Goal: Task Accomplishment & Management: Use online tool/utility

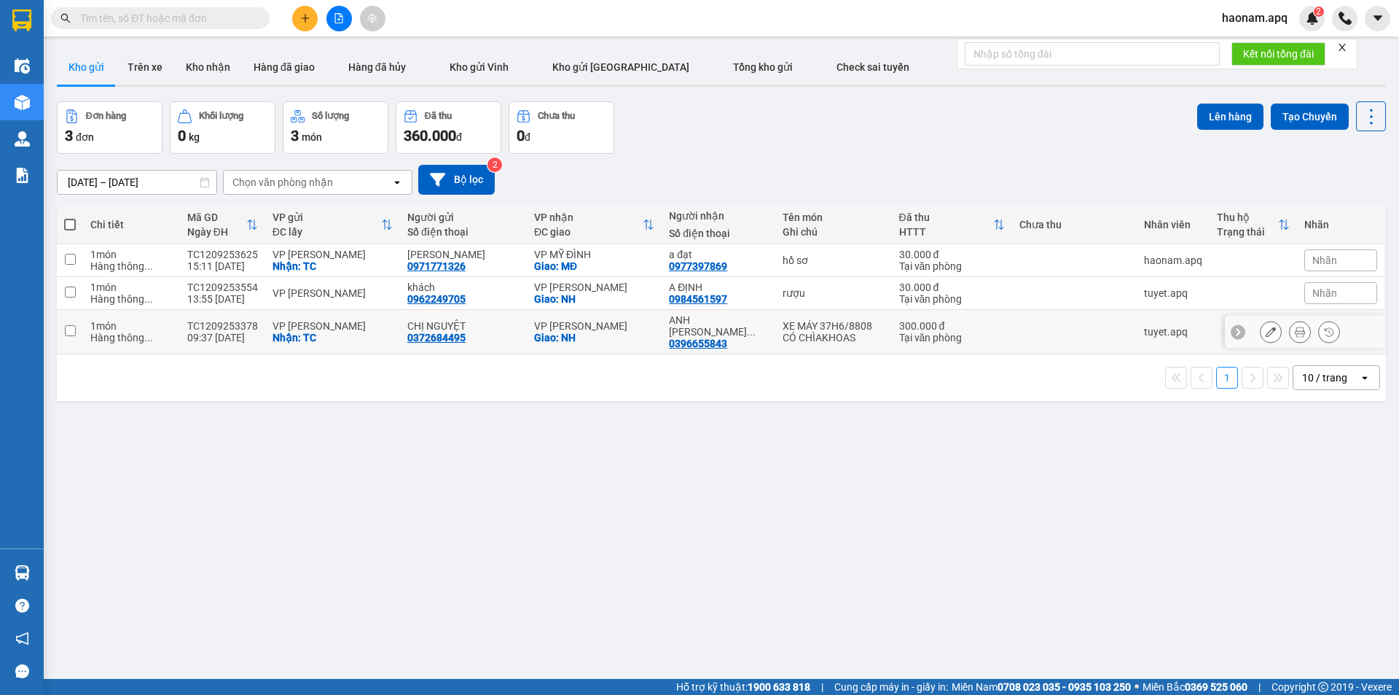
click at [1295, 330] on icon at bounding box center [1300, 331] width 10 height 10
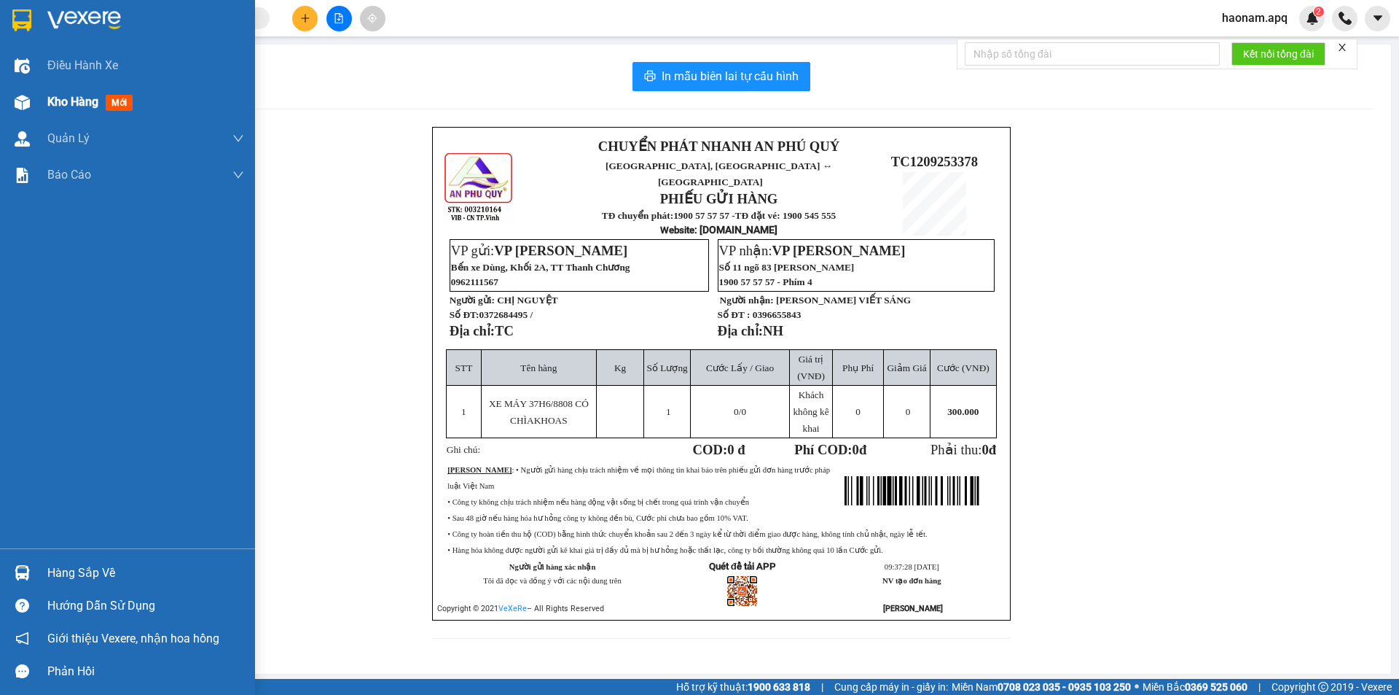
click at [56, 112] on div "Kho hàng mới" at bounding box center [145, 102] width 197 height 36
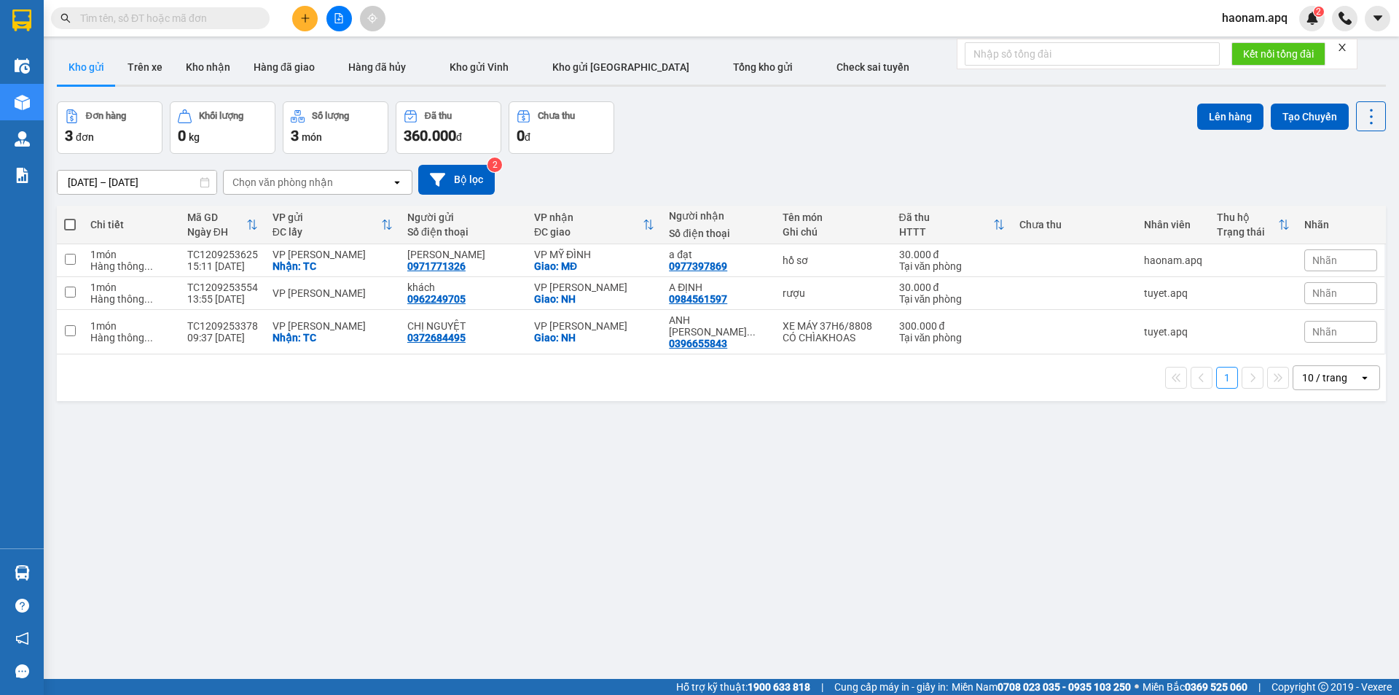
click at [308, 20] on icon "plus" at bounding box center [305, 18] width 10 height 10
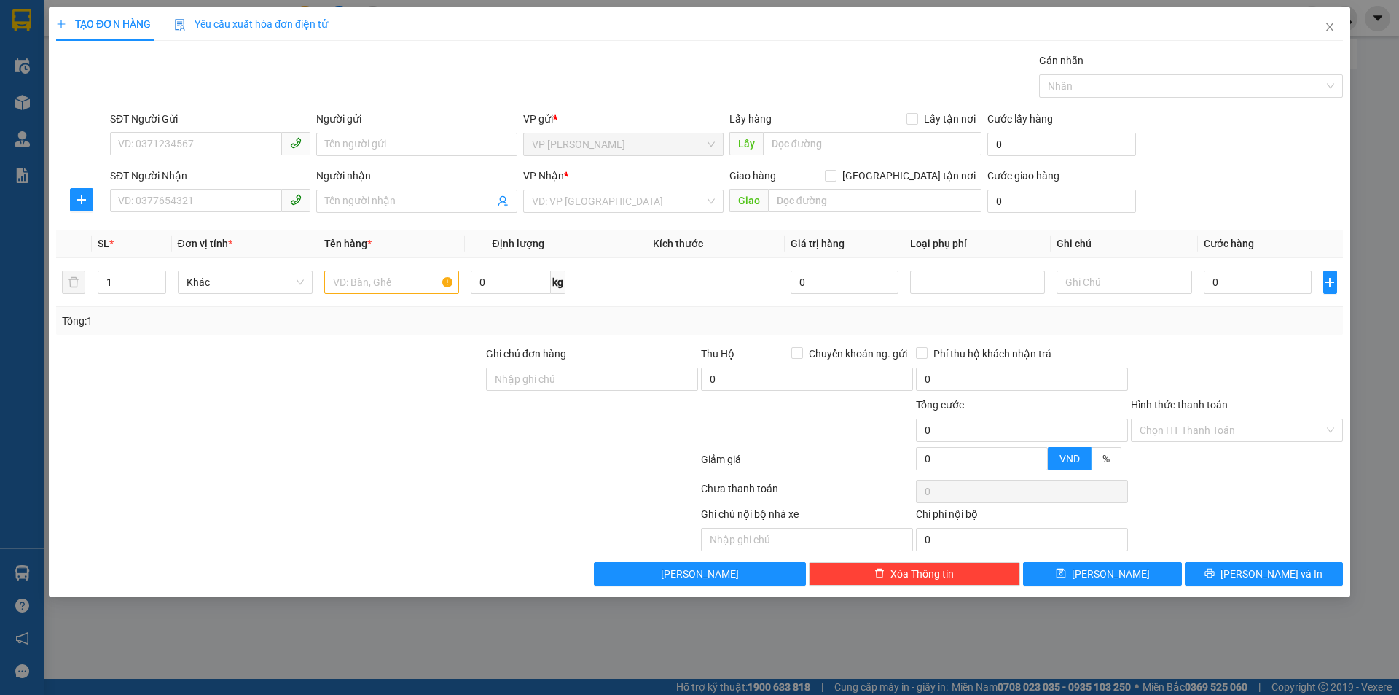
click at [226, 156] on div "SĐT Người Gửi VD: 0371234567" at bounding box center [210, 136] width 200 height 51
click at [230, 148] on input "SĐT Người Gửi" at bounding box center [196, 143] width 172 height 23
type input "0343886218"
click at [246, 164] on div "0343886218 - MẸ DUNG" at bounding box center [210, 173] width 200 height 23
type input "MẸ DUNG"
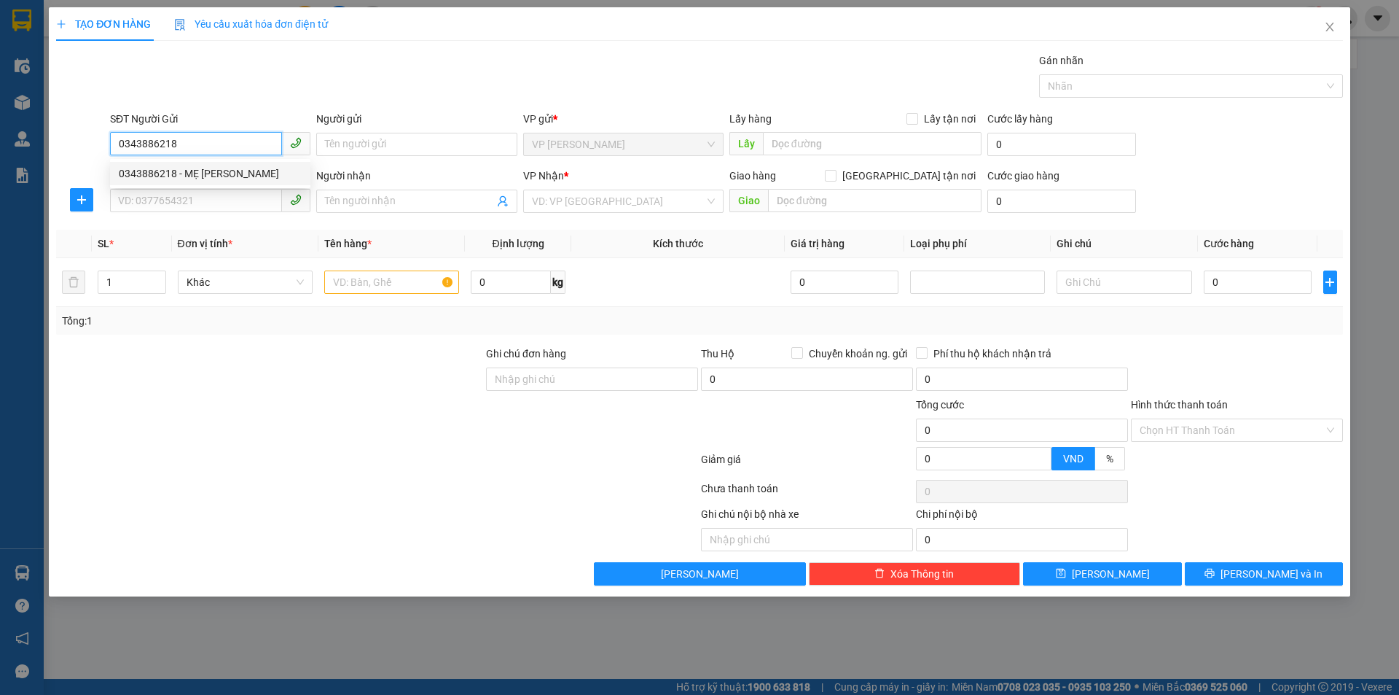
checkbox input "true"
type input "TC"
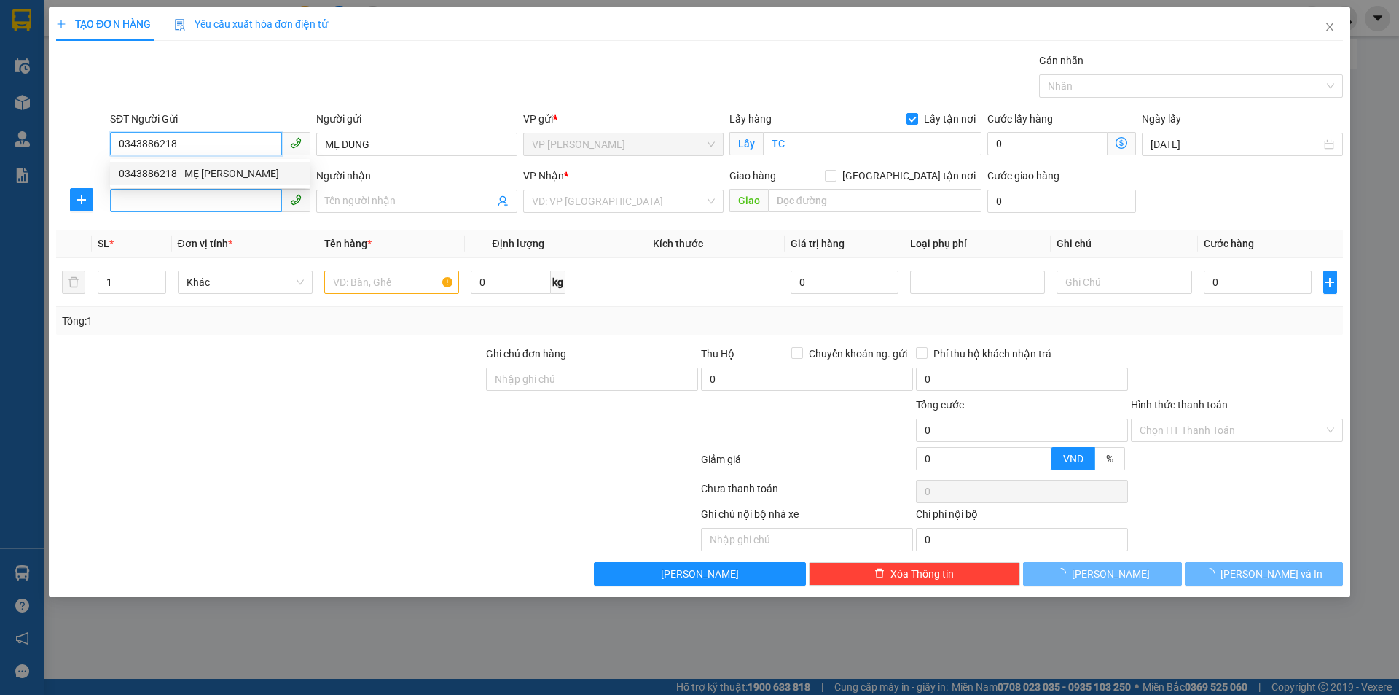
type input "0343886218"
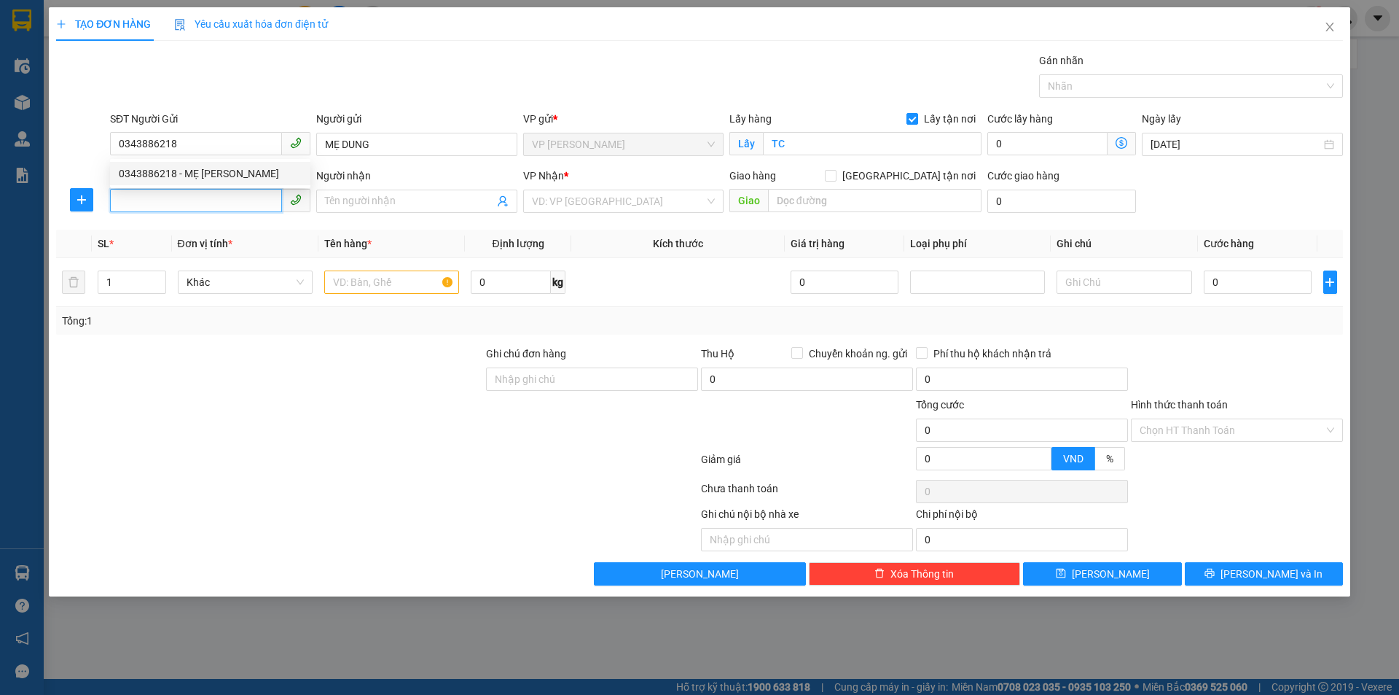
click at [219, 202] on input "SĐT Người Nhận" at bounding box center [196, 200] width 172 height 23
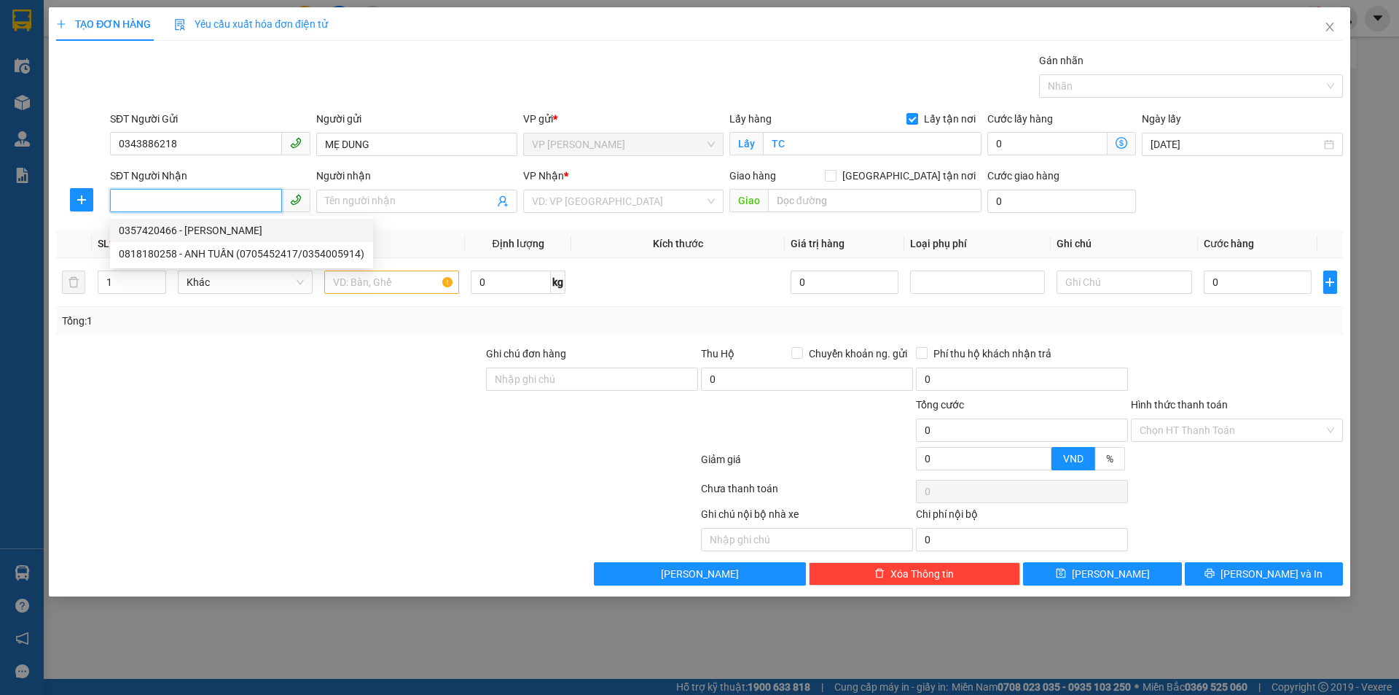
click at [281, 234] on div "0357420466 - NGUYỄN VĂN ĐỨC ANH" at bounding box center [242, 230] width 246 height 16
type input "0357420466"
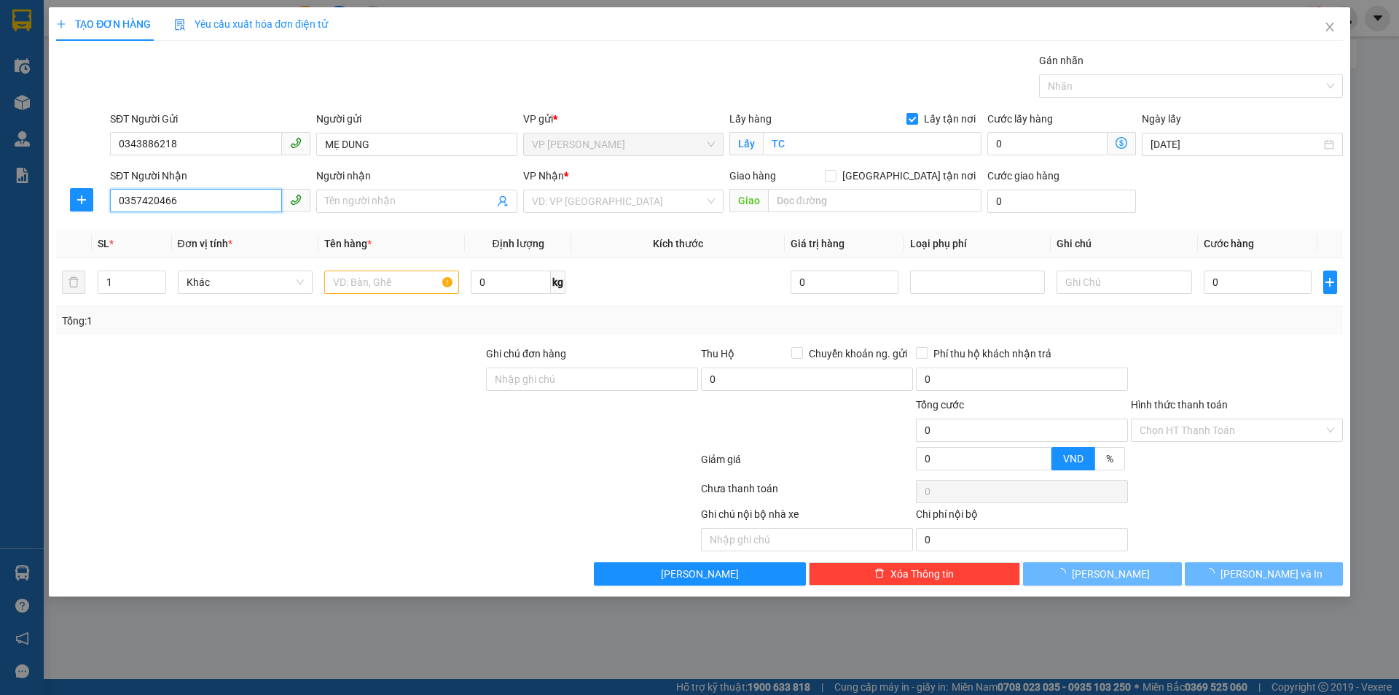
type input "NGUYỄN VĂN ĐỨC ANH"
checkbox input "true"
type input "50/124 TÂN TRIỀU , THANH TRÌ , HÀ NỘI"
type input "60.000"
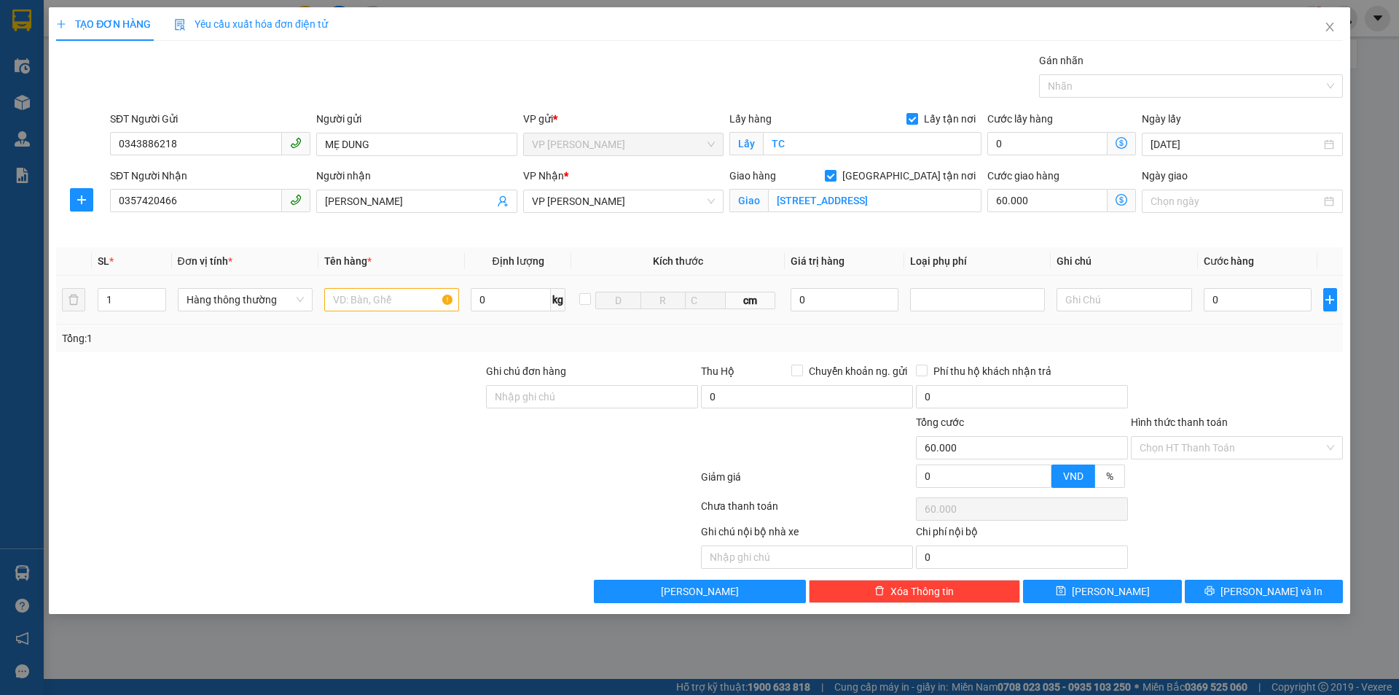
drag, startPoint x: 317, startPoint y: 381, endPoint x: 122, endPoint y: 318, distance: 204.4
click at [316, 381] on div at bounding box center [270, 388] width 430 height 51
type input "2"
click at [162, 297] on span "up" at bounding box center [158, 296] width 9 height 9
drag, startPoint x: 292, startPoint y: 390, endPoint x: 393, endPoint y: 334, distance: 115.2
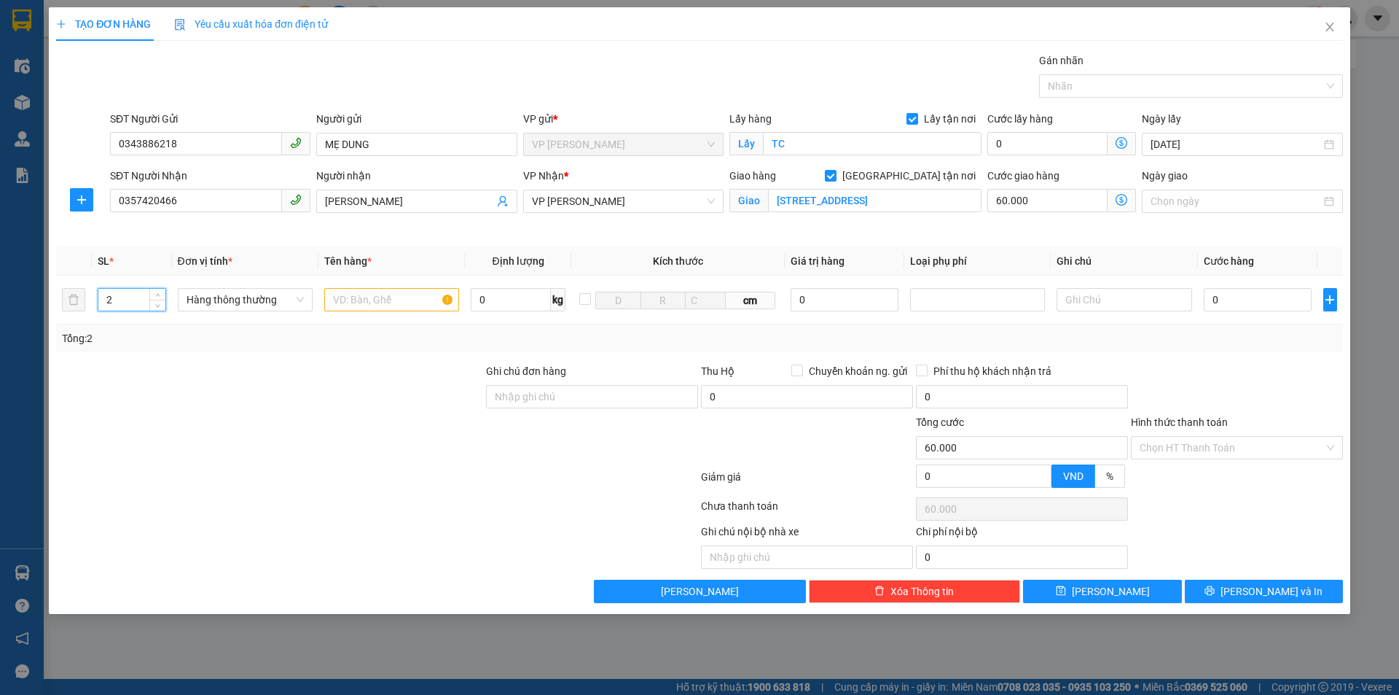
click at [293, 390] on div at bounding box center [270, 388] width 430 height 51
click at [404, 298] on input "text" at bounding box center [391, 299] width 135 height 23
type input "thực phẩm. chè"
click at [1243, 302] on input "0" at bounding box center [1258, 299] width 109 height 23
type input "9*"
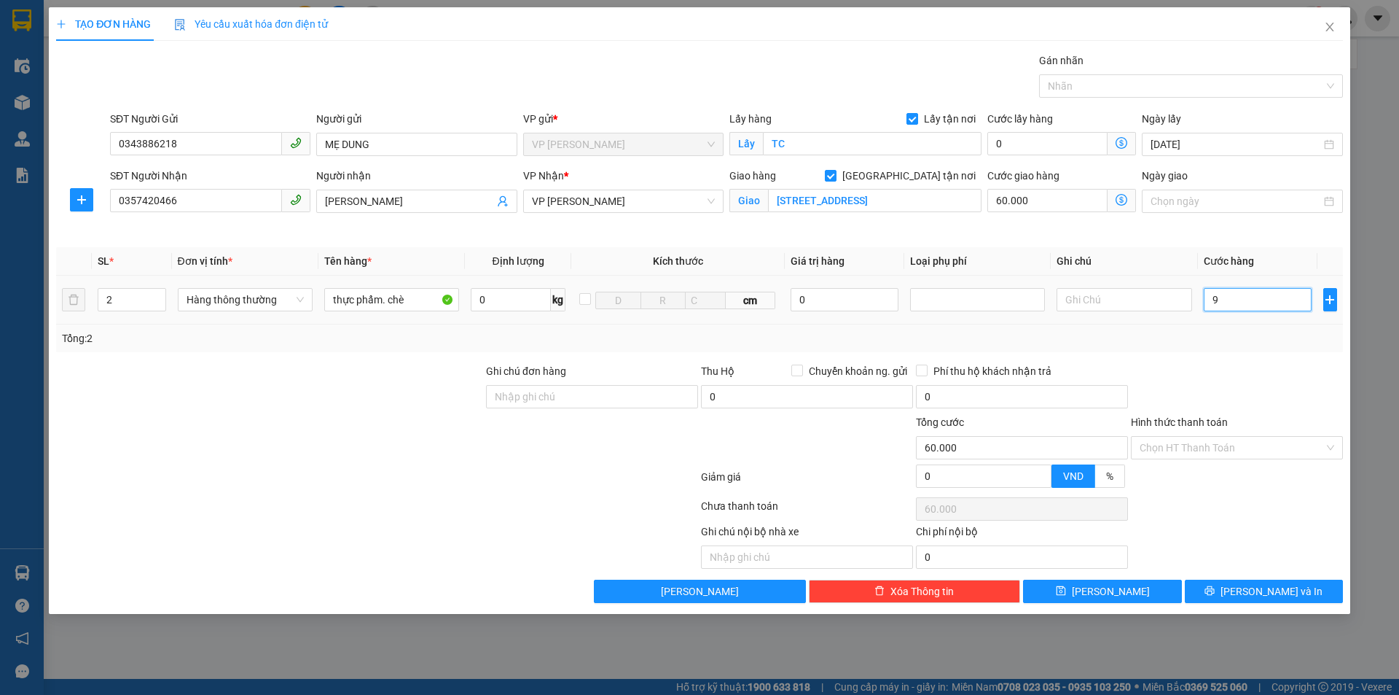
type input "60.000"
type input "9"
type input "60.009"
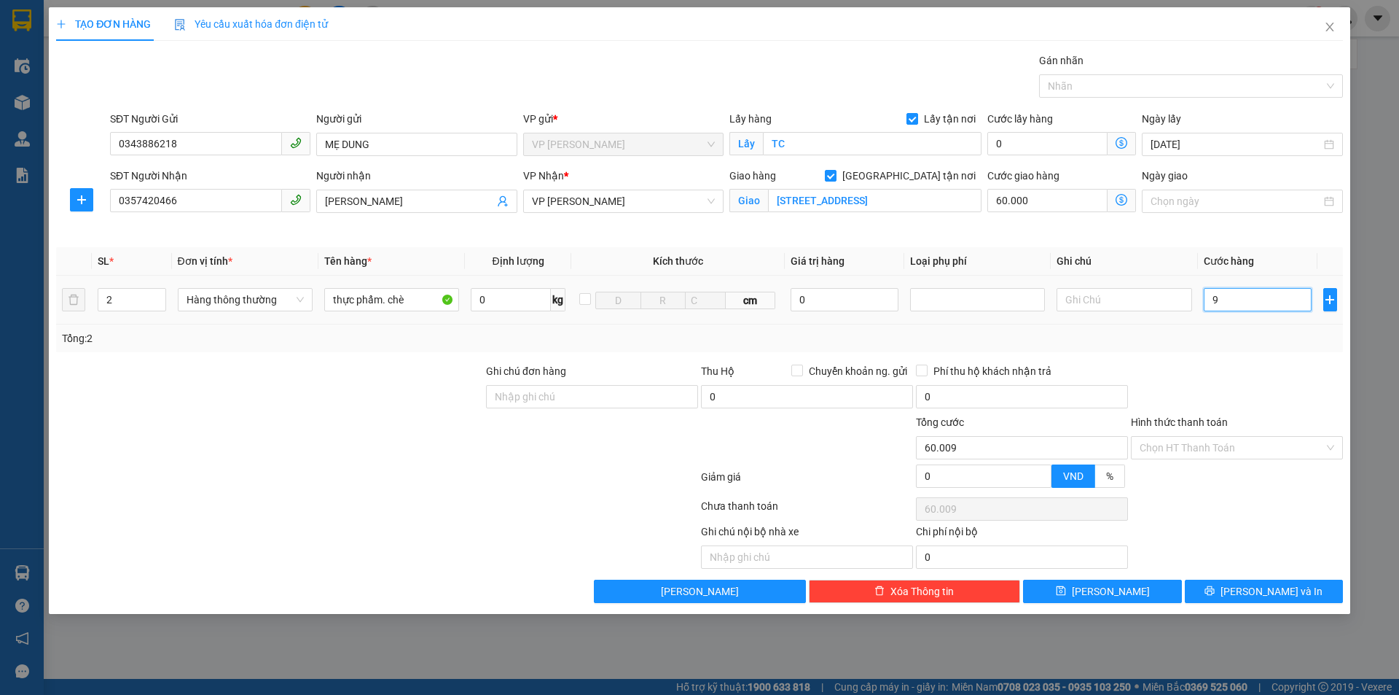
type input "90"
type input "60.090"
type input "900"
type input "60.900"
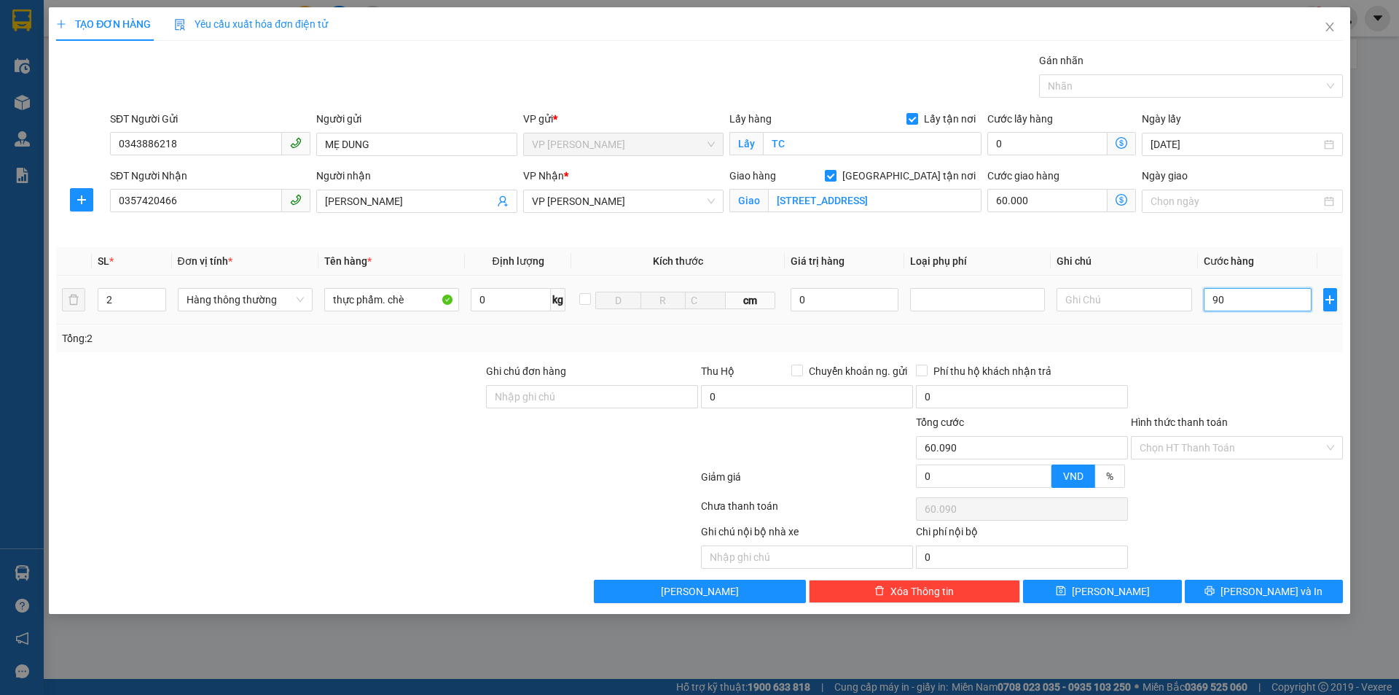
type input "60.900"
type input "9.000"
type input "69.000"
type input "90.000"
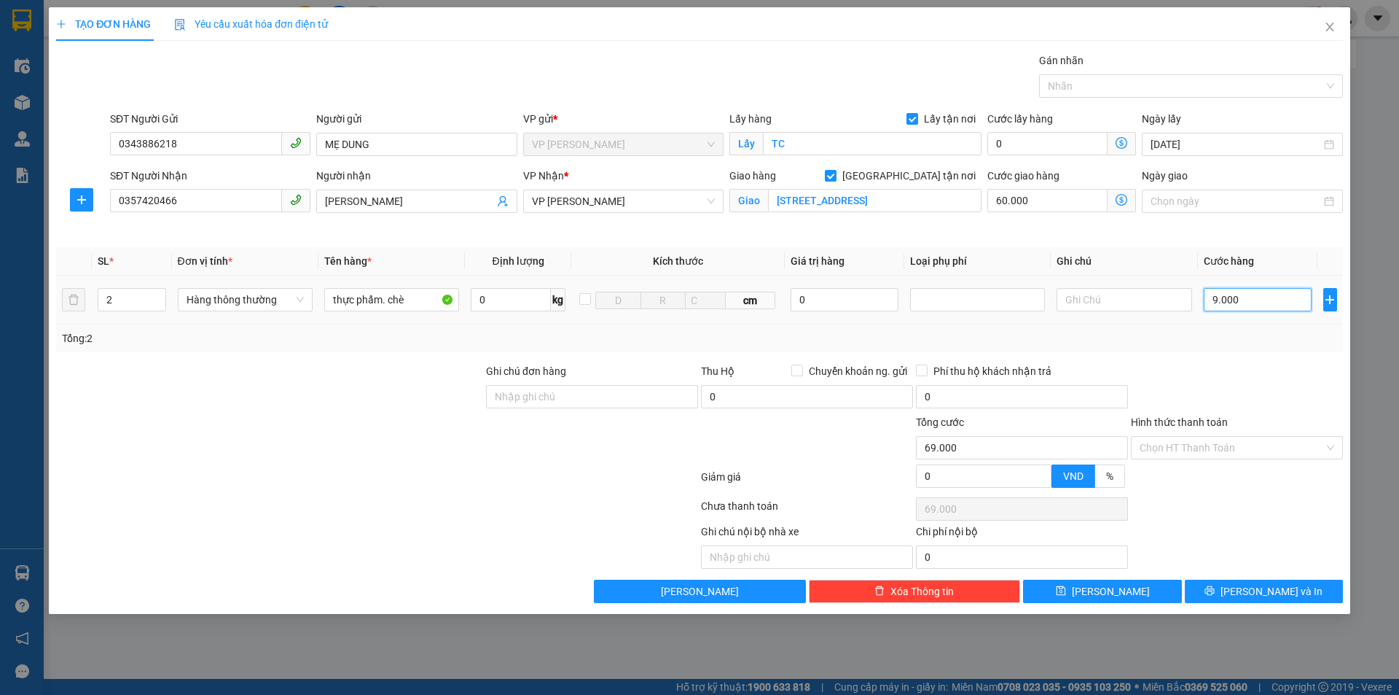
type input "150.000"
type input "90.000"
drag, startPoint x: 1231, startPoint y: 447, endPoint x: 1215, endPoint y: 458, distance: 19.4
click at [1228, 450] on input "Hình thức thanh toán" at bounding box center [1232, 448] width 184 height 22
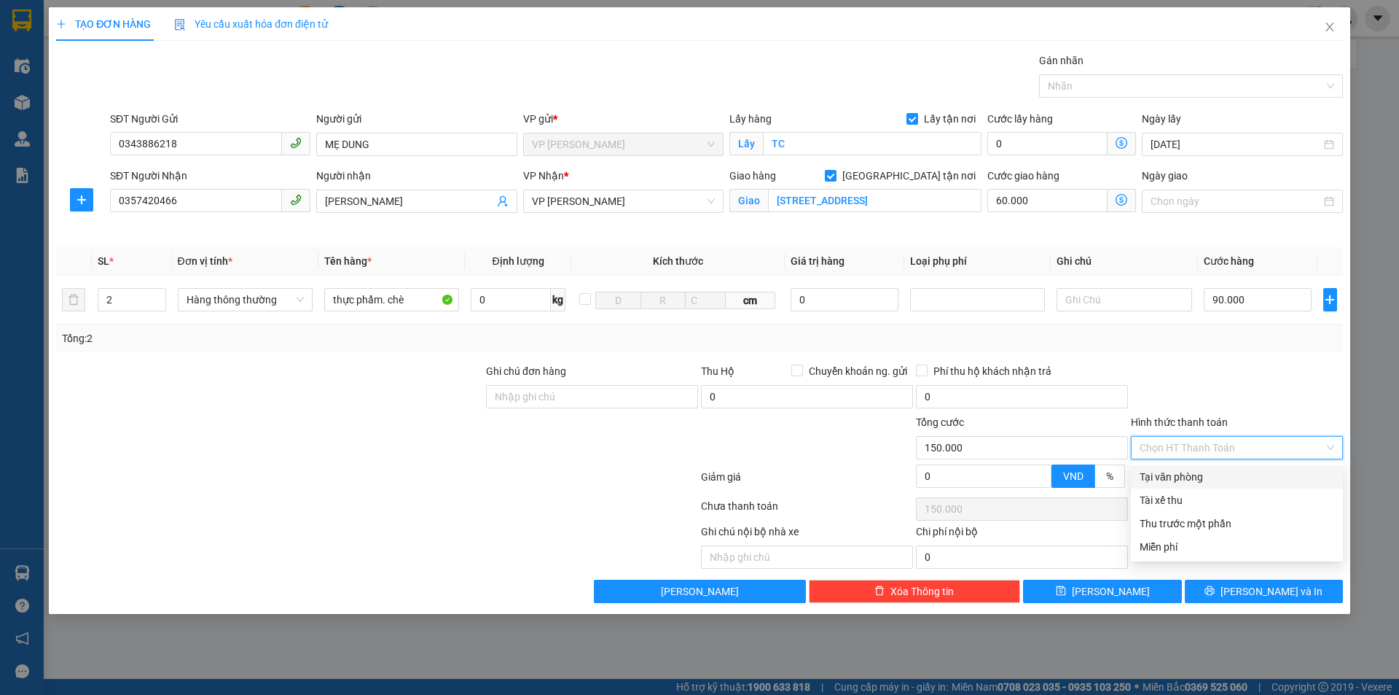
click at [1188, 478] on div "Tại văn phòng" at bounding box center [1237, 477] width 195 height 16
type input "0"
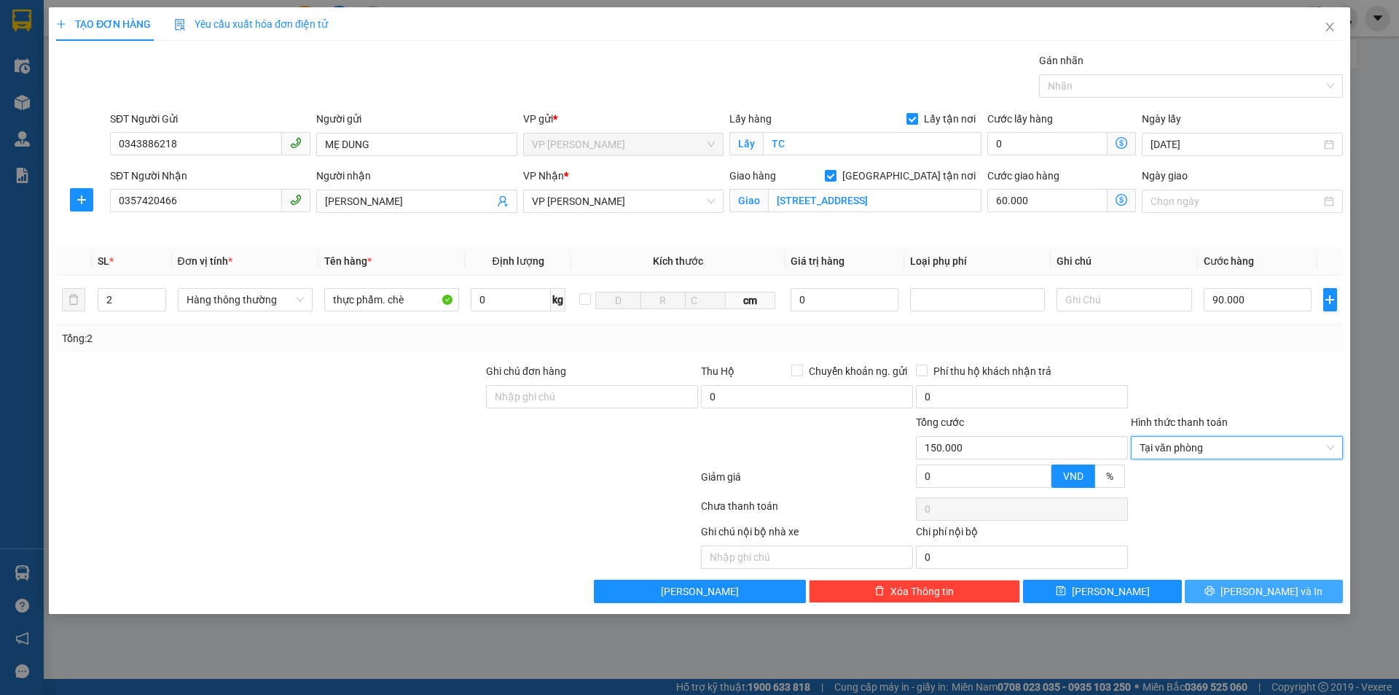
click at [1253, 598] on span "Lưu và In" at bounding box center [1272, 591] width 102 height 16
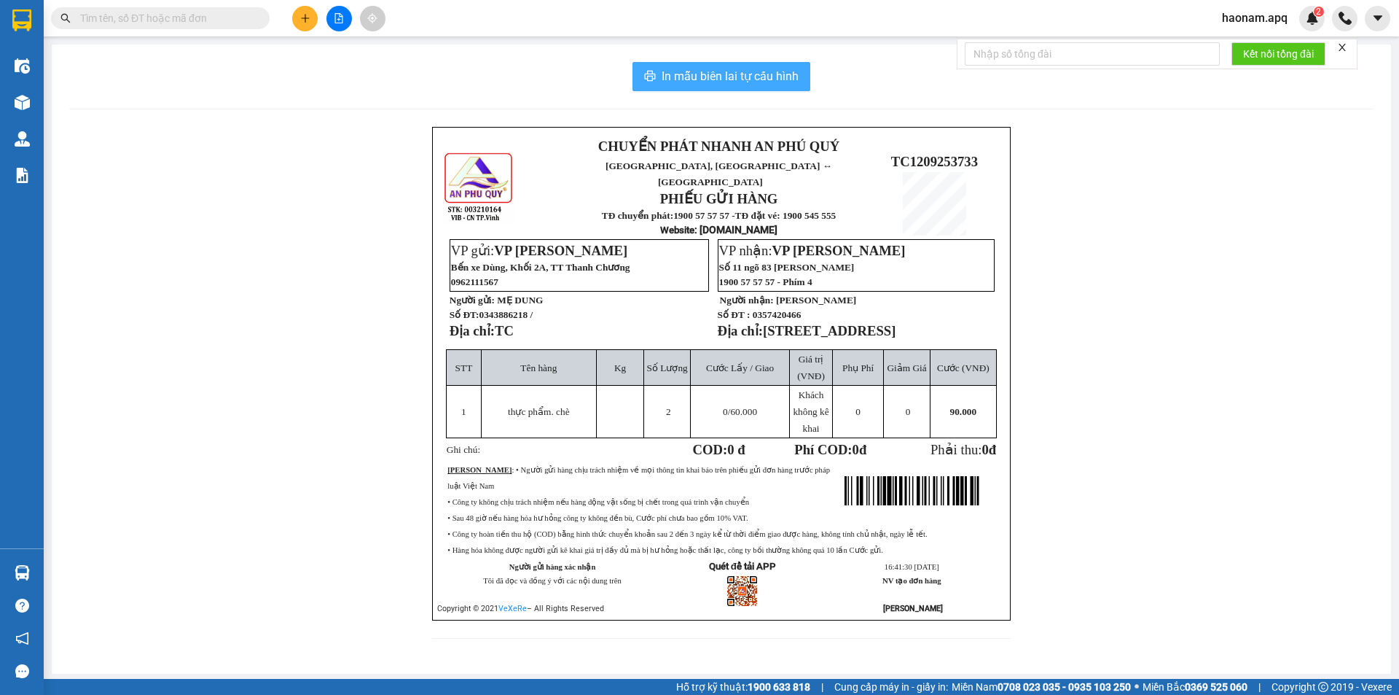
drag, startPoint x: 741, startPoint y: 70, endPoint x: 732, endPoint y: 146, distance: 77.0
click at [741, 71] on span "In mẫu biên lai tự cấu hình" at bounding box center [730, 76] width 137 height 18
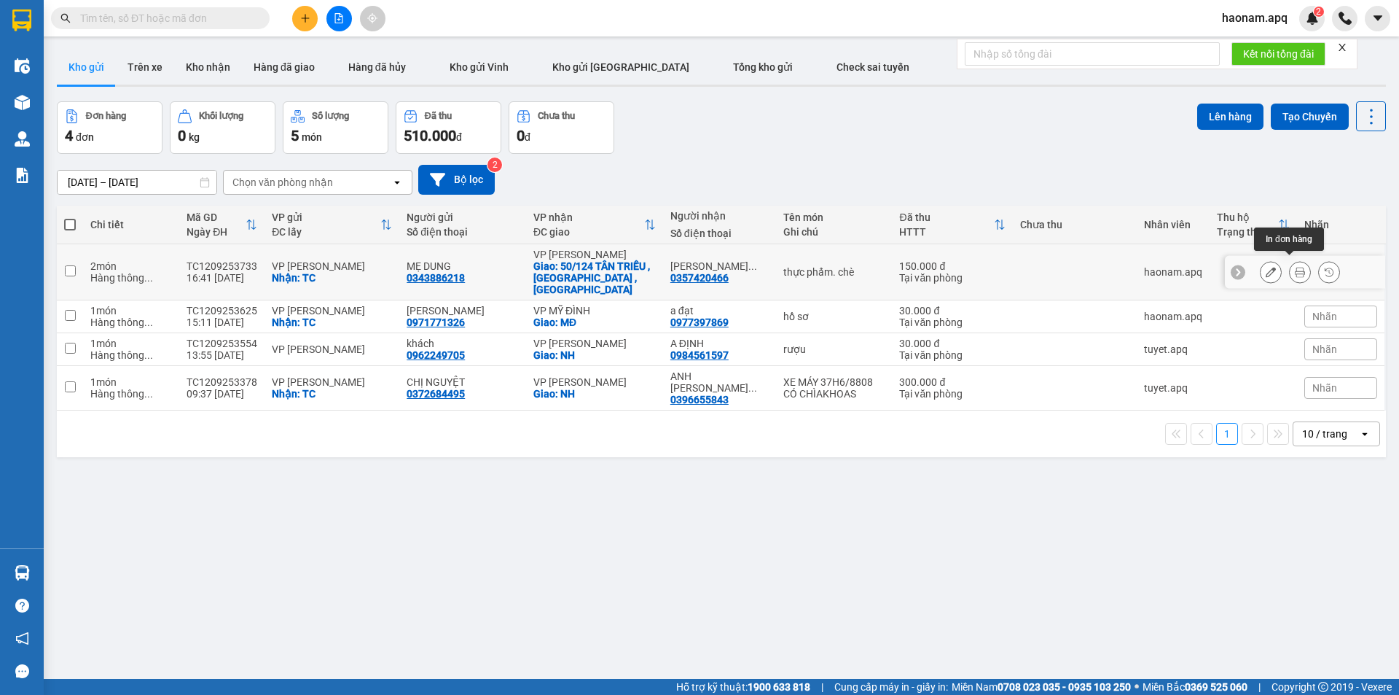
click at [1299, 263] on button at bounding box center [1300, 272] width 20 height 26
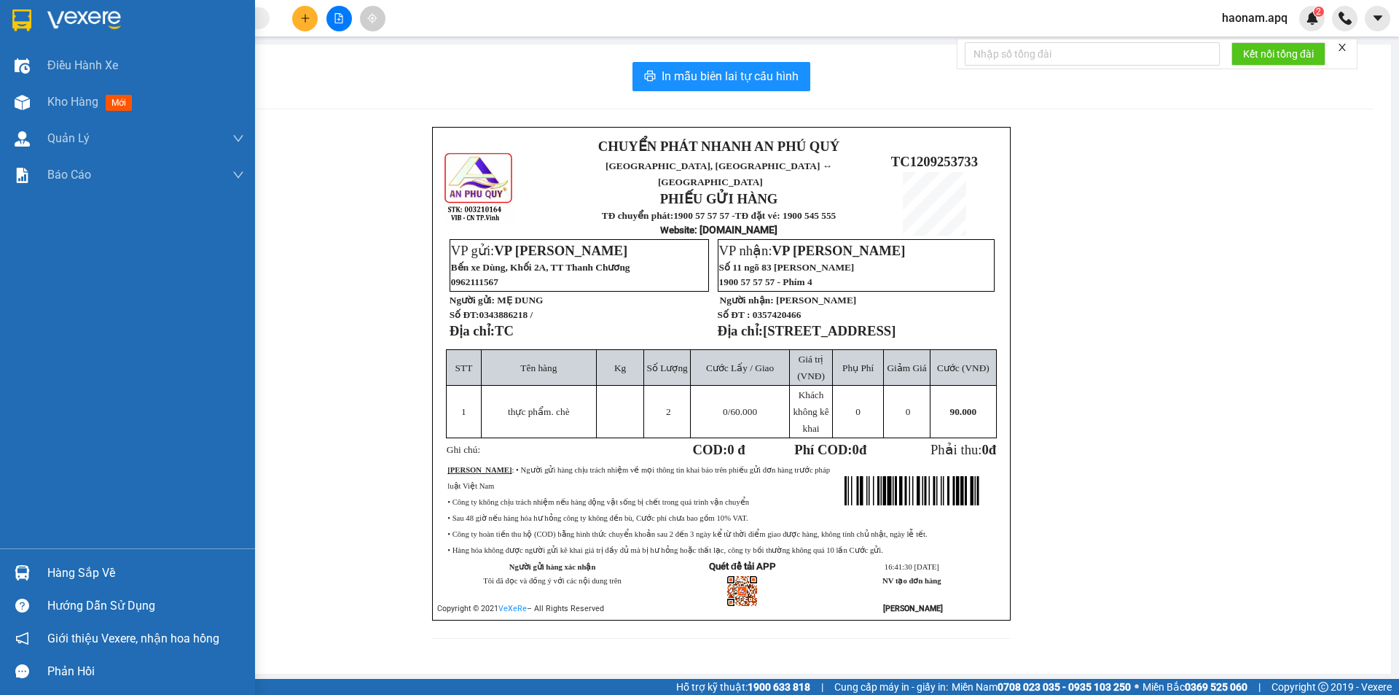
click at [74, 566] on div "Hàng sắp về" at bounding box center [145, 573] width 197 height 22
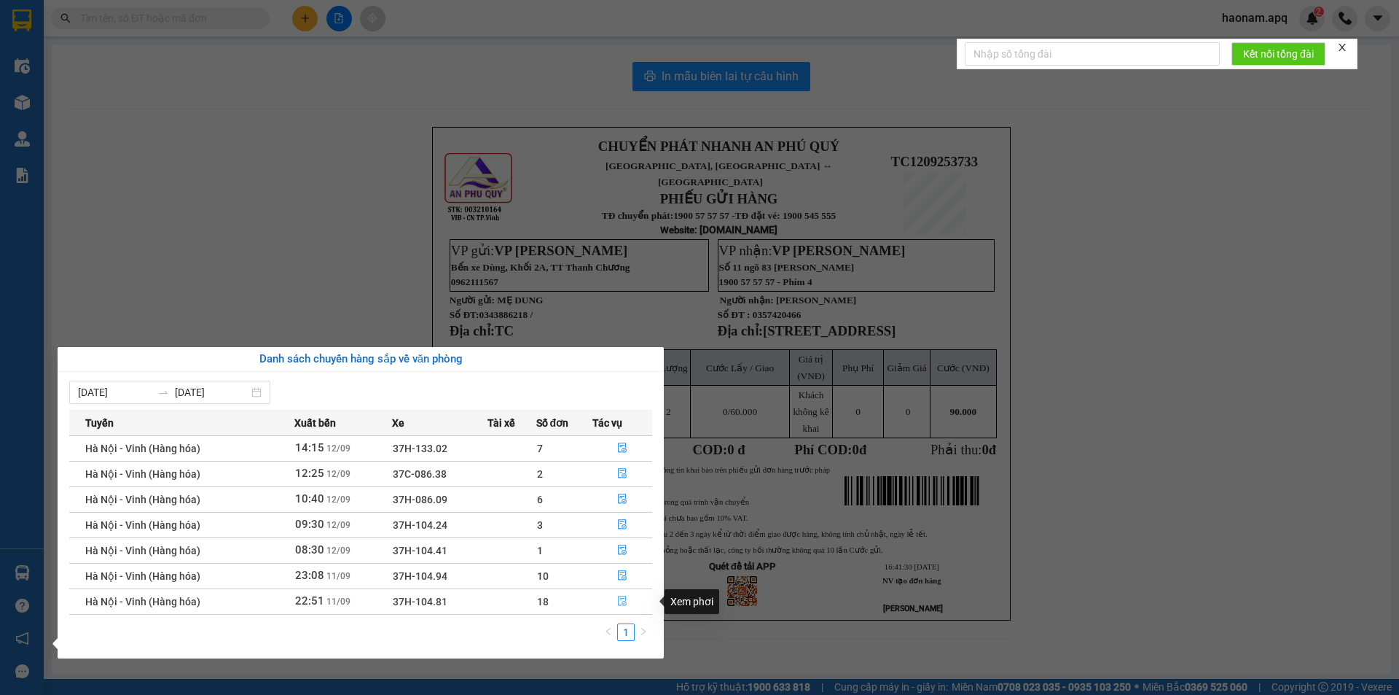
click at [603, 598] on button "button" at bounding box center [622, 601] width 58 height 23
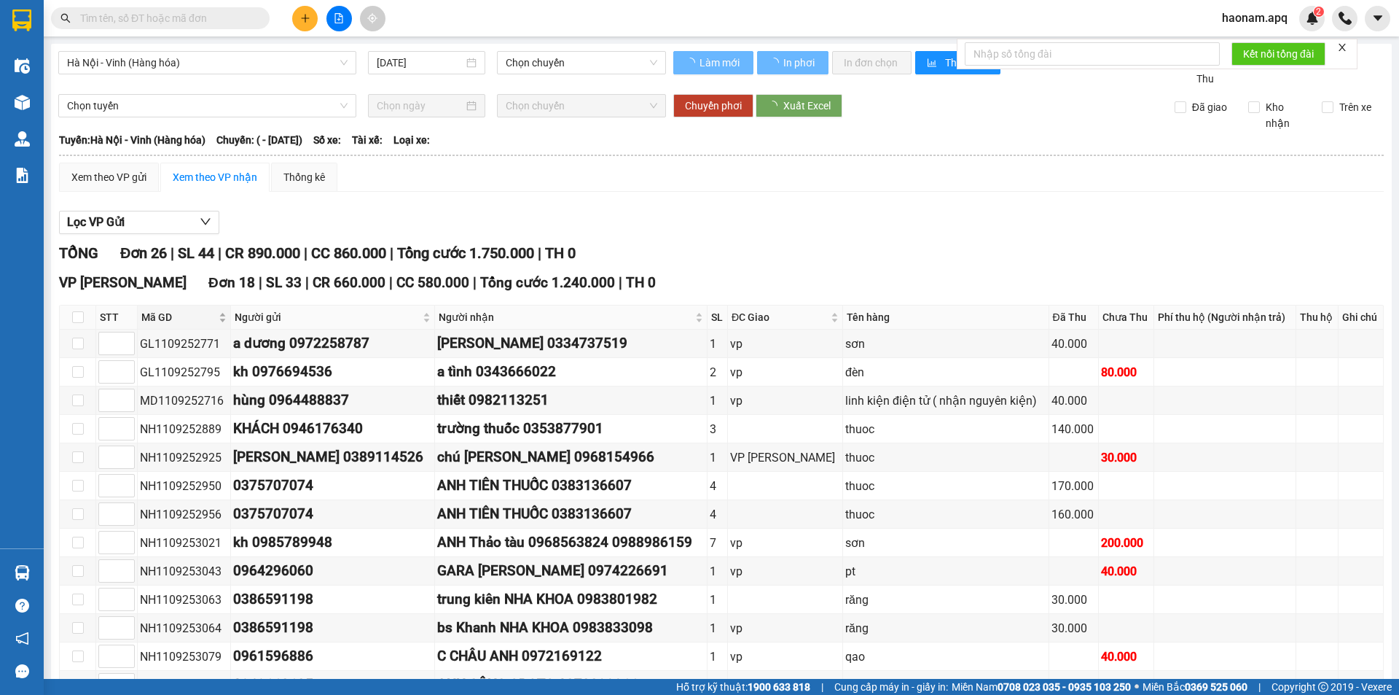
type input "11/09/2025"
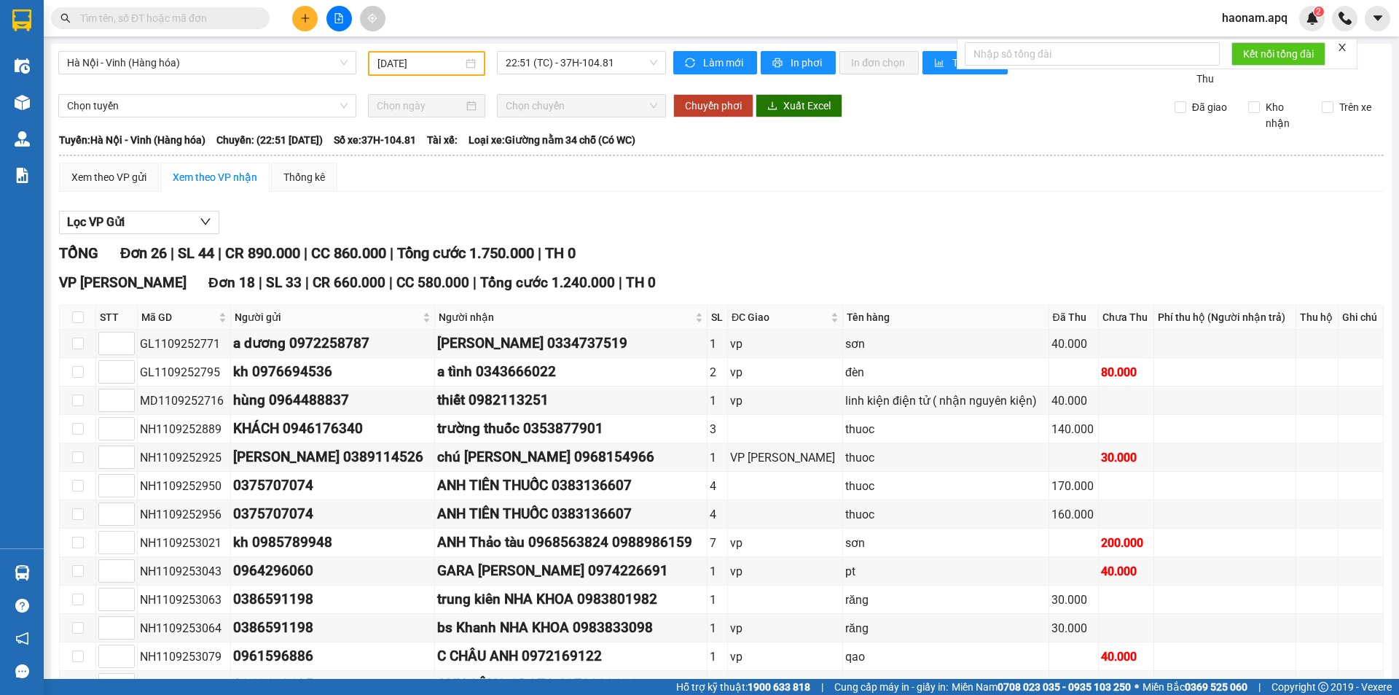
click at [71, 316] on th at bounding box center [78, 317] width 36 height 24
click at [80, 316] on input "checkbox" at bounding box center [78, 317] width 12 height 12
checkbox input "true"
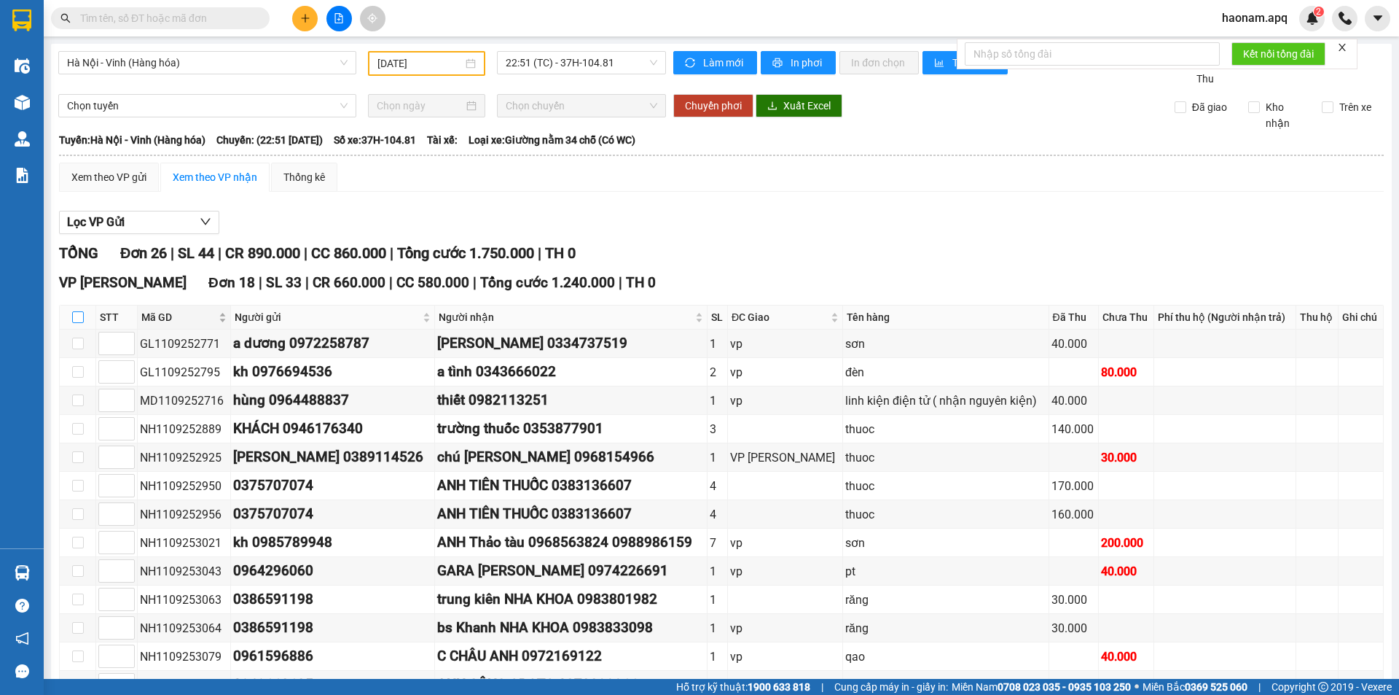
checkbox input "true"
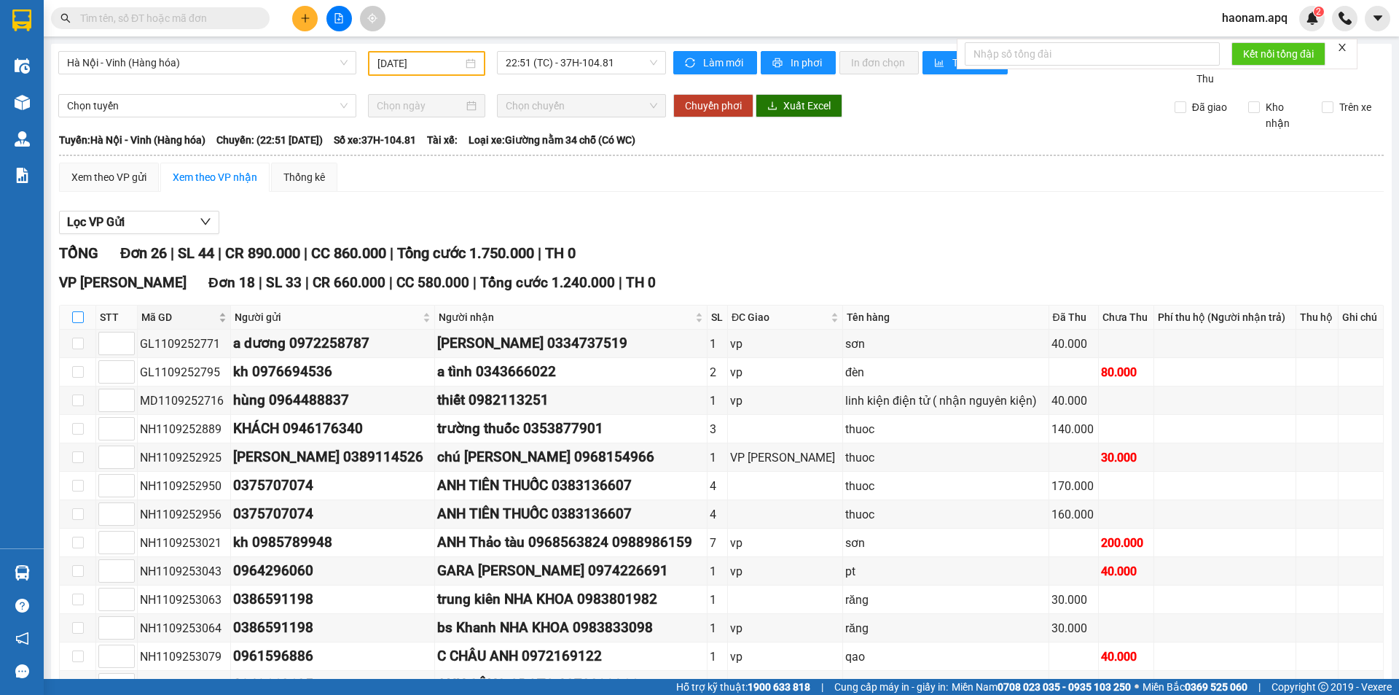
checkbox input "true"
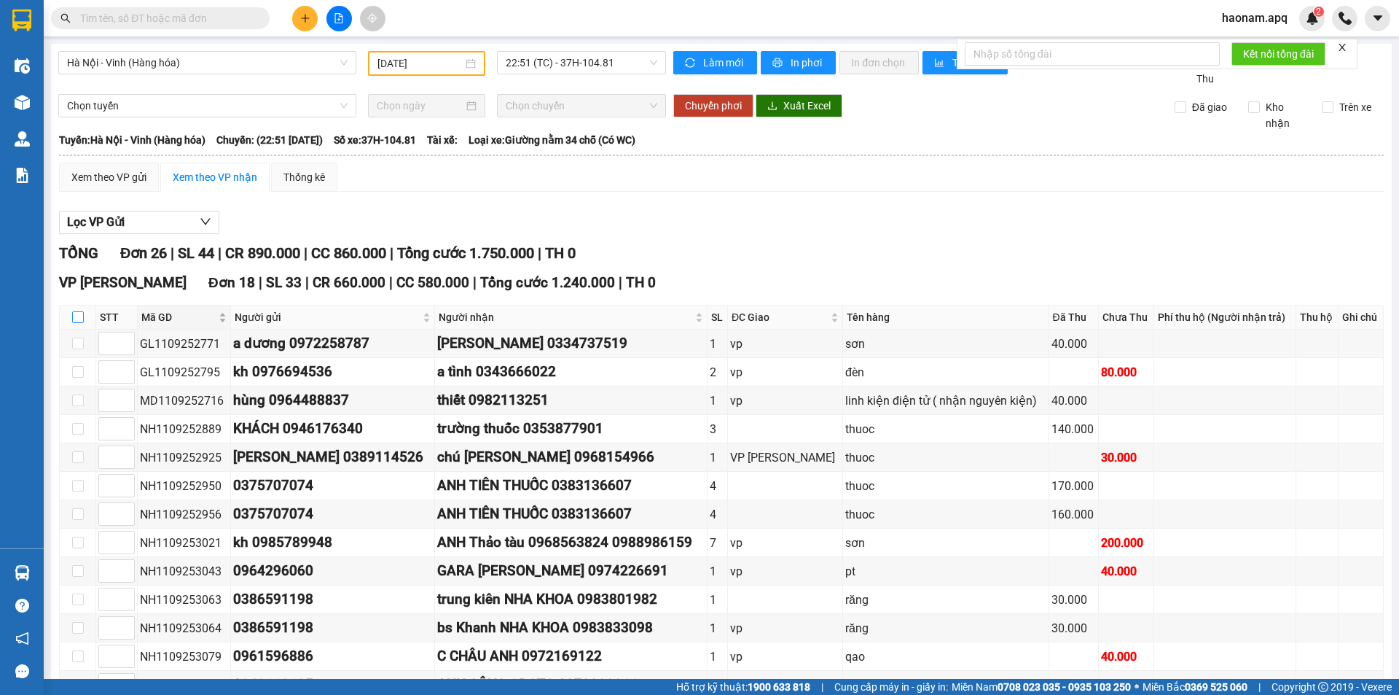
checkbox input "true"
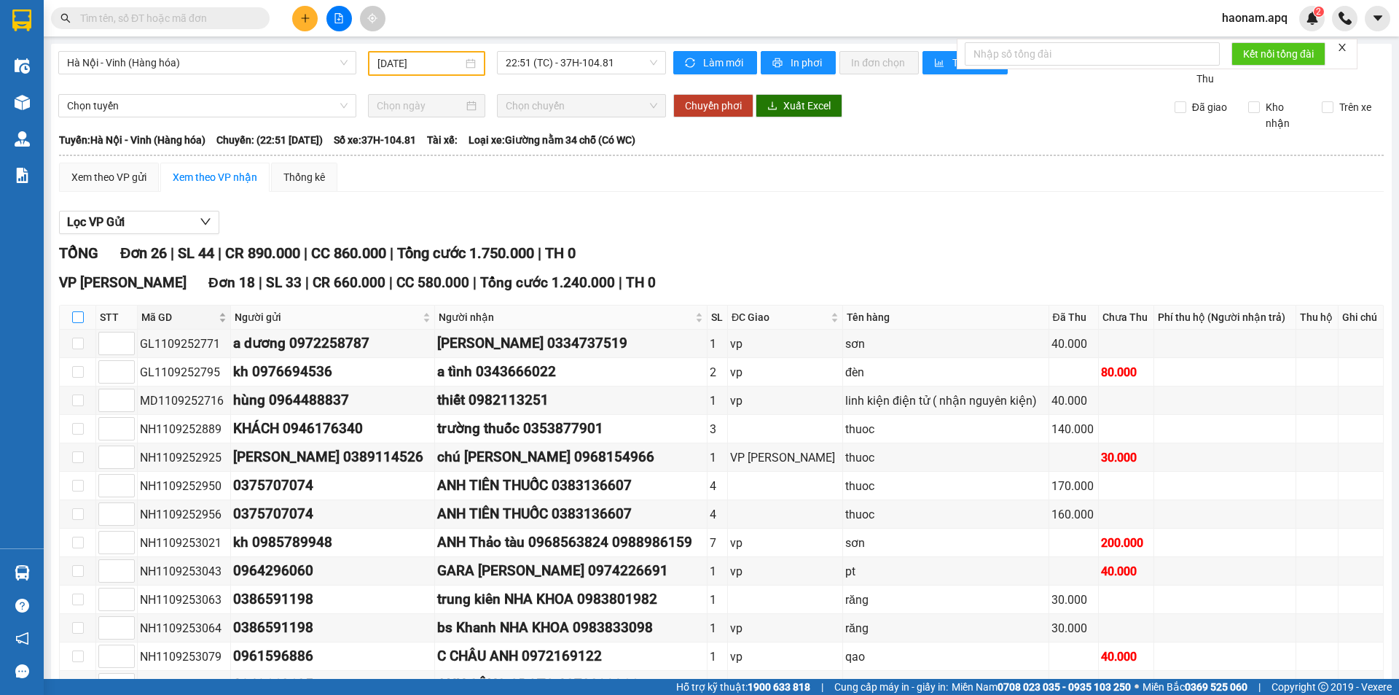
checkbox input "true"
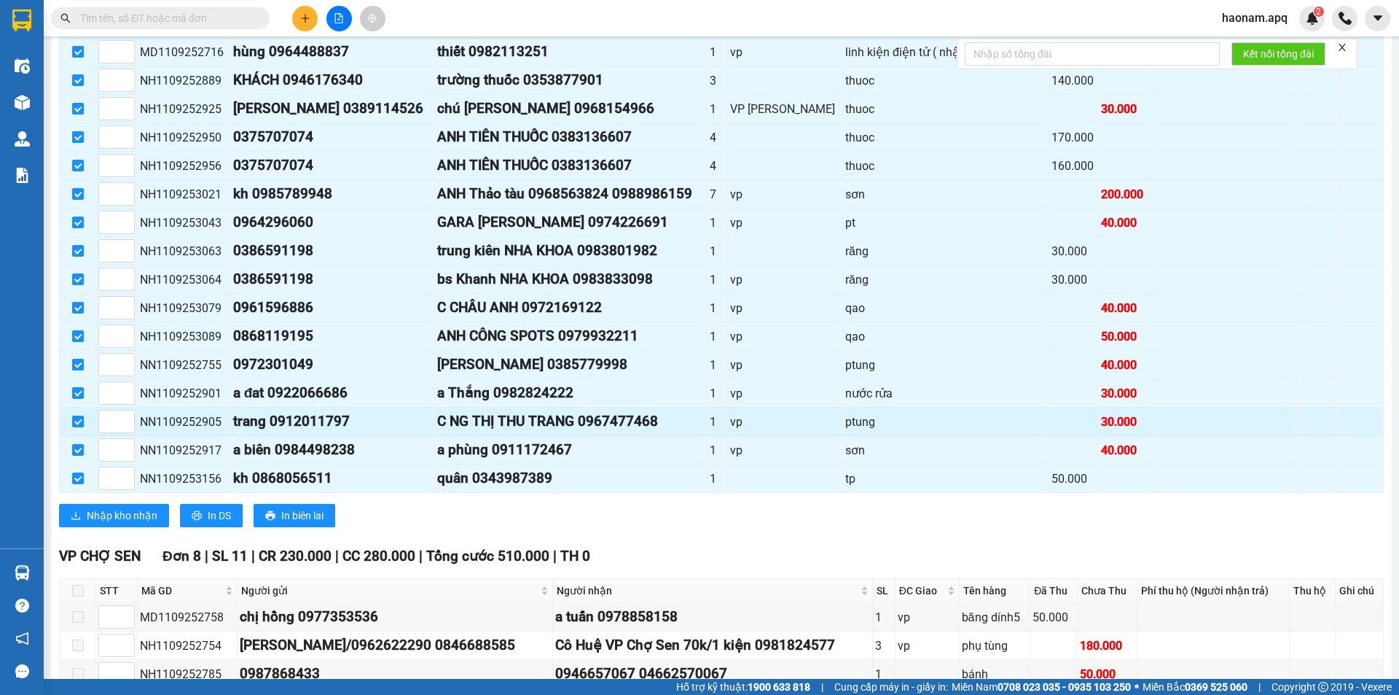
scroll to position [364, 0]
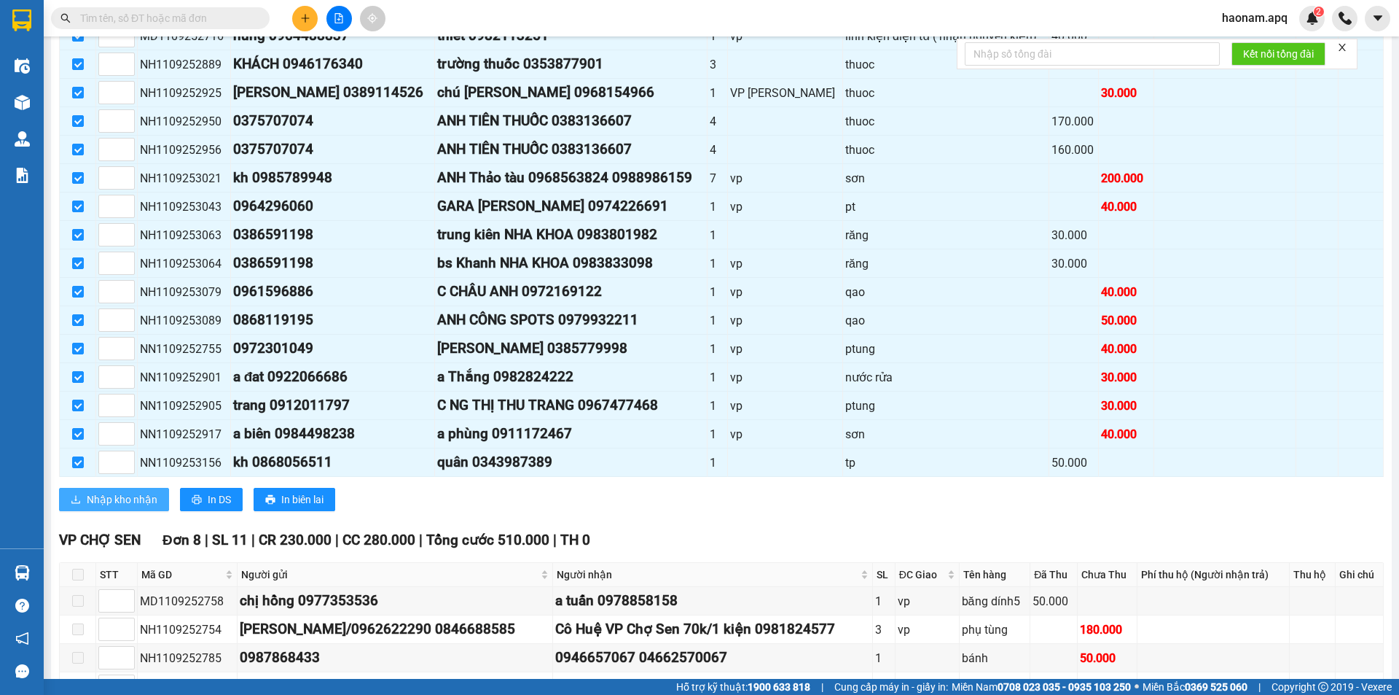
click at [134, 494] on span "Nhập kho nhận" at bounding box center [122, 499] width 71 height 16
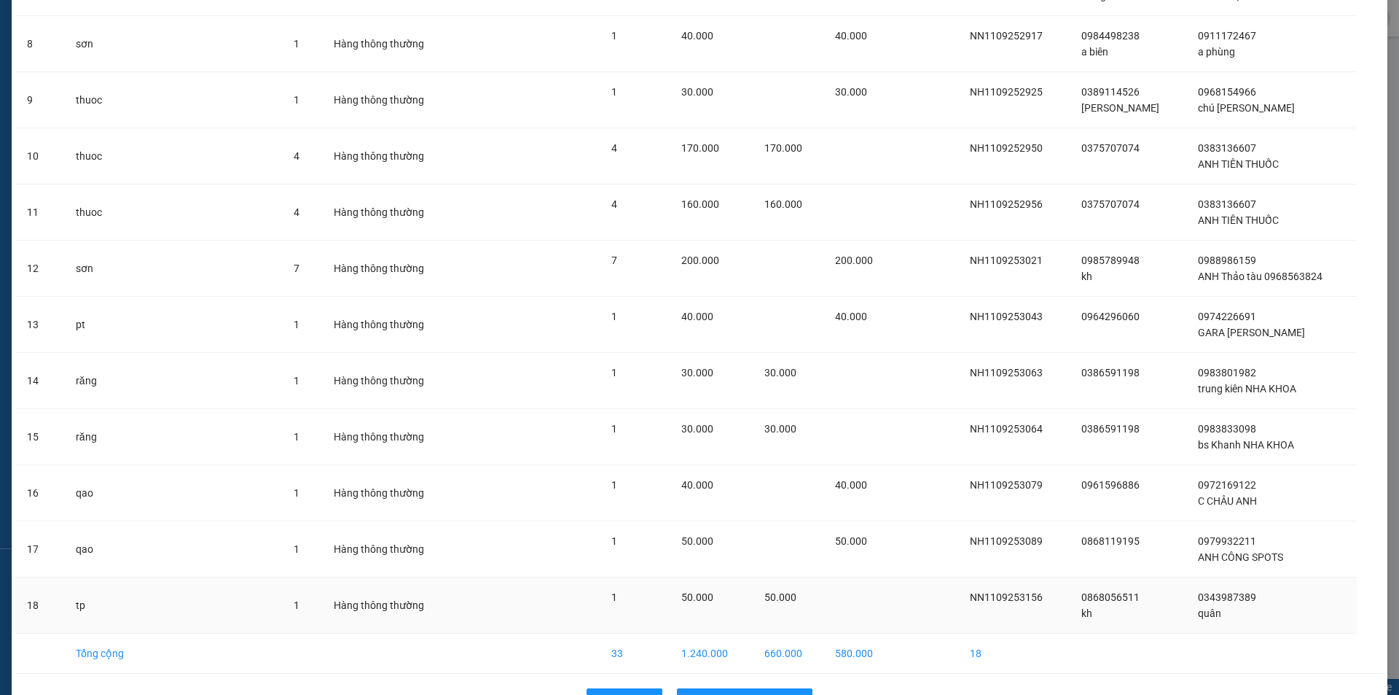
scroll to position [544, 0]
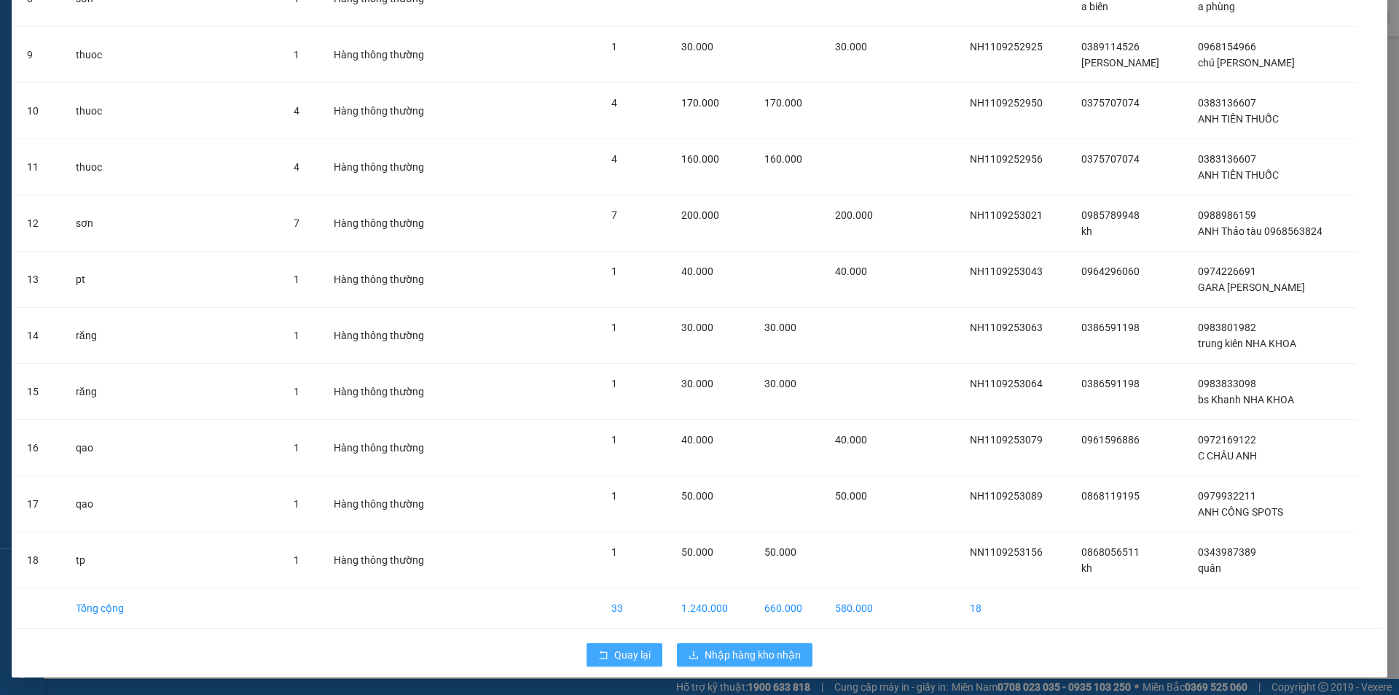
drag, startPoint x: 767, startPoint y: 658, endPoint x: 649, endPoint y: 645, distance: 118.1
click at [767, 657] on span "Nhập hàng kho nhận" at bounding box center [753, 654] width 96 height 16
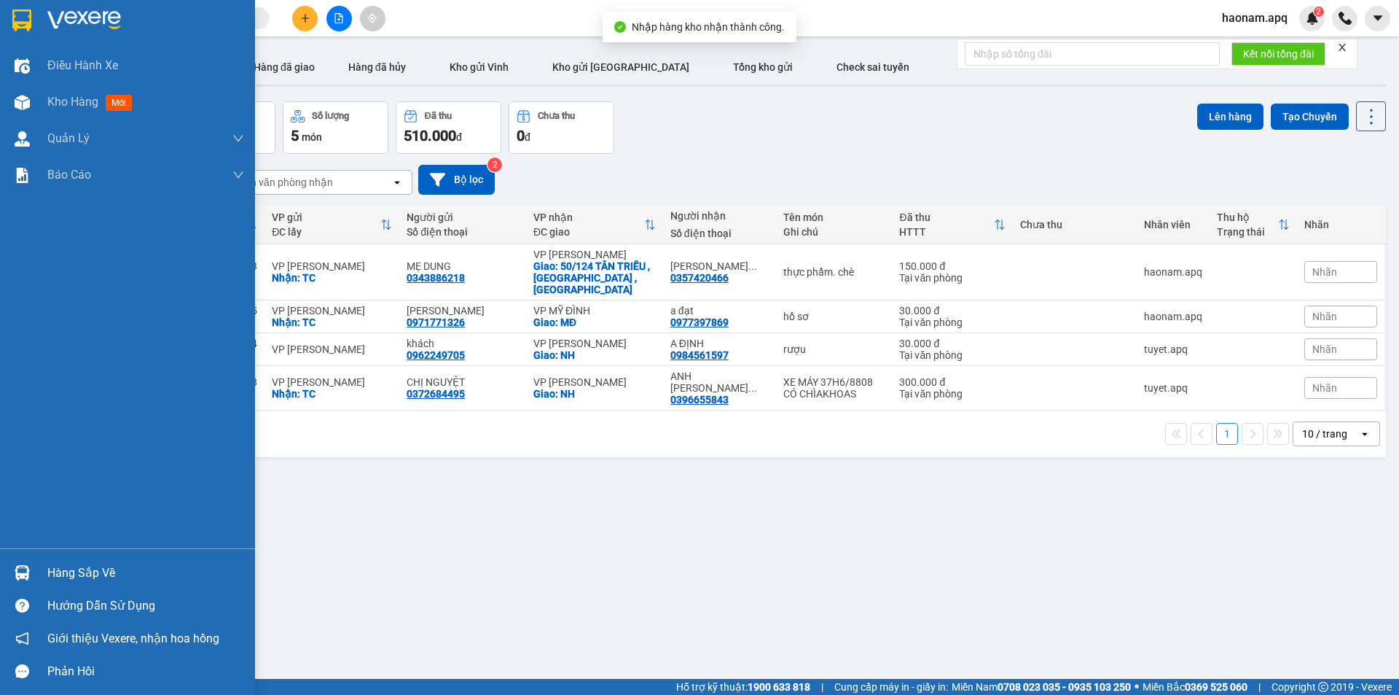
drag, startPoint x: 85, startPoint y: 582, endPoint x: 135, endPoint y: 580, distance: 49.6
click at [88, 582] on div "Hàng sắp về" at bounding box center [145, 573] width 197 height 22
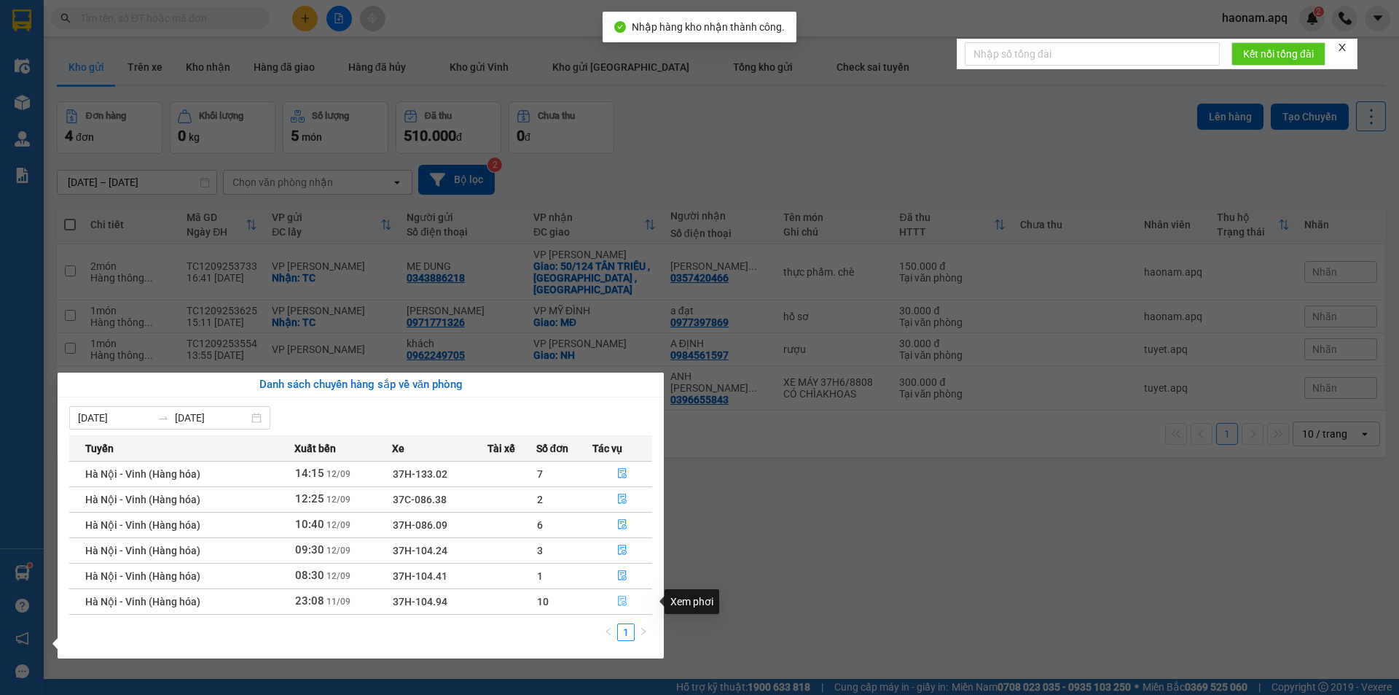
click at [599, 606] on button "button" at bounding box center [622, 601] width 58 height 23
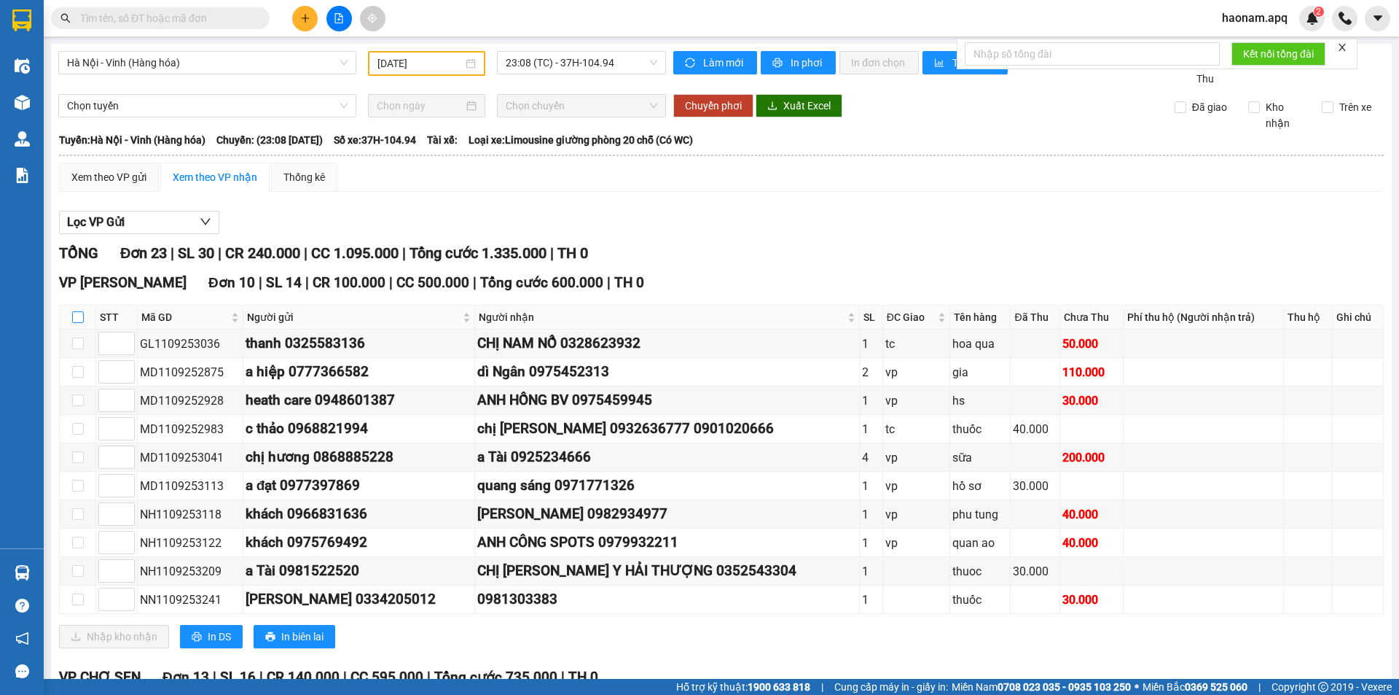
click at [77, 313] on input "checkbox" at bounding box center [78, 317] width 12 height 12
checkbox input "true"
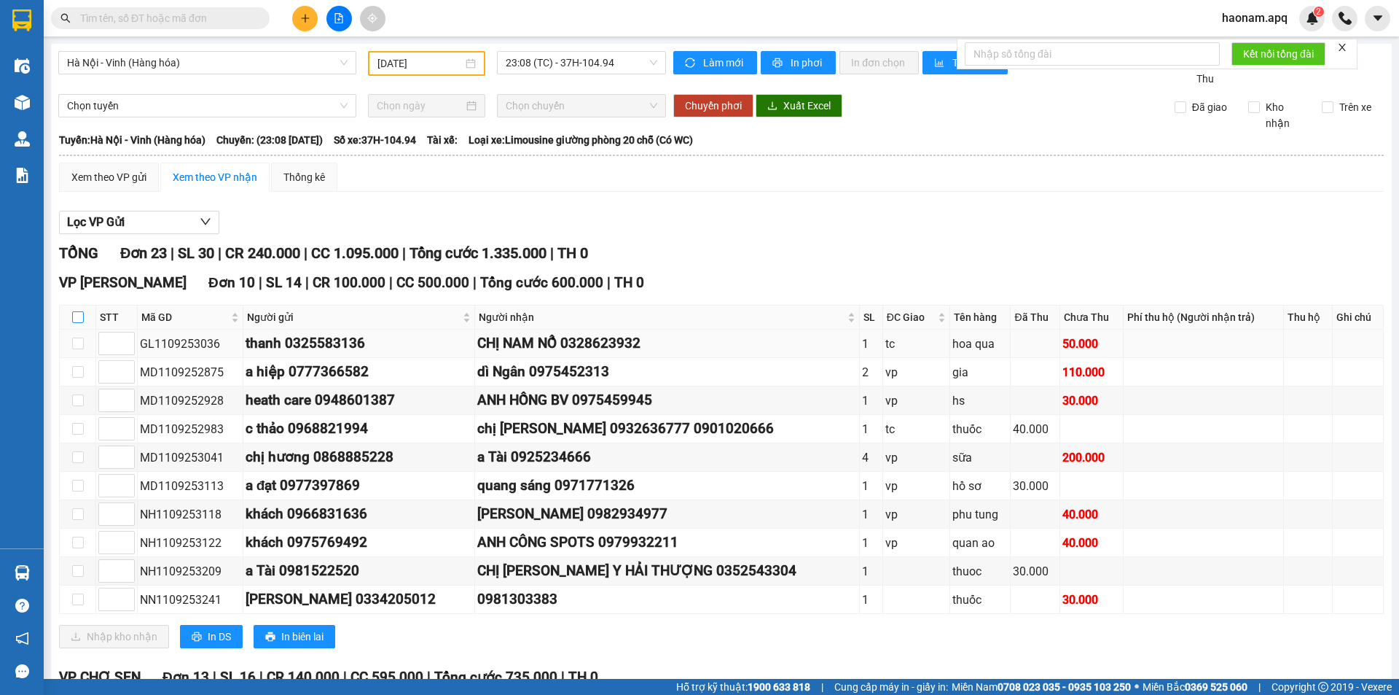
checkbox input "true"
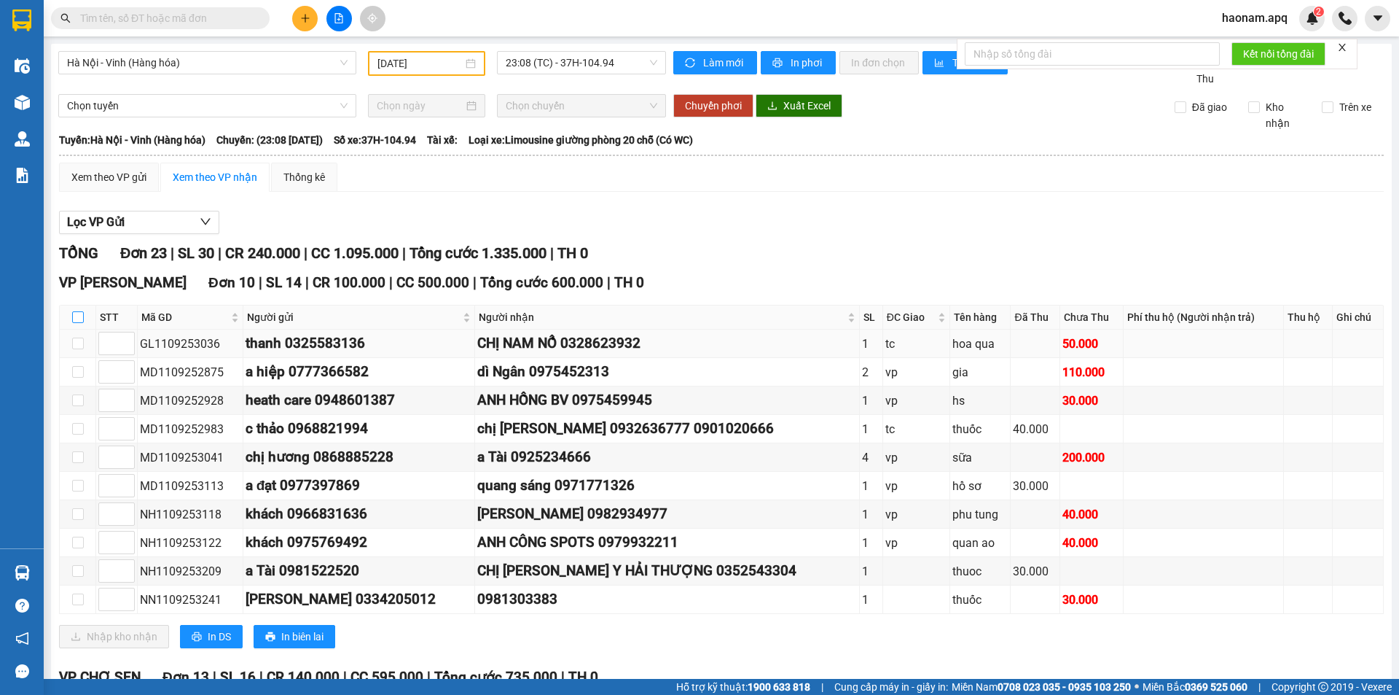
checkbox input "true"
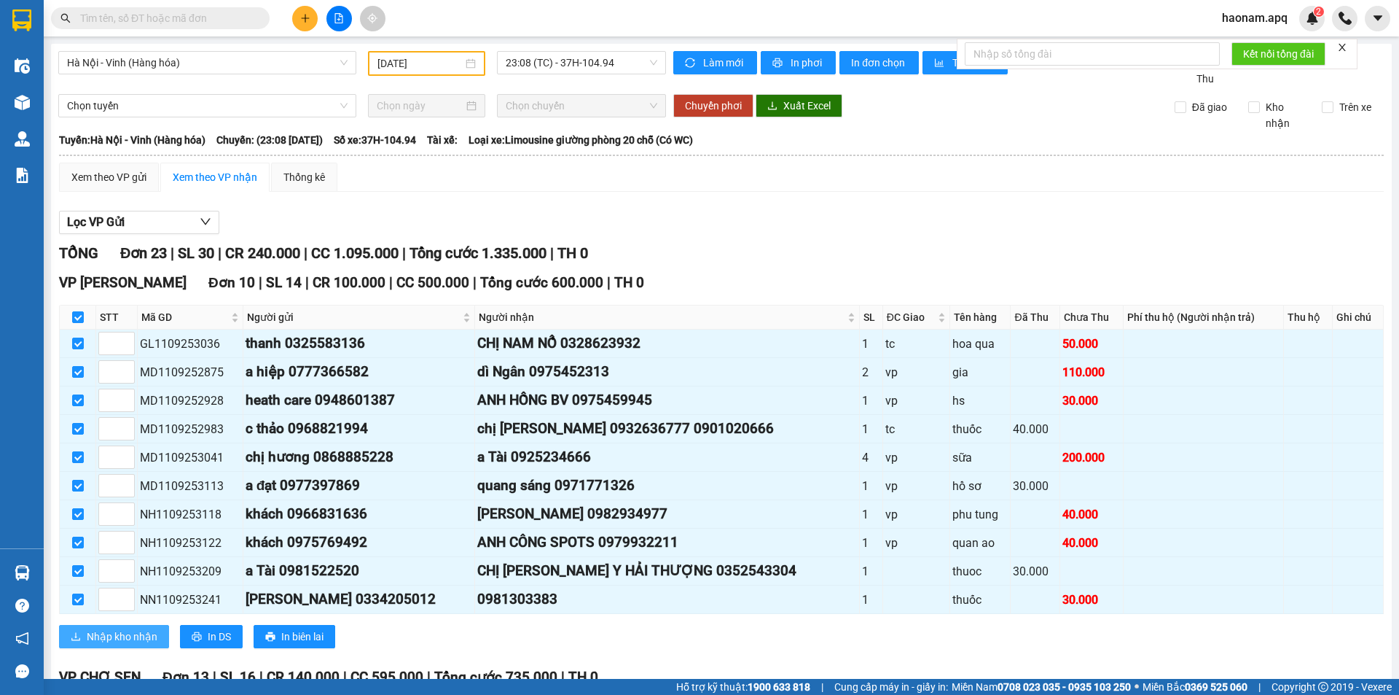
click at [135, 631] on span "Nhập kho nhận" at bounding box center [122, 636] width 71 height 16
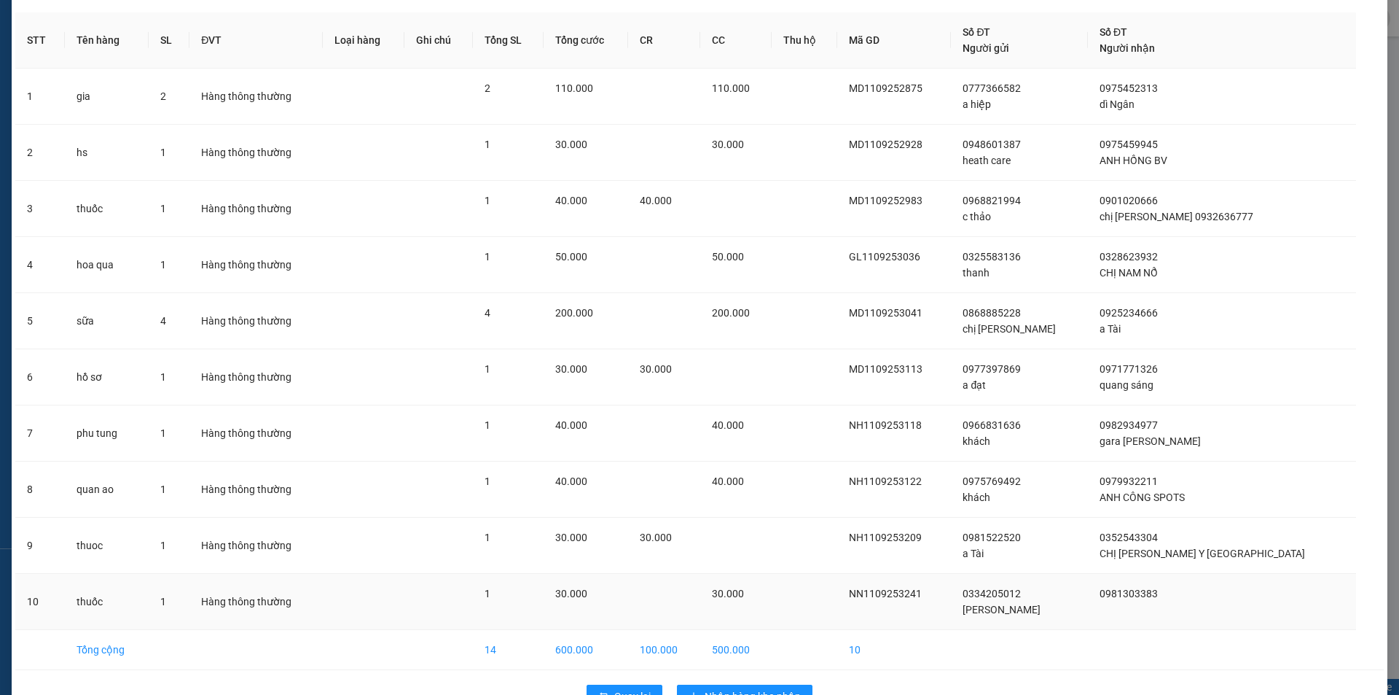
scroll to position [95, 0]
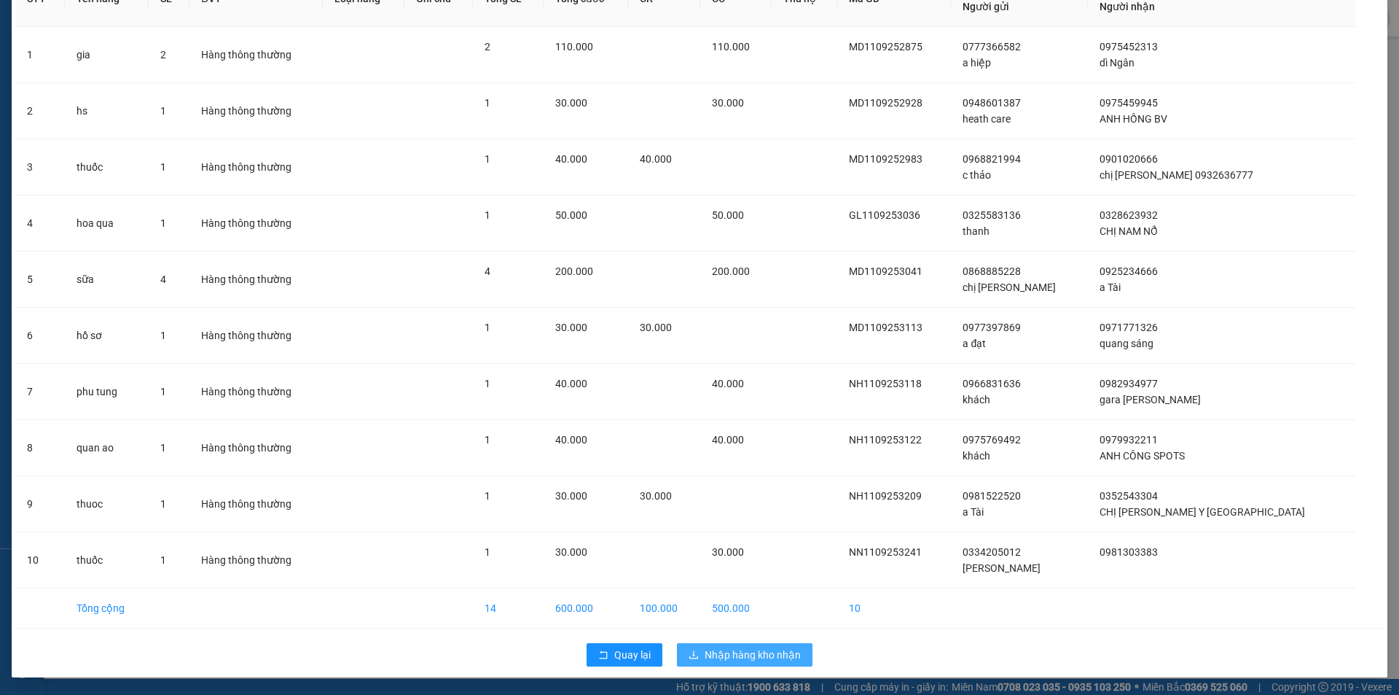
click at [758, 649] on span "Nhập hàng kho nhận" at bounding box center [753, 654] width 96 height 16
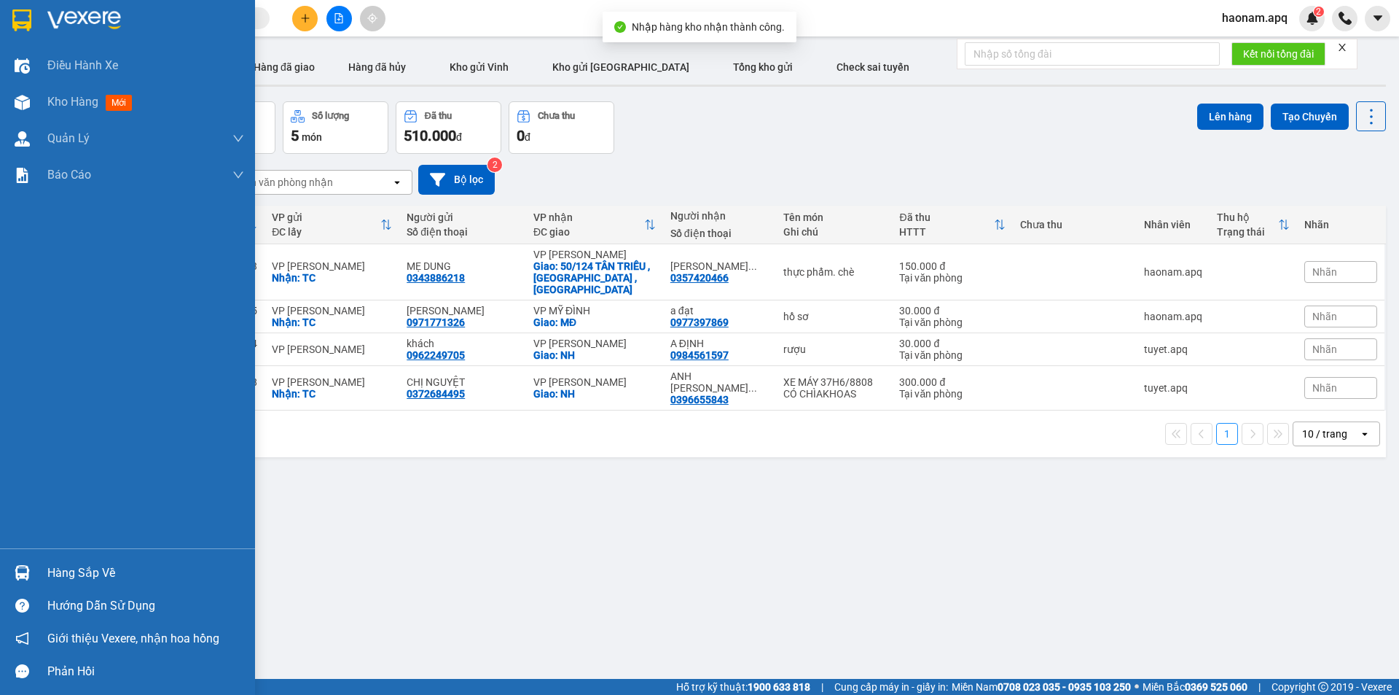
click at [80, 568] on div "Hàng sắp về" at bounding box center [145, 573] width 197 height 22
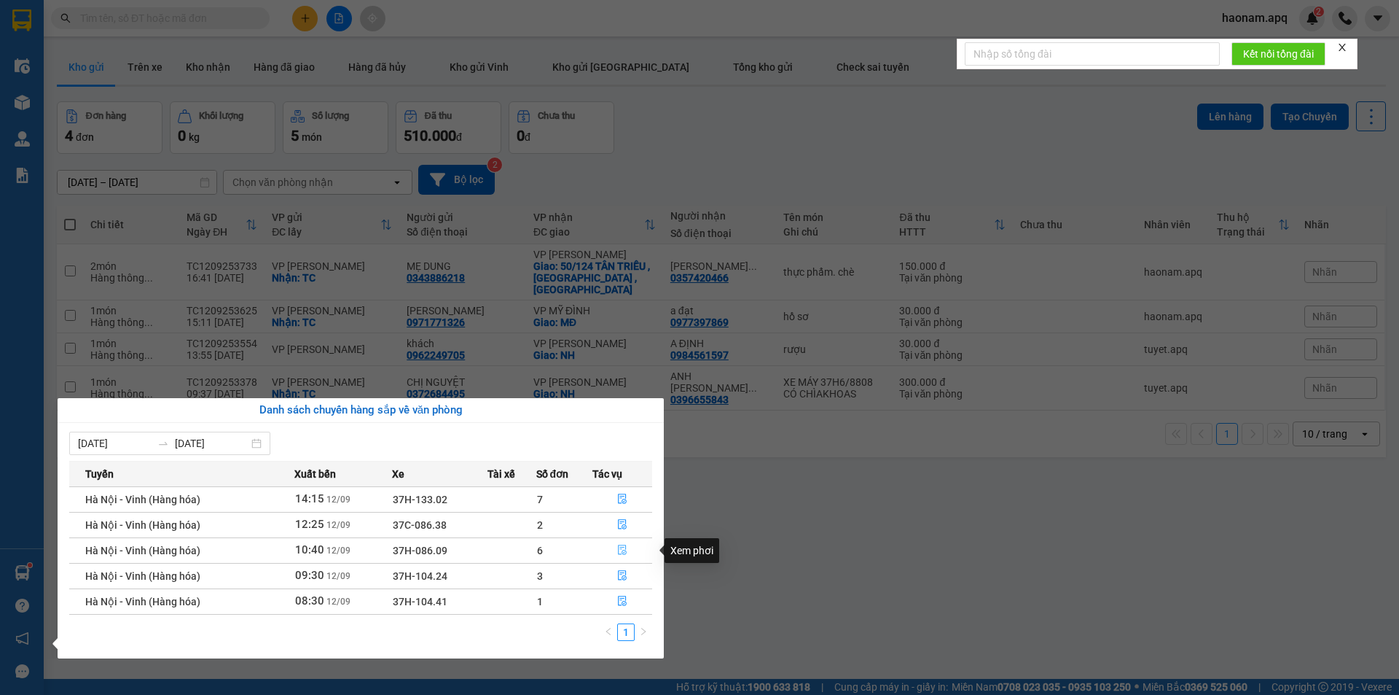
click at [597, 553] on button "button" at bounding box center [622, 550] width 58 height 23
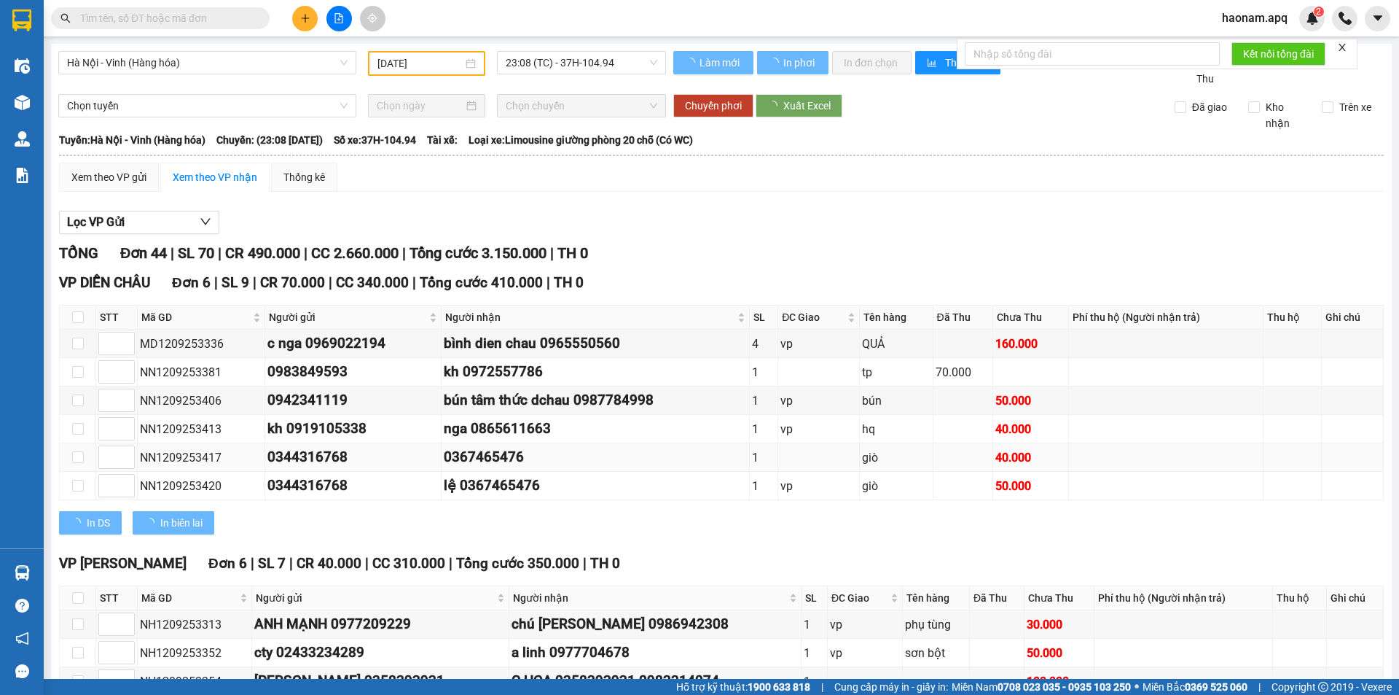
type input "12/09/2025"
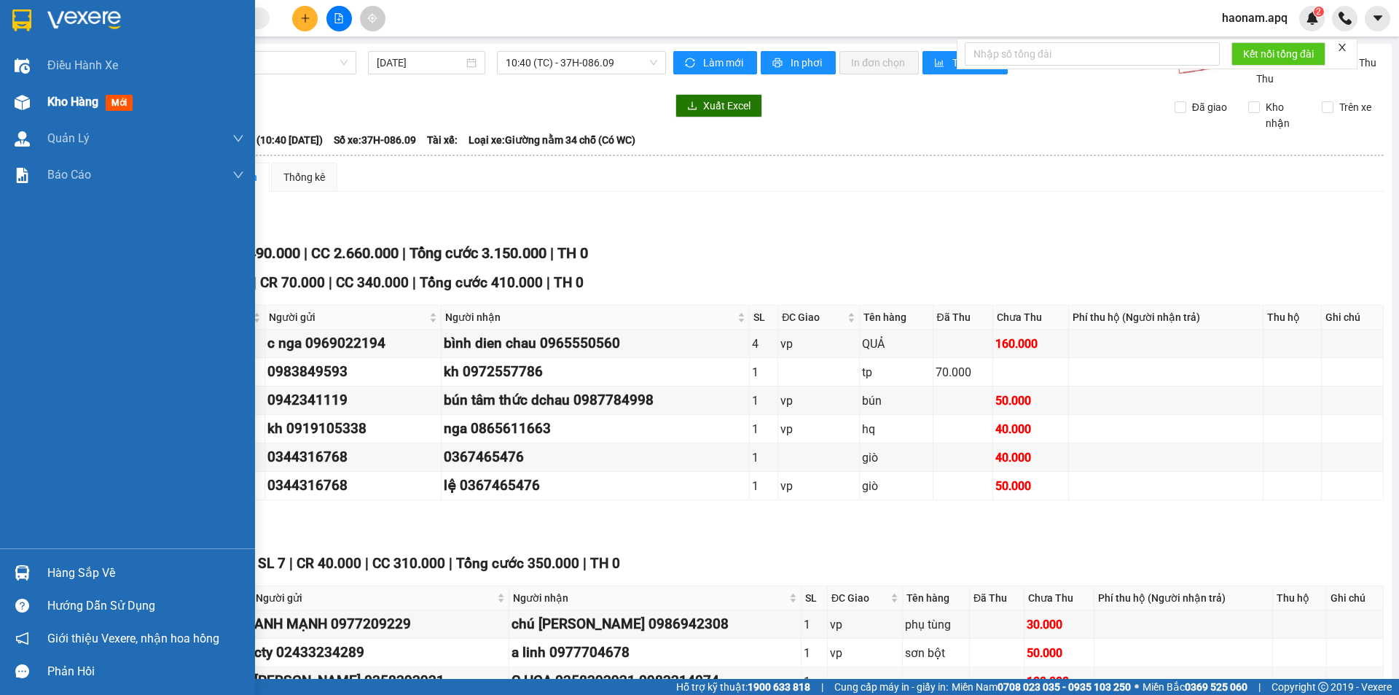
click at [40, 106] on div "Kho hàng mới" at bounding box center [127, 102] width 255 height 36
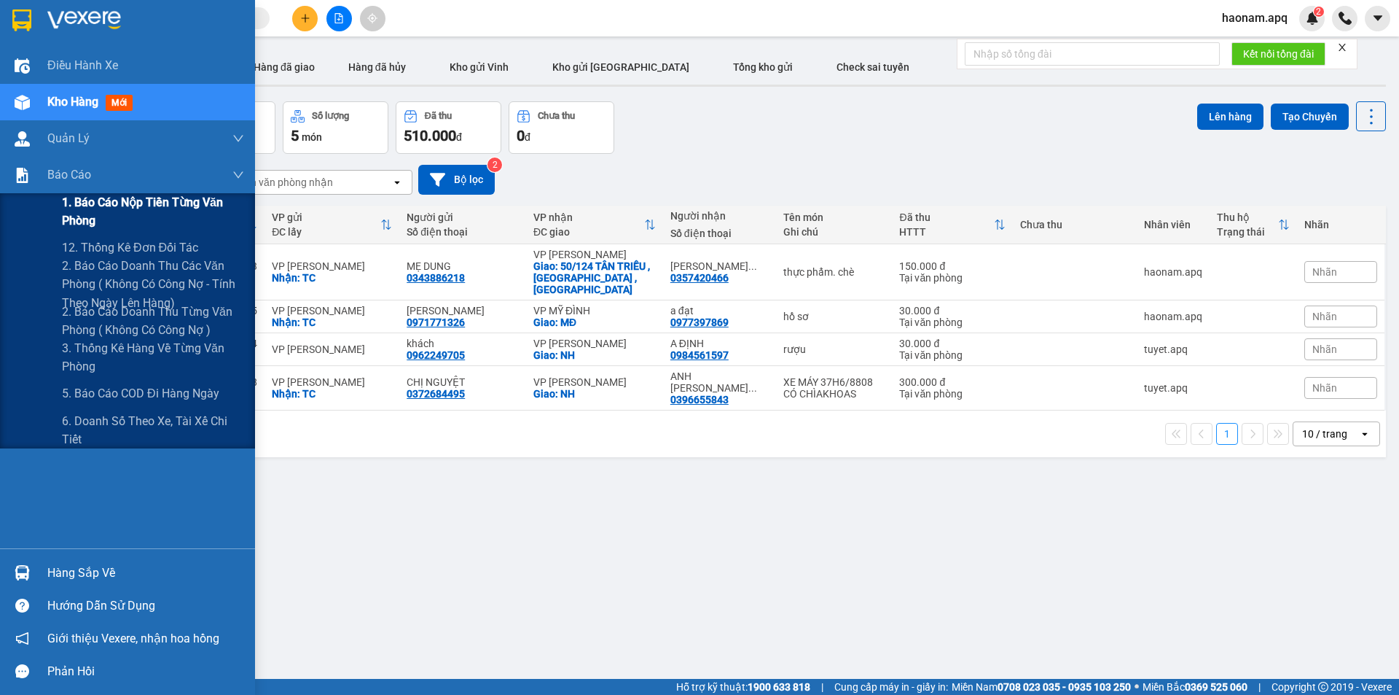
click at [178, 199] on span "1. Báo cáo nộp tiền từng văn phòng" at bounding box center [153, 211] width 182 height 36
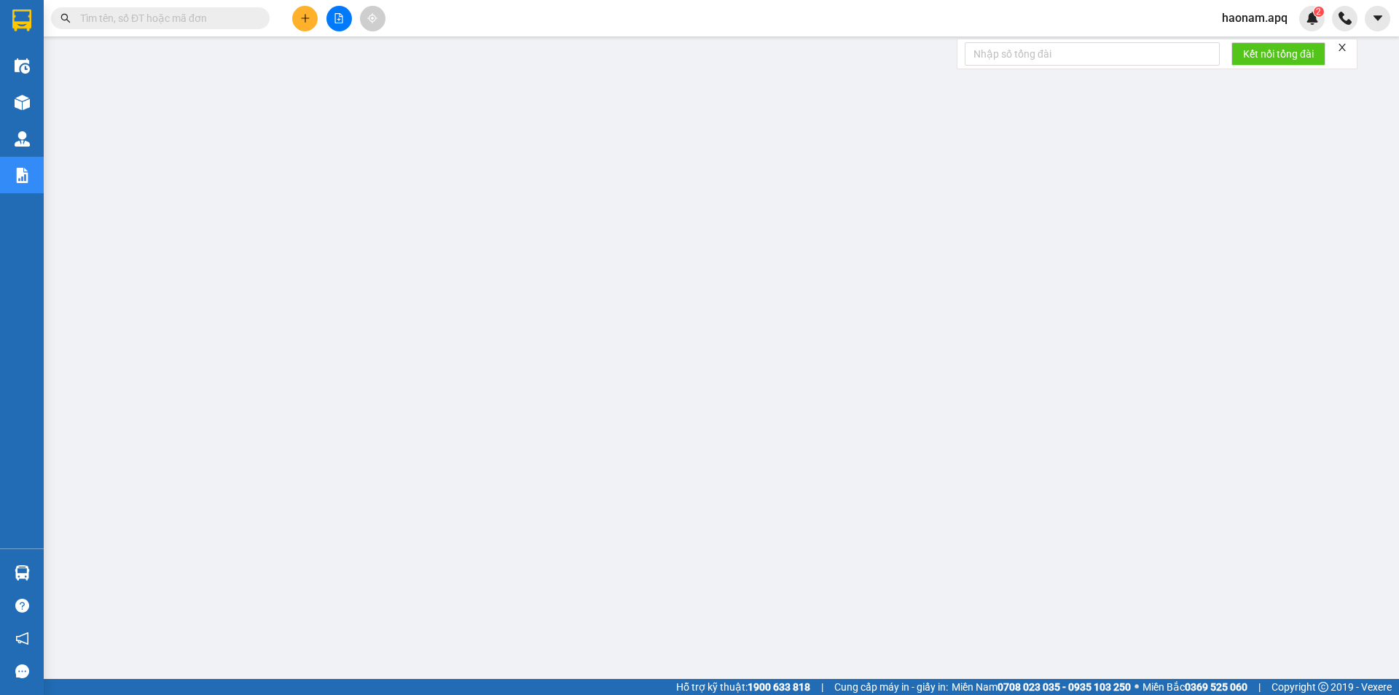
click at [235, 6] on div "Kết quả tìm kiếm ( 0 ) Bộ lọc No Data" at bounding box center [142, 19] width 284 height 26
click at [238, 12] on input "text" at bounding box center [166, 18] width 172 height 16
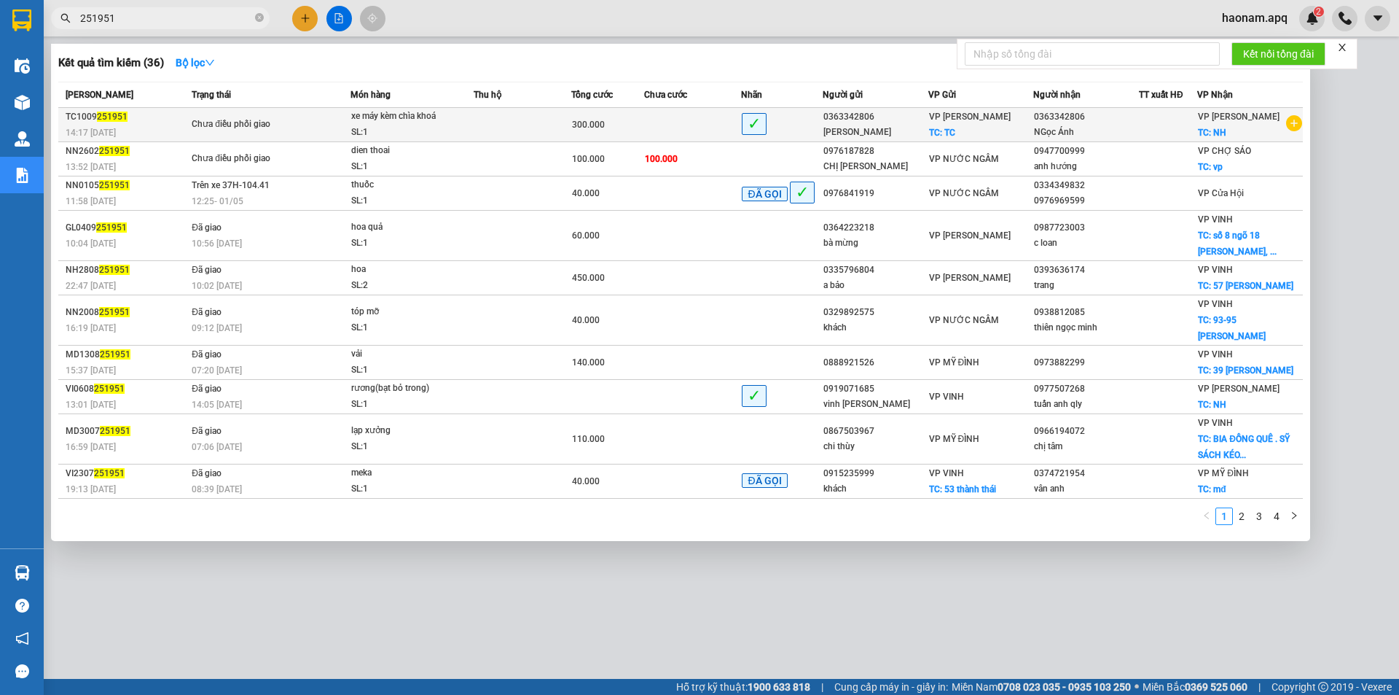
type input "251951"
click at [727, 124] on td at bounding box center [693, 125] width 98 height 34
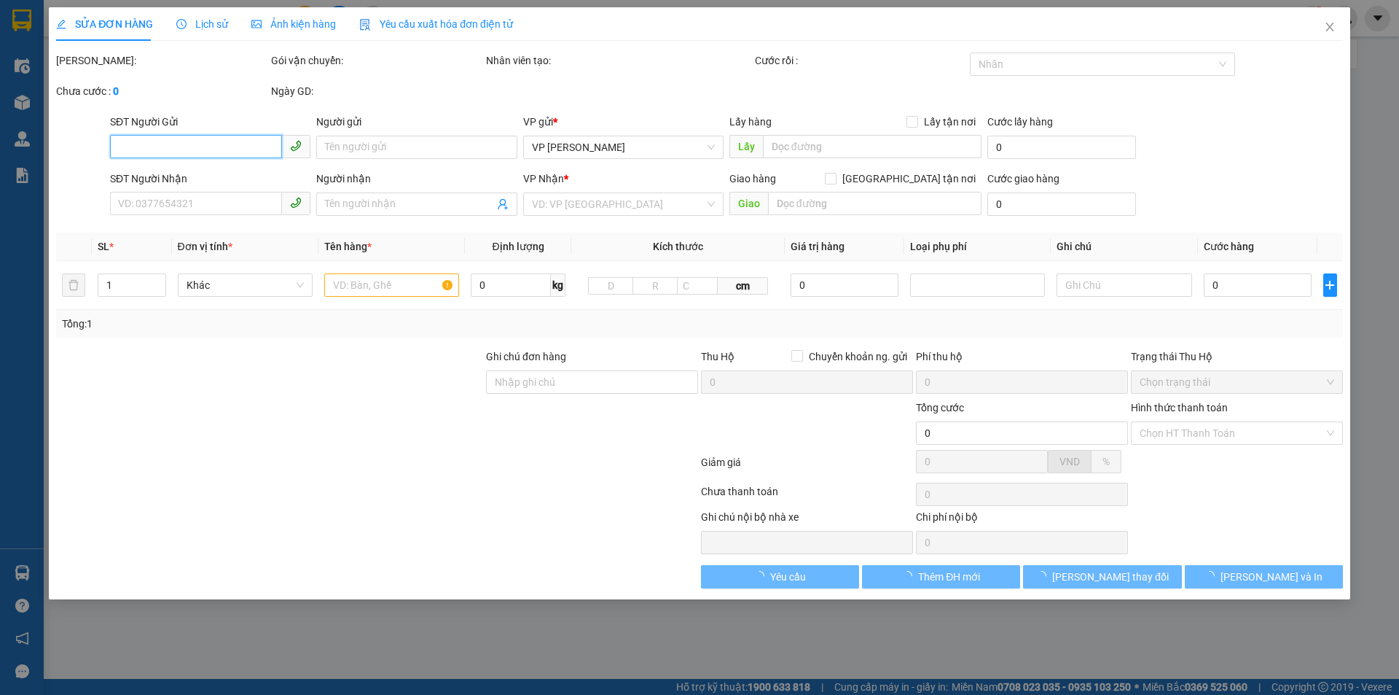
type input "0363342806"
type input "Ngọc Ánh"
checkbox input "true"
type input "TC"
type input "0363342806"
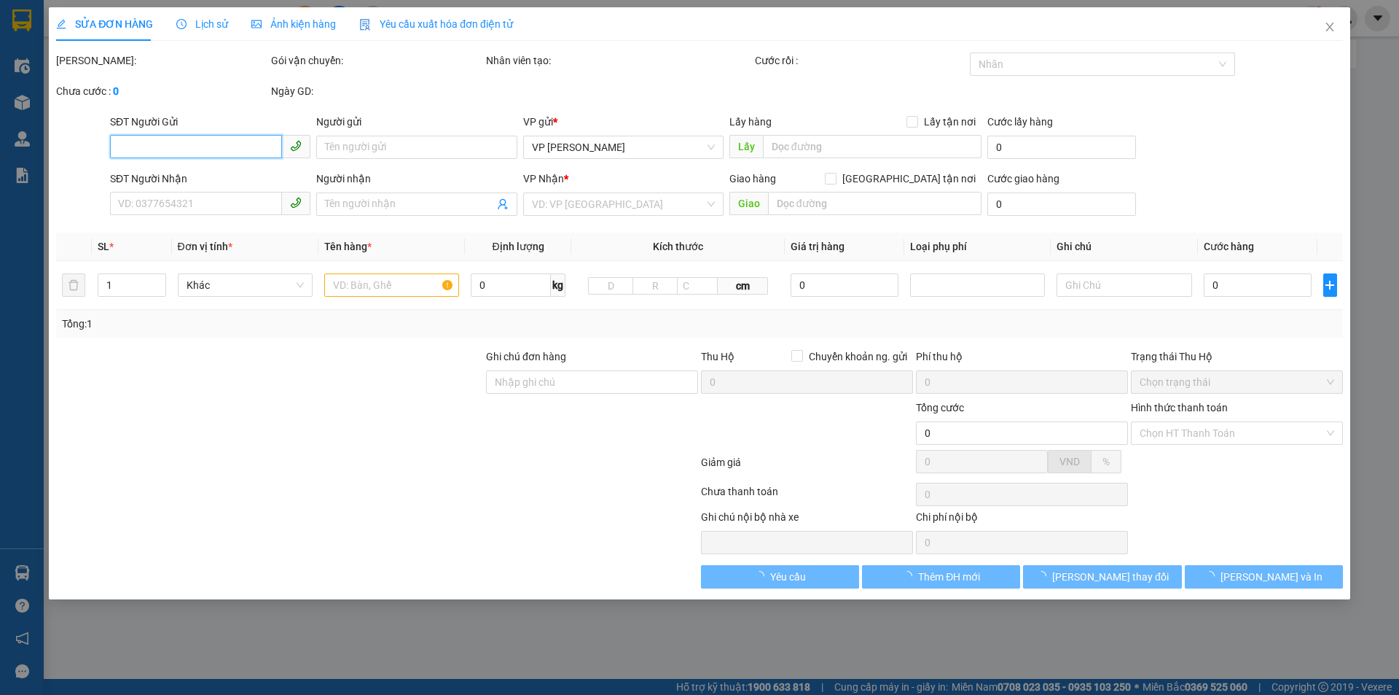
type input "NGọc Ánh"
checkbox input "true"
type input "NH"
type input "300.000"
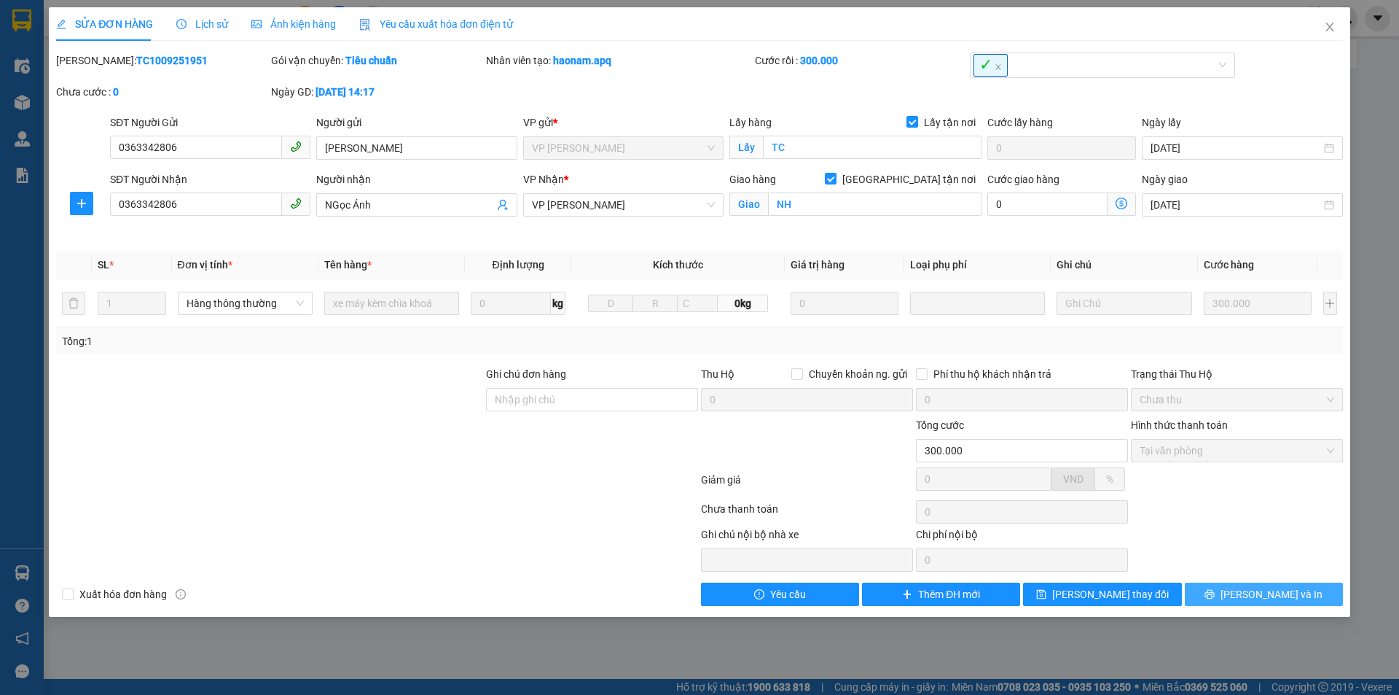
click at [1215, 590] on icon "printer" at bounding box center [1210, 594] width 10 height 10
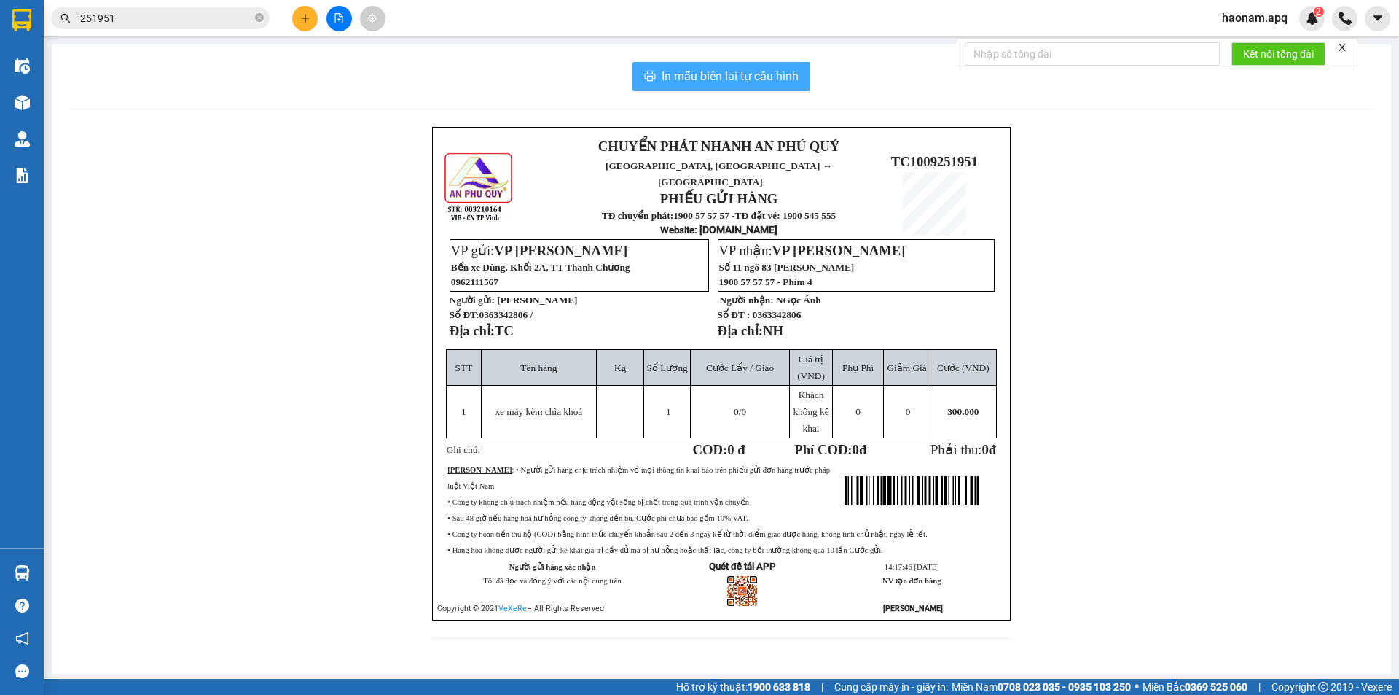
drag, startPoint x: 747, startPoint y: 81, endPoint x: 746, endPoint y: 113, distance: 32.1
click at [746, 81] on span "In mẫu biên lai tự cấu hình" at bounding box center [730, 76] width 137 height 18
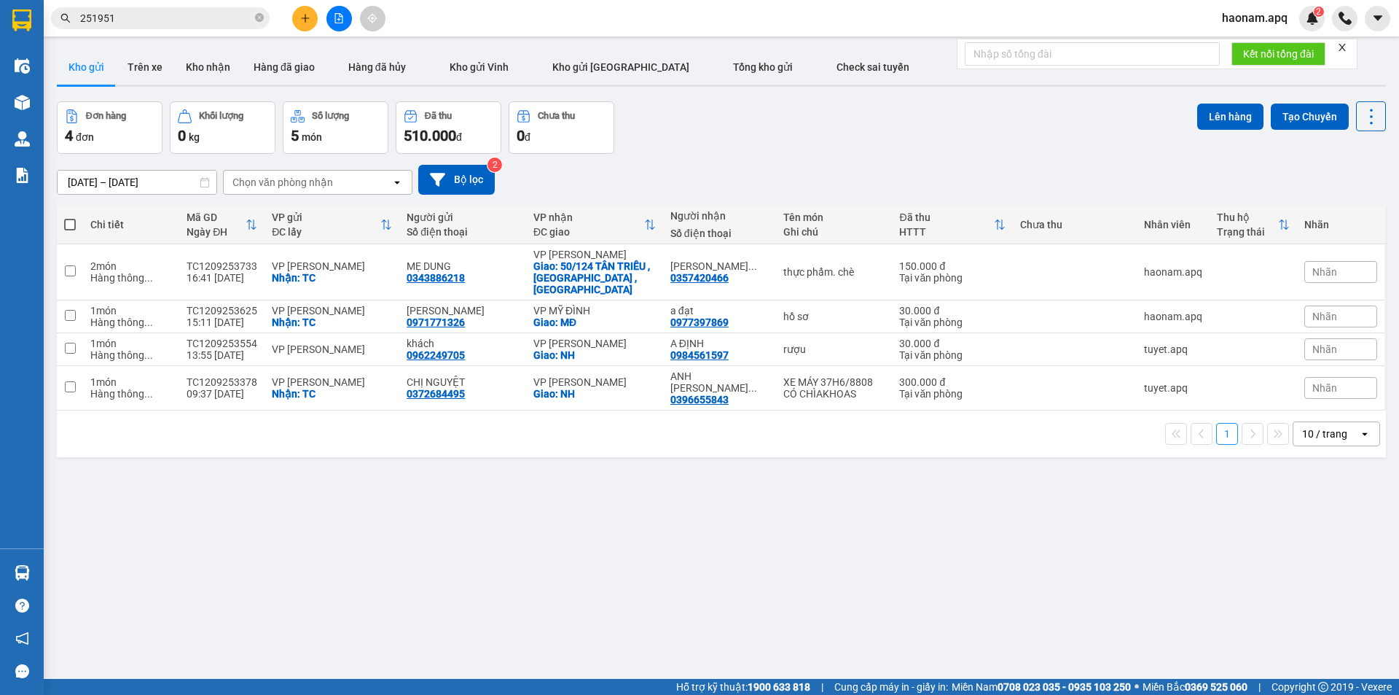
click at [210, 21] on input "251951" at bounding box center [166, 18] width 172 height 16
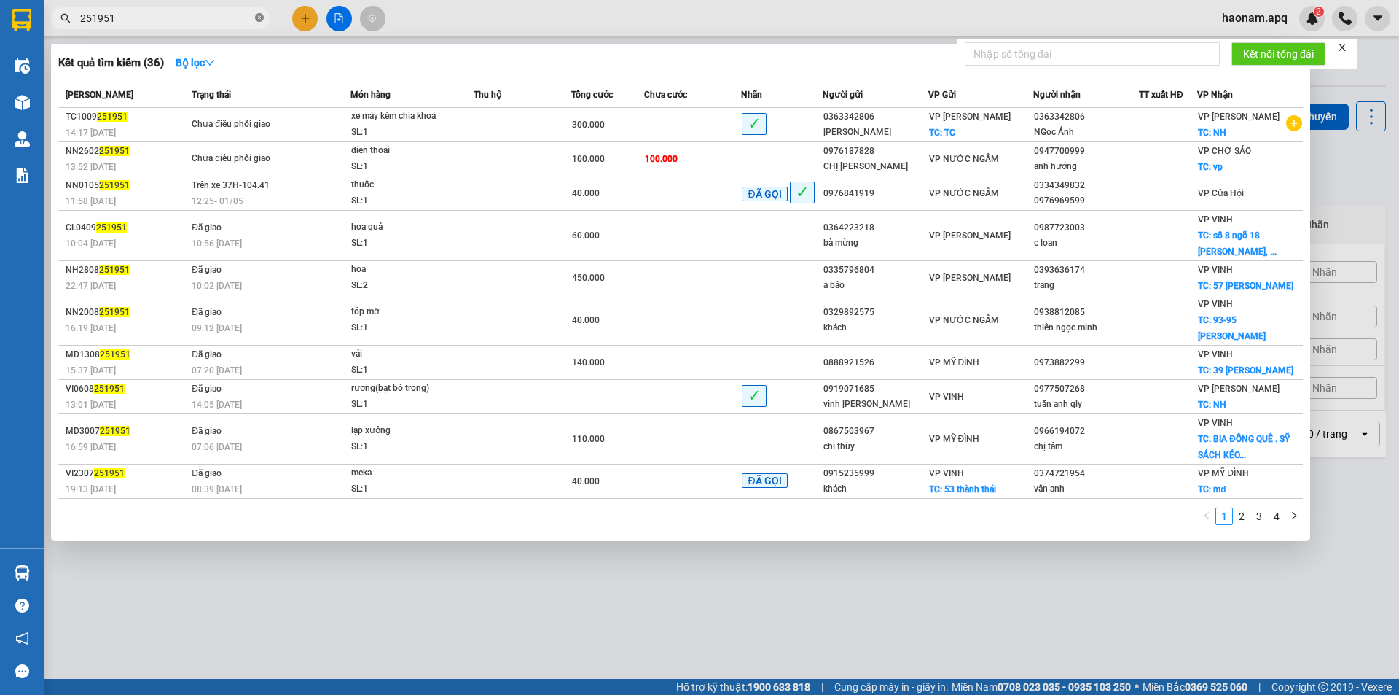
click at [257, 21] on icon "close-circle" at bounding box center [259, 17] width 9 height 9
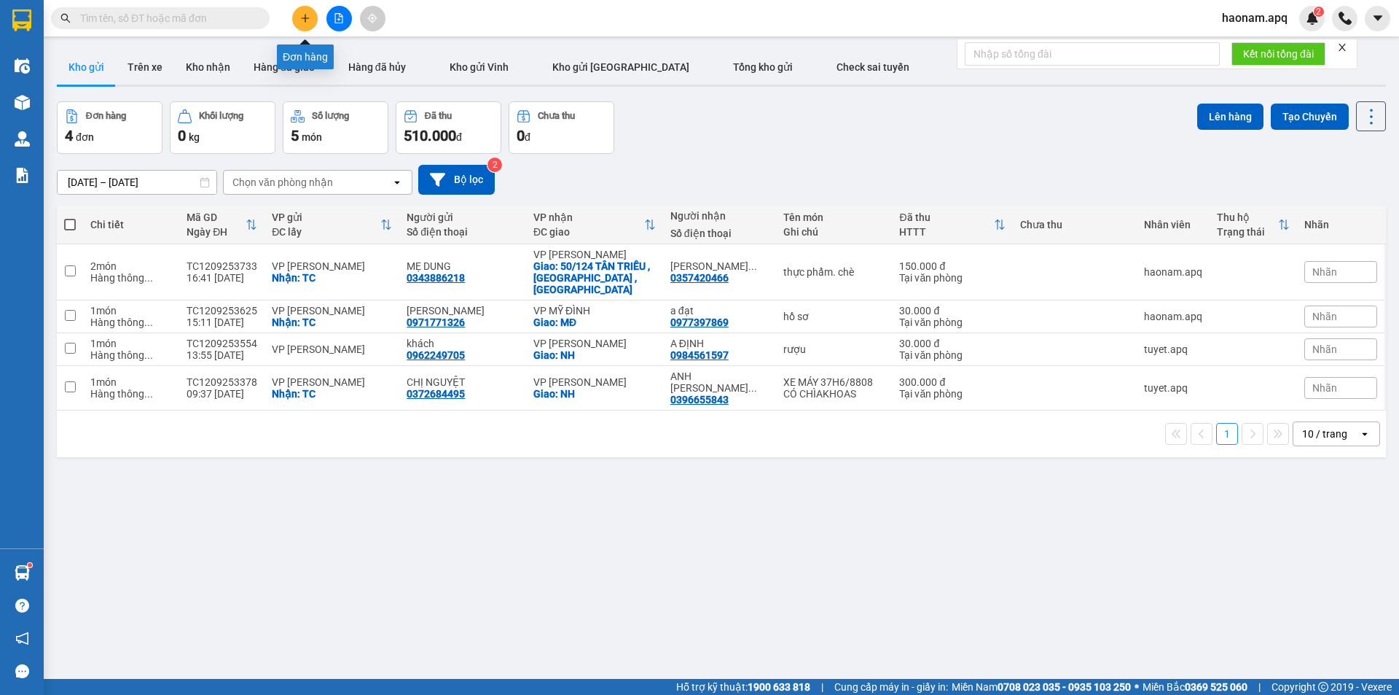
click at [307, 17] on icon "plus" at bounding box center [305, 18] width 10 height 10
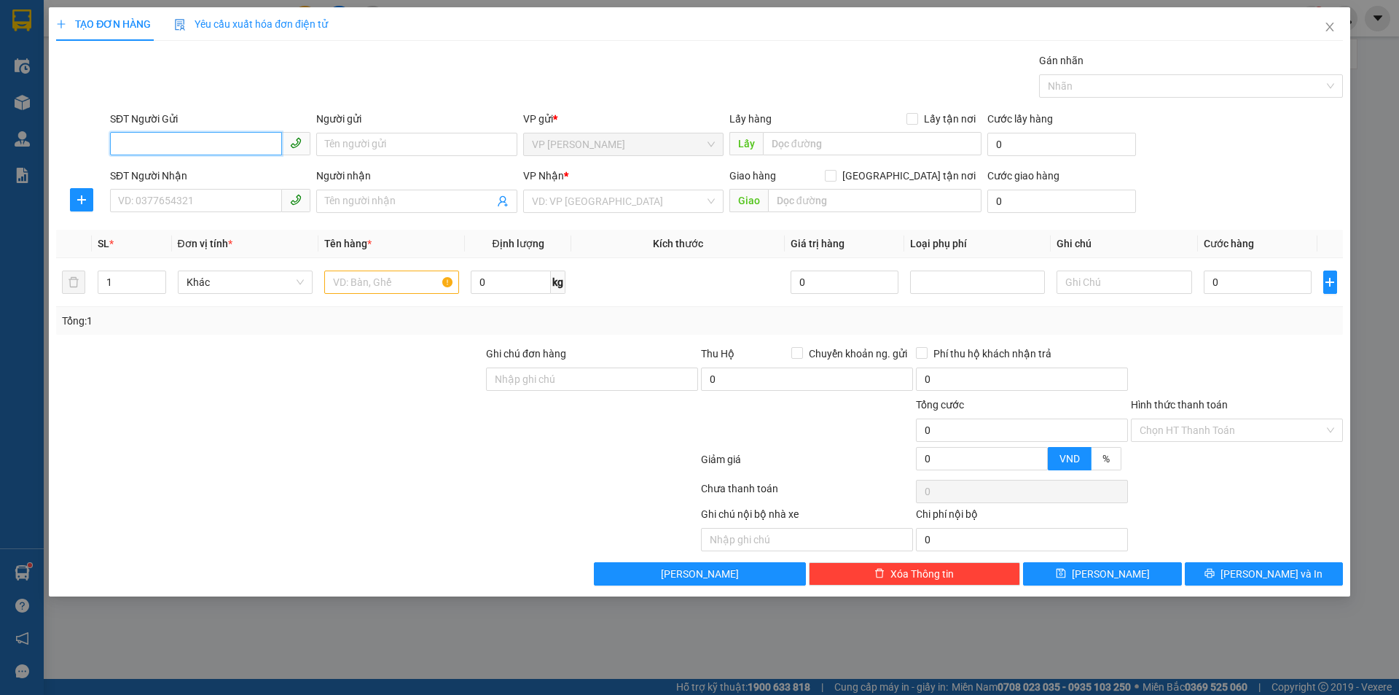
click at [216, 136] on input "SĐT Người Gửi" at bounding box center [196, 143] width 172 height 23
type input "0963575258"
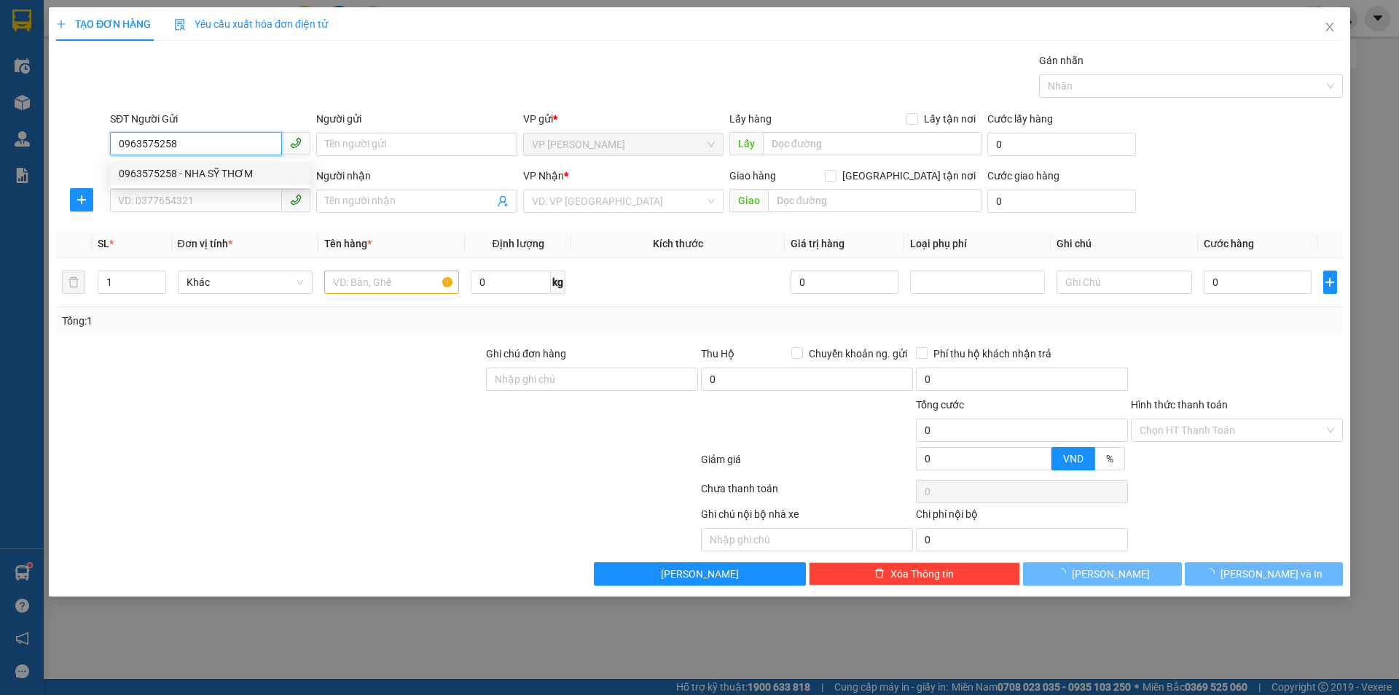
drag, startPoint x: 190, startPoint y: 162, endPoint x: 212, endPoint y: 177, distance: 26.7
click at [192, 165] on div "0963575258 - NHA SỸ THƠM" at bounding box center [210, 173] width 200 height 23
type input "NHA SỸ THƠM"
checkbox input "true"
type input "TC"
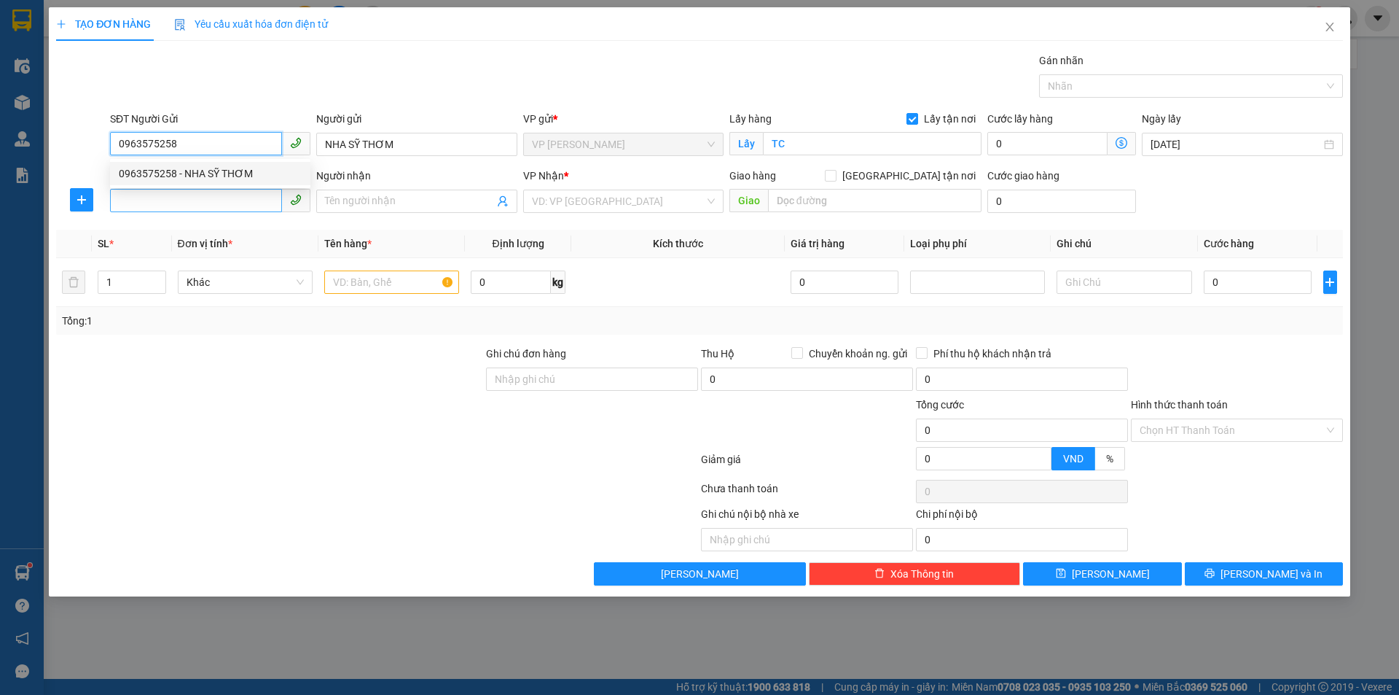
type input "0963575258"
click at [231, 200] on input "SĐT Người Nhận" at bounding box center [196, 200] width 172 height 23
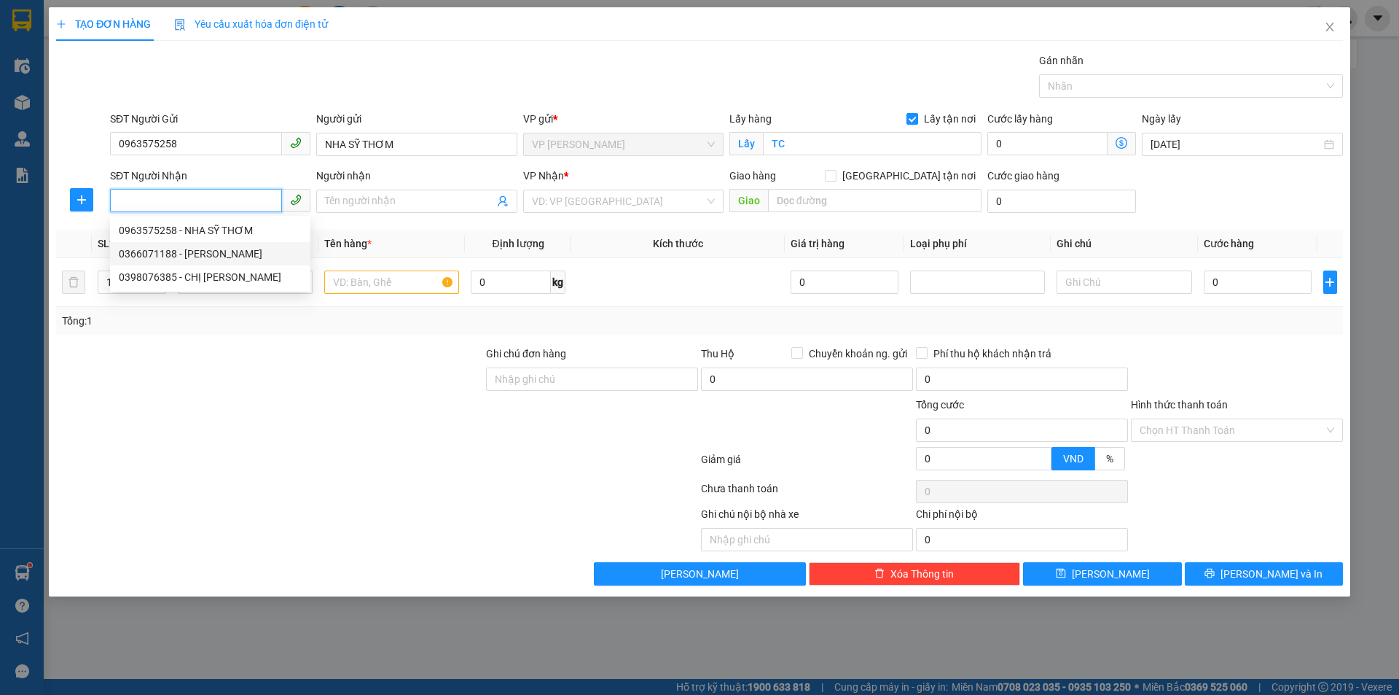
click at [253, 251] on div "0366071188 - LABO VINH QUANG" at bounding box center [210, 254] width 183 height 16
type input "0366071188"
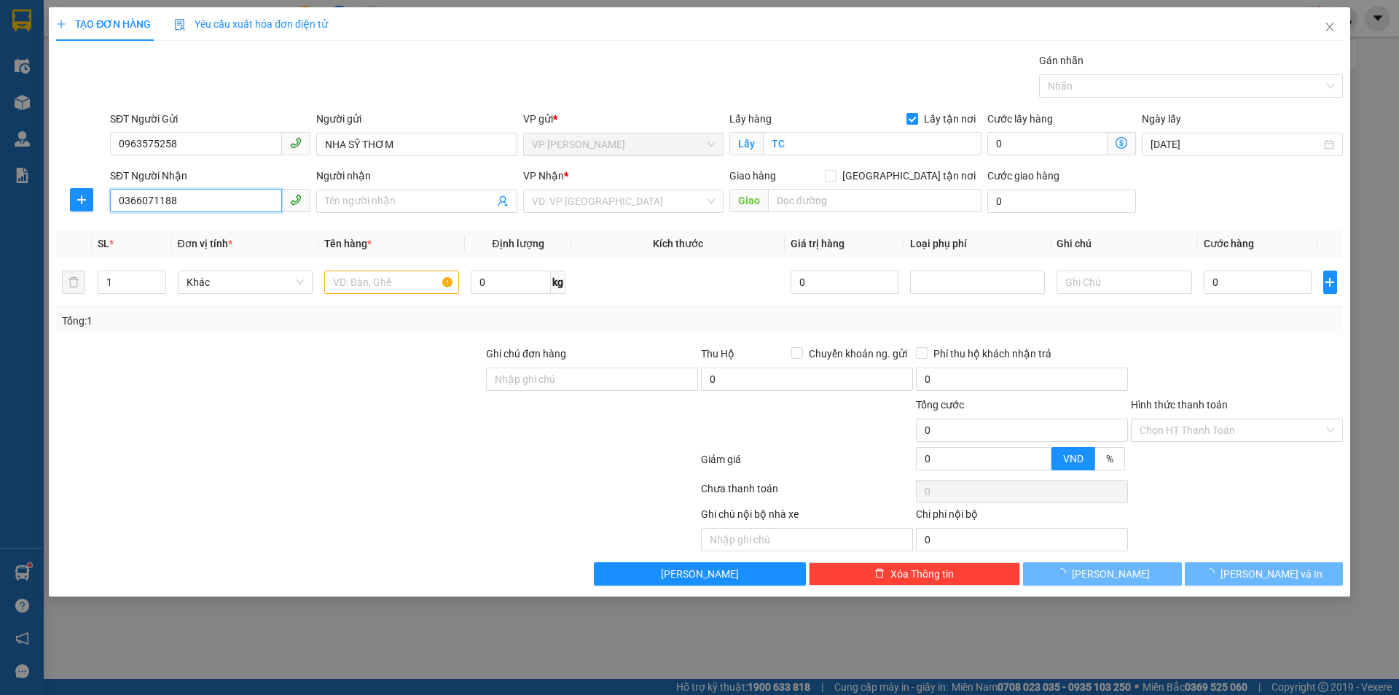
type input "LABO VINH QUANG"
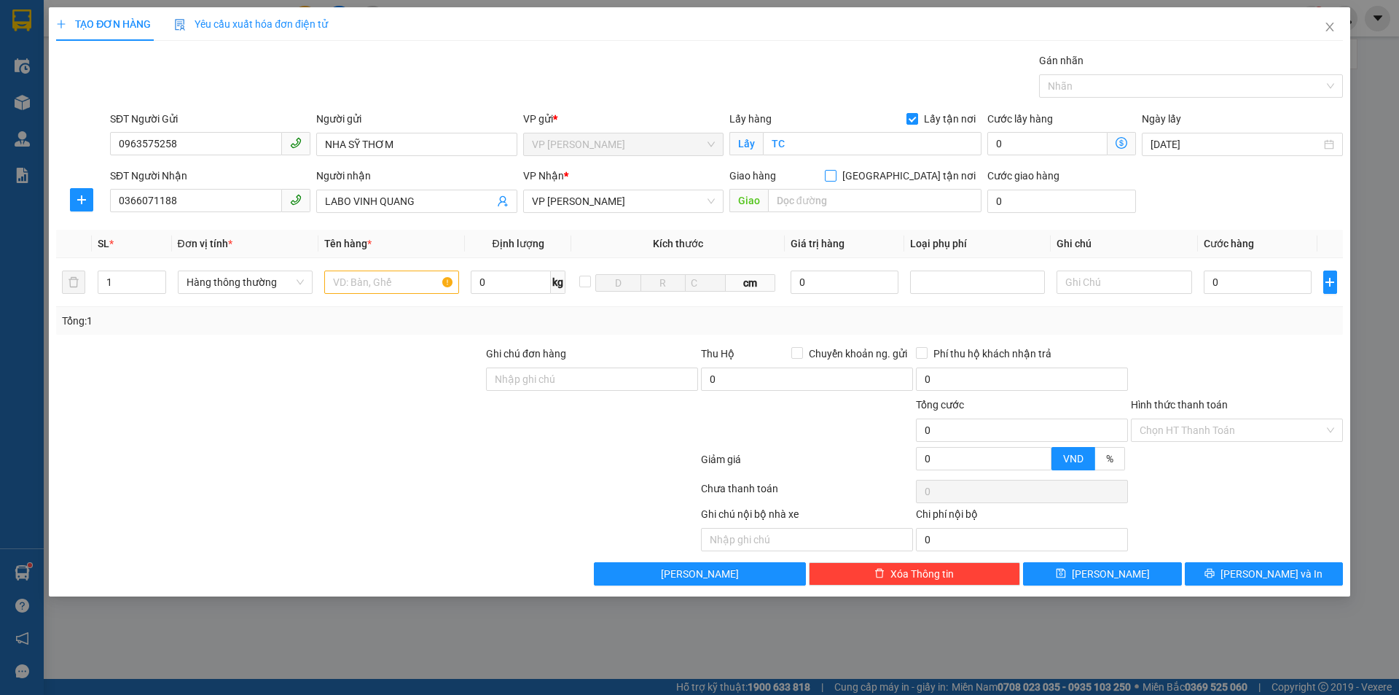
click at [912, 181] on label "Giao tận nơi" at bounding box center [903, 176] width 157 height 16
click at [835, 180] on input "Giao tận nơi" at bounding box center [830, 175] width 10 height 10
checkbox input "true"
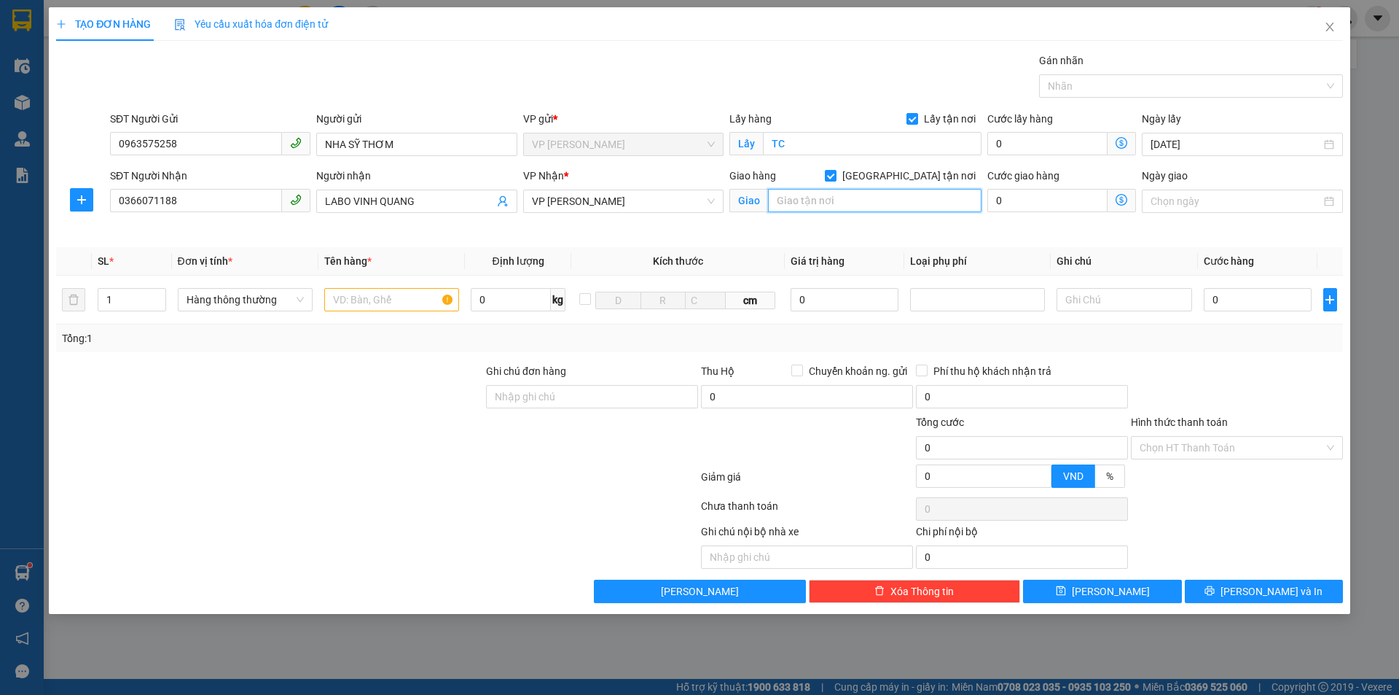
click at [845, 204] on input "text" at bounding box center [875, 200] width 214 height 23
type input "NH"
click at [346, 370] on div at bounding box center [270, 388] width 430 height 51
click at [364, 308] on input "text" at bounding box center [391, 299] width 135 height 23
type input "răng"
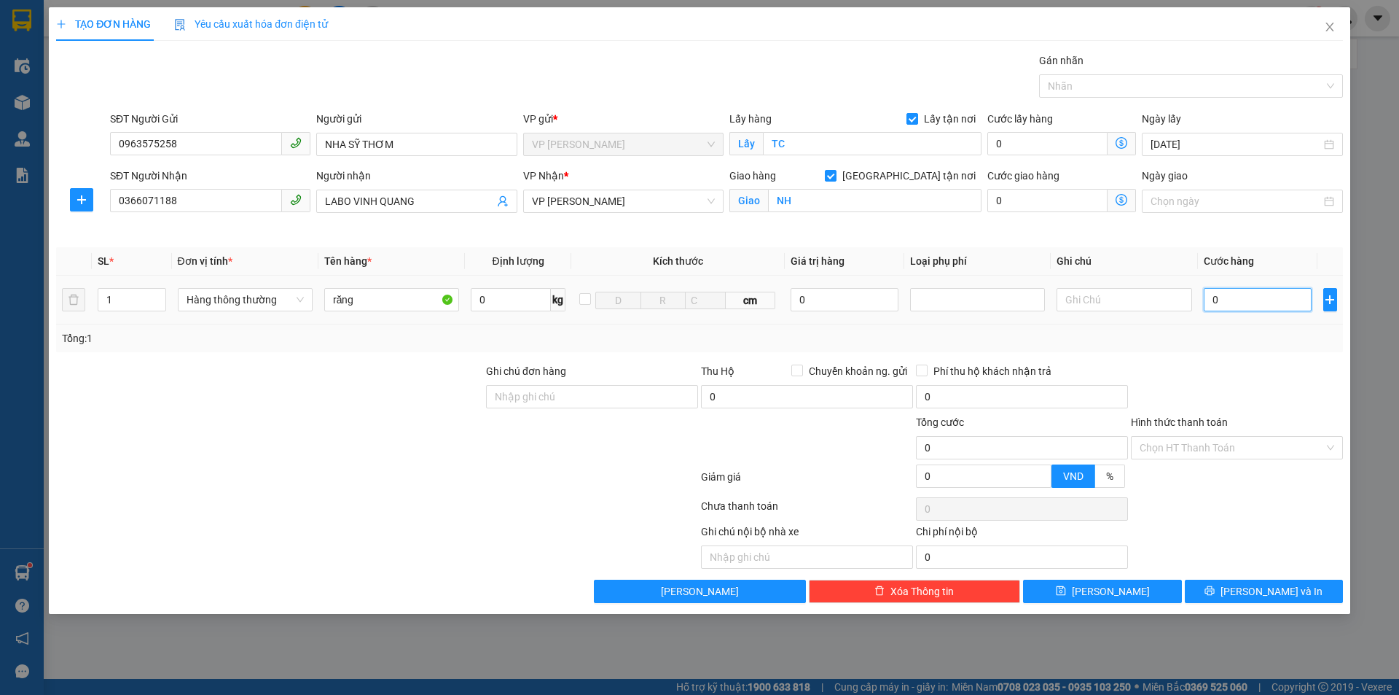
click at [1217, 300] on input "0" at bounding box center [1258, 299] width 109 height 23
type input "3.000"
click at [1257, 300] on input "3.000" at bounding box center [1258, 299] width 109 height 23
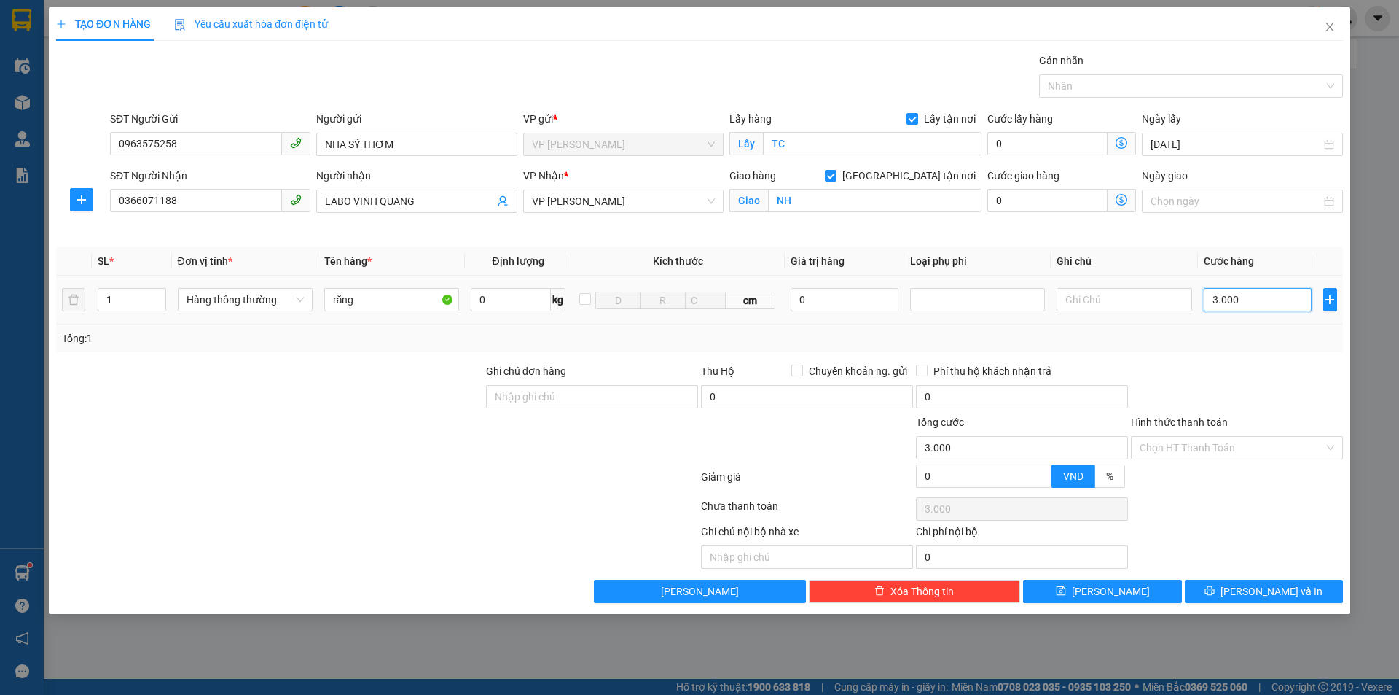
type input "30.000"
click at [1213, 448] on input "Hình thức thanh toán" at bounding box center [1232, 448] width 184 height 22
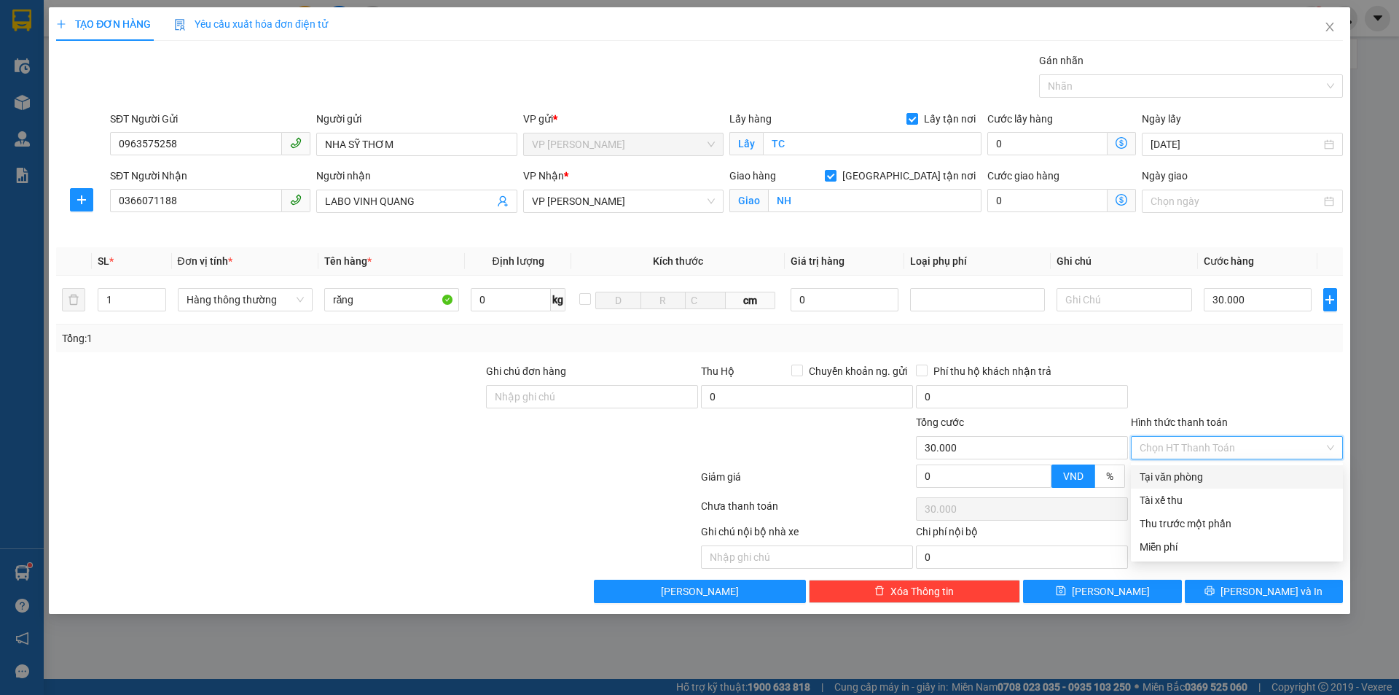
click at [1217, 461] on div "Hình thức thanh toán Chọn HT Thanh Toán" at bounding box center [1237, 439] width 212 height 51
drag, startPoint x: 1251, startPoint y: 445, endPoint x: 1224, endPoint y: 469, distance: 36.7
click at [1251, 446] on input "Hình thức thanh toán" at bounding box center [1232, 448] width 184 height 22
click at [1219, 472] on div "Tại văn phòng" at bounding box center [1237, 477] width 195 height 16
type input "0"
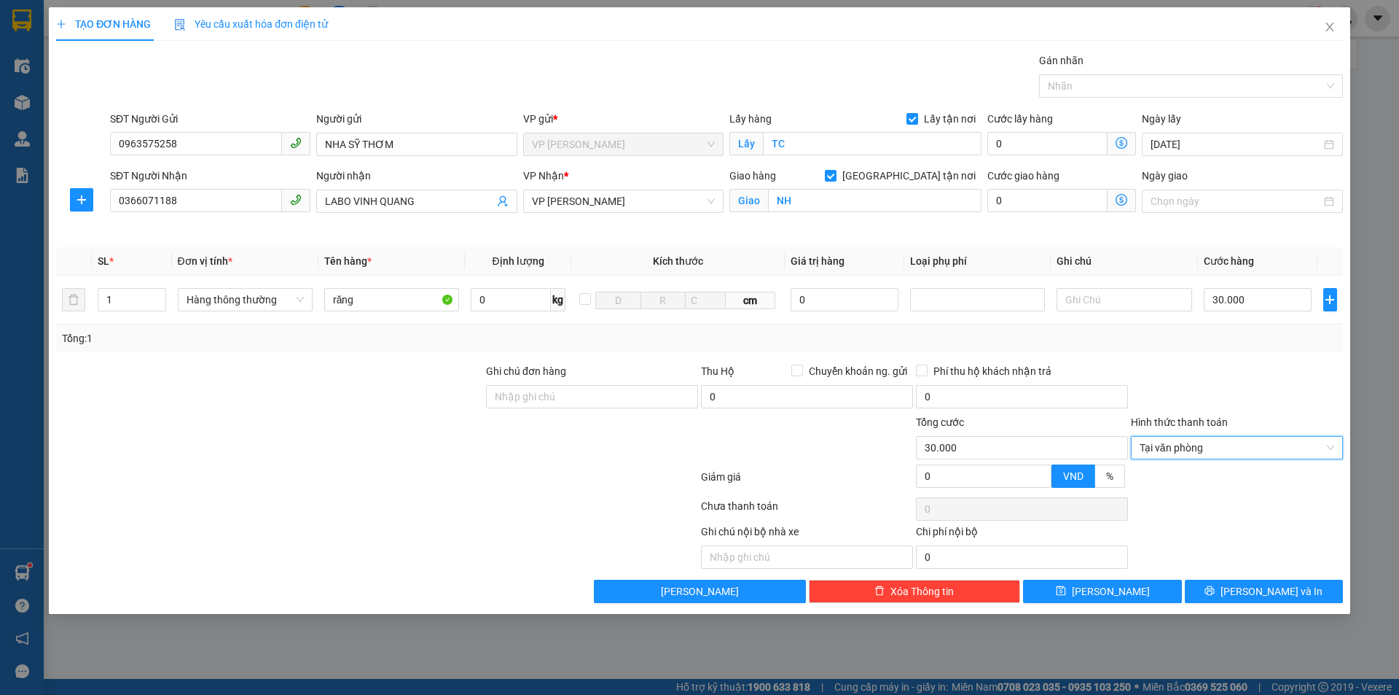
click at [1268, 552] on div "Ghi chú nội bộ nhà xe Chi phí nội bộ 0" at bounding box center [700, 545] width 1290 height 45
click at [1267, 581] on button "Lưu và In" at bounding box center [1264, 590] width 158 height 23
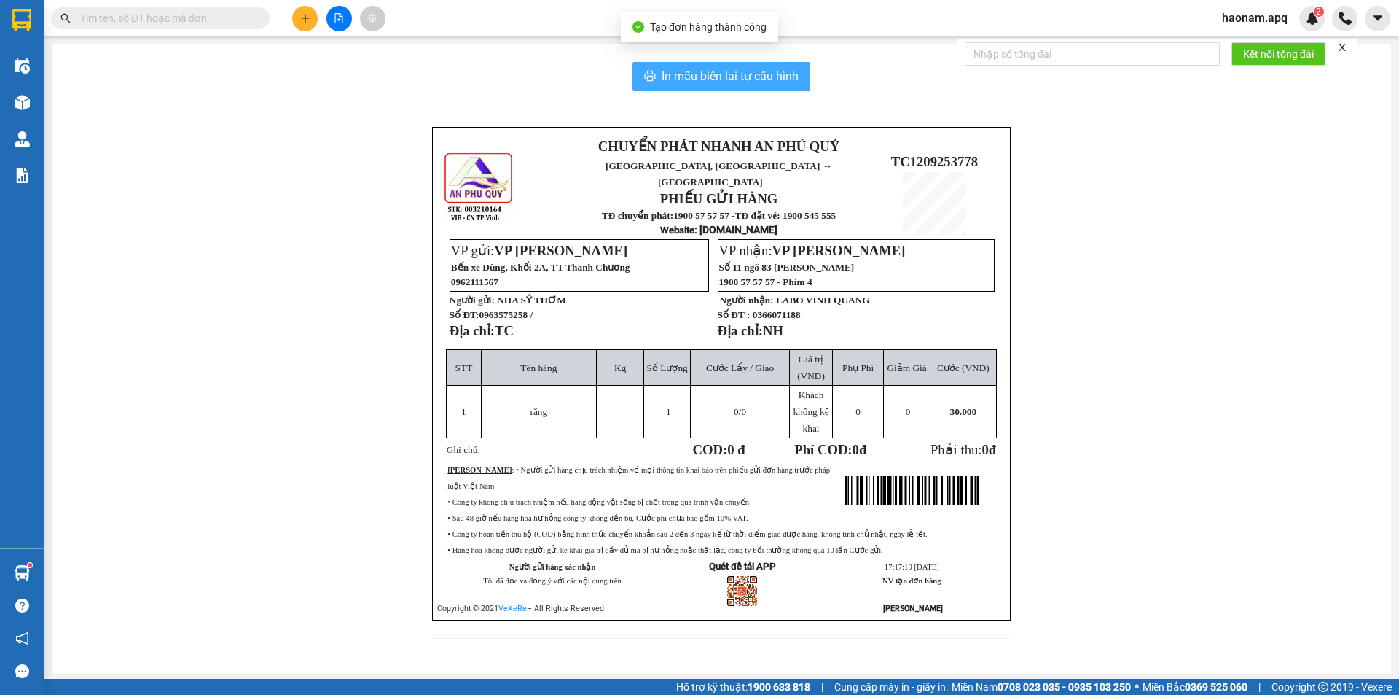
click at [748, 85] on span "In mẫu biên lai tự cấu hình" at bounding box center [730, 76] width 137 height 18
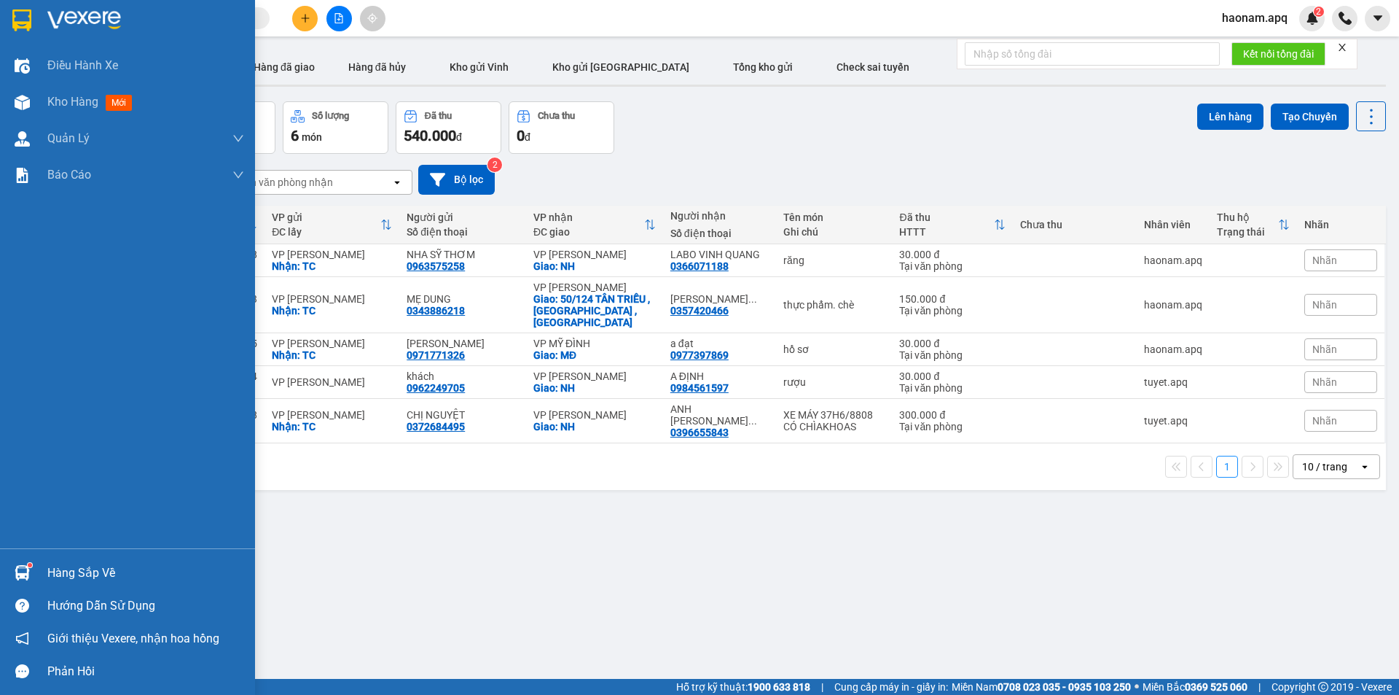
click at [57, 567] on div "Hàng sắp về" at bounding box center [145, 573] width 197 height 22
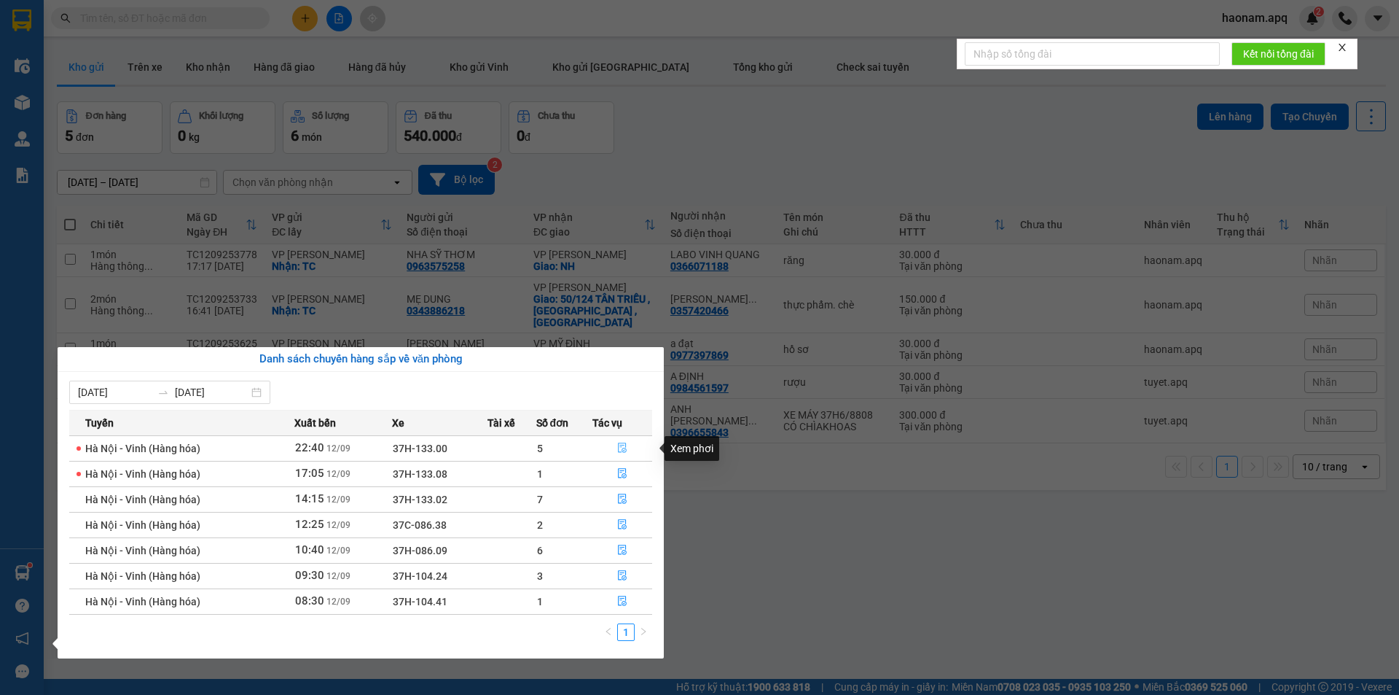
click at [608, 450] on button "button" at bounding box center [622, 448] width 58 height 23
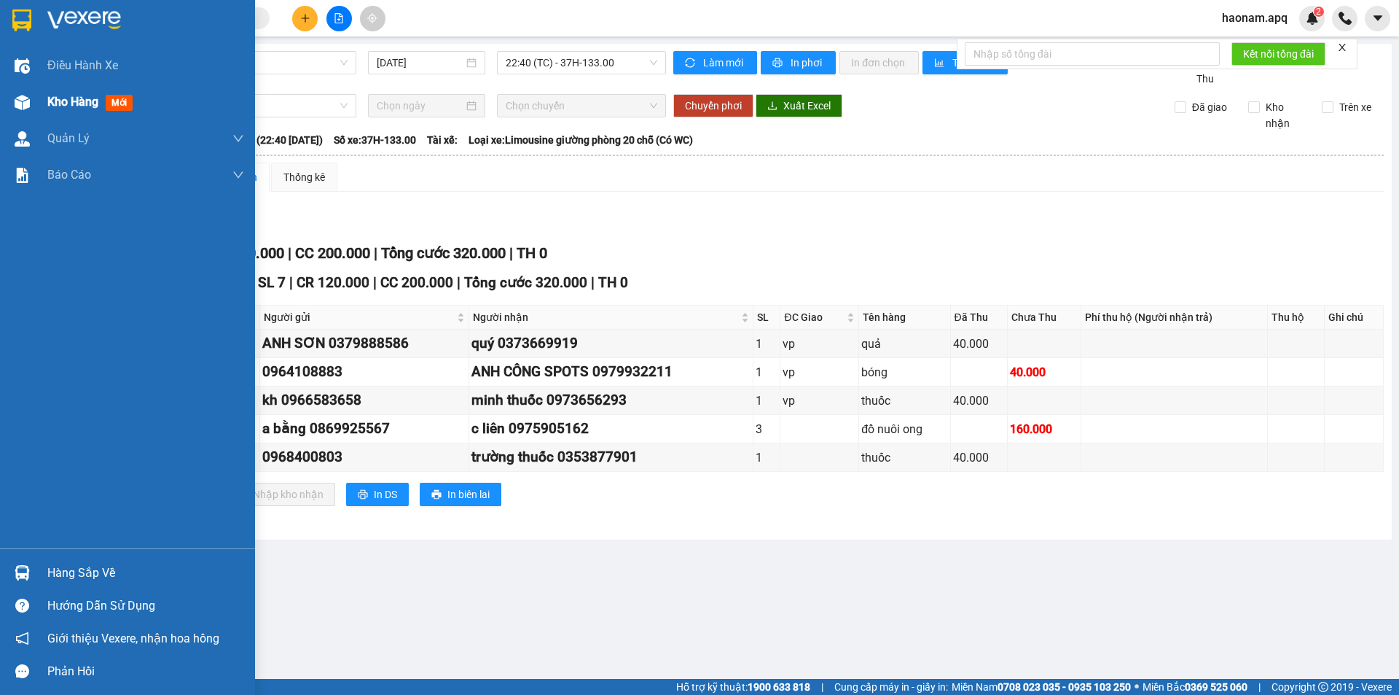
click at [60, 101] on span "Kho hàng" at bounding box center [72, 102] width 51 height 14
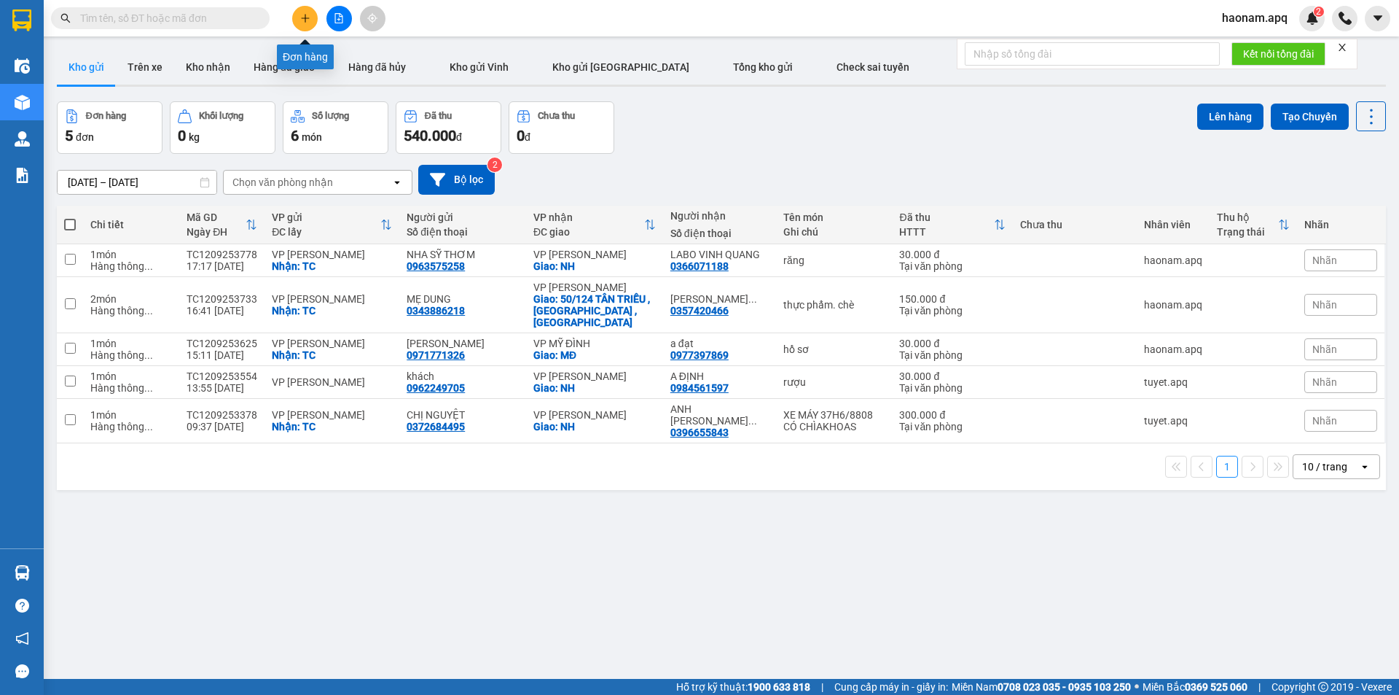
click at [299, 9] on button at bounding box center [305, 19] width 26 height 26
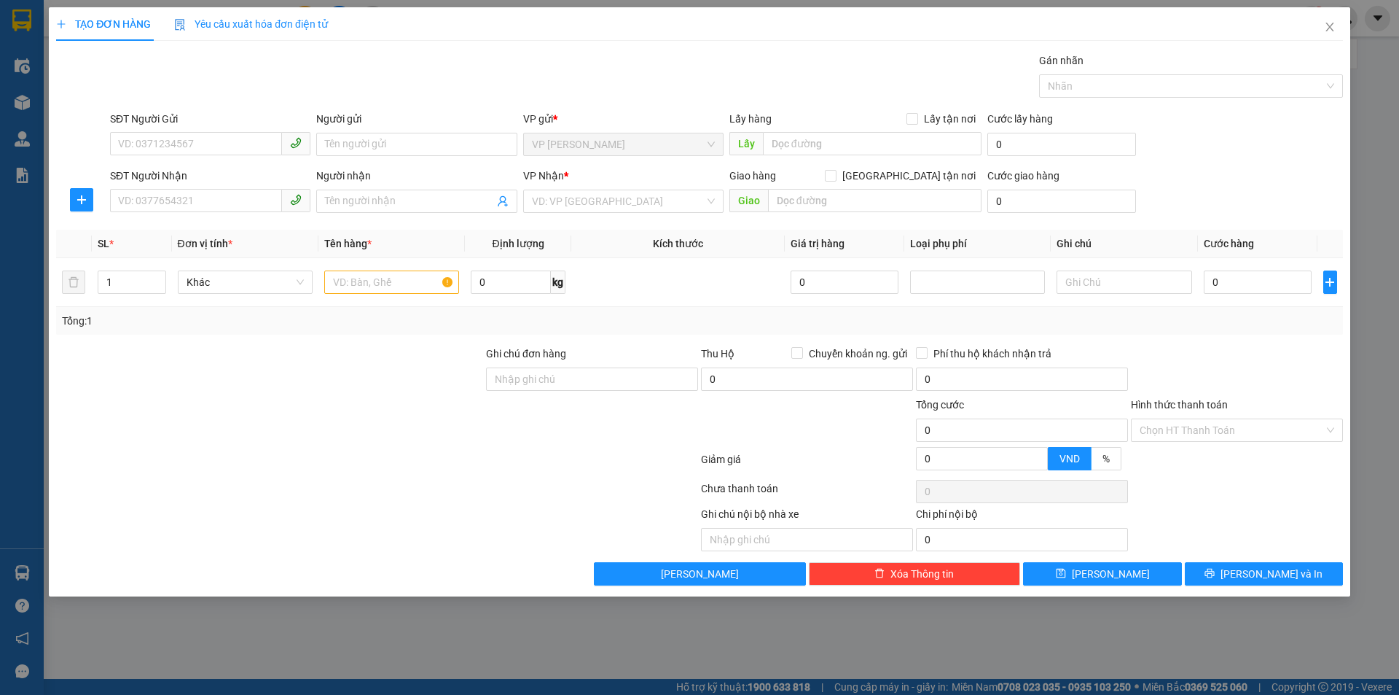
drag, startPoint x: 238, startPoint y: 188, endPoint x: 253, endPoint y: 217, distance: 32.6
click at [238, 189] on div "SĐT Người Nhận VD: 0377654321" at bounding box center [210, 193] width 200 height 51
click at [244, 197] on input "SĐT Người Nhận" at bounding box center [196, 200] width 172 height 23
click at [227, 196] on input "SĐT Người Nhận" at bounding box center [196, 200] width 172 height 23
click at [243, 238] on div "0965524209 - c yến XN" at bounding box center [210, 230] width 200 height 23
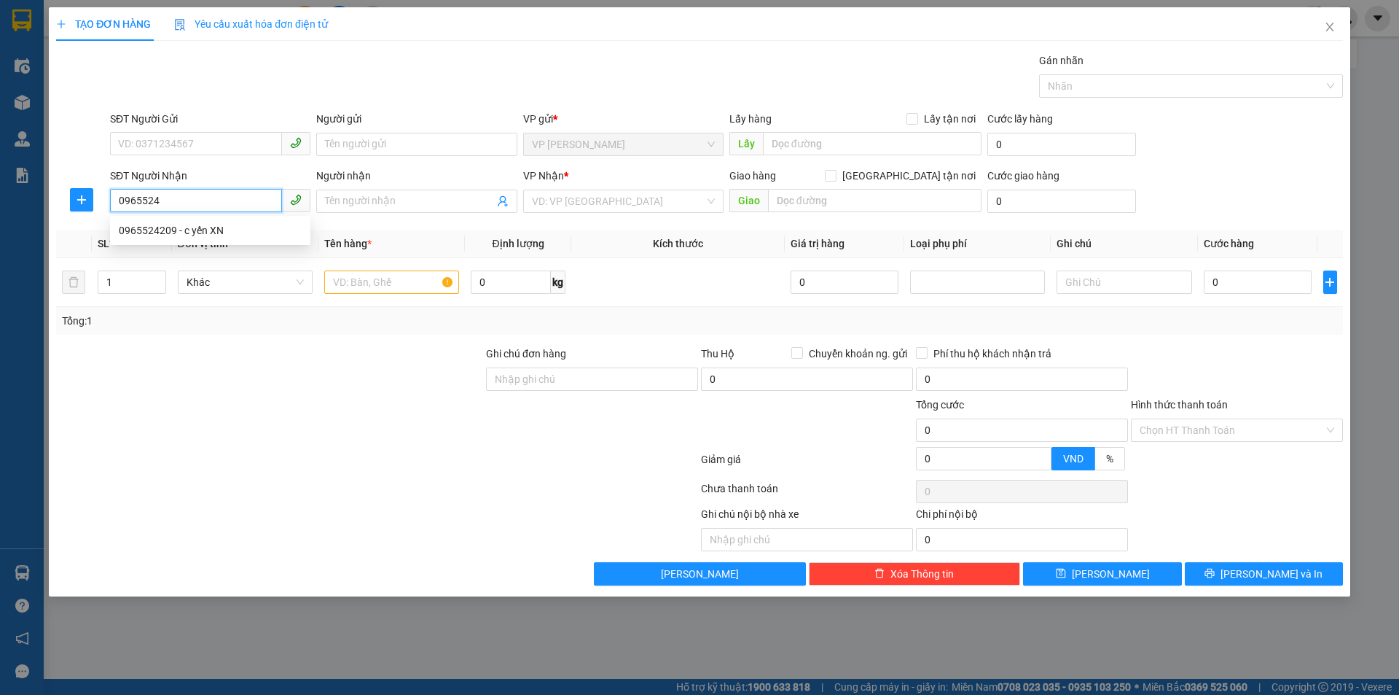
type input "0965524209"
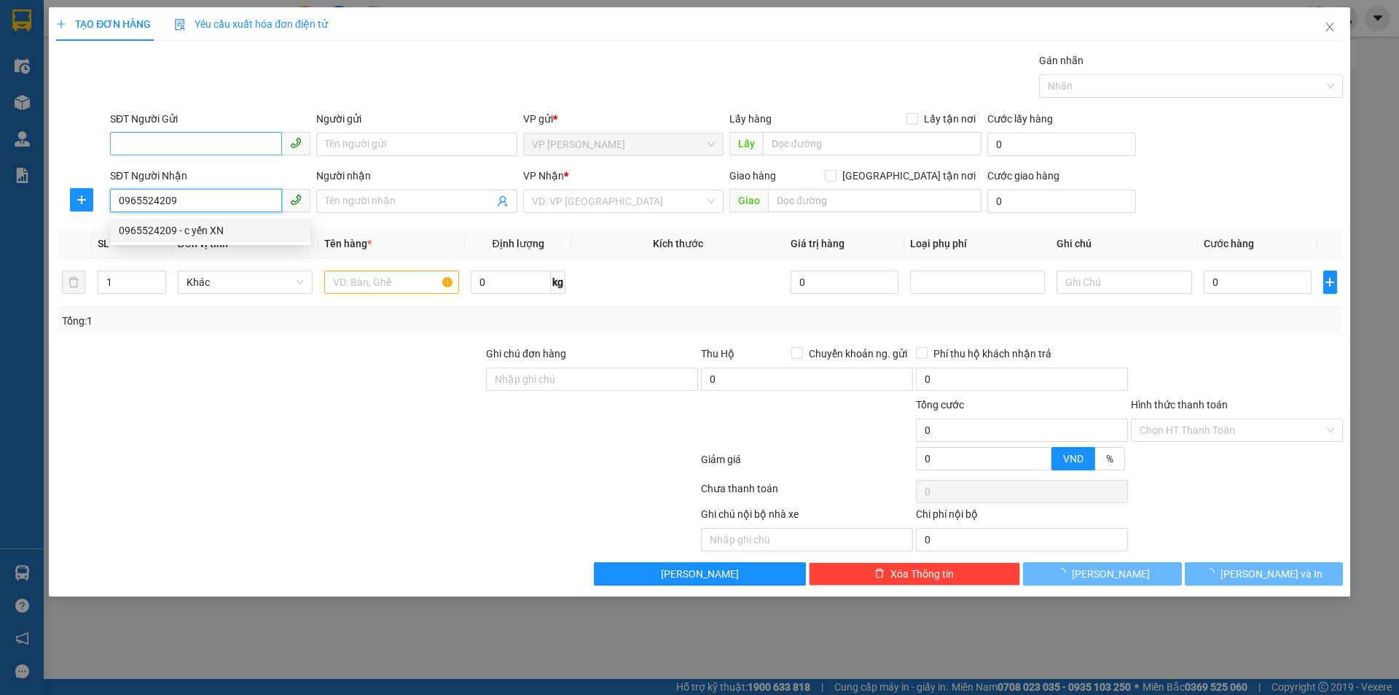
type input "c yến XN"
checkbox input "true"
type input "214 hào nam, phường cát linh, quận đống đa, hà nội"
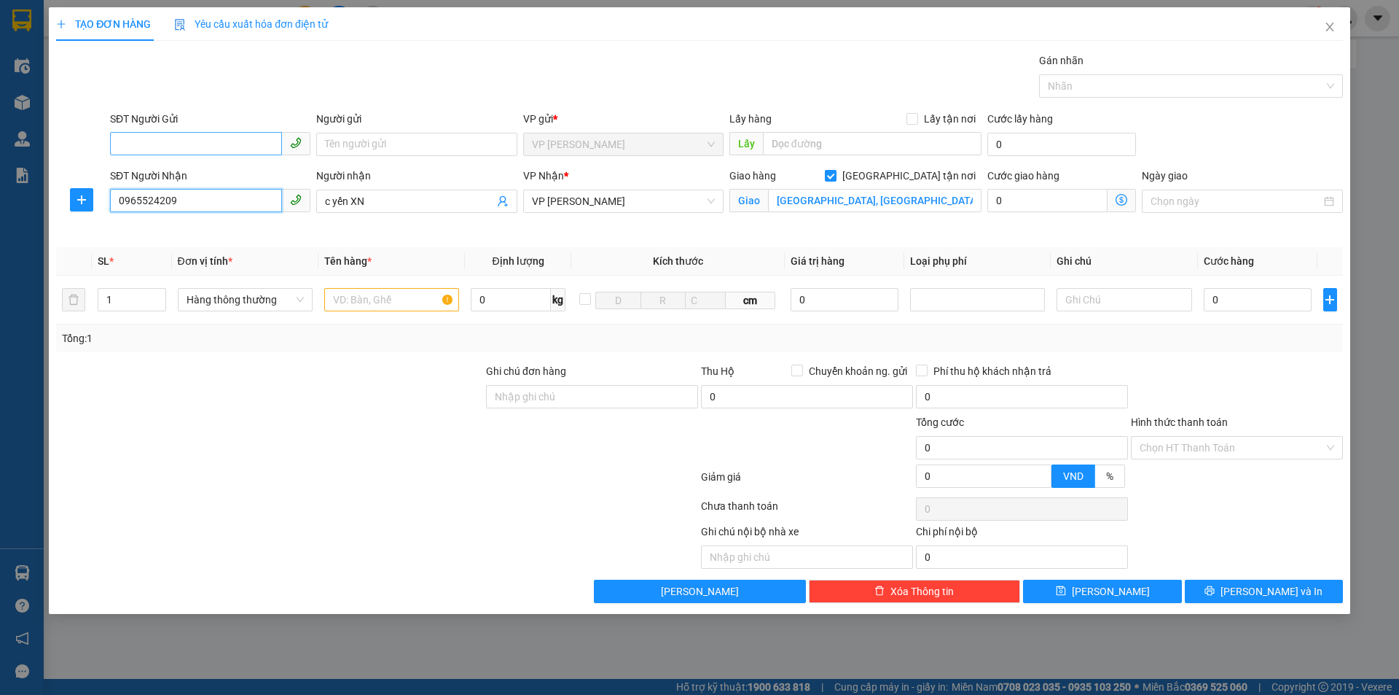
type input "0965524209"
click at [222, 141] on input "SĐT Người Gửi" at bounding box center [196, 143] width 172 height 23
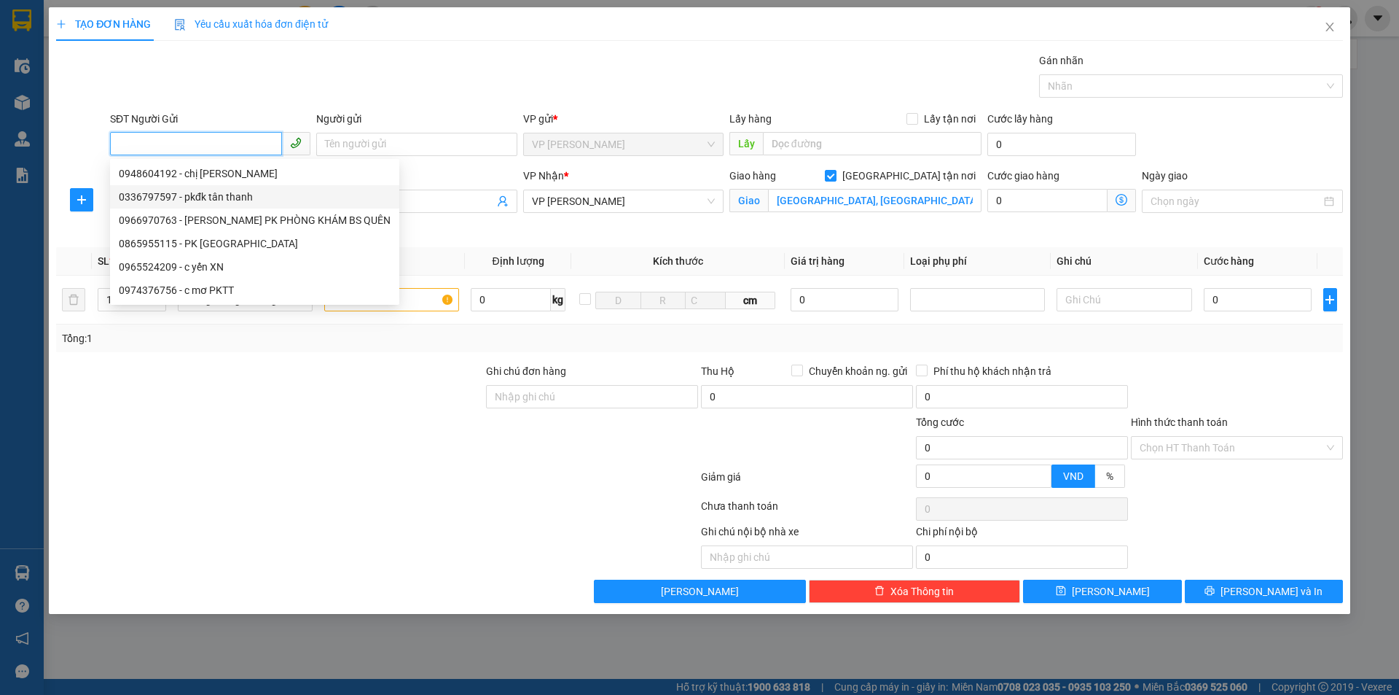
click at [267, 195] on div "0336797597 - pkđk tân thanh" at bounding box center [255, 197] width 272 height 16
type input "0336797597"
type input "pkđk tân thanh"
checkbox input "true"
type input "TC"
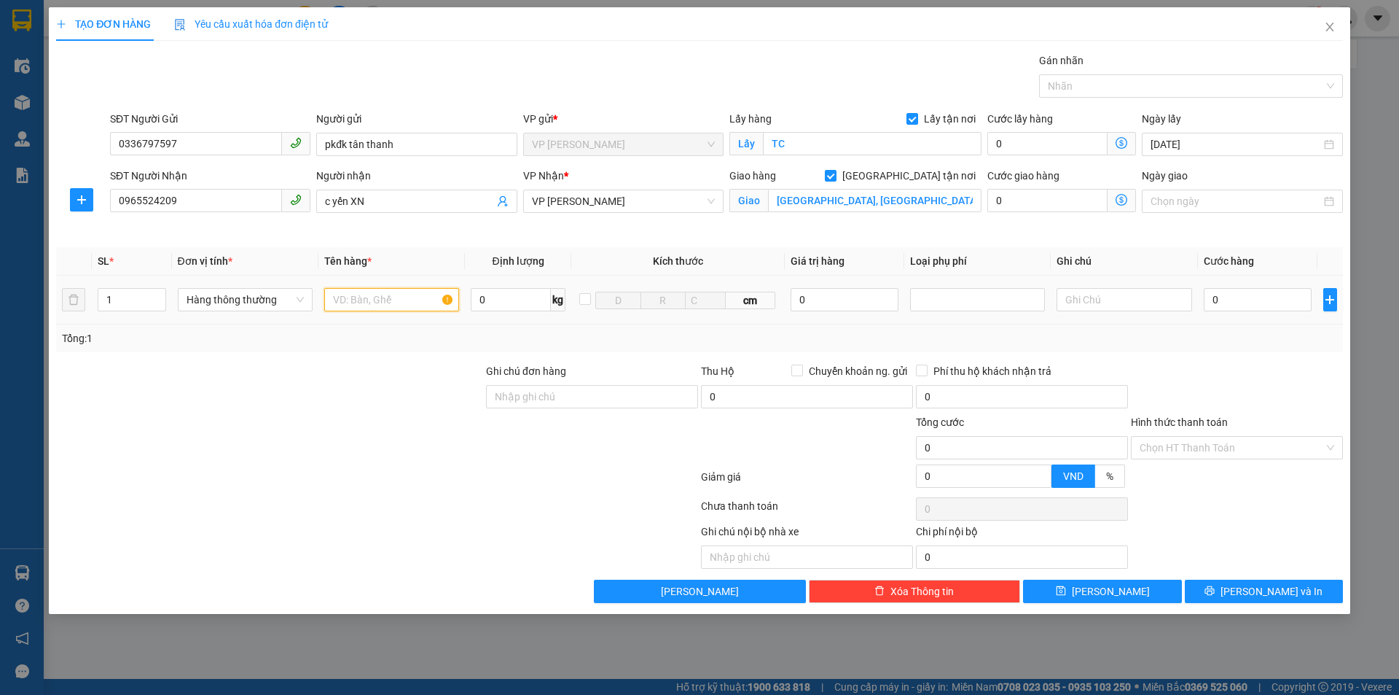
click at [410, 303] on input "text" at bounding box center [391, 299] width 135 height 23
type input "mẫu xn"
click at [1228, 305] on input "0" at bounding box center [1258, 299] width 109 height 23
type input "3.000"
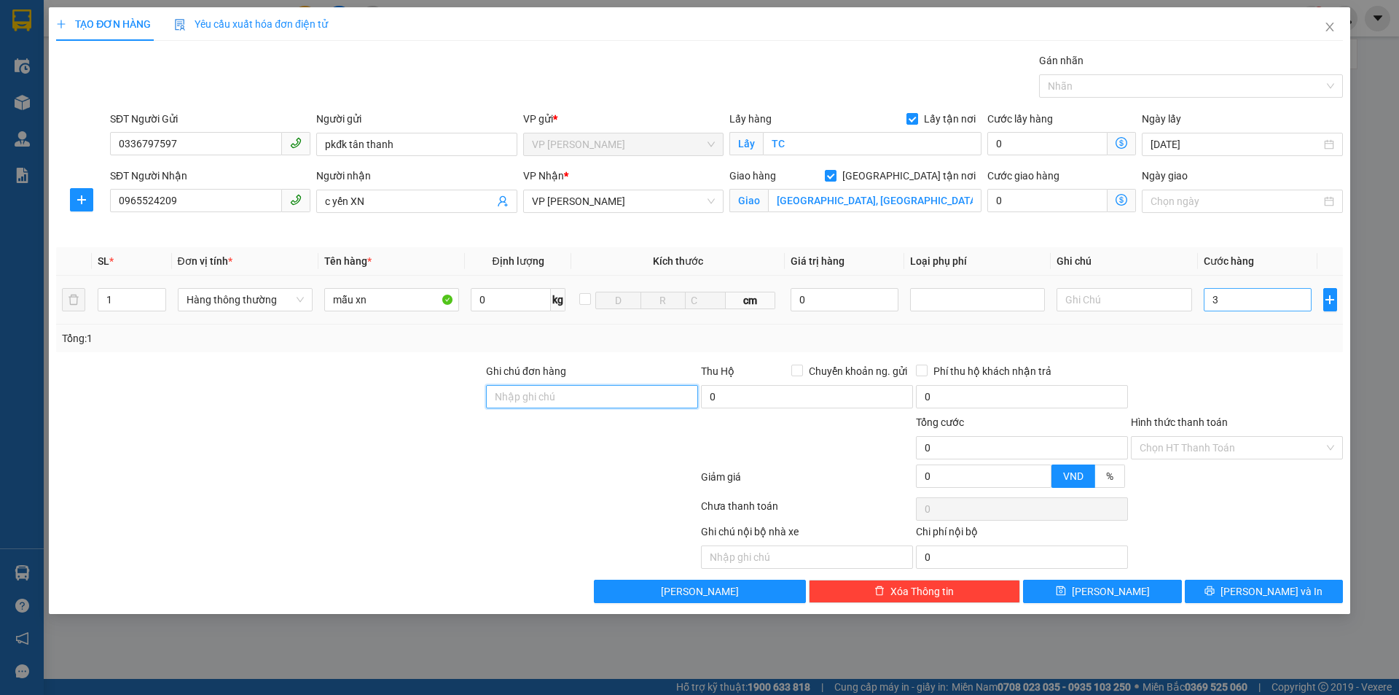
type input "3.000"
click at [1263, 302] on input "3.000" at bounding box center [1258, 299] width 109 height 23
type input "30.000"
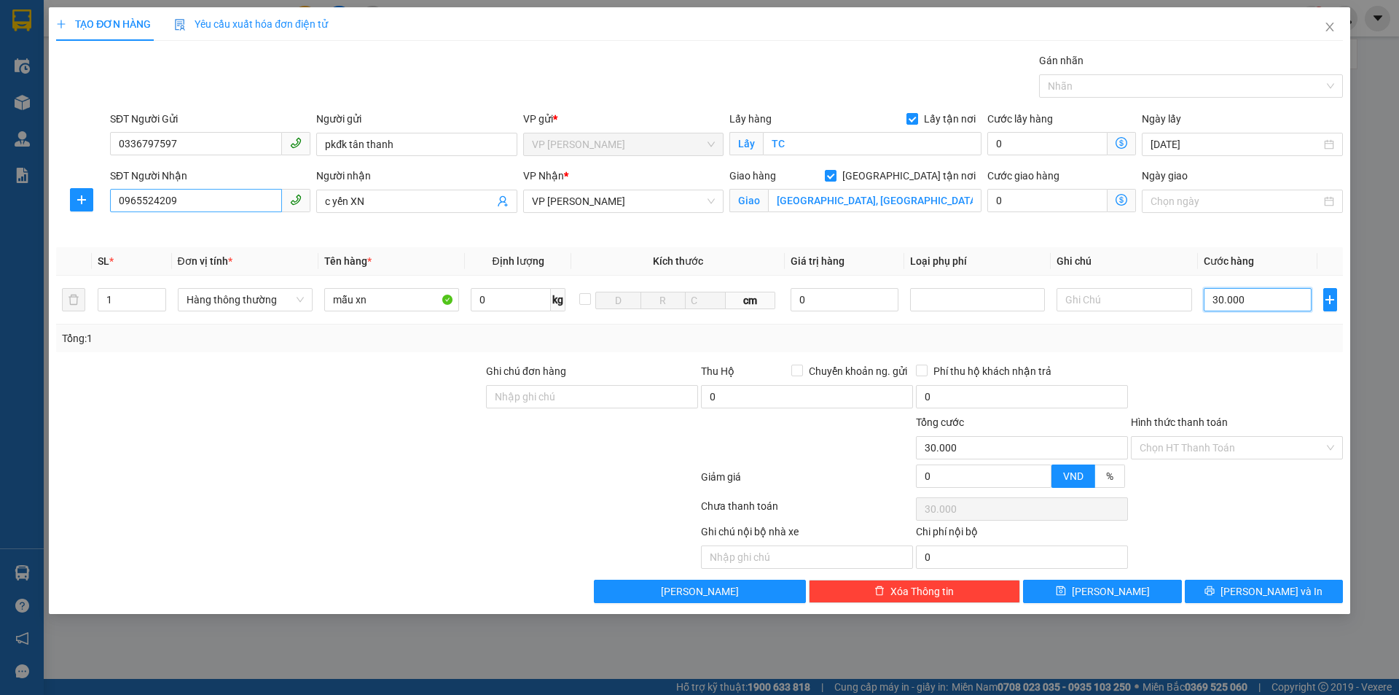
type input "30.000"
drag, startPoint x: 196, startPoint y: 198, endPoint x: 71, endPoint y: 205, distance: 125.6
click at [71, 205] on div "SĐT Người Nhận 0965524209 0965524209 Người nhận c yến XN VP Nhận * VP NGỌC HỒI …" at bounding box center [700, 202] width 1290 height 69
click at [1298, 393] on div at bounding box center [1237, 388] width 215 height 51
click at [1265, 587] on span "Lưu và In" at bounding box center [1272, 591] width 102 height 16
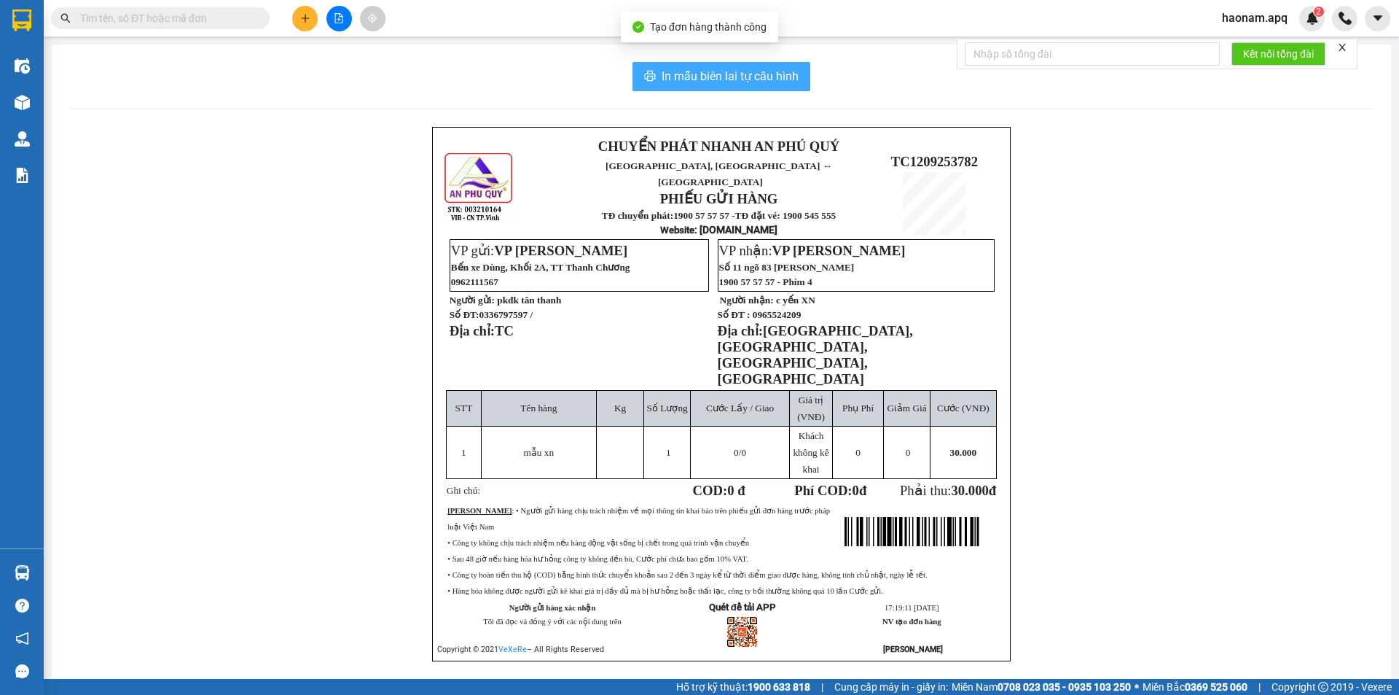
click at [754, 75] on span "In mẫu biên lai tự cấu hình" at bounding box center [730, 76] width 137 height 18
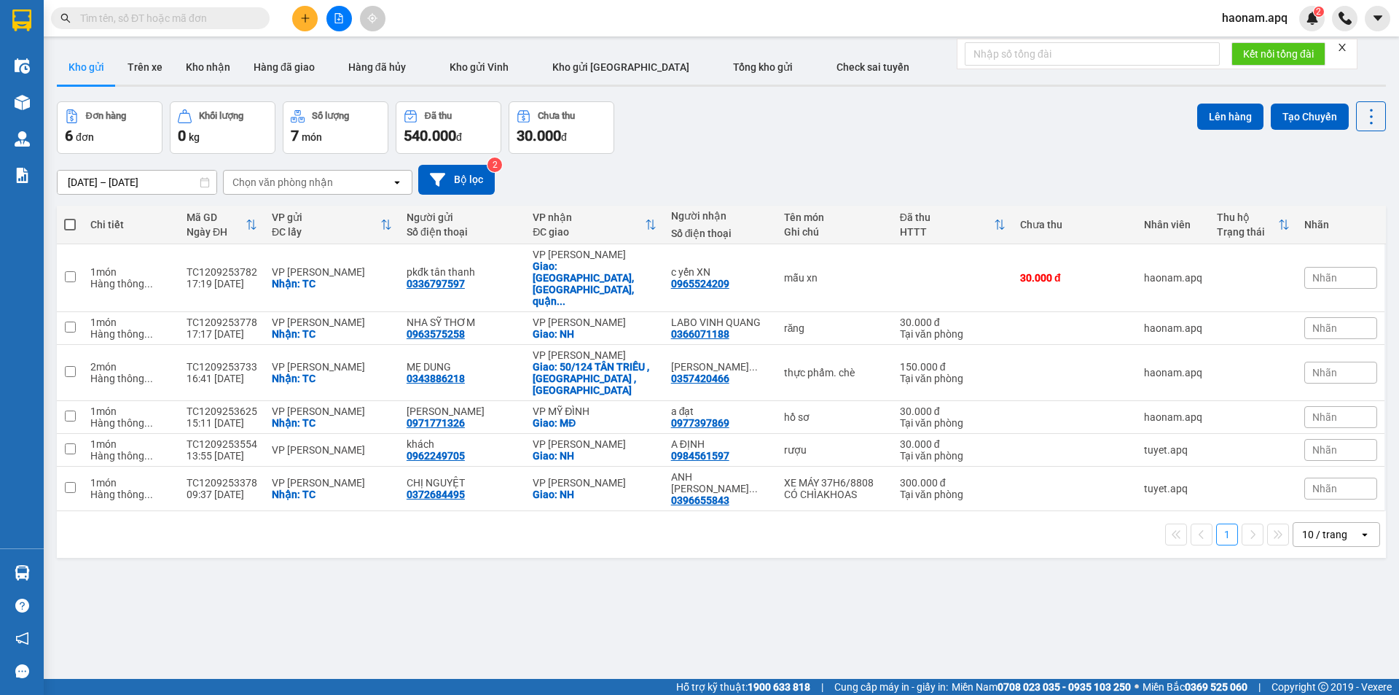
click at [315, 26] on button at bounding box center [305, 19] width 26 height 26
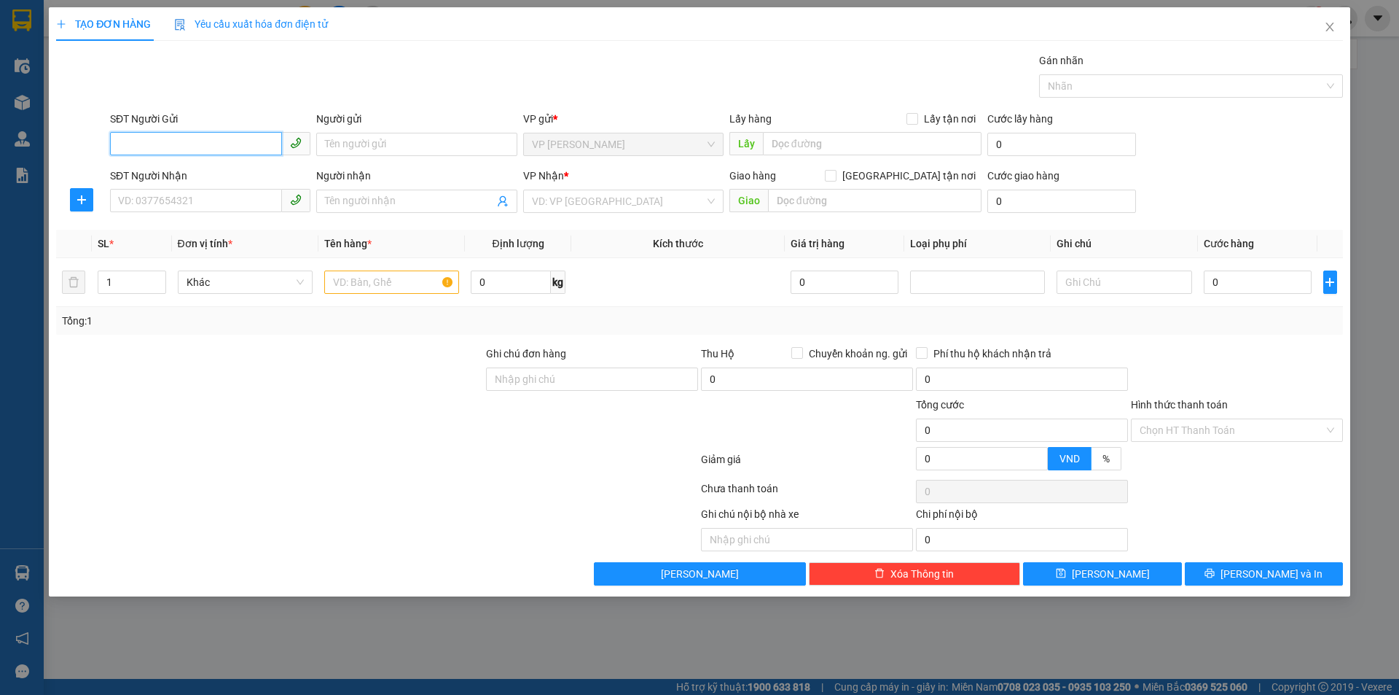
click at [192, 138] on input "SĐT Người Gửi" at bounding box center [196, 143] width 172 height 23
paste input "0965524209"
type input "0965524209"
drag, startPoint x: 232, startPoint y: 171, endPoint x: 222, endPoint y: 198, distance: 29.5
click at [232, 171] on div "0965524209 - c yến XN" at bounding box center [210, 173] width 183 height 16
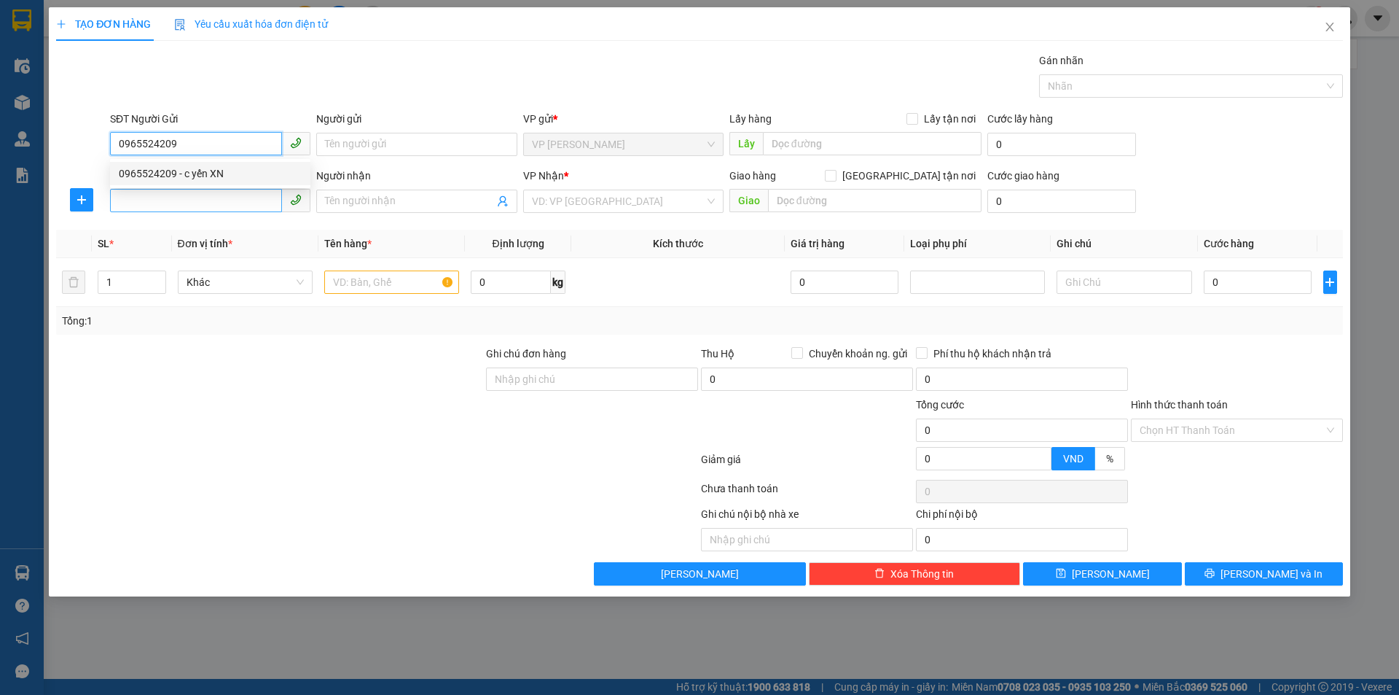
type input "c yến XN"
drag, startPoint x: 223, startPoint y: 141, endPoint x: 102, endPoint y: 180, distance: 127.0
click at [92, 161] on div "SĐT Người Gửi 0965524209 0965524209 Người gửi c yến XN VP gửi * VP THANH CHƯƠNG…" at bounding box center [700, 136] width 1290 height 51
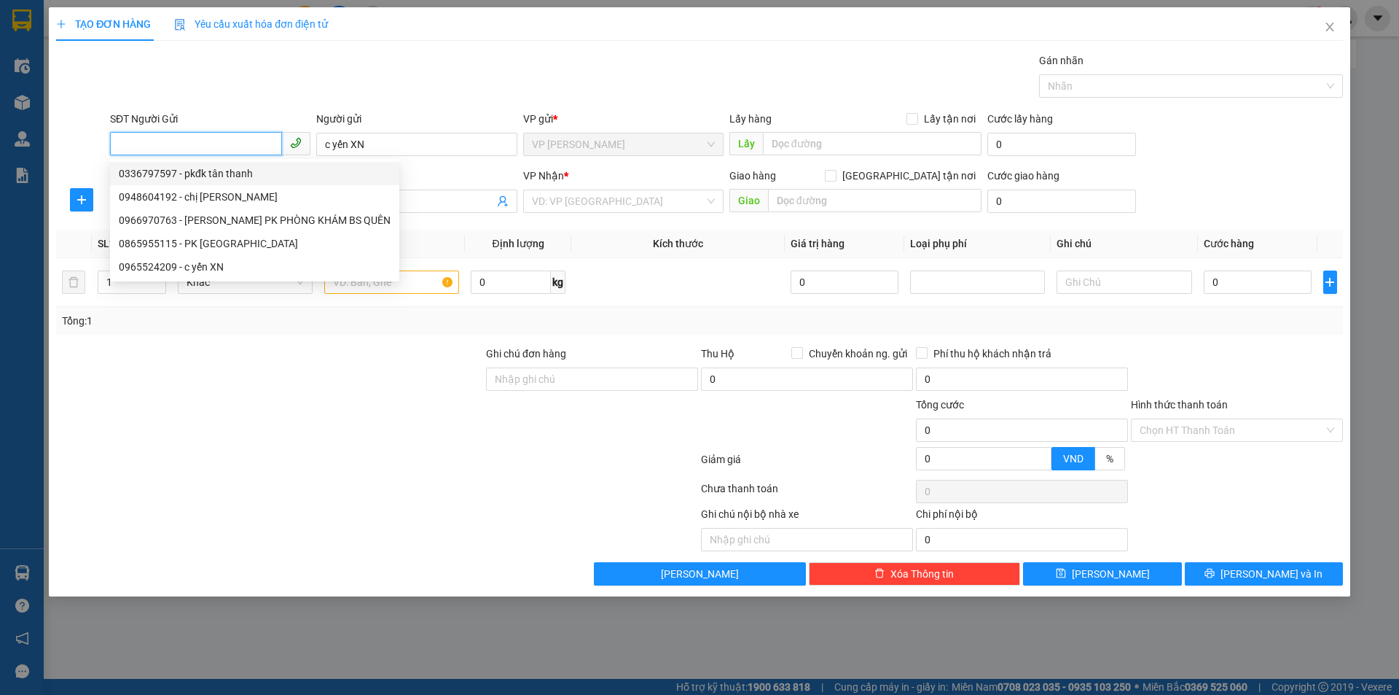
click at [245, 171] on div "0336797597 - pkđk tân thanh" at bounding box center [255, 173] width 272 height 16
type input "0336797597"
type input "pkđk tân thanh"
checkbox input "true"
type input "TC"
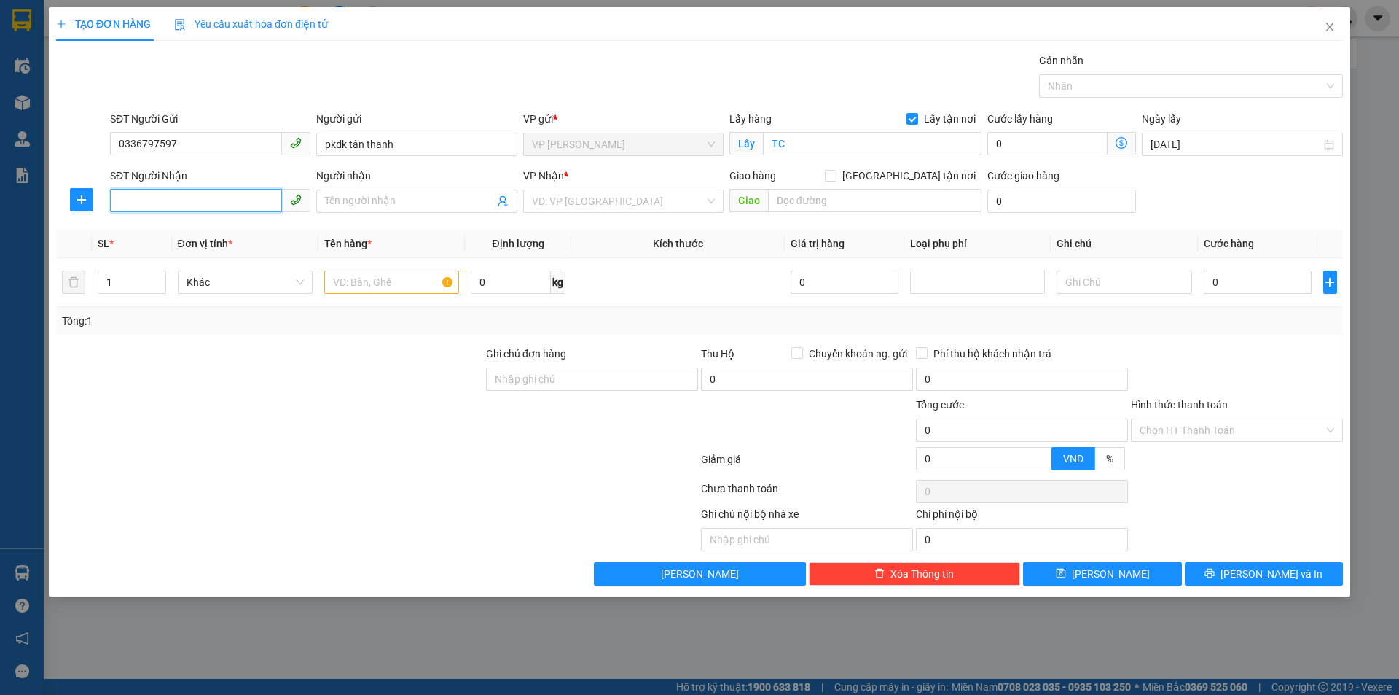
click at [222, 200] on input "SĐT Người Nhận" at bounding box center [196, 200] width 172 height 23
click at [238, 229] on div "0965524209 - c yến XN" at bounding box center [255, 230] width 272 height 16
type input "0965524209"
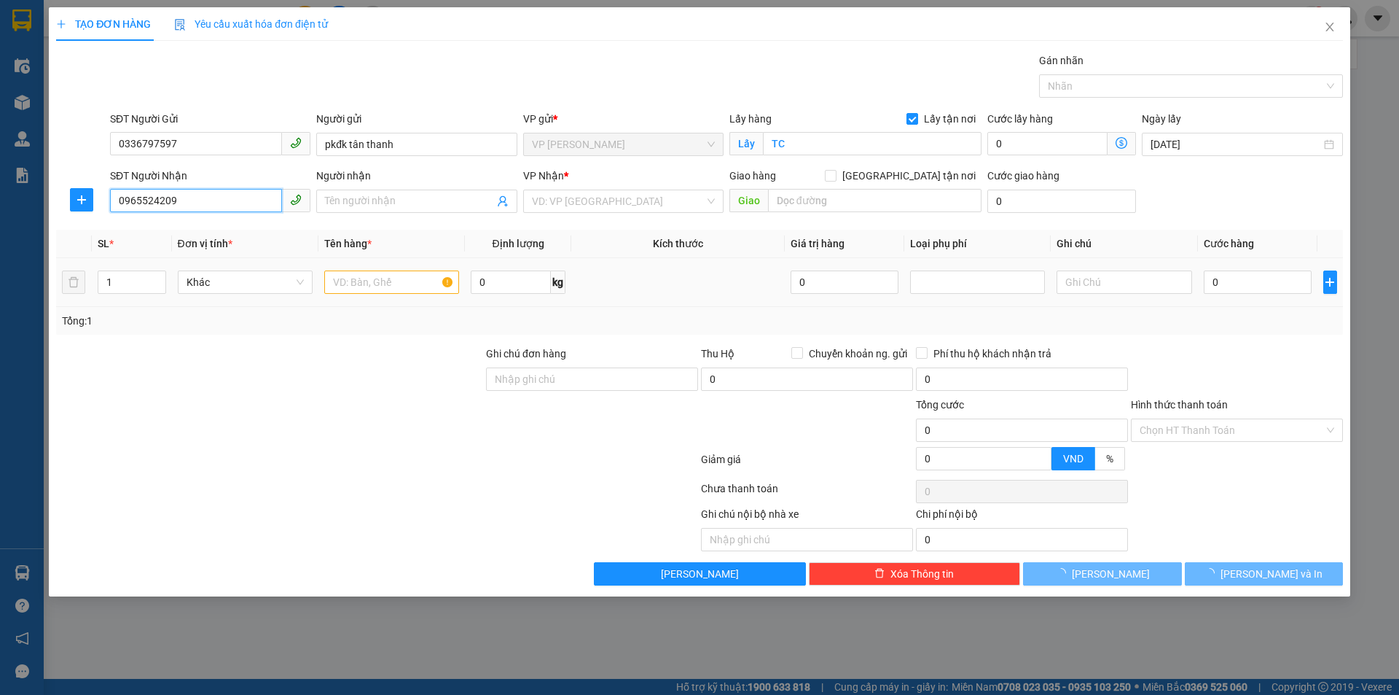
type input "c yến XN"
checkbox input "true"
type input "214 hào nam, phường cát linh, quận đống đa, hà nội"
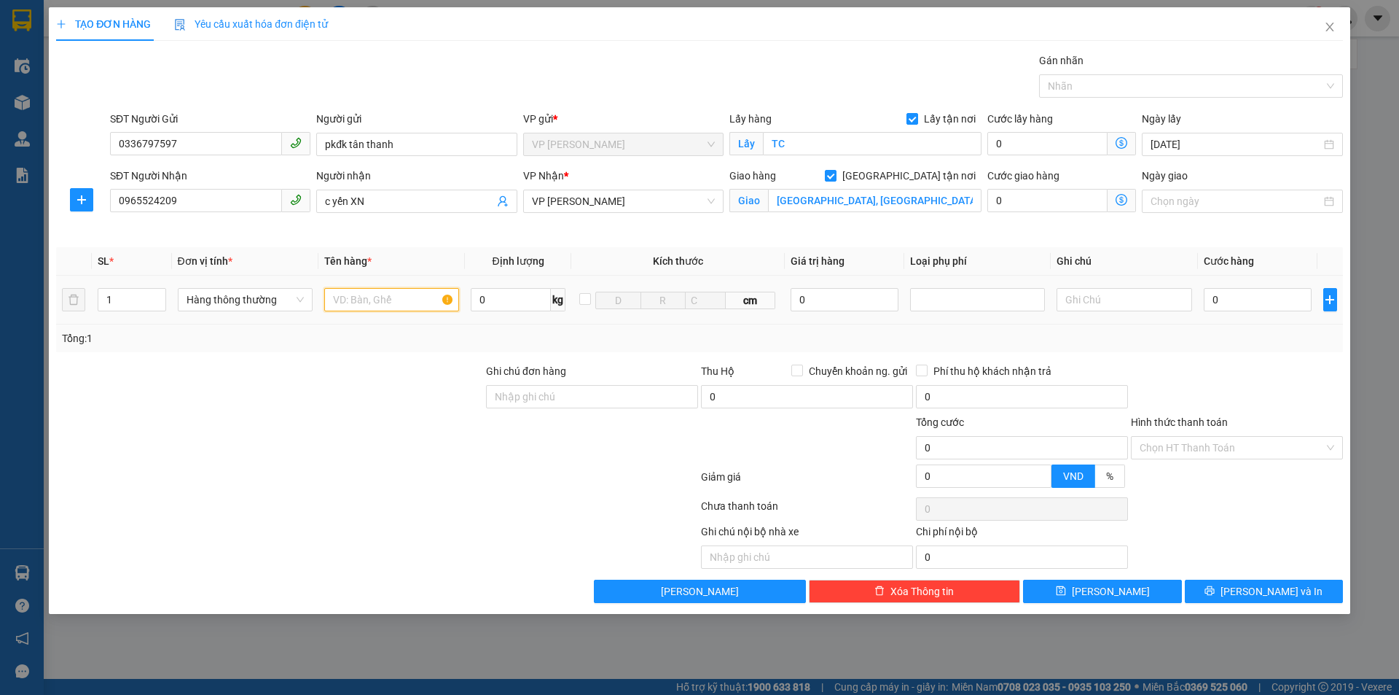
click at [397, 302] on input "text" at bounding box center [391, 299] width 135 height 23
type input ","
type input "mẫu xn"
click at [1242, 294] on input "0" at bounding box center [1258, 299] width 109 height 23
type input "3.000"
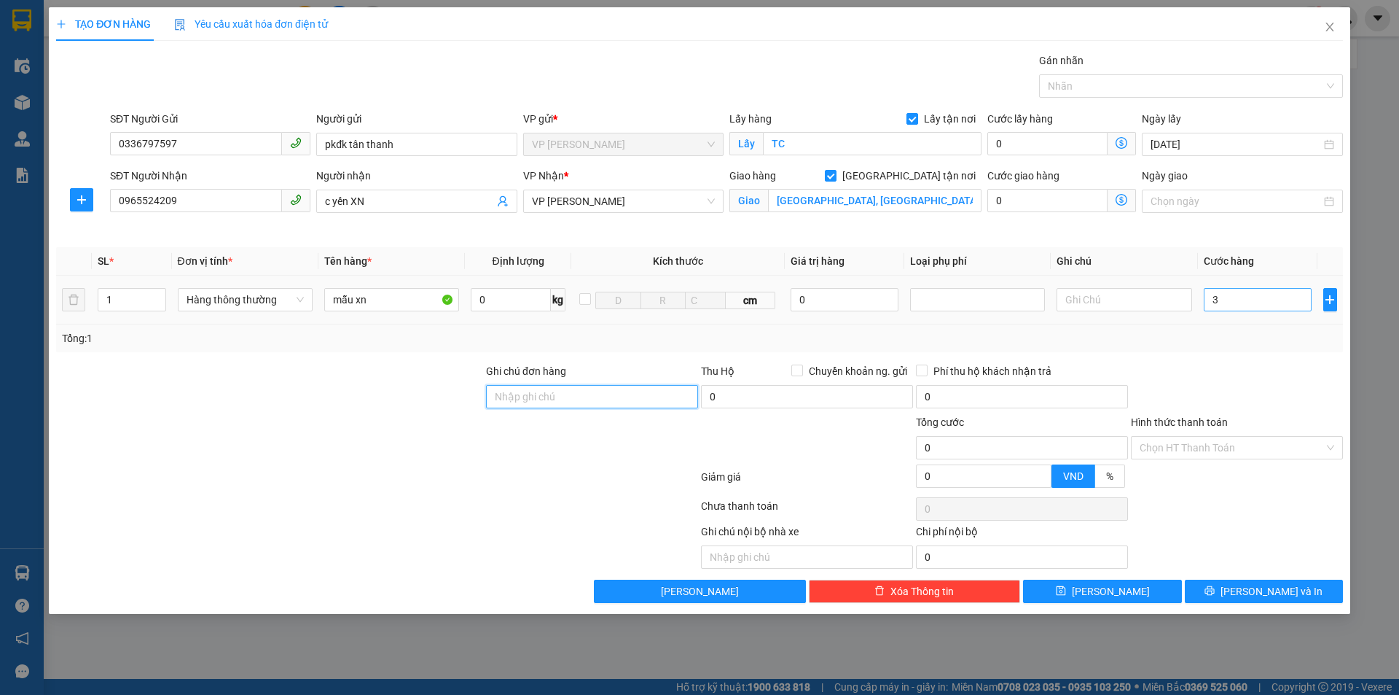
type input "3.000"
click at [1242, 293] on input "3.000" at bounding box center [1258, 299] width 109 height 23
type input "30.000"
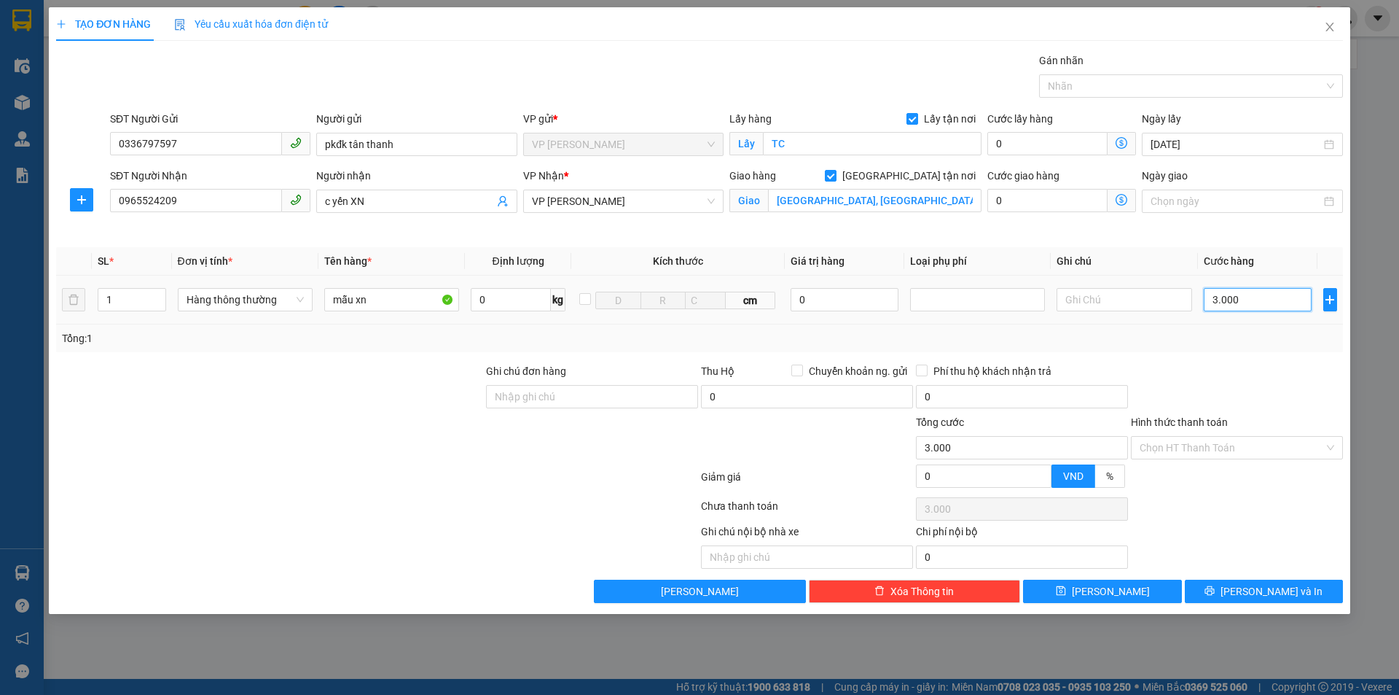
type input "30.000"
click at [1266, 593] on span "Lưu và In" at bounding box center [1272, 591] width 102 height 16
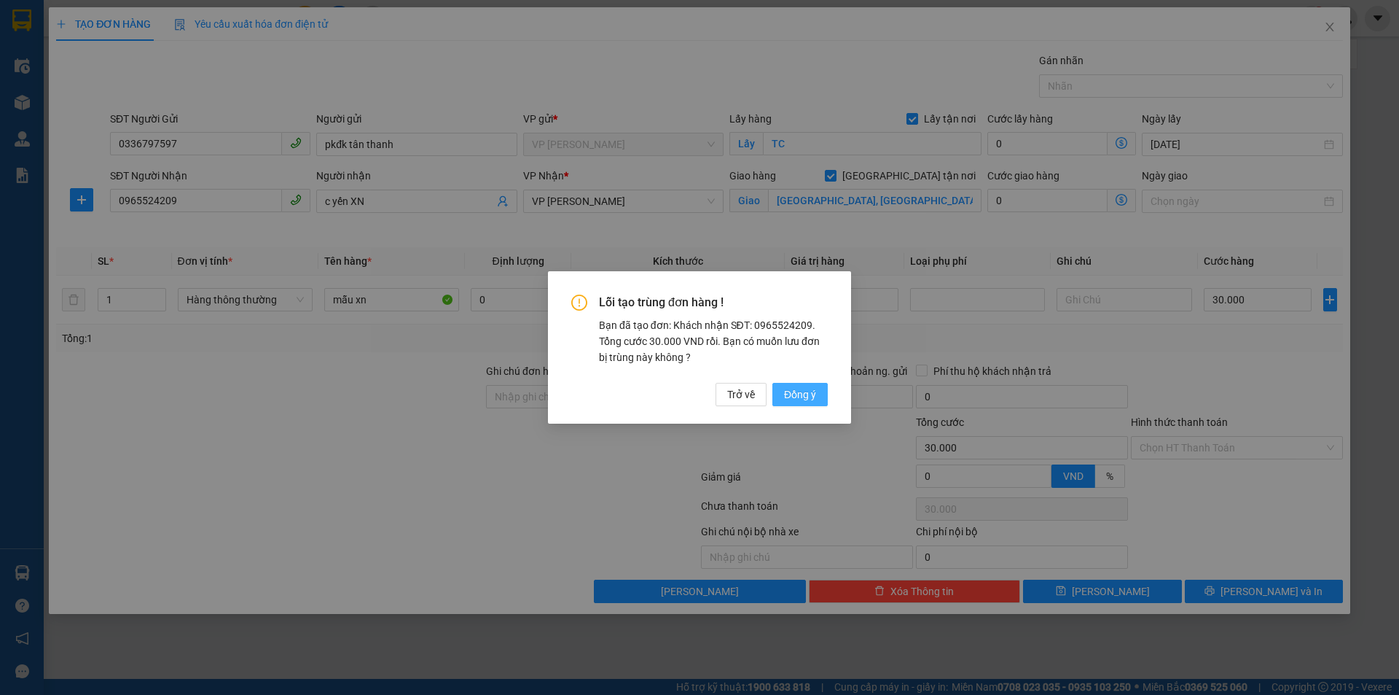
click at [822, 393] on button "Đồng ý" at bounding box center [800, 394] width 55 height 23
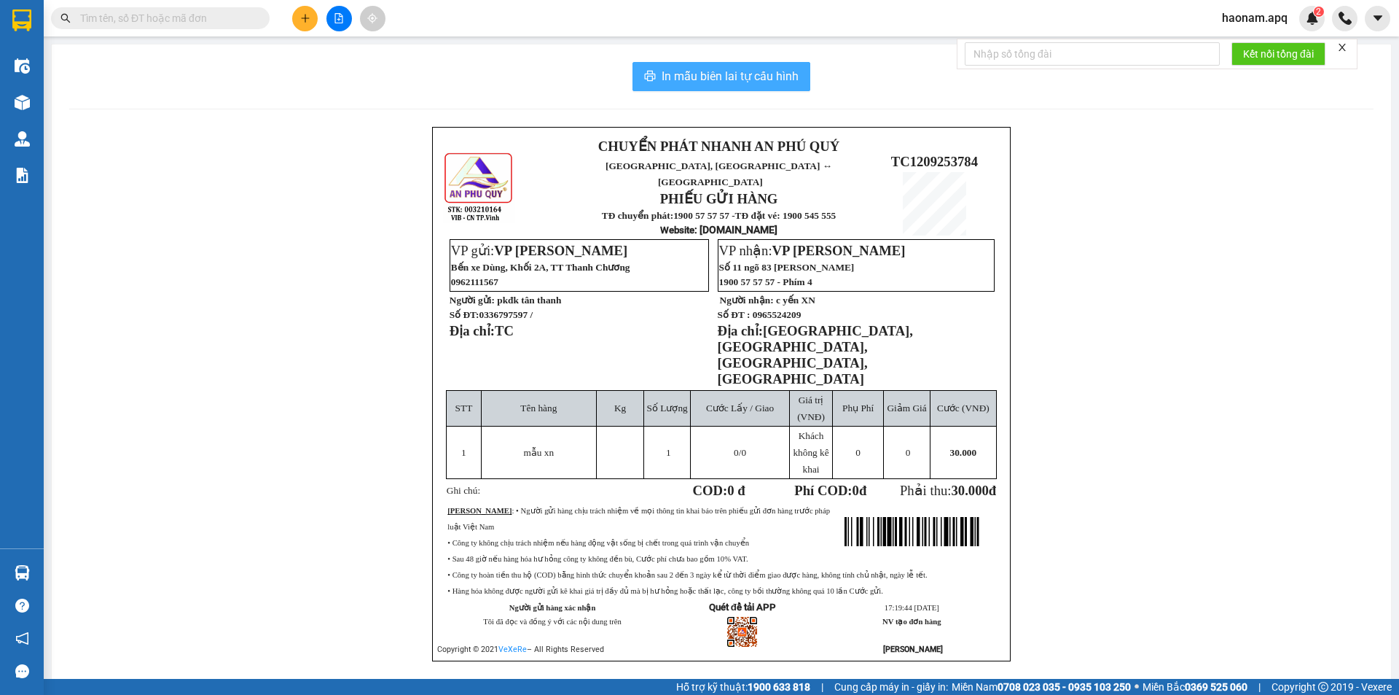
click at [729, 71] on span "In mẫu biên lai tự cấu hình" at bounding box center [730, 76] width 137 height 18
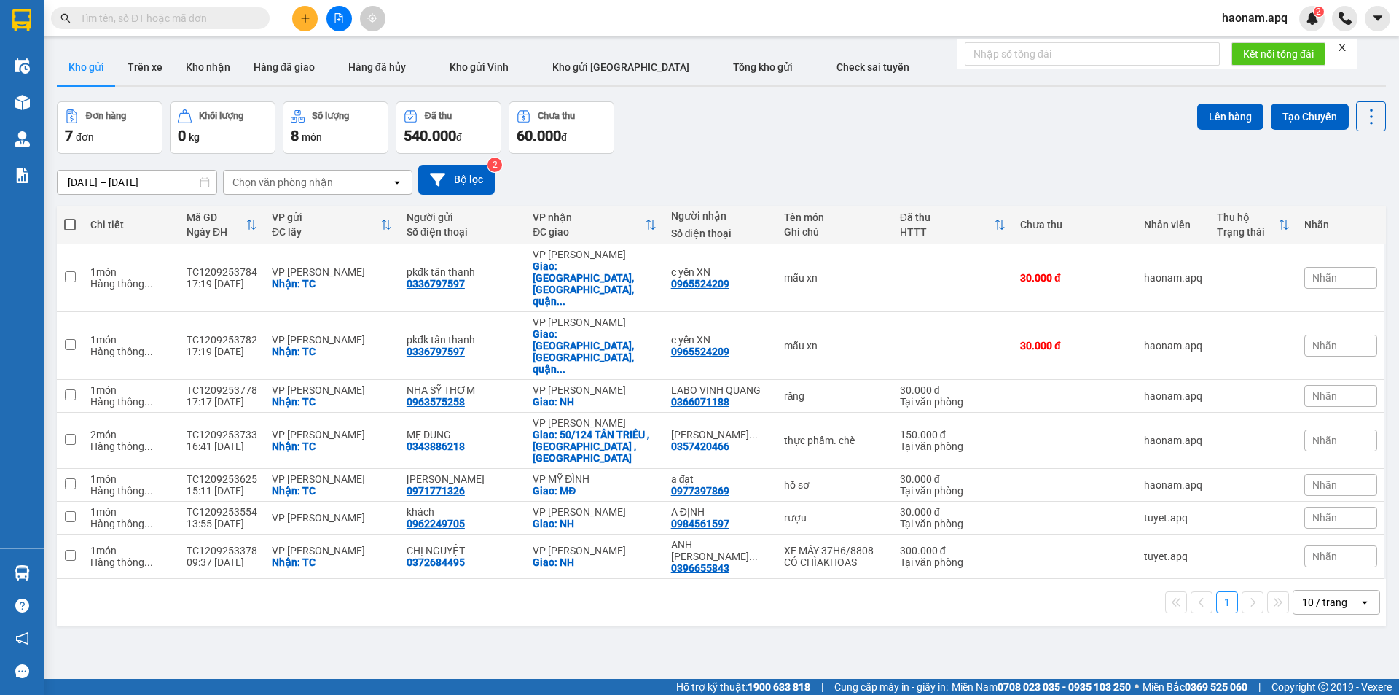
click at [299, 21] on button at bounding box center [305, 19] width 26 height 26
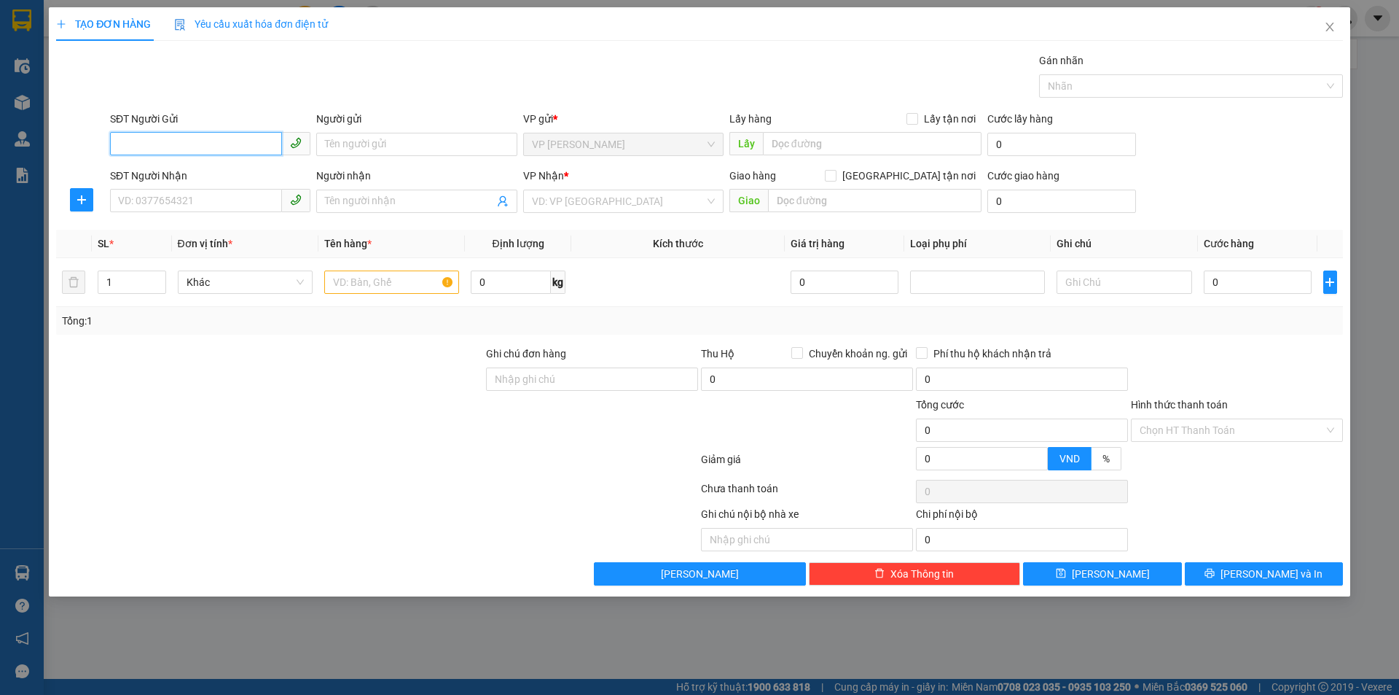
drag, startPoint x: 223, startPoint y: 150, endPoint x: 267, endPoint y: 174, distance: 50.5
click at [223, 150] on input "SĐT Người Gửi" at bounding box center [196, 143] width 172 height 23
drag, startPoint x: 212, startPoint y: 145, endPoint x: 128, endPoint y: 183, distance: 92.0
click at [95, 152] on div "SĐT Người Gửi 0975593370 0975593370 Người gửi Tên người gửi VP gửi * VP THANH C…" at bounding box center [700, 136] width 1290 height 51
type input "0975593370"
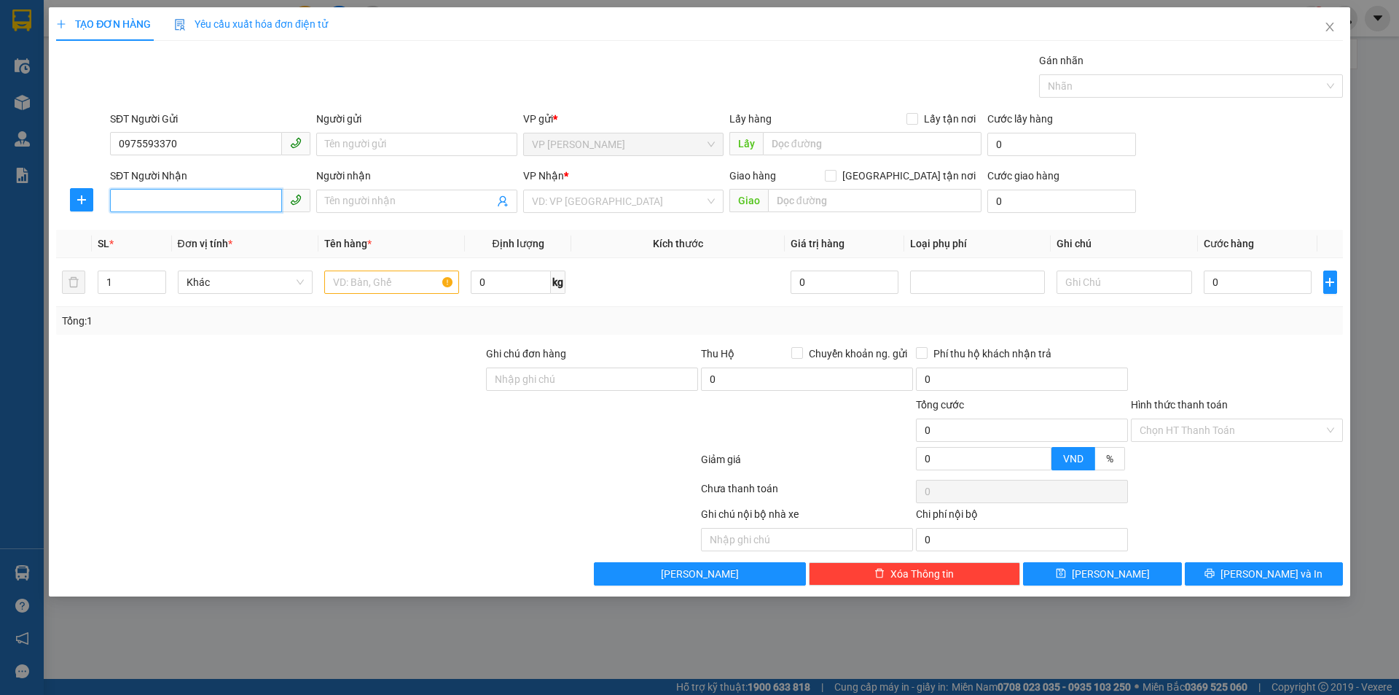
click at [251, 210] on input "SĐT Người Nhận" at bounding box center [196, 200] width 172 height 23
paste input "0975593370"
type input "0975593370"
click at [249, 230] on div "0975593370 - a lê văn công" at bounding box center [210, 230] width 183 height 16
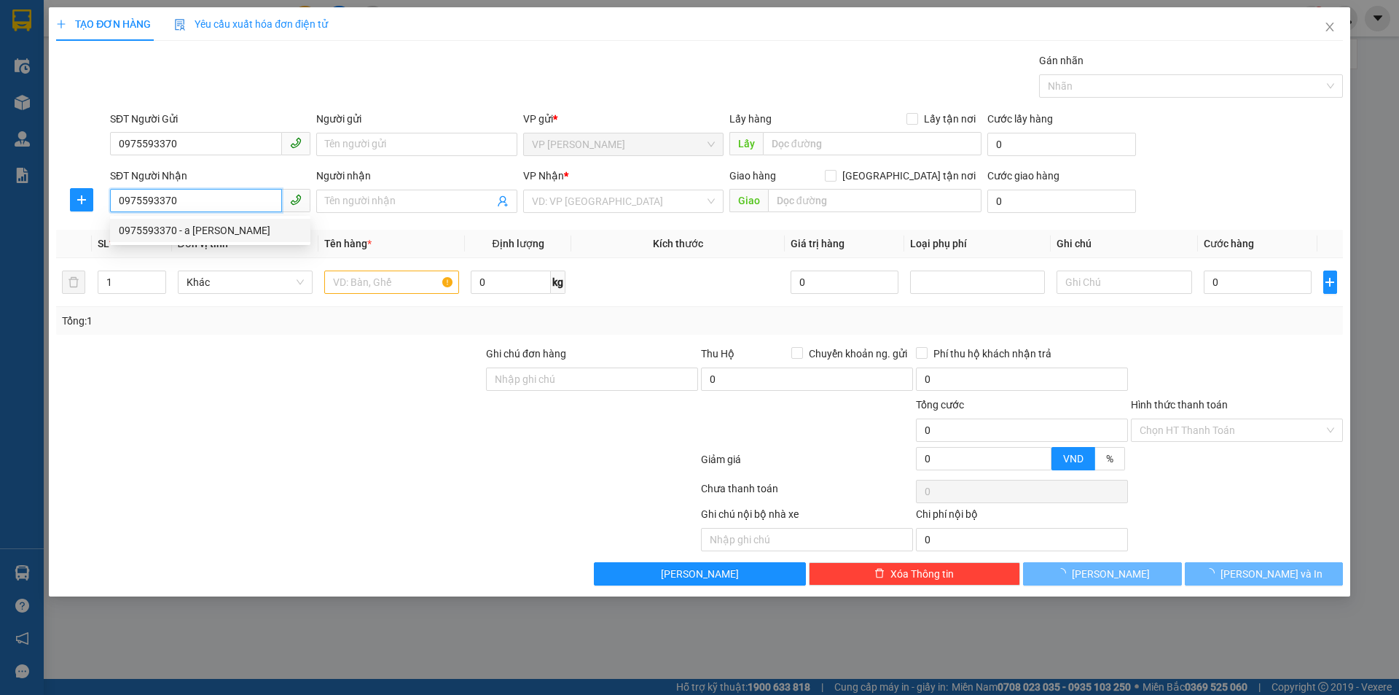
type input "a lê văn công"
checkbox input "true"
type input "MĐ"
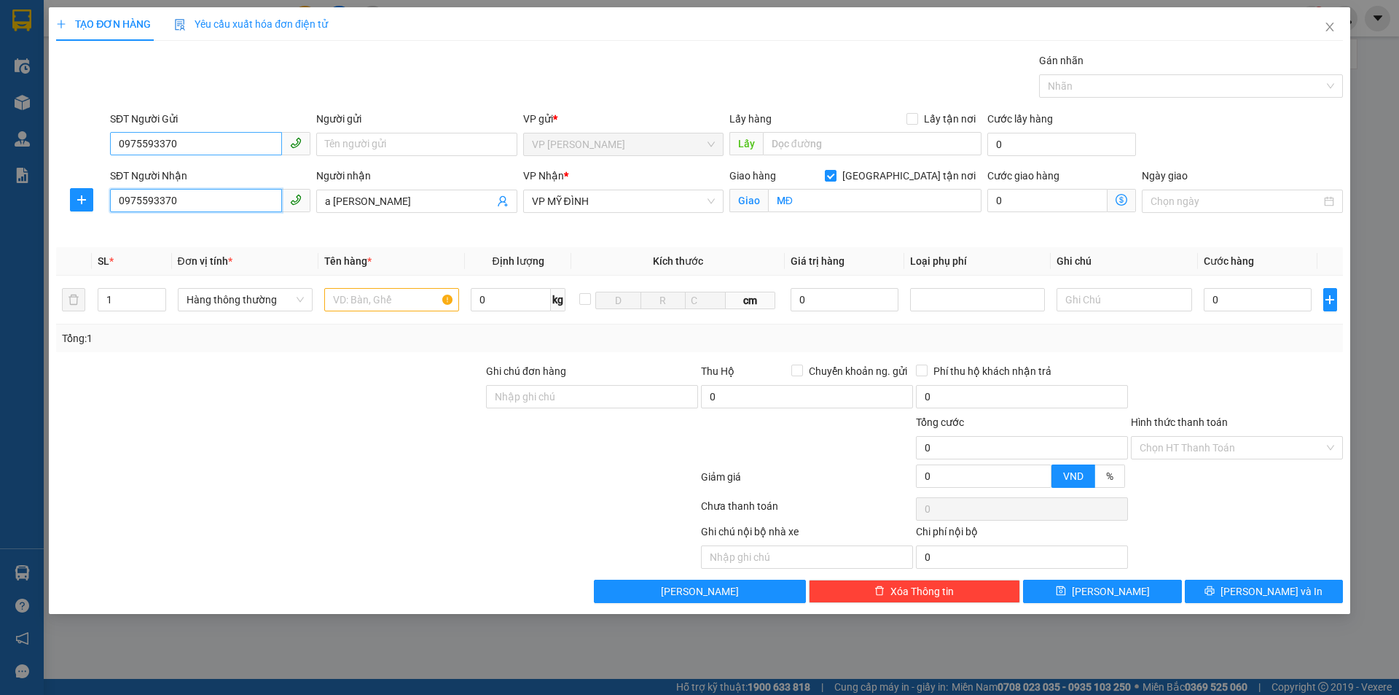
type input "0975593370"
drag, startPoint x: 265, startPoint y: 145, endPoint x: 25, endPoint y: 169, distance: 241.0
click at [32, 166] on div "TẠO ĐƠN HÀNG Yêu cầu xuất hóa đơn điện tử Transit Pickup Surcharge Ids Transit …" at bounding box center [699, 347] width 1399 height 695
click at [254, 178] on div "0374391446 - GÌ PHAN THỊ VIỆT" at bounding box center [210, 173] width 183 height 16
type input "0374391446"
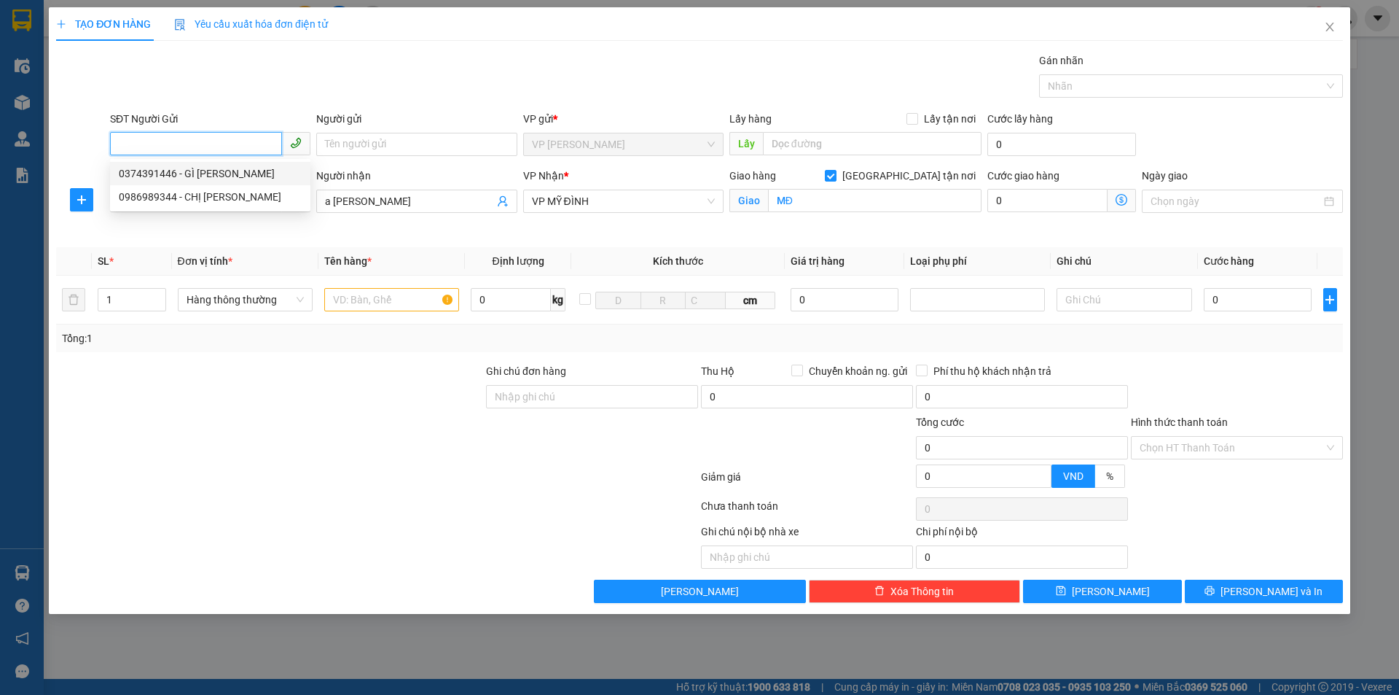
type input "GÌ PHAN THỊ VIỆT"
checkbox input "true"
type input "TC"
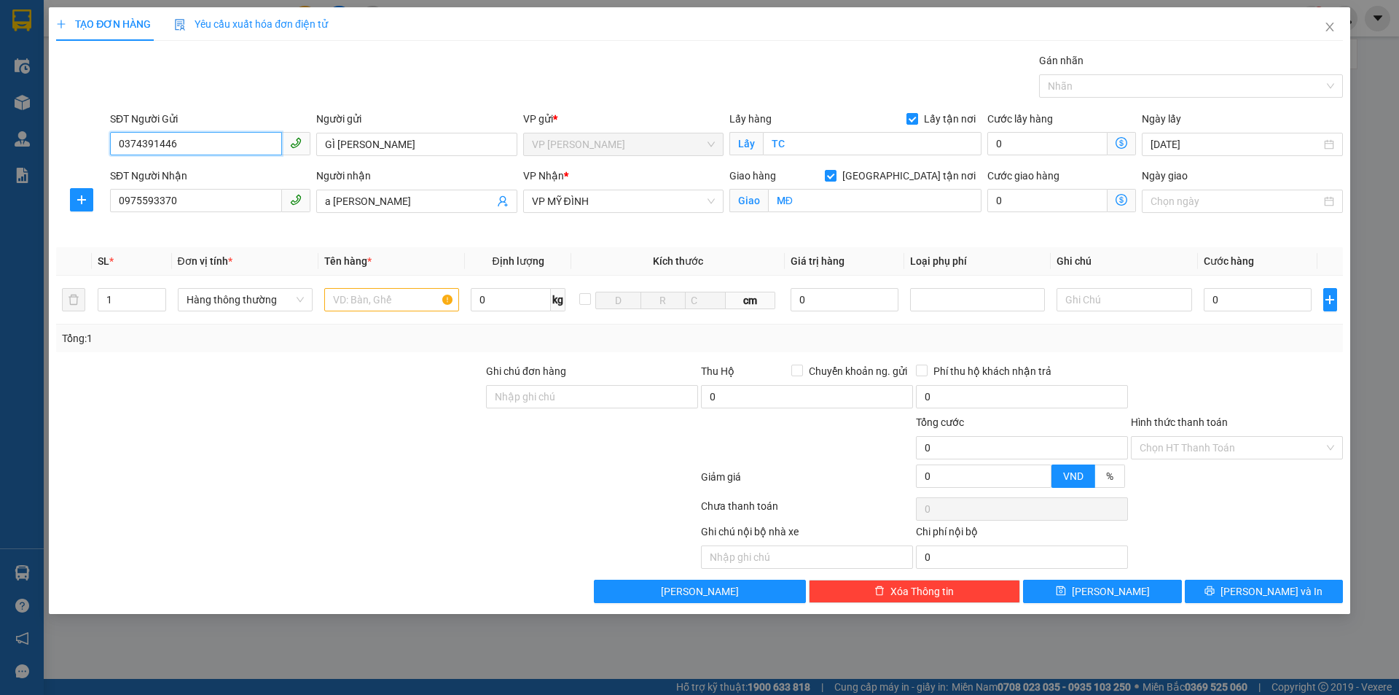
type input "0374391446"
drag, startPoint x: 374, startPoint y: 420, endPoint x: 340, endPoint y: 337, distance: 88.9
click at [369, 412] on form "Ghi chú đơn hàng Thu Hộ Chuyển khoản ng. gửi 0 Phí thu hộ khách nhận trả 0 Tổng…" at bounding box center [699, 428] width 1287 height 131
click at [265, 469] on div at bounding box center [377, 479] width 645 height 29
click at [400, 305] on input "text" at bounding box center [391, 299] width 135 height 23
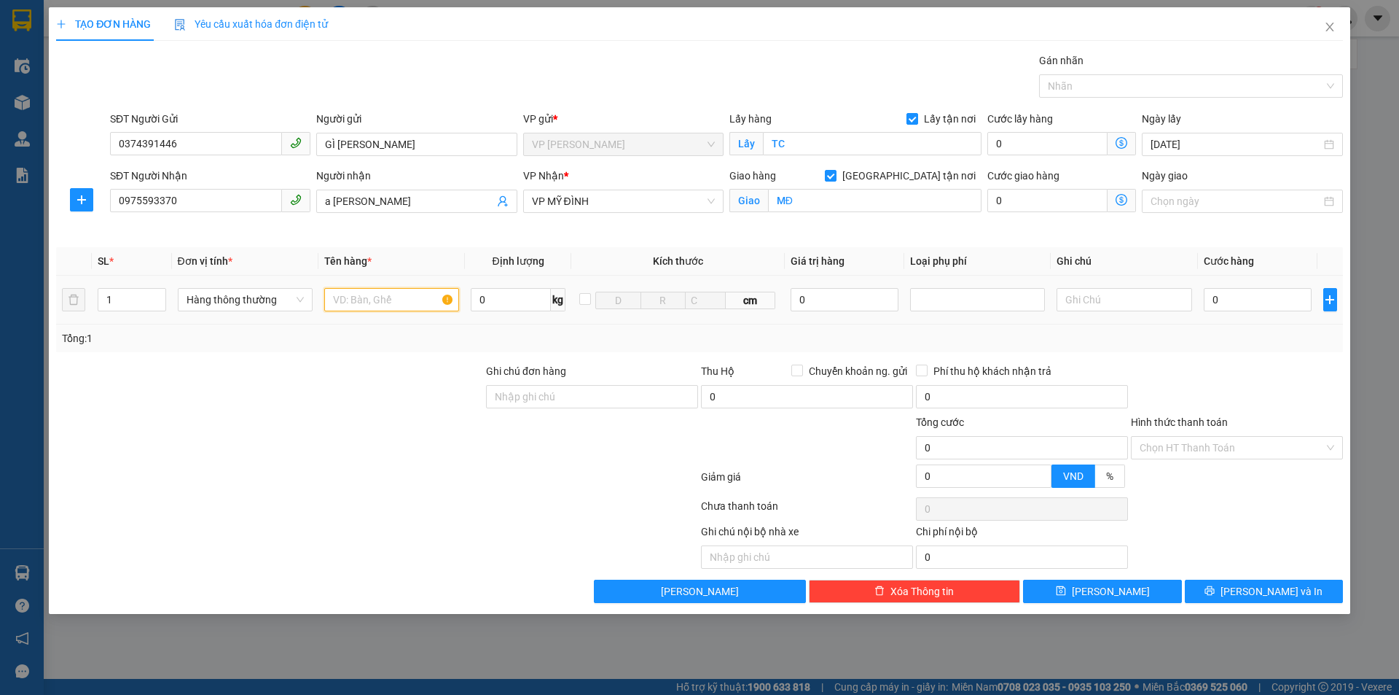
type input "t"
type input "thực phẩm"
drag, startPoint x: 407, startPoint y: 409, endPoint x: 400, endPoint y: 412, distance: 8.1
click at [407, 411] on div at bounding box center [270, 388] width 430 height 51
click at [1225, 294] on input "0" at bounding box center [1258, 299] width 109 height 23
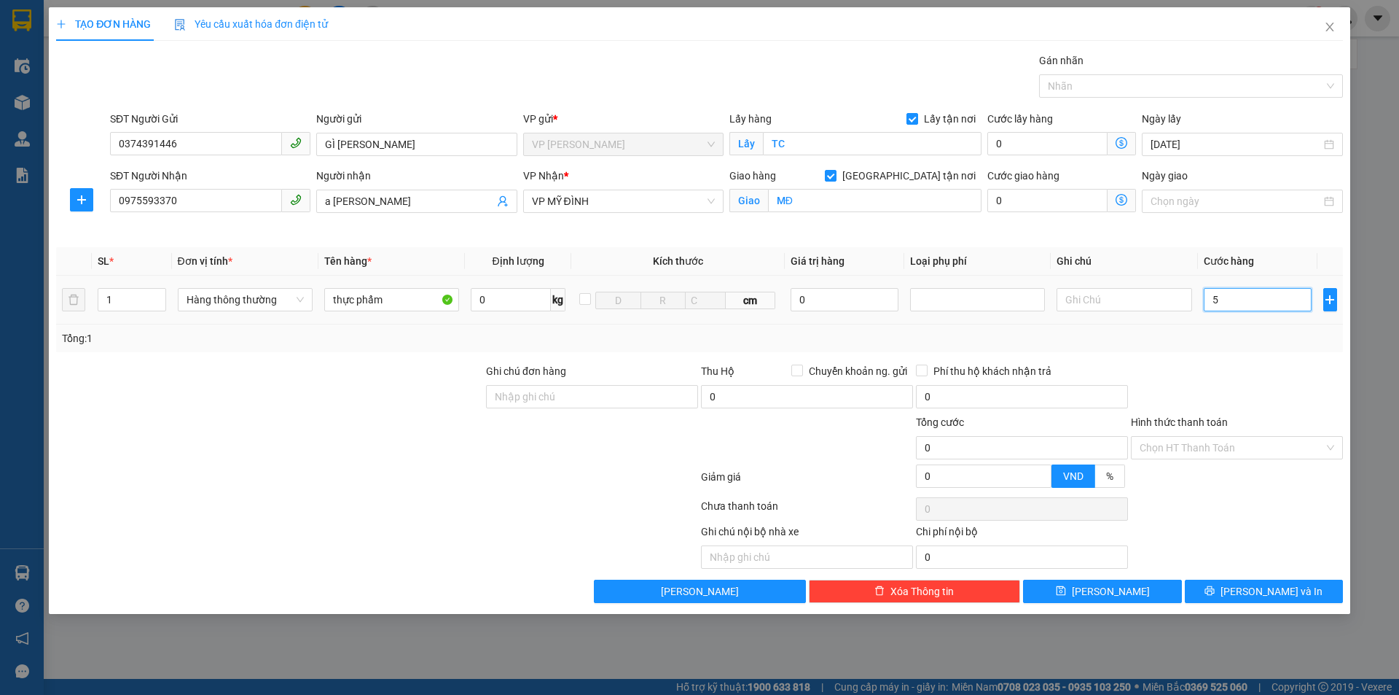
type input "5d"
type input "0"
click at [1235, 294] on input "5d" at bounding box center [1258, 299] width 109 height 23
type input "5"
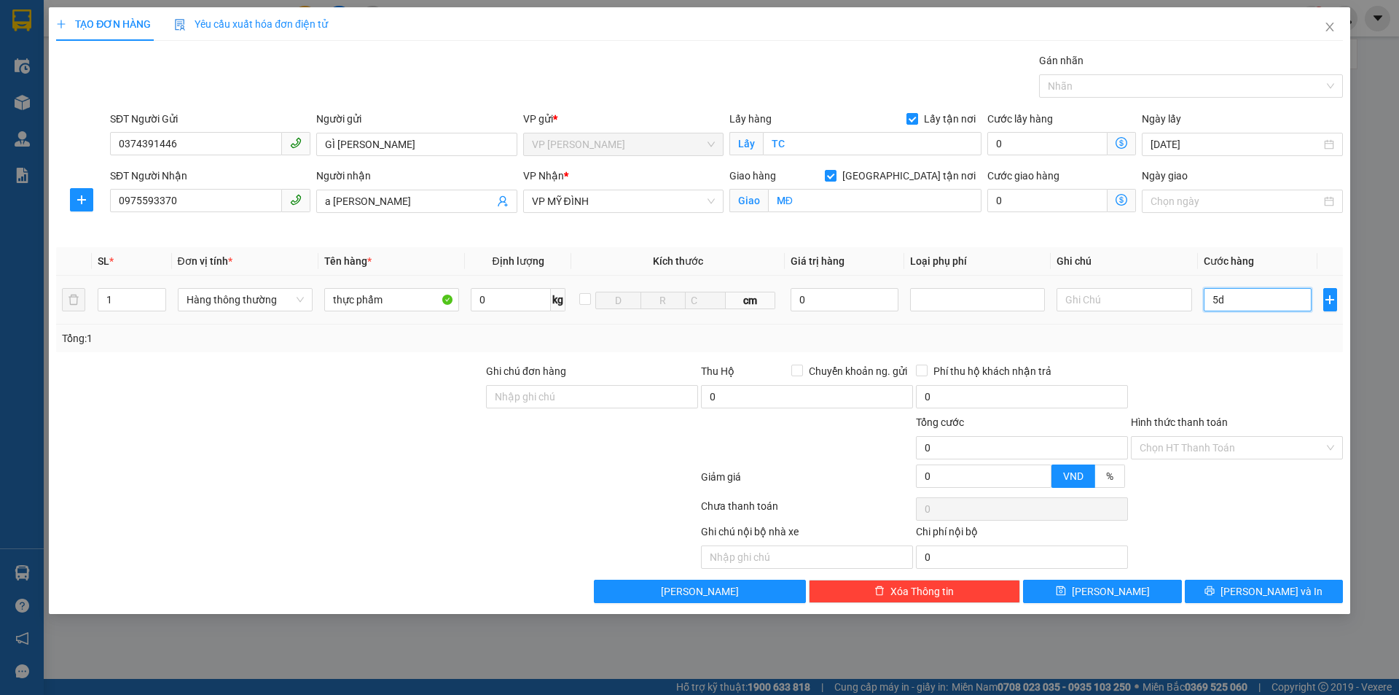
type input "5"
type input "50"
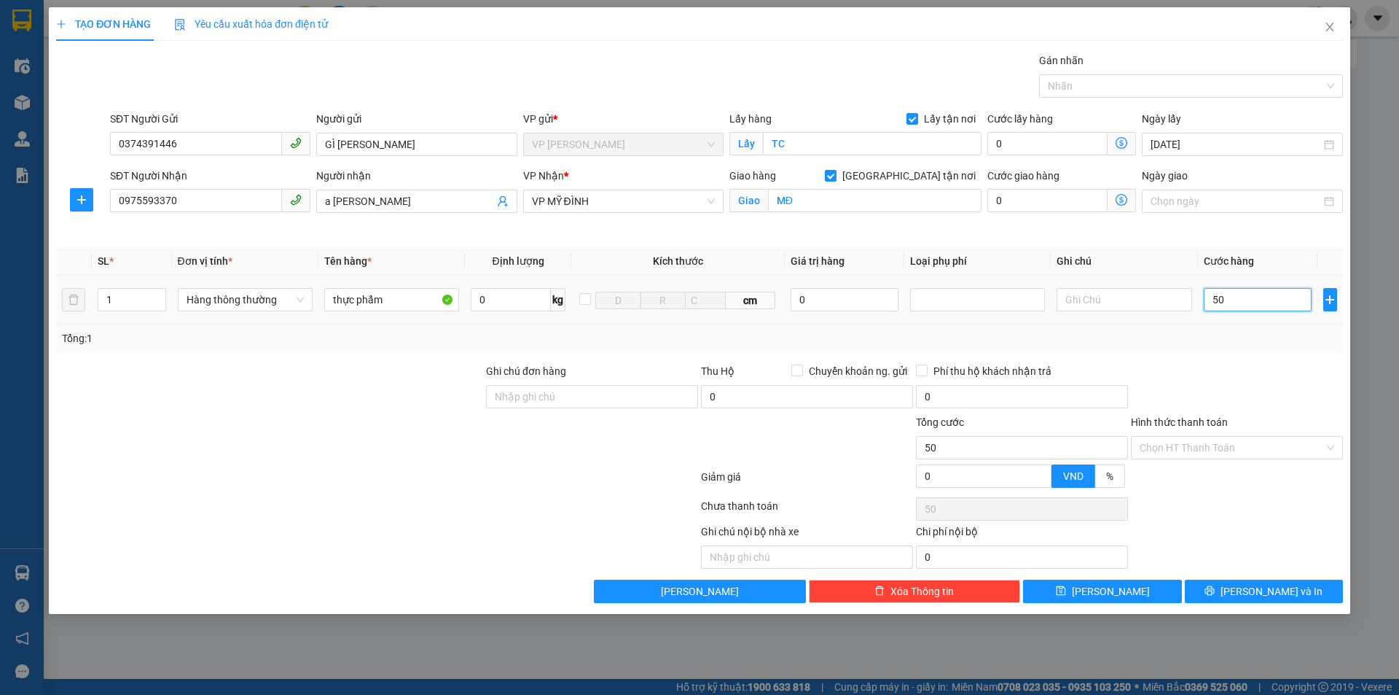
type input "500"
type input "5.000"
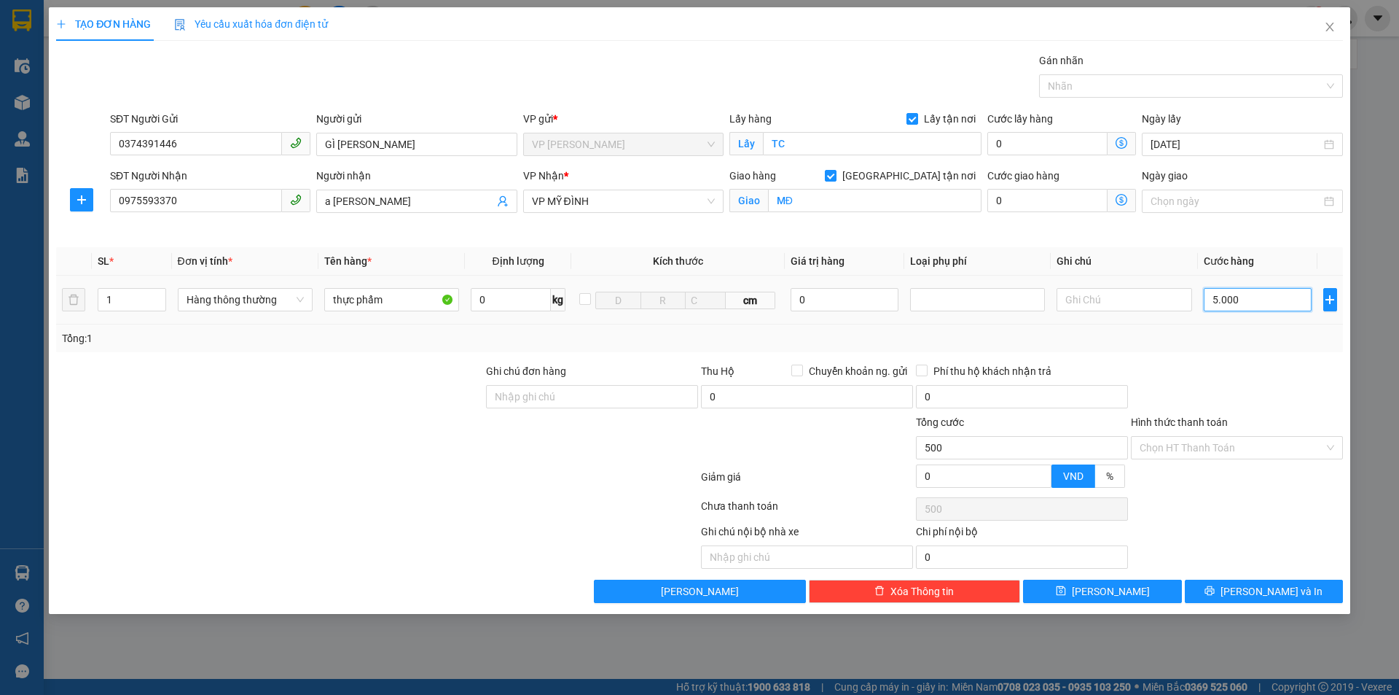
type input "5.000"
type input "50.000"
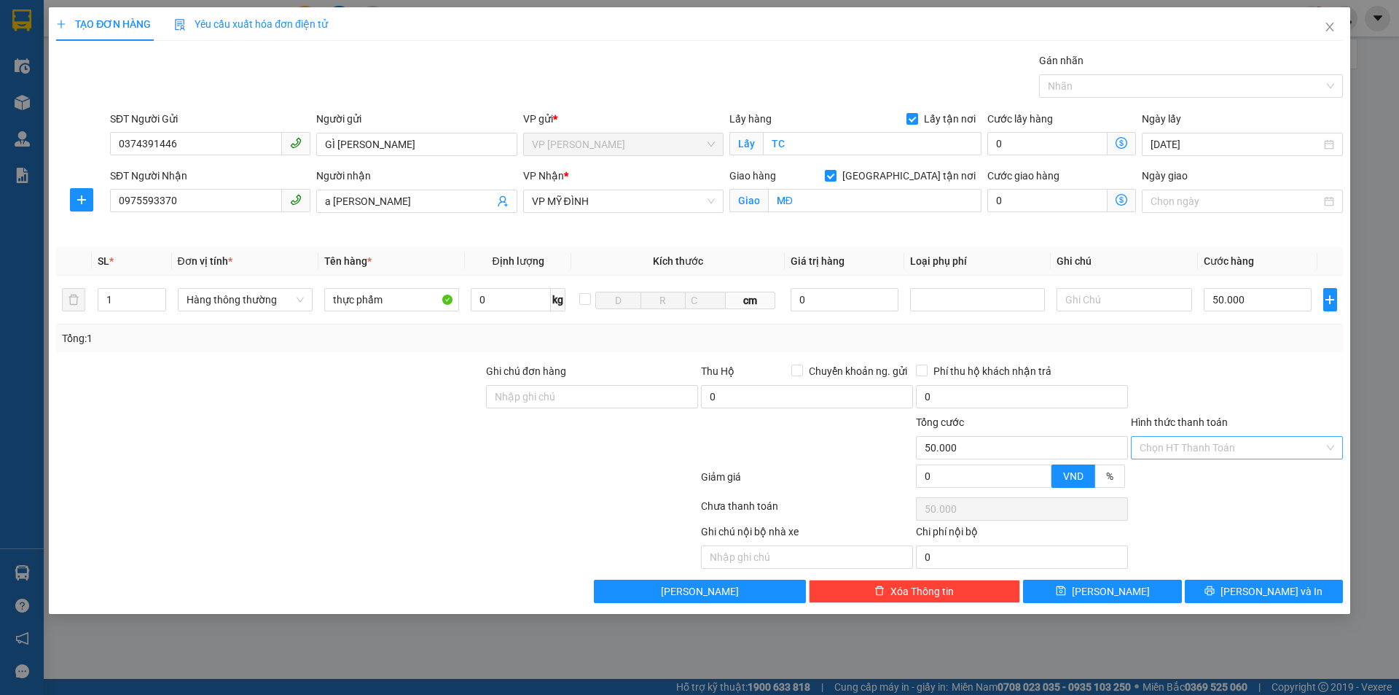
click at [1244, 447] on input "Hình thức thanh toán" at bounding box center [1232, 448] width 184 height 22
drag, startPoint x: 1229, startPoint y: 472, endPoint x: 1237, endPoint y: 504, distance: 32.3
click at [1229, 473] on div "Tại văn phòng" at bounding box center [1237, 477] width 195 height 16
type input "0"
click at [1266, 582] on button "Lưu và In" at bounding box center [1264, 590] width 158 height 23
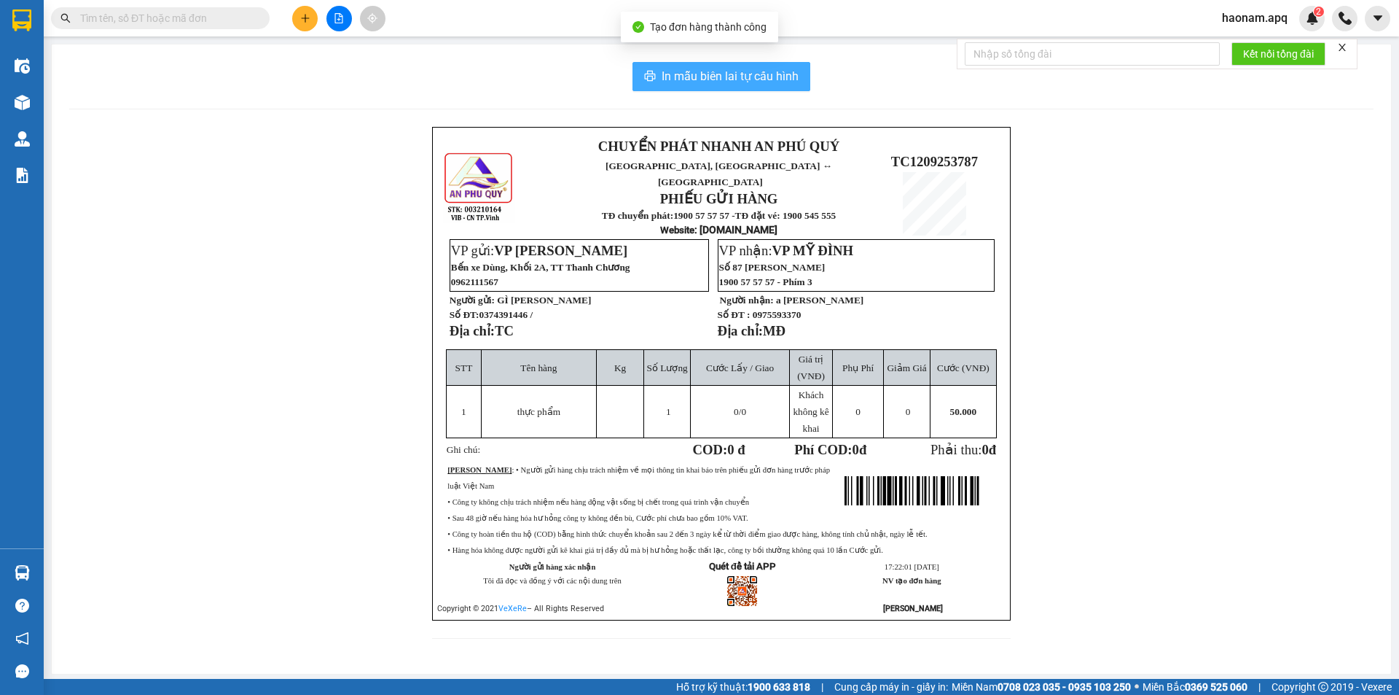
click at [741, 81] on span "In mẫu biên lai tự cấu hình" at bounding box center [730, 76] width 137 height 18
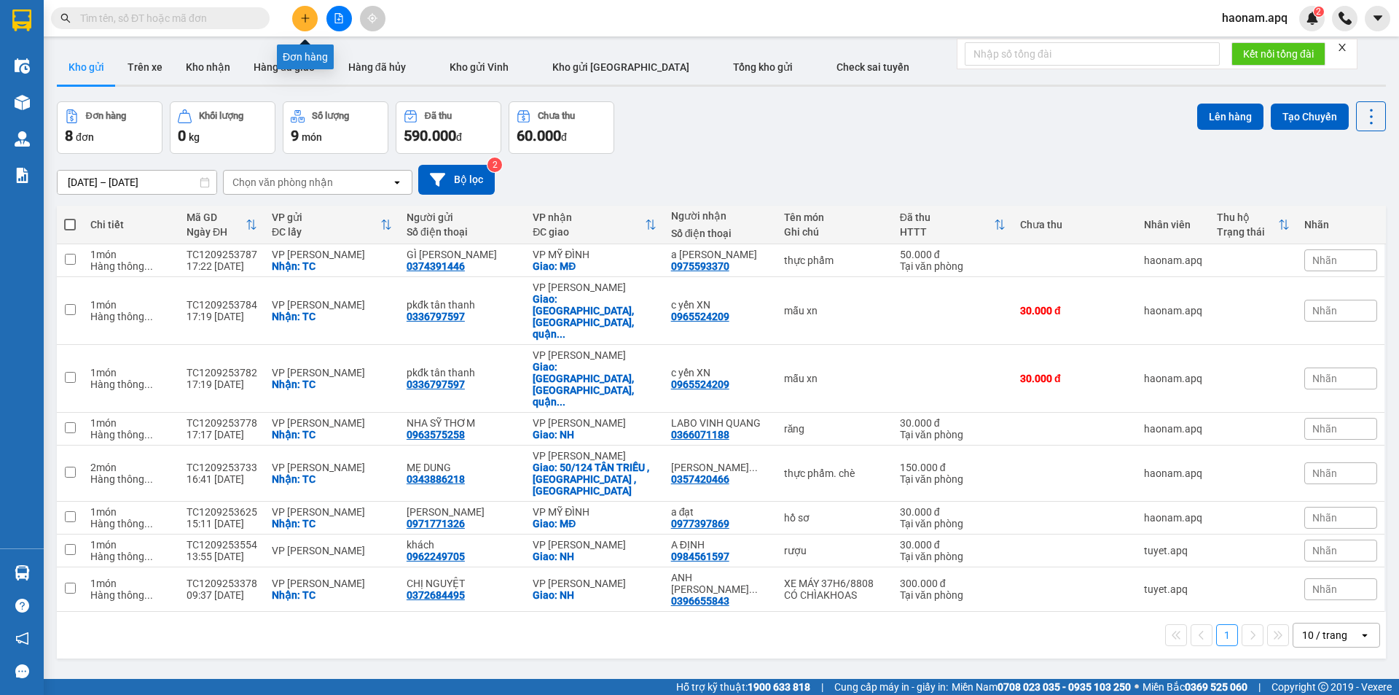
click at [299, 17] on button at bounding box center [305, 19] width 26 height 26
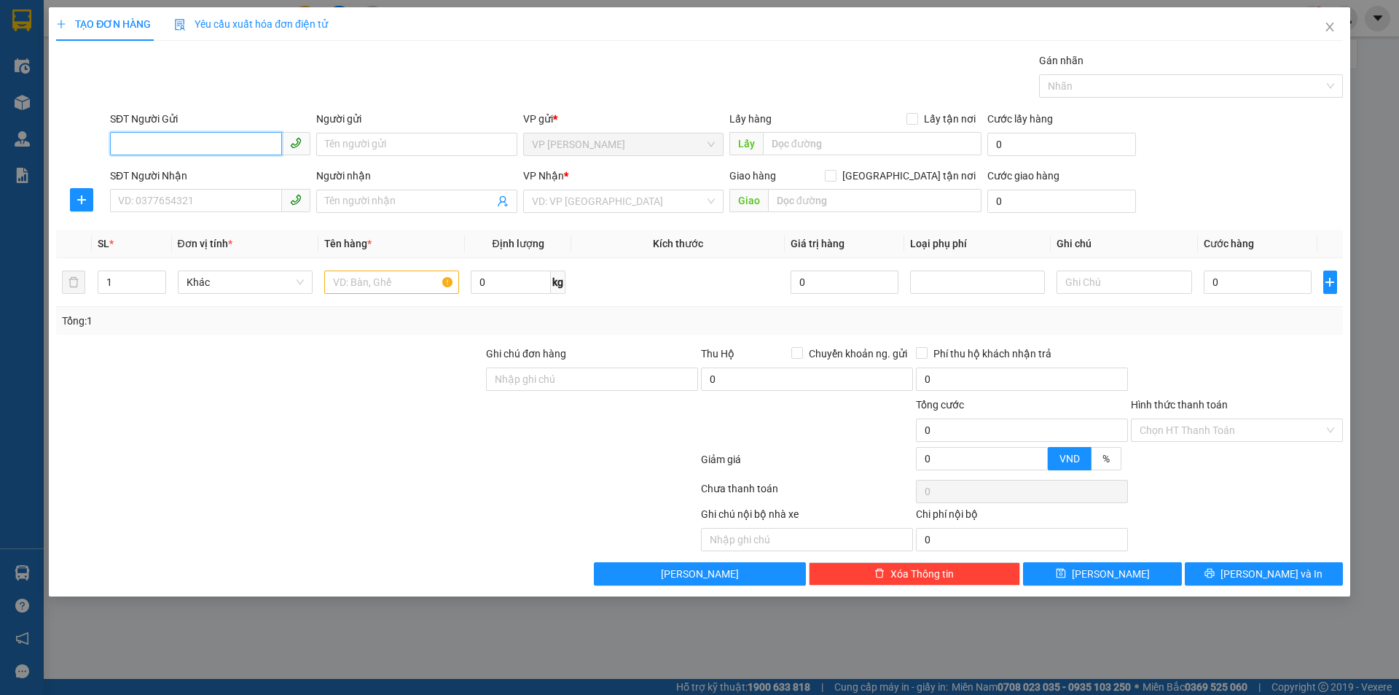
click at [220, 144] on input "SĐT Người Gửi" at bounding box center [196, 143] width 172 height 23
click at [227, 144] on input "SĐT Người Gửi" at bounding box center [196, 143] width 172 height 23
type input "0366112486"
click at [434, 147] on input "Người gửi" at bounding box center [416, 144] width 200 height 23
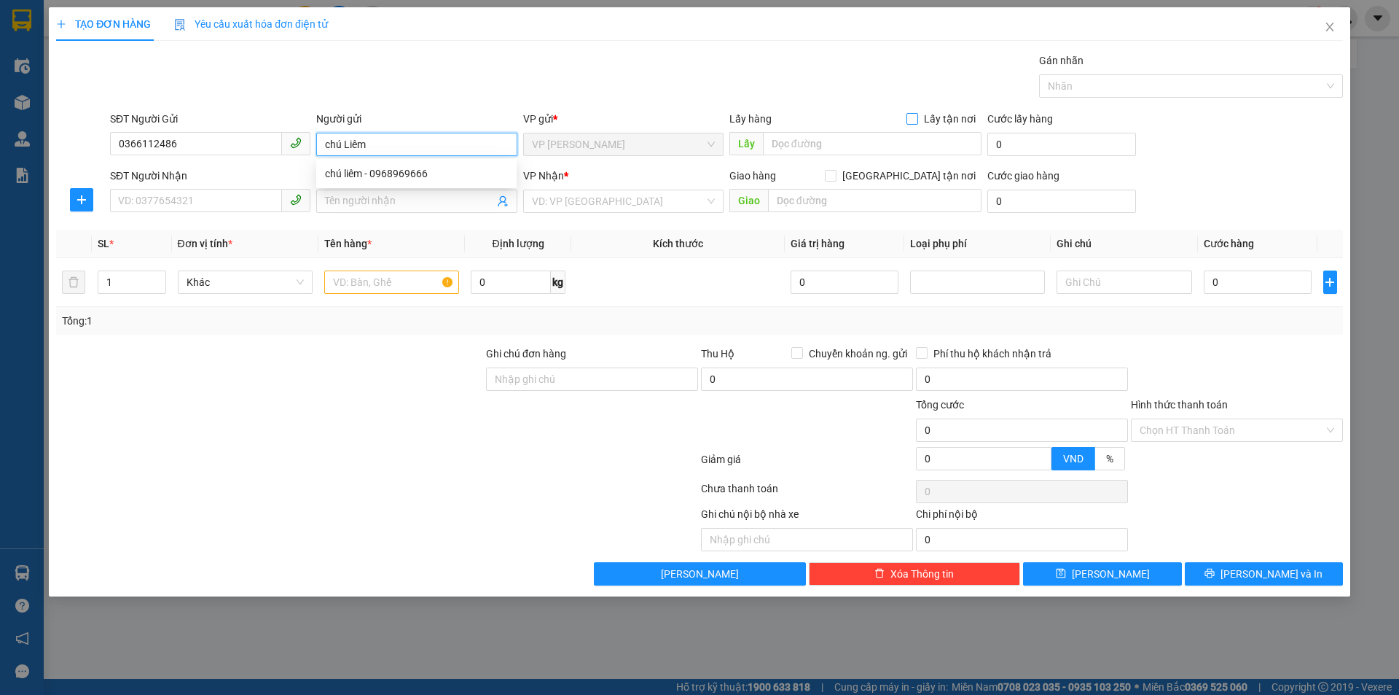
type input "chú Liêm"
click at [909, 119] on input "Lấy tận nơi" at bounding box center [912, 118] width 10 height 10
checkbox input "true"
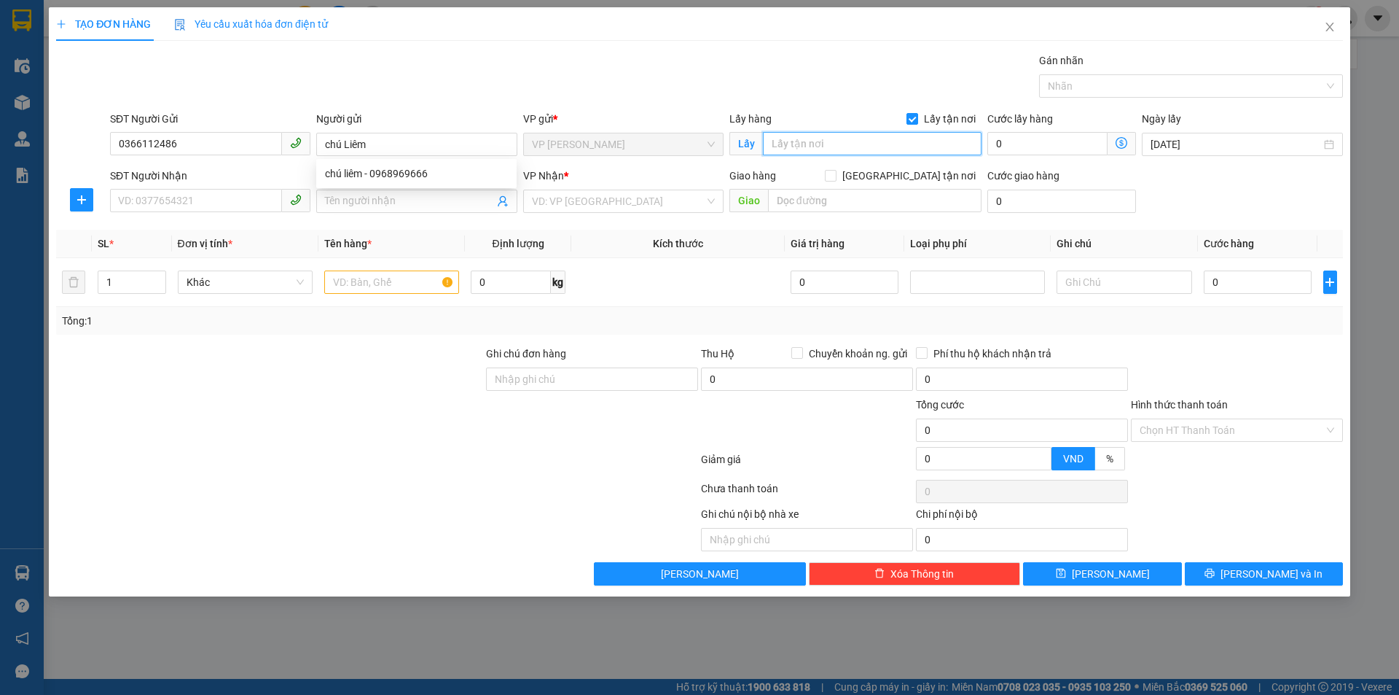
click at [861, 141] on input "text" at bounding box center [872, 143] width 219 height 23
type input "TC"
click at [234, 213] on div "SĐT Người Nhận VD: 0377654321" at bounding box center [210, 193] width 200 height 51
click at [238, 206] on input "SĐT Người Nhận" at bounding box center [196, 200] width 172 height 23
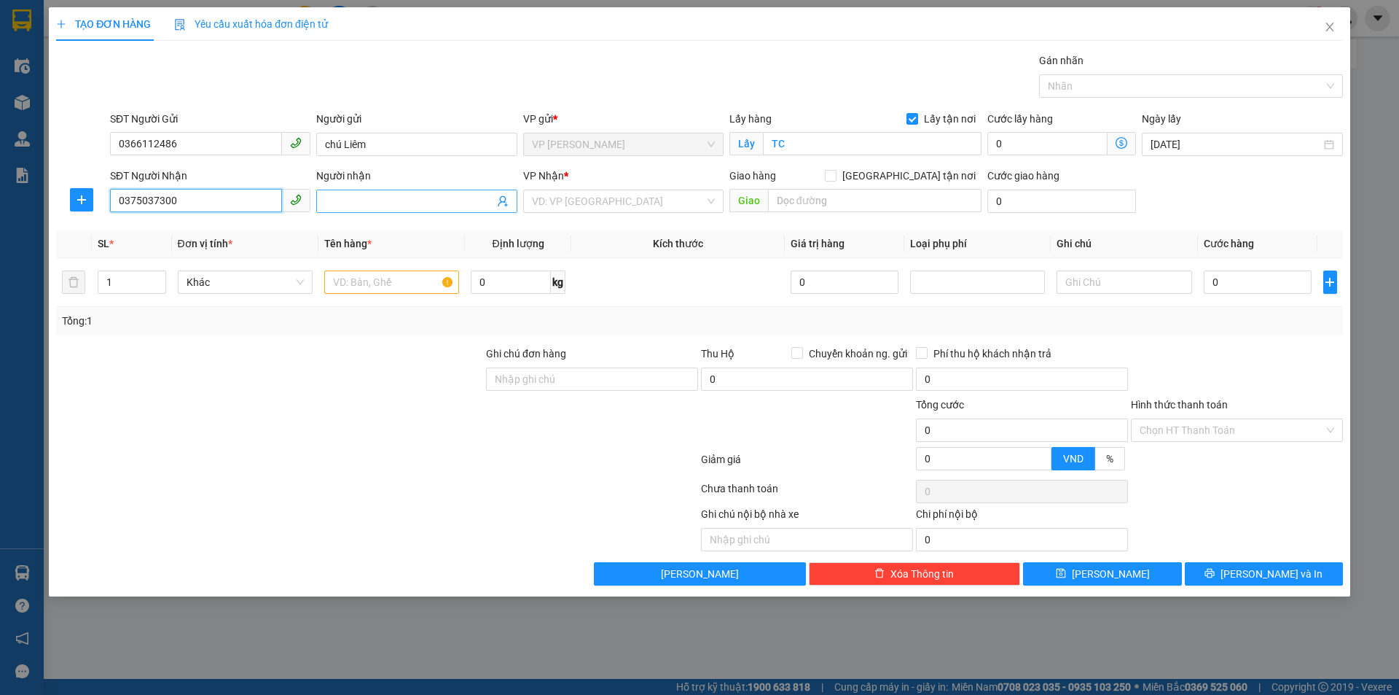
type input "0375037300"
click at [396, 201] on input "Người nhận" at bounding box center [409, 201] width 168 height 16
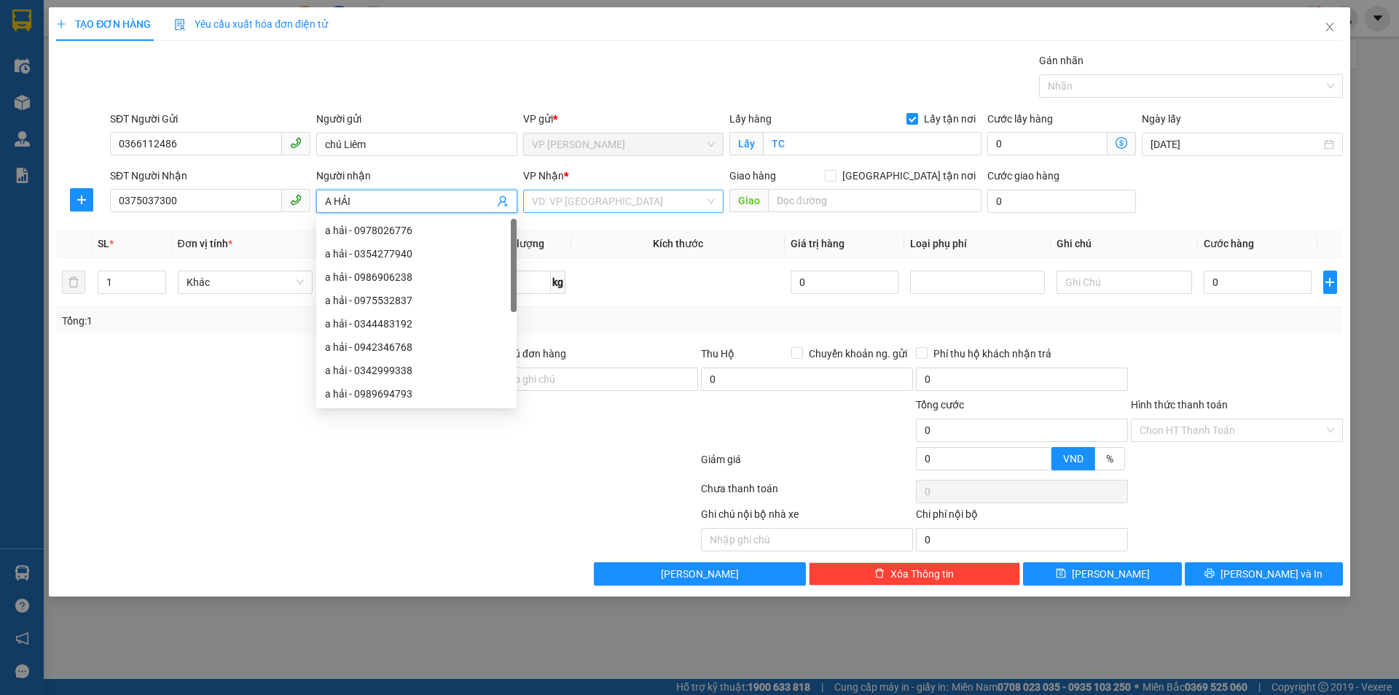
type input "A HẢI"
click at [608, 203] on input "search" at bounding box center [618, 201] width 173 height 22
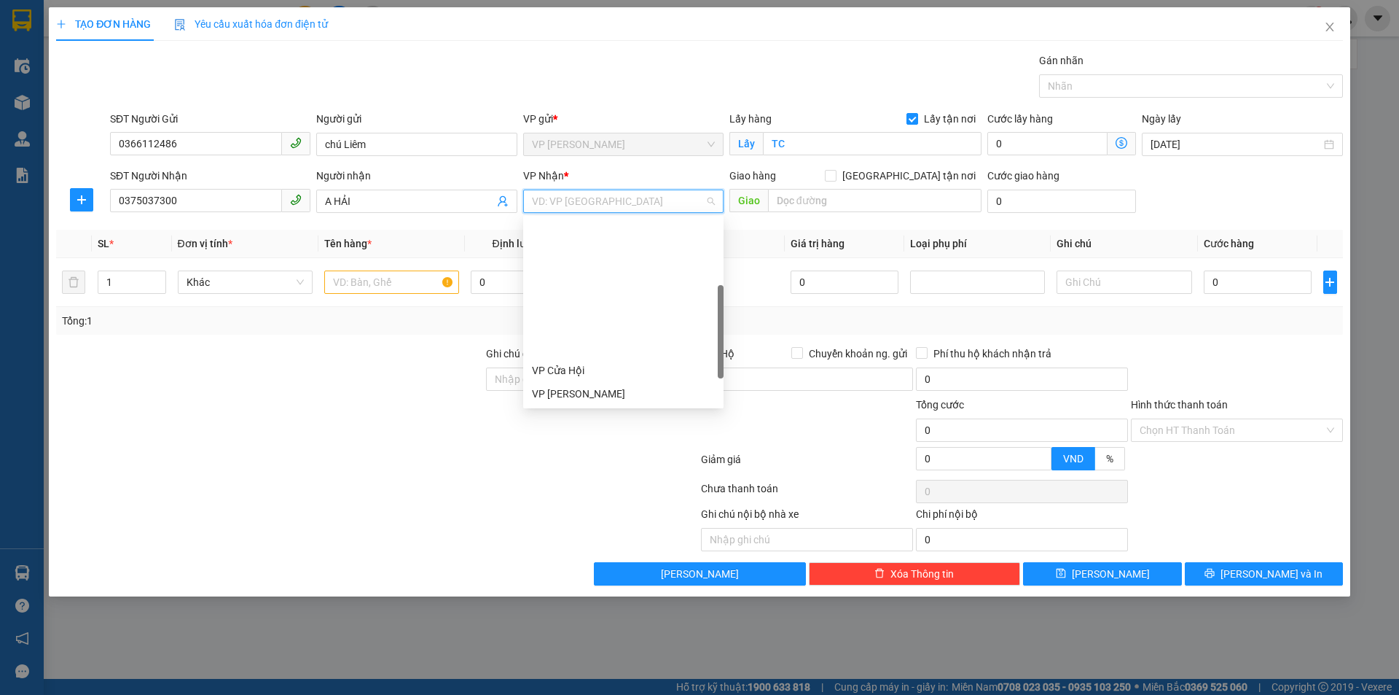
scroll to position [210, 0]
drag, startPoint x: 646, startPoint y: 251, endPoint x: 715, endPoint y: 234, distance: 70.5
click at [648, 250] on div "VP NGỌC HỒI" at bounding box center [623, 254] width 183 height 16
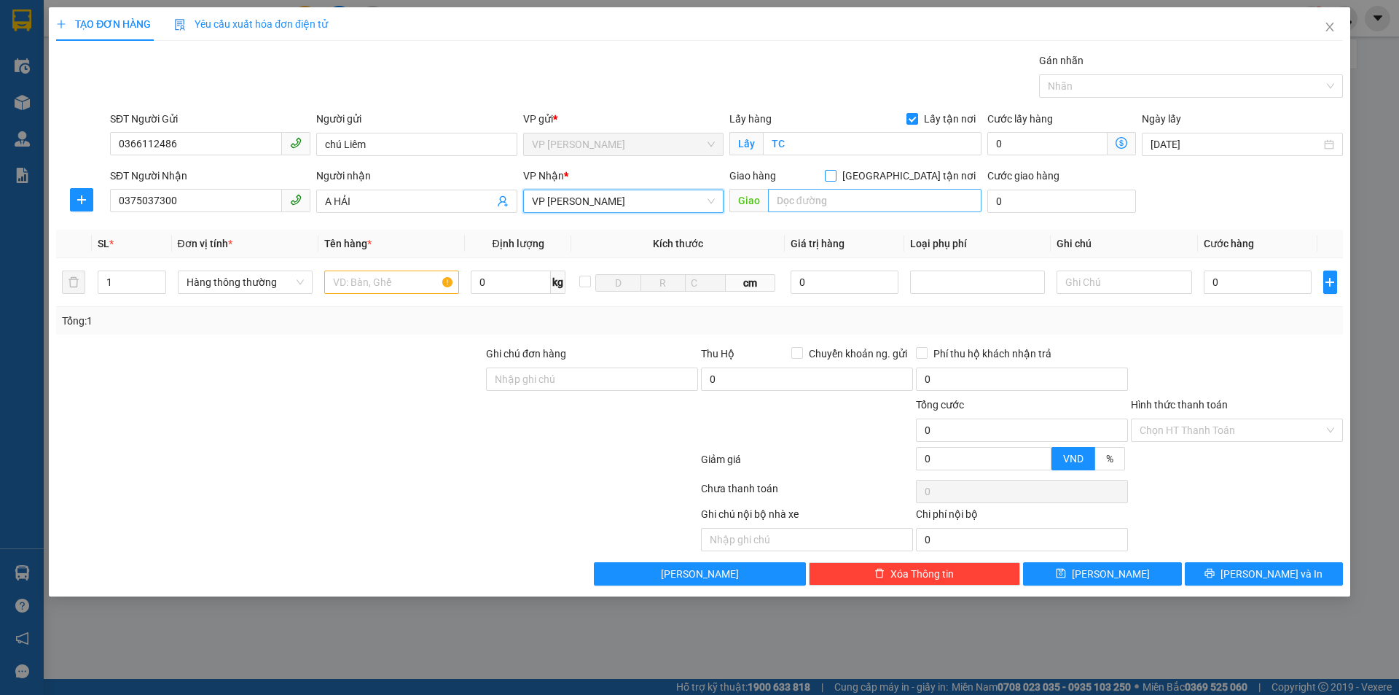
click at [835, 174] on input "Giao tận nơi" at bounding box center [830, 175] width 10 height 10
checkbox input "true"
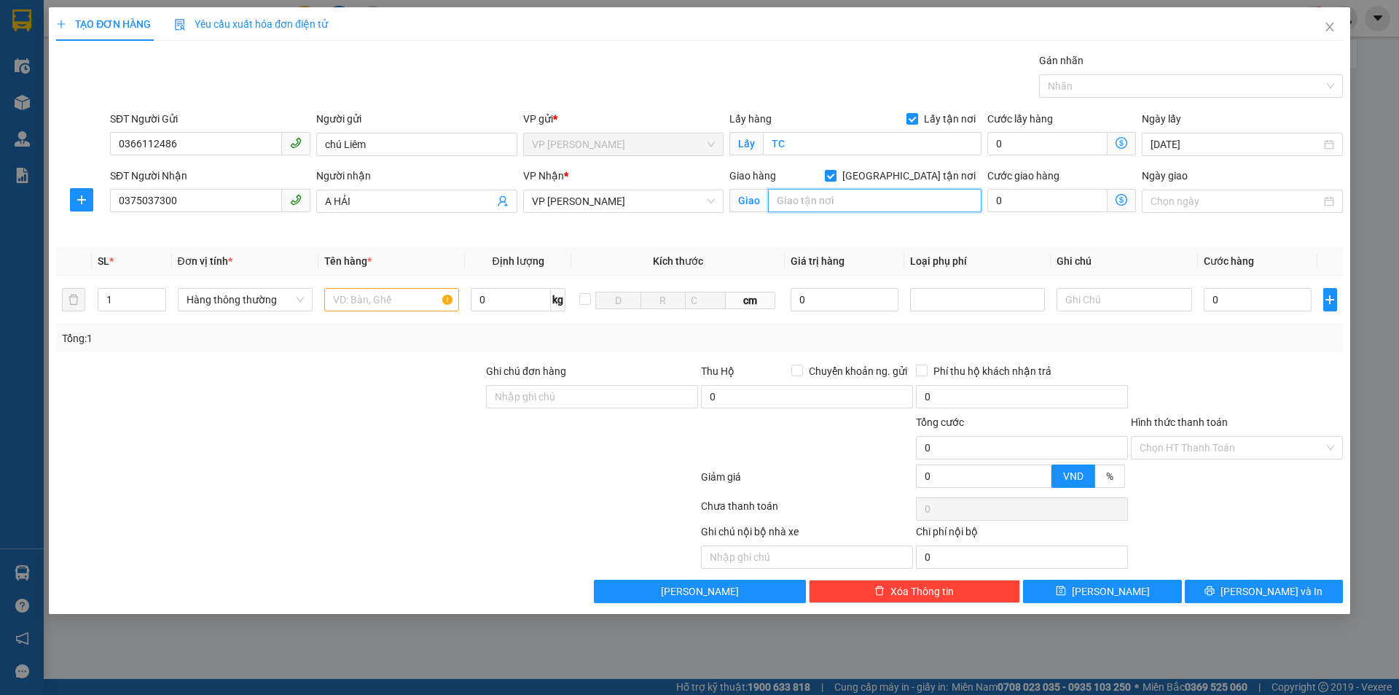
click at [864, 203] on input "text" at bounding box center [875, 200] width 214 height 23
type input "NH"
click at [434, 347] on div "Tổng: 1" at bounding box center [699, 338] width 1287 height 28
drag, startPoint x: 490, startPoint y: 364, endPoint x: 415, endPoint y: 321, distance: 86.9
click at [488, 365] on label "Ghi chú đơn hàng" at bounding box center [526, 371] width 80 height 12
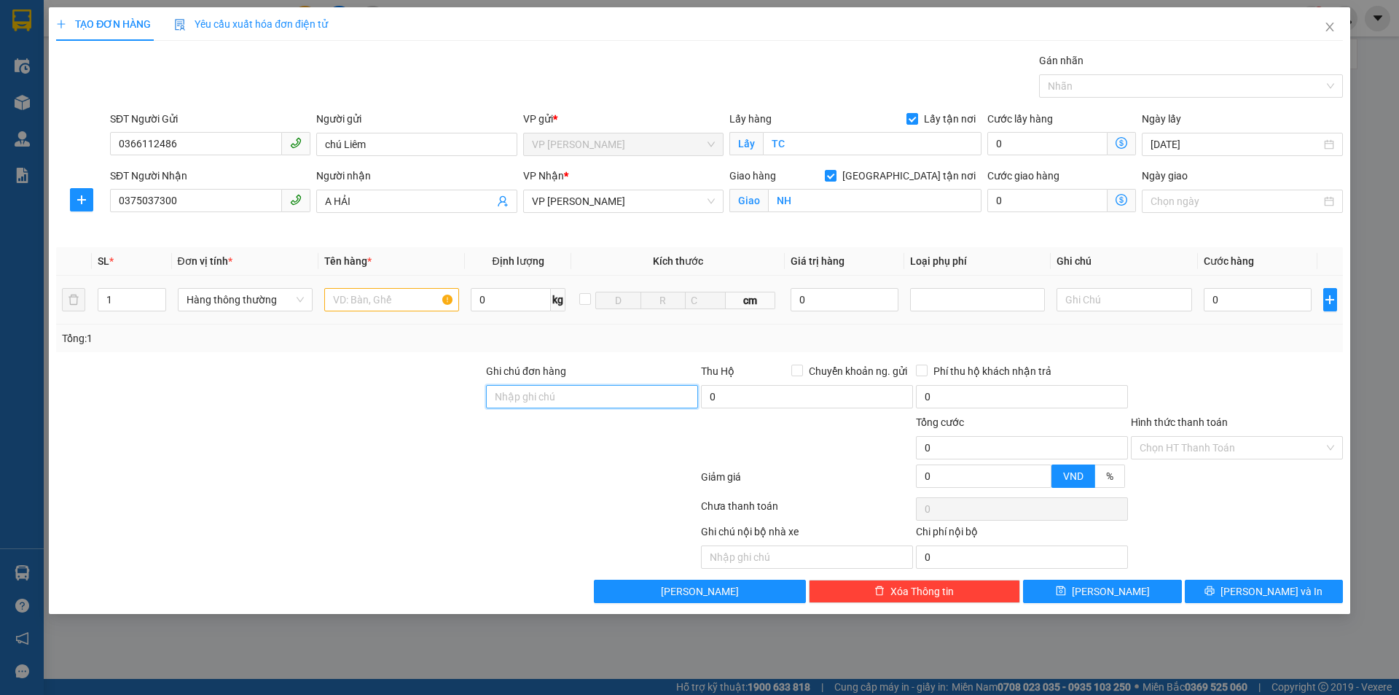
click at [488, 385] on input "Ghi chú đơn hàng" at bounding box center [592, 396] width 212 height 23
click at [399, 302] on input "text" at bounding box center [391, 299] width 135 height 23
type input "z"
type input "xe máy kèm chìa khoá"
click at [418, 388] on div at bounding box center [270, 388] width 430 height 51
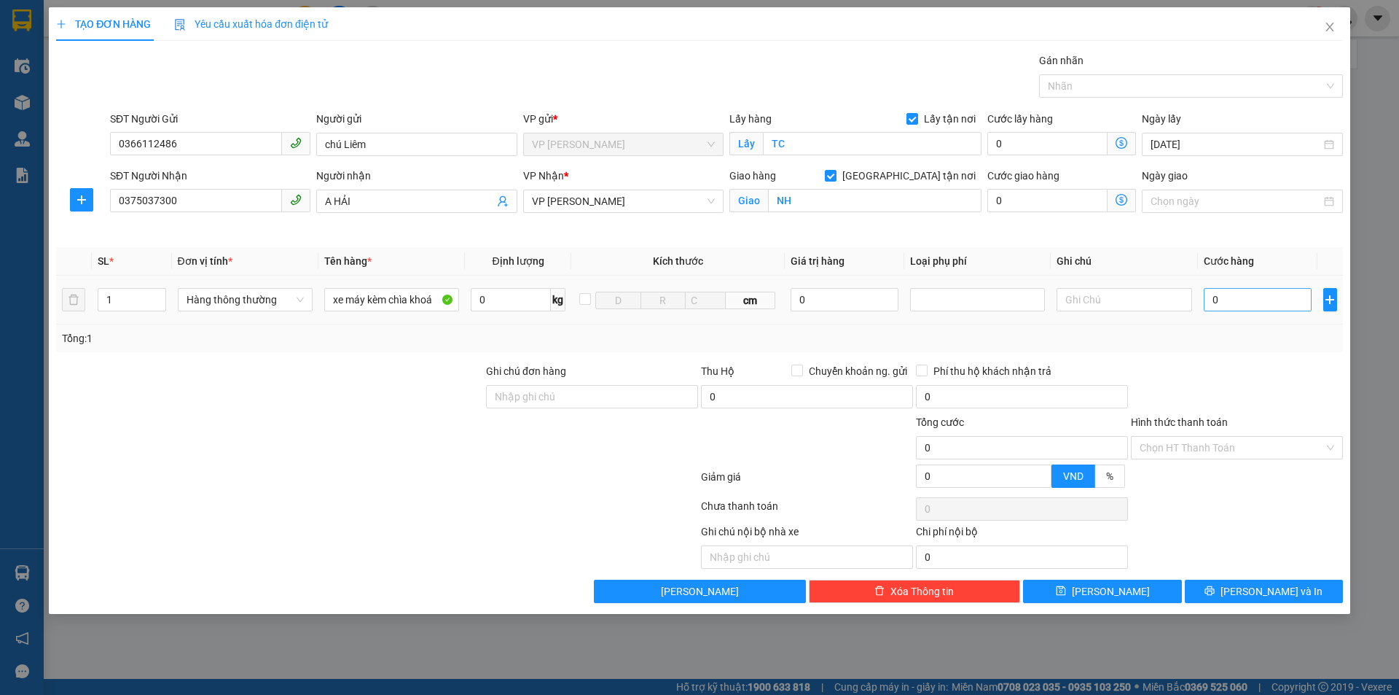
click at [1232, 359] on div "Transit Pickup Surcharge Ids Transit Deliver Surcharge Ids Transit Deliver Surc…" at bounding box center [699, 327] width 1287 height 550
click at [1251, 301] on input "0" at bounding box center [1258, 299] width 109 height 23
type input "3.000"
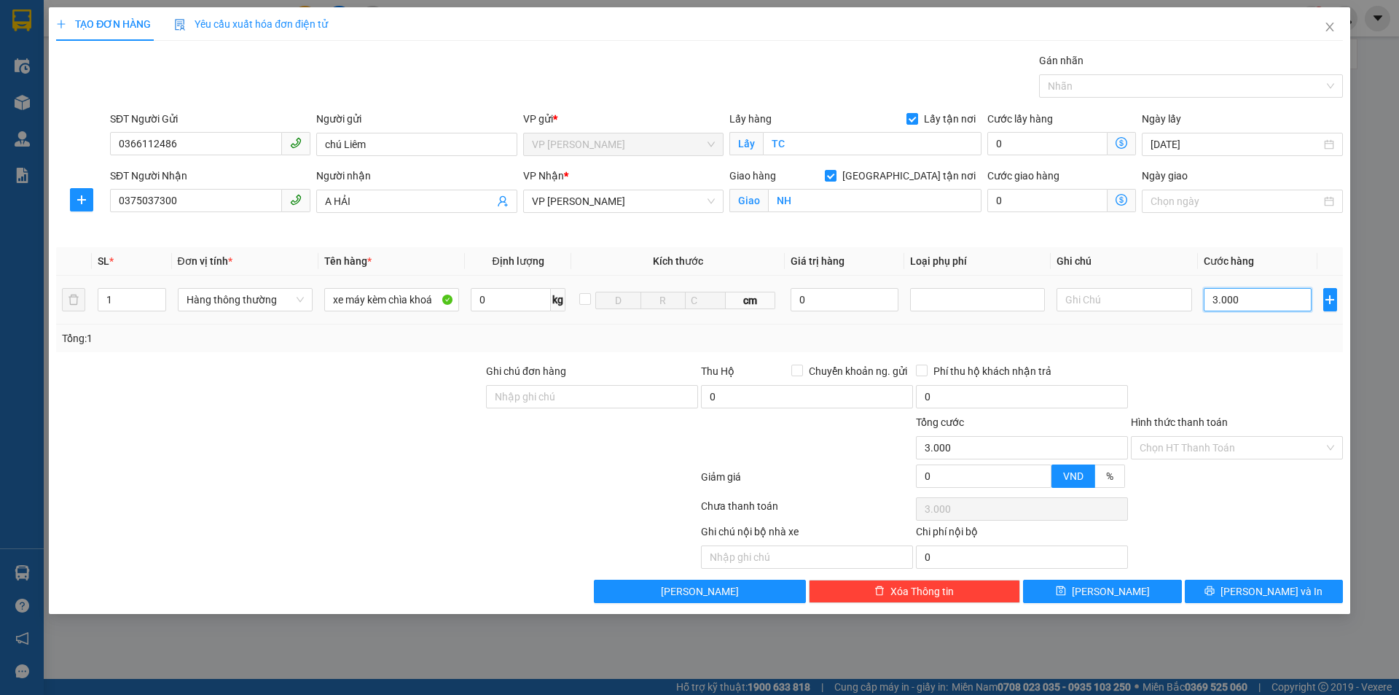
click at [1258, 294] on input "3.000" at bounding box center [1258, 299] width 109 height 23
type input "30.000"
type input "300.000"
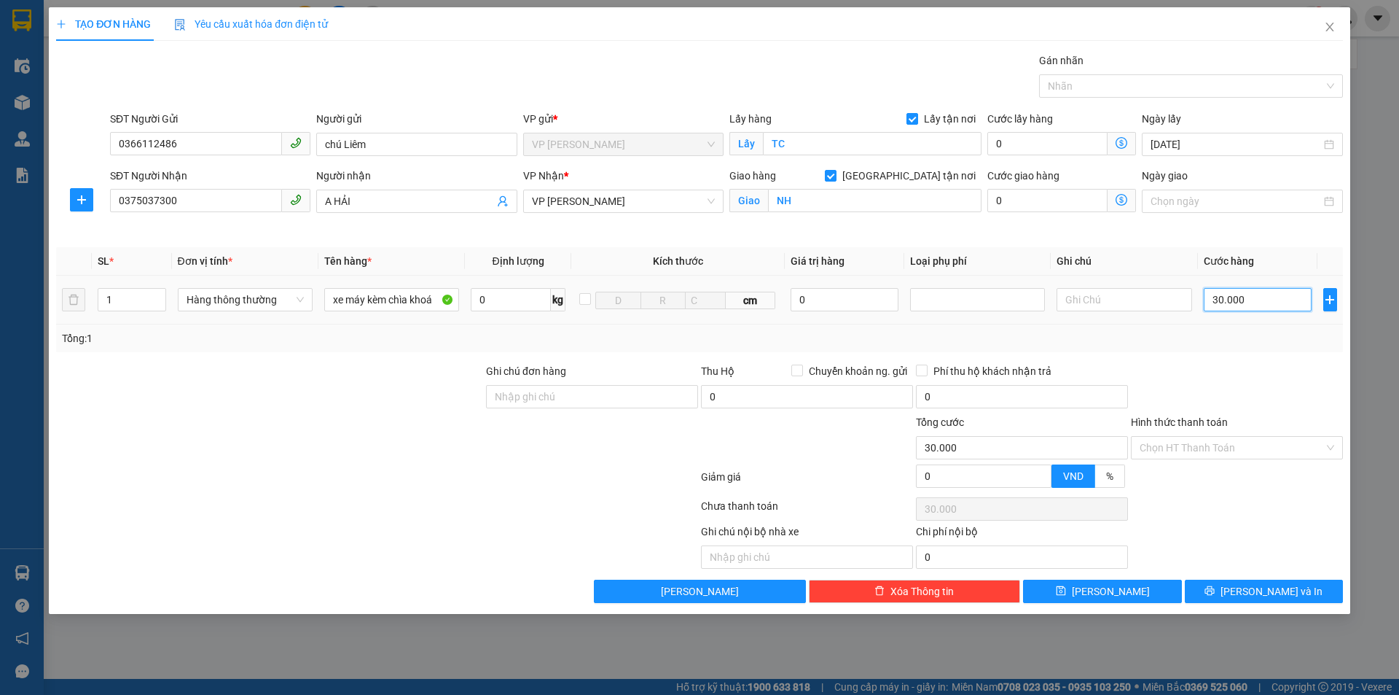
type input "300.000"
drag, startPoint x: 345, startPoint y: 405, endPoint x: 288, endPoint y: 240, distance: 175.2
click at [343, 383] on div at bounding box center [270, 388] width 430 height 51
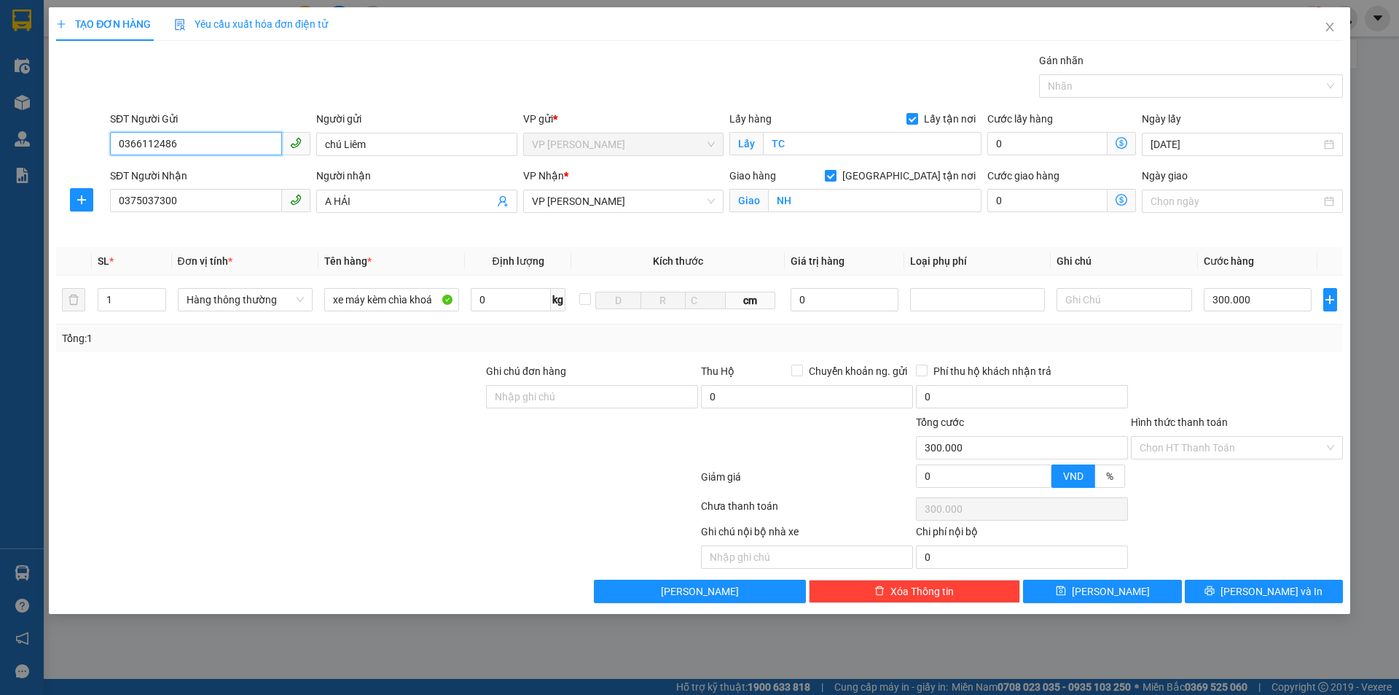
drag, startPoint x: 113, startPoint y: 157, endPoint x: 40, endPoint y: 172, distance: 74.5
click at [43, 170] on div "TẠO ĐƠN HÀNG Yêu cầu xuất hóa đơn điện tử Transit Pickup Surcharge Ids Transit …" at bounding box center [699, 347] width 1399 height 695
drag, startPoint x: 361, startPoint y: 399, endPoint x: 413, endPoint y: 306, distance: 106.0
click at [368, 380] on div at bounding box center [270, 388] width 430 height 51
click at [433, 301] on input "xe máy kèm chìa khoá" at bounding box center [391, 299] width 135 height 23
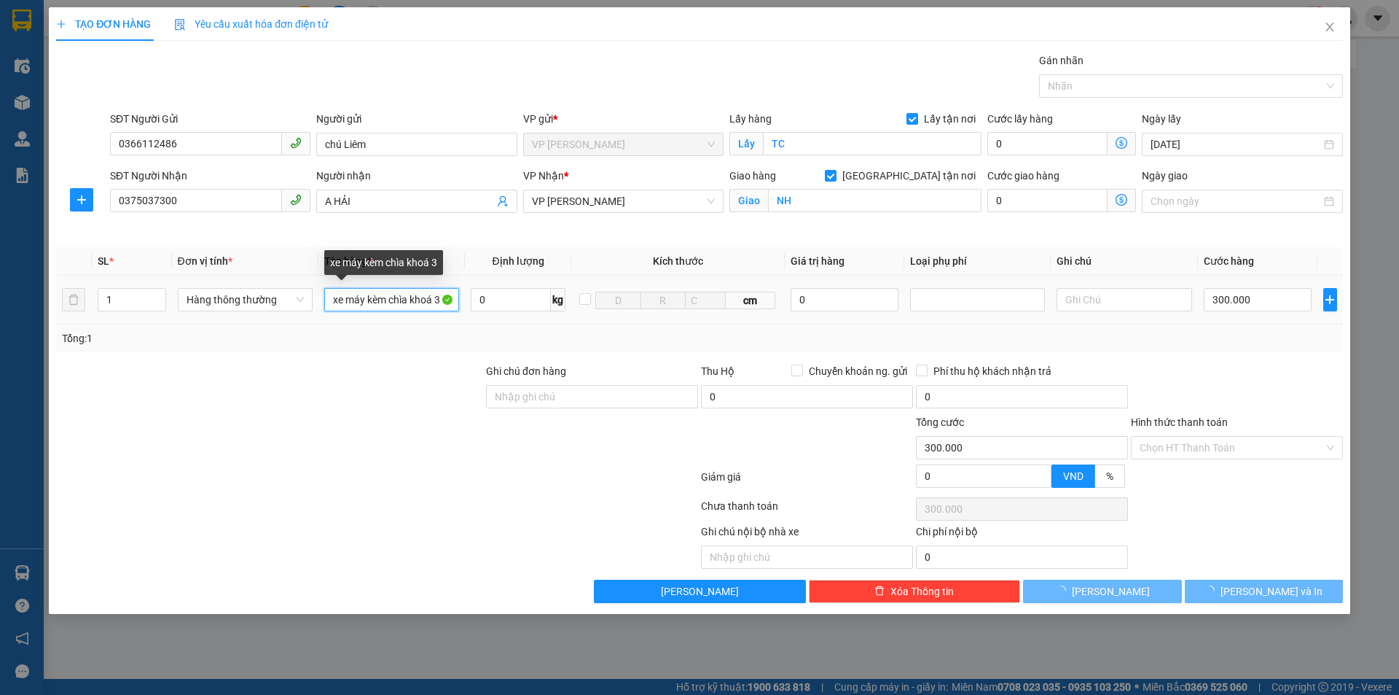
click at [442, 298] on input "xe máy kèm chìa khoá 3" at bounding box center [391, 299] width 135 height 23
type input "xe máy kèm chìa khoá 378"
type input "0"
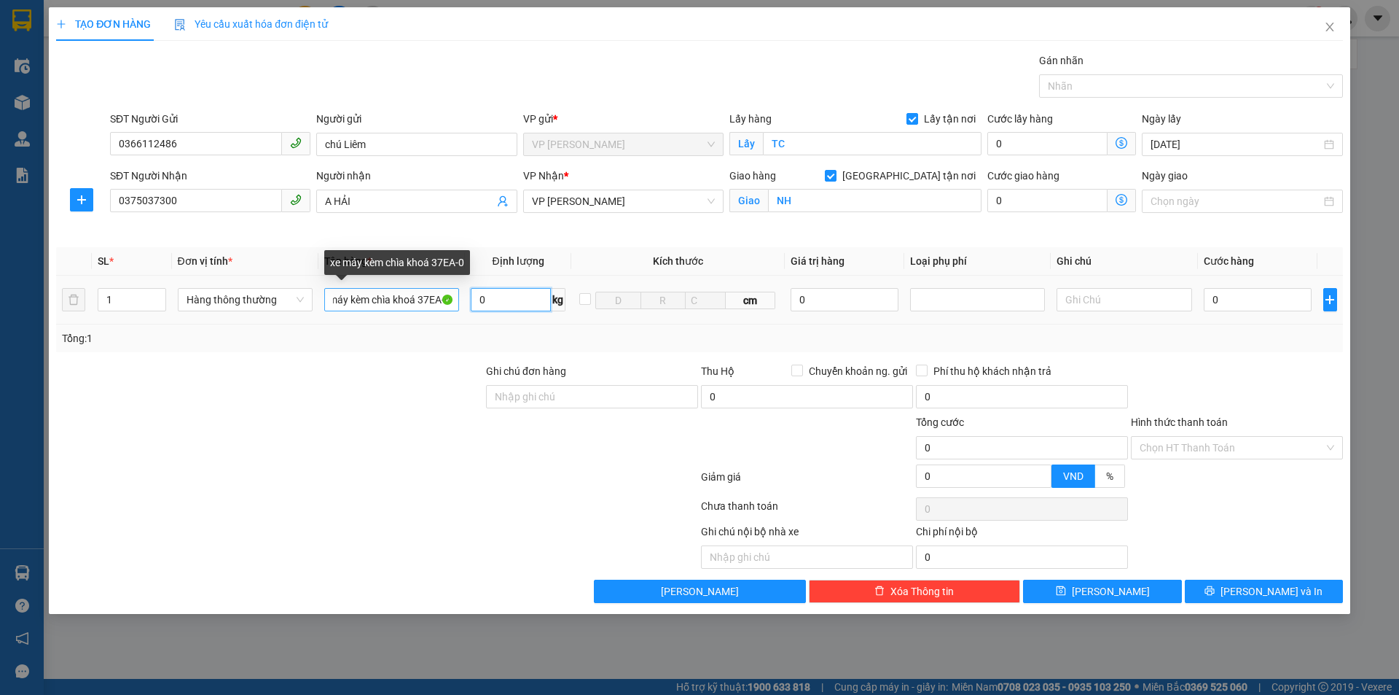
scroll to position [0, 0]
click at [426, 304] on input "xe máy kèm chìa khoá 37EA-03" at bounding box center [391, 299] width 135 height 23
type input "xe máy kèm chìa khoá 37EA-031978"
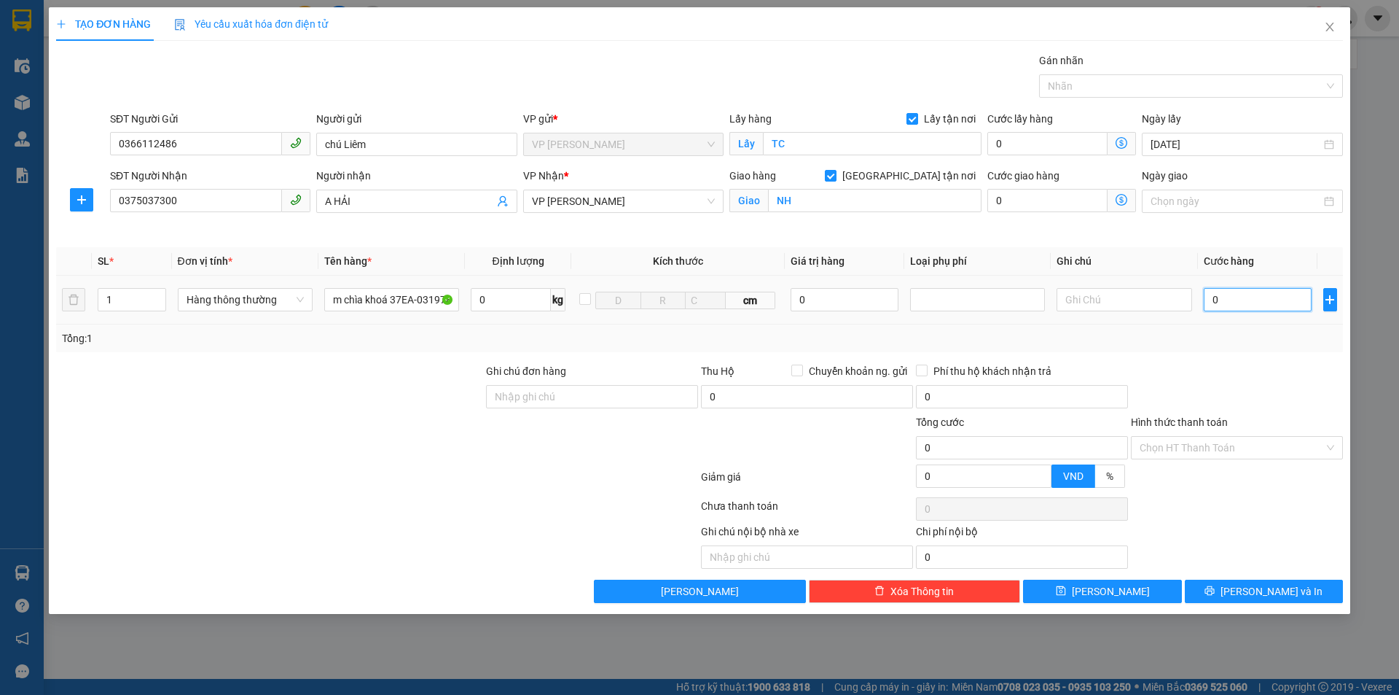
click at [1248, 306] on input "0" at bounding box center [1258, 299] width 109 height 23
type input "3.000"
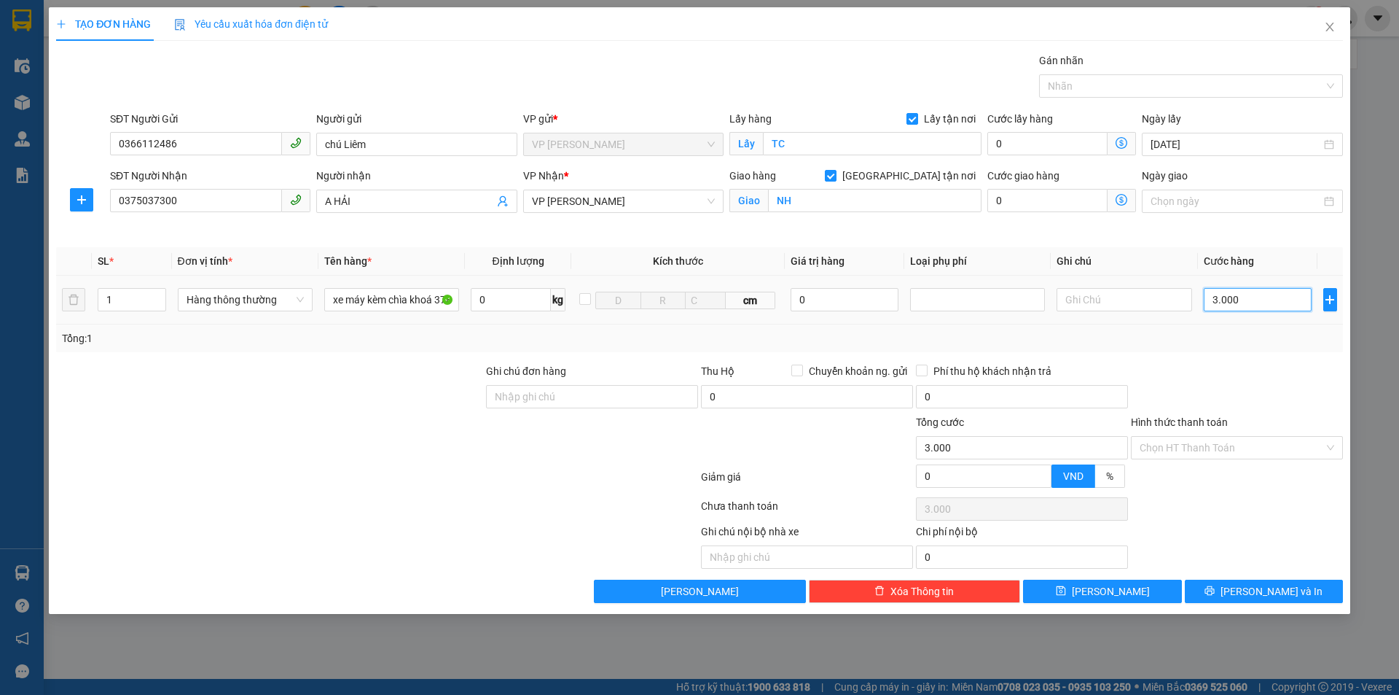
click at [1262, 303] on input "3.000" at bounding box center [1258, 299] width 109 height 23
type input "30.000"
type input "300.000"
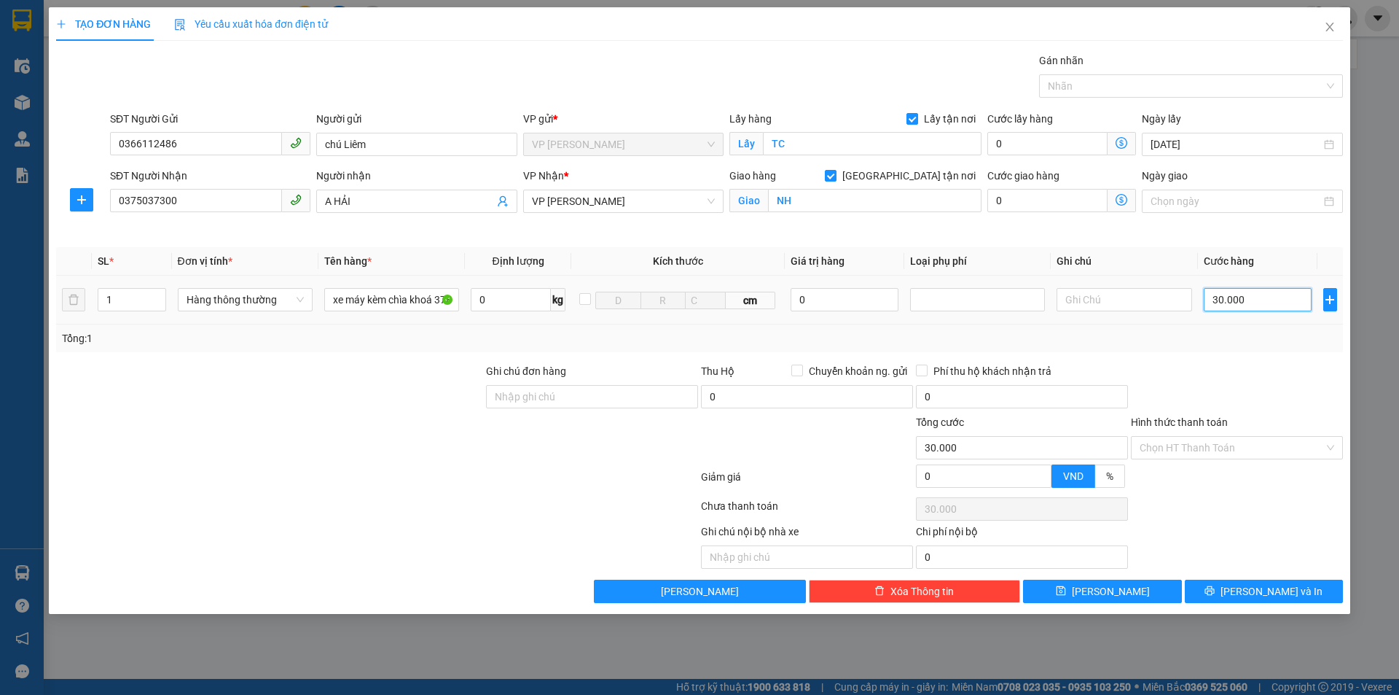
type input "300.000"
click at [1210, 389] on div at bounding box center [1237, 388] width 215 height 51
click at [232, 146] on input "0366112486" at bounding box center [196, 143] width 172 height 23
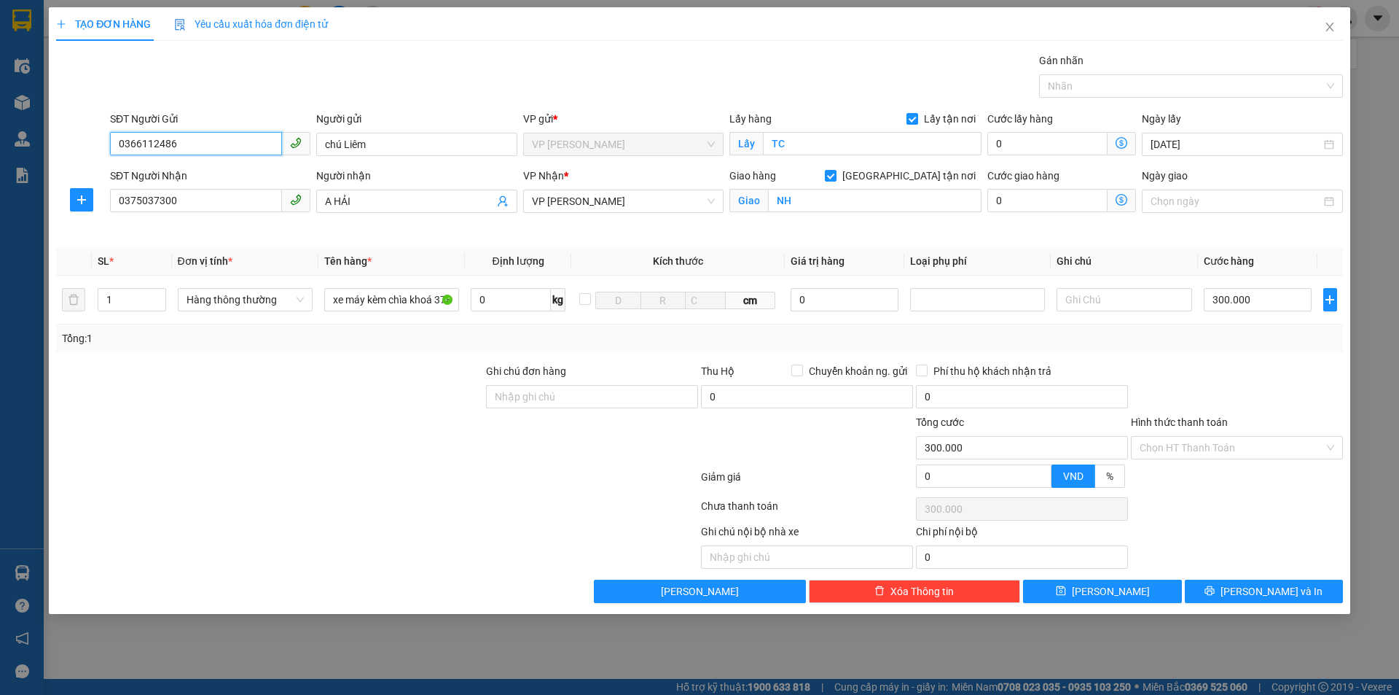
click at [232, 146] on input "0366112486" at bounding box center [196, 143] width 172 height 23
drag, startPoint x: 1315, startPoint y: 541, endPoint x: 1300, endPoint y: 584, distance: 45.0
click at [1315, 542] on div "Ghi chú nội bộ nhà xe Chi phí nội bộ 0" at bounding box center [700, 545] width 1290 height 45
click at [1294, 594] on button "Lưu và In" at bounding box center [1264, 590] width 158 height 23
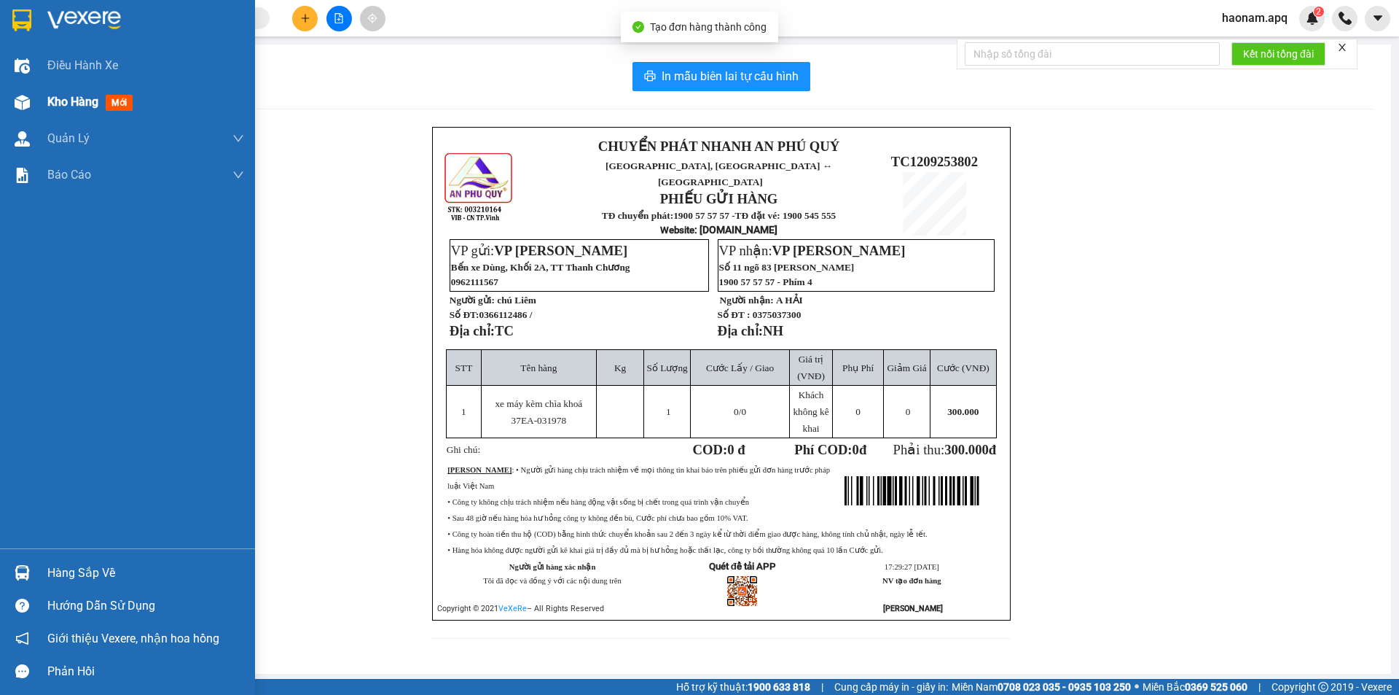
click at [69, 98] on span "Kho hàng" at bounding box center [72, 102] width 51 height 14
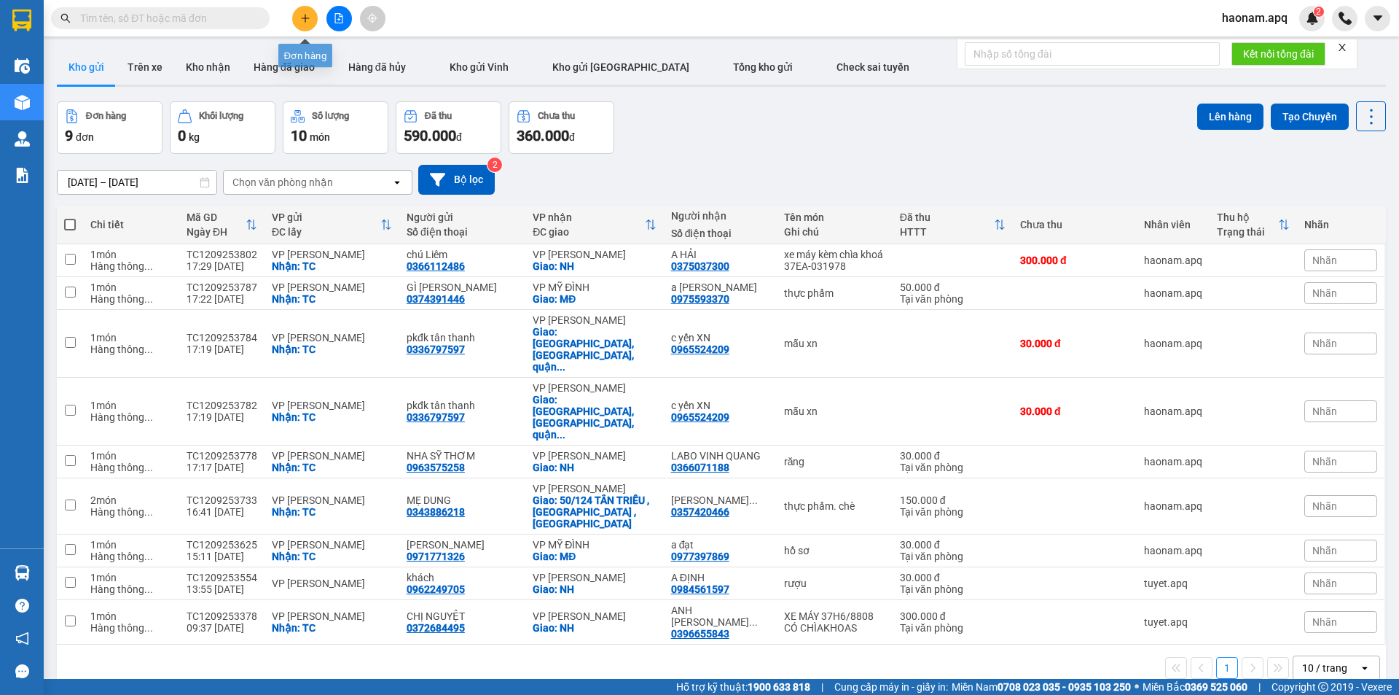
click at [305, 20] on icon "plus" at bounding box center [305, 18] width 10 height 10
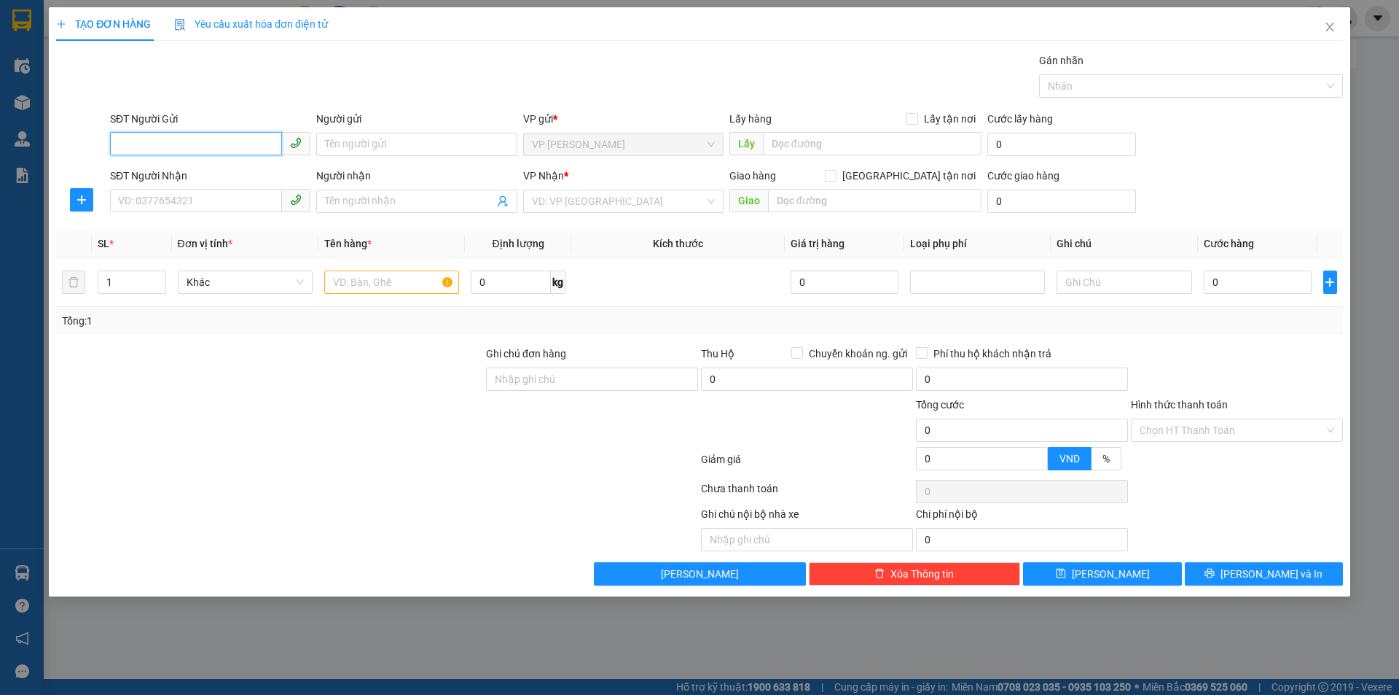
paste input "0366112486"
type input "0366112486"
click at [250, 170] on div "0366112486 - chú Liêm" at bounding box center [210, 173] width 183 height 16
type input "chú Liêm"
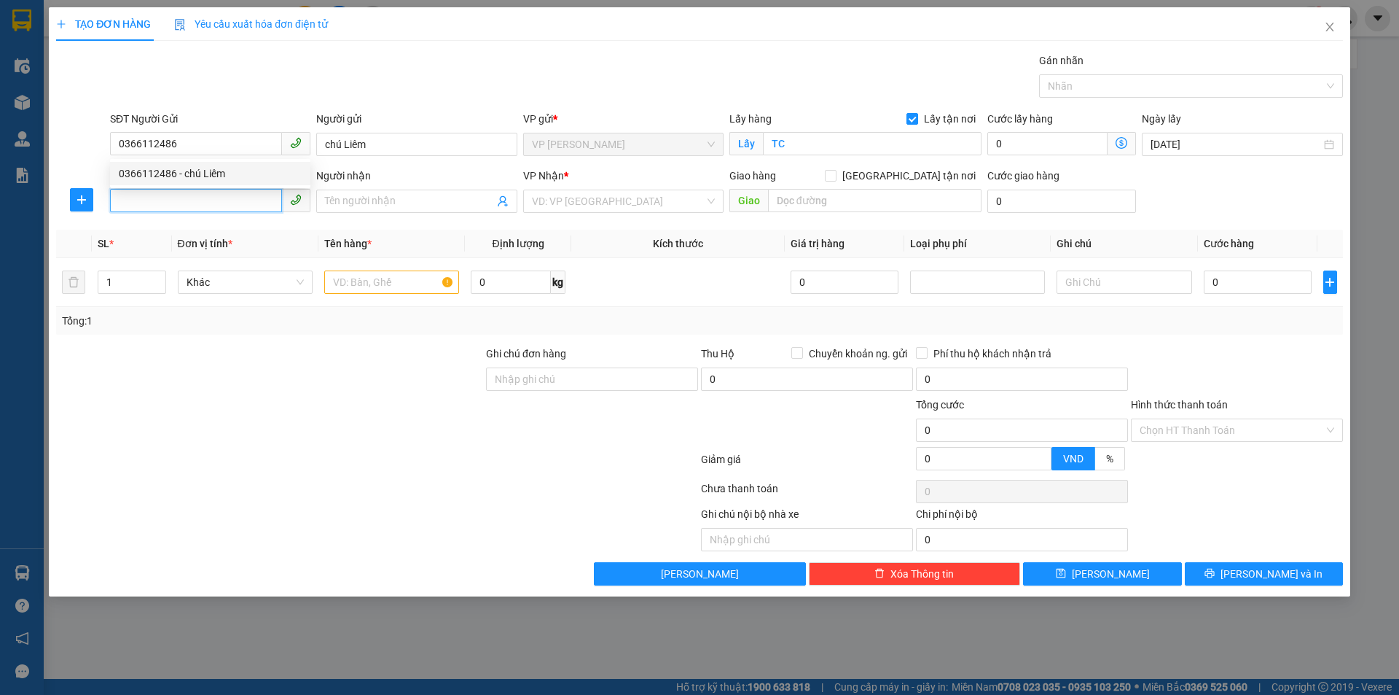
click at [254, 191] on input "SĐT Người Nhận" at bounding box center [196, 200] width 172 height 23
click at [247, 242] on div "0375037300 0375037300 - A HẢI" at bounding box center [210, 230] width 200 height 29
click at [229, 199] on input "SĐT Người Nhận" at bounding box center [196, 200] width 172 height 23
click at [237, 231] on div "0375037300 - A HẢI" at bounding box center [210, 230] width 183 height 16
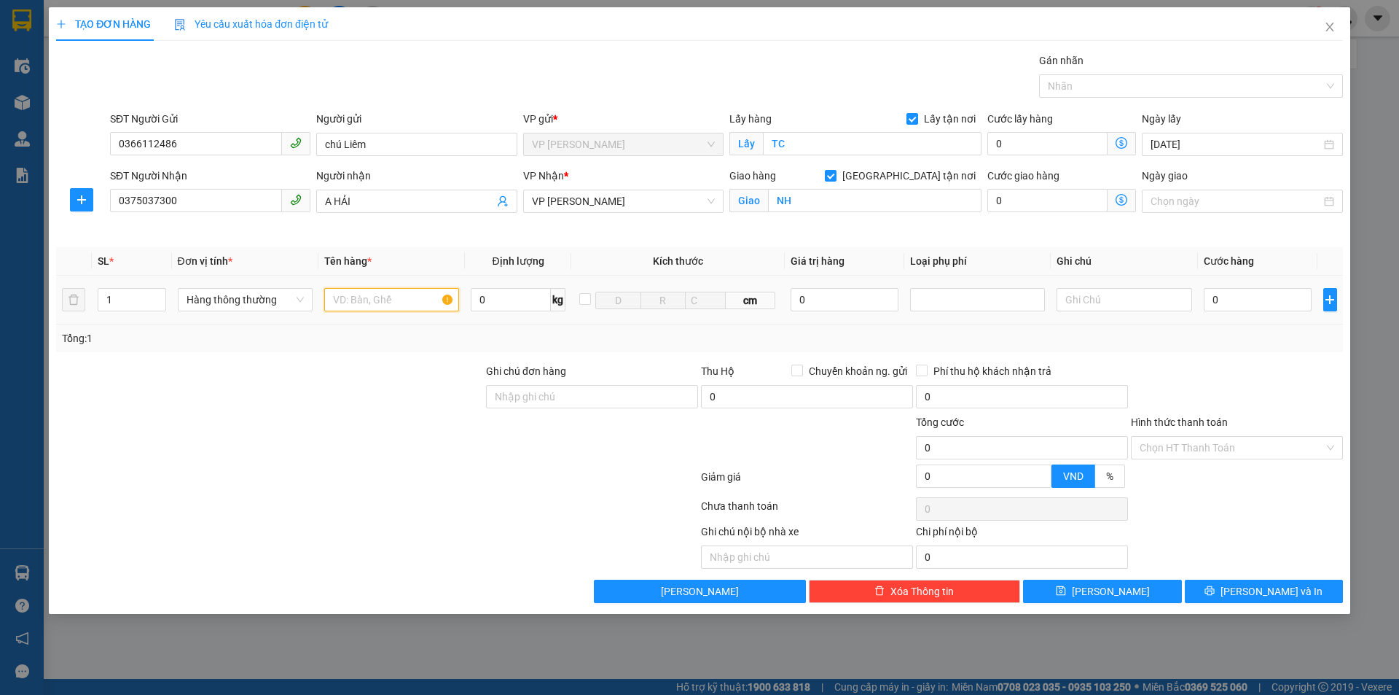
click at [381, 294] on input "text" at bounding box center [391, 299] width 135 height 23
drag, startPoint x: 1255, startPoint y: 365, endPoint x: 1254, endPoint y: 321, distance: 43.8
click at [1255, 363] on div at bounding box center [1237, 388] width 215 height 51
click at [1250, 304] on input "0" at bounding box center [1258, 299] width 109 height 23
click at [1250, 303] on input "3.000" at bounding box center [1258, 299] width 109 height 23
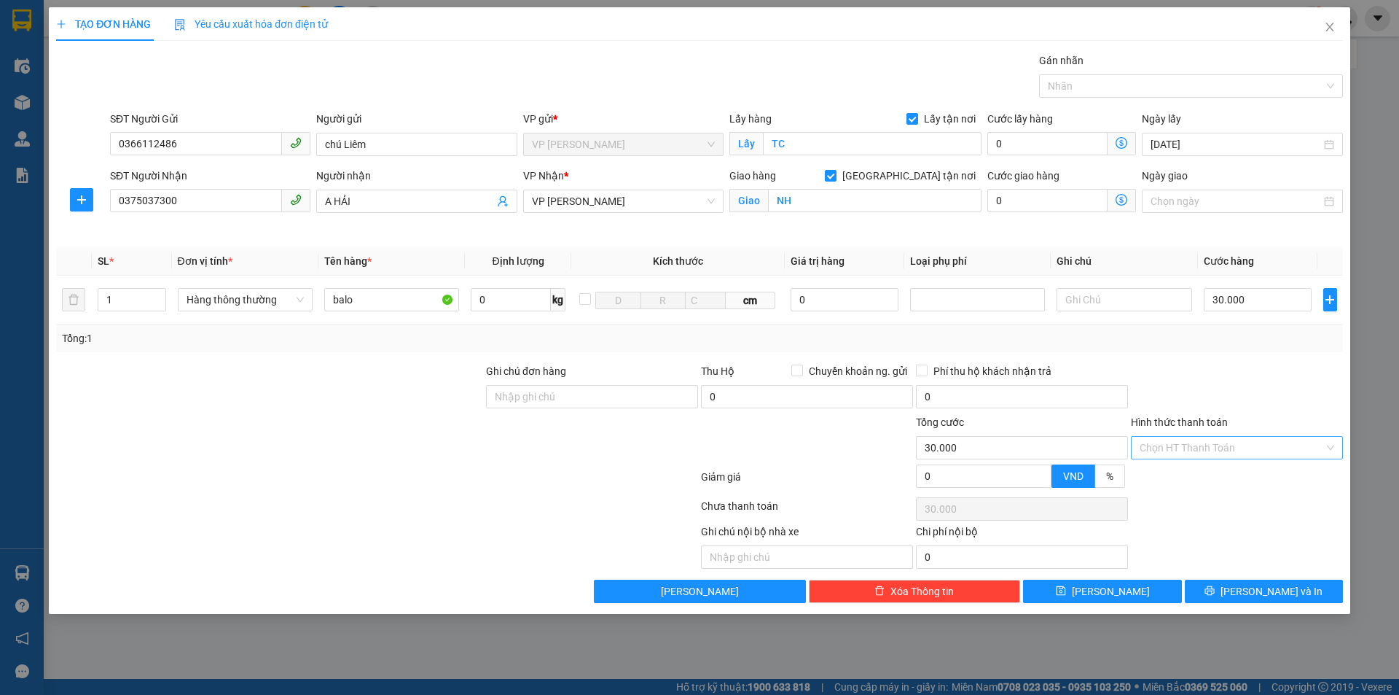
click at [1224, 439] on input "Hình thức thanh toán" at bounding box center [1232, 448] width 184 height 22
click at [1229, 466] on div "Tại văn phòng" at bounding box center [1237, 476] width 212 height 23
click at [1264, 593] on span "Lưu và In" at bounding box center [1272, 591] width 102 height 16
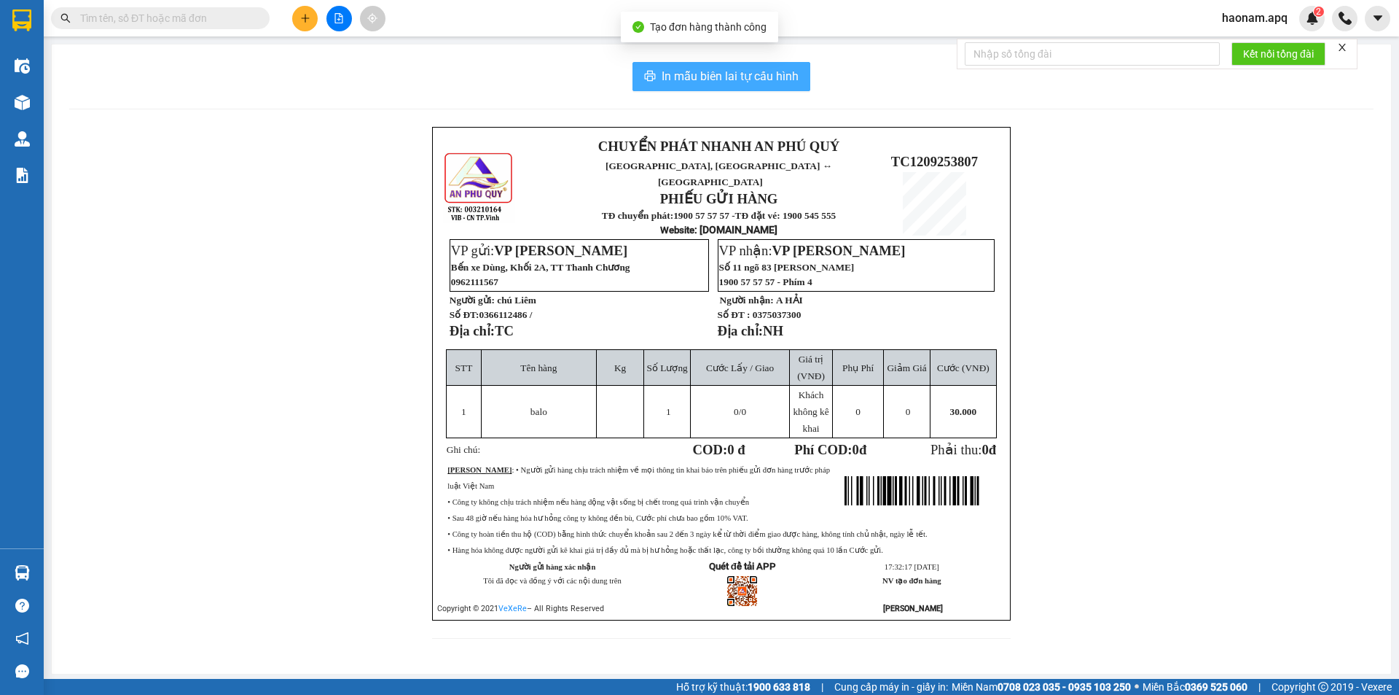
click at [736, 75] on span "In mẫu biên lai tự cấu hình" at bounding box center [730, 76] width 137 height 18
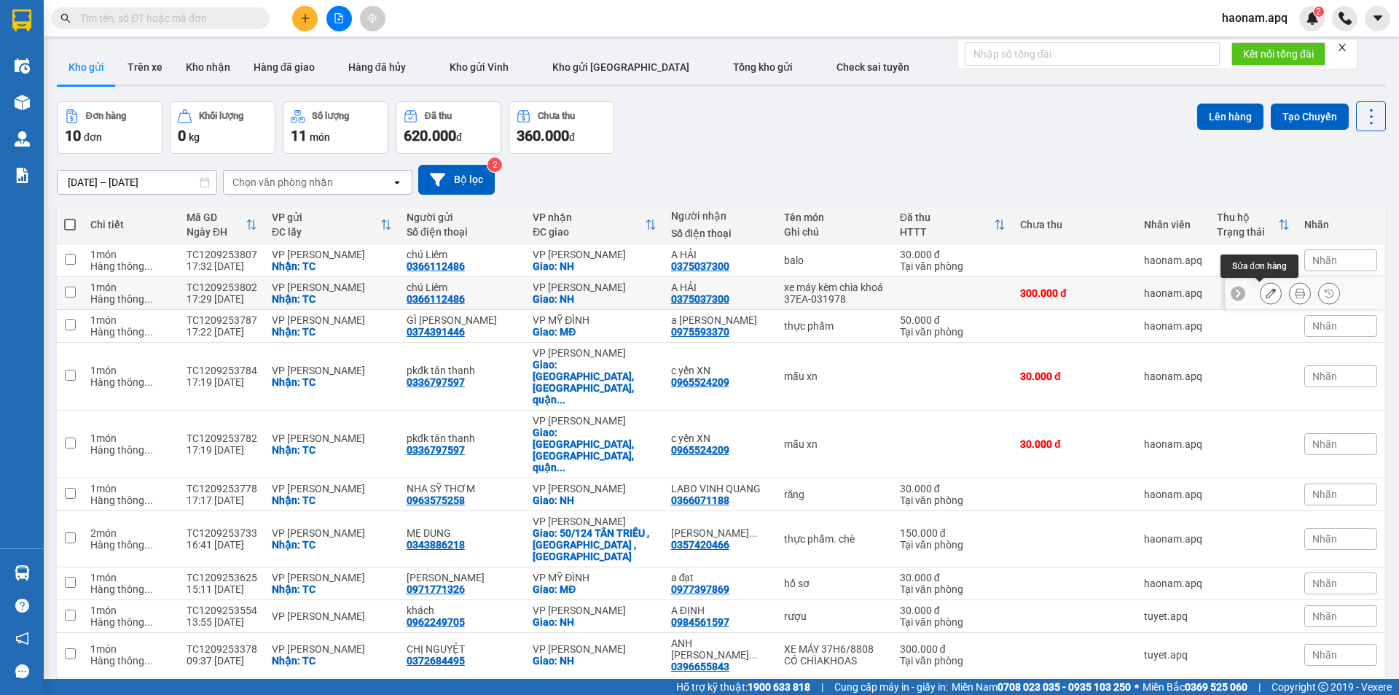
click at [1261, 289] on button at bounding box center [1271, 294] width 20 height 26
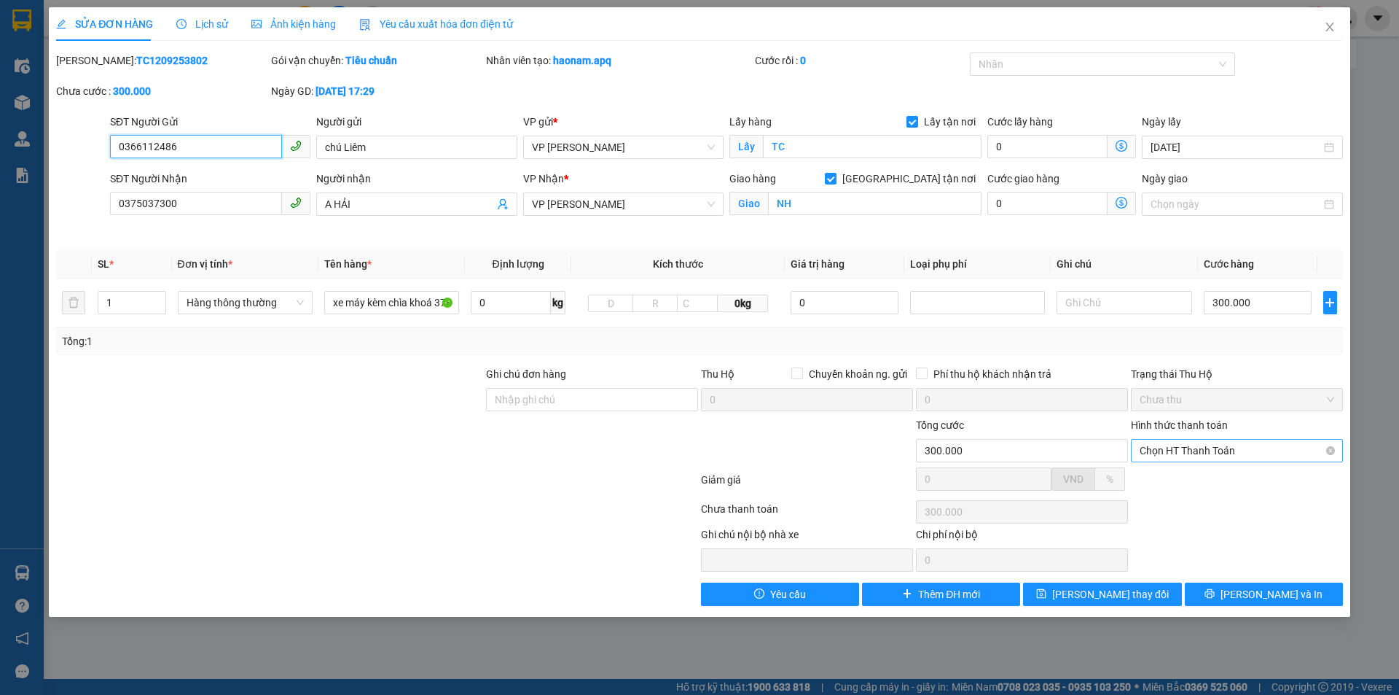
click at [1237, 455] on span "Chọn HT Thanh Toán" at bounding box center [1237, 450] width 195 height 22
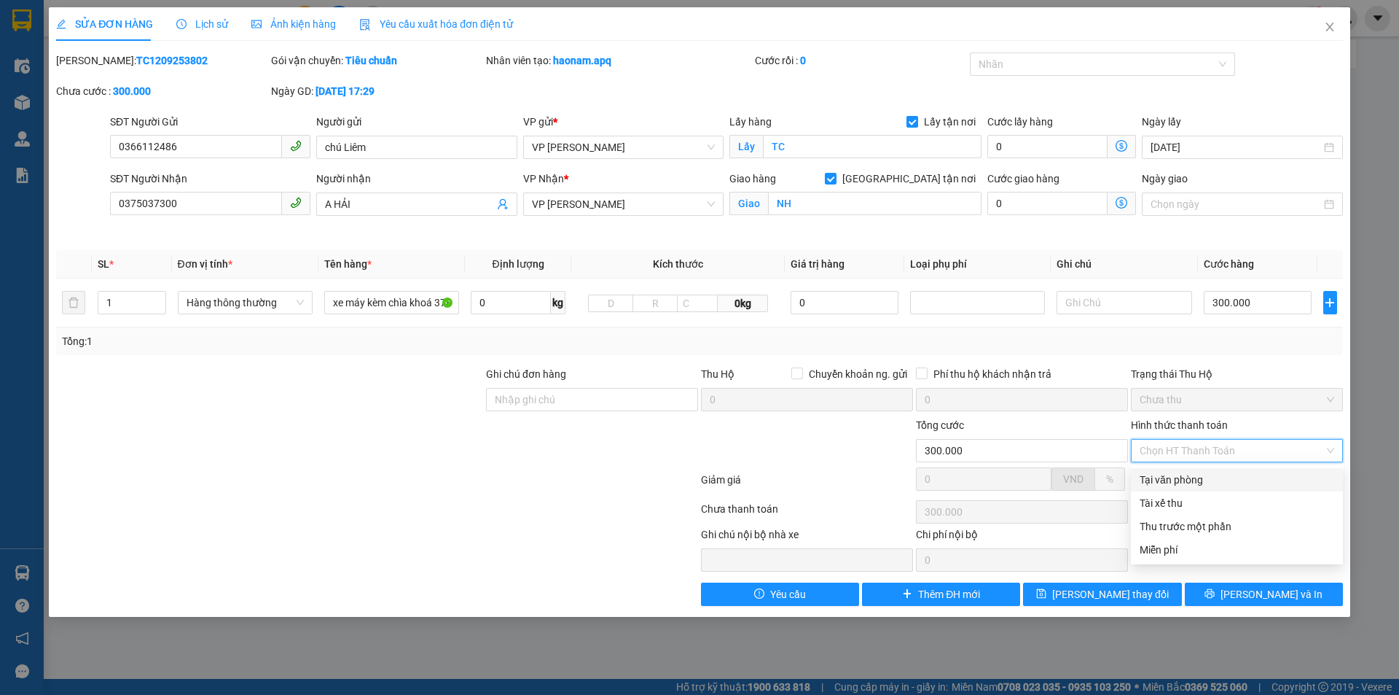
drag, startPoint x: 1229, startPoint y: 473, endPoint x: 1230, endPoint y: 487, distance: 13.9
click at [1229, 474] on div "Tại văn phòng" at bounding box center [1237, 480] width 195 height 16
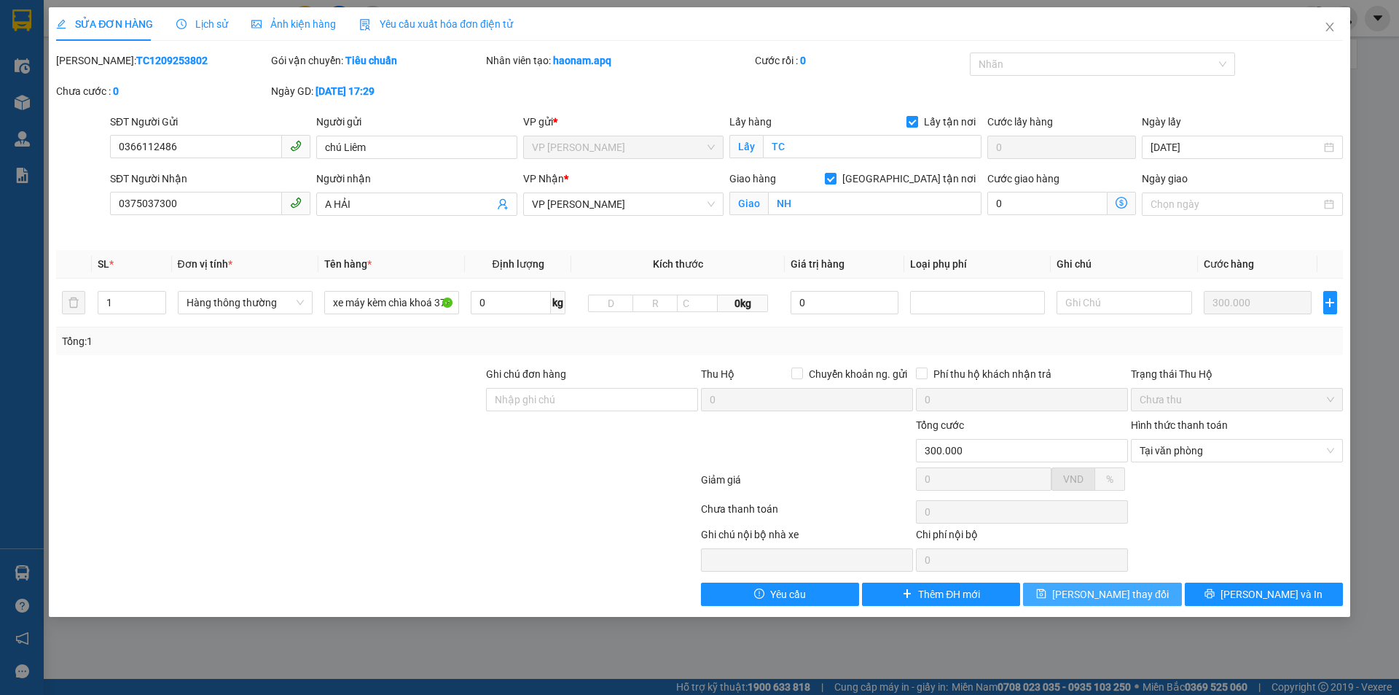
click at [1125, 603] on button "Lưu thay đổi" at bounding box center [1102, 593] width 158 height 23
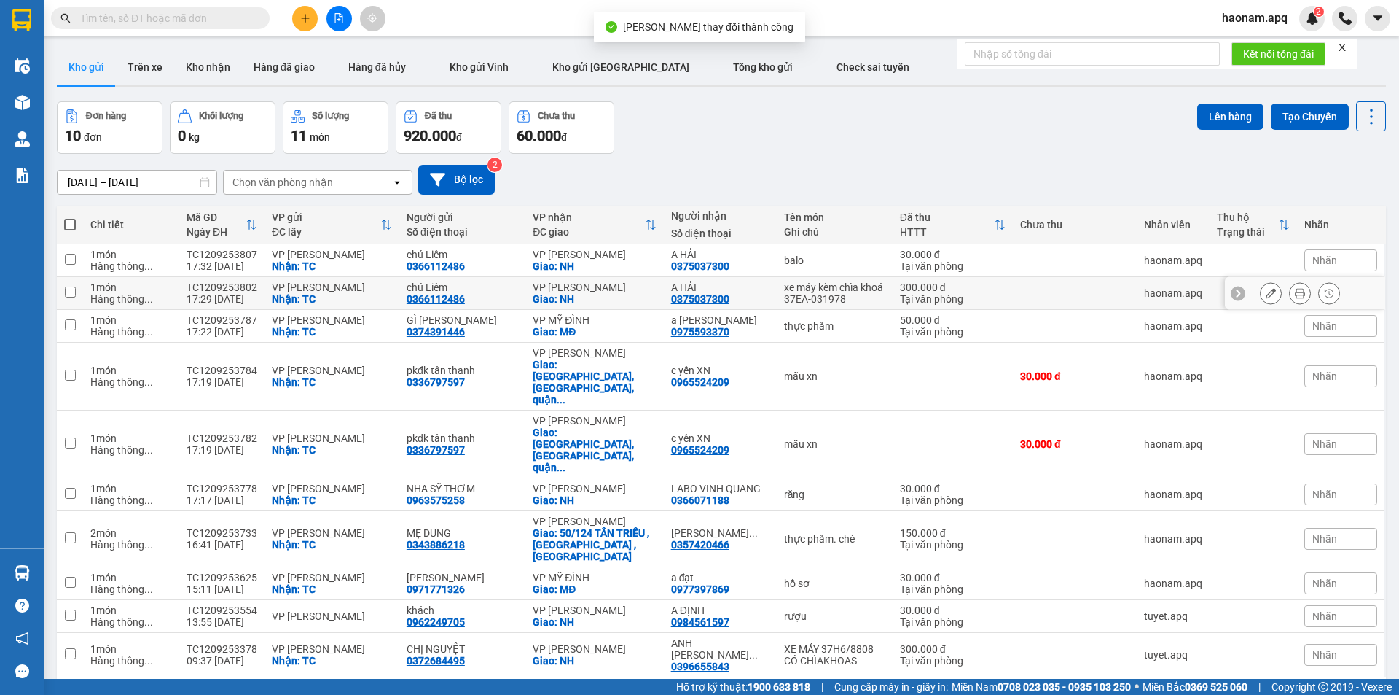
click at [1295, 292] on icon at bounding box center [1300, 293] width 10 height 10
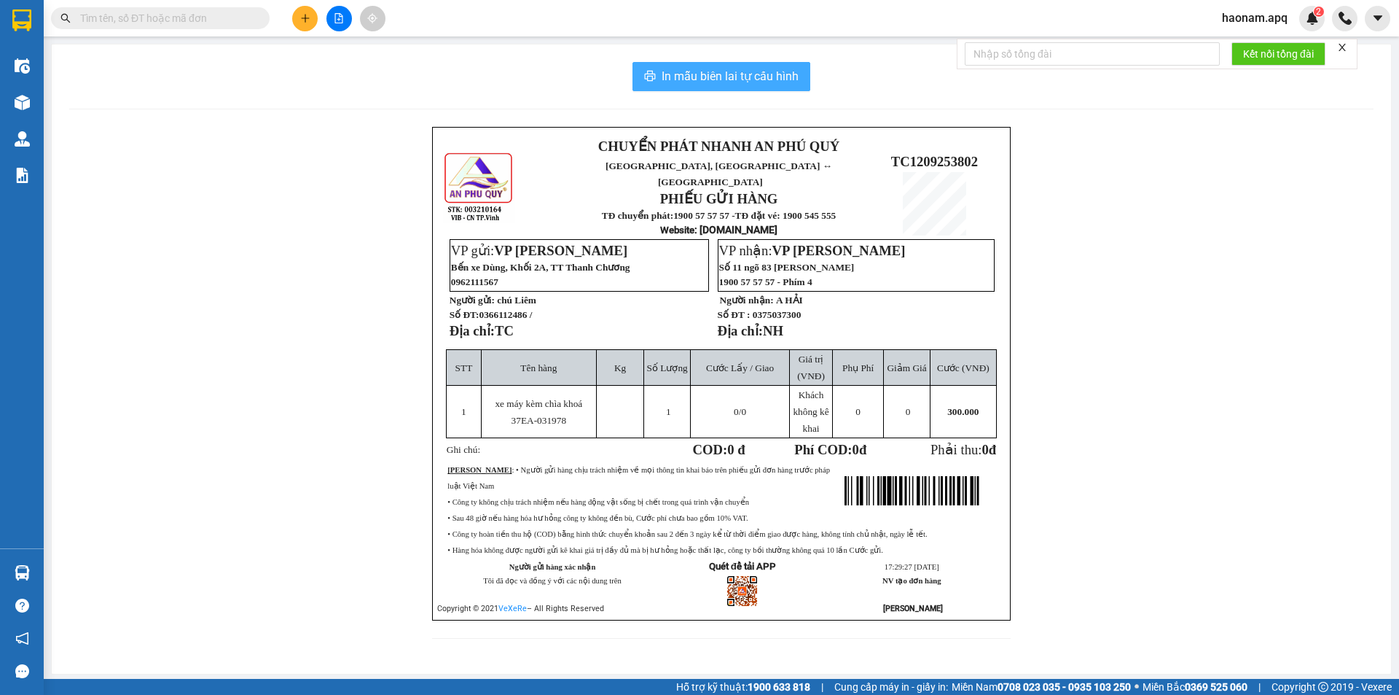
drag, startPoint x: 749, startPoint y: 79, endPoint x: 747, endPoint y: 109, distance: 30.0
click at [748, 79] on span "In mẫu biên lai tự cấu hình" at bounding box center [730, 76] width 137 height 18
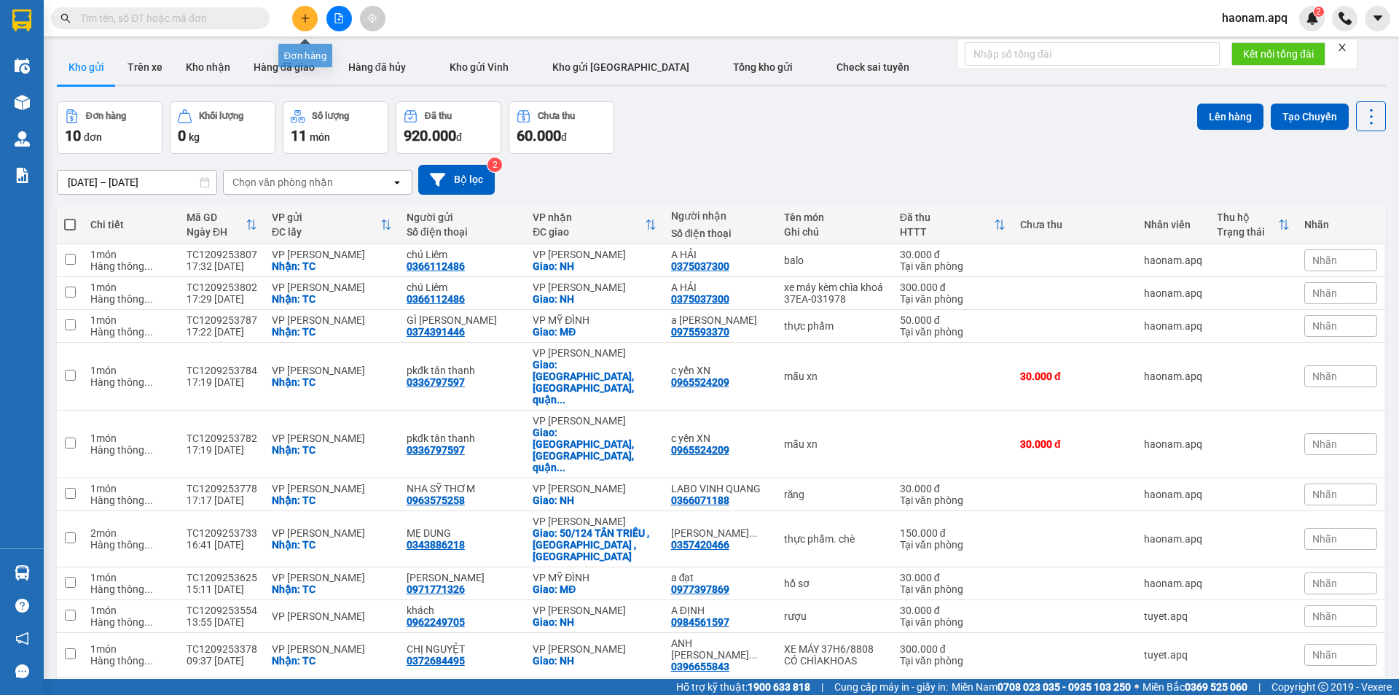
click at [301, 18] on icon "plus" at bounding box center [305, 18] width 10 height 10
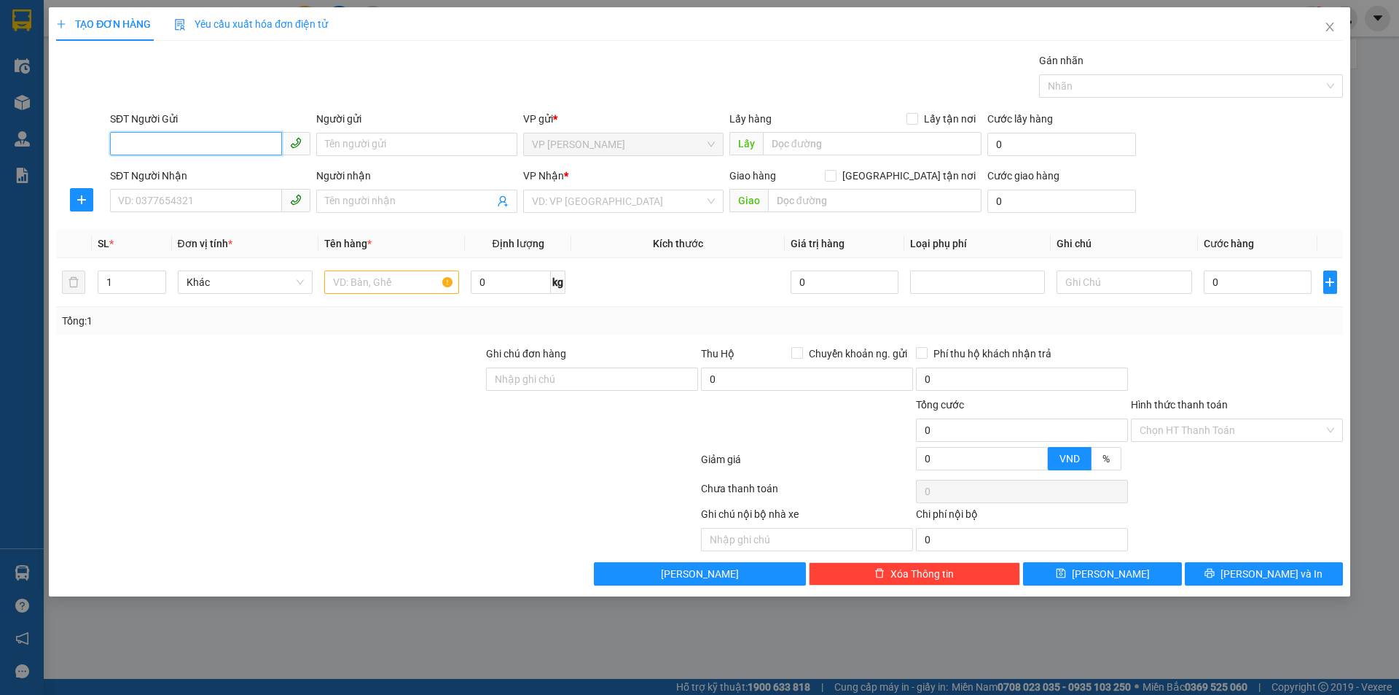
click at [190, 141] on input "SĐT Người Gửi" at bounding box center [196, 143] width 172 height 23
click at [206, 167] on div "0982935616 - c Xuyến" at bounding box center [210, 173] width 183 height 16
click at [201, 199] on input "SĐT Người Nhận" at bounding box center [196, 200] width 172 height 23
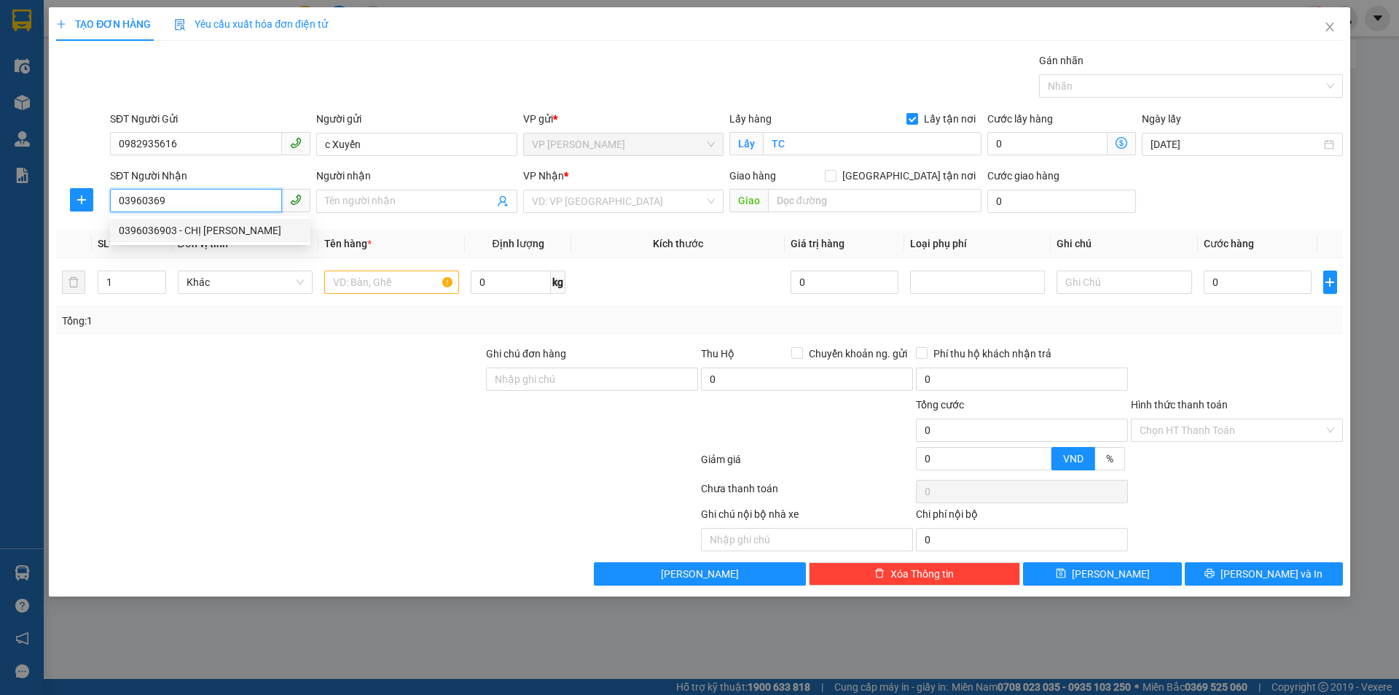
click at [239, 224] on div "0396036903 - CHỊ KHÁNH LINH" at bounding box center [210, 230] width 183 height 16
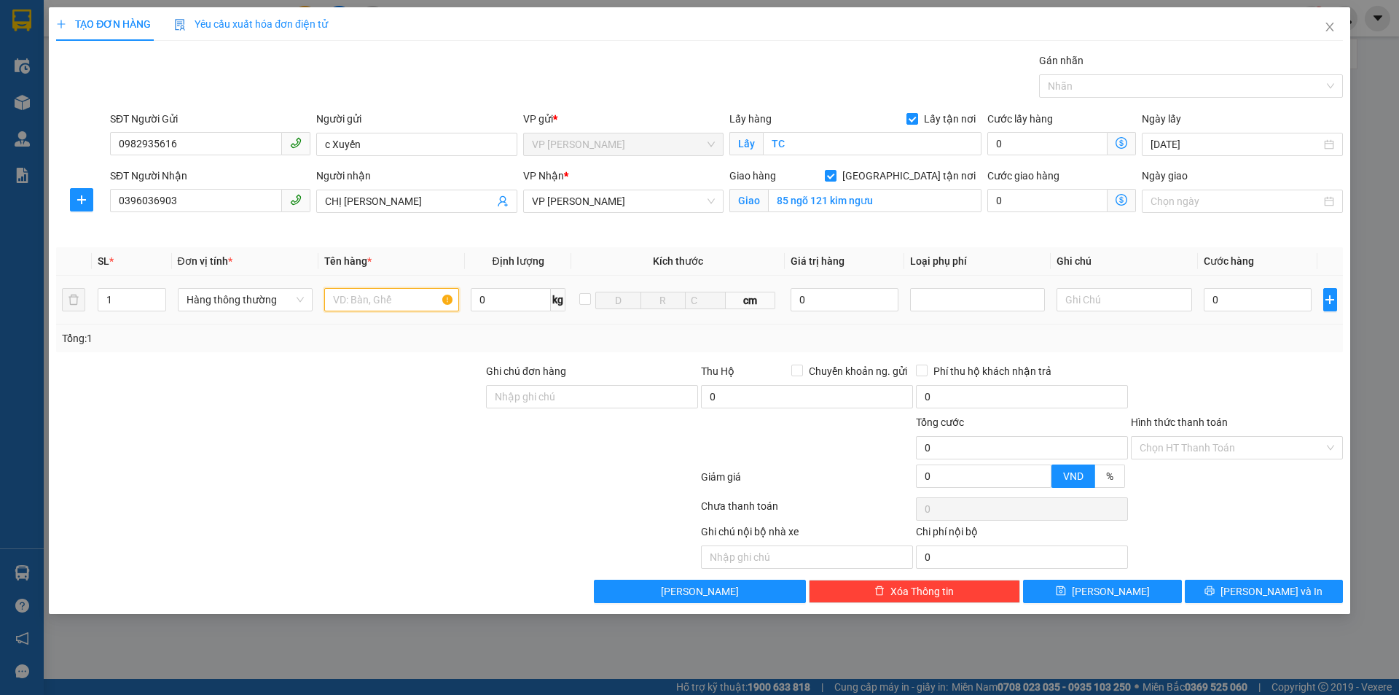
click at [409, 305] on input "text" at bounding box center [391, 299] width 135 height 23
click at [1284, 380] on div at bounding box center [1237, 388] width 215 height 51
click at [1249, 298] on input "0" at bounding box center [1258, 299] width 109 height 23
click at [1323, 385] on div at bounding box center [1237, 388] width 215 height 51
drag, startPoint x: 1224, startPoint y: 453, endPoint x: 1216, endPoint y: 471, distance: 19.9
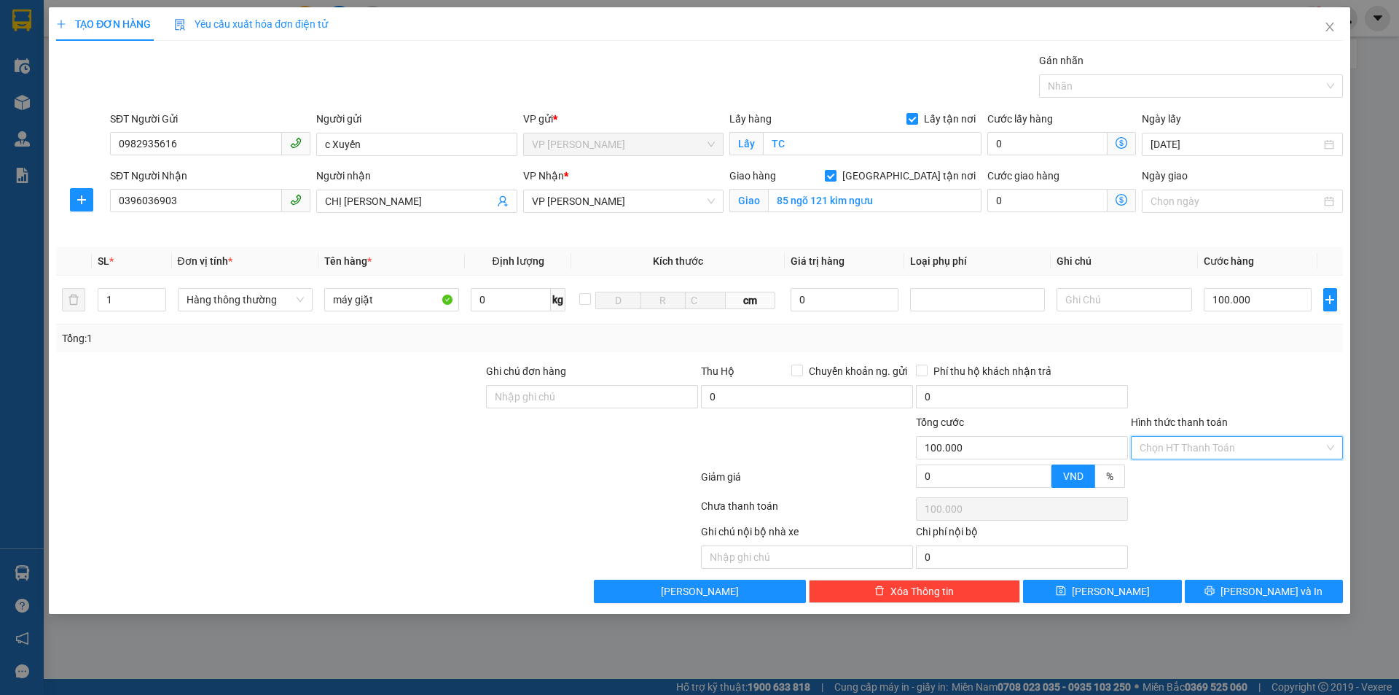
click at [1223, 453] on input "Hình thức thanh toán" at bounding box center [1232, 448] width 184 height 22
click at [1214, 473] on div "Tại văn phòng" at bounding box center [1237, 477] width 195 height 16
click at [1224, 388] on div at bounding box center [1237, 388] width 215 height 51
click at [1236, 508] on div at bounding box center [1237, 508] width 215 height 29
click at [1253, 586] on span "Lưu và In" at bounding box center [1272, 591] width 102 height 16
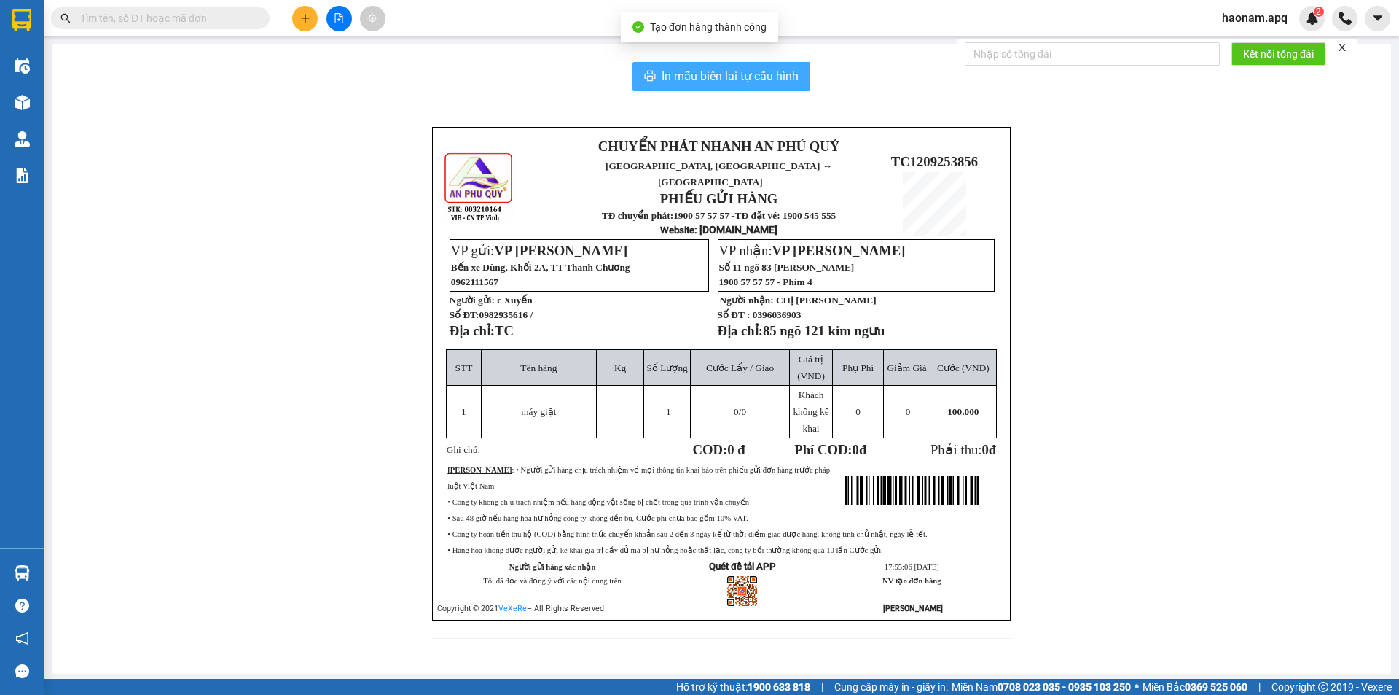
click at [732, 77] on span "In mẫu biên lai tự cấu hình" at bounding box center [730, 76] width 137 height 18
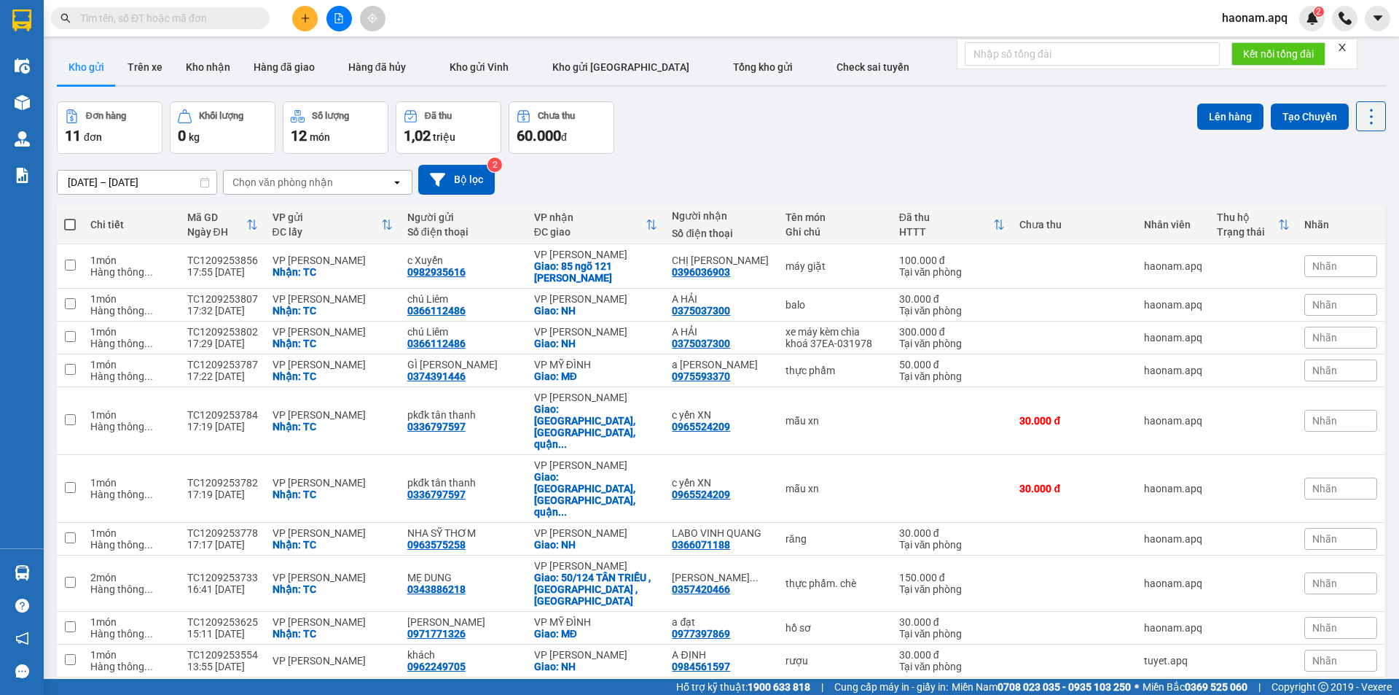
click at [1294, 689] on div "10 / trang" at bounding box center [1327, 700] width 66 height 23
drag, startPoint x: 1297, startPoint y: 607, endPoint x: 1289, endPoint y: 599, distance: 11.3
click at [1297, 606] on span "100 / trang" at bounding box center [1320, 610] width 52 height 15
click at [302, 23] on icon "plus" at bounding box center [305, 18] width 10 height 10
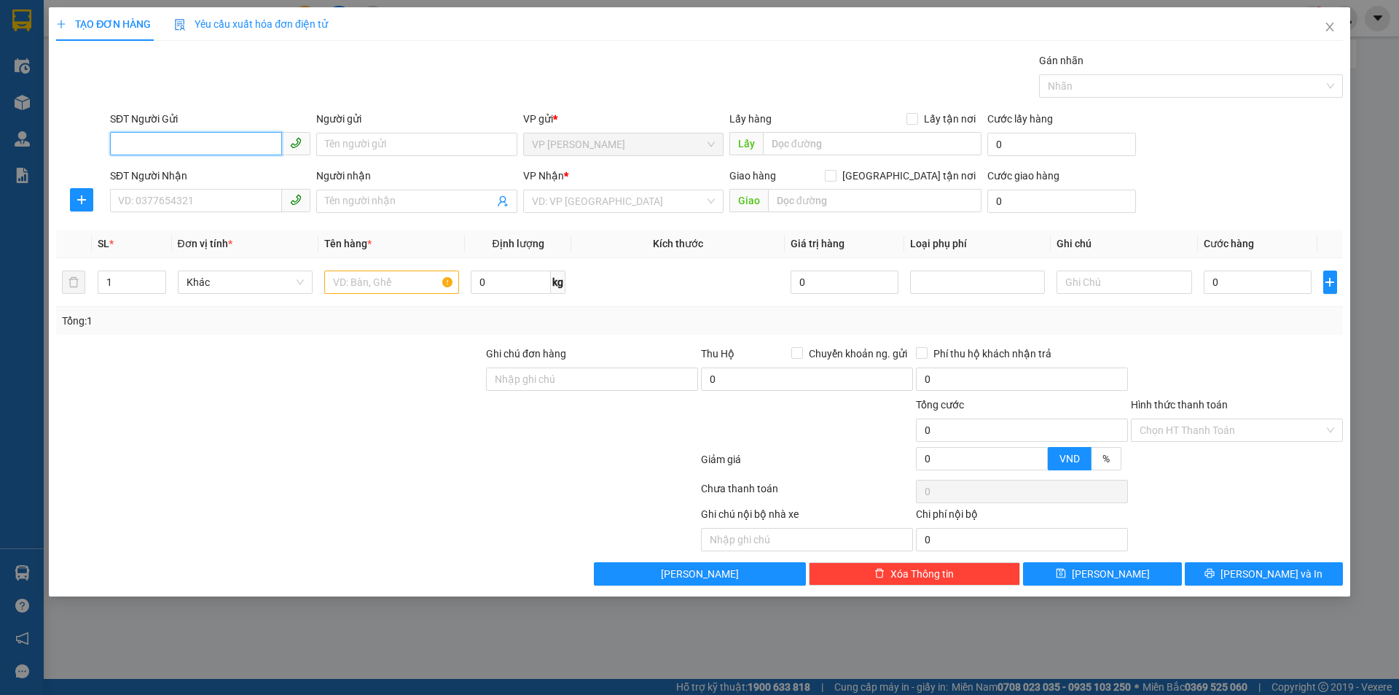
click at [212, 140] on input "SĐT Người Gửi" at bounding box center [196, 143] width 172 height 23
click at [1356, 25] on div "TẠO ĐƠN HÀNG Yêu cầu xuất hóa đơn điện tử Transit Pickup Surcharge Ids Transit …" at bounding box center [699, 347] width 1399 height 695
click at [1342, 24] on span "Close" at bounding box center [1330, 27] width 41 height 41
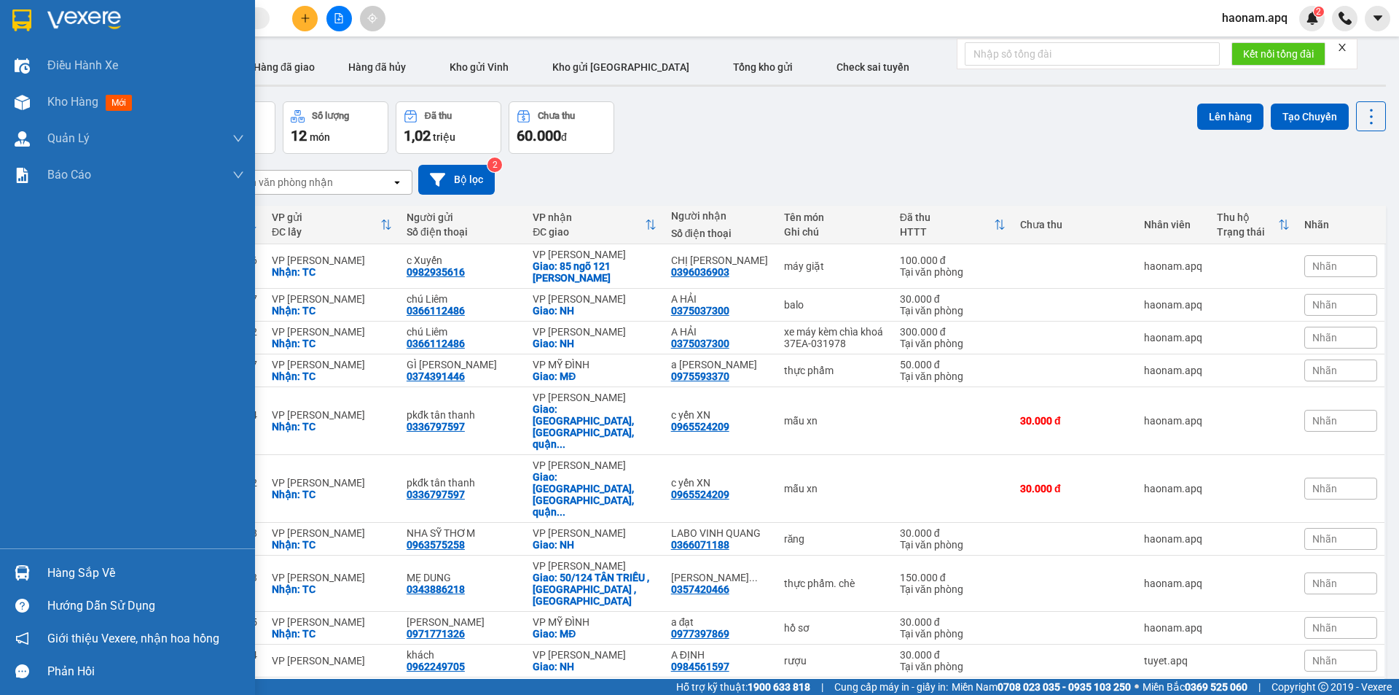
click at [87, 611] on td "1 món Hàng thông ..." at bounding box center [131, 627] width 96 height 33
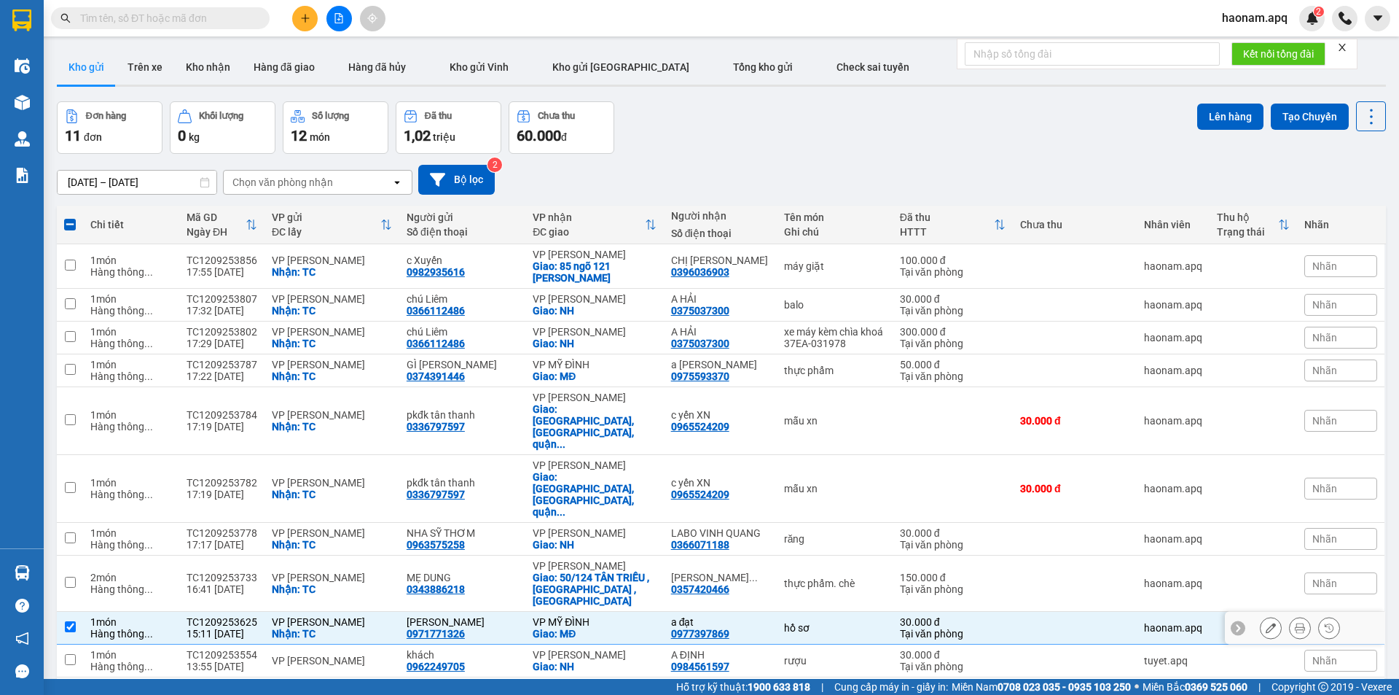
click at [74, 611] on td at bounding box center [70, 627] width 26 height 33
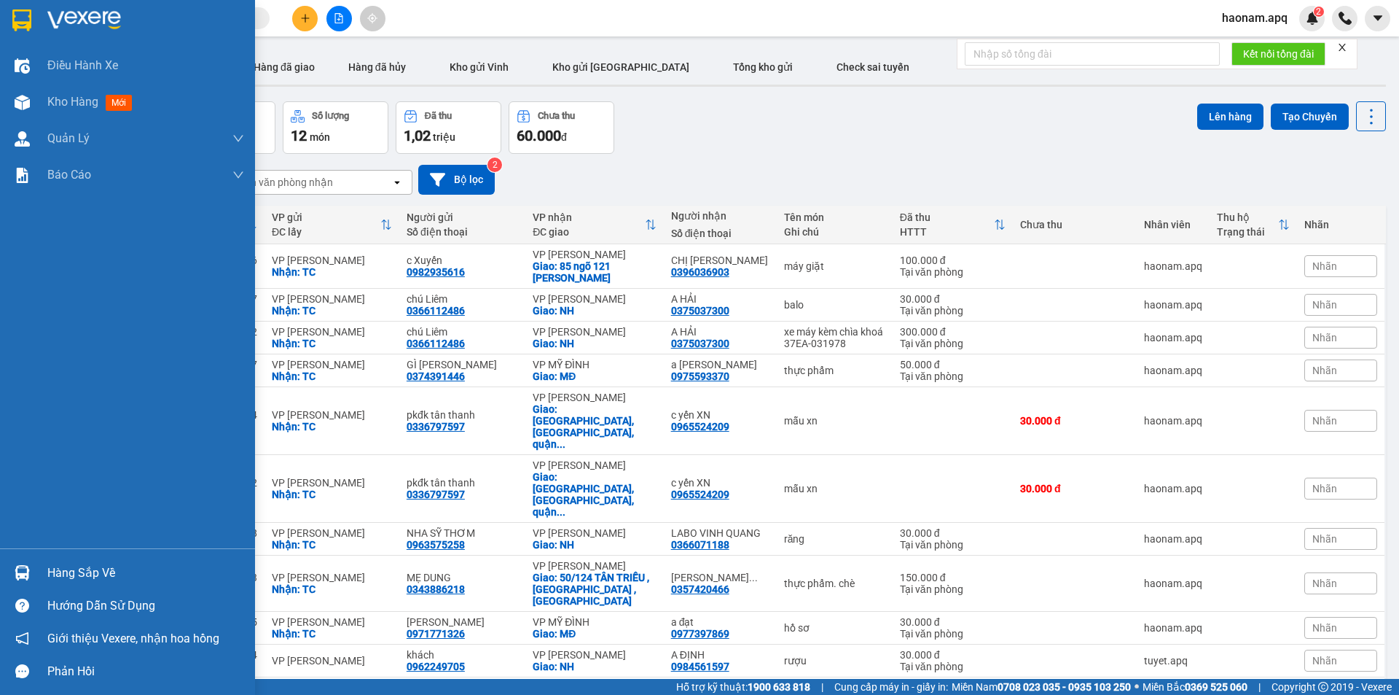
click at [65, 576] on div "Hàng sắp về" at bounding box center [145, 573] width 197 height 22
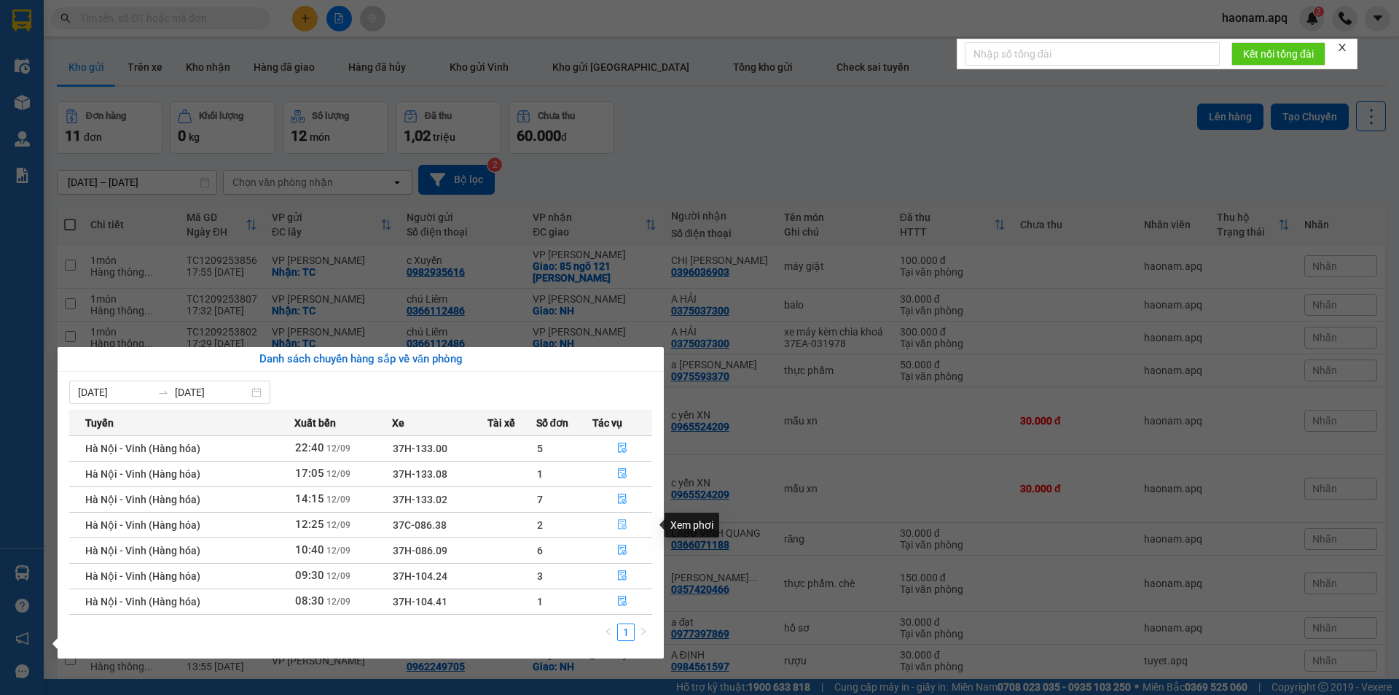
click at [601, 523] on button "button" at bounding box center [622, 524] width 58 height 23
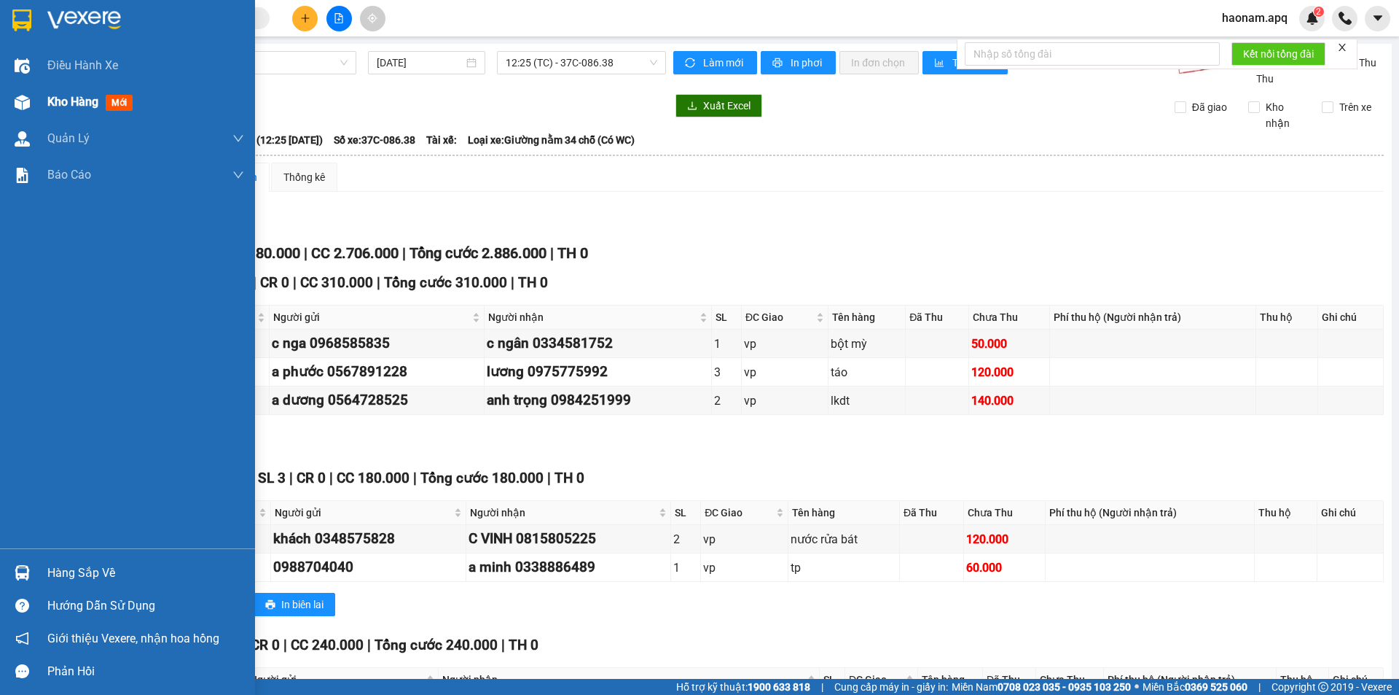
click at [44, 102] on div "Kho hàng mới" at bounding box center [127, 102] width 255 height 36
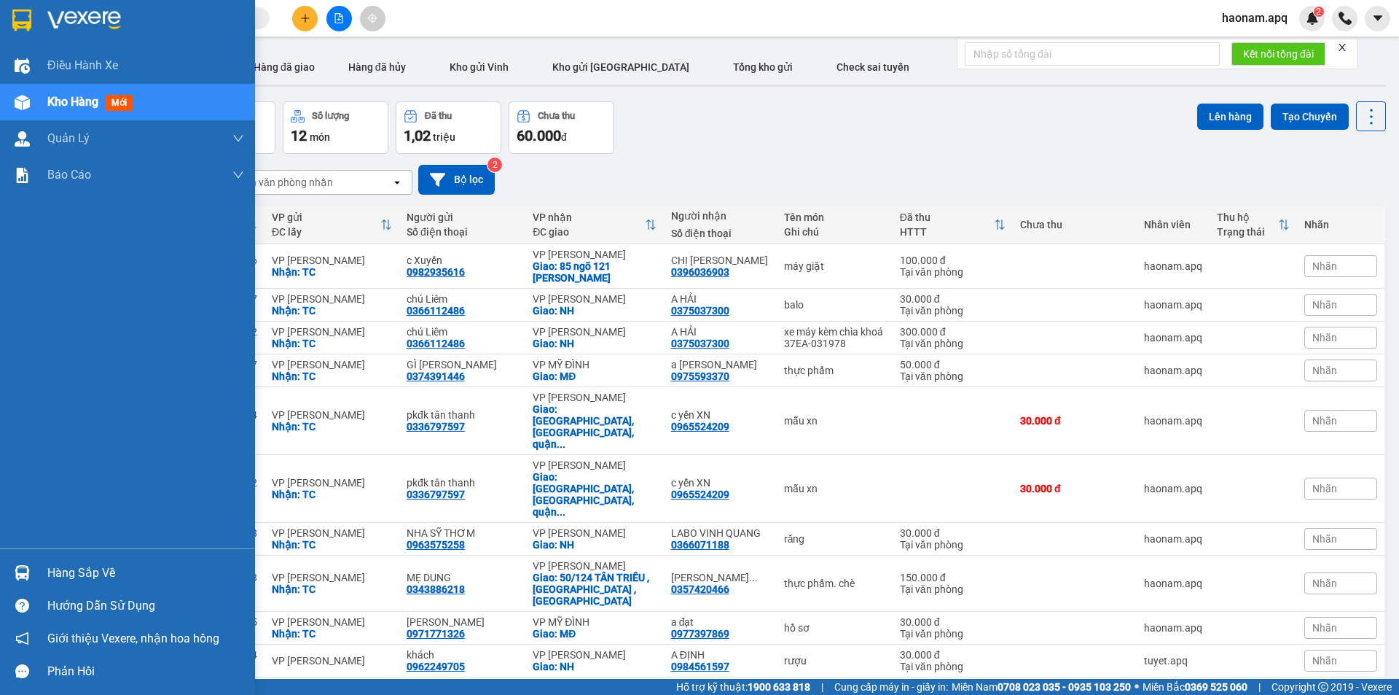
click at [86, 573] on div "Hàng sắp về" at bounding box center [145, 573] width 197 height 22
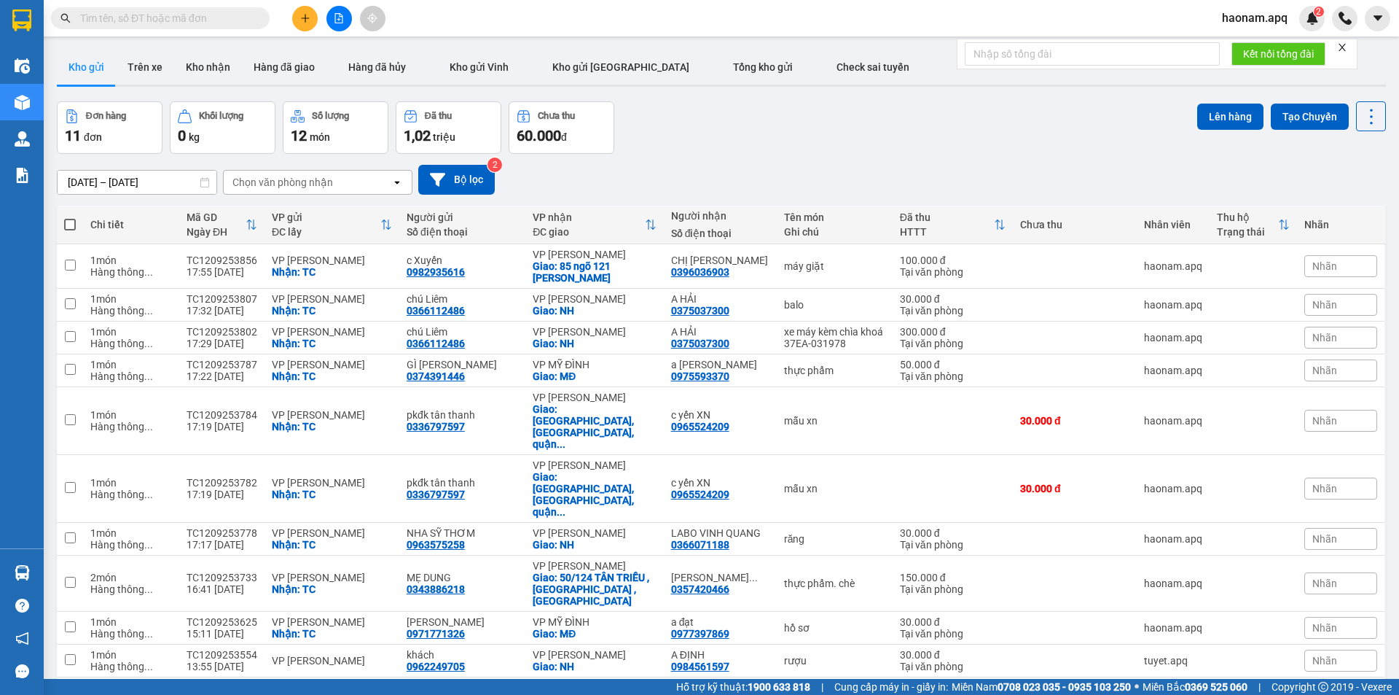
click at [805, 97] on section "Kết quả tìm kiếm ( 36 ) Bộ lọc Mã ĐH Trạng thái Món hàng Thu hộ Tổng cước Chưa …" at bounding box center [699, 347] width 1399 height 695
click at [300, 18] on button at bounding box center [305, 19] width 26 height 26
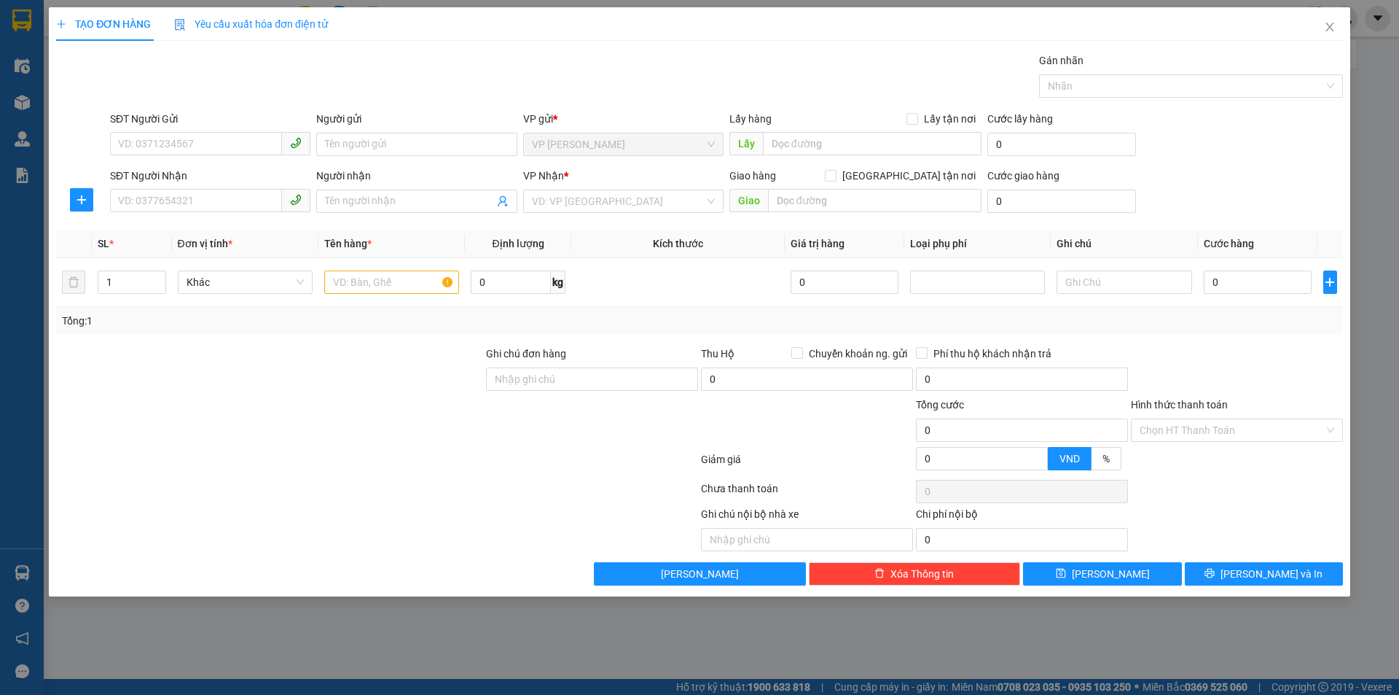
click at [243, 129] on div "SĐT Người Gửi" at bounding box center [210, 122] width 200 height 22
click at [254, 149] on input "SĐT Người Gửi" at bounding box center [196, 143] width 172 height 23
click at [249, 182] on div "0983833098 - bs Khanh NHA KHOA" at bounding box center [210, 173] width 200 height 23
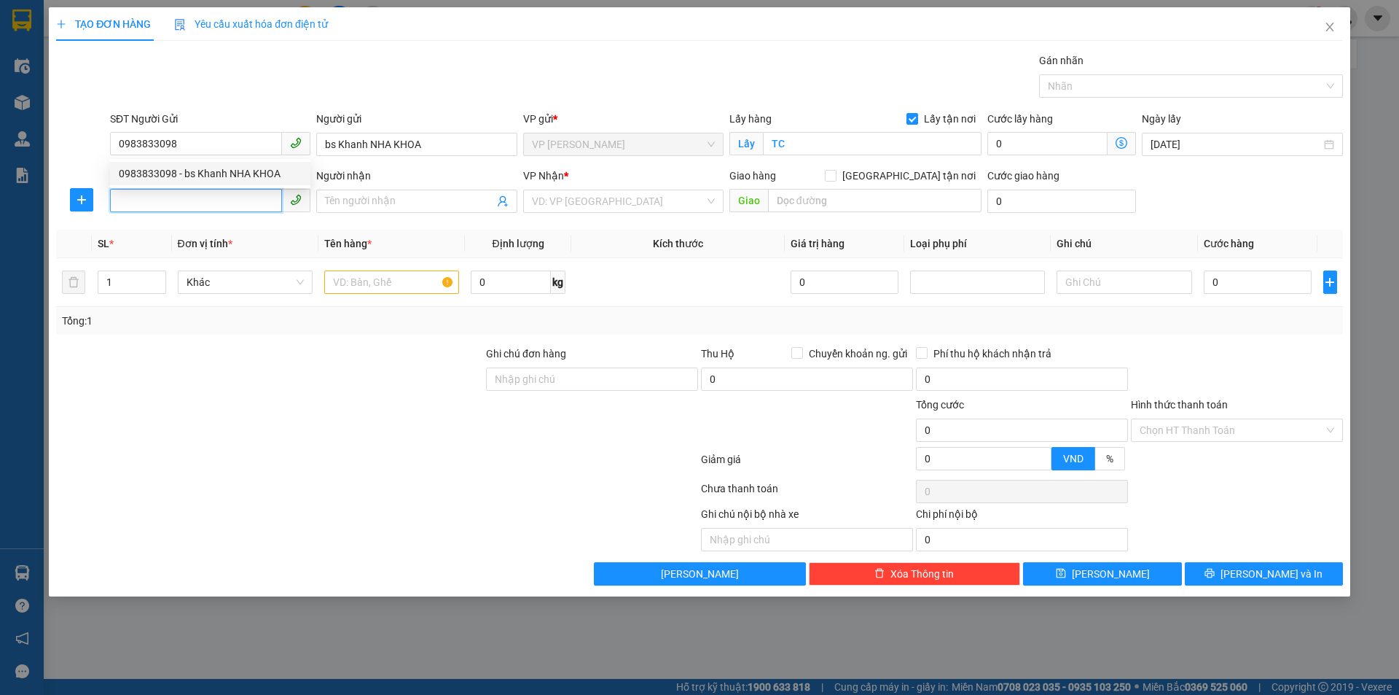
click at [241, 200] on input "SĐT Người Nhận" at bounding box center [196, 200] width 172 height 23
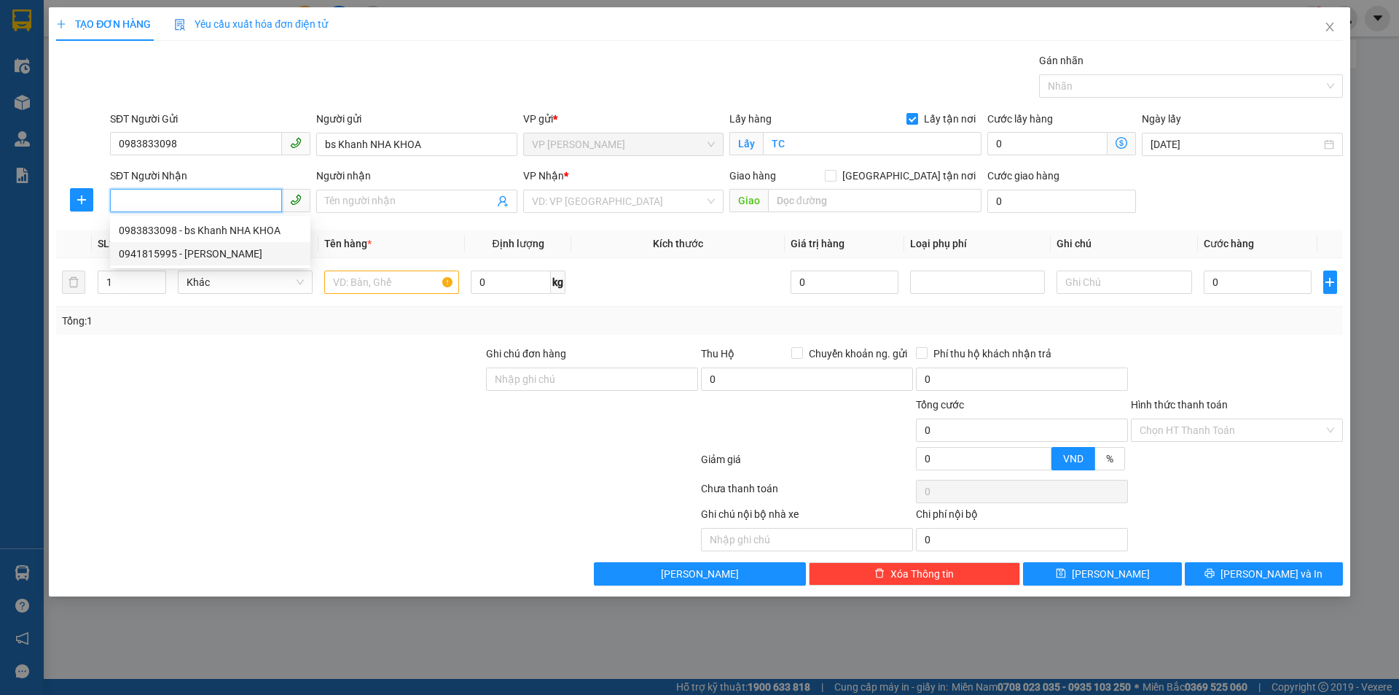
click at [240, 247] on div "0941815995 - LABO NGUYỄN TUẤN" at bounding box center [210, 254] width 183 height 16
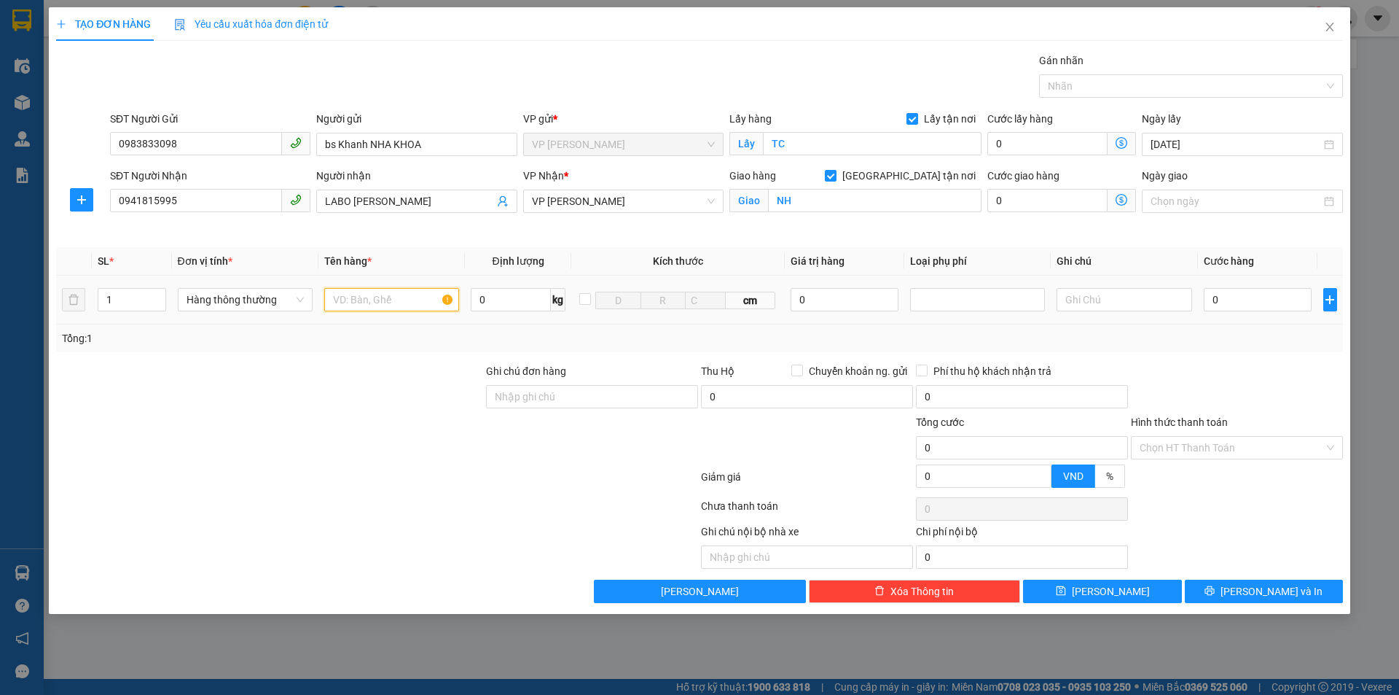
click at [368, 301] on input "text" at bounding box center [391, 299] width 135 height 23
click at [1237, 293] on input "0" at bounding box center [1258, 299] width 109 height 23
click at [1277, 301] on input "3.000" at bounding box center [1258, 299] width 109 height 23
click at [1222, 451] on input "Hình thức thanh toán" at bounding box center [1232, 448] width 184 height 22
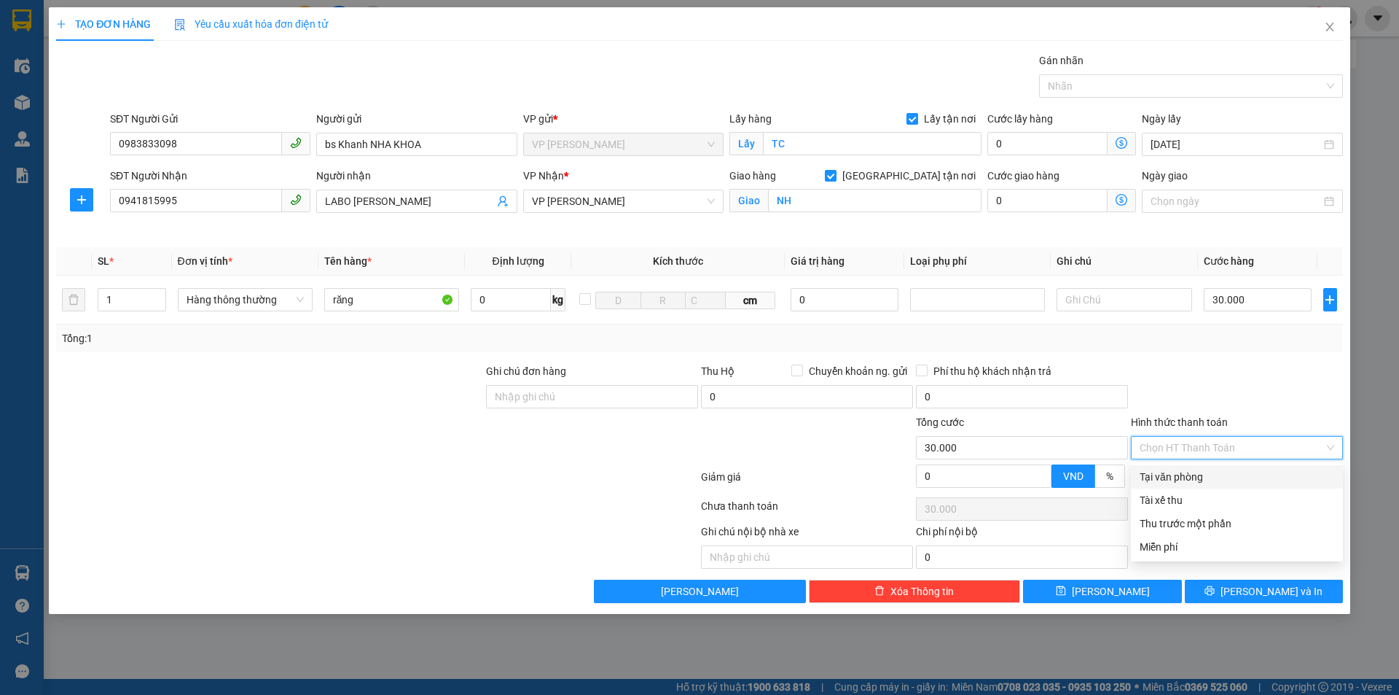
click at [1216, 472] on div "Tại văn phòng" at bounding box center [1237, 477] width 195 height 16
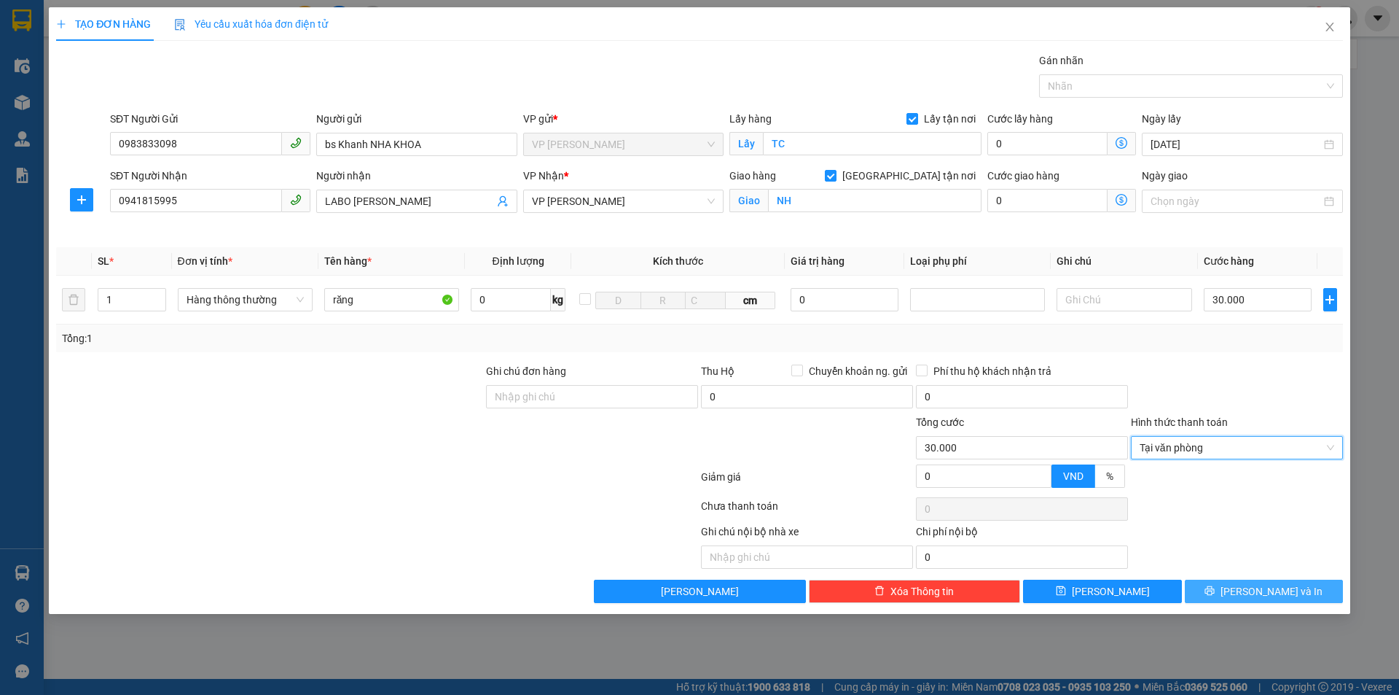
drag, startPoint x: 1253, startPoint y: 593, endPoint x: 1243, endPoint y: 589, distance: 11.1
click at [1250, 593] on button "Lưu và In" at bounding box center [1264, 590] width 158 height 23
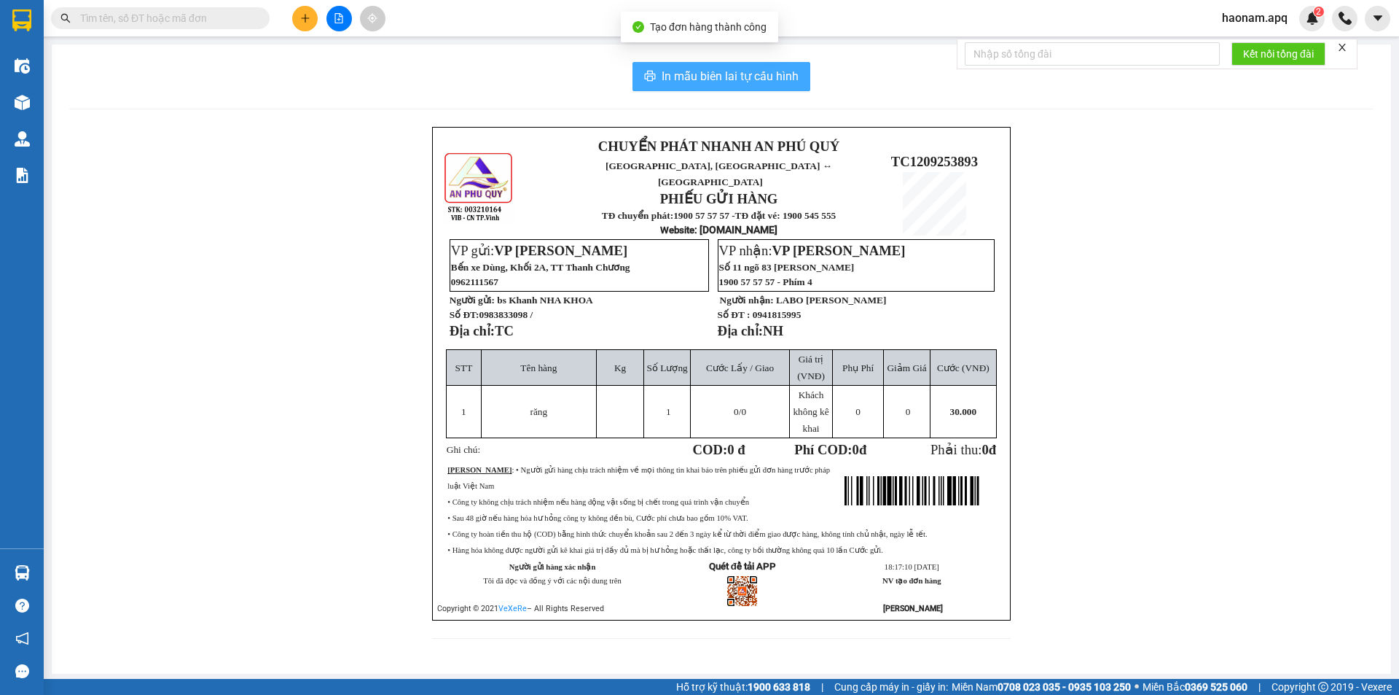
click at [767, 68] on span "In mẫu biên lai tự cấu hình" at bounding box center [730, 76] width 137 height 18
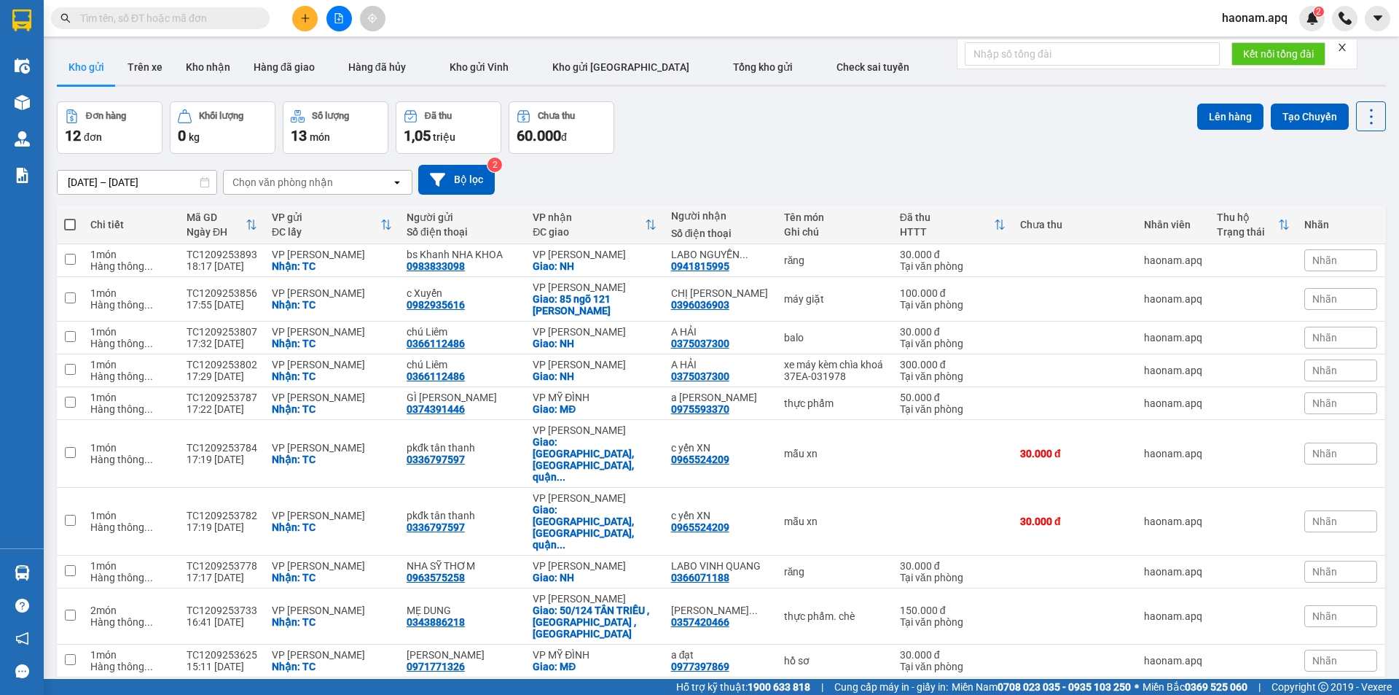
click at [314, 16] on button at bounding box center [305, 19] width 26 height 26
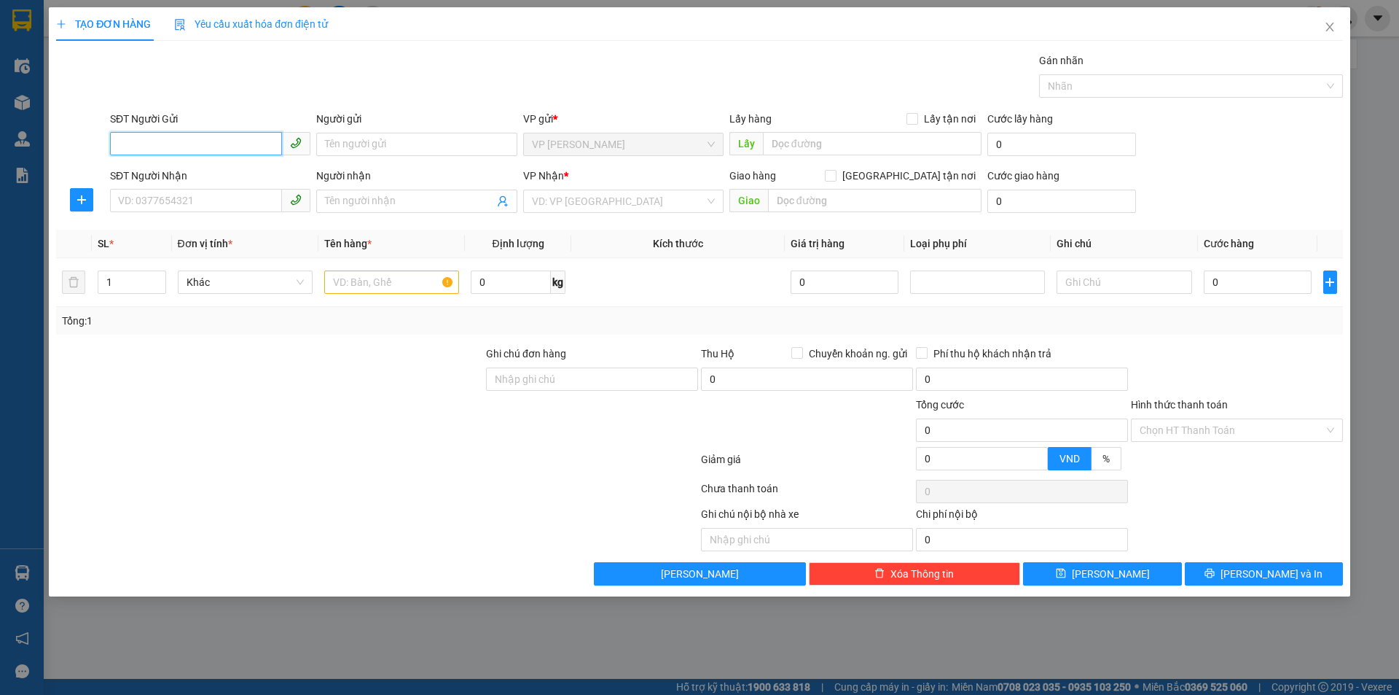
click at [203, 136] on input "SĐT Người Gửi" at bounding box center [196, 143] width 172 height 23
click at [202, 180] on div "0988908996 - C MAI HƯƠNG RĂNG" at bounding box center [210, 173] width 183 height 16
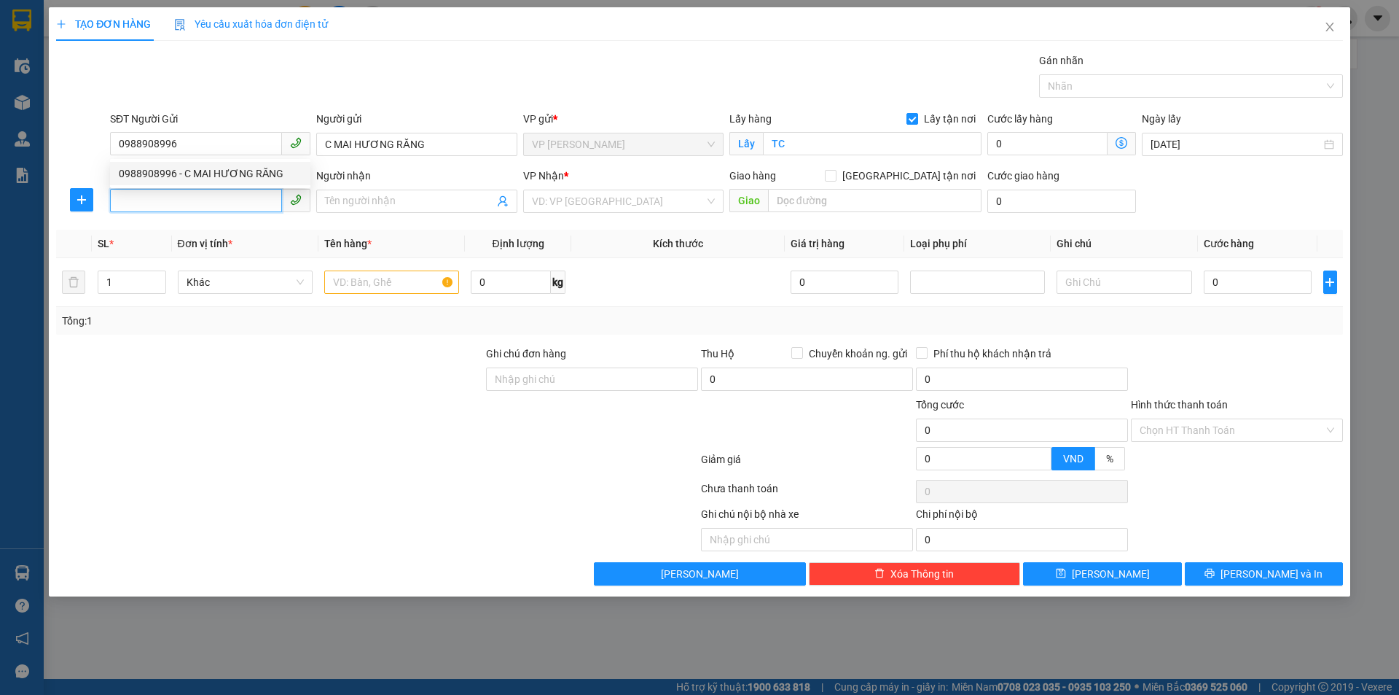
click at [208, 198] on input "SĐT Người Nhận" at bounding box center [196, 200] width 172 height 23
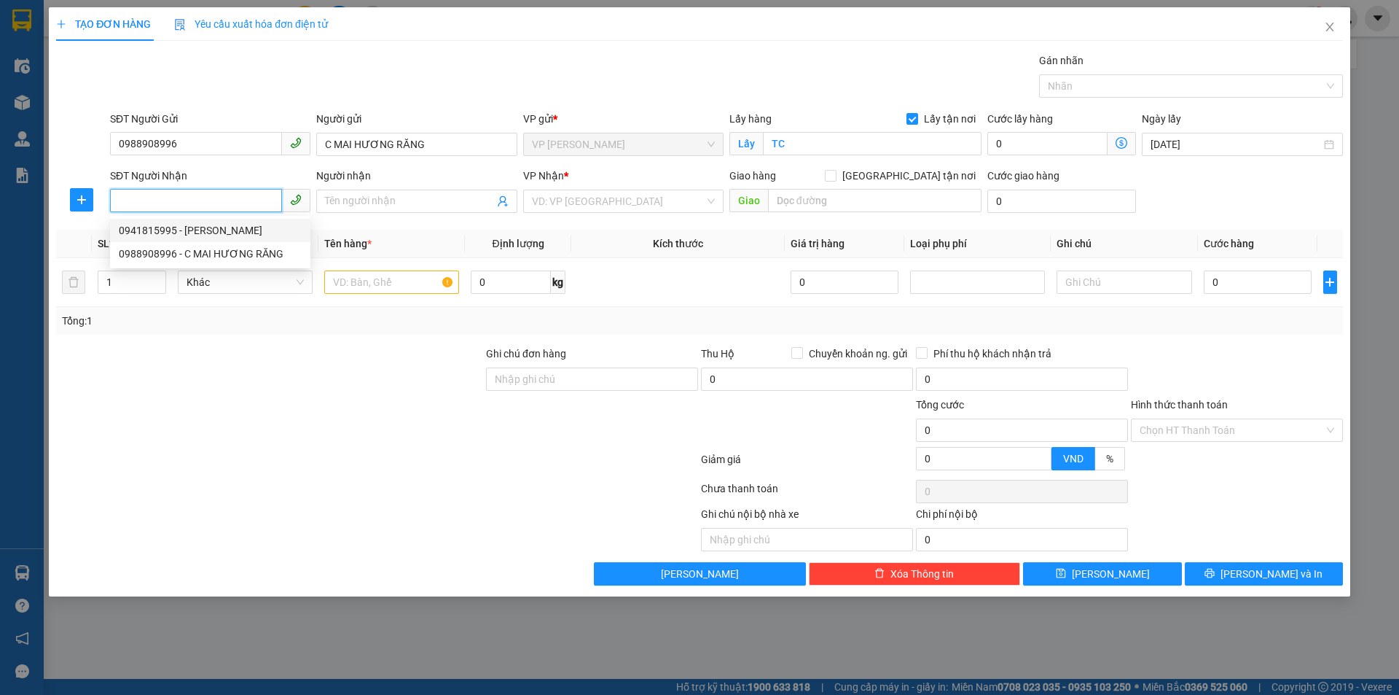
click at [251, 232] on div "0941815995 - LABO NGUYỄN TUẤN" at bounding box center [210, 230] width 183 height 16
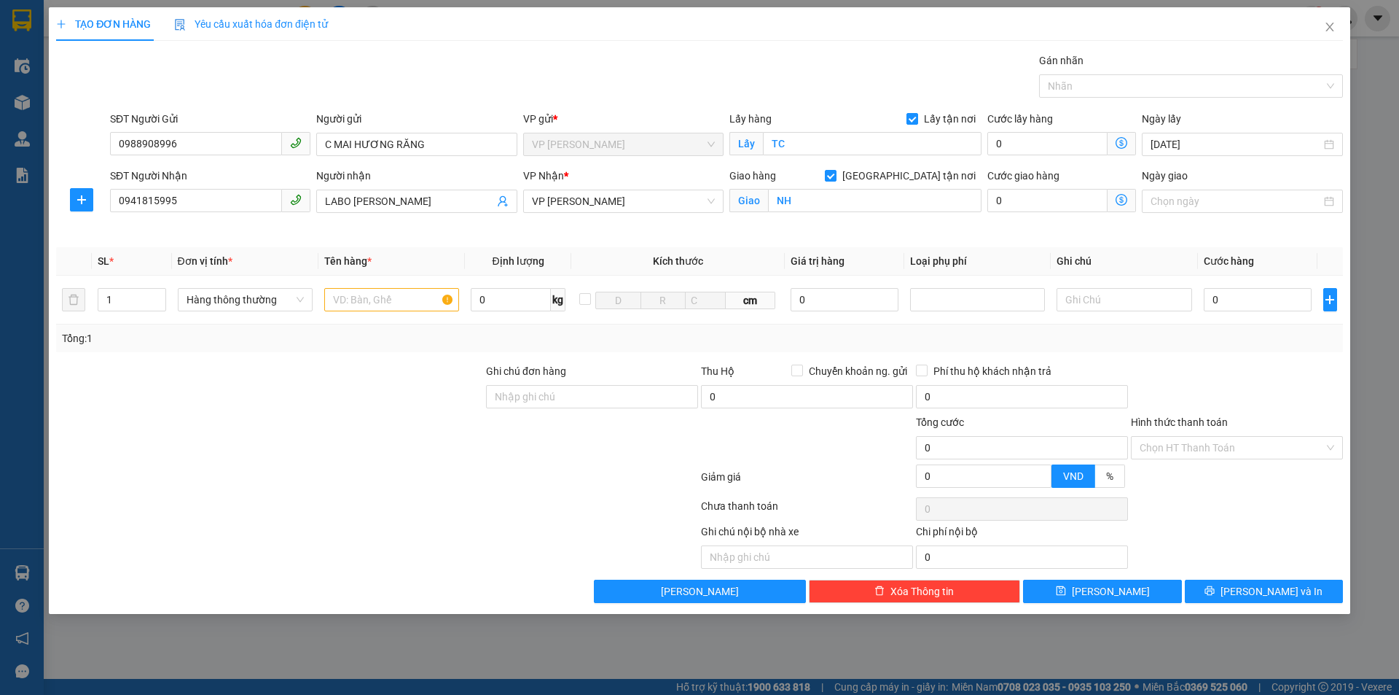
drag, startPoint x: 372, startPoint y: 404, endPoint x: 388, endPoint y: 326, distance: 79.6
click at [369, 394] on div at bounding box center [270, 388] width 430 height 51
click at [391, 309] on input "text" at bounding box center [391, 299] width 135 height 23
click at [1227, 308] on input "0" at bounding box center [1258, 299] width 109 height 23
click at [1268, 300] on input "3.000" at bounding box center [1258, 299] width 109 height 23
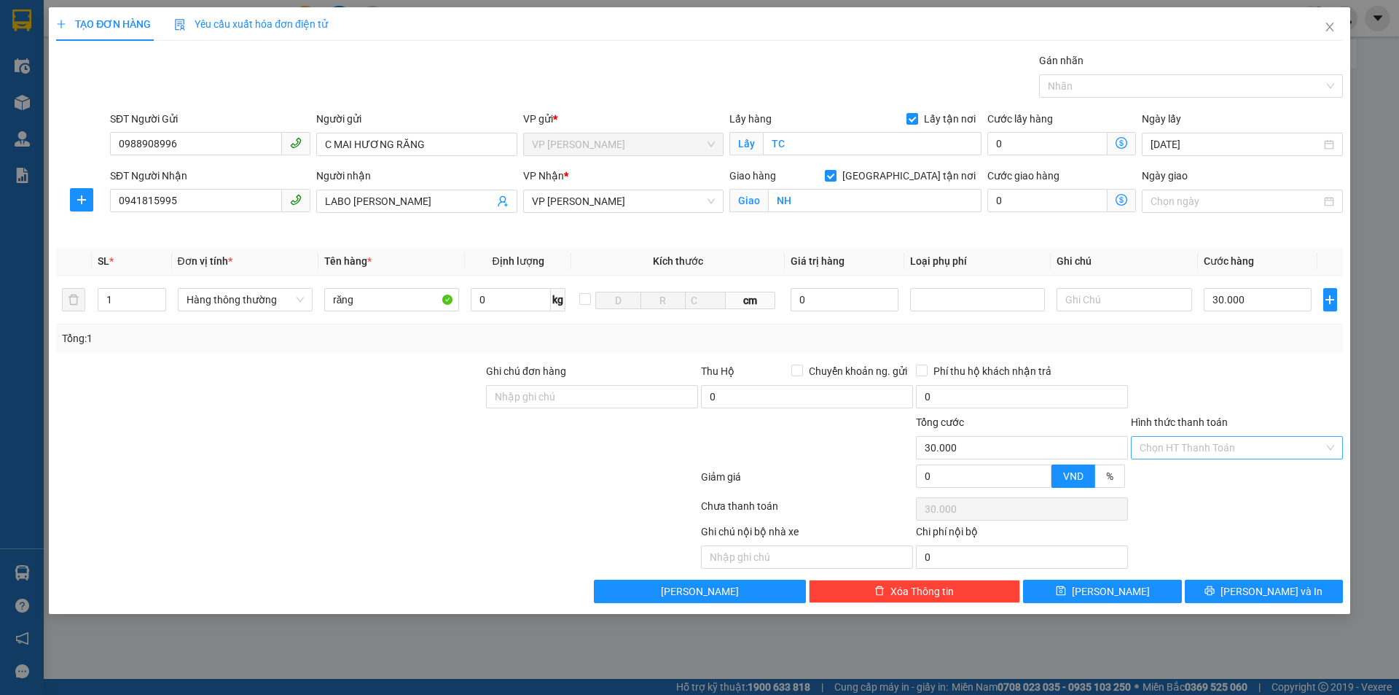
click at [1229, 446] on input "Hình thức thanh toán" at bounding box center [1232, 448] width 184 height 22
click at [1212, 469] on div "Tại văn phòng" at bounding box center [1237, 477] width 195 height 16
drag, startPoint x: 1246, startPoint y: 593, endPoint x: 1238, endPoint y: 590, distance: 8.8
click at [1245, 593] on button "Lưu và In" at bounding box center [1264, 590] width 158 height 23
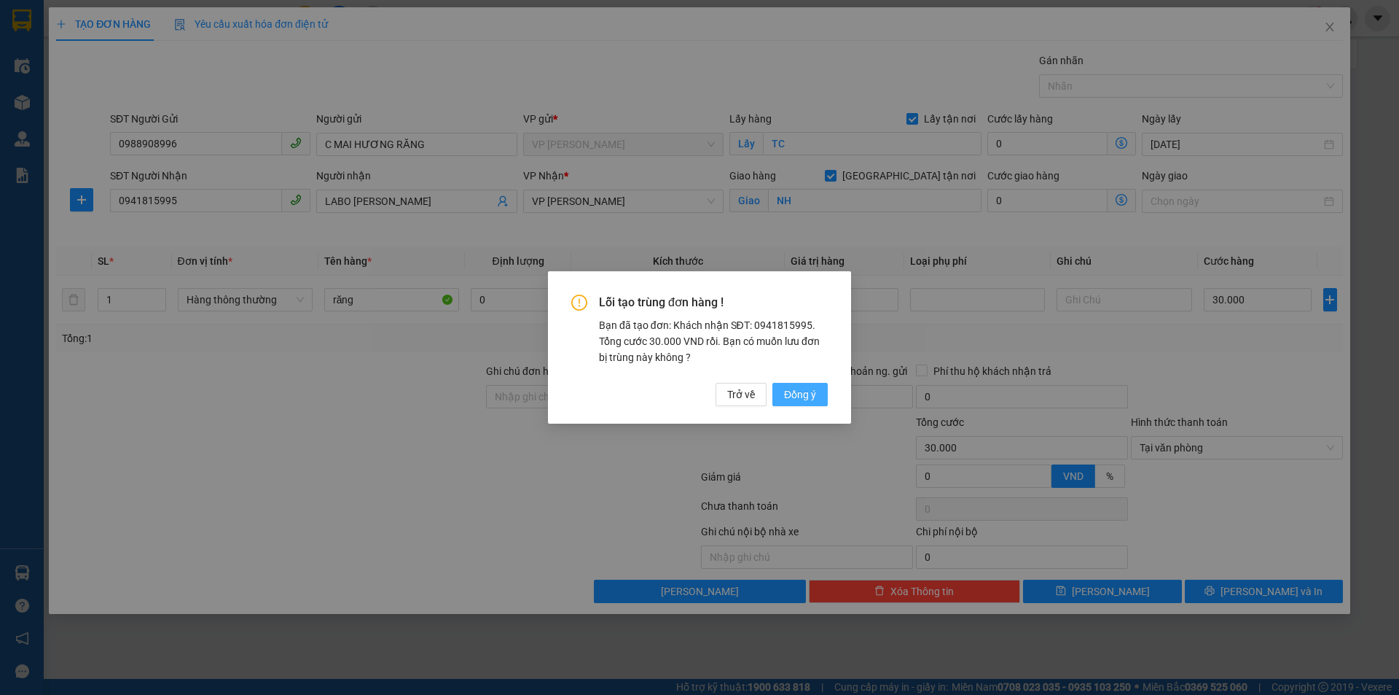
click at [818, 394] on button "Đồng ý" at bounding box center [800, 394] width 55 height 23
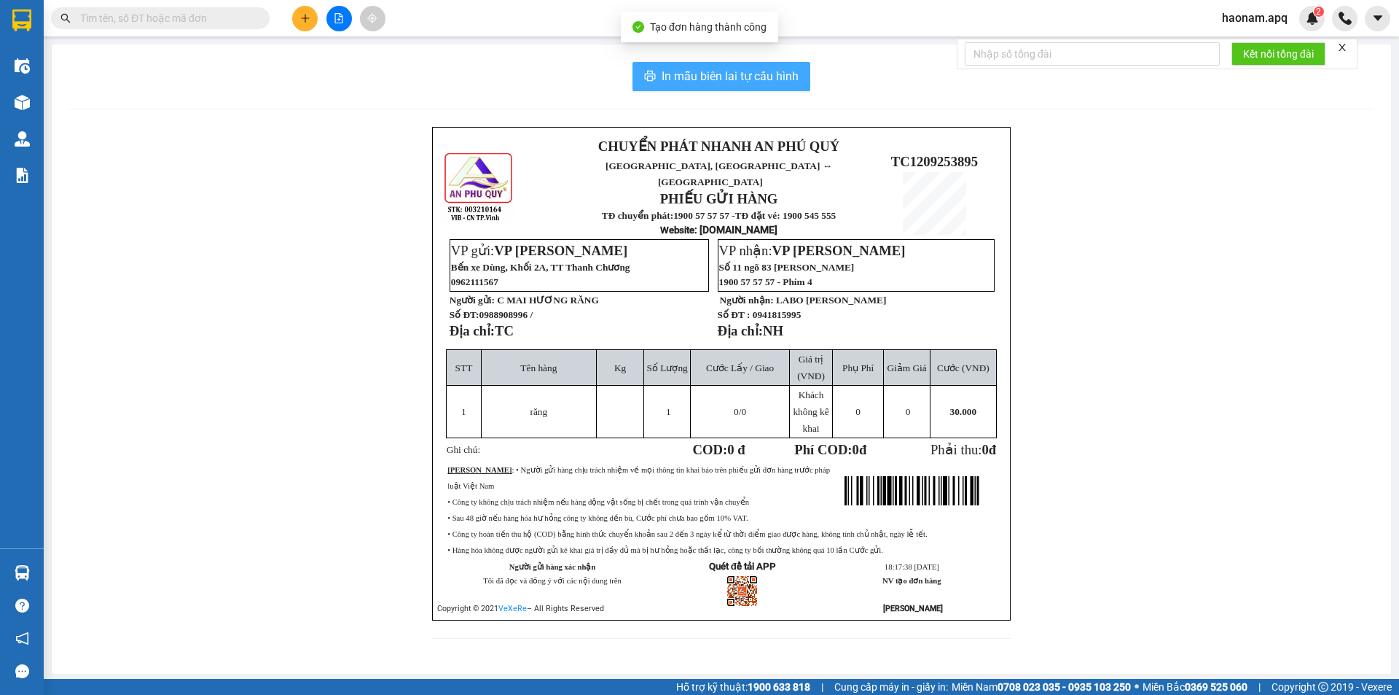
click at [751, 71] on span "In mẫu biên lai tự cấu hình" at bounding box center [730, 76] width 137 height 18
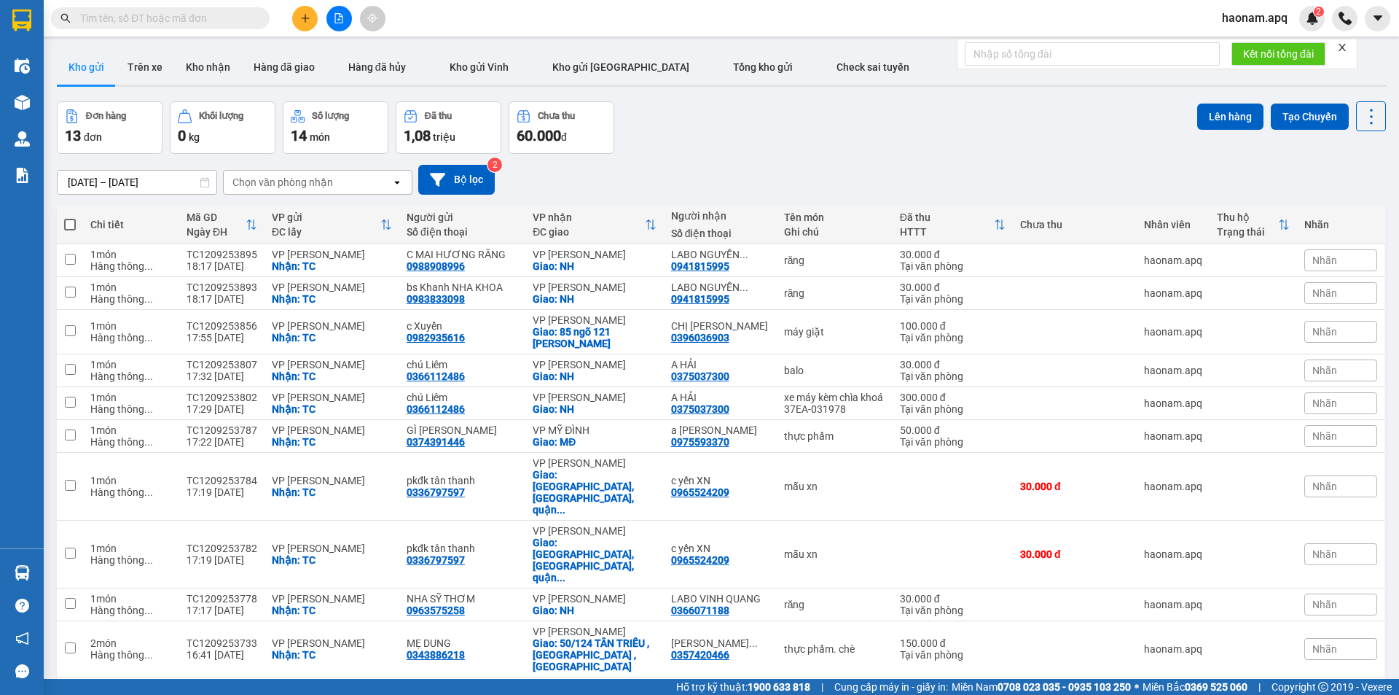
click at [318, 17] on div at bounding box center [338, 19] width 109 height 26
click at [314, 18] on button at bounding box center [305, 19] width 26 height 26
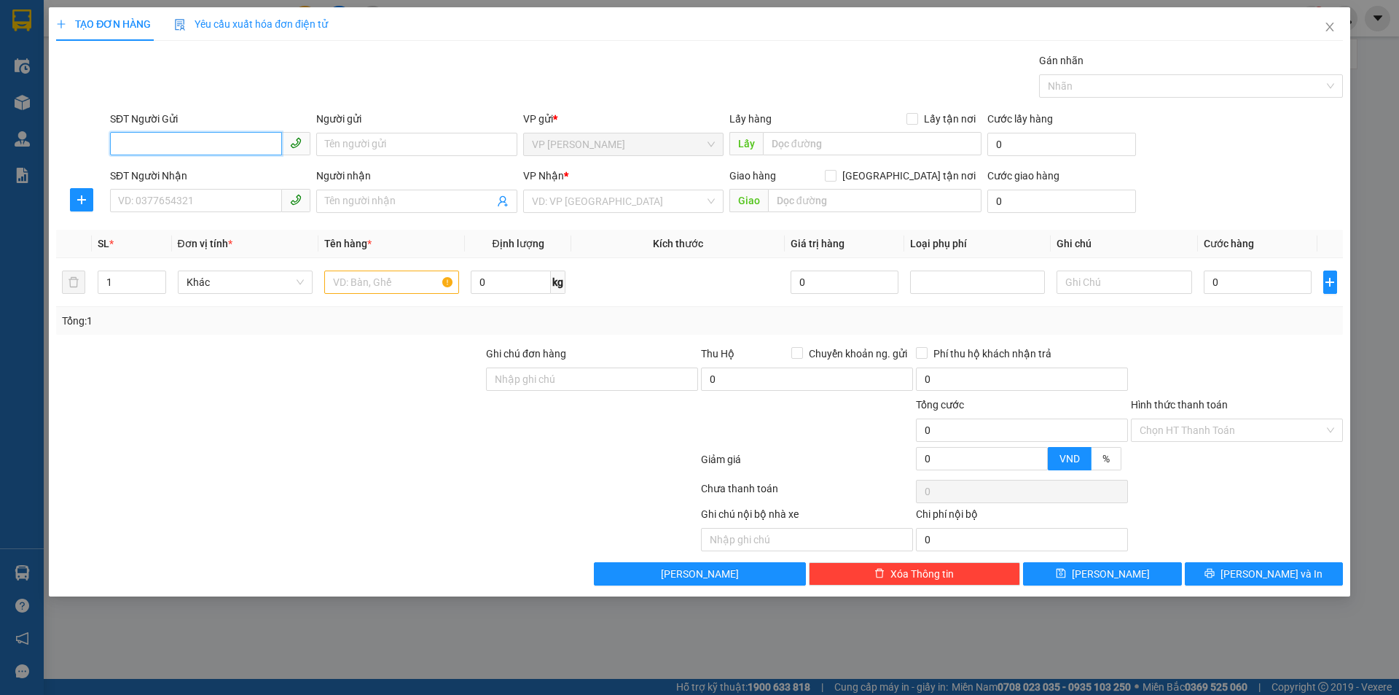
click at [216, 139] on input "SĐT Người Gửi" at bounding box center [196, 143] width 172 height 23
click at [242, 188] on div "SĐT Người Nhận" at bounding box center [210, 179] width 200 height 22
click at [250, 201] on input "SĐT Người Nhận" at bounding box center [196, 200] width 172 height 23
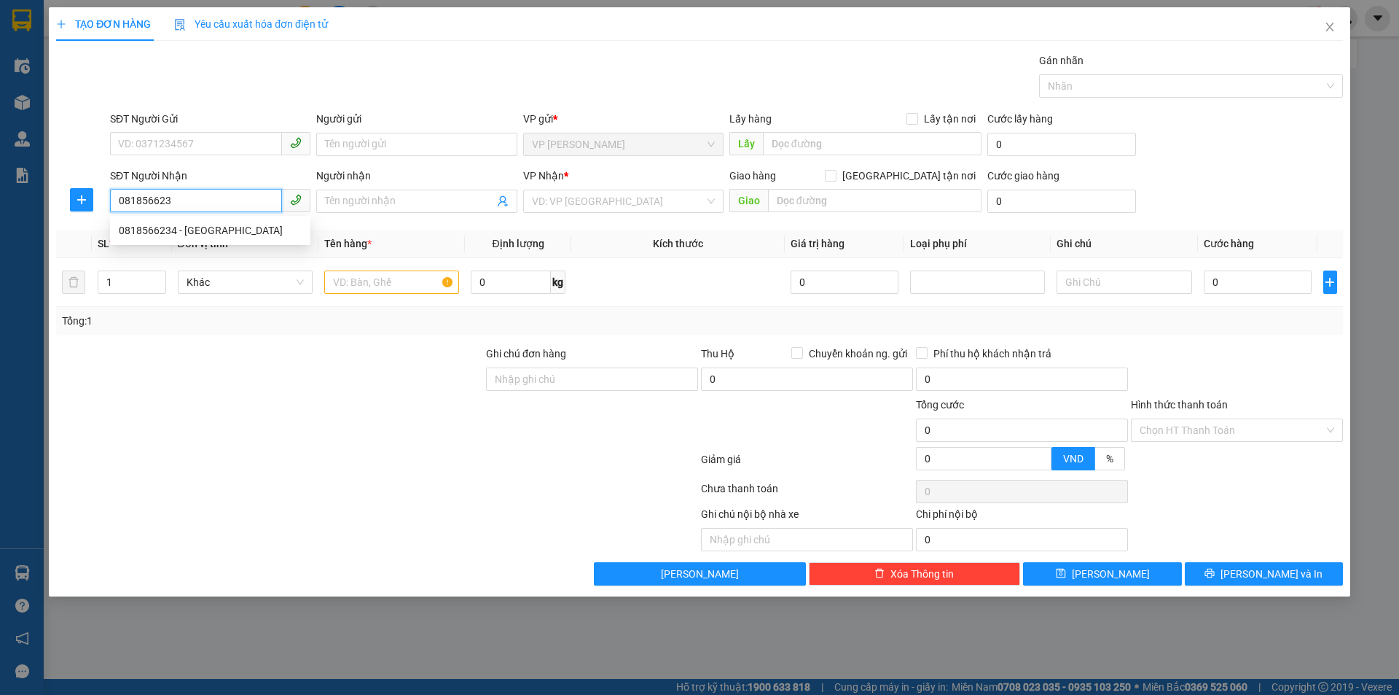
type input "0818566234"
click at [259, 238] on div "0818566234 - Hà Trang" at bounding box center [210, 230] width 183 height 16
type input "Hà Trang"
checkbox input "true"
type input "50 B5 ngõ 6 kim đồng hoàng mai"
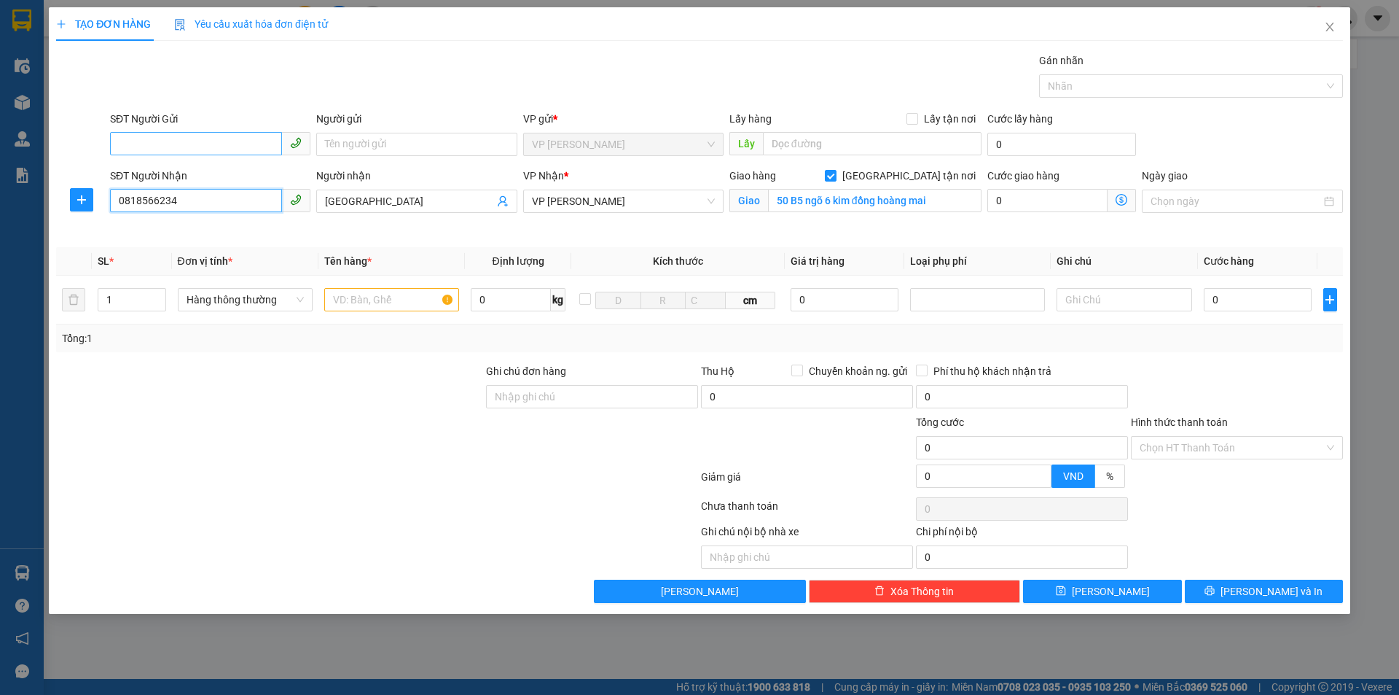
type input "0818566234"
click at [237, 141] on input "SĐT Người Gửi" at bounding box center [196, 143] width 172 height 23
click at [187, 141] on input "SĐT Người Gửi" at bounding box center [196, 143] width 172 height 23
drag, startPoint x: 179, startPoint y: 139, endPoint x: 188, endPoint y: 143, distance: 10.2
click at [180, 139] on input "SĐT Người Gửi" at bounding box center [196, 143] width 172 height 23
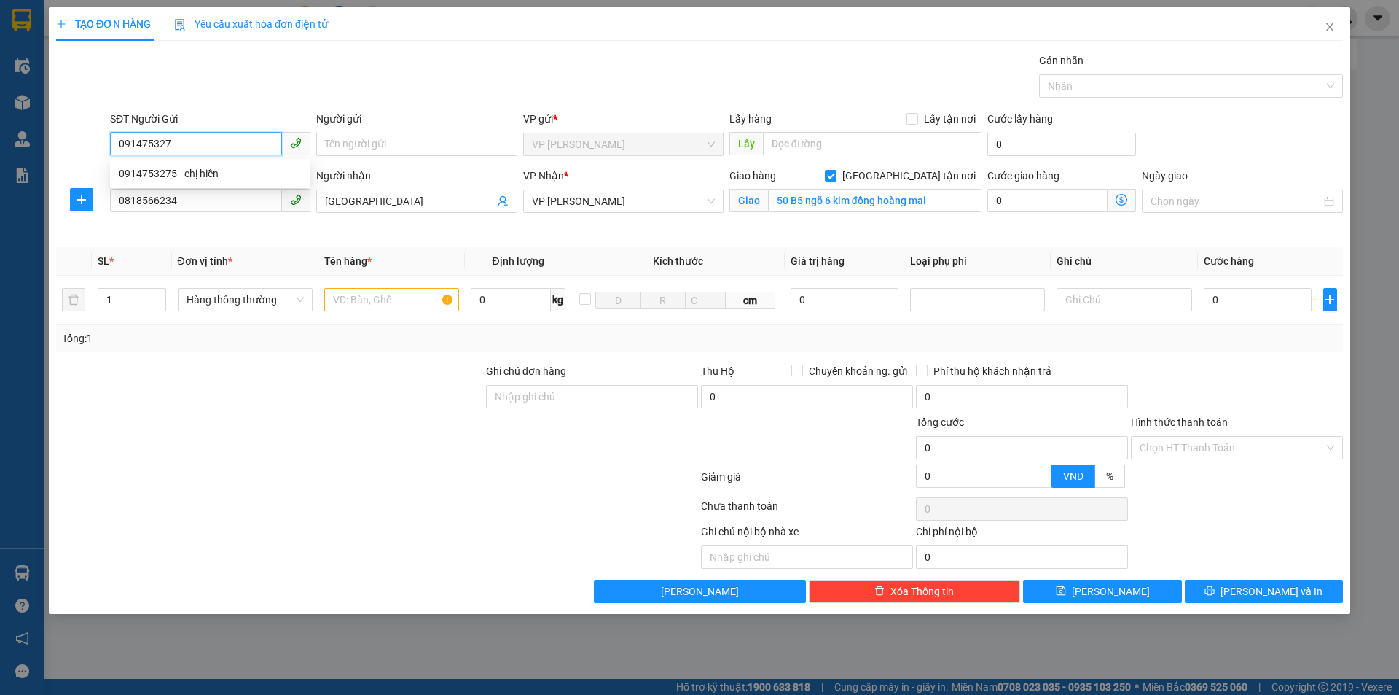
type input "0914753275"
click at [203, 171] on div "0914753275 - chị hiền" at bounding box center [210, 173] width 183 height 16
type input "chị hiền"
checkbox input "true"
type input "TC"
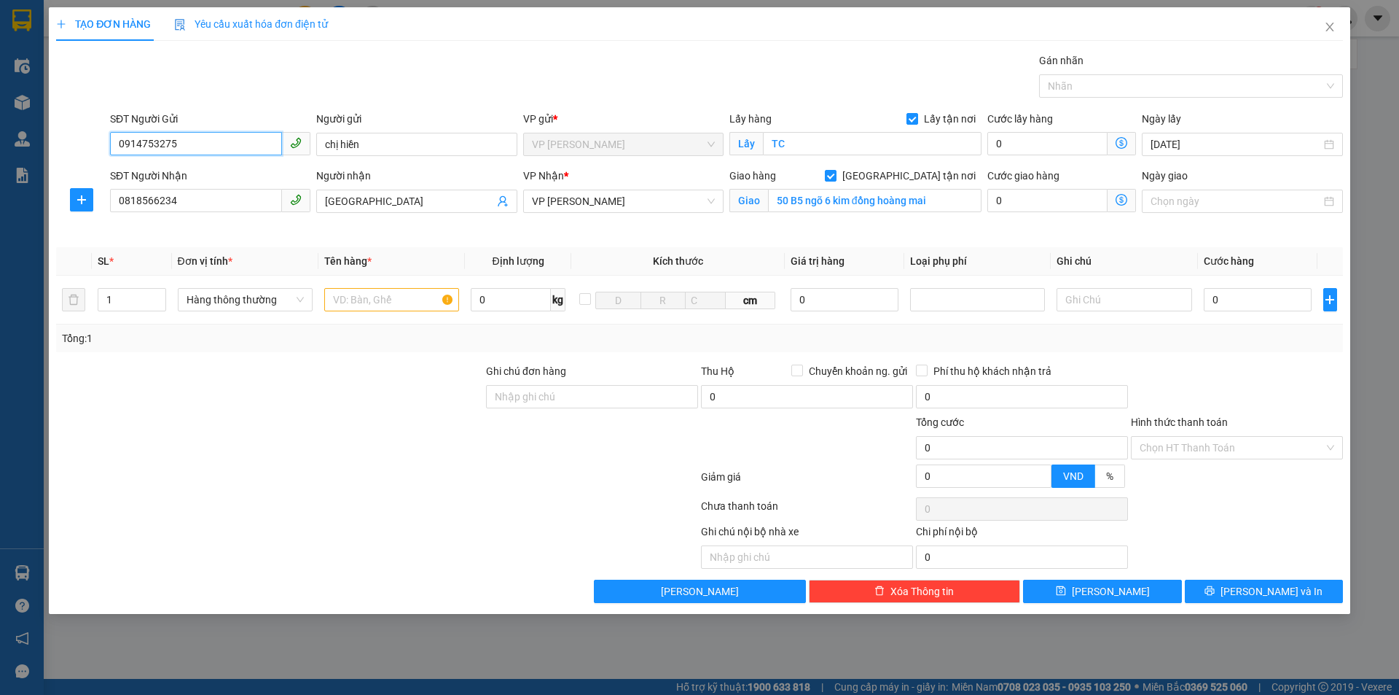
type input "0914753275"
click at [598, 452] on form "Ghi chú đơn hàng Thu Hộ Chuyển khoản ng. gửi 0 Phí thu hộ khách nhận trả 0 Tổng…" at bounding box center [699, 428] width 1287 height 131
click at [898, 200] on input "50 B5 ngõ 6 kim đồng hoàng mai" at bounding box center [875, 200] width 214 height 23
type input "NH"
drag, startPoint x: 383, startPoint y: 415, endPoint x: 412, endPoint y: 313, distance: 105.4
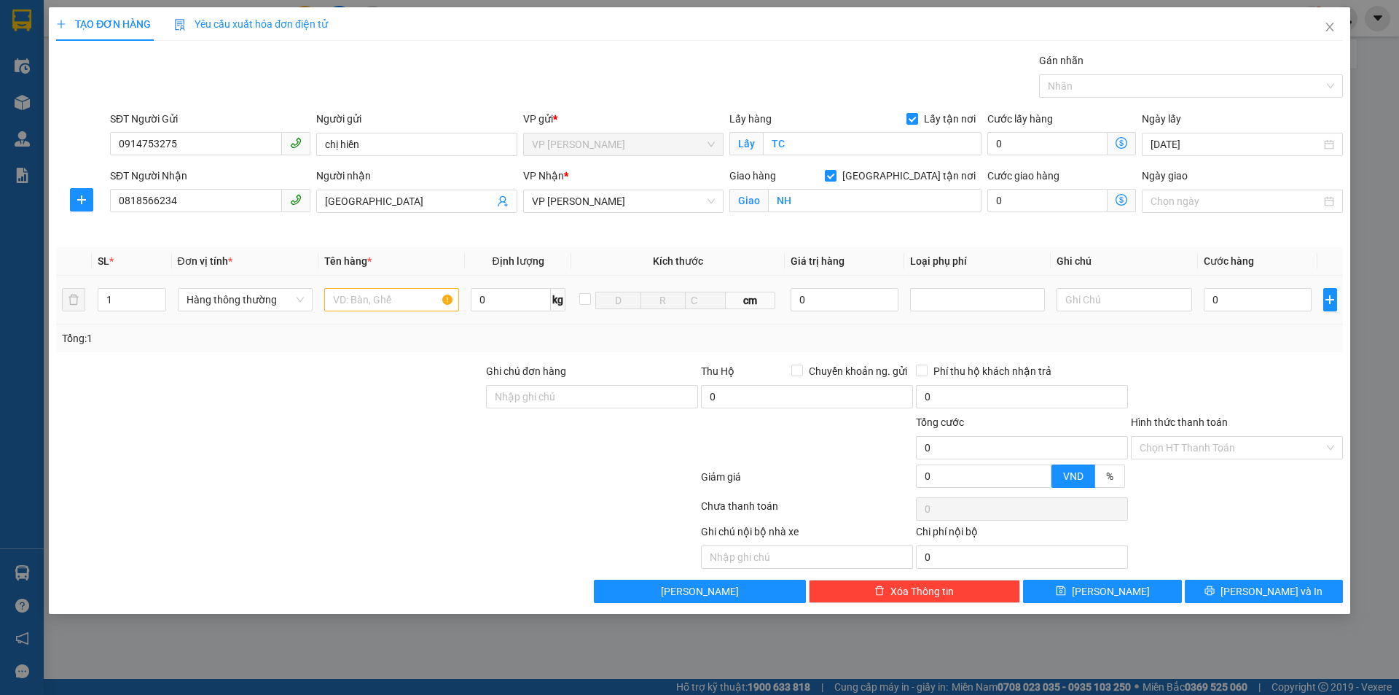
click at [387, 404] on form "Ghi chú đơn hàng Thu Hộ Chuyển khoản ng. gửi 0 Phí thu hộ khách nhận trả 0 Tổng…" at bounding box center [699, 428] width 1287 height 131
click at [412, 313] on div at bounding box center [391, 299] width 135 height 29
click at [408, 309] on input "text" at bounding box center [391, 299] width 135 height 23
type input "thực phẩm"
click at [1245, 301] on input "0" at bounding box center [1258, 299] width 109 height 23
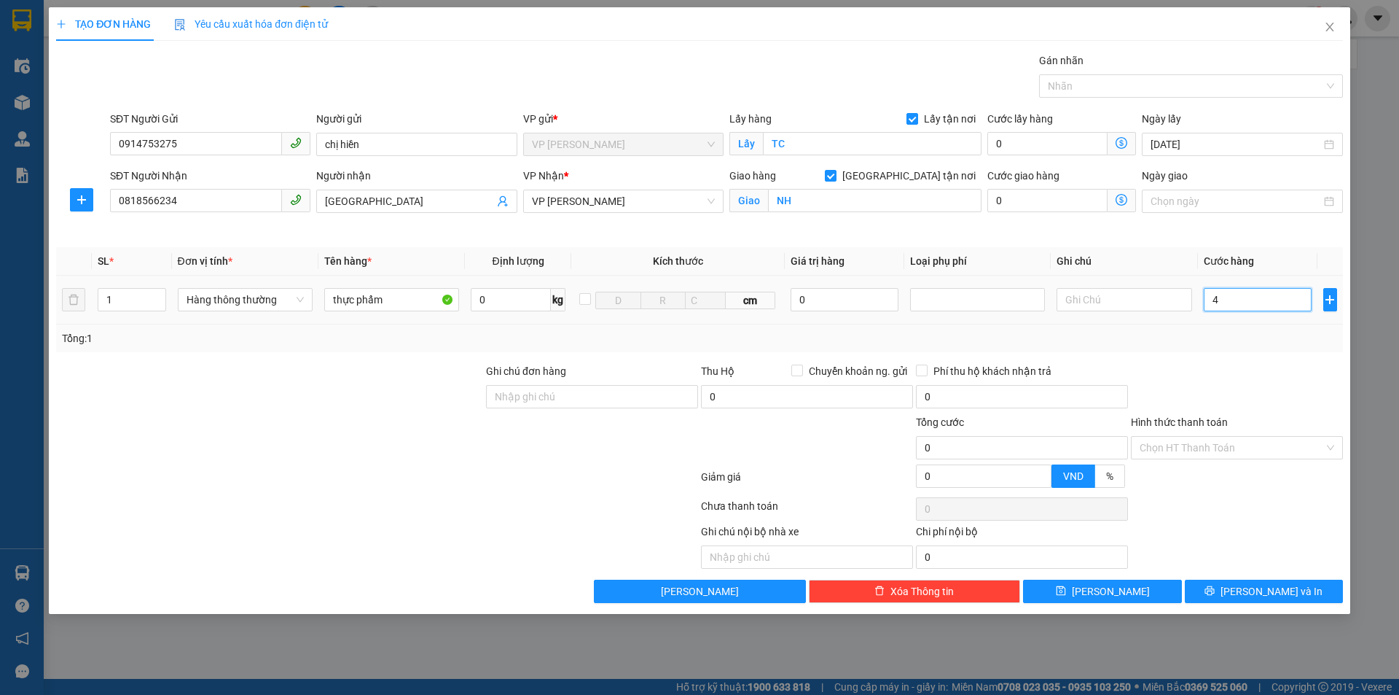
type input "4f"
type input "0"
type input "4"
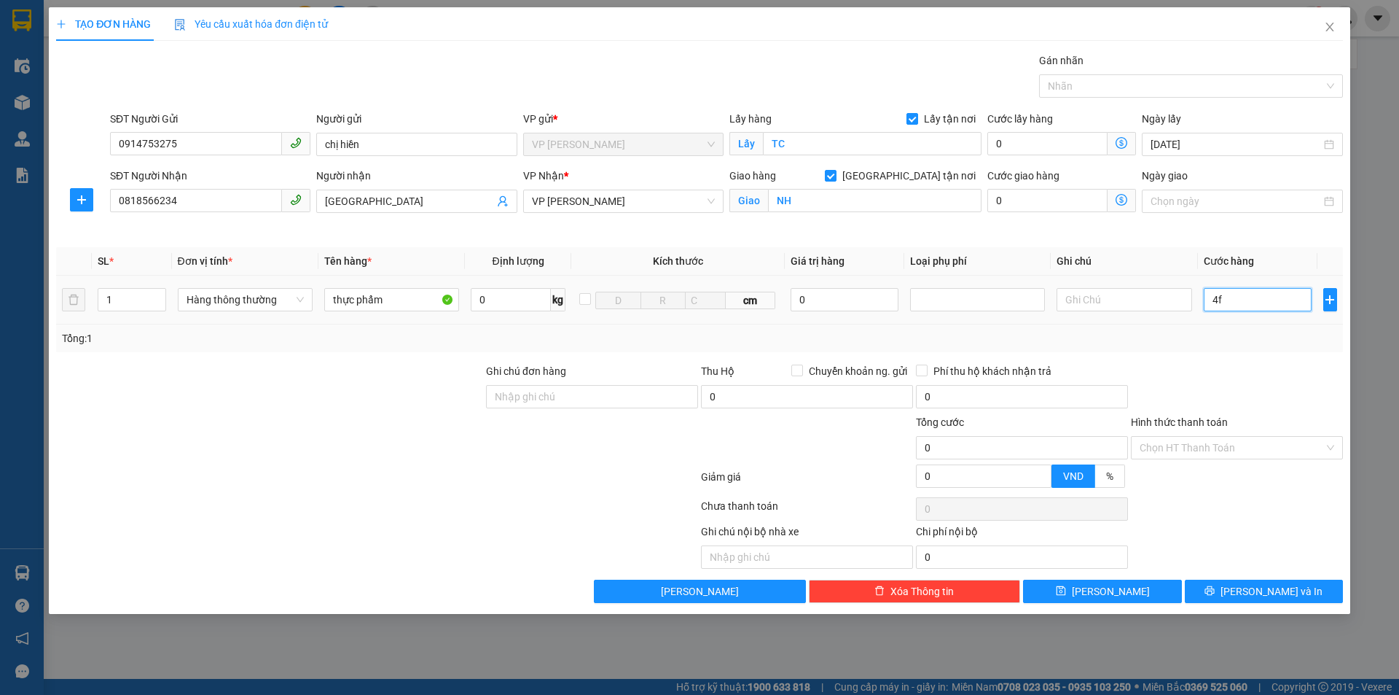
type input "4"
type input "40"
type input "400"
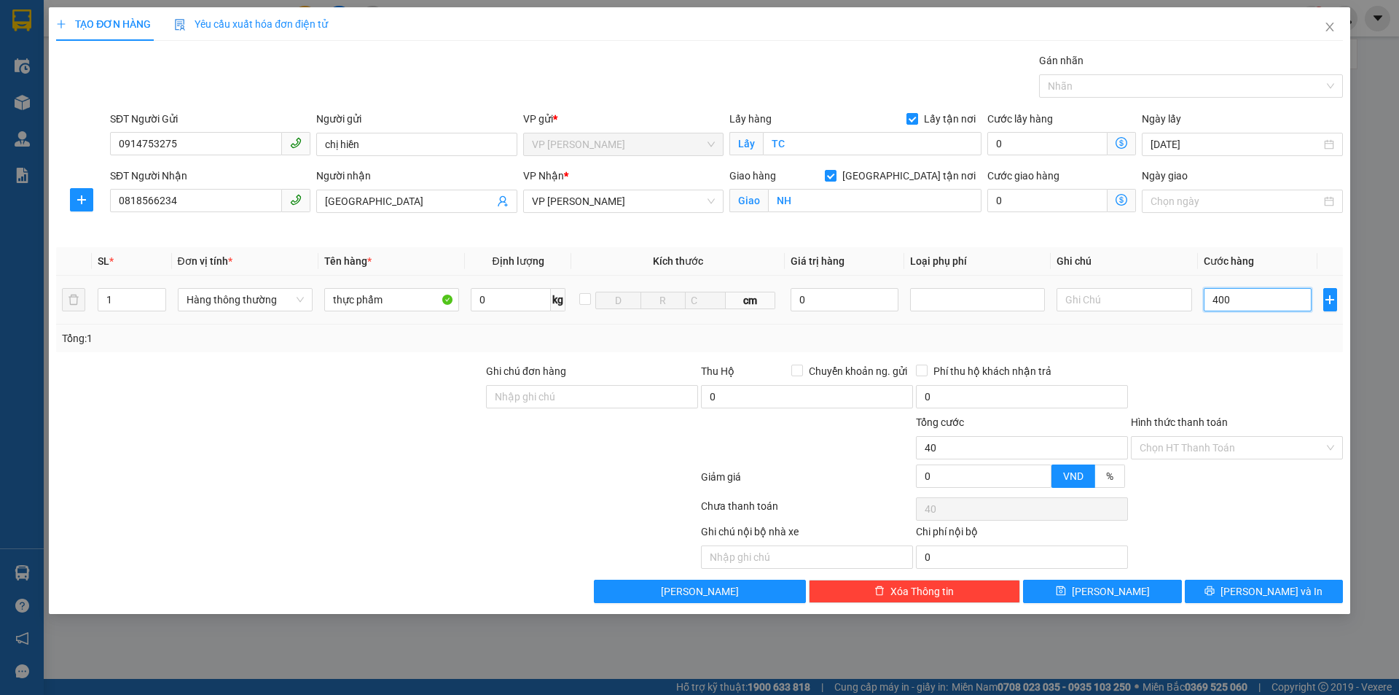
type input "400"
type input "4.000"
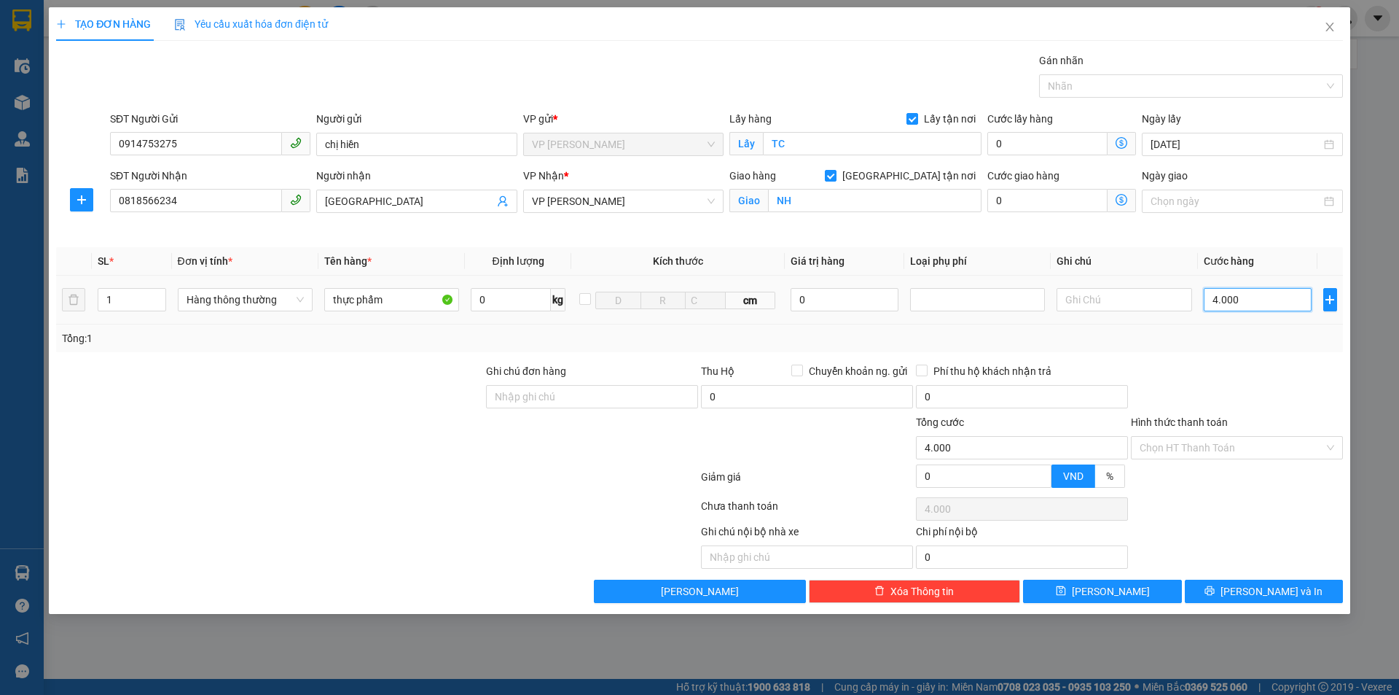
type input "40.000"
click at [1221, 453] on input "Hình thức thanh toán" at bounding box center [1232, 448] width 184 height 22
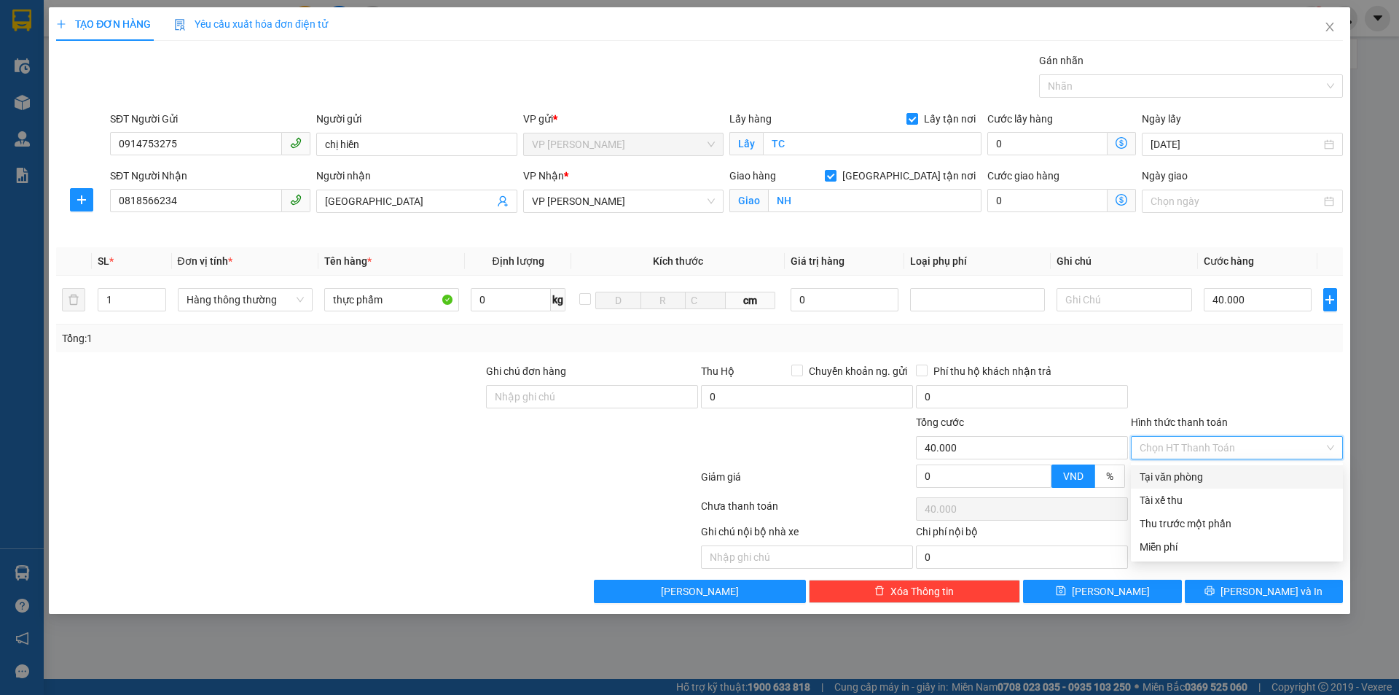
click at [1210, 470] on div "Tại văn phòng" at bounding box center [1237, 477] width 195 height 16
type input "0"
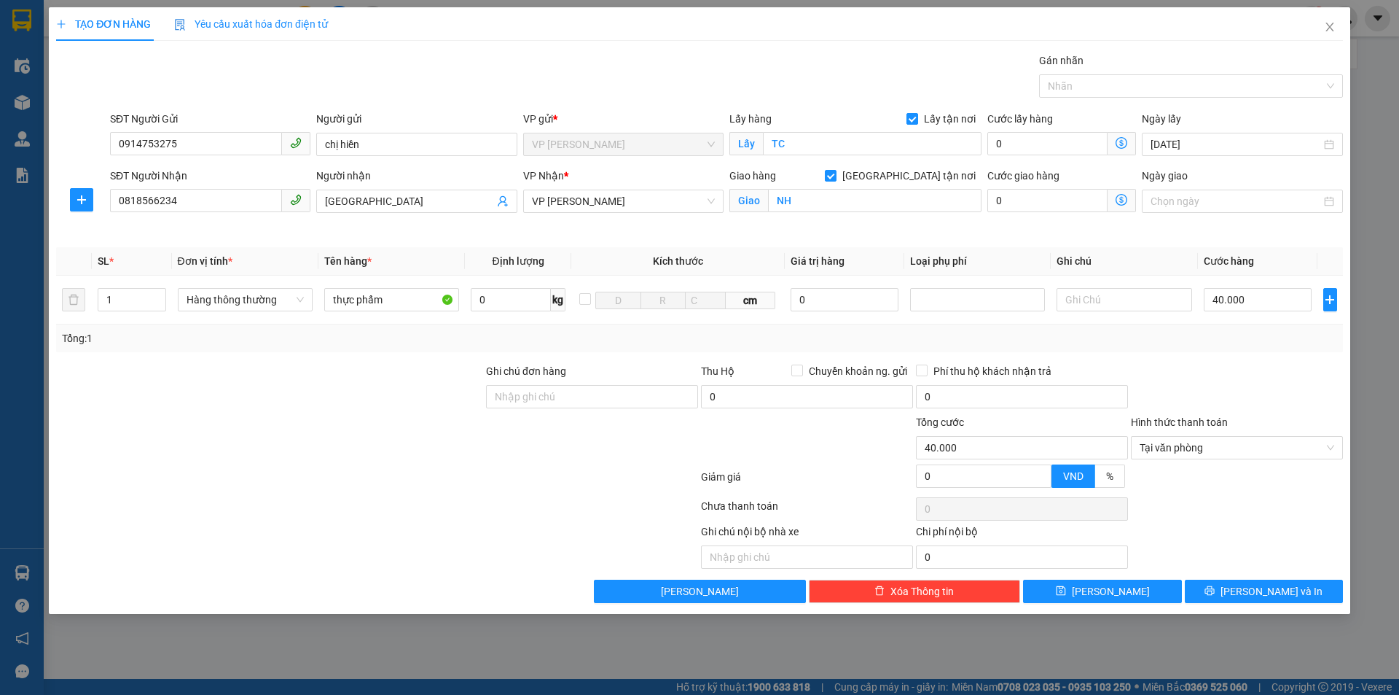
click at [1221, 388] on div at bounding box center [1237, 388] width 215 height 51
click at [1255, 593] on span "Lưu và In" at bounding box center [1272, 591] width 102 height 16
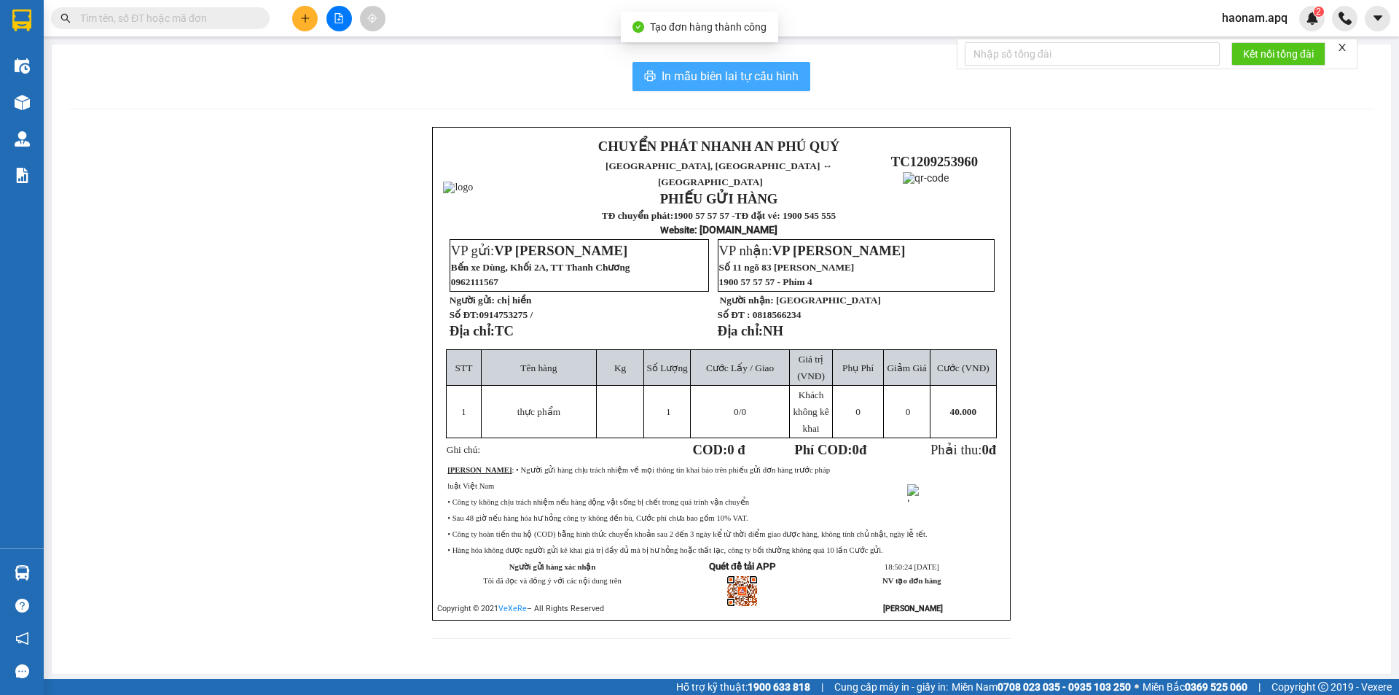
drag, startPoint x: 759, startPoint y: 85, endPoint x: 766, endPoint y: 149, distance: 63.7
click at [759, 85] on span "In mẫu biên lai tự cấu hình" at bounding box center [730, 76] width 137 height 18
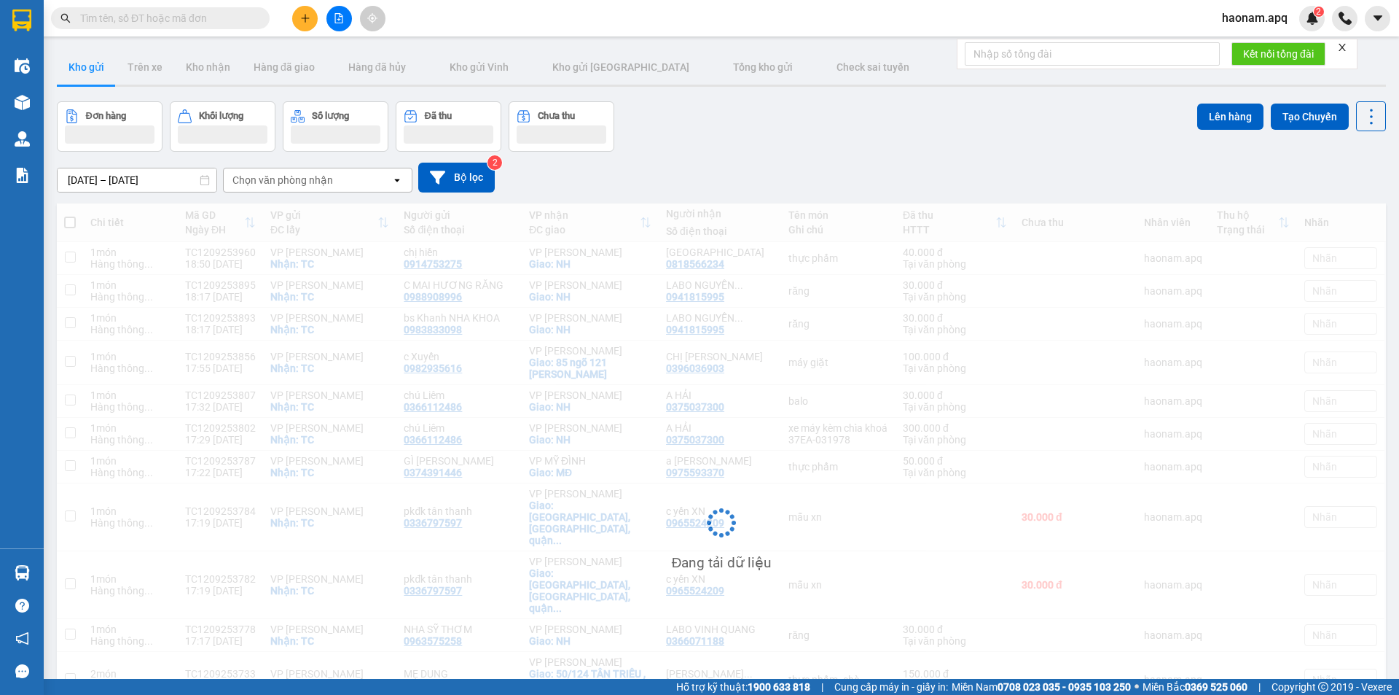
click at [308, 24] on button at bounding box center [305, 19] width 26 height 26
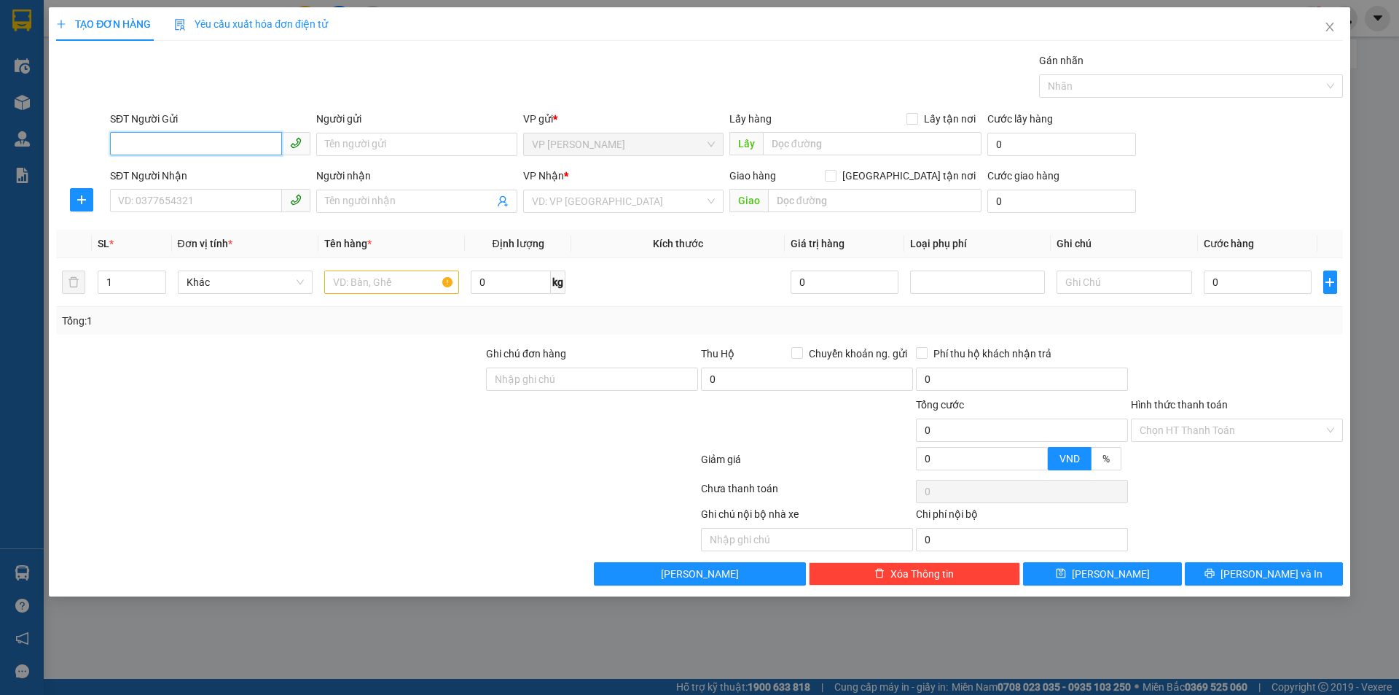
drag, startPoint x: 210, startPoint y: 144, endPoint x: 359, endPoint y: 314, distance: 226.2
click at [211, 144] on input "SĐT Người Gửi" at bounding box center [196, 143] width 172 height 23
drag, startPoint x: 185, startPoint y: 150, endPoint x: 201, endPoint y: 157, distance: 17.3
click at [185, 150] on input "SĐT Người Gửi" at bounding box center [196, 143] width 172 height 23
drag, startPoint x: 200, startPoint y: 136, endPoint x: 216, endPoint y: 143, distance: 17.3
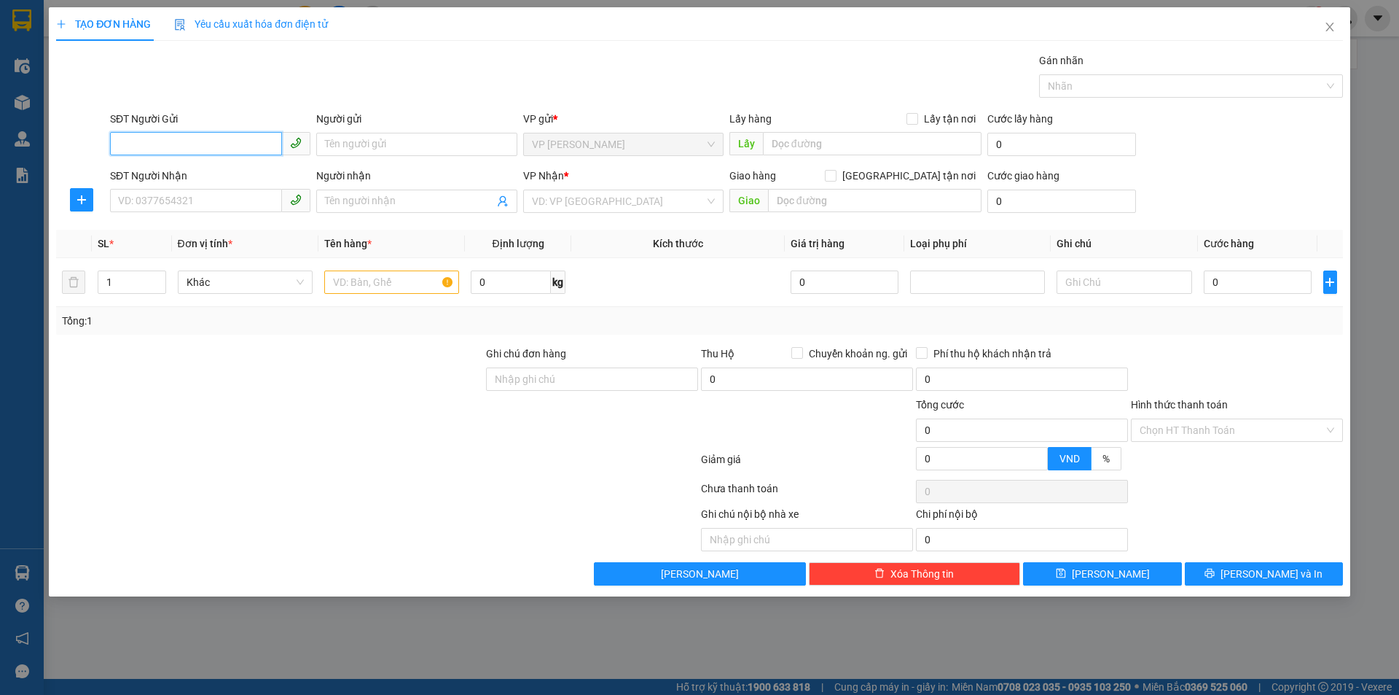
click at [201, 138] on input "SĐT Người Gửi" at bounding box center [196, 143] width 172 height 23
click at [127, 143] on input "0387947" at bounding box center [196, 143] width 172 height 23
click at [185, 142] on input "03787947" at bounding box center [196, 143] width 172 height 23
drag, startPoint x: 185, startPoint y: 142, endPoint x: 172, endPoint y: 142, distance: 13.1
click at [172, 142] on input "03787947" at bounding box center [196, 143] width 172 height 23
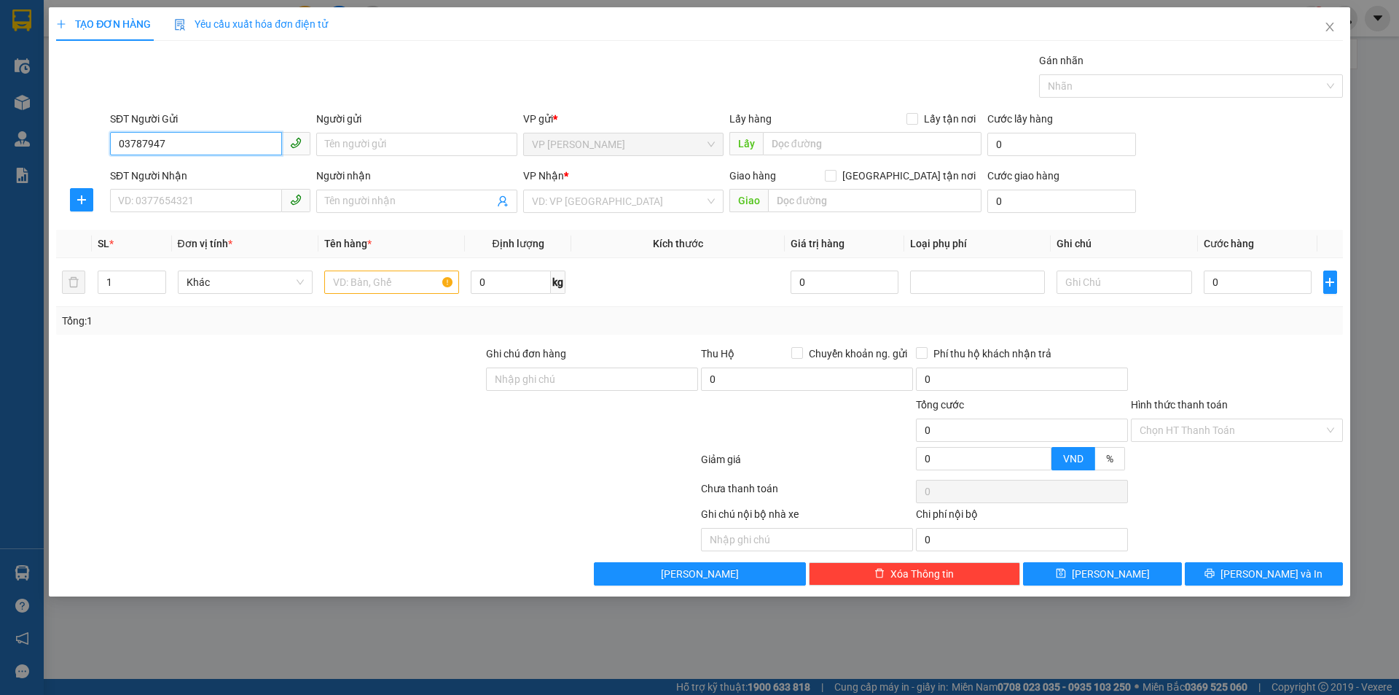
click at [190, 141] on input "03787947" at bounding box center [196, 143] width 172 height 23
click at [196, 173] on div "0378719477 - c hương" at bounding box center [210, 173] width 183 height 16
type input "0378719477"
type input "c hương"
checkbox input "true"
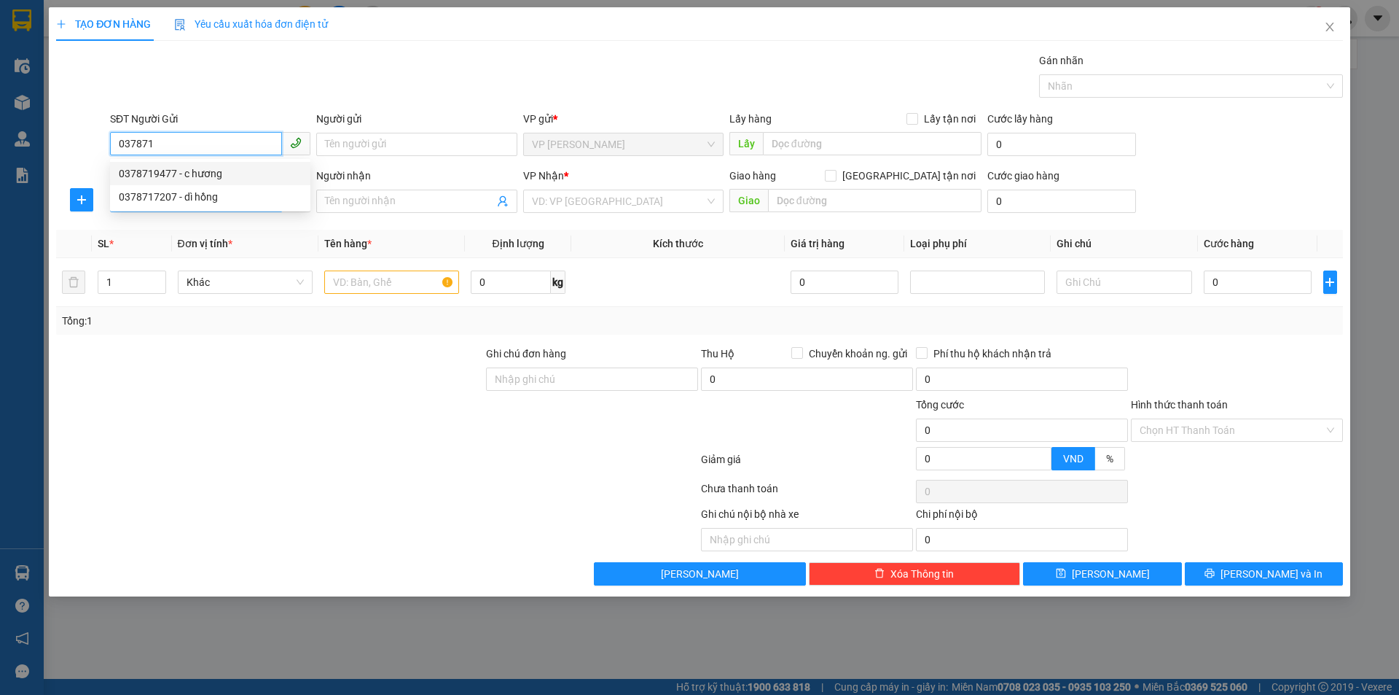
type input "TC"
type input "0378719477"
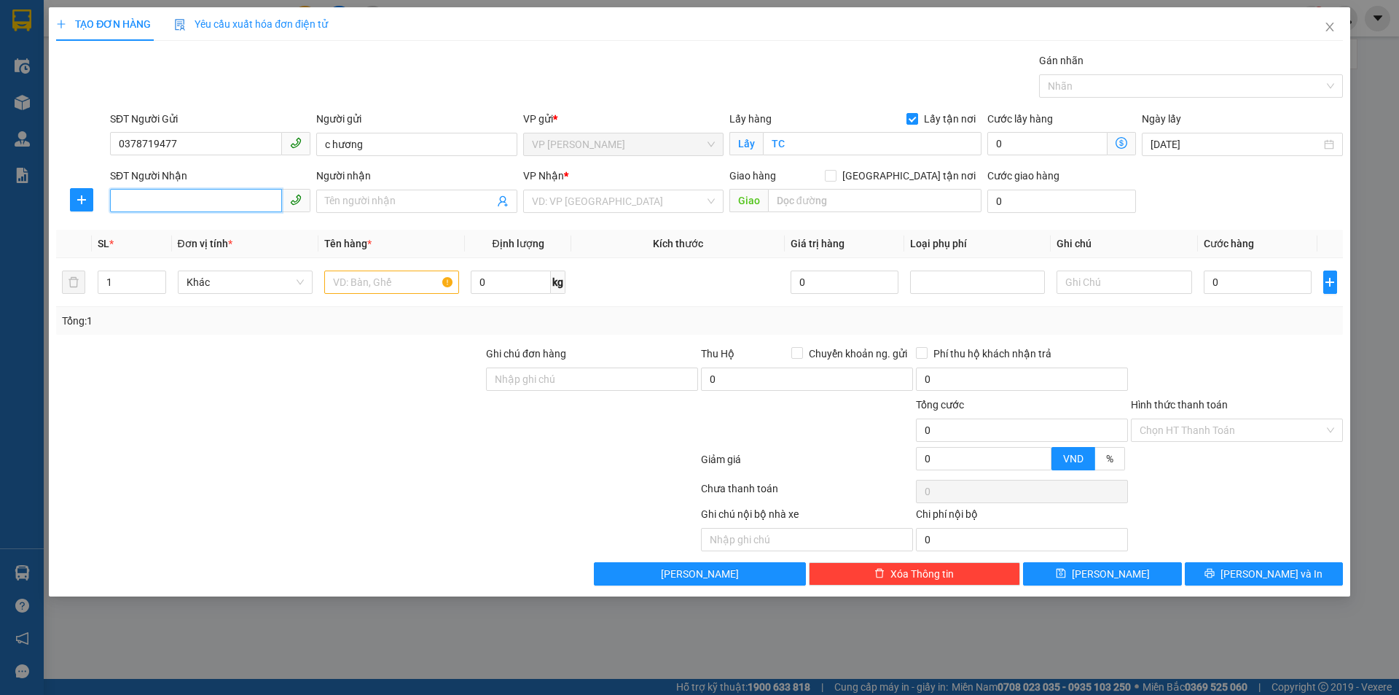
click at [245, 202] on input "SĐT Người Nhận" at bounding box center [196, 200] width 172 height 23
drag, startPoint x: 254, startPoint y: 220, endPoint x: 269, endPoint y: 221, distance: 15.3
click at [254, 219] on div "0328076502 - Lan Anh" at bounding box center [210, 230] width 200 height 23
type input "0328076502"
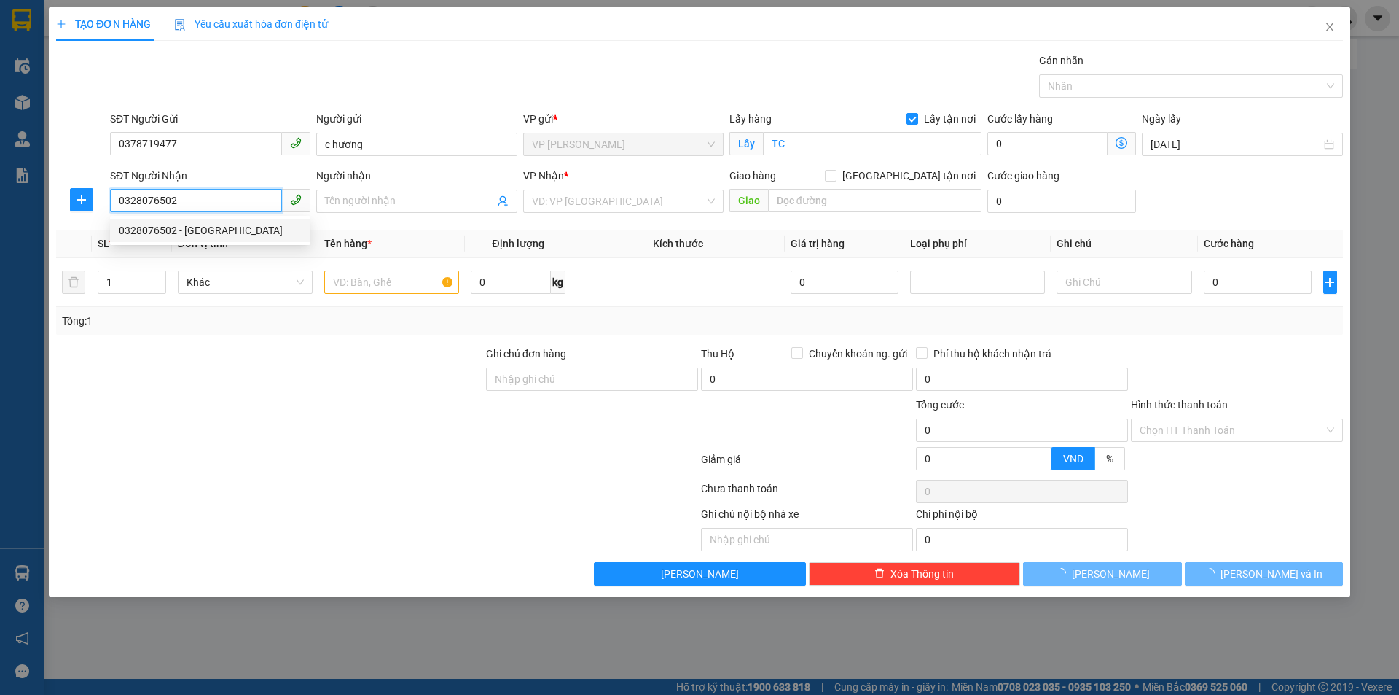
type input "Lan Anh"
checkbox input "true"
type input "MĐ"
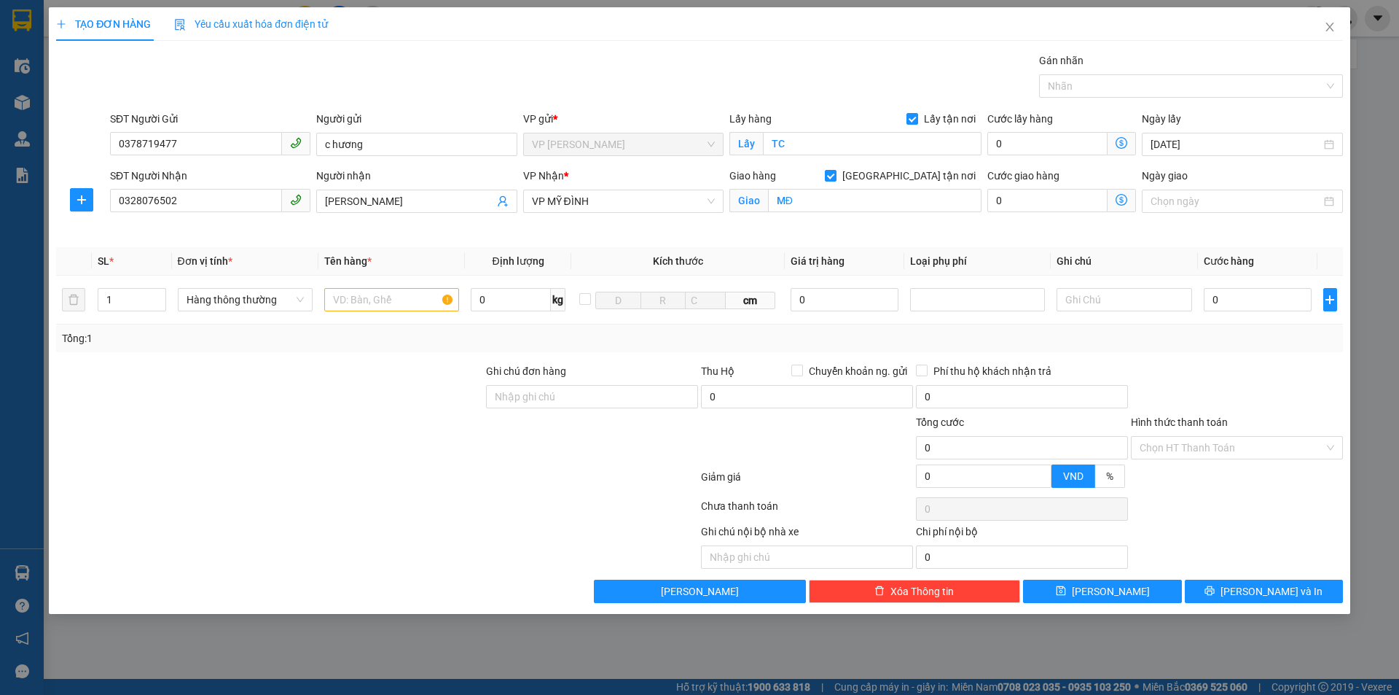
drag, startPoint x: 424, startPoint y: 382, endPoint x: 404, endPoint y: 343, distance: 44.3
click at [419, 375] on div at bounding box center [270, 388] width 430 height 51
click at [400, 294] on input "text" at bounding box center [391, 299] width 135 height 23
type input "lưới"
click at [1268, 391] on div at bounding box center [1237, 388] width 215 height 51
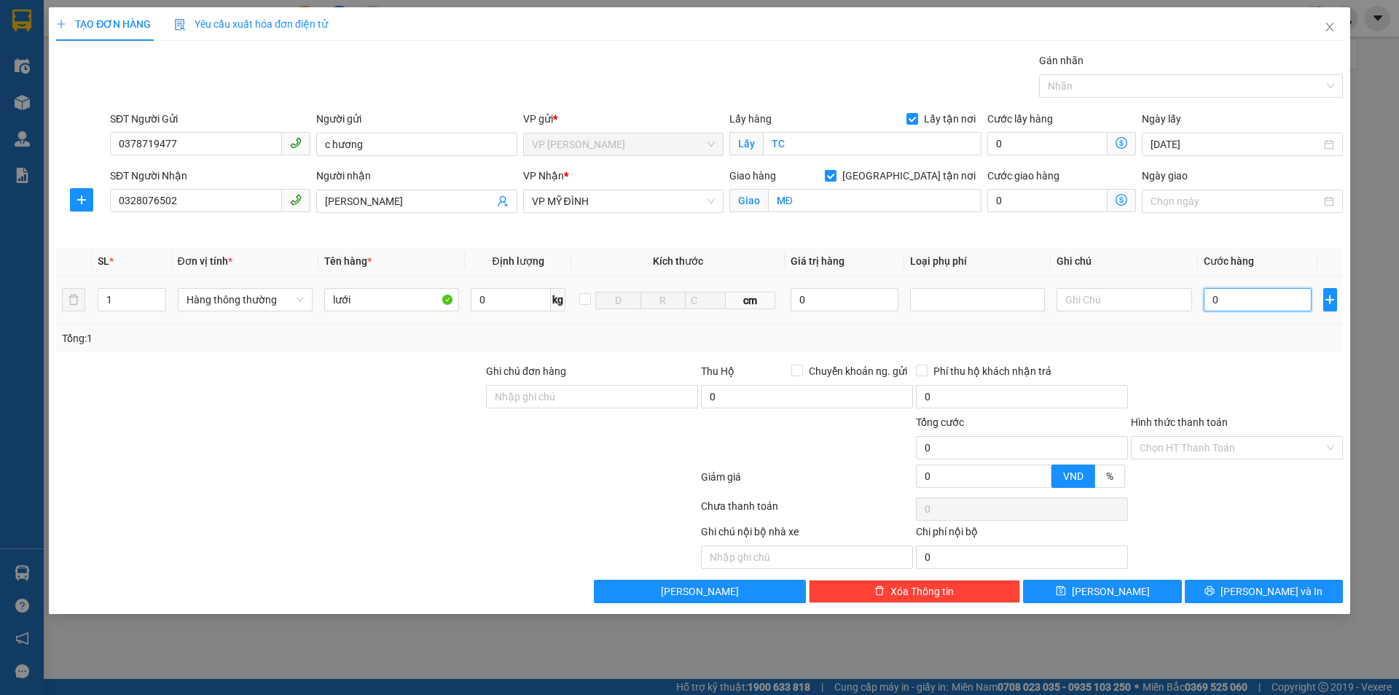
click at [1256, 302] on input "0" at bounding box center [1258, 299] width 109 height 23
type input "4f"
type input "0"
type input "4"
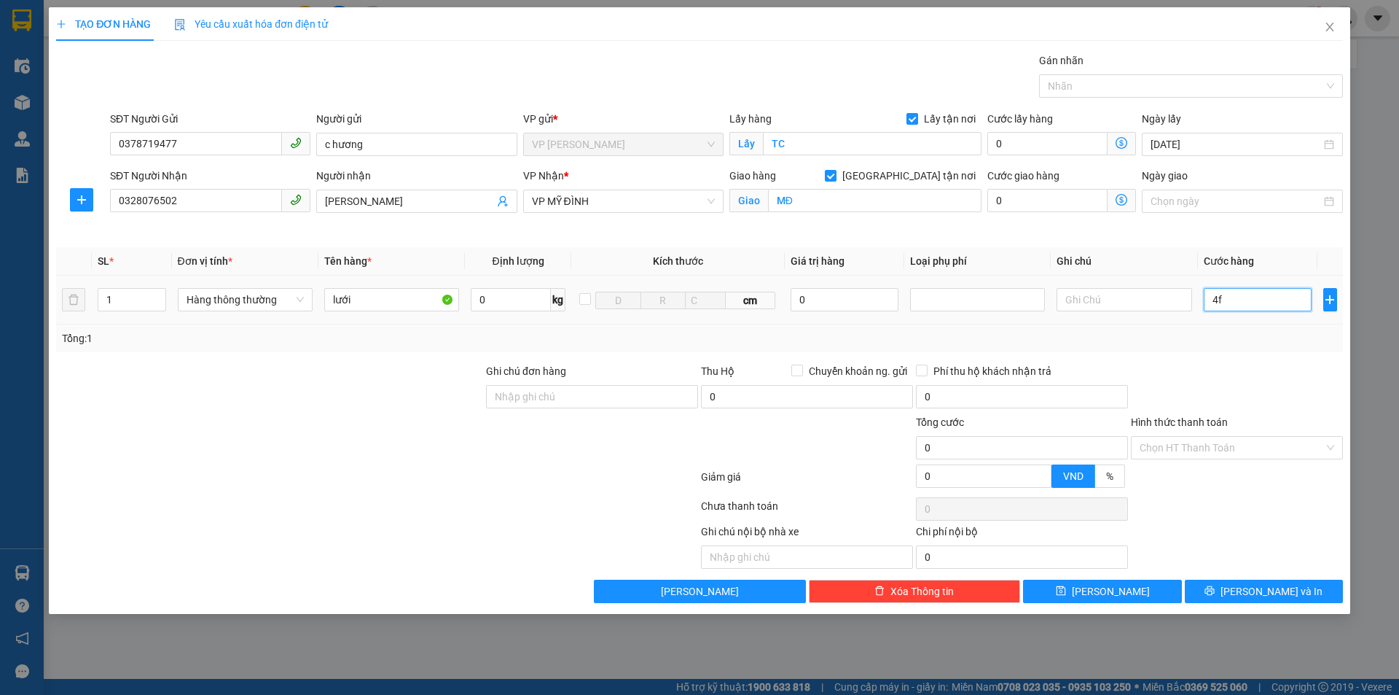
type input "4"
type input "40"
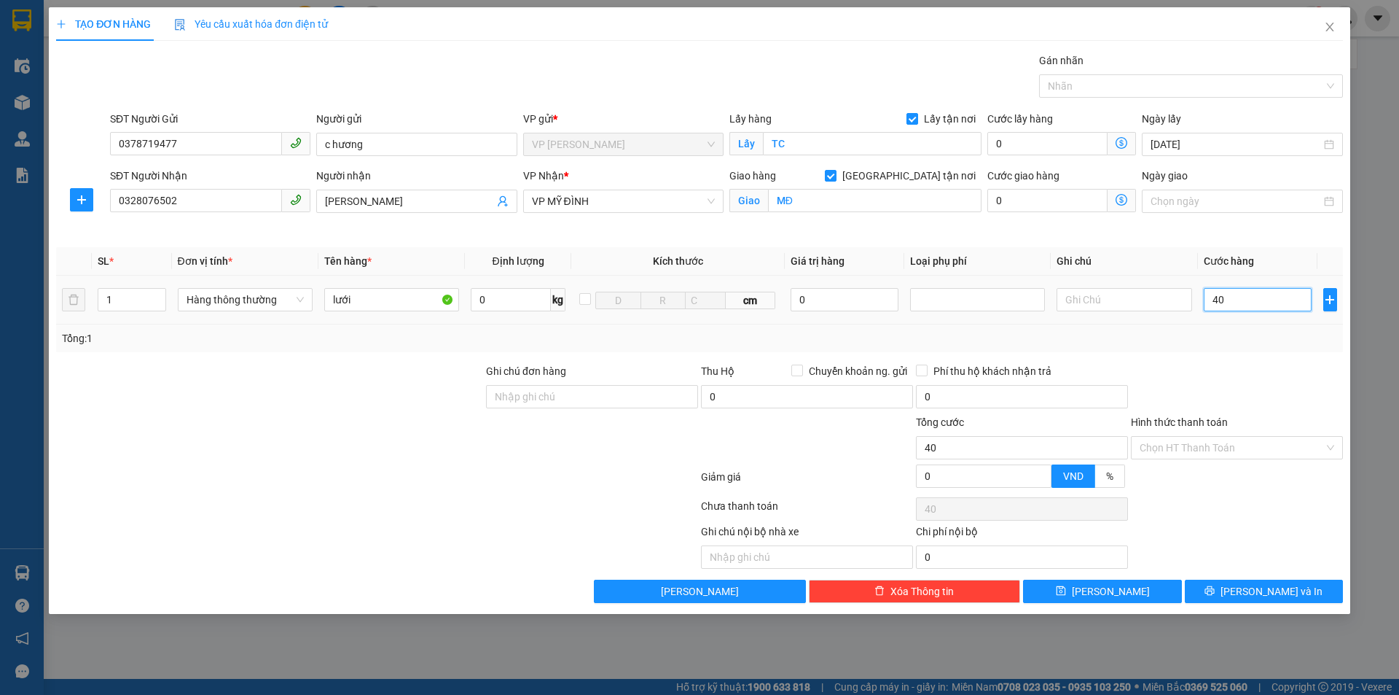
type input "400"
type input "4.000"
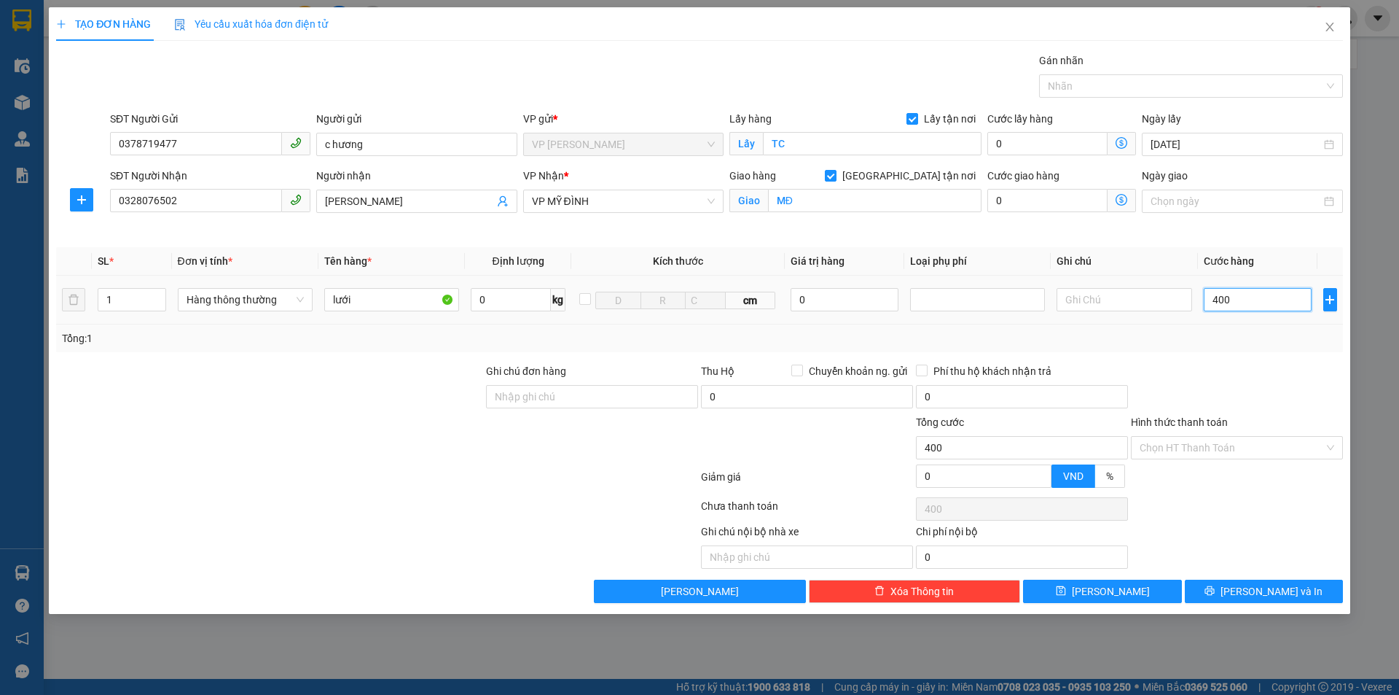
type input "4.000"
type input "40.000"
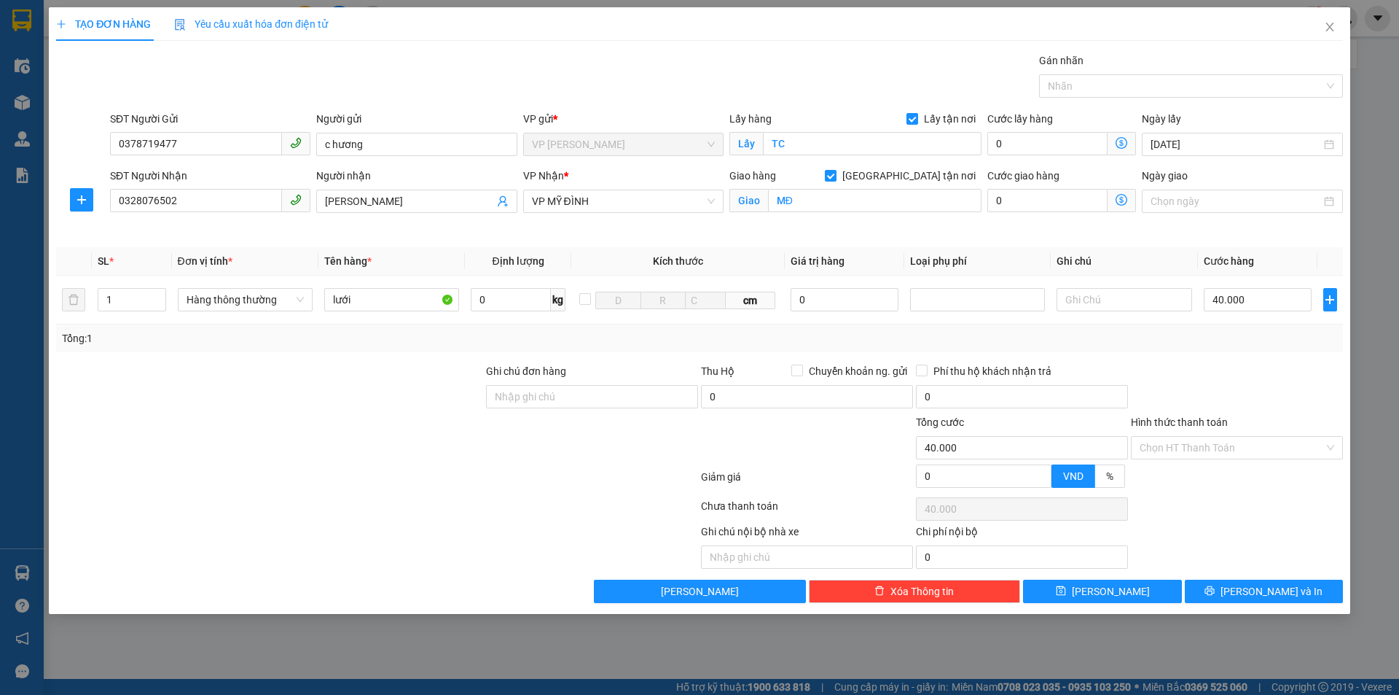
drag, startPoint x: 1264, startPoint y: 607, endPoint x: 1275, endPoint y: 595, distance: 16.5
click at [1264, 606] on div "TẠO ĐƠN HÀNG Yêu cầu xuất hóa đơn điện tử Transit Pickup Surcharge Ids Transit …" at bounding box center [700, 310] width 1302 height 606
click at [1275, 595] on span "Lưu và In" at bounding box center [1272, 591] width 102 height 16
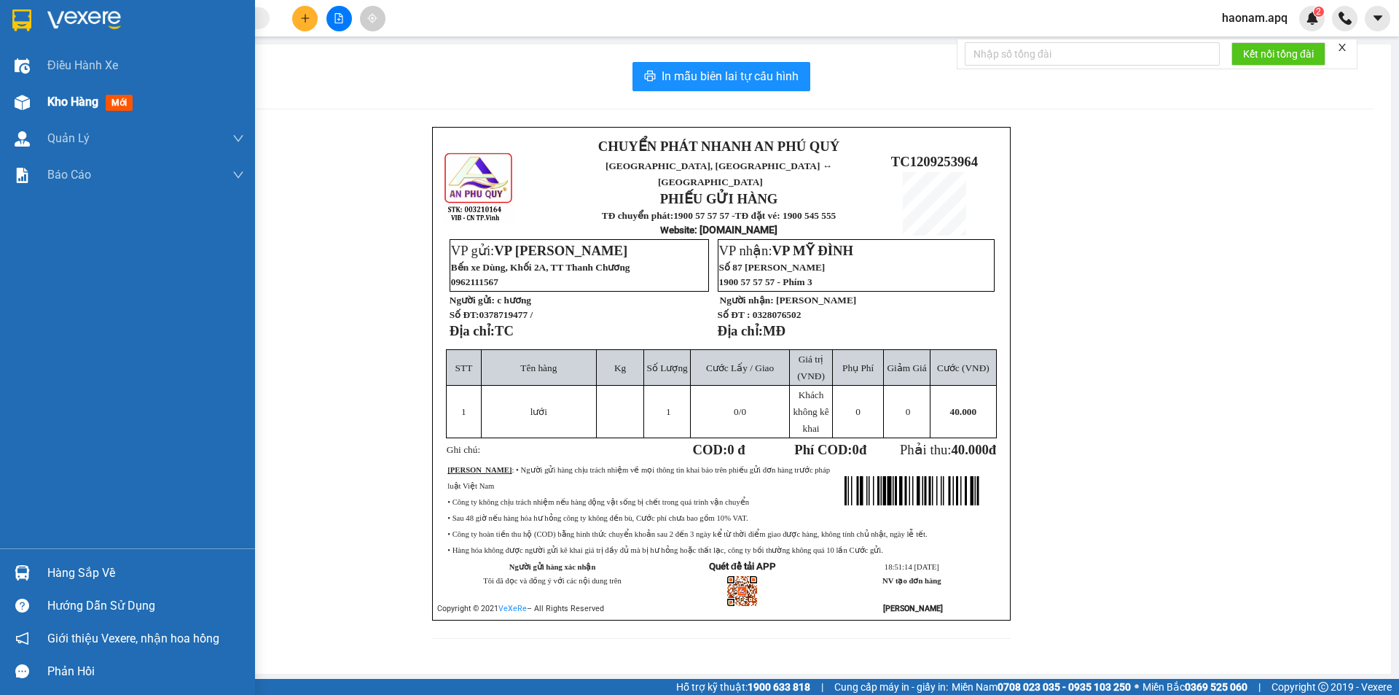
click at [71, 103] on span "Kho hàng" at bounding box center [72, 102] width 51 height 14
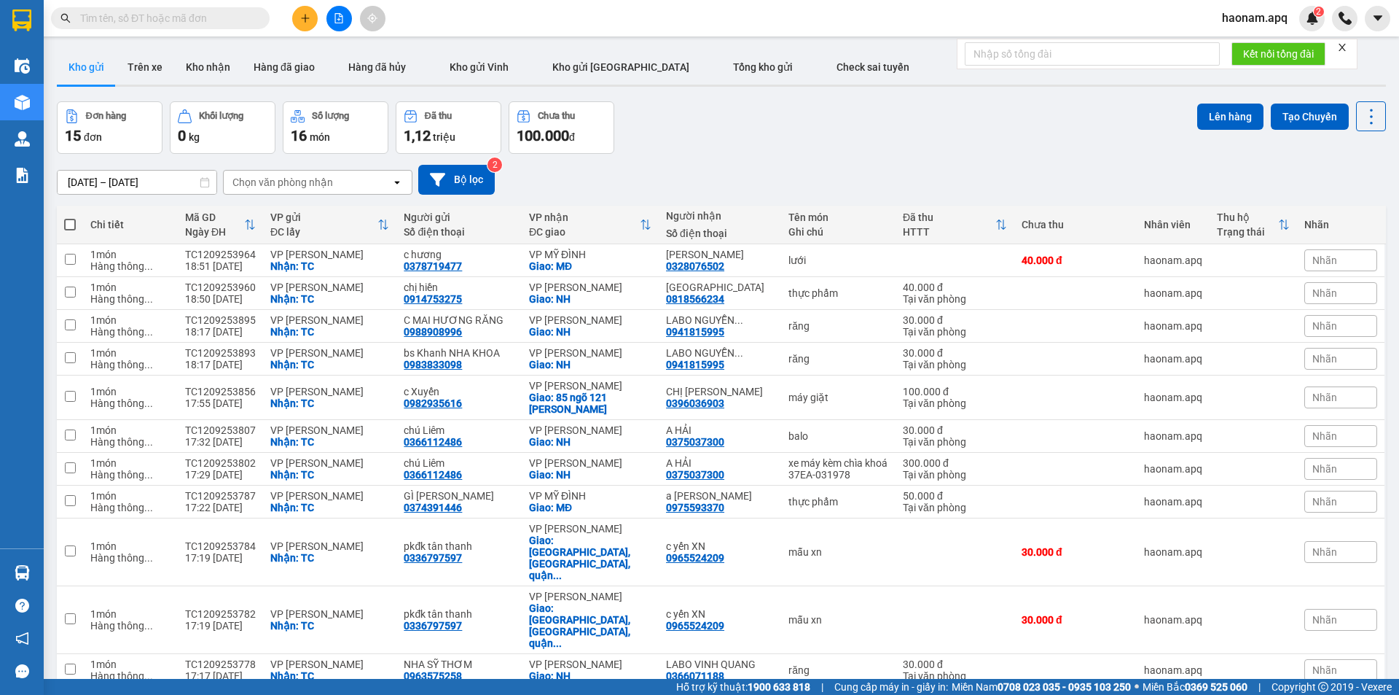
click at [313, 17] on button at bounding box center [305, 19] width 26 height 26
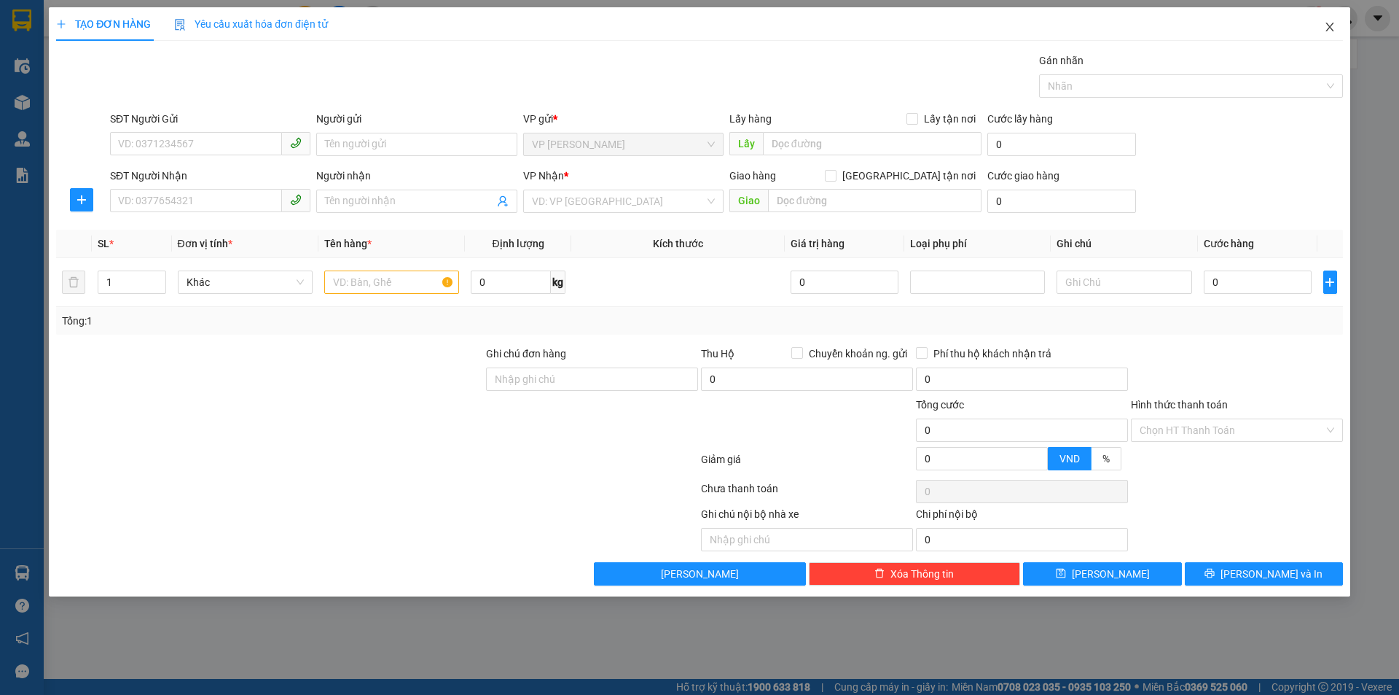
click at [1335, 25] on span "Close" at bounding box center [1330, 27] width 41 height 41
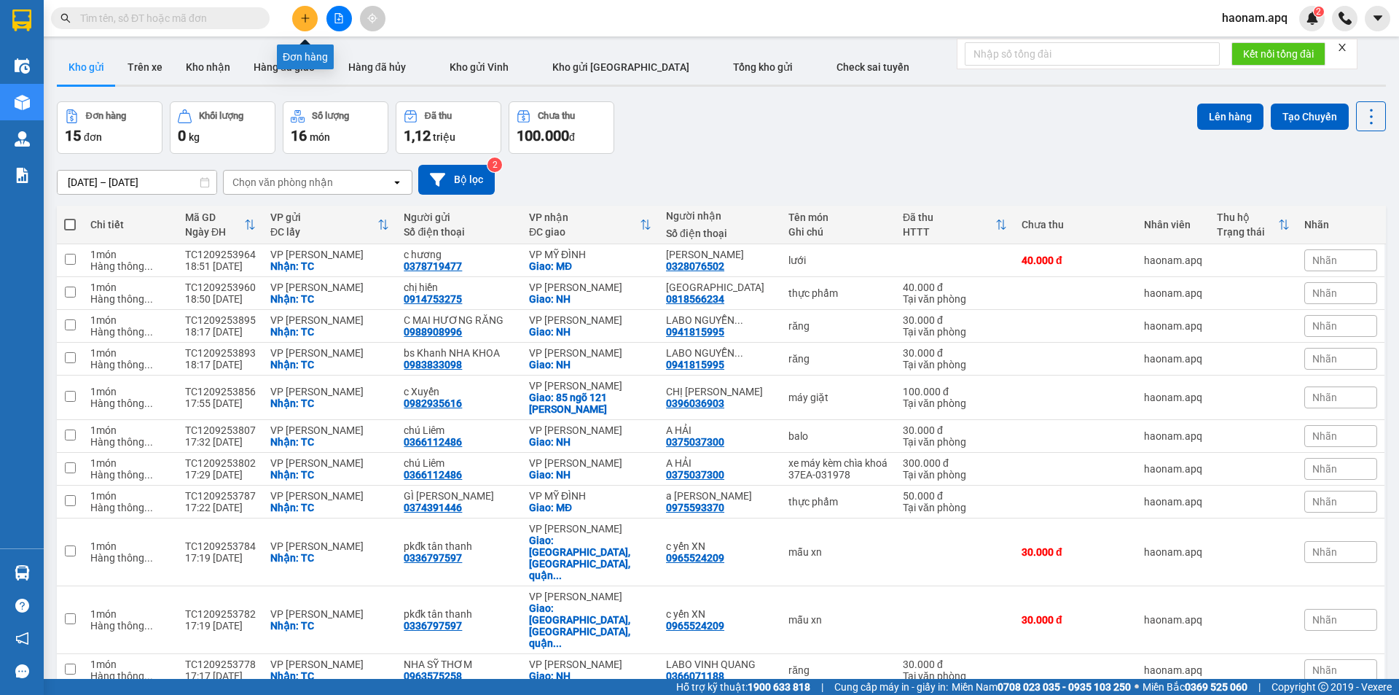
click at [305, 25] on button at bounding box center [305, 19] width 26 height 26
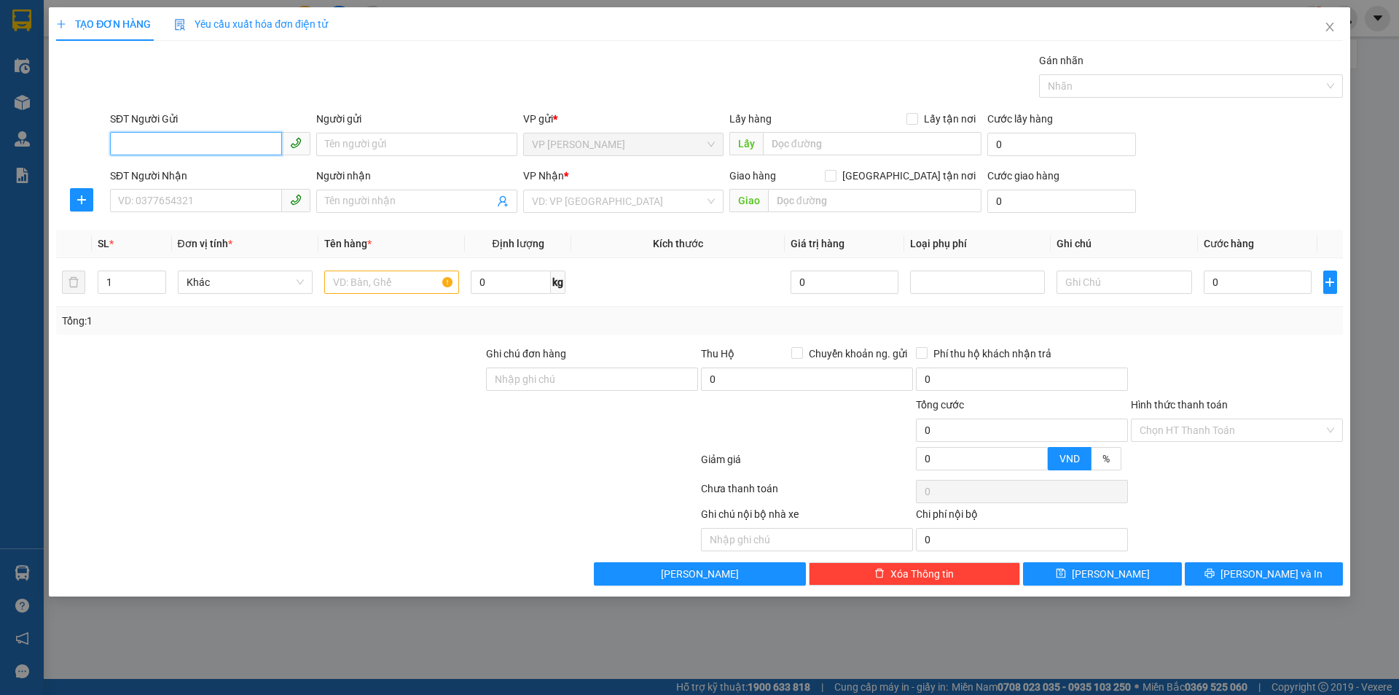
click at [192, 146] on input "SĐT Người Gửi" at bounding box center [196, 143] width 172 height 23
click at [227, 206] on input "SĐT Người Nhận" at bounding box center [196, 200] width 172 height 23
drag, startPoint x: 216, startPoint y: 144, endPoint x: 219, endPoint y: 163, distance: 19.1
click at [216, 144] on input "SĐT Người Gửi" at bounding box center [196, 143] width 172 height 23
click at [225, 138] on input "SĐT Người Gửi" at bounding box center [196, 143] width 172 height 23
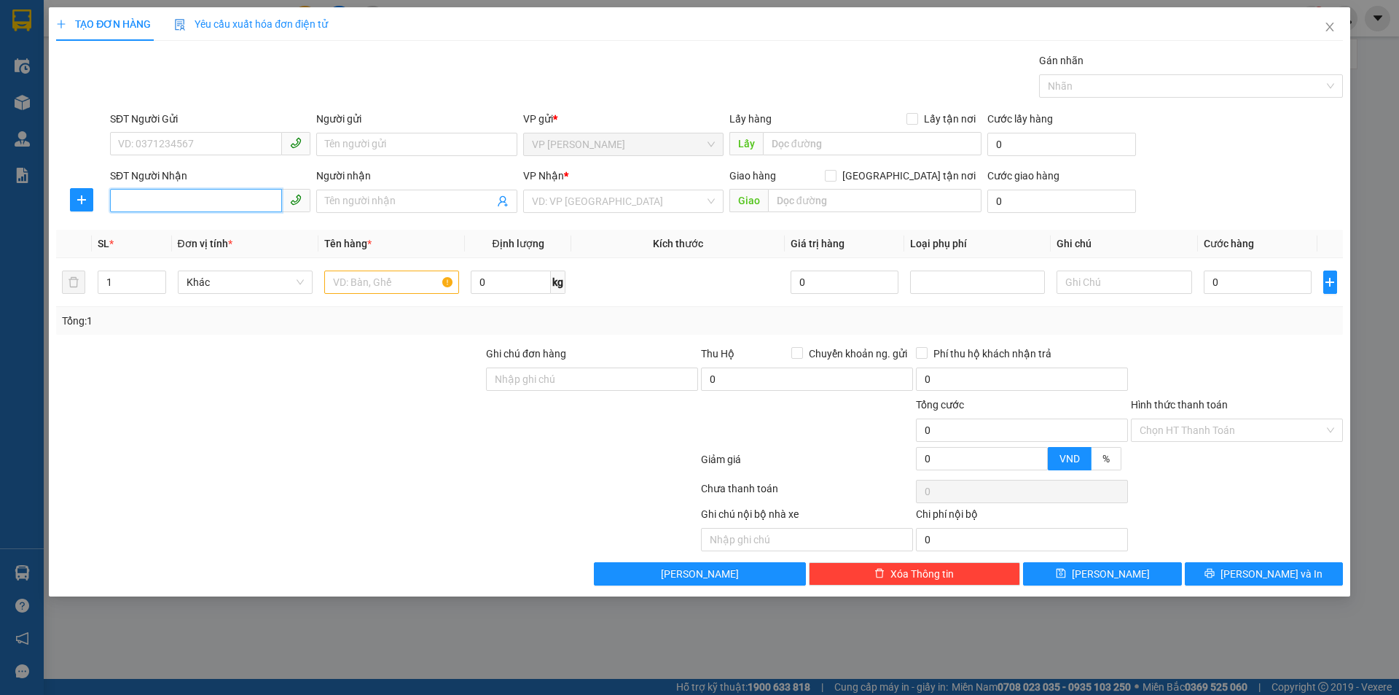
click at [211, 206] on input "SĐT Người Nhận" at bounding box center [196, 200] width 172 height 23
type input "0389027767"
click at [265, 239] on div "0389027767 - CHỊ HOA" at bounding box center [210, 230] width 200 height 23
type input "CHỊ HOA"
checkbox input "true"
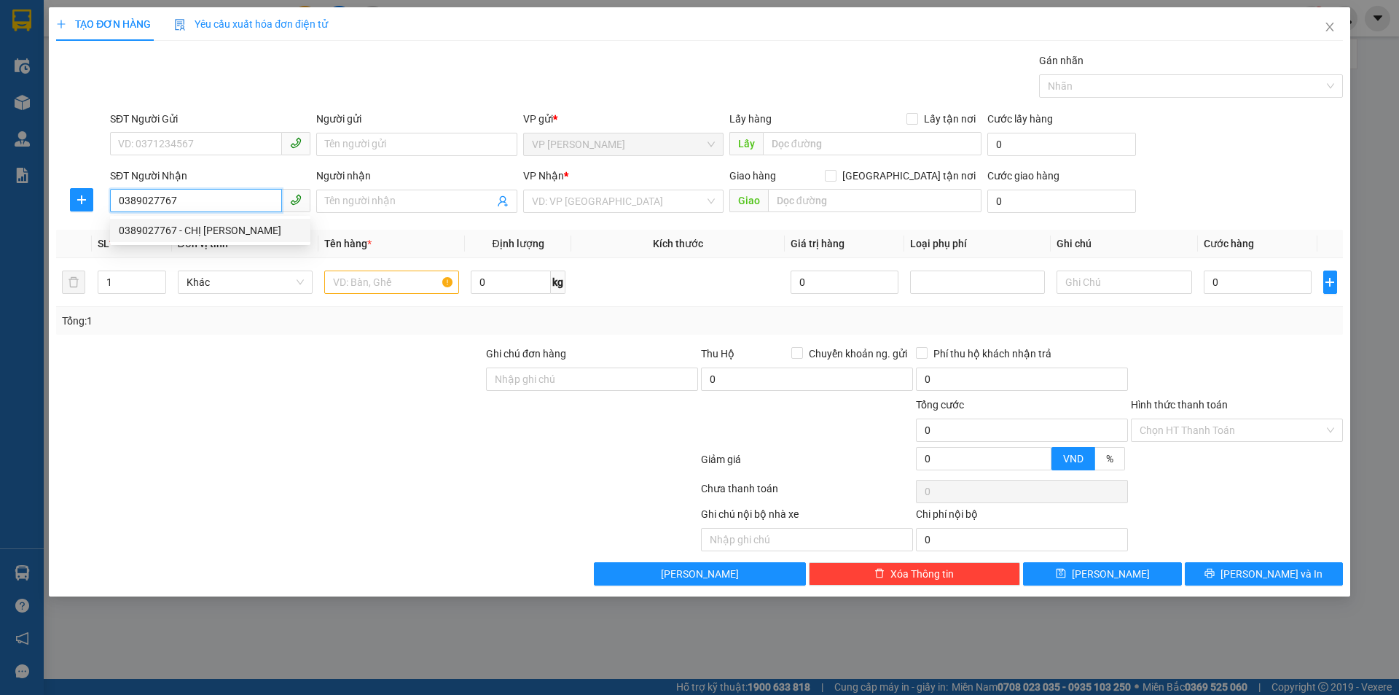
type input "NGỌC HỒI"
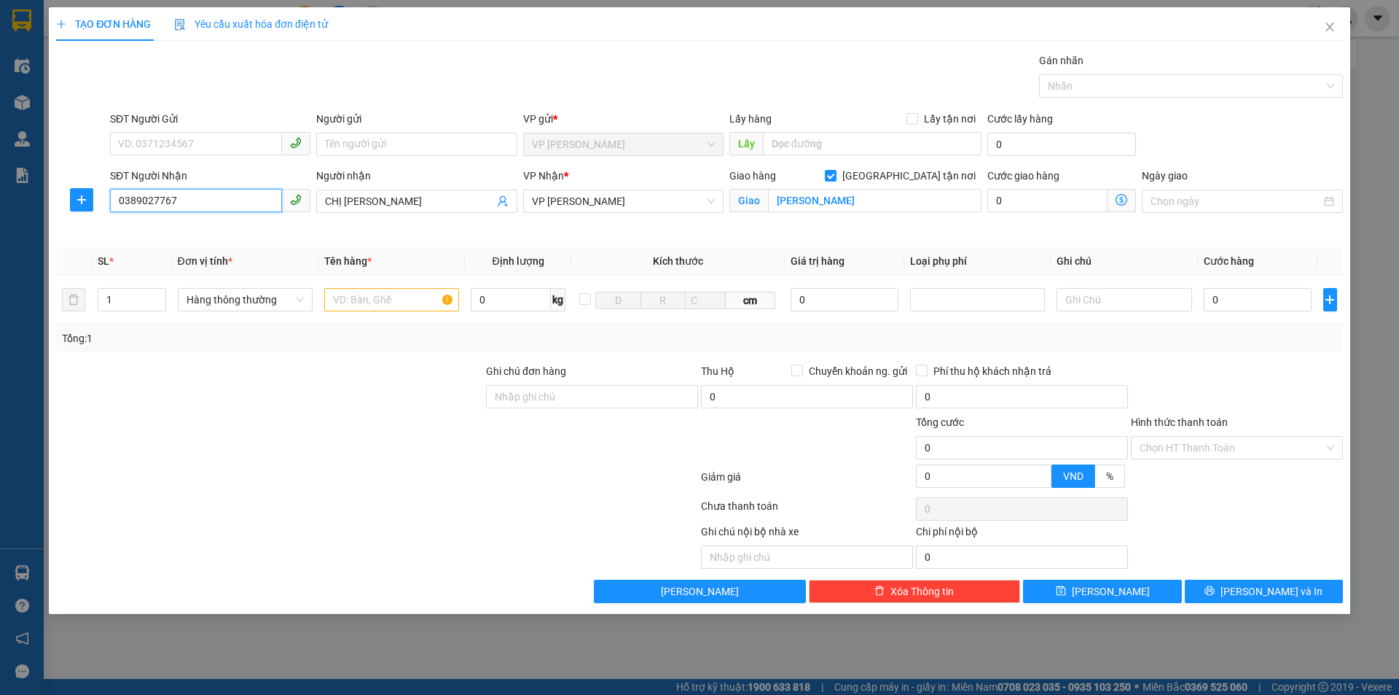
type input "0389027767"
click at [208, 132] on div "SĐT Người Gửi VD: 0371234567" at bounding box center [210, 136] width 200 height 51
click at [211, 141] on input "SĐT Người Gửi" at bounding box center [196, 143] width 172 height 23
click at [212, 136] on input "SĐT Người Gửi" at bounding box center [196, 143] width 172 height 23
click at [225, 175] on div "0353503047 - O VÂN" at bounding box center [210, 173] width 183 height 16
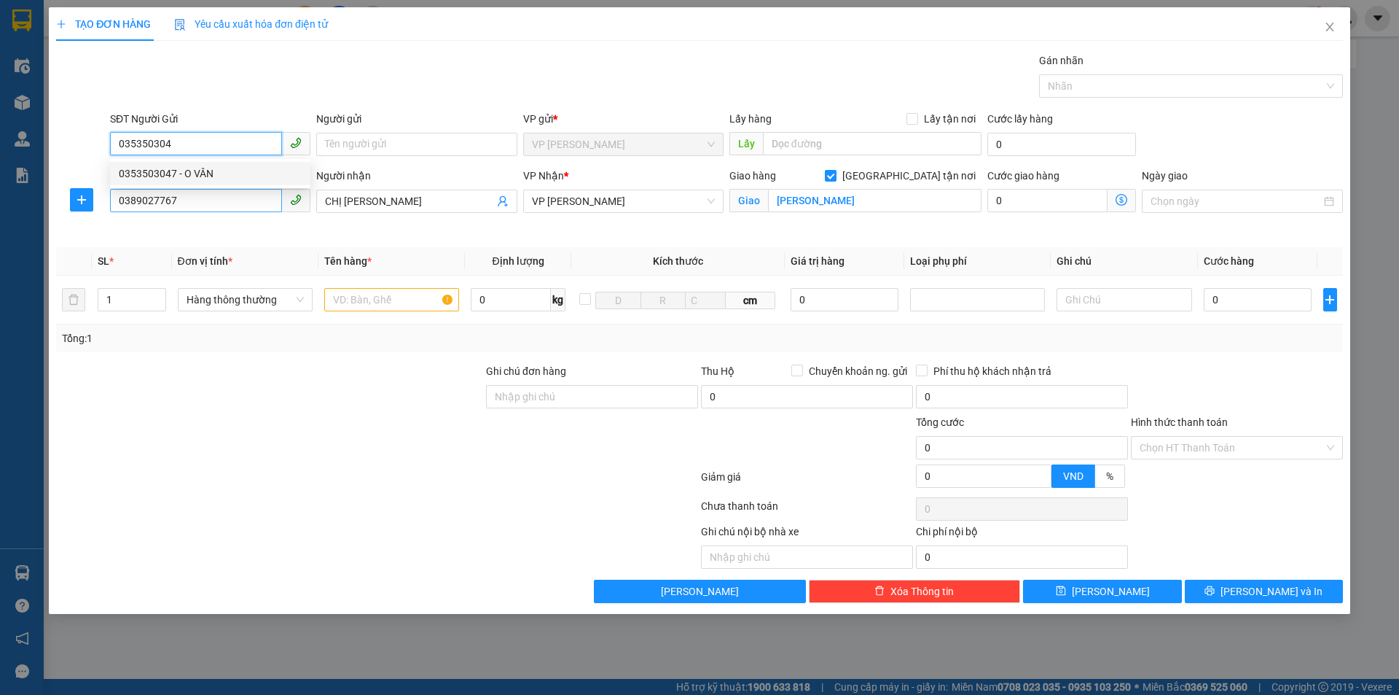
type input "0353503047"
type input "O VÂN"
checkbox input "true"
type input "TC"
type input "0353503047"
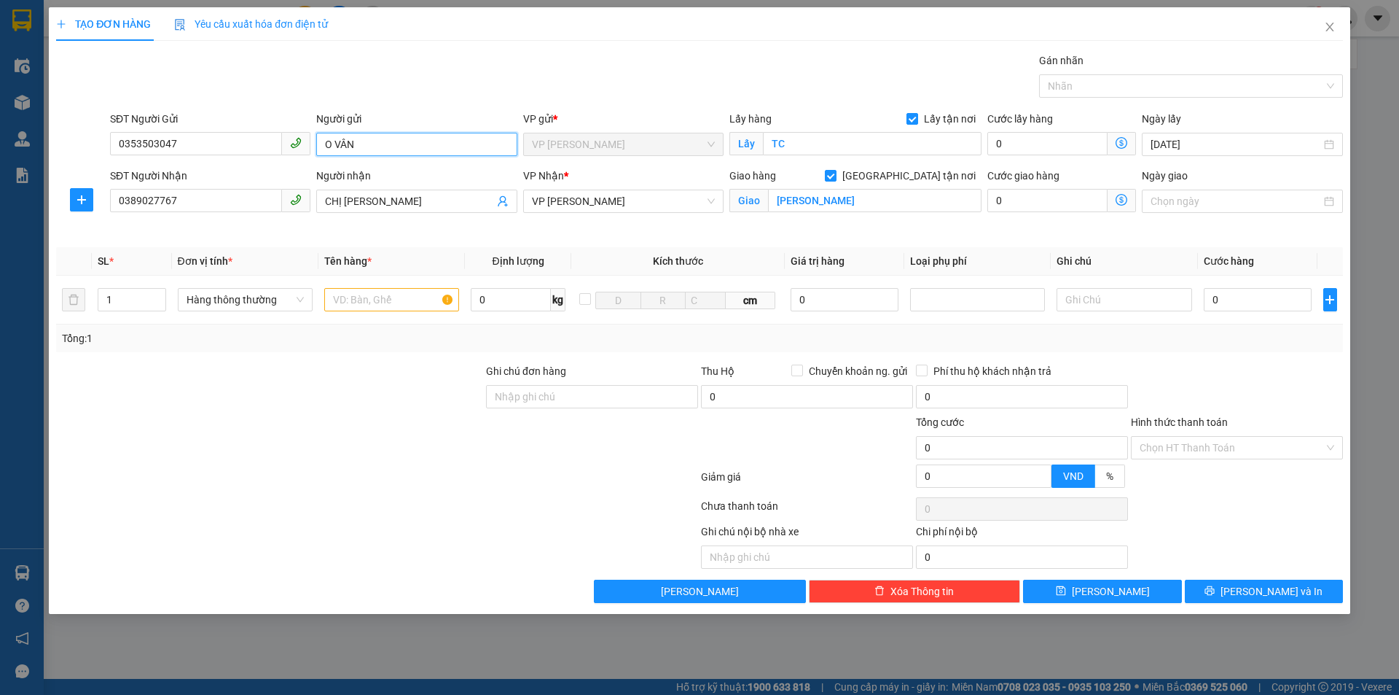
drag, startPoint x: 333, startPoint y: 148, endPoint x: 297, endPoint y: 160, distance: 37.6
click at [305, 152] on div "SĐT Người Gửi 0353503047 0353503047 Người gửi O VÂN VP gửi * VP THANH CHƯƠNG Lấ…" at bounding box center [726, 136] width 1239 height 51
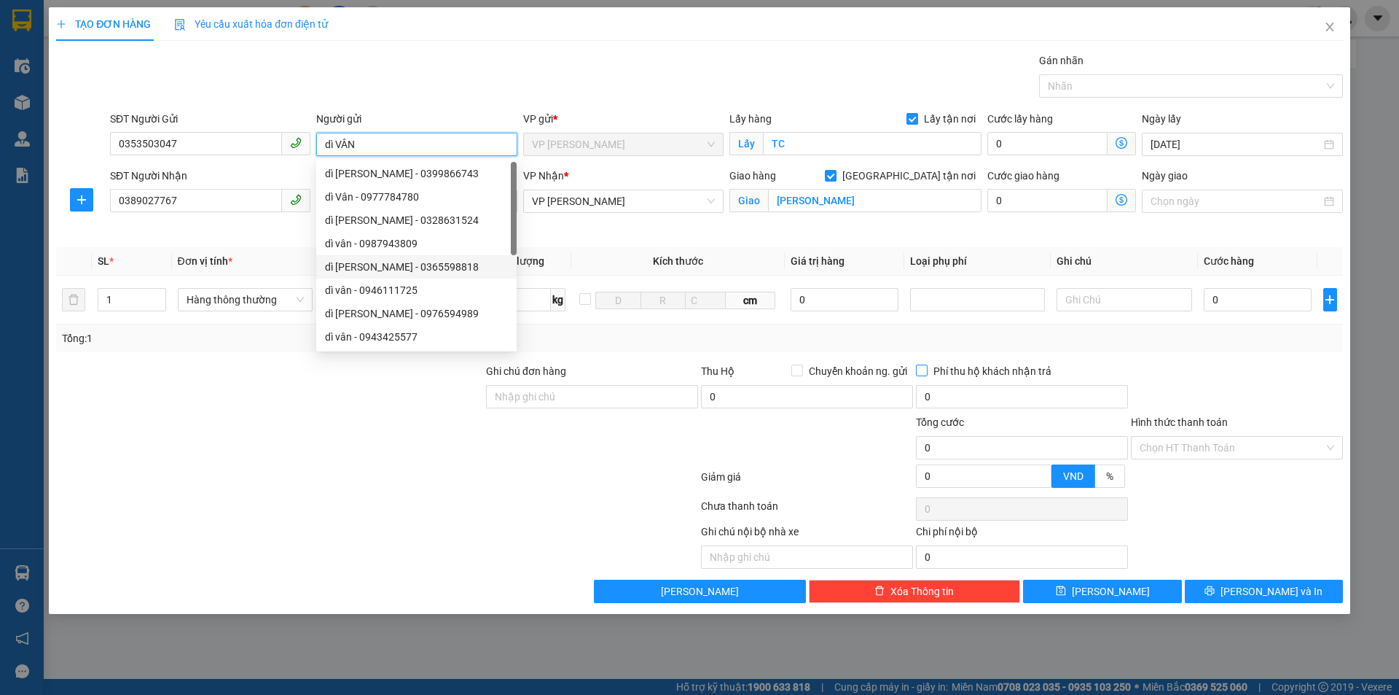
type input "dì VÂN"
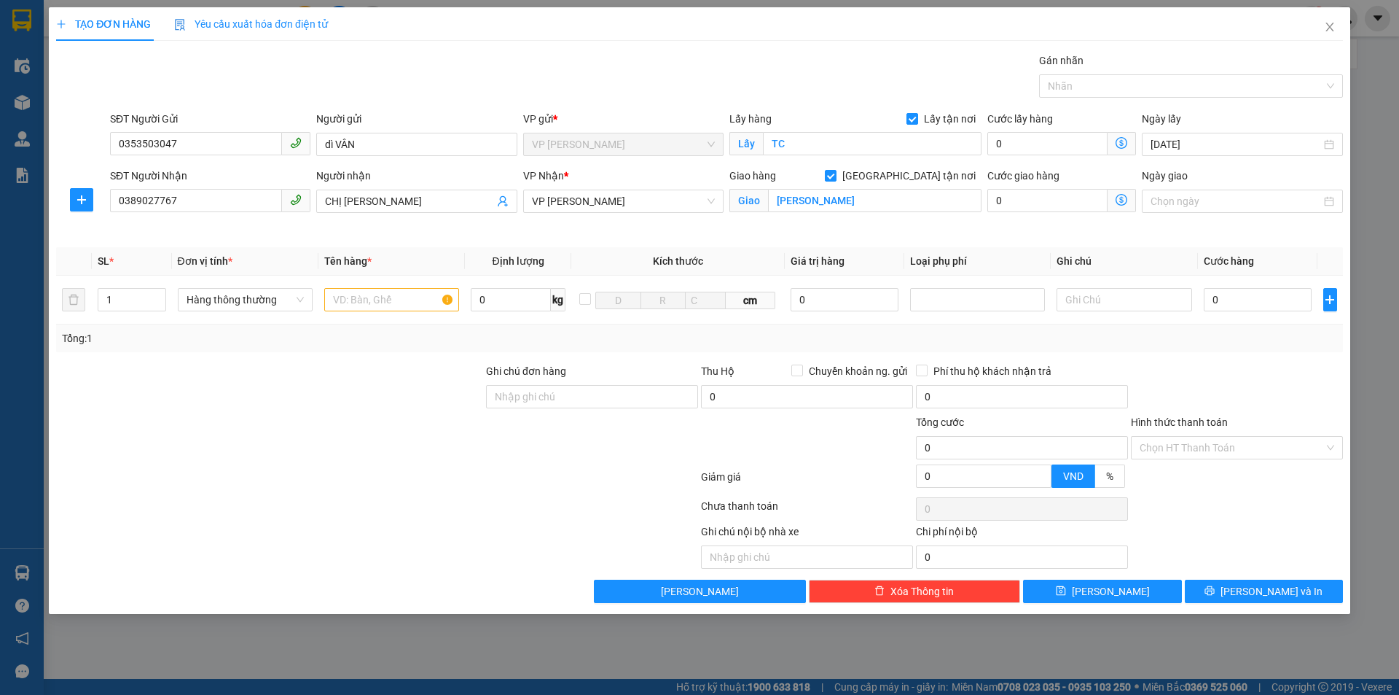
click at [477, 482] on div at bounding box center [377, 479] width 645 height 29
click at [369, 296] on input "text" at bounding box center [391, 299] width 135 height 23
type input "thực phẩm"
drag, startPoint x: 406, startPoint y: 407, endPoint x: 412, endPoint y: 411, distance: 7.9
click at [409, 410] on div at bounding box center [270, 388] width 430 height 51
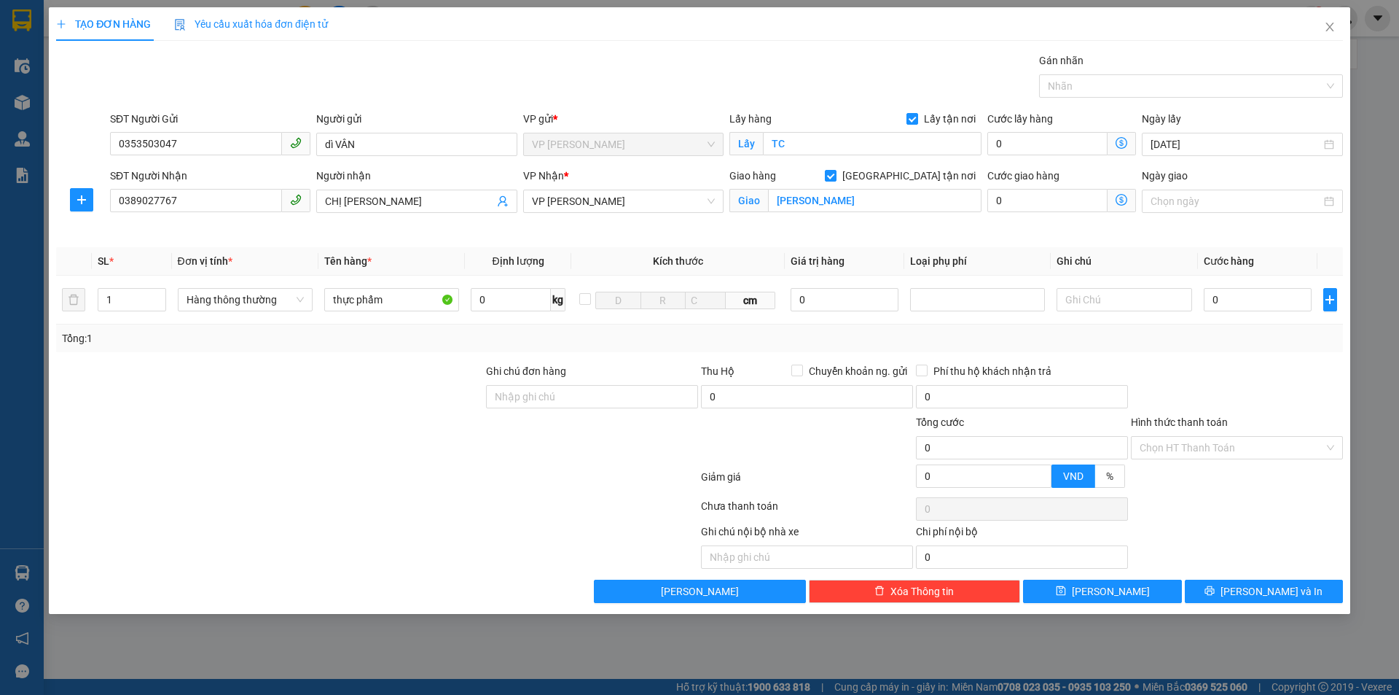
click at [1272, 380] on div at bounding box center [1237, 388] width 215 height 51
click at [1244, 297] on input "0" at bounding box center [1258, 299] width 109 height 23
type input "4f"
type input "0"
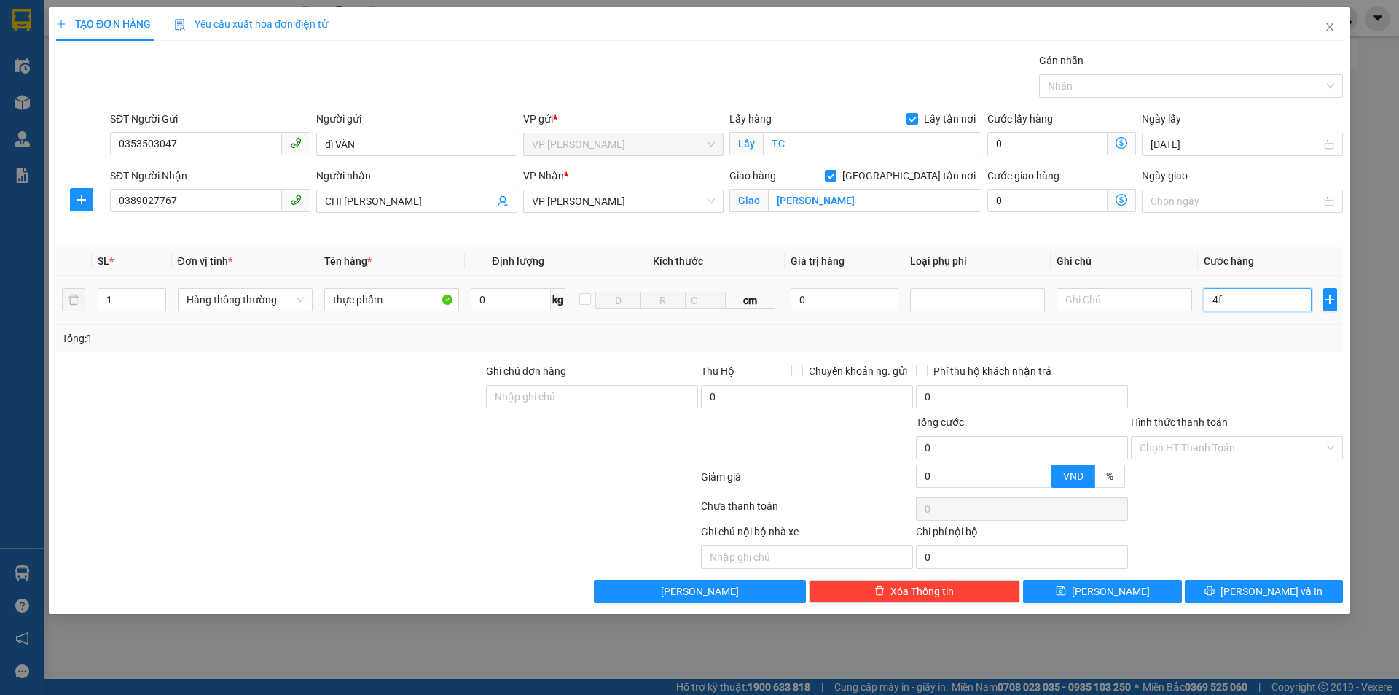
type input "4"
type input "0"
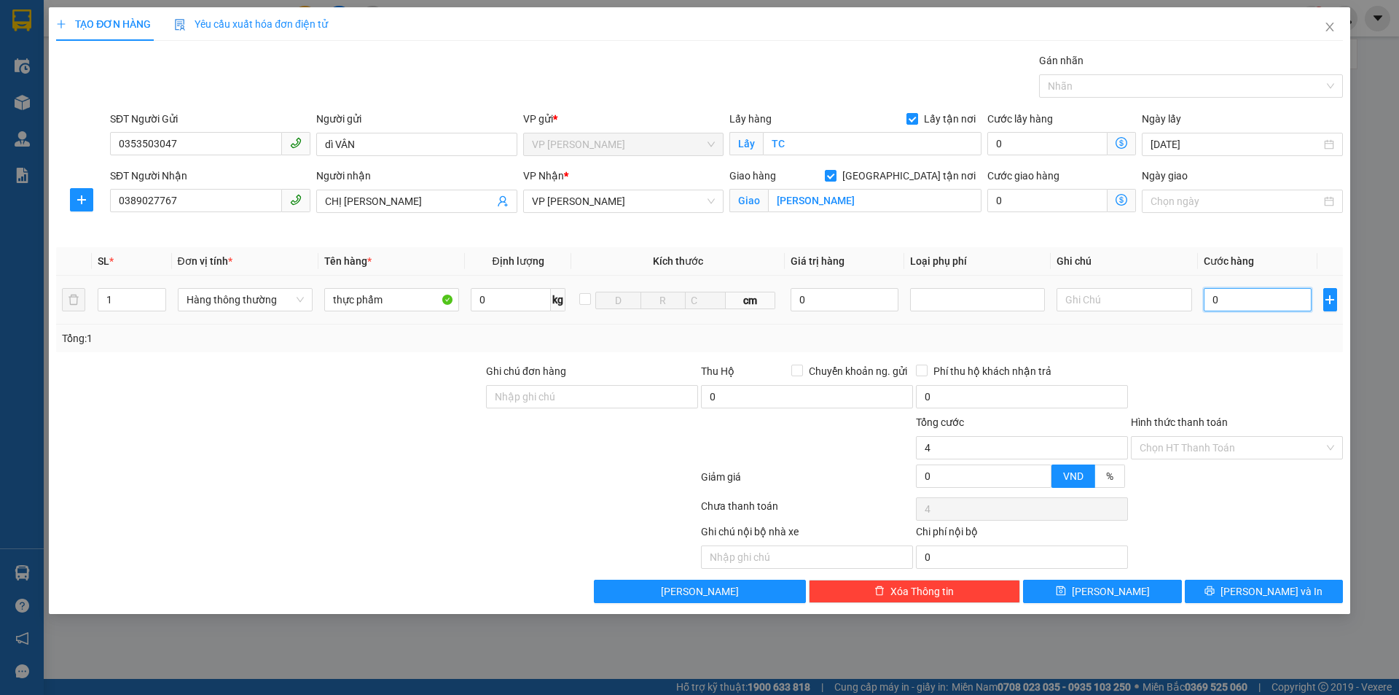
type input "0"
type input "04f"
type input "0"
type input "04"
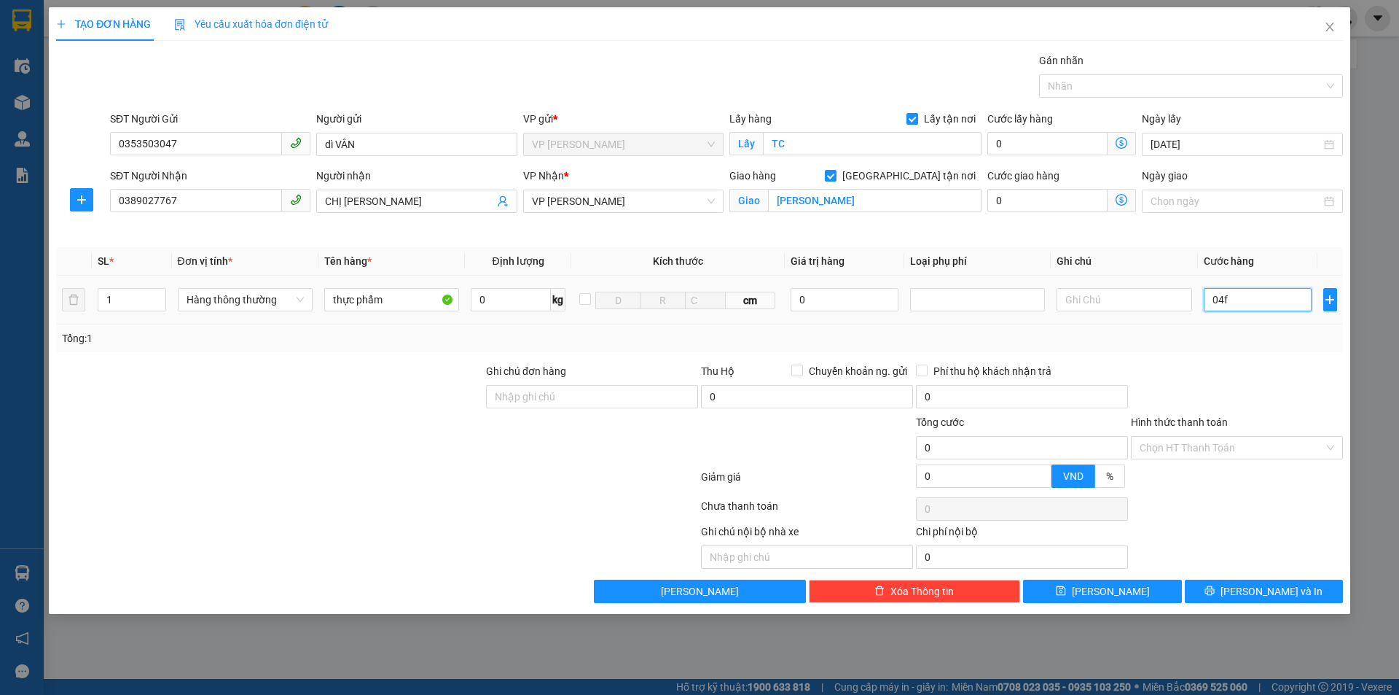
type input "4"
type input "0"
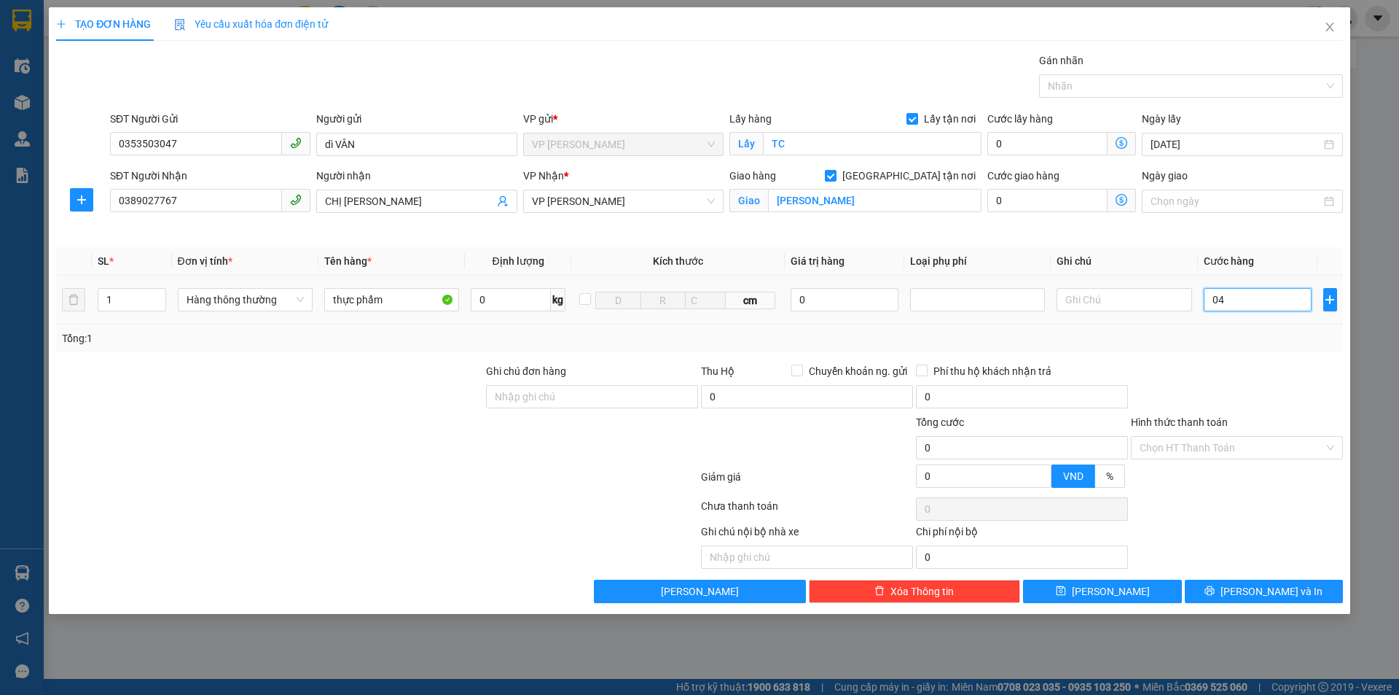
type input "04f"
type input "0"
type input "04"
type input "4"
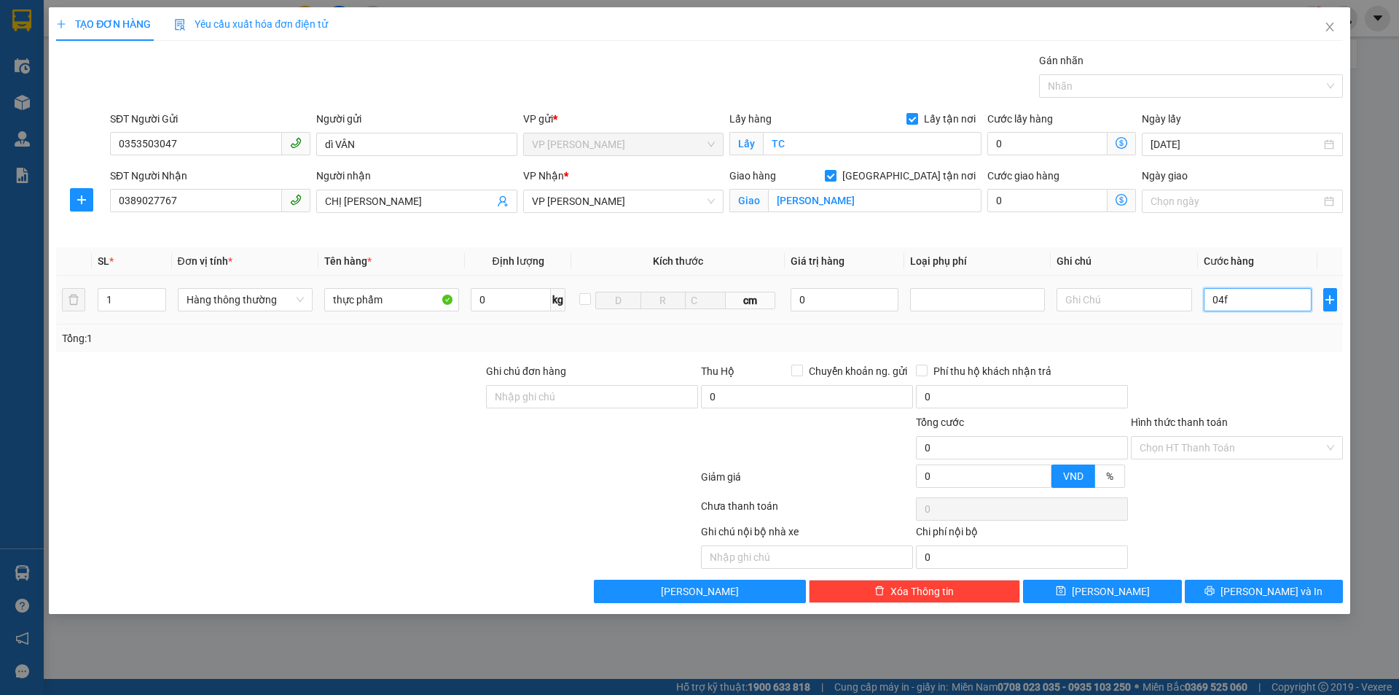
type input "4"
type input "0"
click at [1244, 297] on input "0" at bounding box center [1258, 299] width 109 height 23
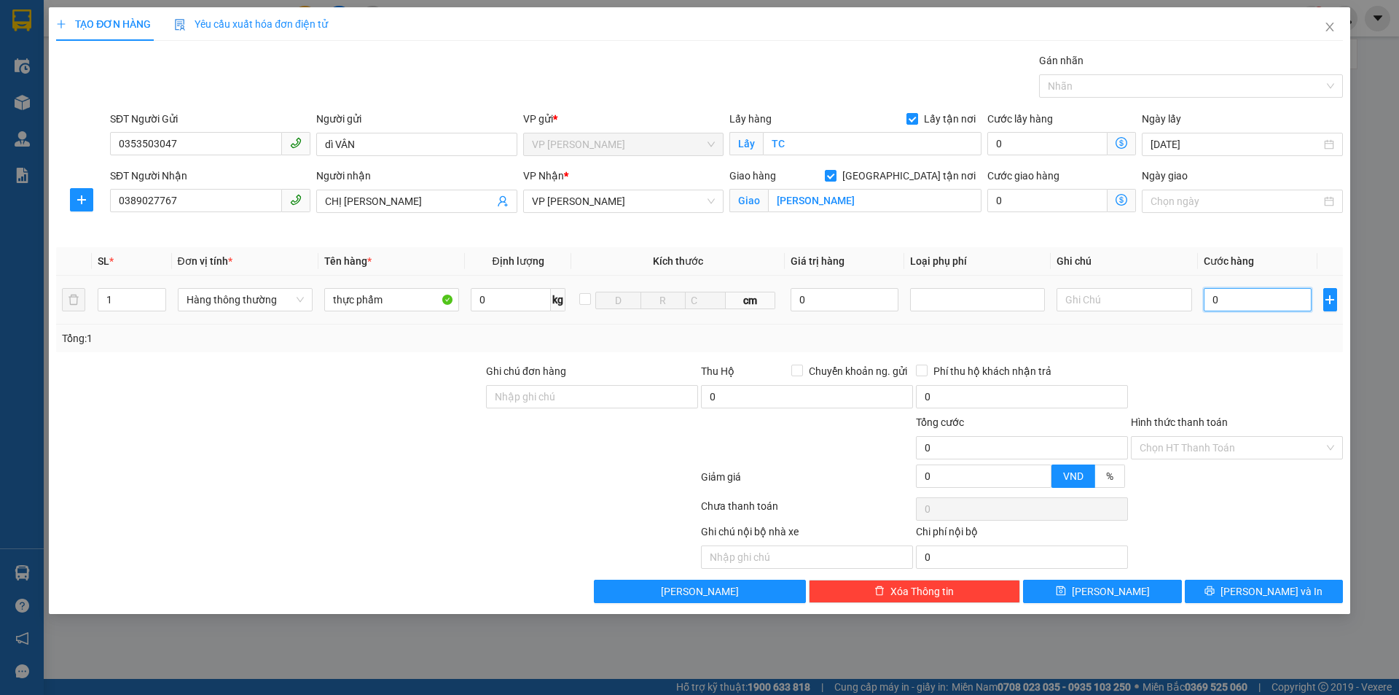
click at [1244, 297] on input "0" at bounding box center [1258, 299] width 109 height 23
type input "04f"
type input "0"
drag, startPoint x: 1240, startPoint y: 308, endPoint x: 1205, endPoint y: 308, distance: 34.3
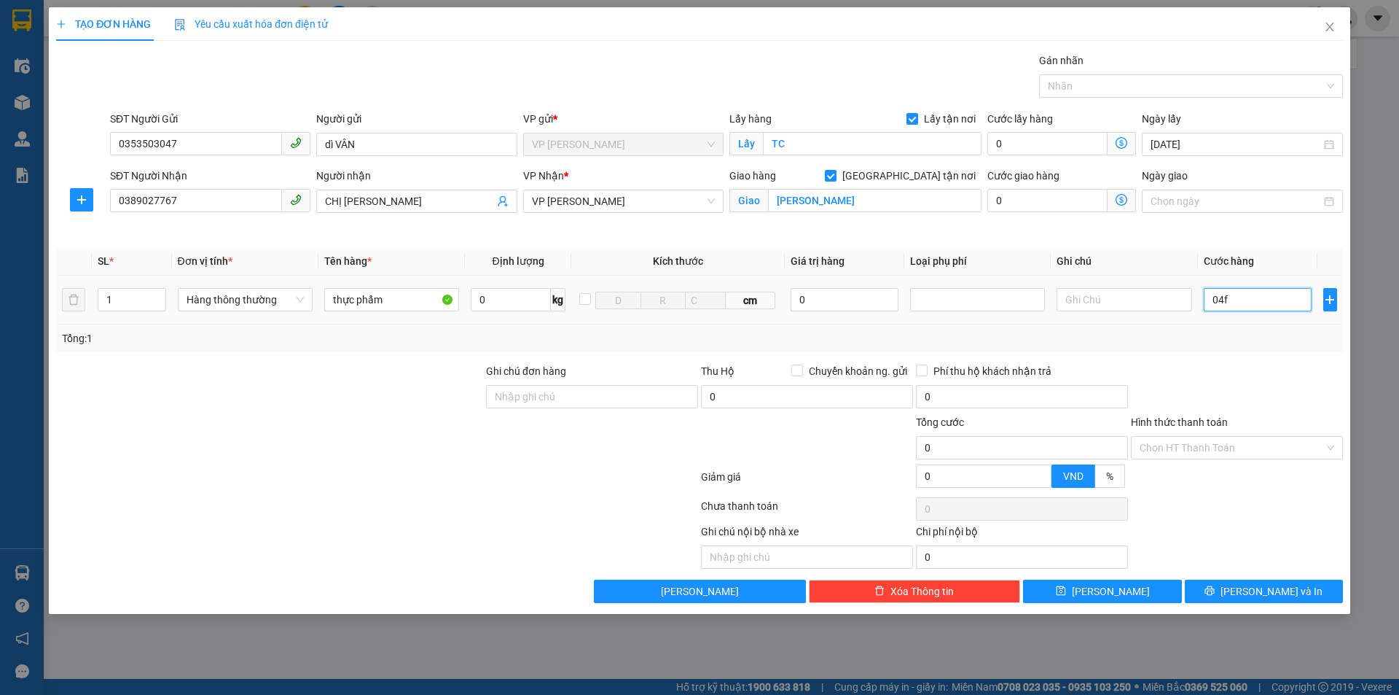
click at [1205, 308] on input "04f" at bounding box center [1258, 299] width 109 height 23
type input "4f"
type input "0"
type input "4"
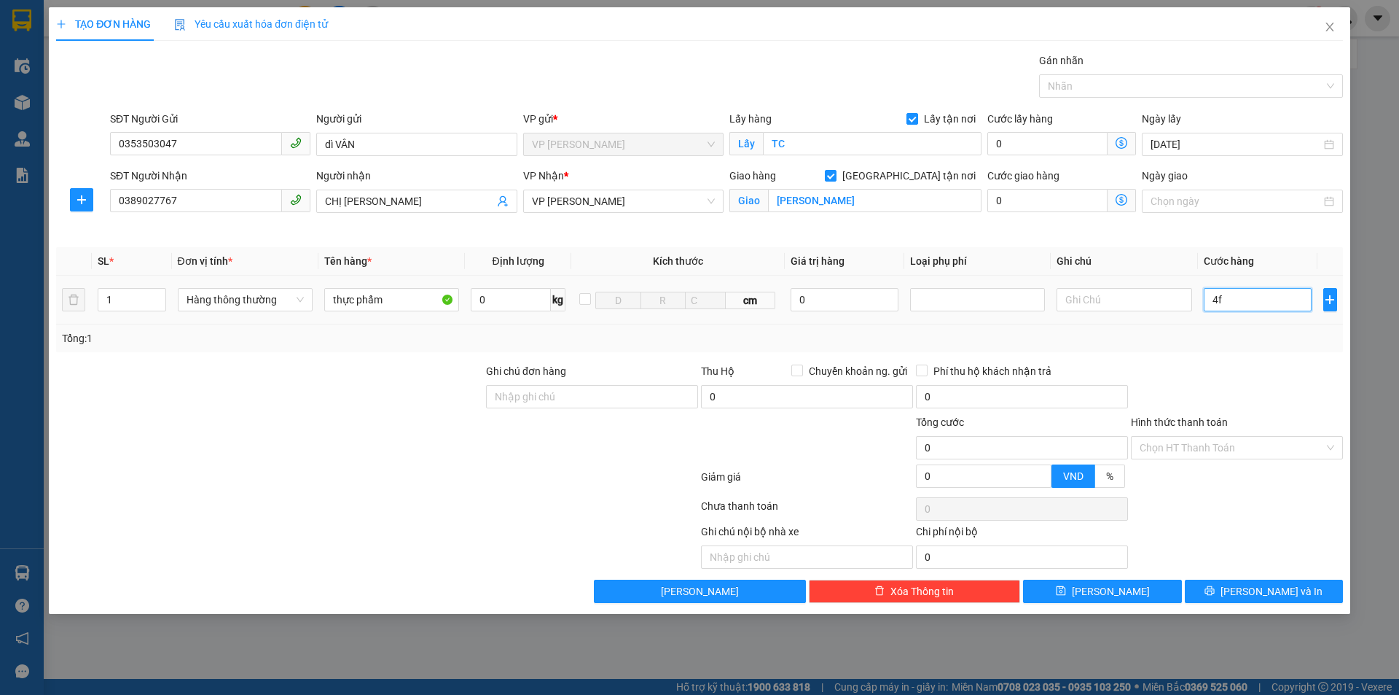
type input "4"
type input "40"
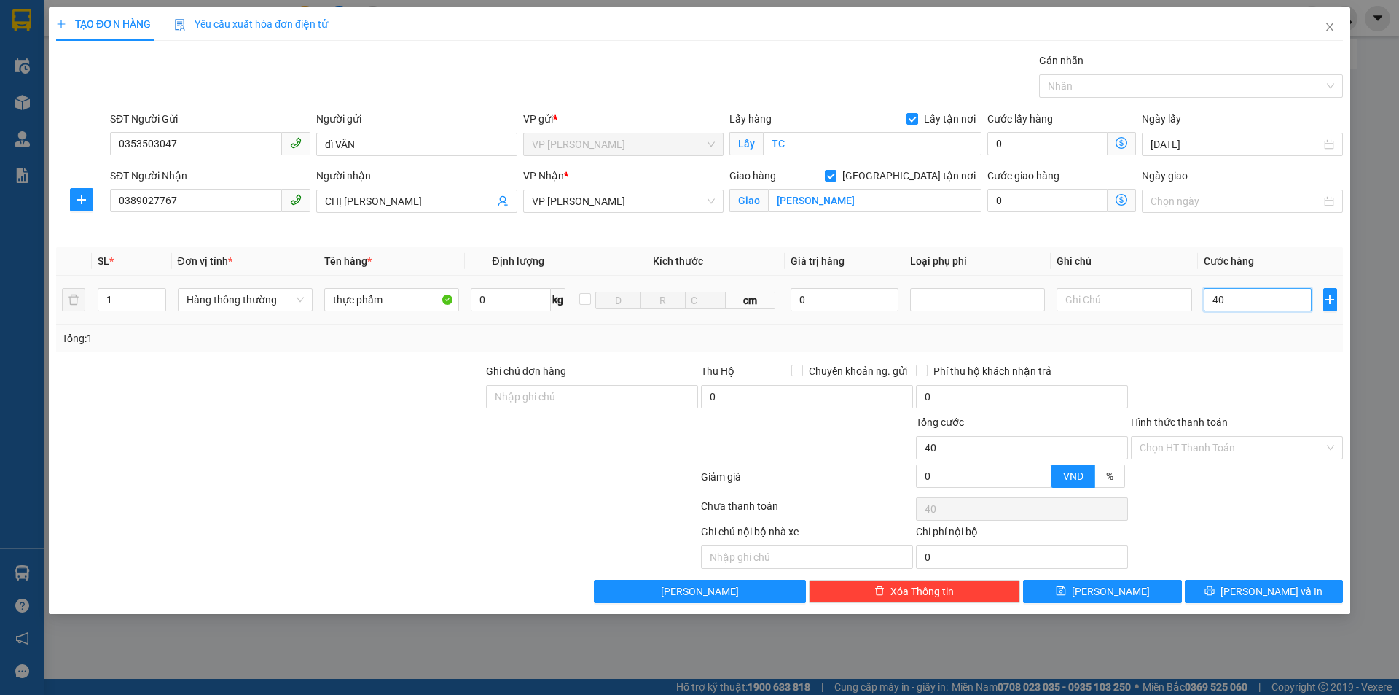
type input "400"
type input "4.000"
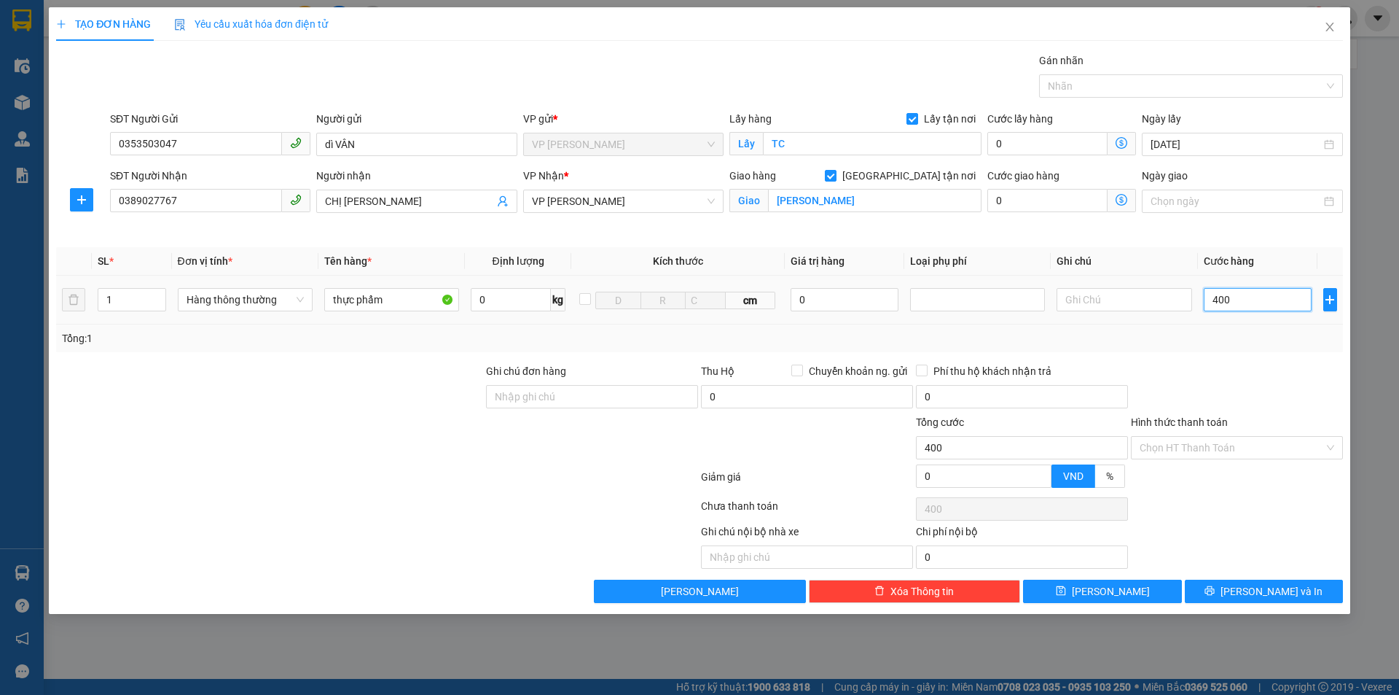
type input "4.000"
type input "40.000"
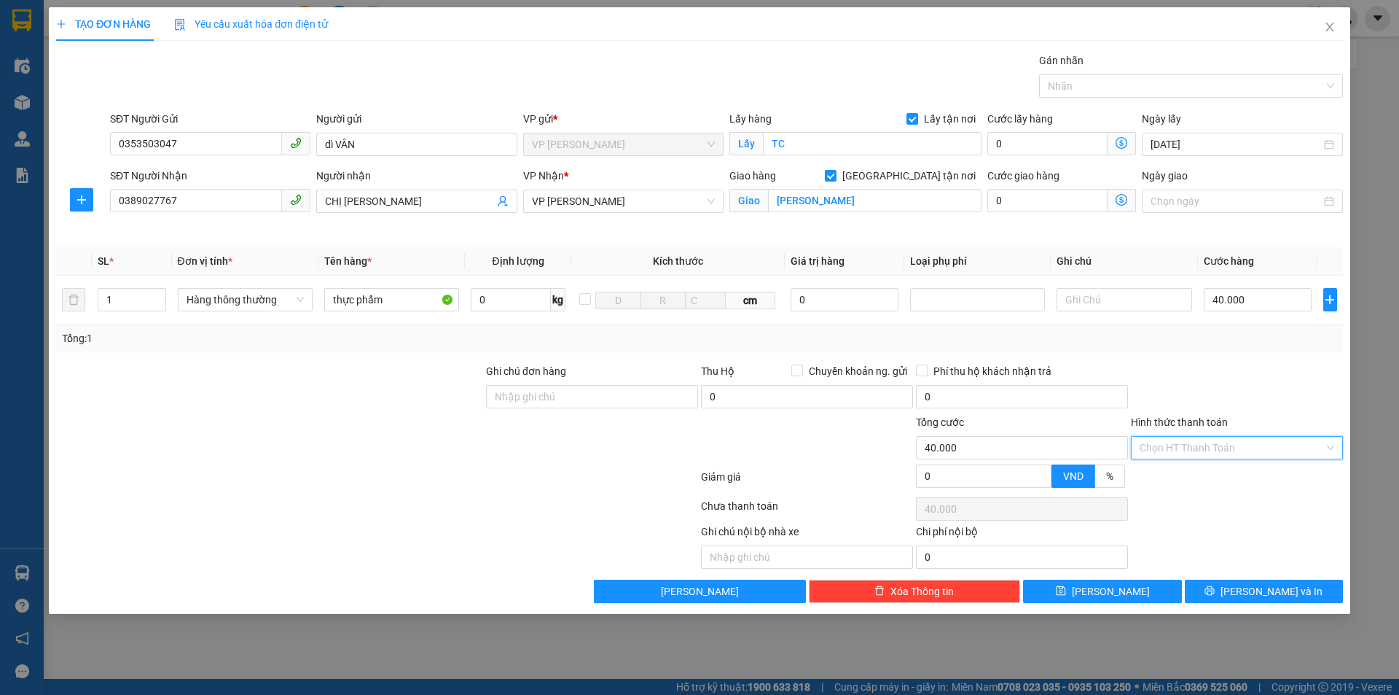
drag, startPoint x: 1216, startPoint y: 442, endPoint x: 1219, endPoint y: 453, distance: 11.5
click at [1216, 442] on input "Hình thức thanh toán" at bounding box center [1232, 448] width 184 height 22
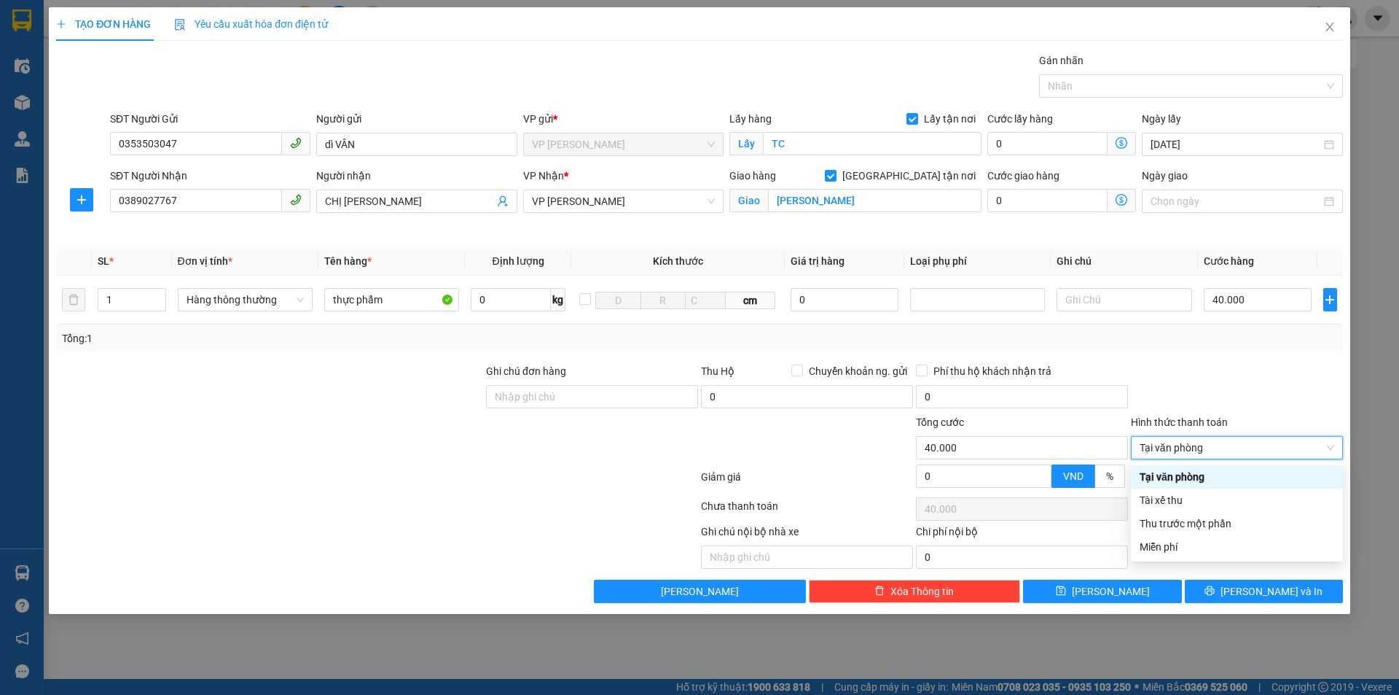
type input "0"
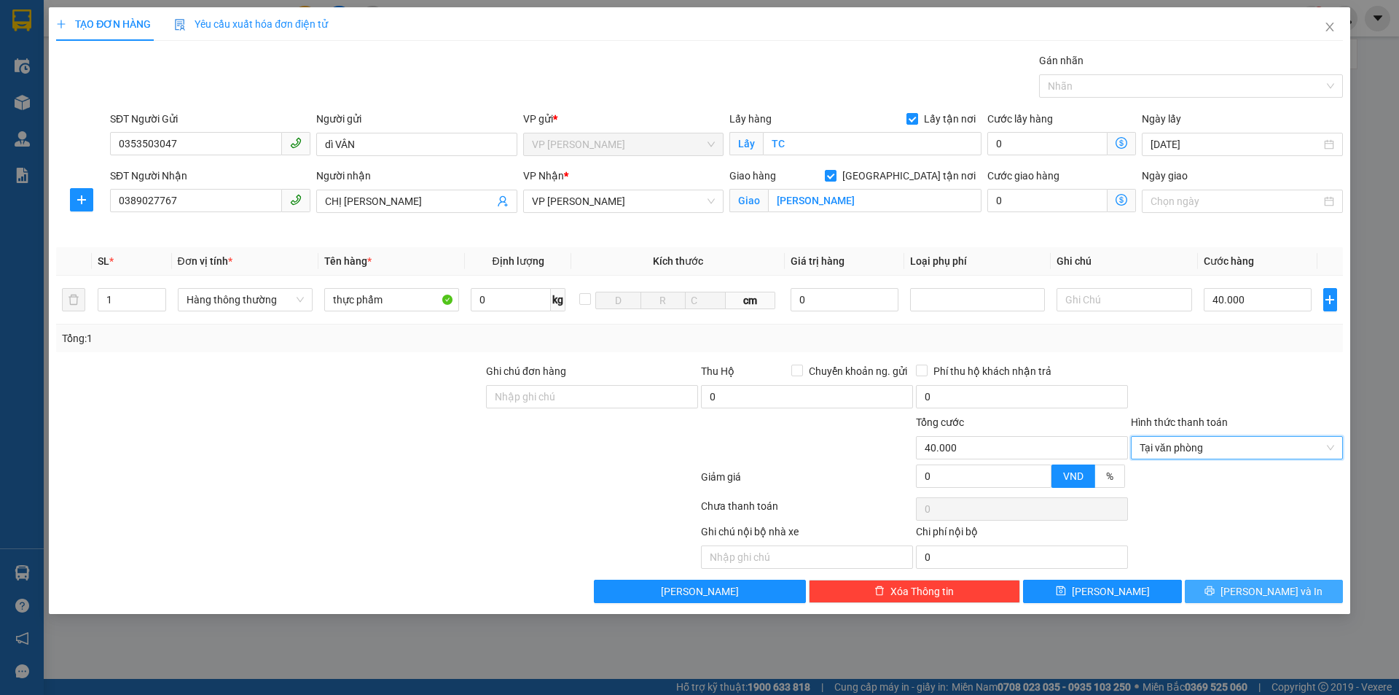
drag, startPoint x: 1255, startPoint y: 588, endPoint x: 1254, endPoint y: 576, distance: 11.8
click at [1256, 589] on span "Lưu và In" at bounding box center [1272, 591] width 102 height 16
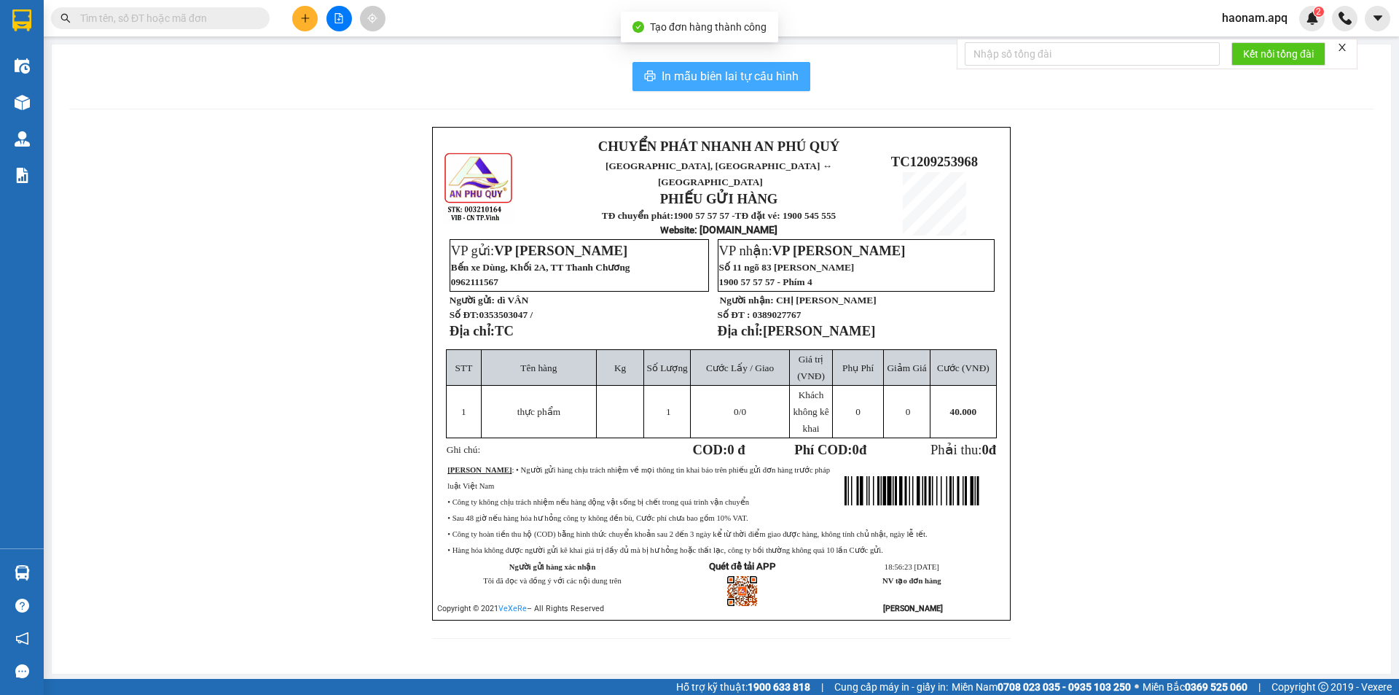
click at [757, 70] on span "In mẫu biên lai tự cấu hình" at bounding box center [730, 76] width 137 height 18
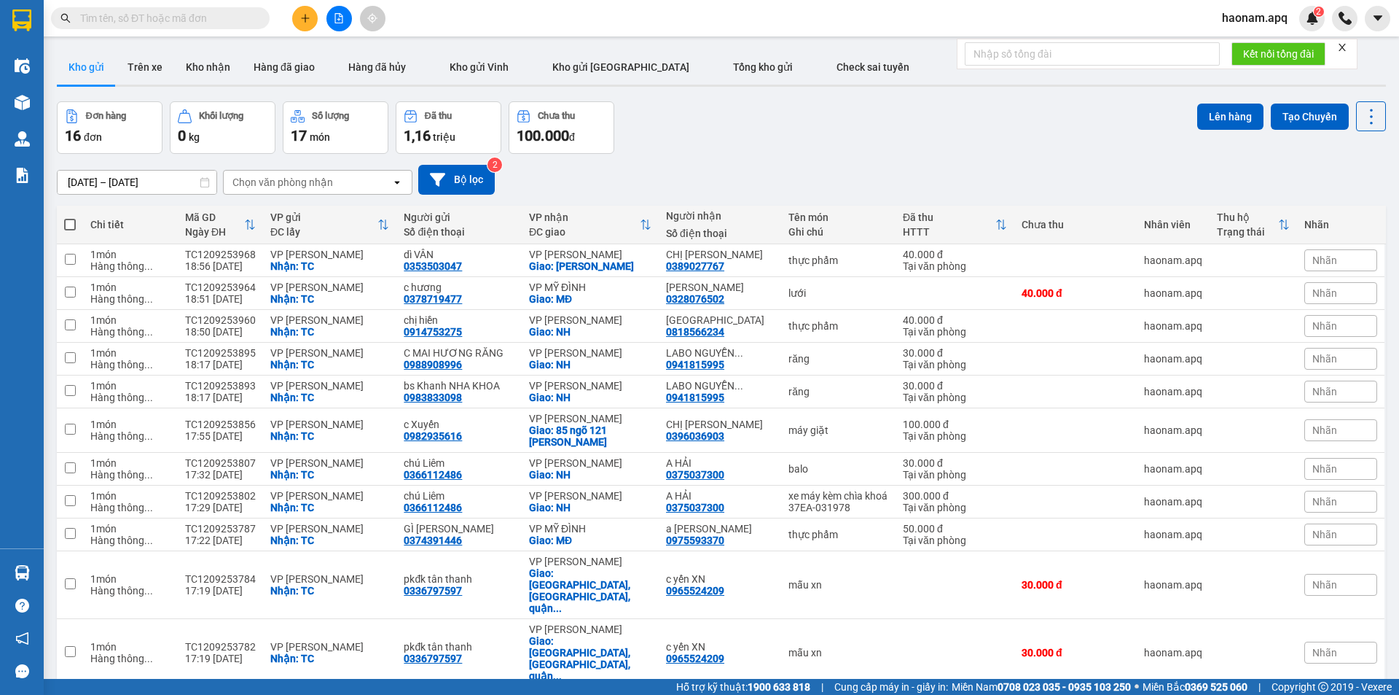
click at [310, 17] on button at bounding box center [305, 19] width 26 height 26
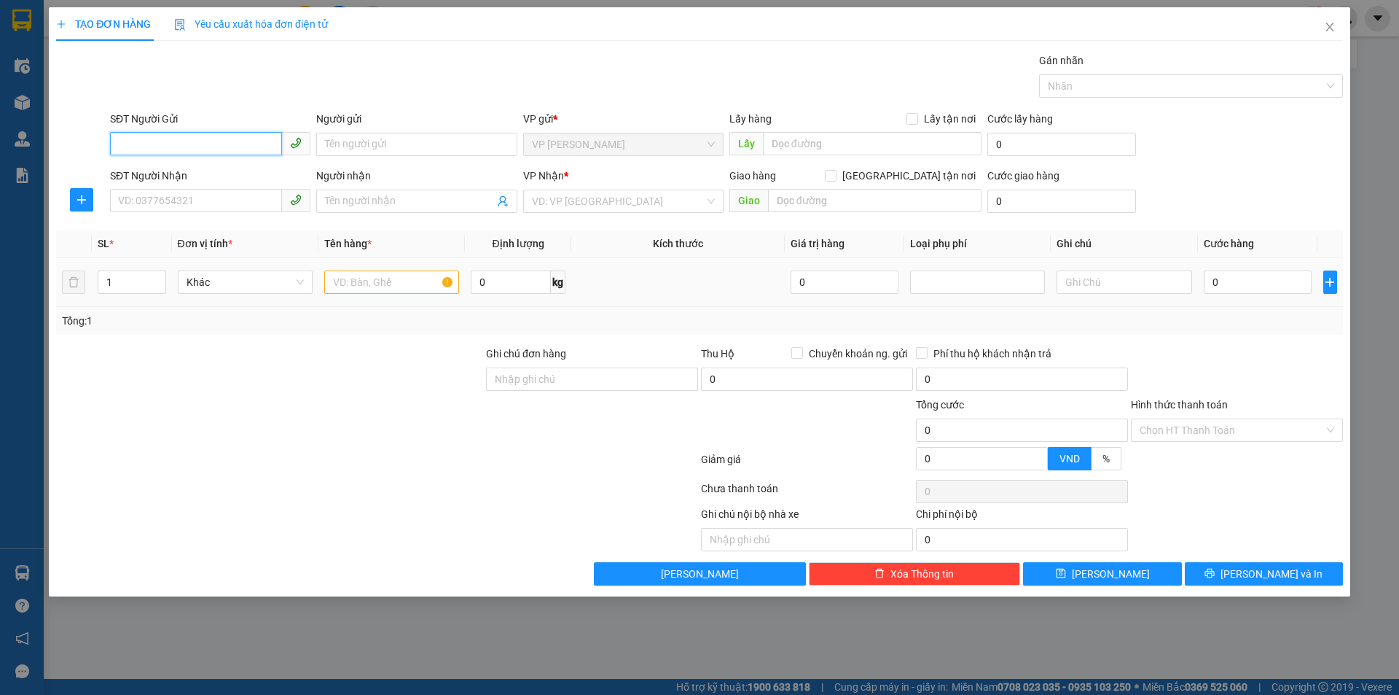
drag, startPoint x: 252, startPoint y: 137, endPoint x: 429, endPoint y: 286, distance: 231.2
click at [251, 137] on input "SĐT Người Gửi" at bounding box center [196, 143] width 172 height 23
click at [230, 193] on input "SĐT Người Nhận" at bounding box center [196, 200] width 172 height 23
type input "0854133168"
click at [462, 206] on input "Người nhận" at bounding box center [409, 201] width 168 height 16
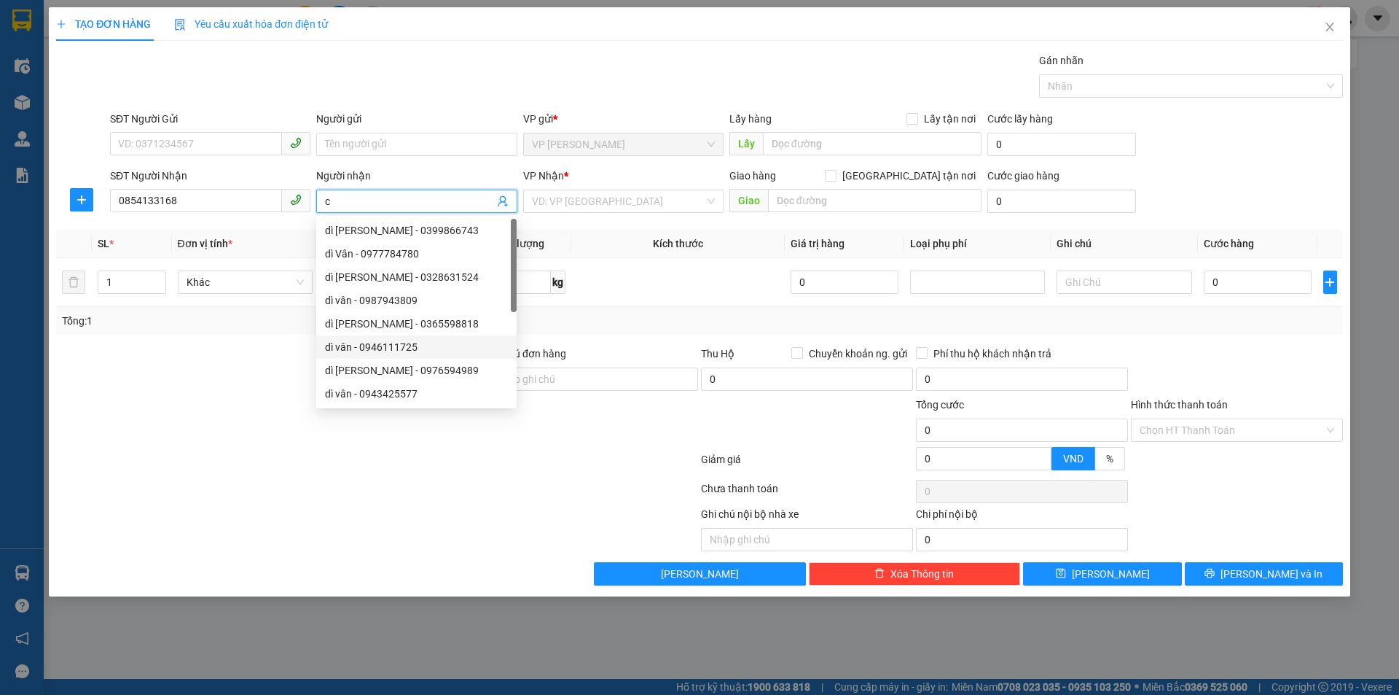
drag, startPoint x: 165, startPoint y: 475, endPoint x: 218, endPoint y: 463, distance: 54.6
click at [166, 474] on div at bounding box center [377, 461] width 645 height 29
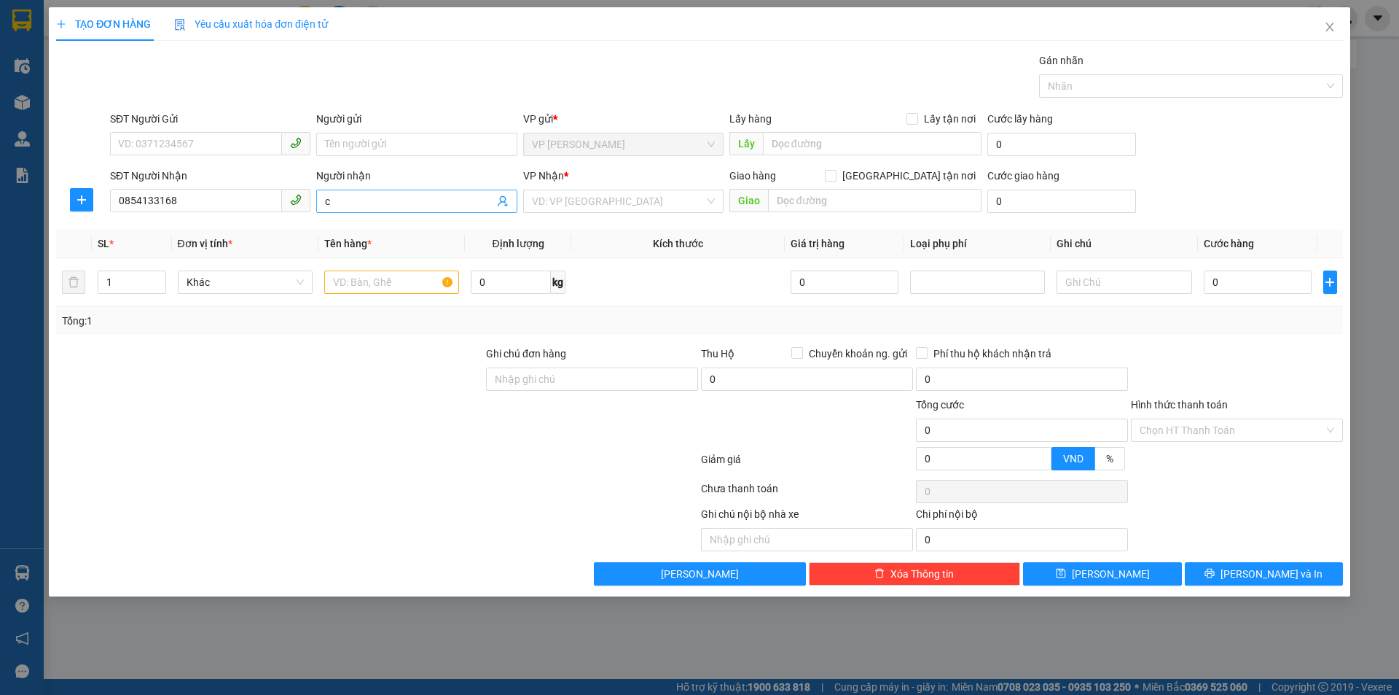
click at [378, 200] on input "c" at bounding box center [409, 201] width 168 height 16
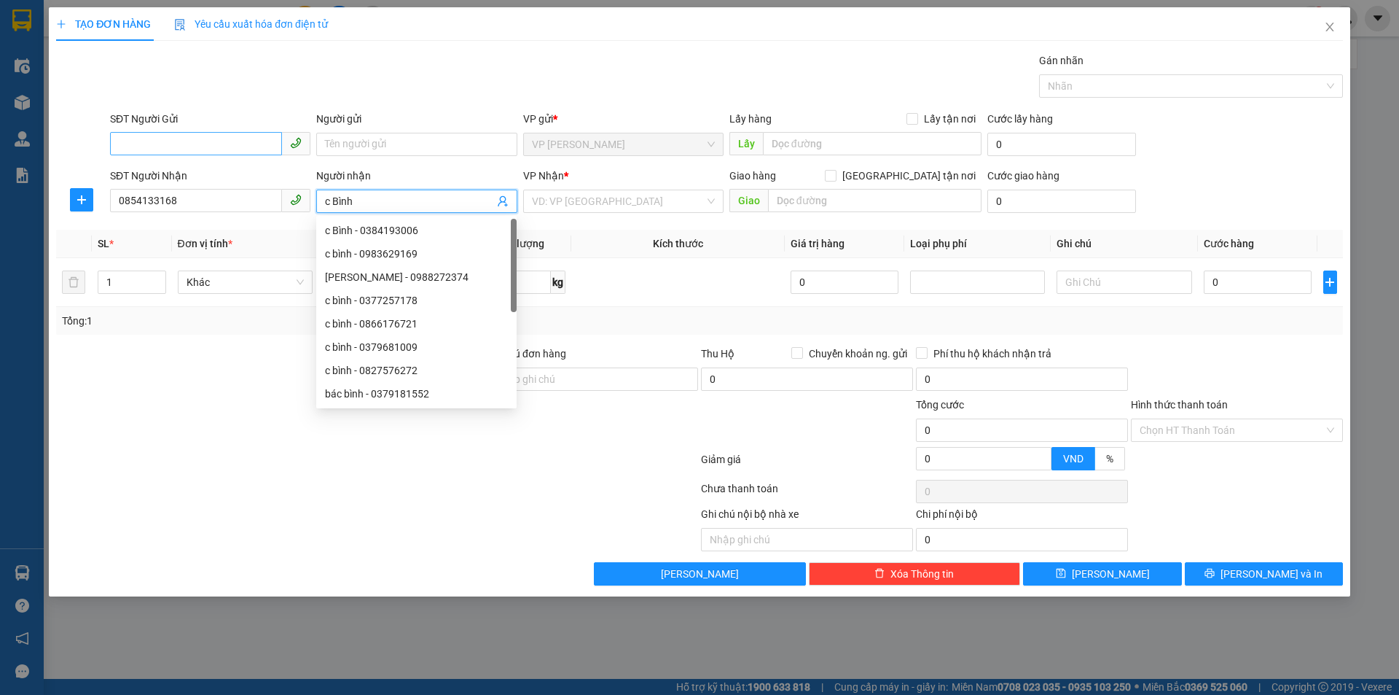
type input "c Bình"
click at [227, 142] on input "SĐT Người Gửi" at bounding box center [196, 143] width 172 height 23
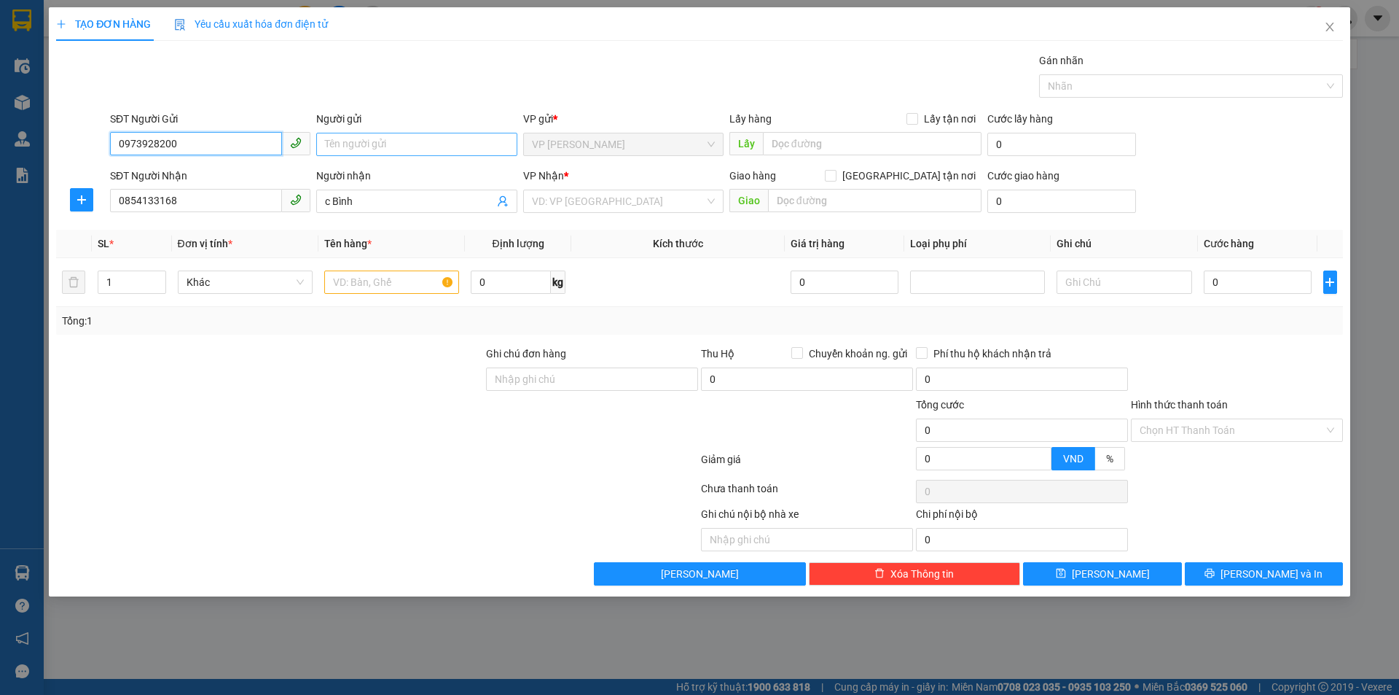
type input "0973928200"
click at [384, 143] on input "Người gửi" at bounding box center [416, 144] width 200 height 23
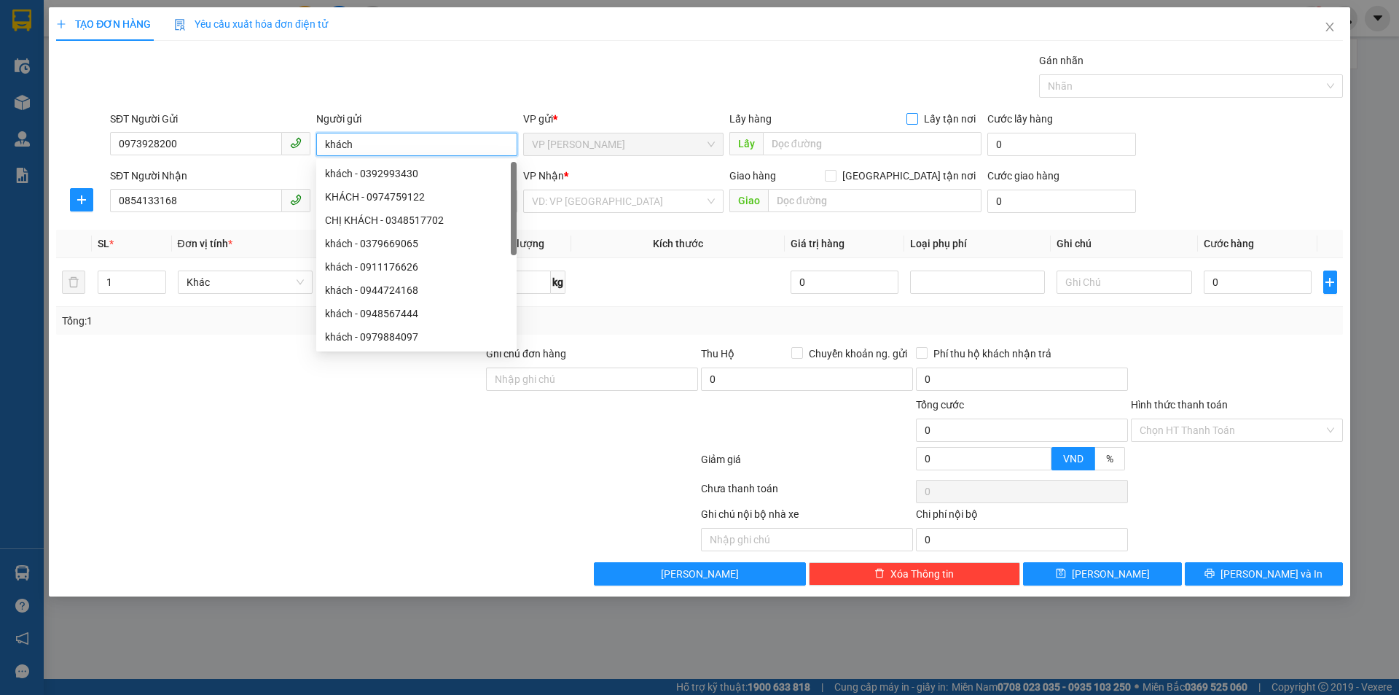
type input "khách"
click at [913, 120] on input "Lấy tận nơi" at bounding box center [912, 118] width 10 height 10
checkbox input "true"
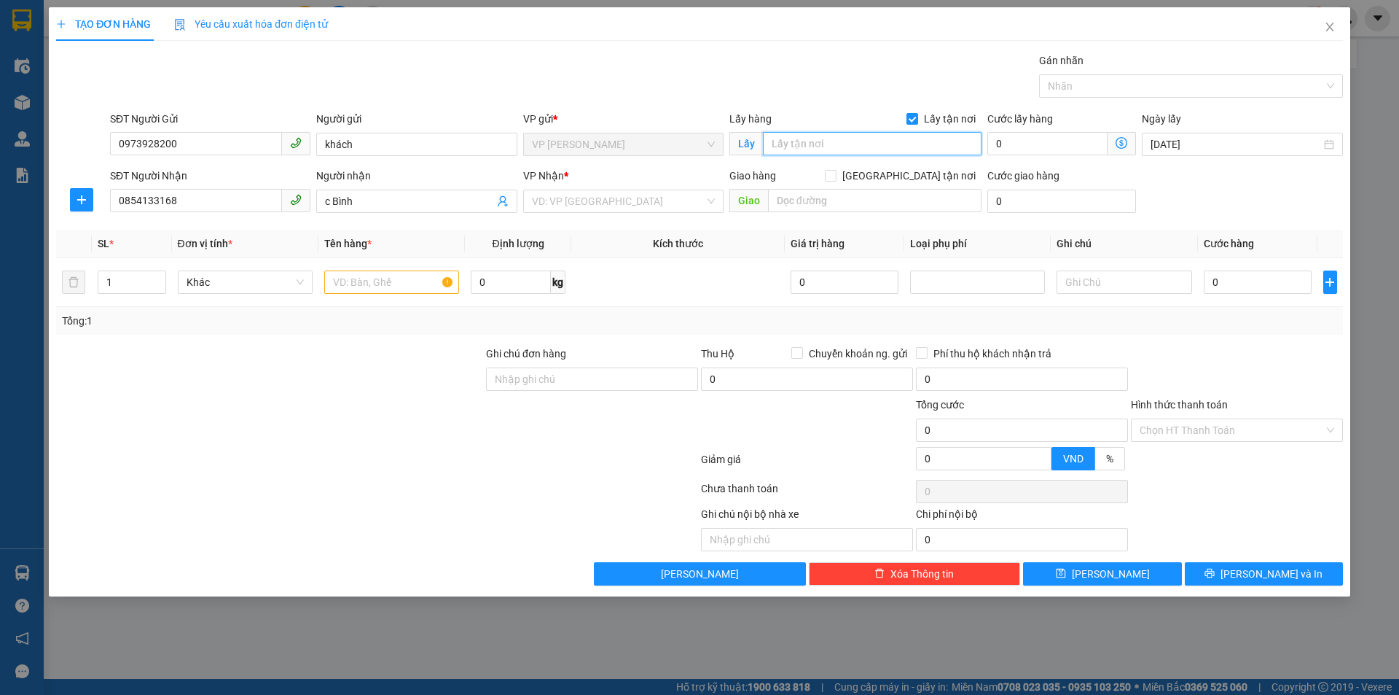
click at [840, 148] on input "text" at bounding box center [872, 143] width 219 height 23
type input "TC"
click at [551, 195] on input "search" at bounding box center [618, 201] width 173 height 22
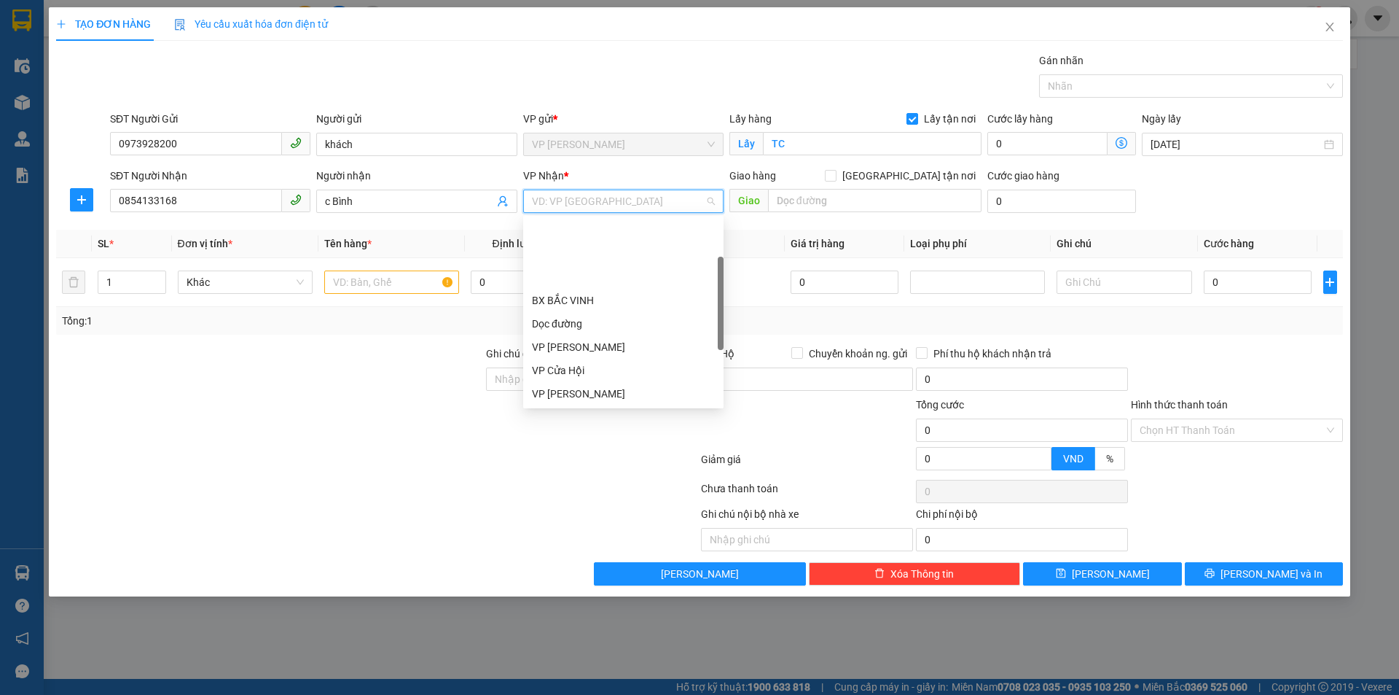
scroll to position [210, 0]
click at [644, 256] on div "VP NGỌC HỒI" at bounding box center [623, 254] width 183 height 16
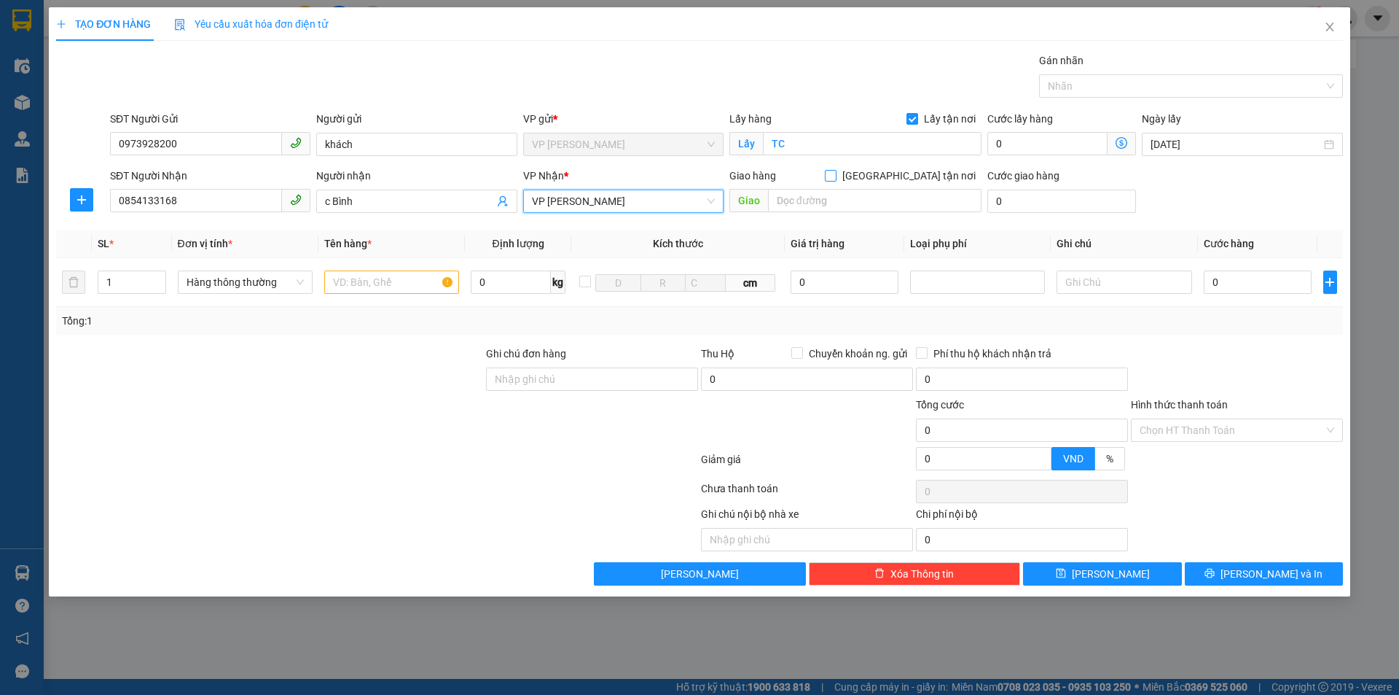
click at [835, 178] on input "Giao tận nơi" at bounding box center [830, 175] width 10 height 10
checkbox input "true"
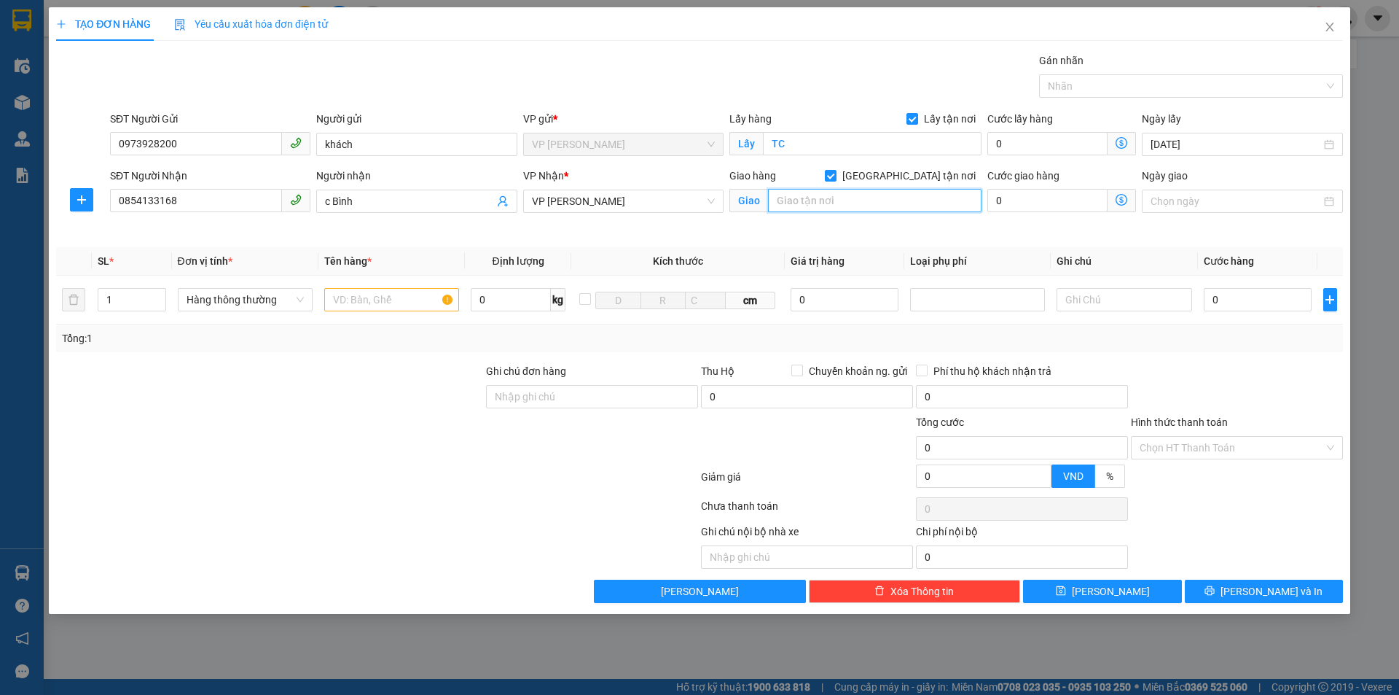
click at [852, 200] on input "text" at bounding box center [875, 200] width 214 height 23
click at [650, 196] on span "VP NGỌC HỒI" at bounding box center [623, 201] width 183 height 22
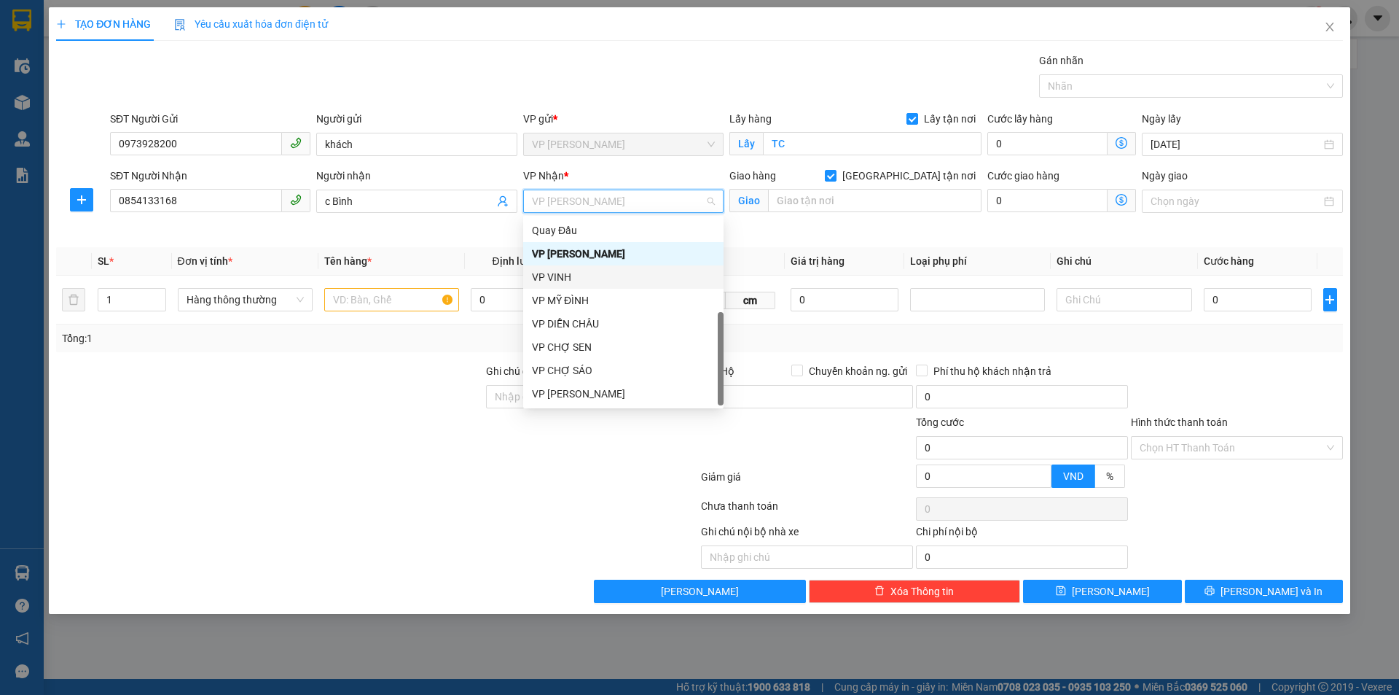
scroll to position [0, 0]
click at [646, 249] on div "VP GIA LÂM" at bounding box center [623, 254] width 183 height 16
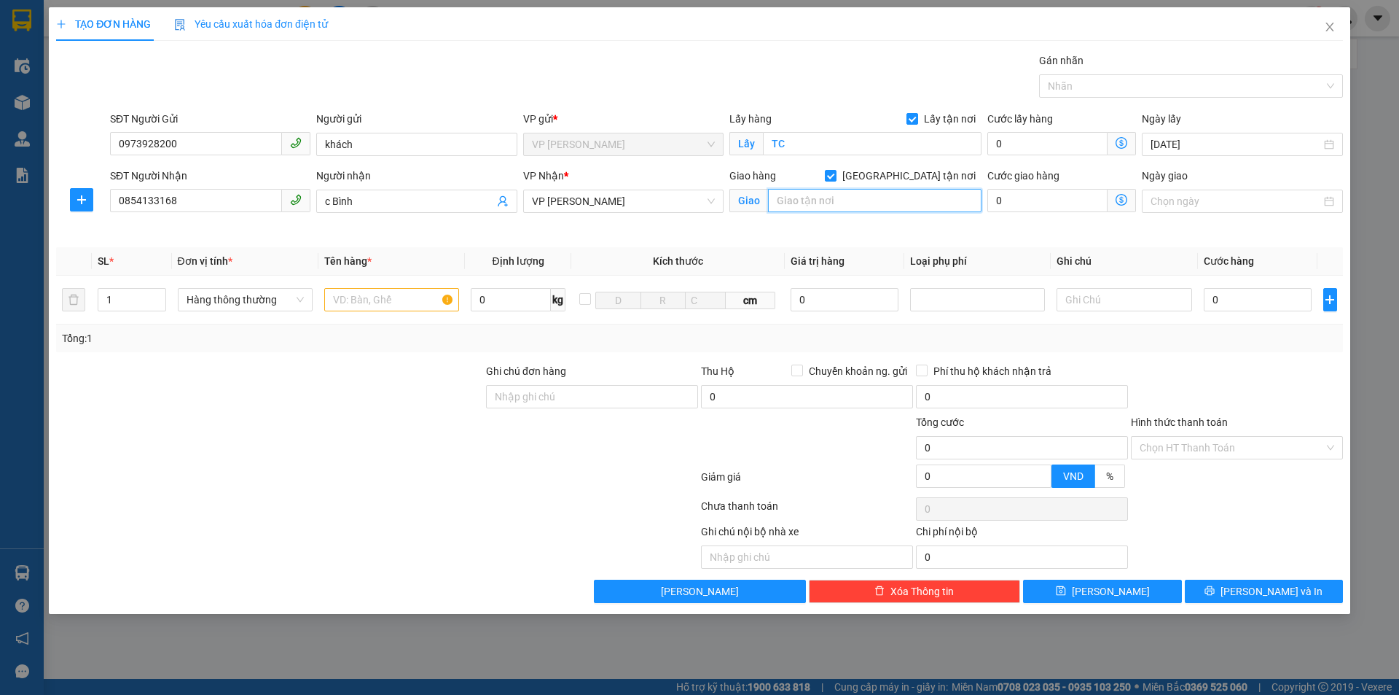
click at [791, 200] on input "text" at bounding box center [875, 200] width 214 height 23
type input "GL"
click at [415, 305] on input "text" at bounding box center [391, 299] width 135 height 23
type input "mít"
click at [1228, 303] on input "0" at bounding box center [1258, 299] width 109 height 23
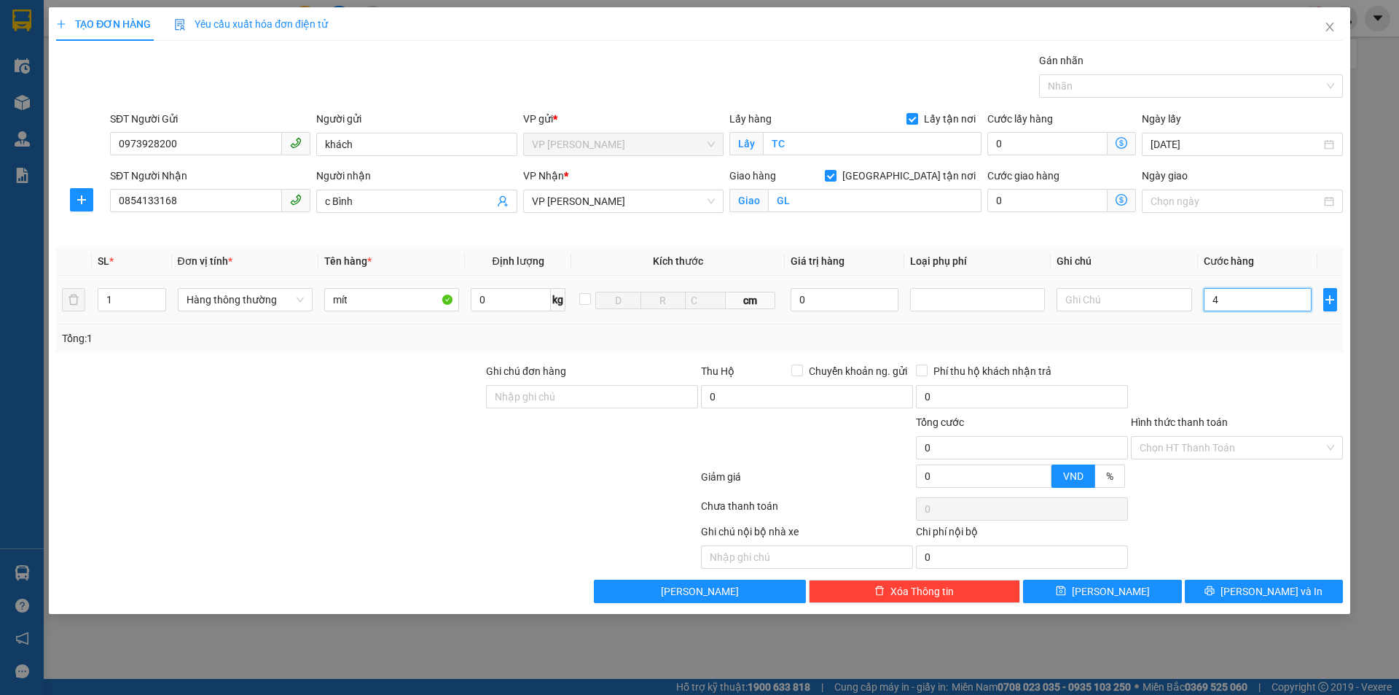
type input "4f"
type input "0"
click at [1236, 297] on input "4f" at bounding box center [1258, 299] width 109 height 23
type input "4"
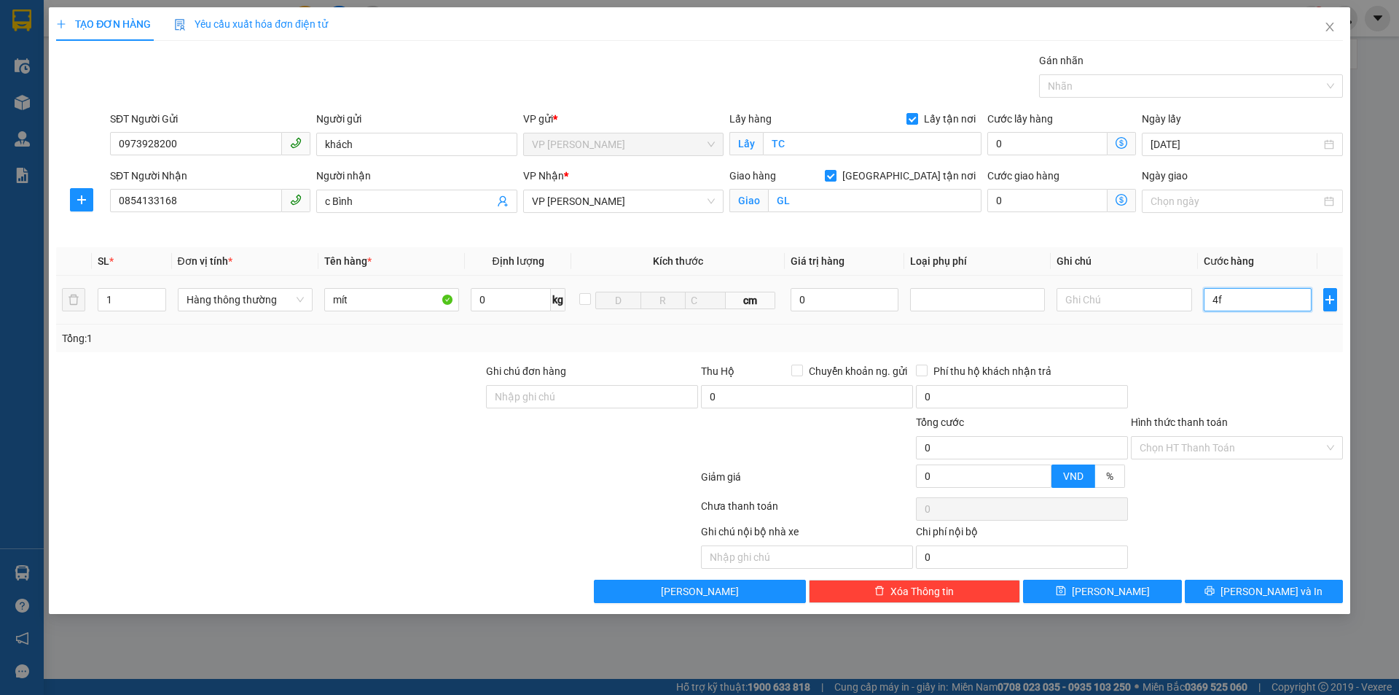
type input "4"
type input "40"
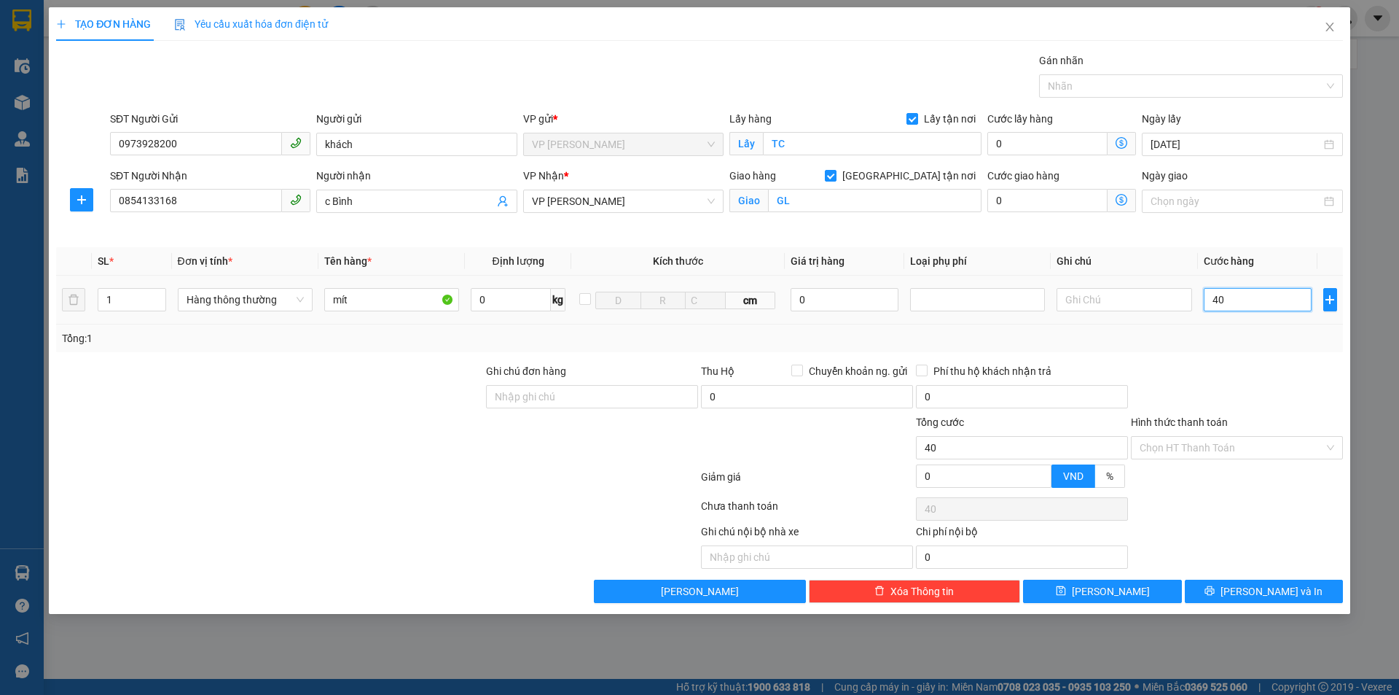
type input "400"
type input "4.000"
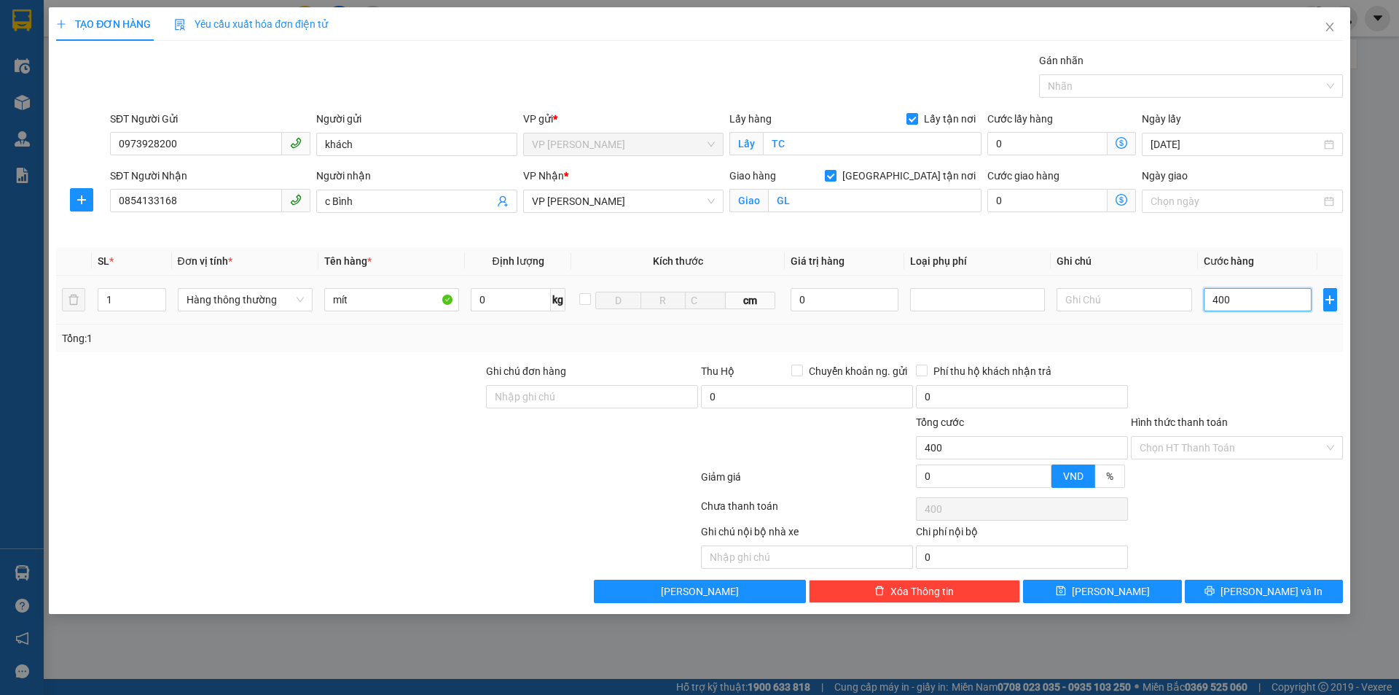
type input "4.000"
type input "40.000"
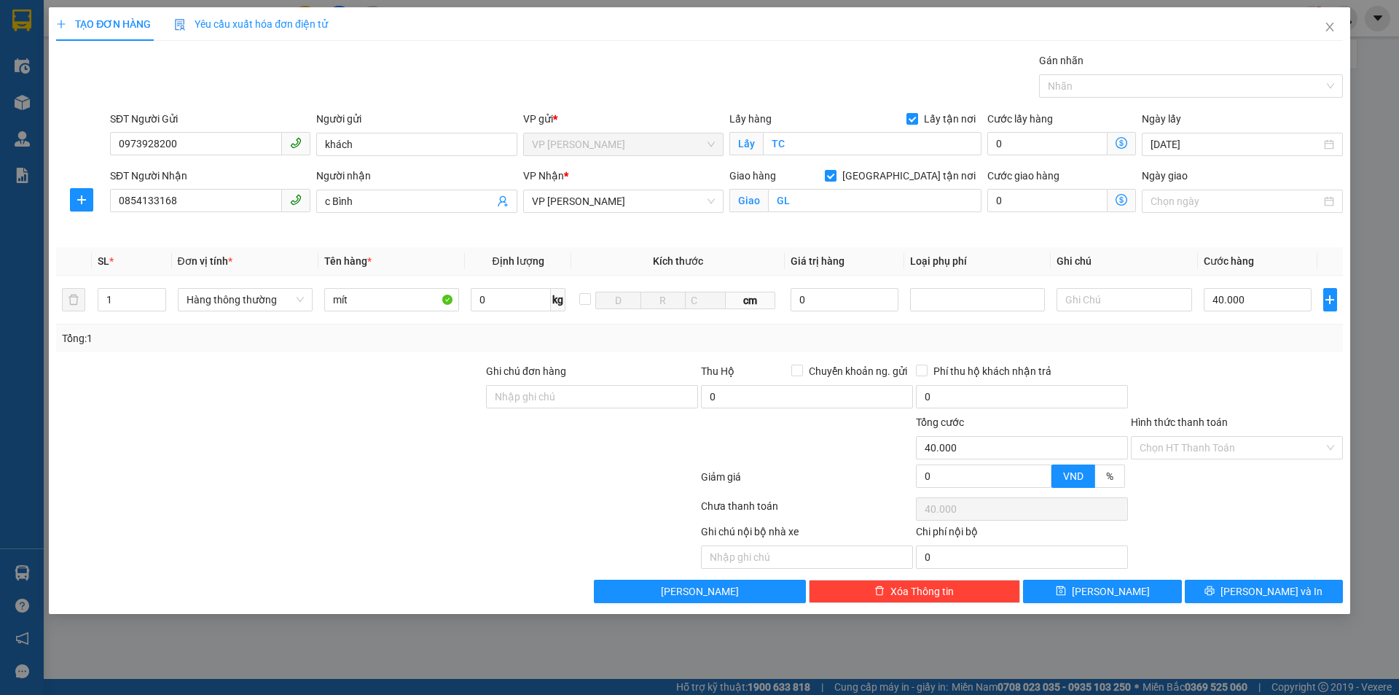
click at [1278, 378] on div at bounding box center [1237, 388] width 215 height 51
click at [1258, 584] on span "Lưu và In" at bounding box center [1272, 591] width 102 height 16
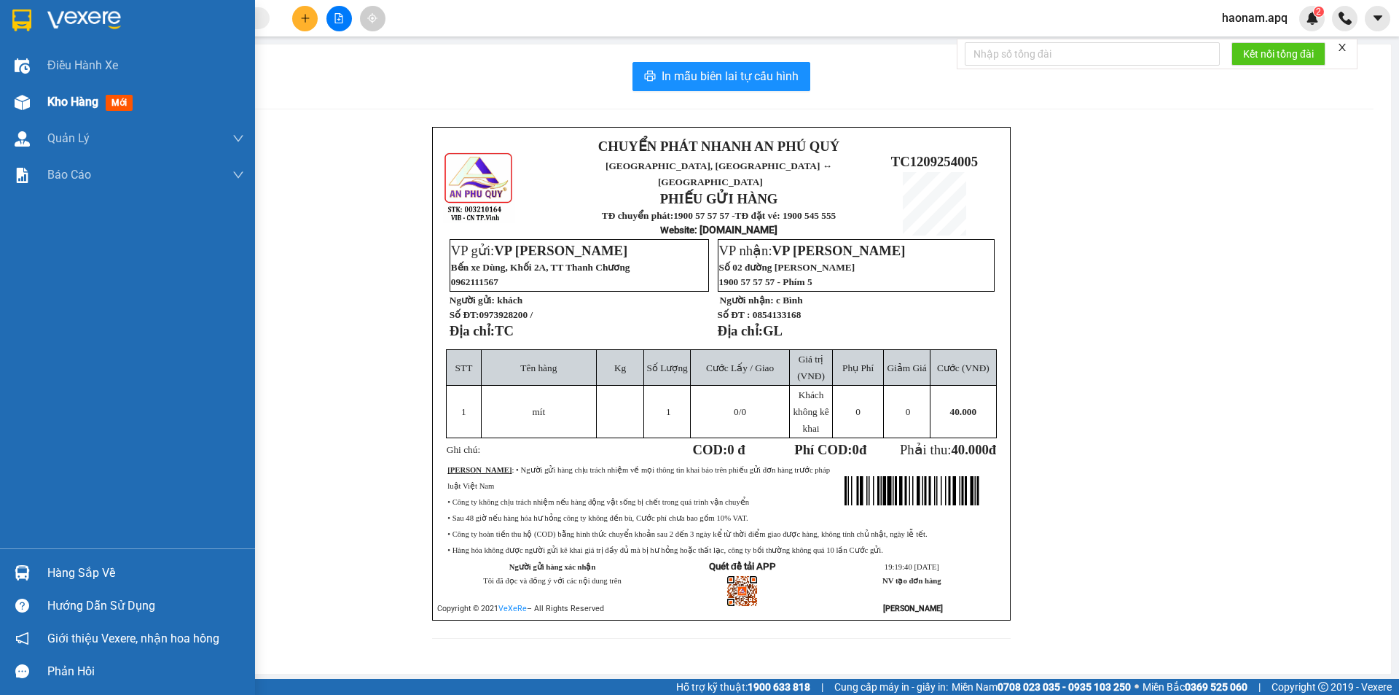
click at [55, 104] on span "Kho hàng" at bounding box center [72, 102] width 51 height 14
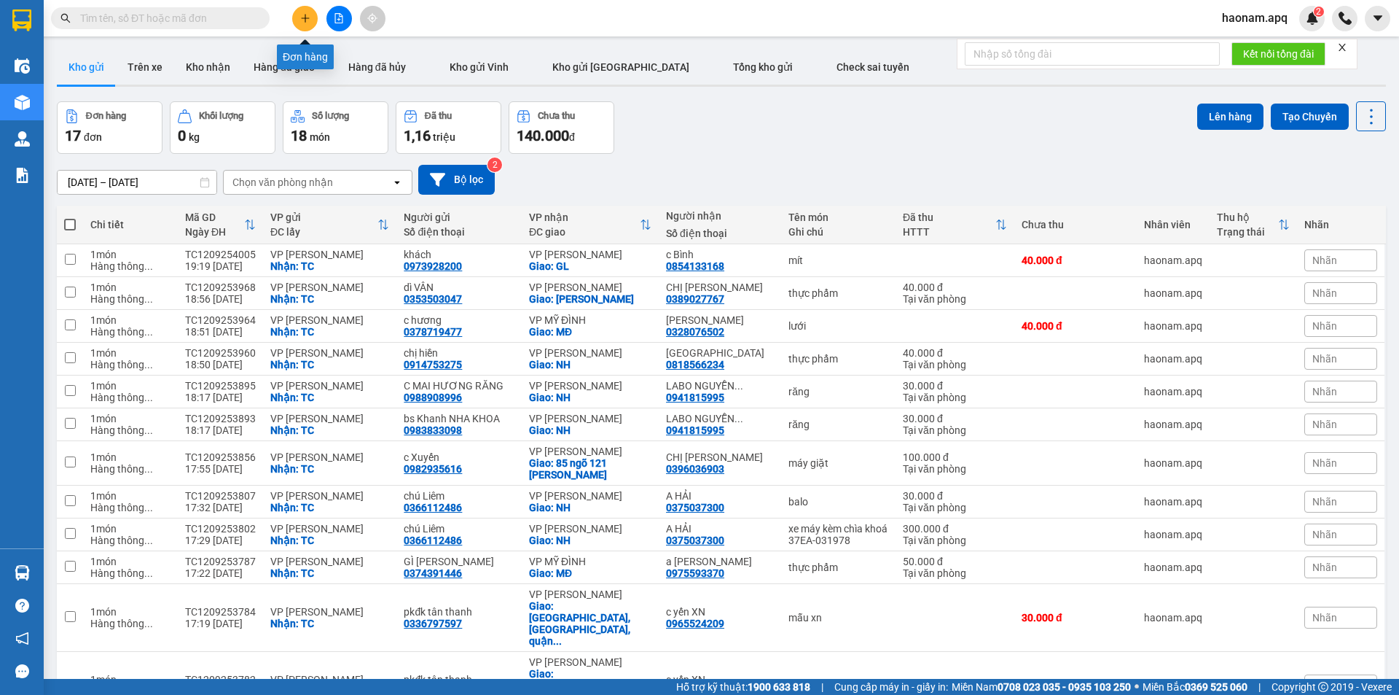
click at [308, 23] on icon "plus" at bounding box center [305, 18] width 10 height 10
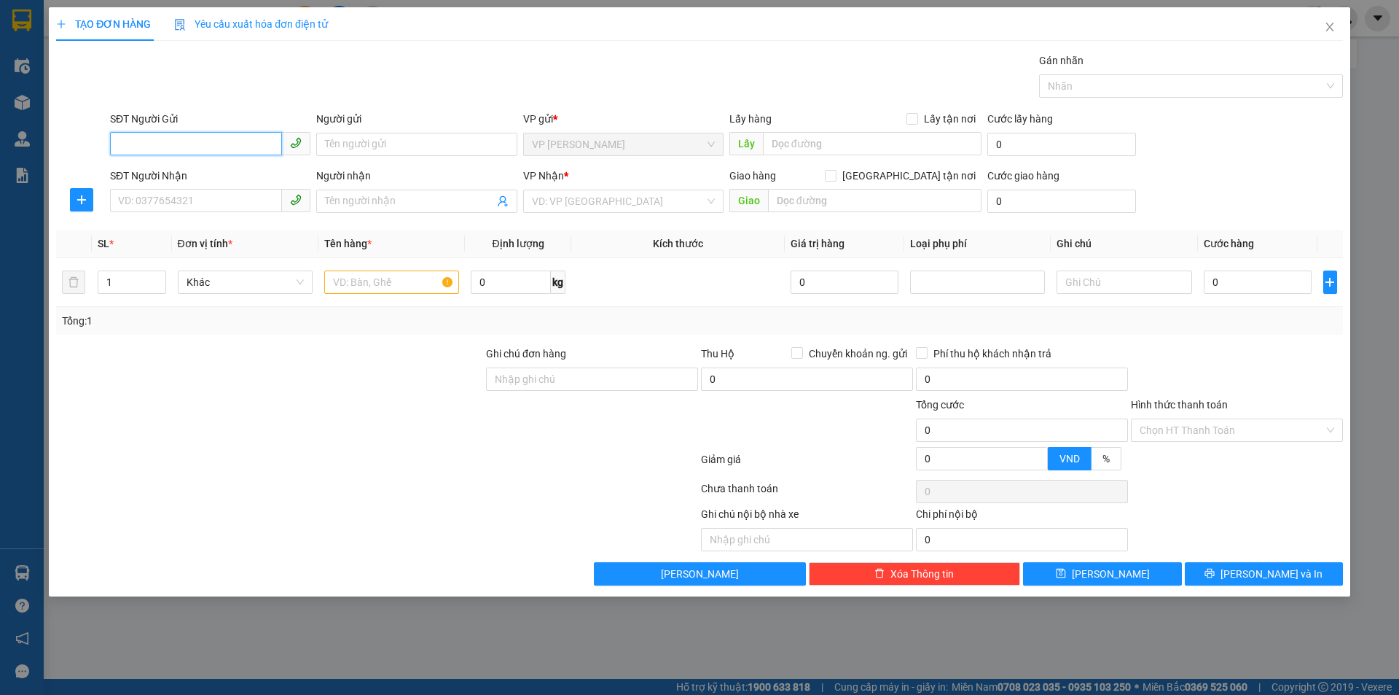
click at [250, 141] on input "SĐT Người Gửi" at bounding box center [196, 143] width 172 height 23
click at [223, 135] on input "SĐT Người Gửi" at bounding box center [196, 143] width 172 height 23
click at [195, 167] on div "0367895412 - C lê thị đức" at bounding box center [210, 173] width 183 height 16
type input "0367895412"
type input "C lê thị đức"
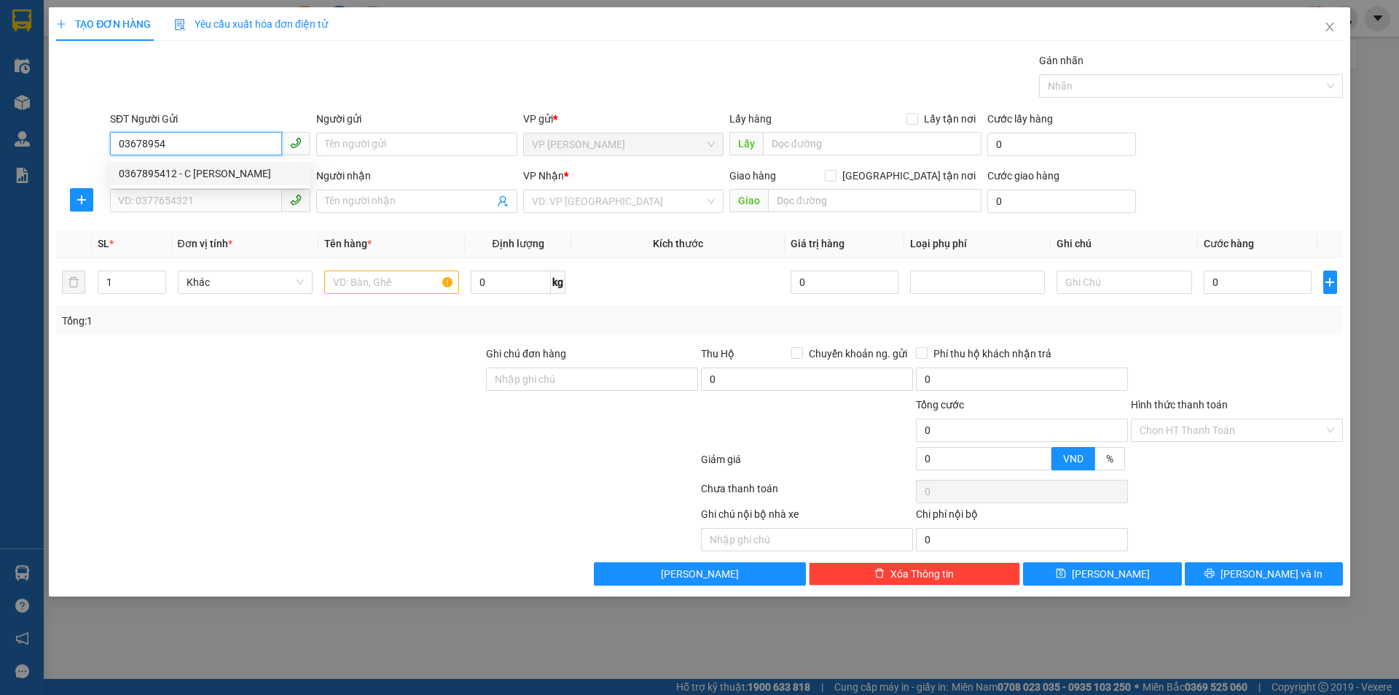
checkbox input "true"
type input "MĐ"
type input "0367895412"
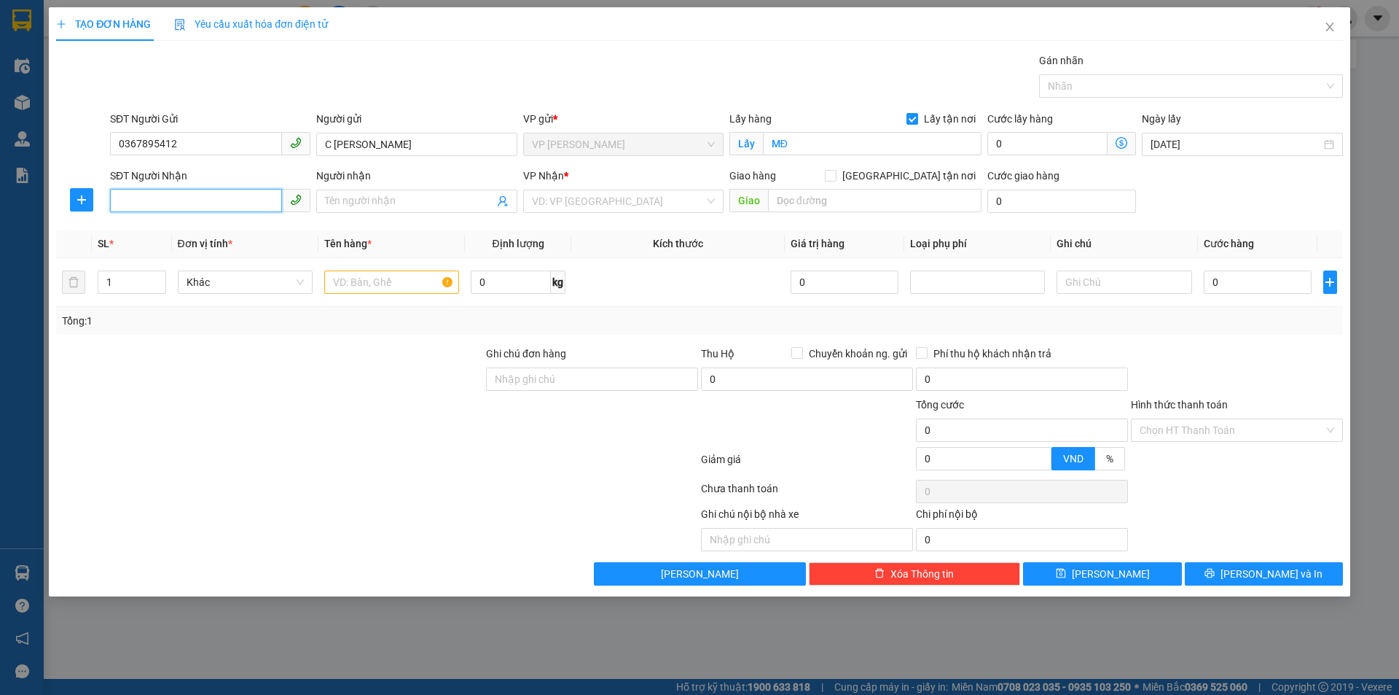
click at [207, 200] on input "SĐT Người Nhận" at bounding box center [196, 200] width 172 height 23
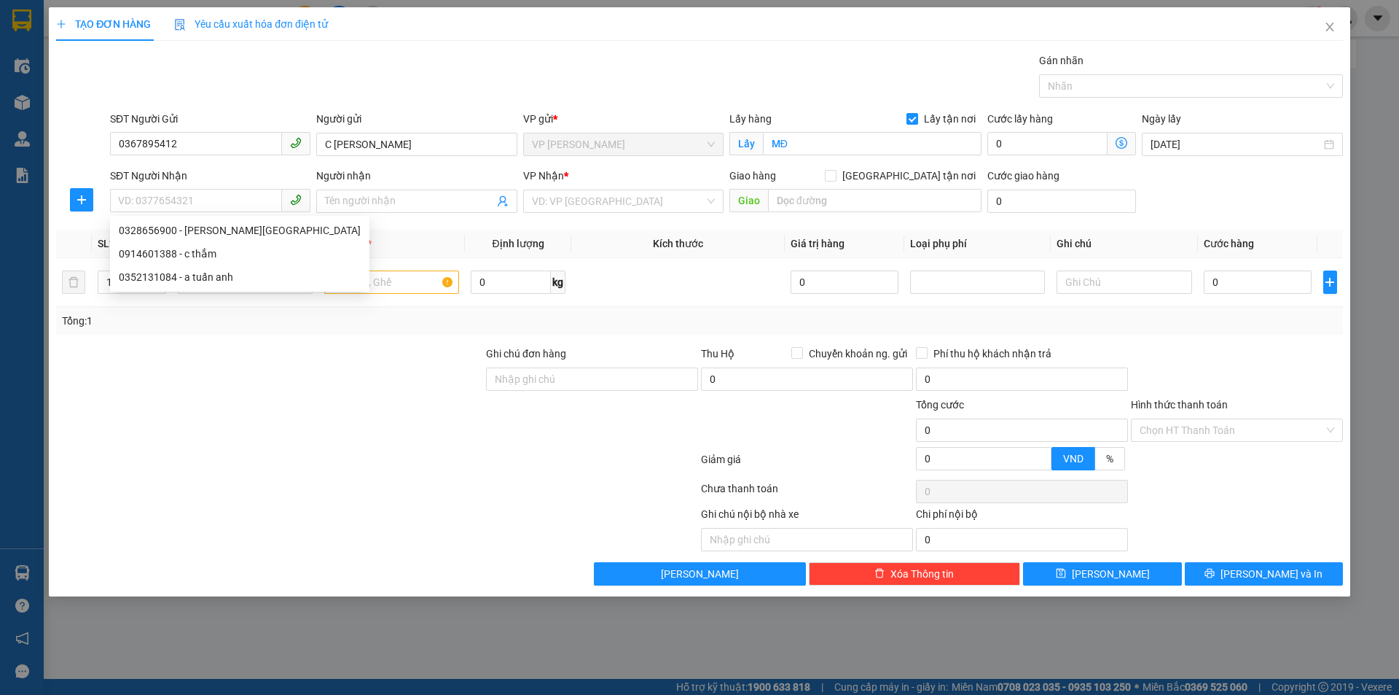
click at [797, 157] on div "Lấy hàng Lấy tận nơi Lấy MĐ" at bounding box center [856, 136] width 252 height 51
click at [807, 144] on input "MĐ" at bounding box center [872, 143] width 219 height 23
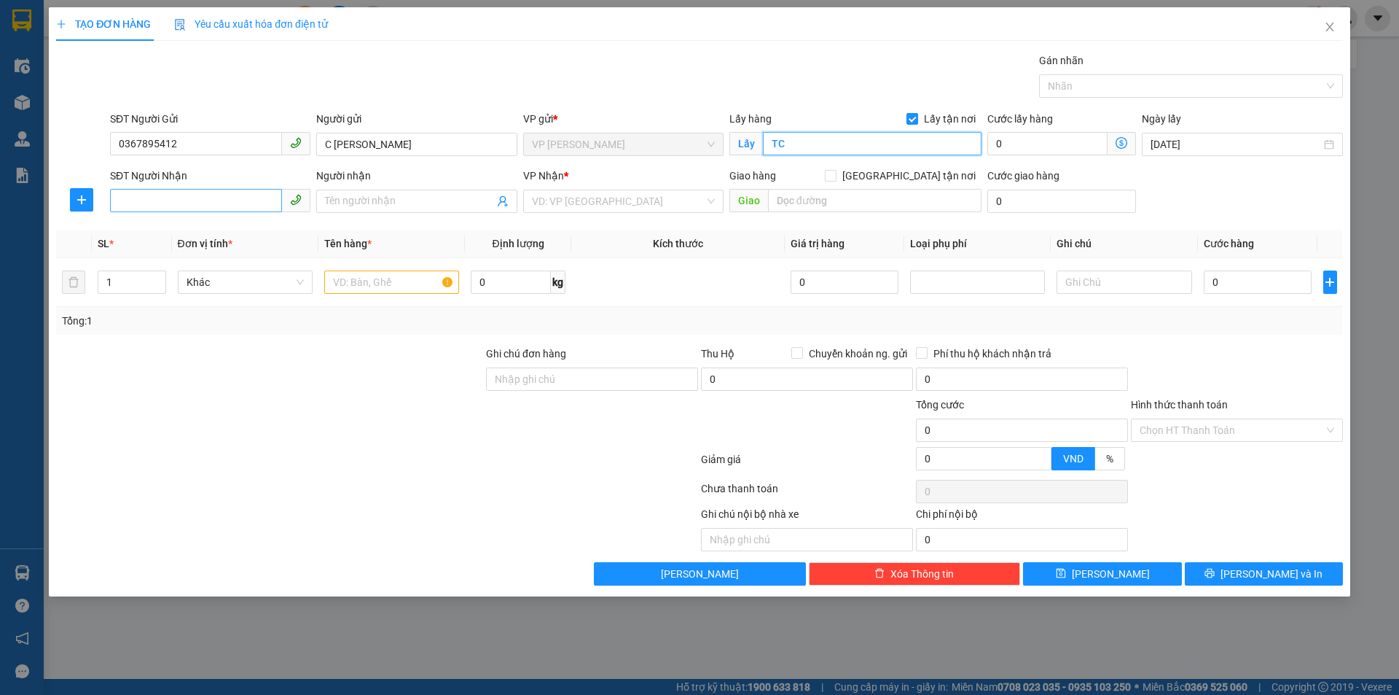
type input "TC"
click at [215, 206] on input "SĐT Người Nhận" at bounding box center [196, 200] width 172 height 23
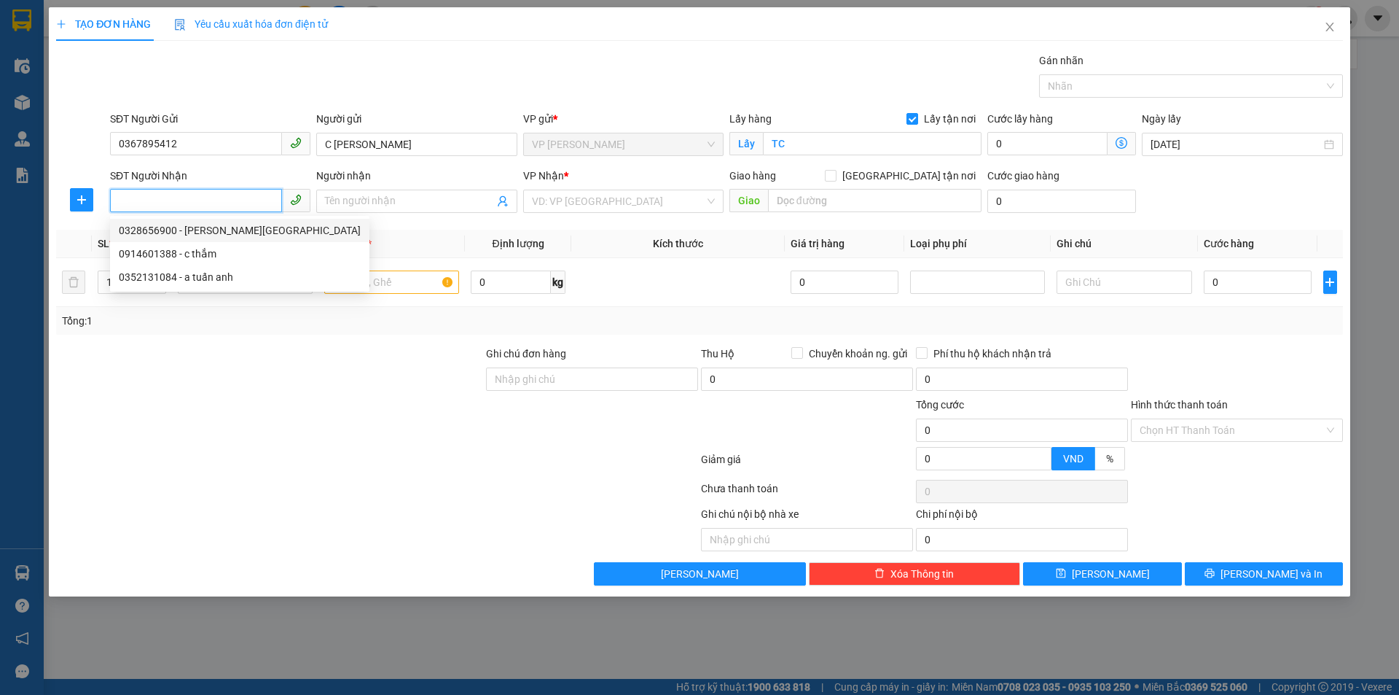
drag, startPoint x: 211, startPoint y: 233, endPoint x: 227, endPoint y: 233, distance: 16.0
click at [211, 233] on div "0328656900 - NGUYỄN NHƯ VIỆT ANH" at bounding box center [240, 230] width 242 height 16
type input "0328656900"
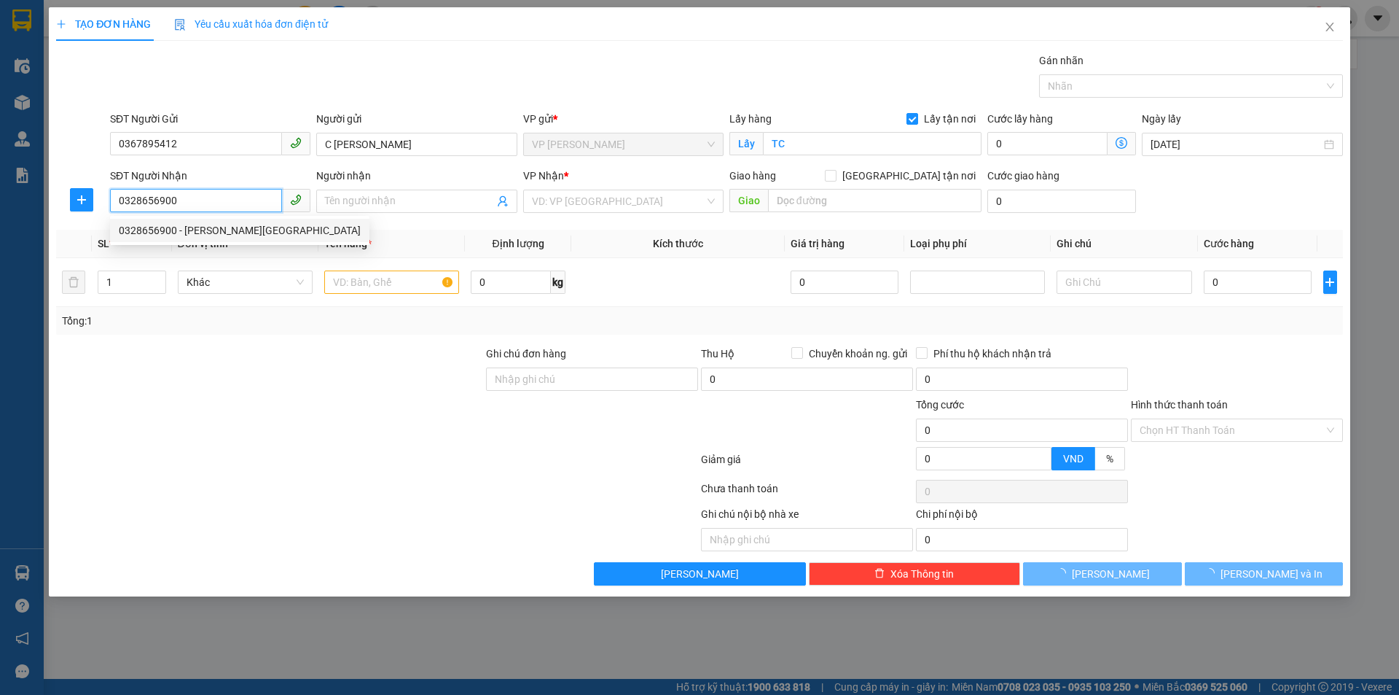
type input "NGUYỄN NHƯ VIỆT ANH"
checkbox input "true"
type input "MĐ"
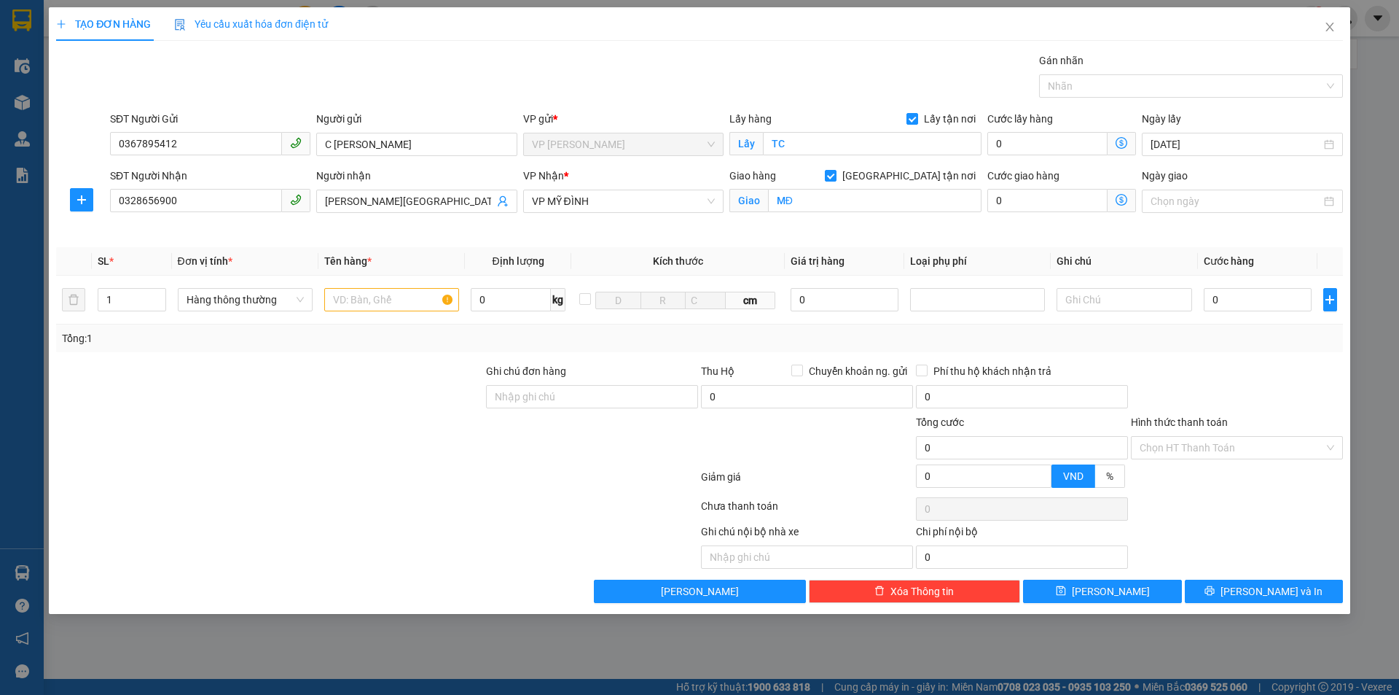
click at [369, 386] on div at bounding box center [270, 388] width 430 height 51
click at [379, 304] on input "text" at bounding box center [391, 299] width 135 height 23
type input "giấy tờ"
click at [1219, 296] on input "0" at bounding box center [1258, 299] width 109 height 23
type input "3.000"
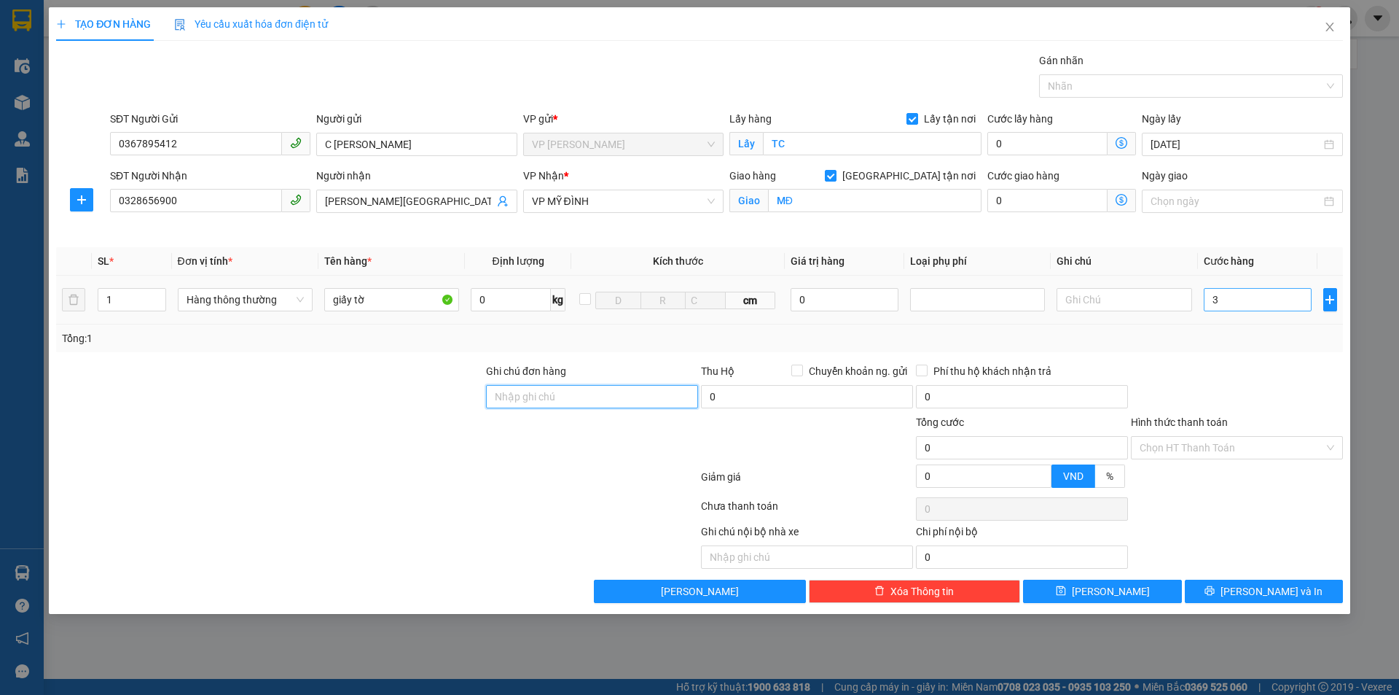
type input "3.000"
click at [1254, 299] on input "3.000" at bounding box center [1258, 299] width 109 height 23
type input "30.000"
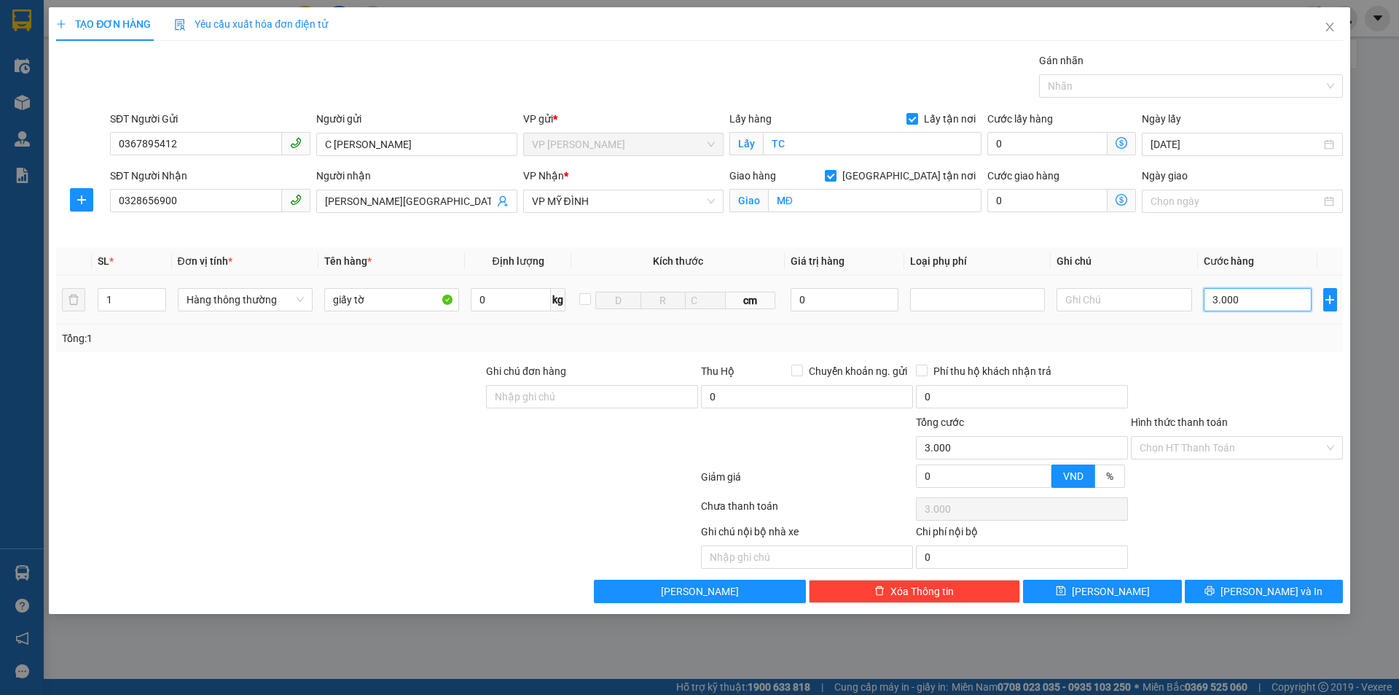
type input "30.000"
click at [1256, 385] on div at bounding box center [1237, 388] width 215 height 51
click at [1227, 449] on input "Hình thức thanh toán" at bounding box center [1232, 448] width 184 height 22
click at [1219, 464] on div "Transit Pickup Surcharge Ids Transit Deliver Surcharge Ids Transit Deliver Surc…" at bounding box center [699, 327] width 1287 height 550
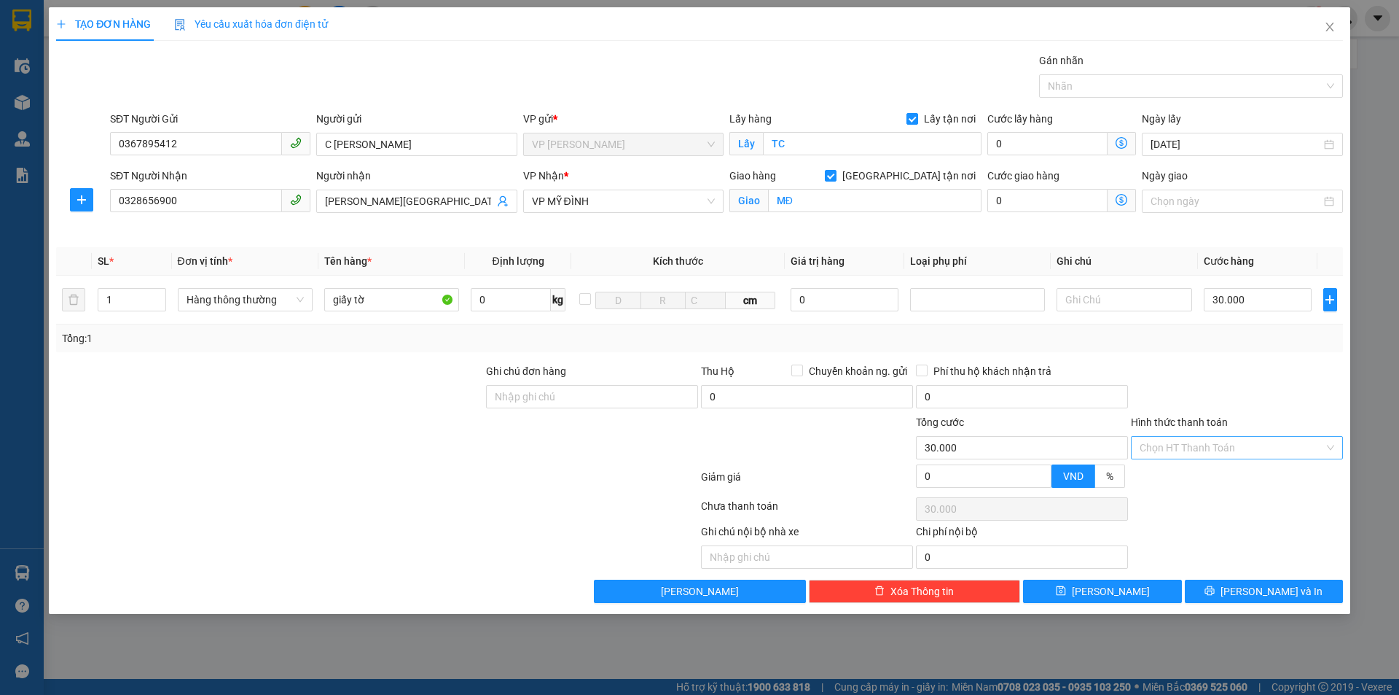
drag, startPoint x: 1218, startPoint y: 439, endPoint x: 1213, endPoint y: 453, distance: 14.5
click at [1217, 442] on input "Hình thức thanh toán" at bounding box center [1232, 448] width 184 height 22
drag, startPoint x: 1206, startPoint y: 469, endPoint x: 1220, endPoint y: 386, distance: 84.2
click at [1206, 470] on div "Tại văn phòng" at bounding box center [1237, 477] width 195 height 16
type input "0"
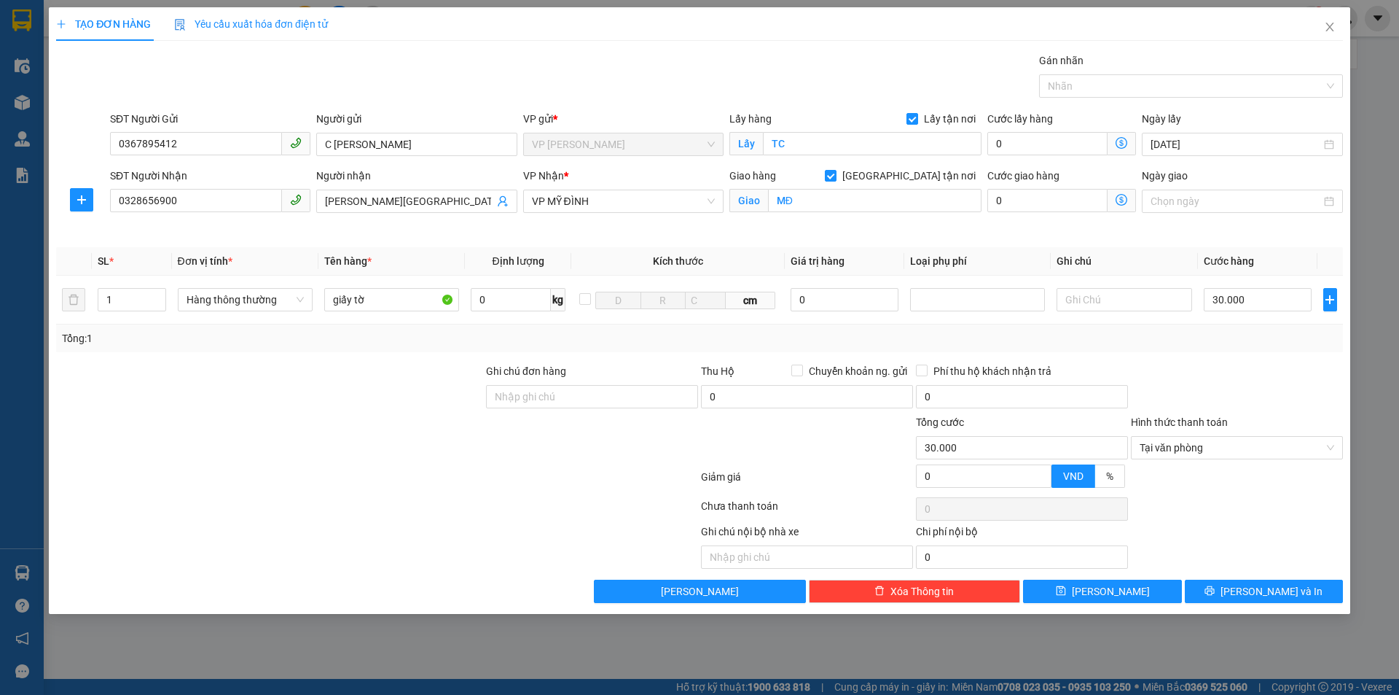
drag, startPoint x: 1229, startPoint y: 372, endPoint x: 1224, endPoint y: 502, distance: 129.8
click at [1229, 374] on div at bounding box center [1237, 388] width 215 height 51
click at [1228, 517] on div at bounding box center [1237, 508] width 215 height 29
click at [1304, 591] on button "Lưu và In" at bounding box center [1264, 590] width 158 height 23
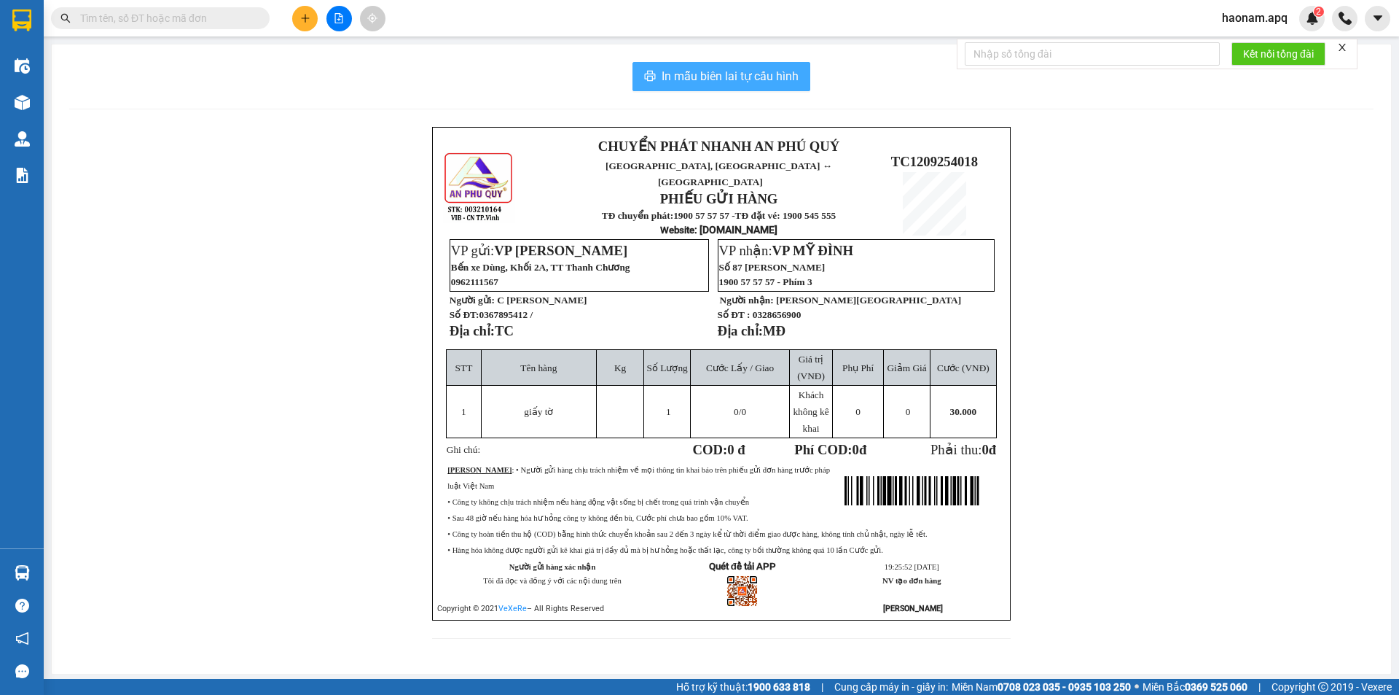
click at [697, 90] on button "In mẫu biên lai tự cấu hình" at bounding box center [722, 76] width 178 height 29
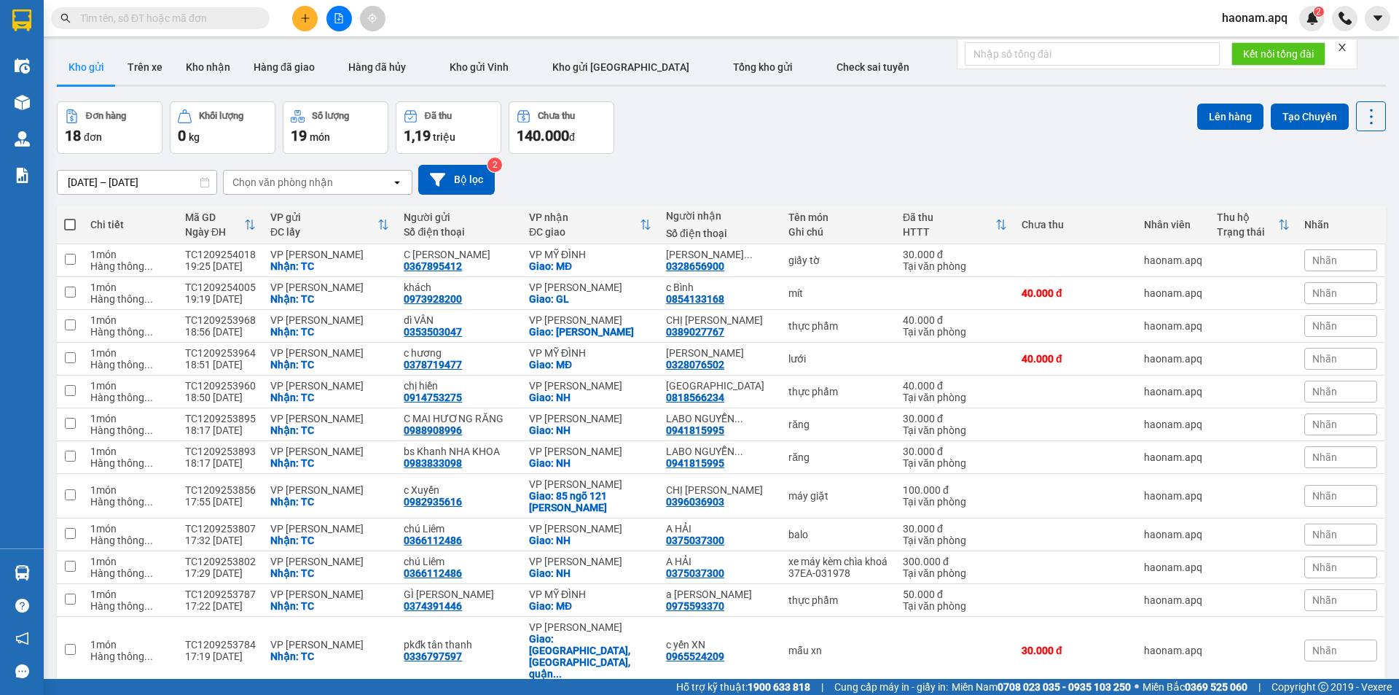
click at [313, 20] on button at bounding box center [305, 19] width 26 height 26
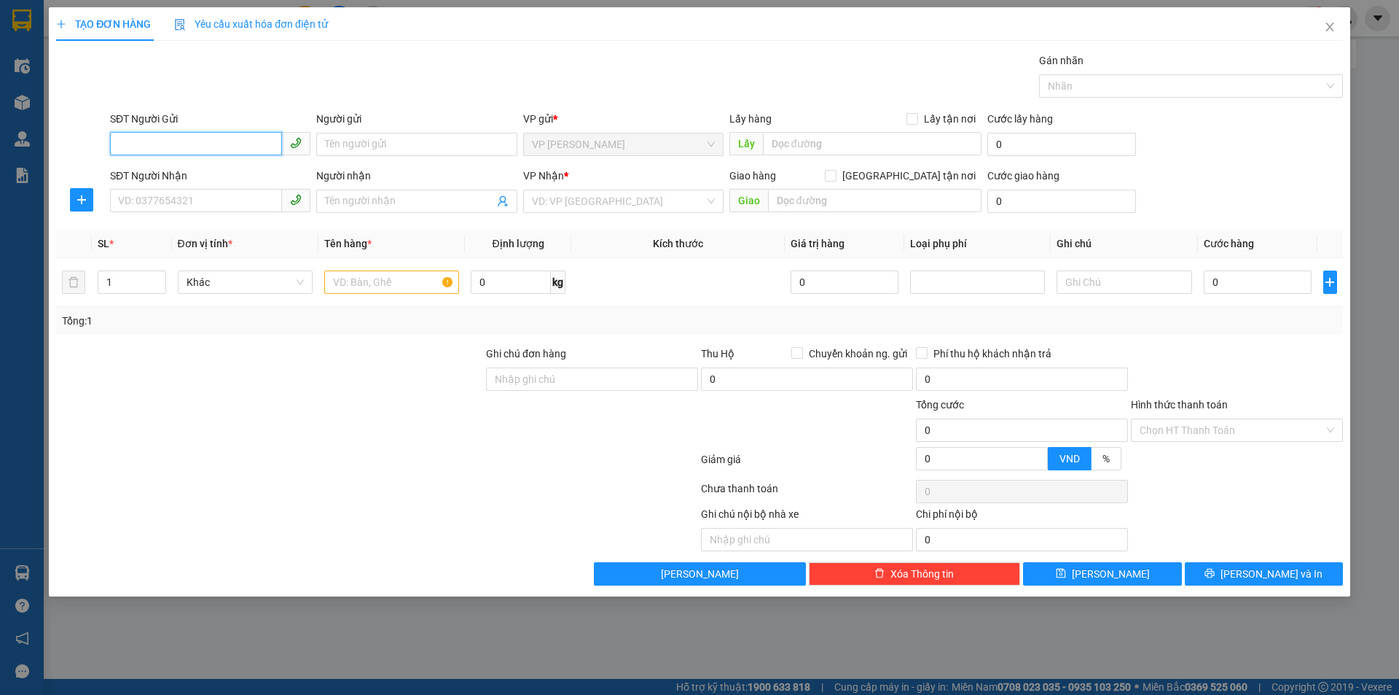
click at [232, 144] on input "SĐT Người Gửi" at bounding box center [196, 143] width 172 height 23
click at [250, 141] on input "SĐT Người Gửi" at bounding box center [196, 143] width 172 height 23
click at [216, 176] on div "0382284910 - c thanh" at bounding box center [210, 173] width 183 height 16
type input "0382284910"
type input "c thanh"
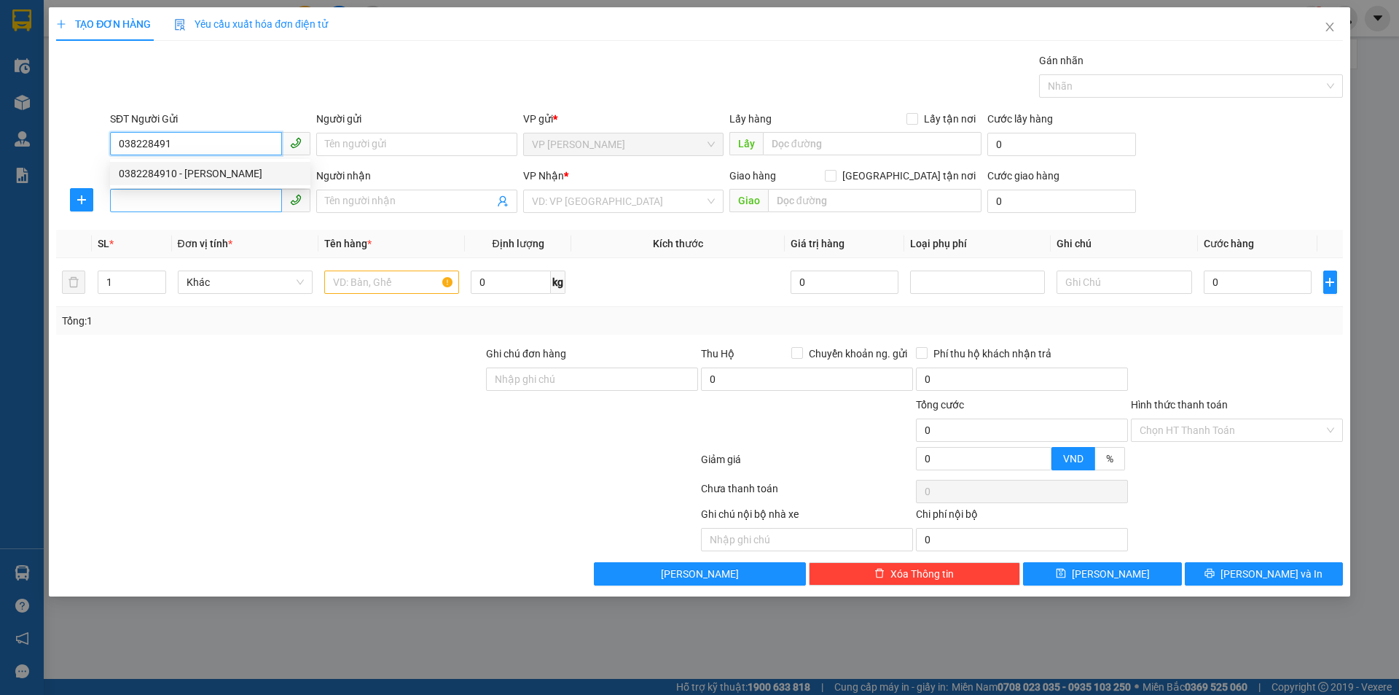
checkbox input "true"
type input "TC"
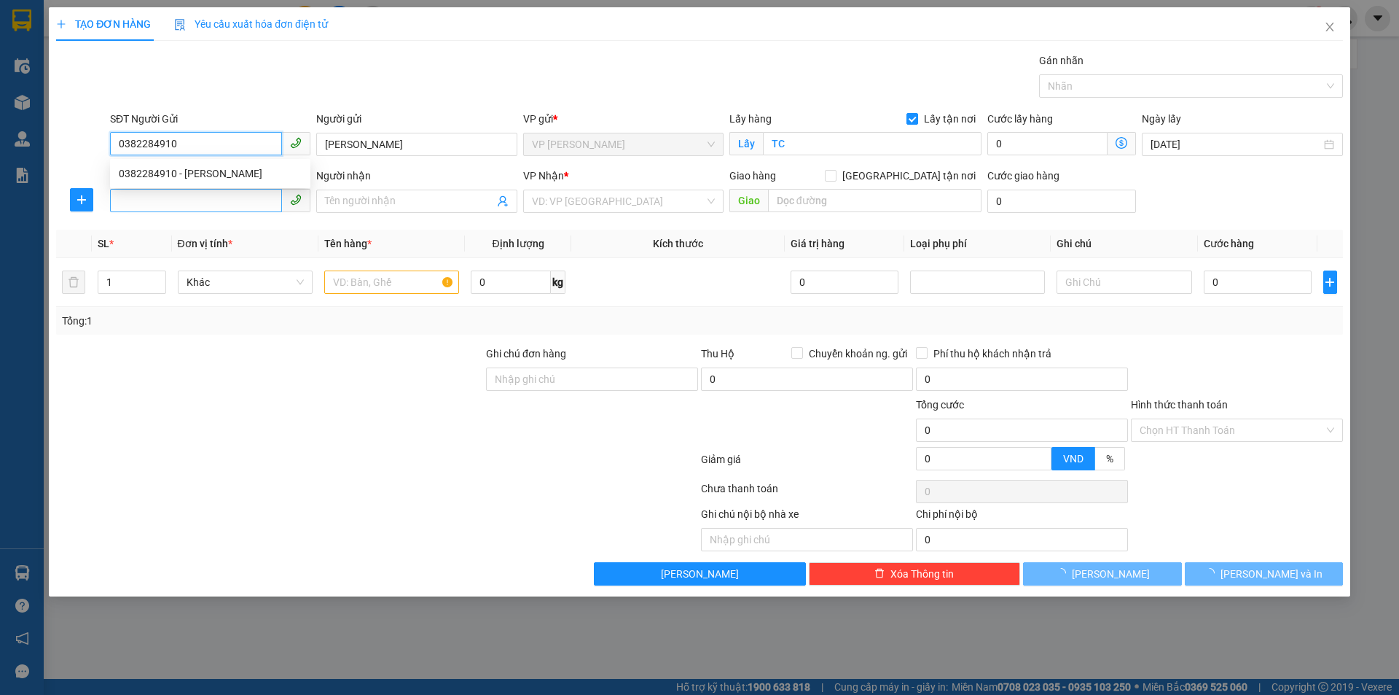
type input "0382284910"
click at [212, 211] on input "SĐT Người Nhận" at bounding box center [196, 200] width 172 height 23
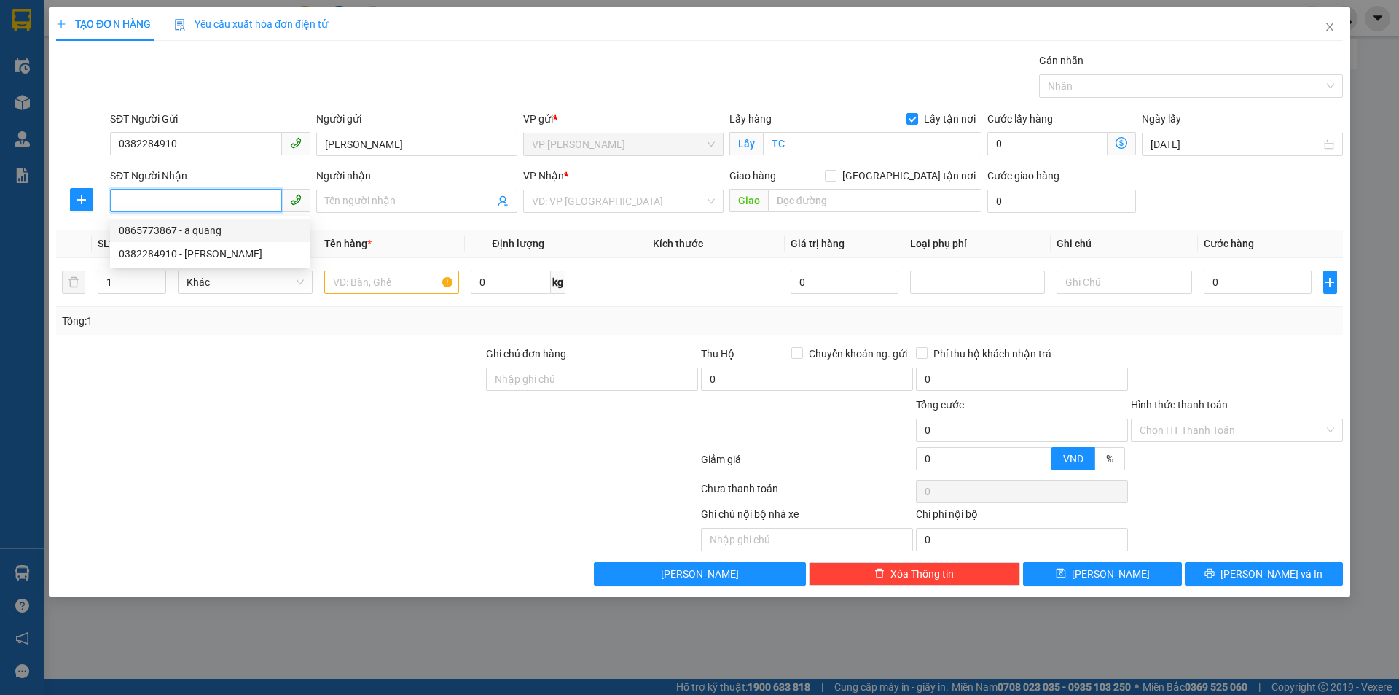
click at [236, 228] on div "0865773867 - a quang" at bounding box center [210, 230] width 183 height 16
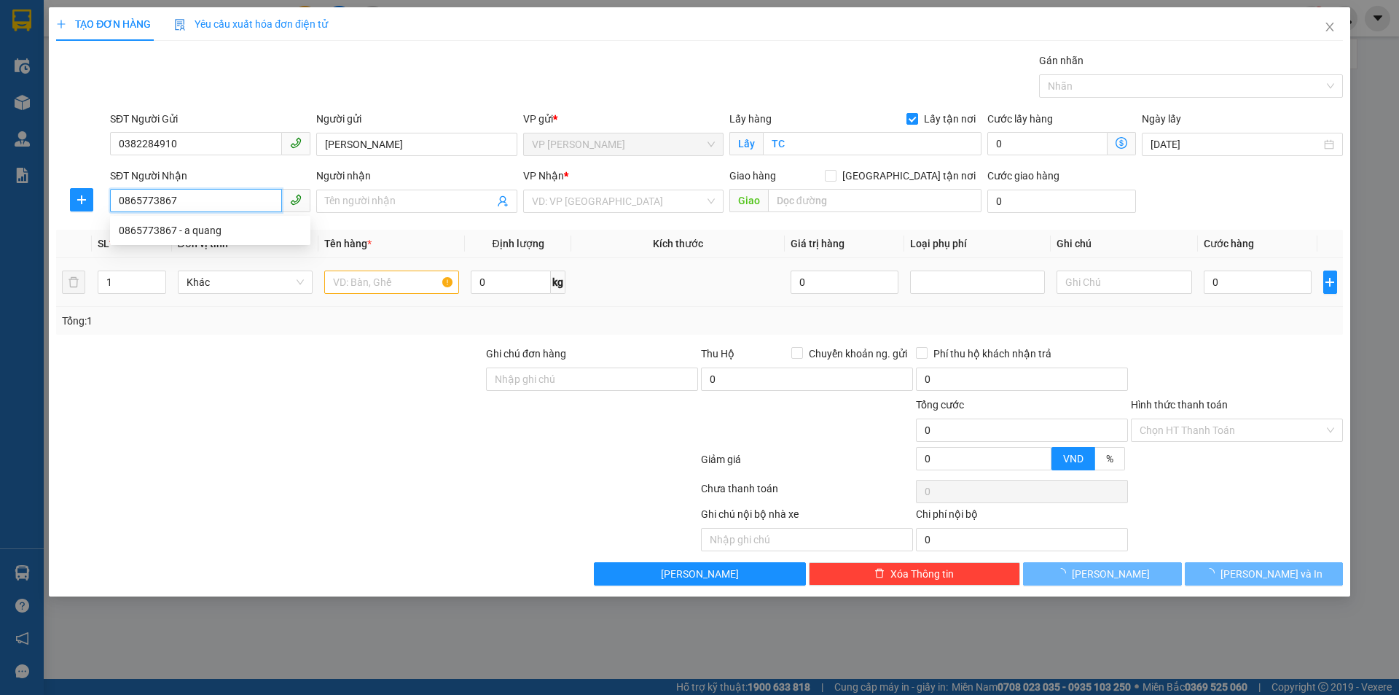
type input "0865773867"
type input "a quang"
checkbox input "true"
type input "NH"
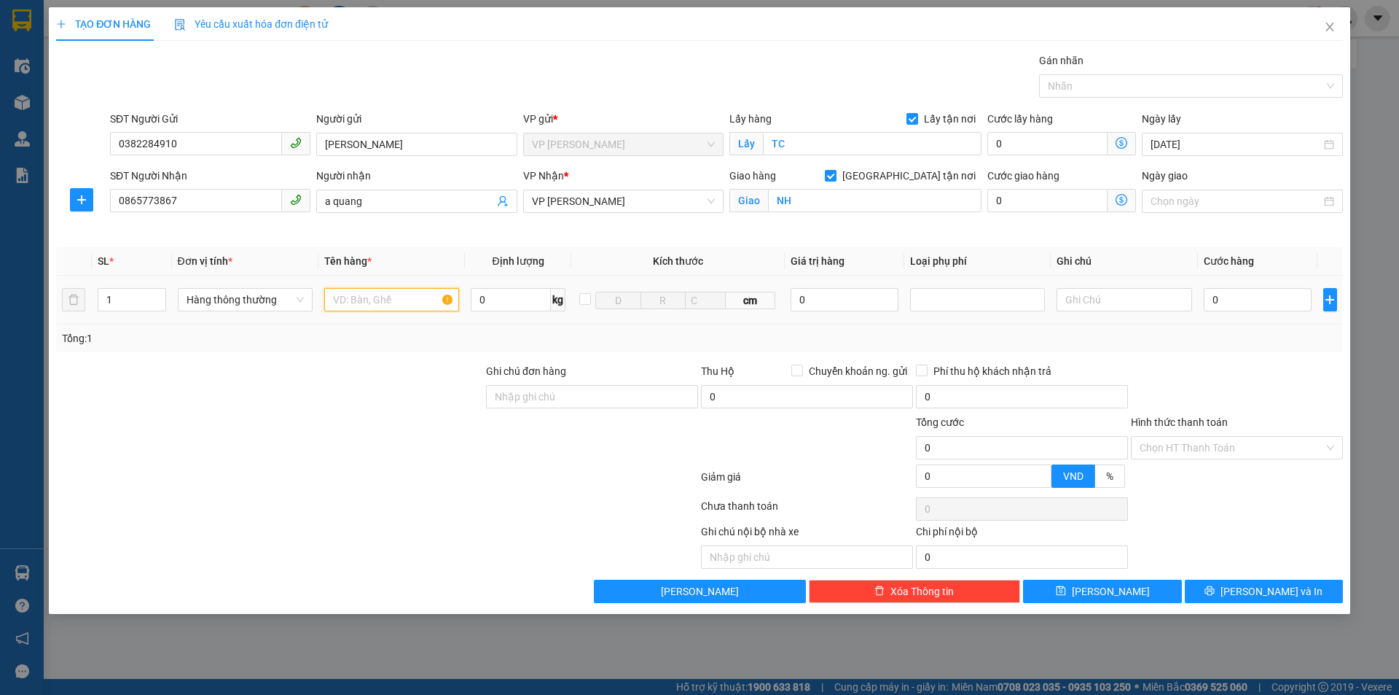
click at [373, 302] on input "text" at bounding box center [391, 299] width 135 height 23
type input "thực phẩm"
click at [1251, 354] on div "Transit Pickup Surcharge Ids Transit Deliver Surcharge Ids Transit Deliver Surc…" at bounding box center [699, 327] width 1287 height 550
click at [1237, 302] on input "0" at bounding box center [1258, 299] width 109 height 23
type input "5d"
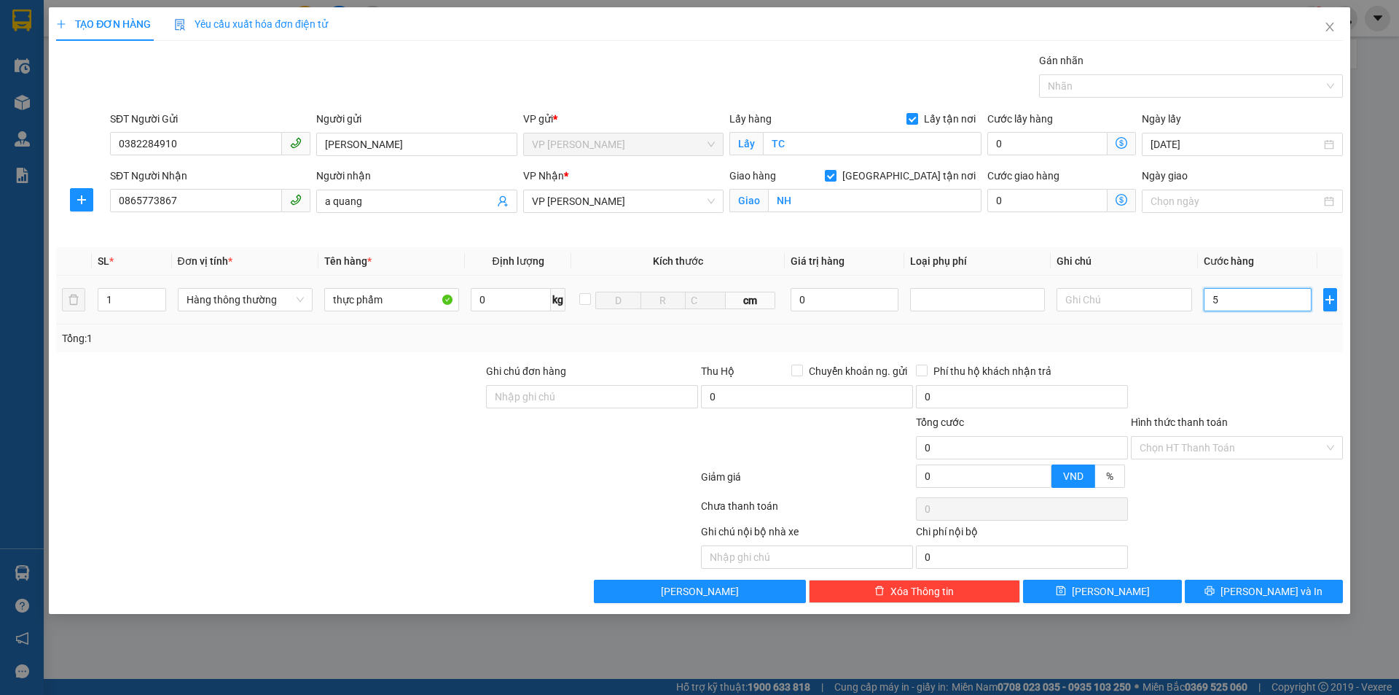
type input "0"
type input "5"
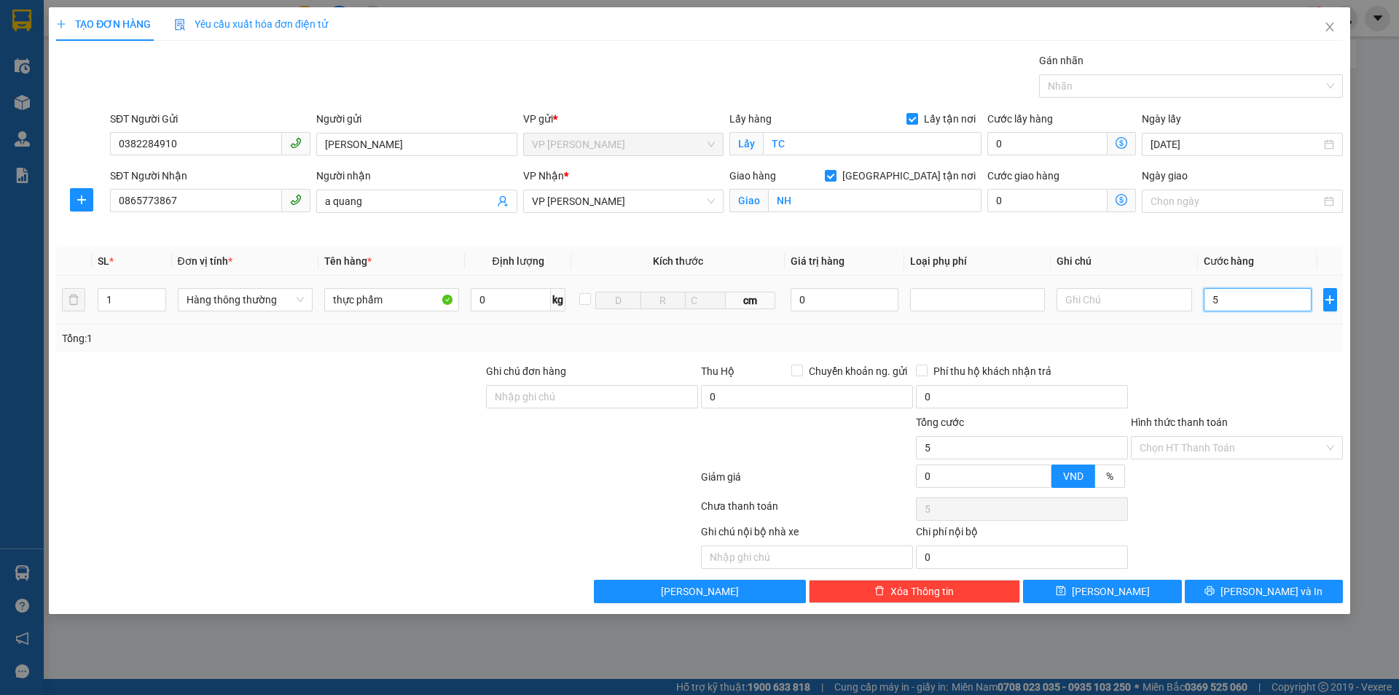
type input "50"
type input "500"
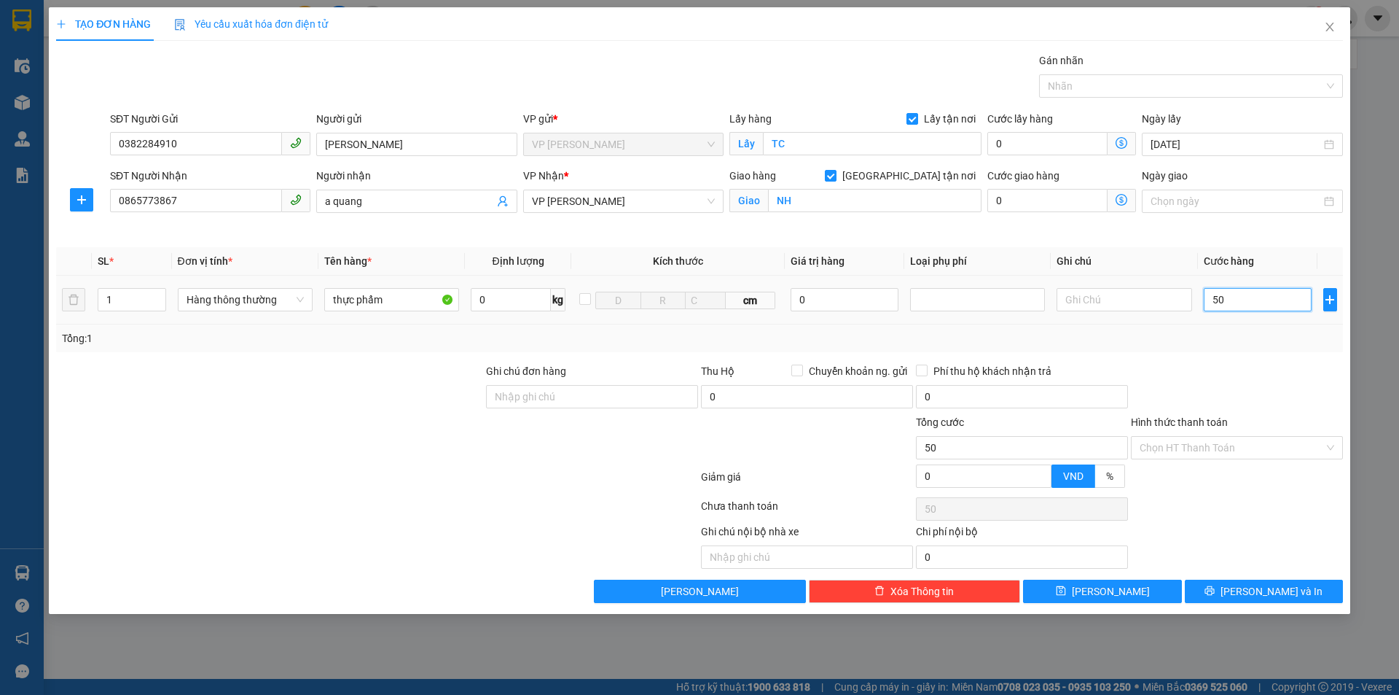
type input "500"
type input "5.000"
type input "50.000"
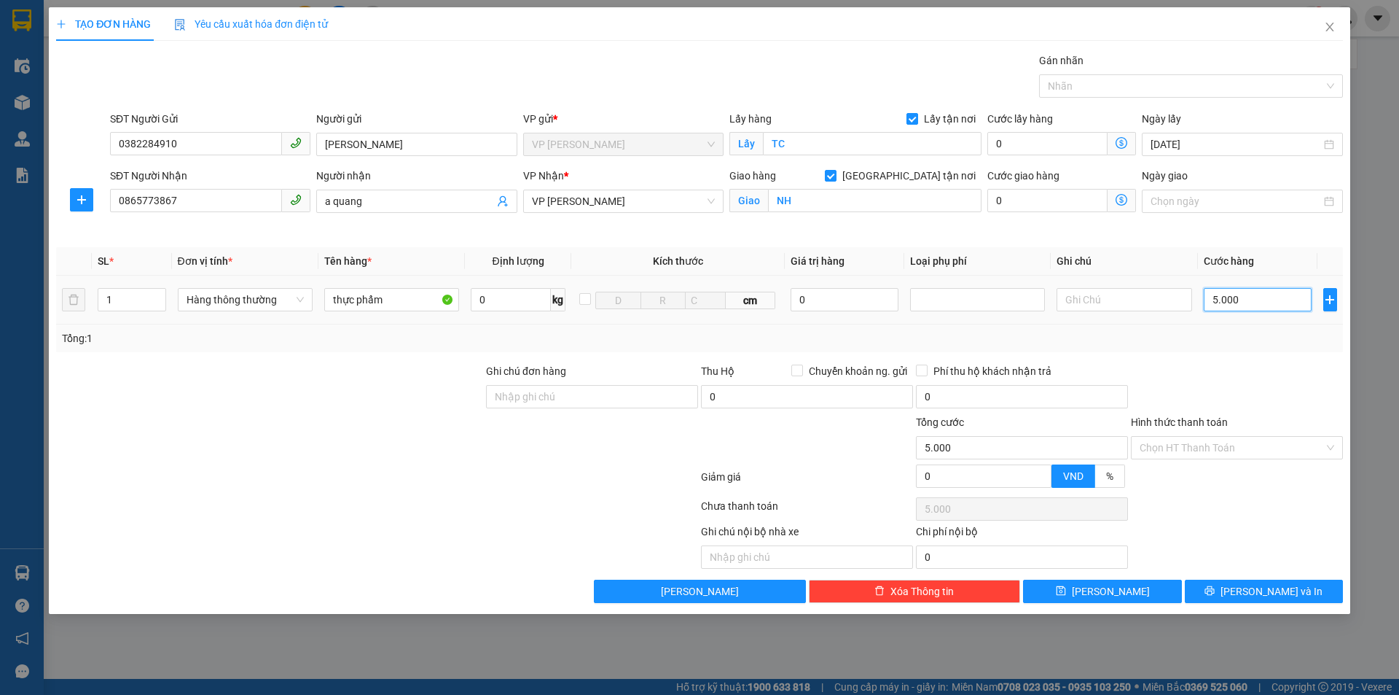
type input "50.000"
type input "500.000"
click at [1213, 447] on input "Hình thức thanh toán" at bounding box center [1232, 448] width 184 height 22
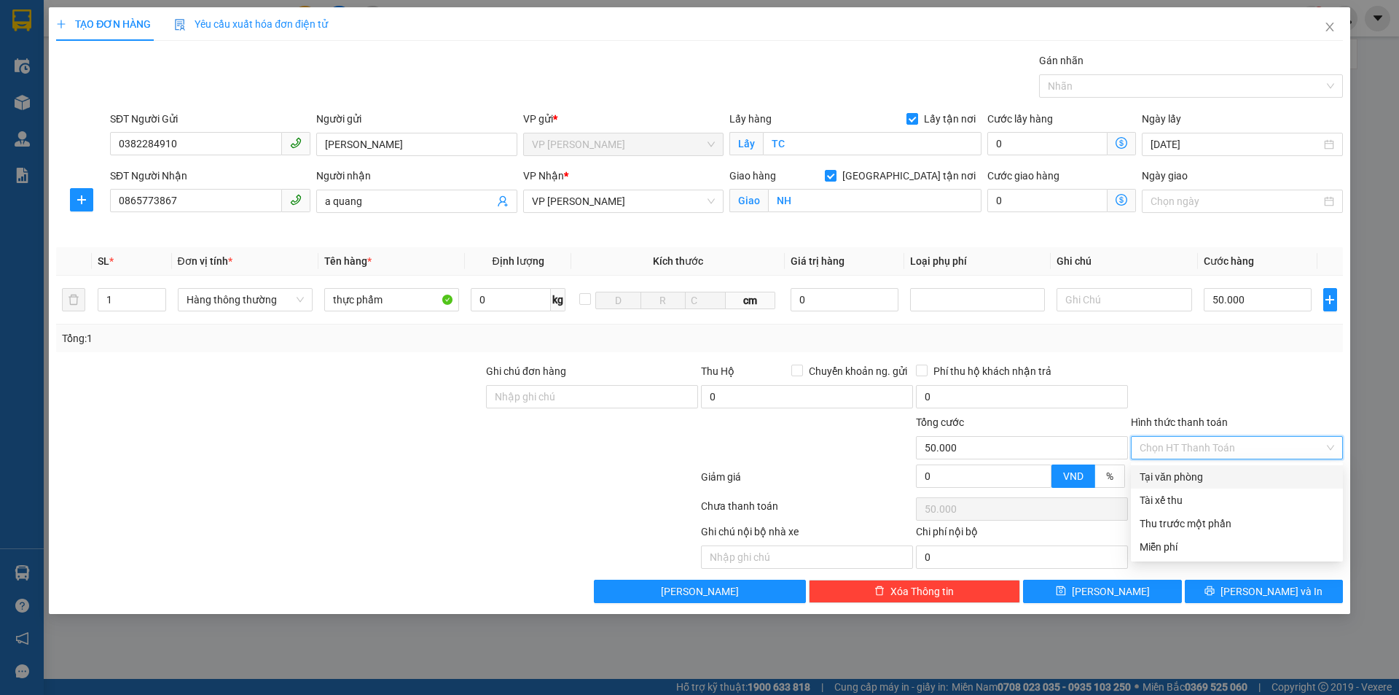
click at [1214, 474] on div "Tại văn phòng" at bounding box center [1237, 477] width 195 height 16
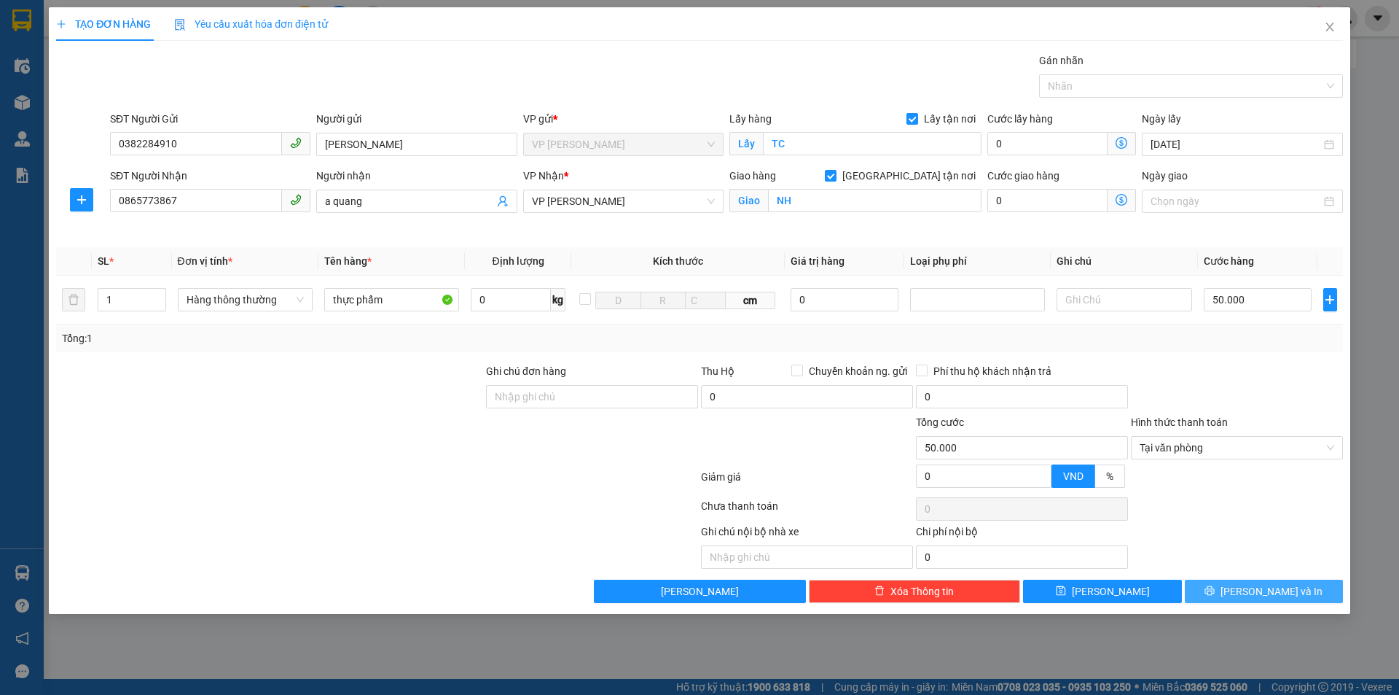
click at [1266, 597] on span "Lưu và In" at bounding box center [1272, 591] width 102 height 16
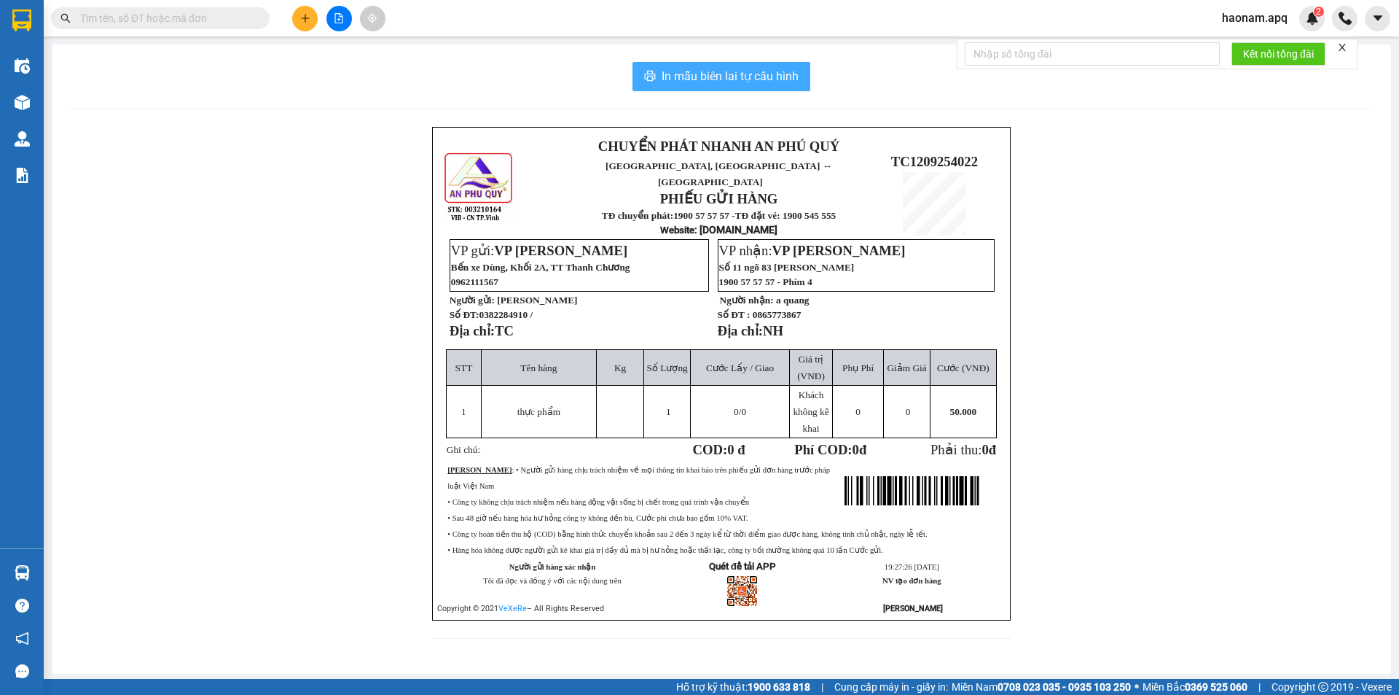
drag, startPoint x: 708, startPoint y: 74, endPoint x: 719, endPoint y: 110, distance: 37.1
click at [711, 74] on span "In mẫu biên lai tự cấu hình" at bounding box center [730, 76] width 137 height 18
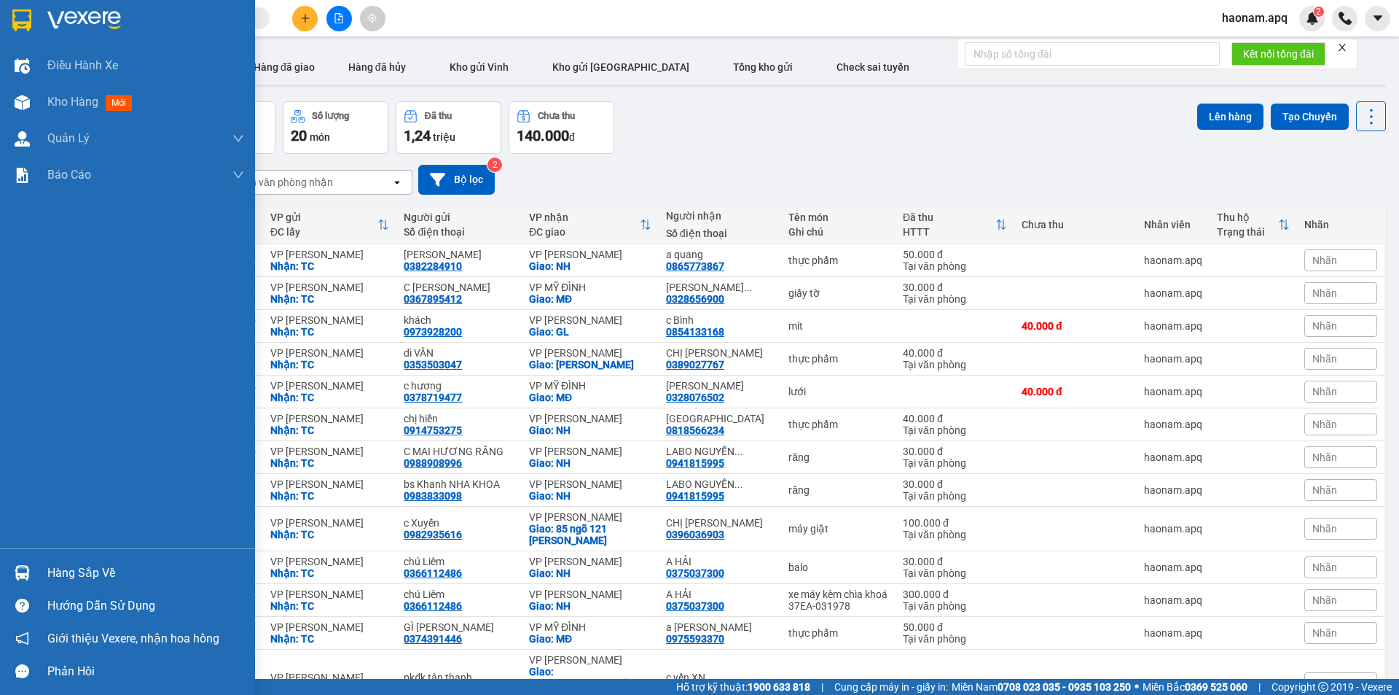
click at [80, 573] on div "Hàng sắp về" at bounding box center [145, 573] width 197 height 22
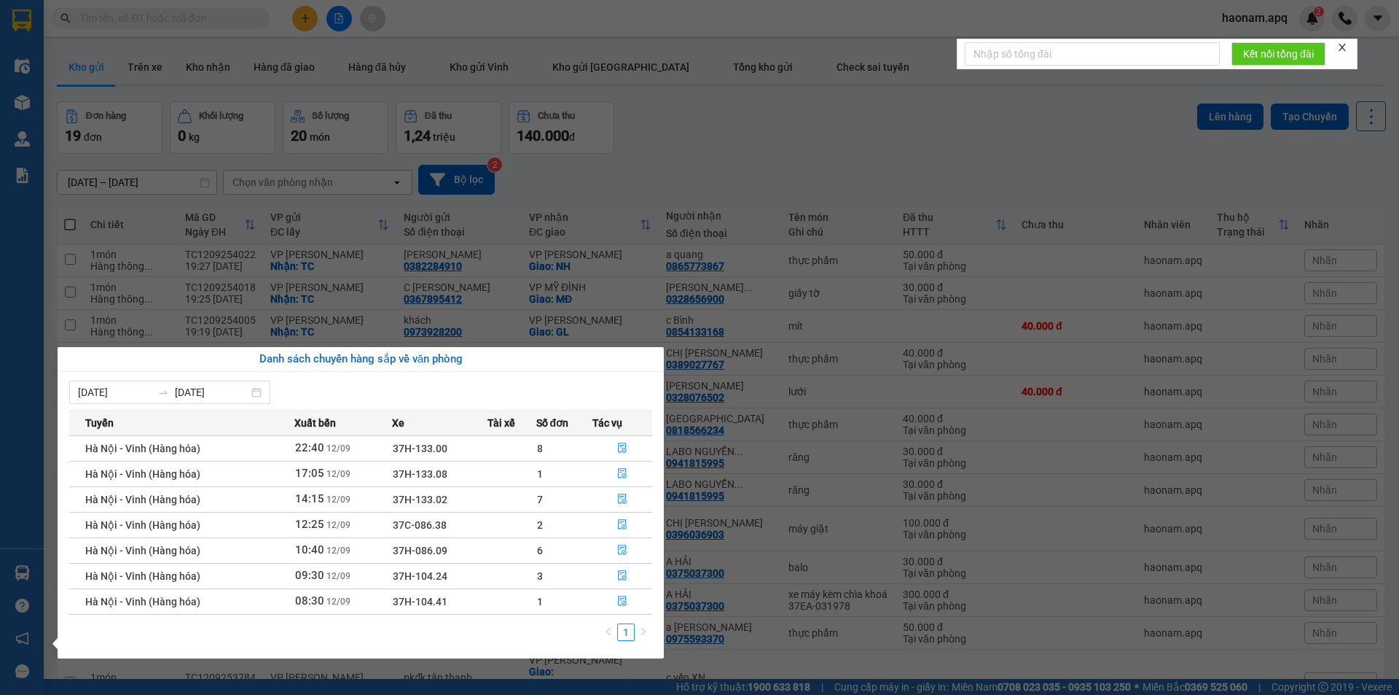
click at [664, 171] on section "Kết quả tìm kiếm ( 36 ) Bộ lọc Mã ĐH Trạng thái Món hàng Thu hộ Tổng cước Chưa …" at bounding box center [699, 347] width 1399 height 695
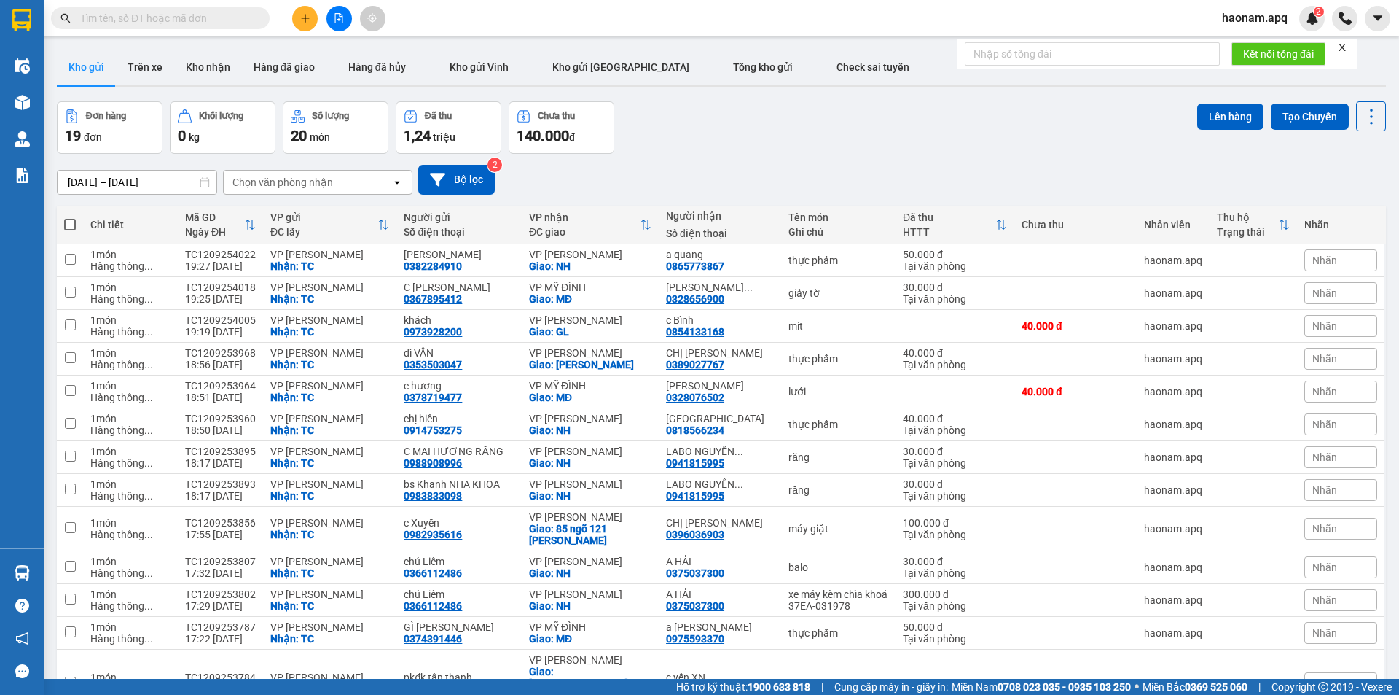
click at [275, 185] on div "Chọn văn phòng nhận" at bounding box center [282, 182] width 101 height 15
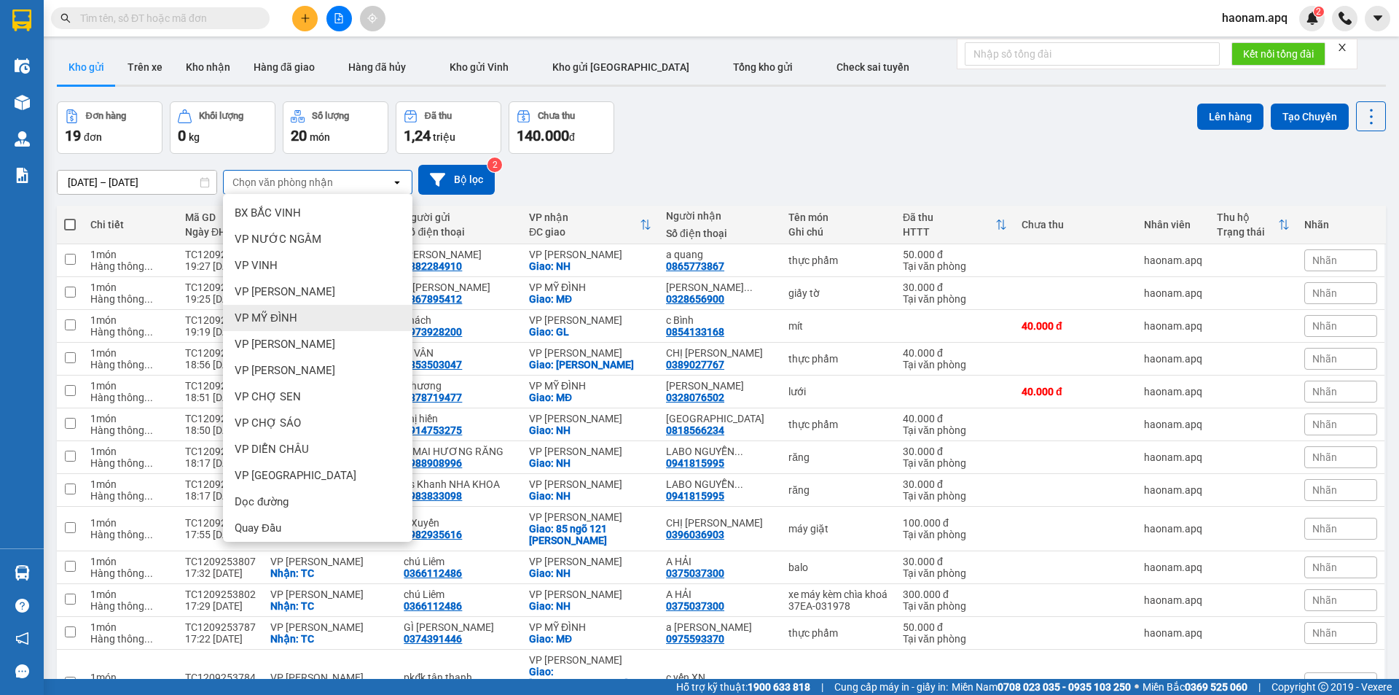
click at [322, 316] on div "VP MỸ ĐÌNH" at bounding box center [317, 318] width 189 height 26
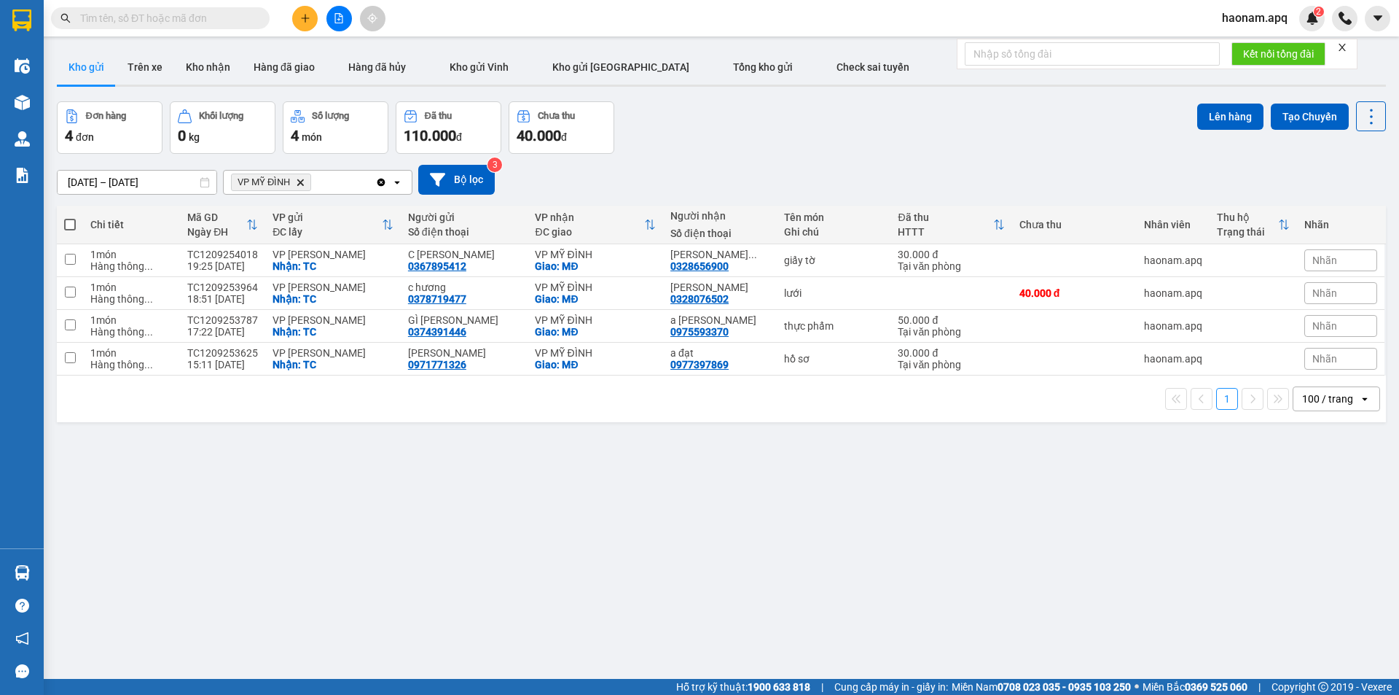
click at [303, 179] on icon "Delete" at bounding box center [300, 182] width 9 height 9
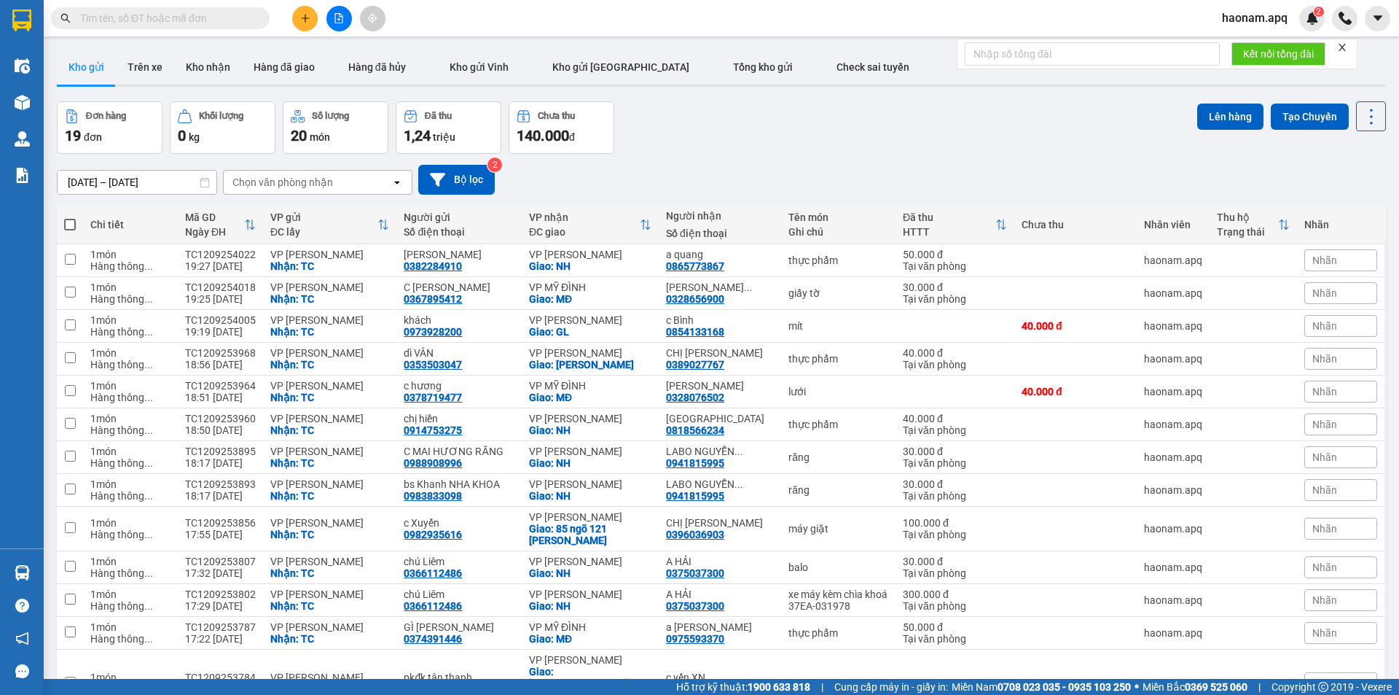
click at [309, 16] on icon "plus" at bounding box center [305, 18] width 10 height 10
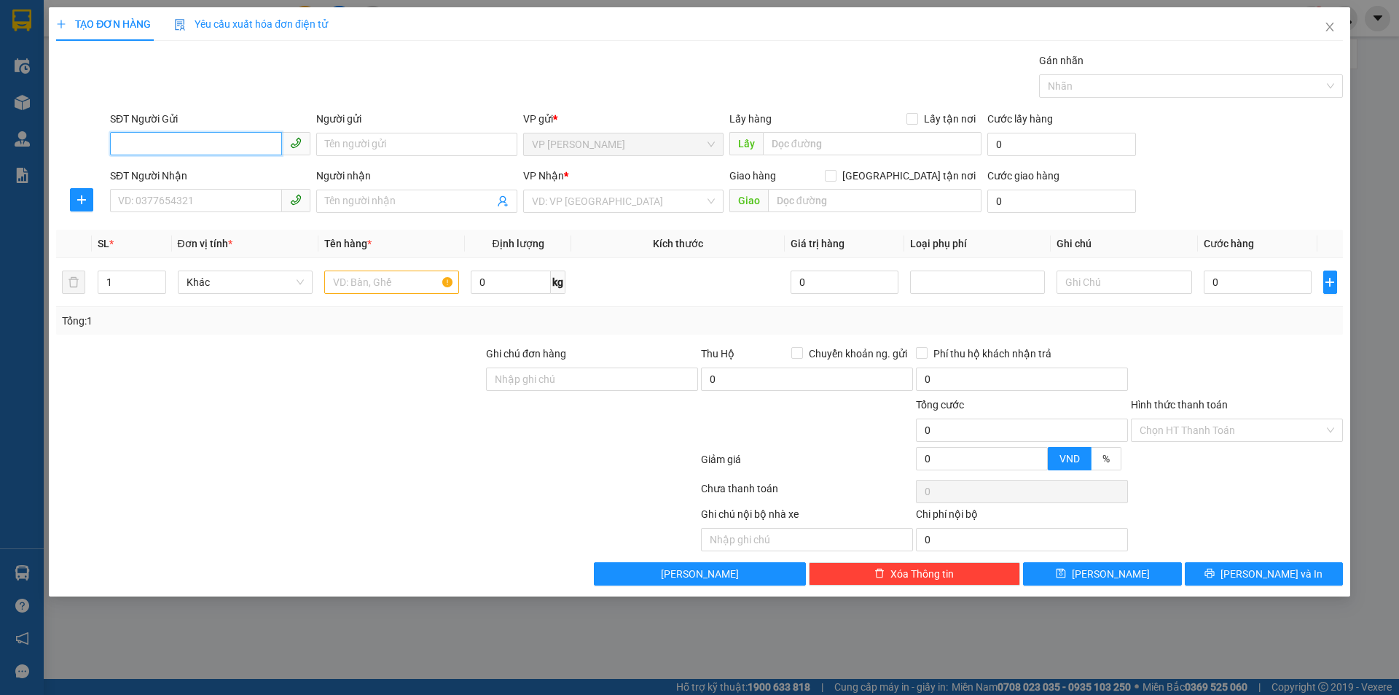
click at [215, 148] on input "SĐT Người Gửi" at bounding box center [196, 143] width 172 height 23
click at [224, 141] on input "SĐT Người Gửi" at bounding box center [196, 143] width 172 height 23
click at [187, 198] on input "SĐT Người Nhận" at bounding box center [196, 200] width 172 height 23
drag, startPoint x: 211, startPoint y: 200, endPoint x: 98, endPoint y: 201, distance: 113.0
click at [98, 201] on div "SĐT Người Nhận 0974136797 0974136797 Người nhận Tên người nhận VP Nhận * VD: VP…" at bounding box center [700, 193] width 1290 height 51
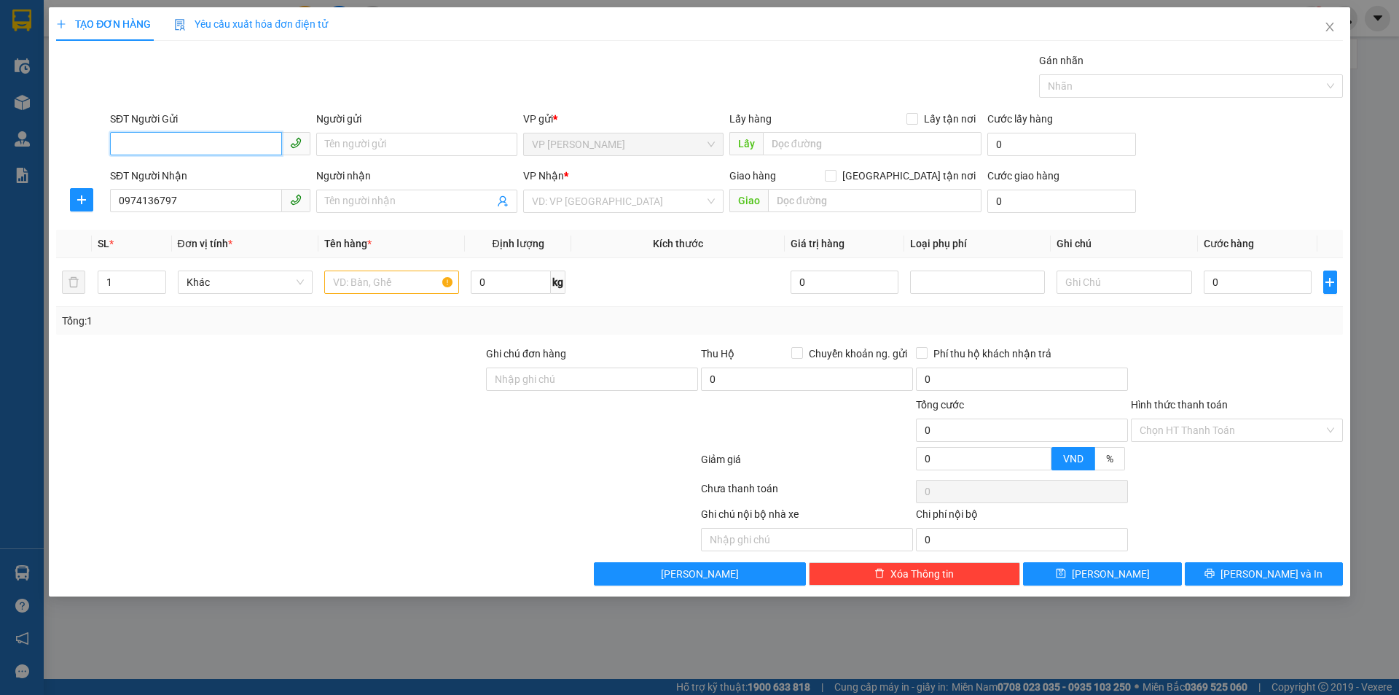
click at [151, 144] on input "SĐT Người Gửi" at bounding box center [196, 143] width 172 height 23
paste input "0974136797"
click at [372, 149] on input "Người gửi" at bounding box center [416, 144] width 200 height 23
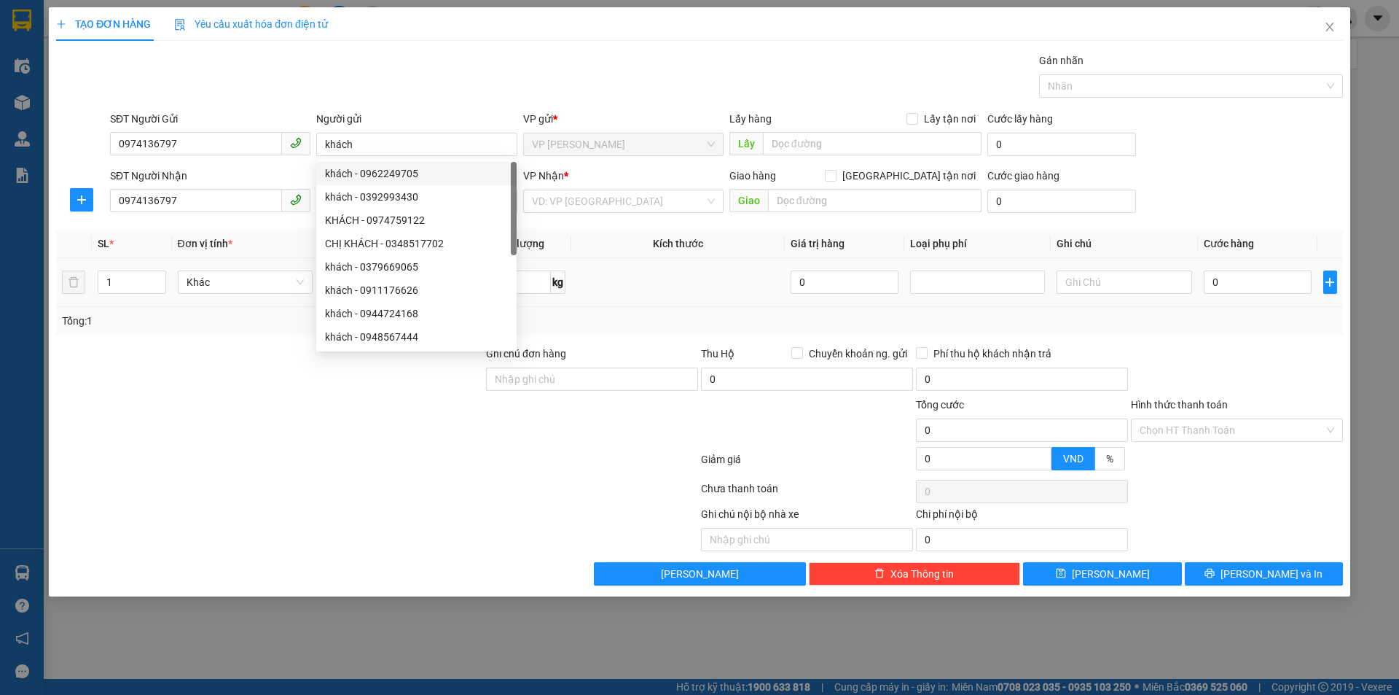
drag, startPoint x: 195, startPoint y: 368, endPoint x: 242, endPoint y: 299, distance: 83.9
click at [194, 365] on div at bounding box center [270, 370] width 430 height 51
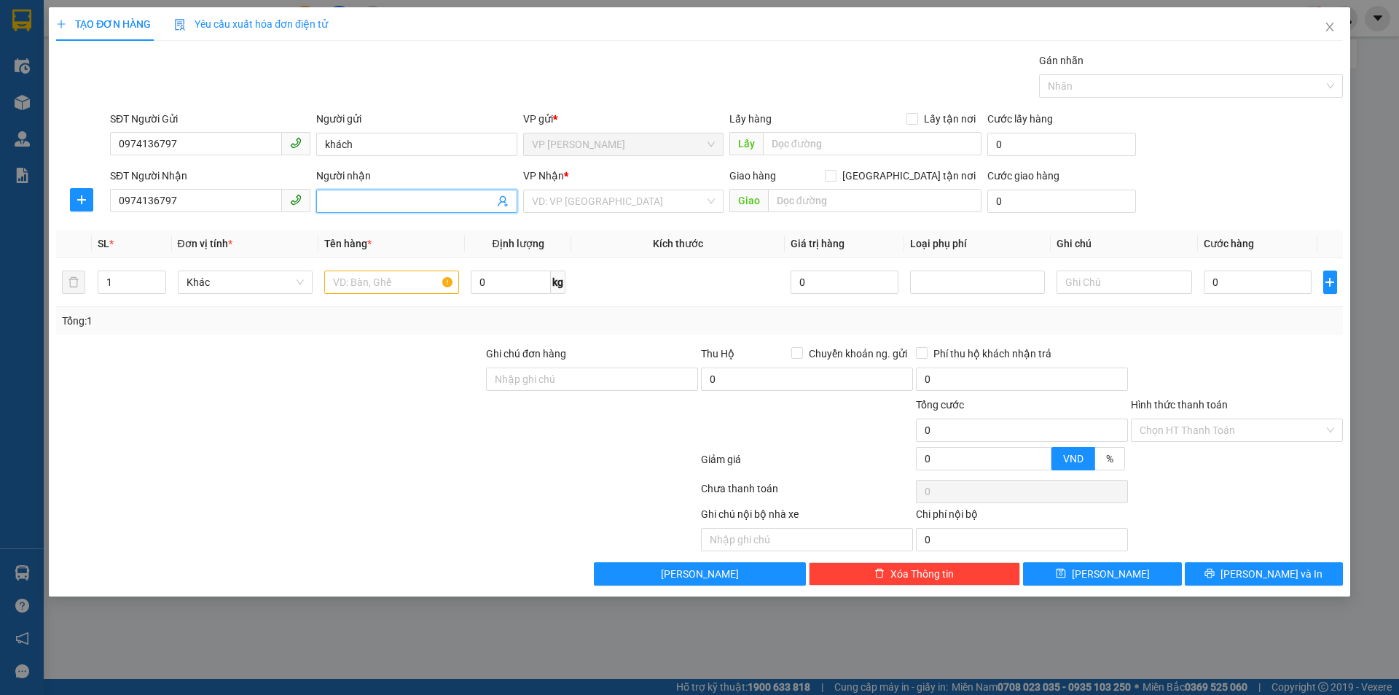
click at [356, 196] on input "Người nhận" at bounding box center [409, 201] width 168 height 16
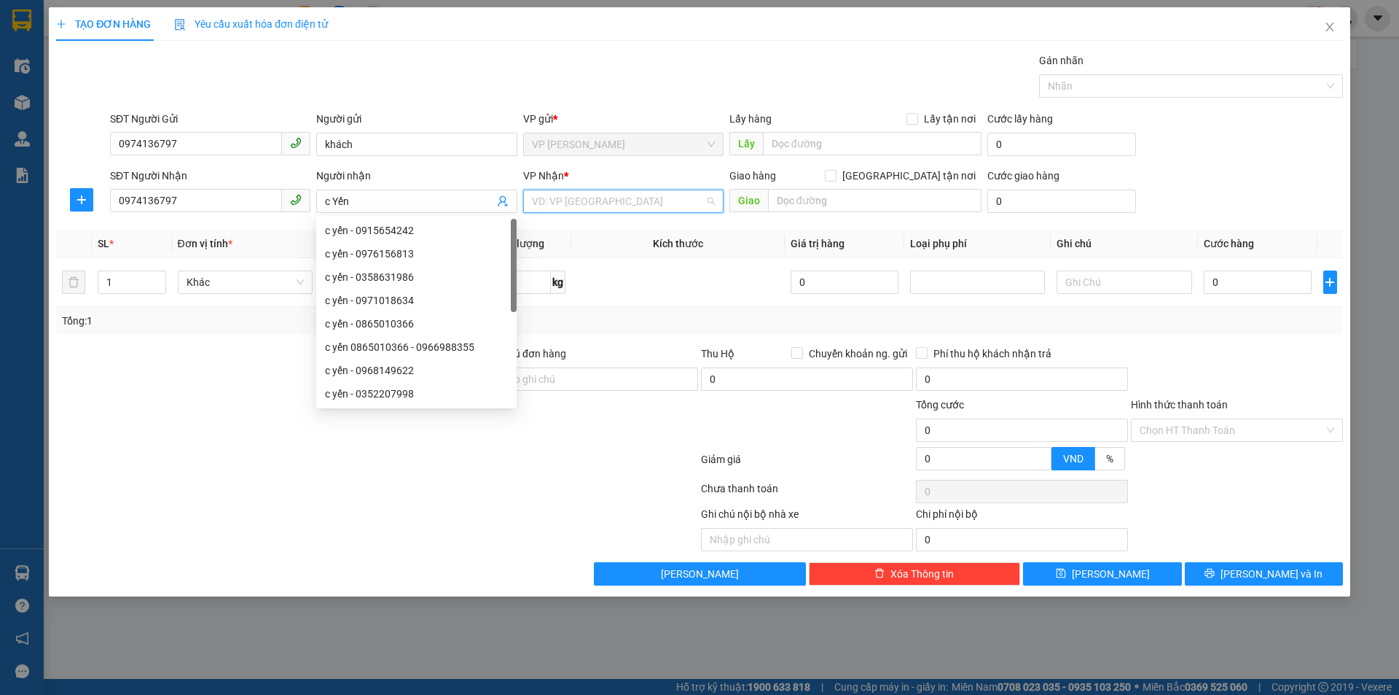
click at [613, 202] on input "search" at bounding box center [618, 201] width 173 height 22
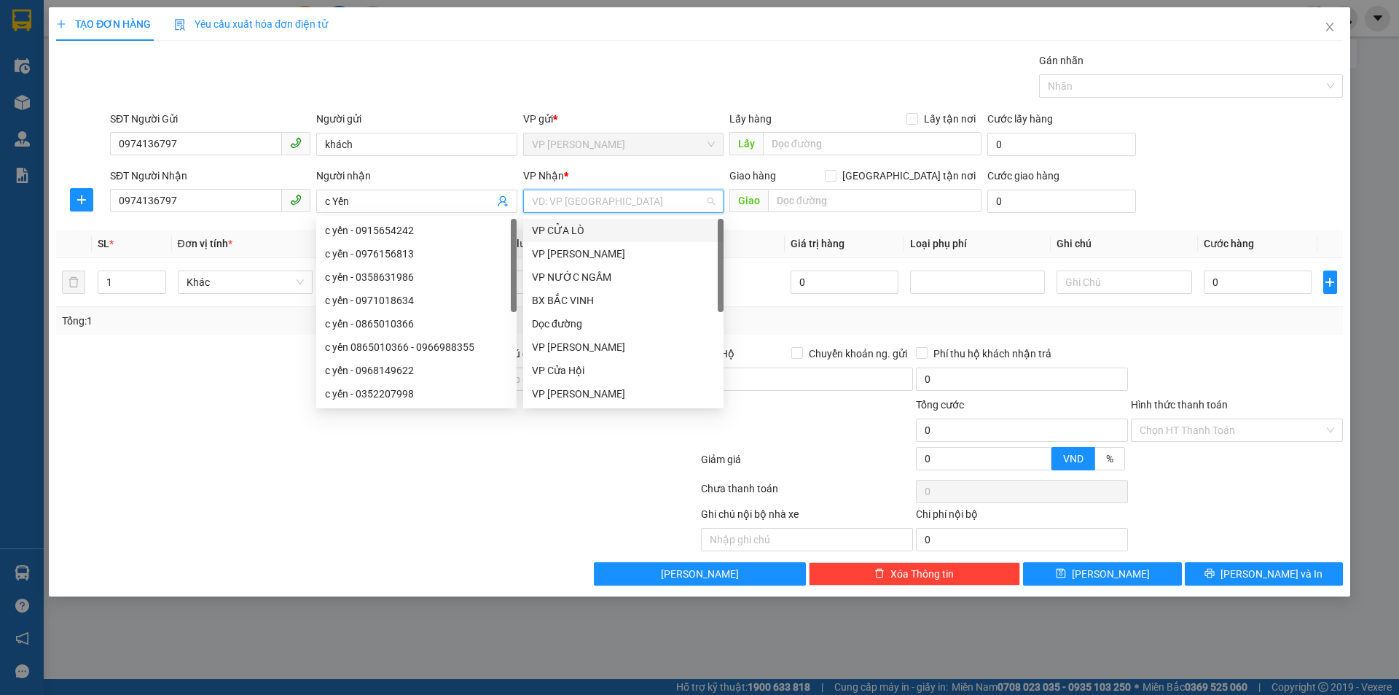
scroll to position [210, 0]
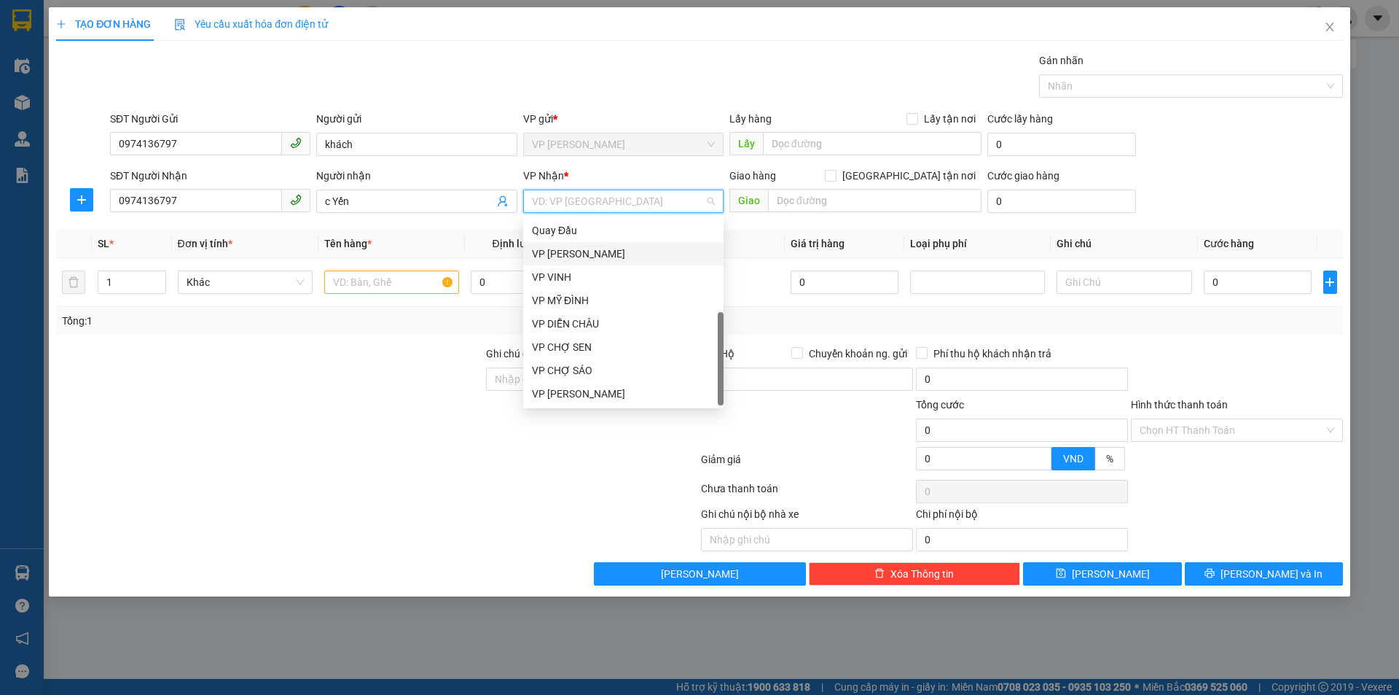
click at [648, 261] on div "VP NGỌC HỒI" at bounding box center [623, 254] width 183 height 16
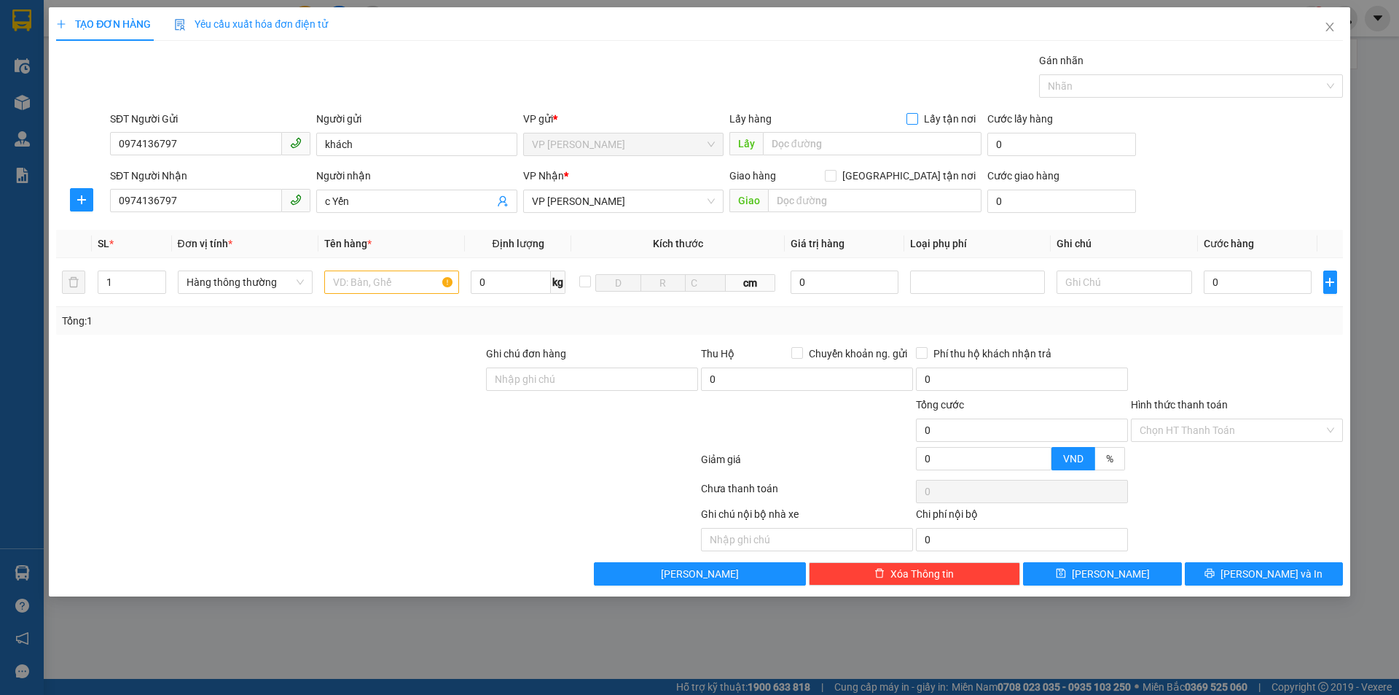
click at [909, 116] on input "Lấy tận nơi" at bounding box center [912, 118] width 10 height 10
click at [875, 144] on input "text" at bounding box center [872, 143] width 219 height 23
click at [835, 177] on input "Giao tận nơi" at bounding box center [830, 175] width 10 height 10
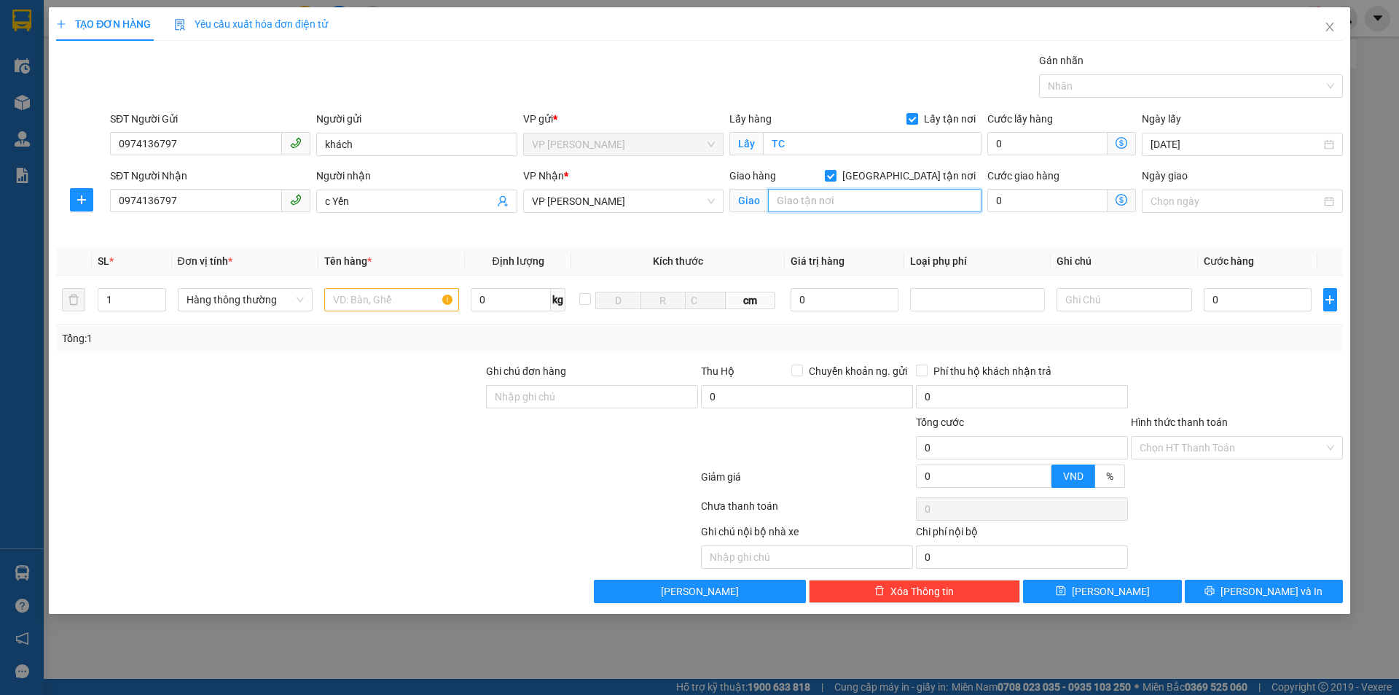
click at [836, 202] on input "text" at bounding box center [875, 200] width 214 height 23
click at [367, 293] on input "text" at bounding box center [391, 299] width 135 height 23
click at [1247, 303] on input "0" at bounding box center [1258, 299] width 109 height 23
click at [1245, 305] on input "3.000" at bounding box center [1258, 299] width 109 height 23
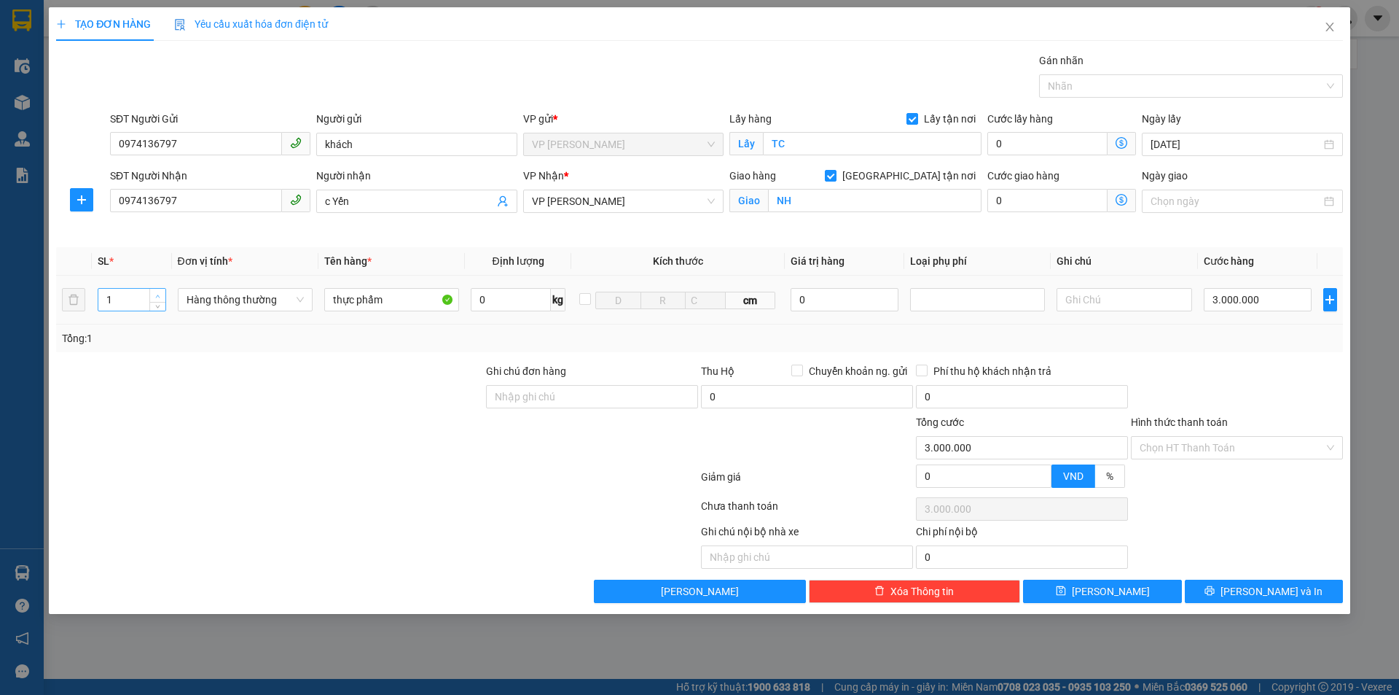
click at [157, 294] on icon "up" at bounding box center [157, 296] width 5 height 5
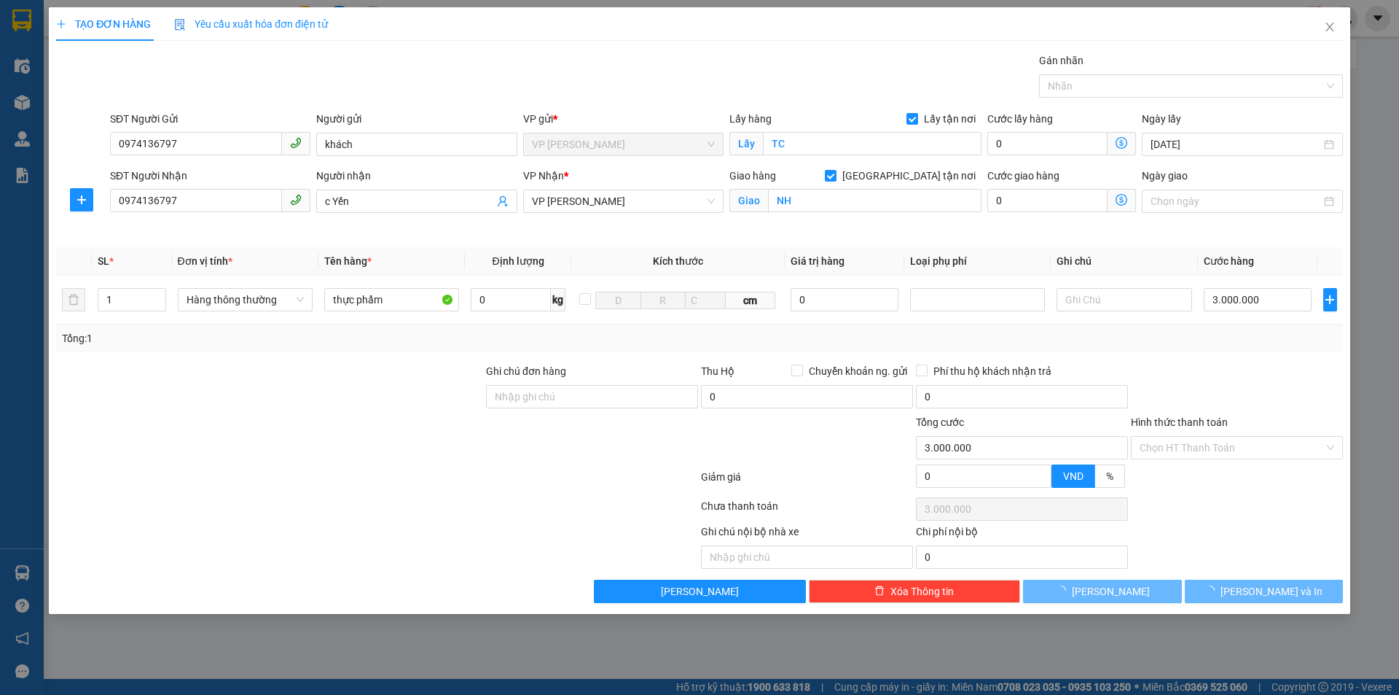
drag, startPoint x: 321, startPoint y: 396, endPoint x: 315, endPoint y: 390, distance: 8.8
click at [318, 395] on div at bounding box center [270, 388] width 430 height 51
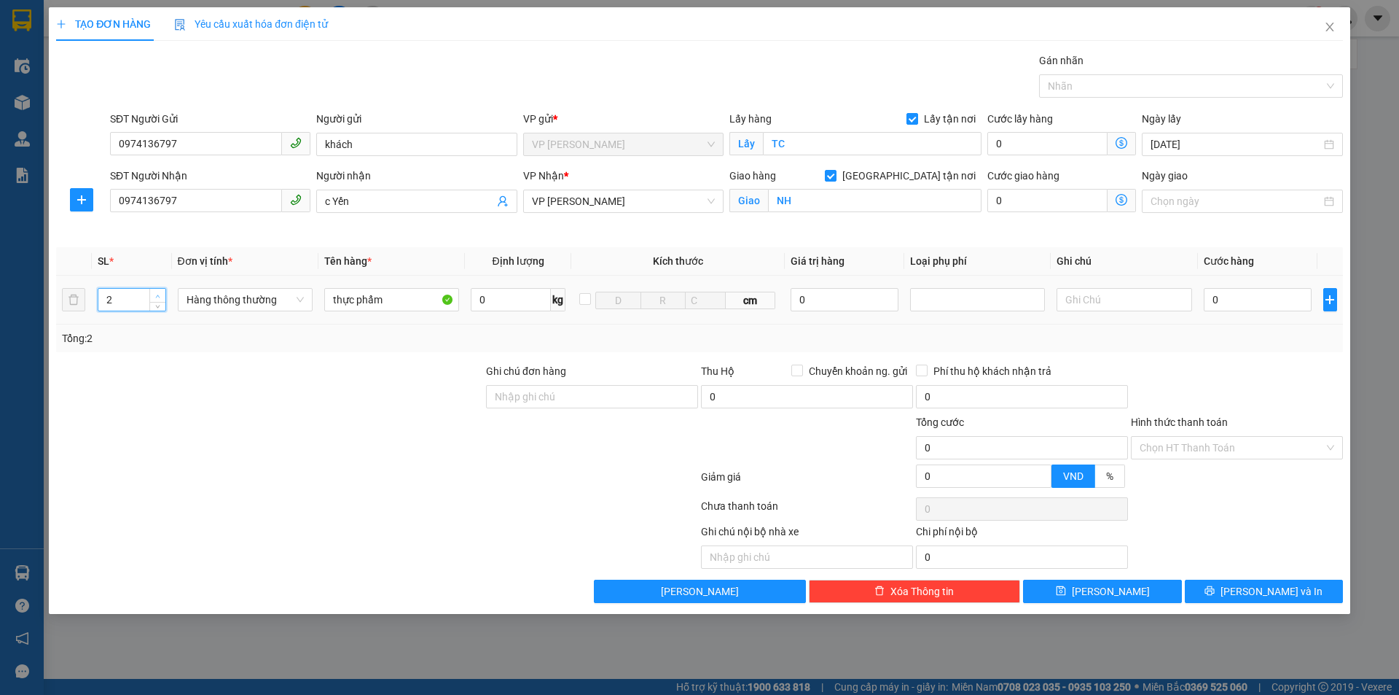
click at [158, 292] on span "up" at bounding box center [158, 296] width 9 height 9
click at [255, 394] on div at bounding box center [270, 388] width 430 height 51
click at [1255, 294] on input "0" at bounding box center [1258, 299] width 109 height 23
click at [1251, 587] on button "Lưu và In" at bounding box center [1264, 590] width 158 height 23
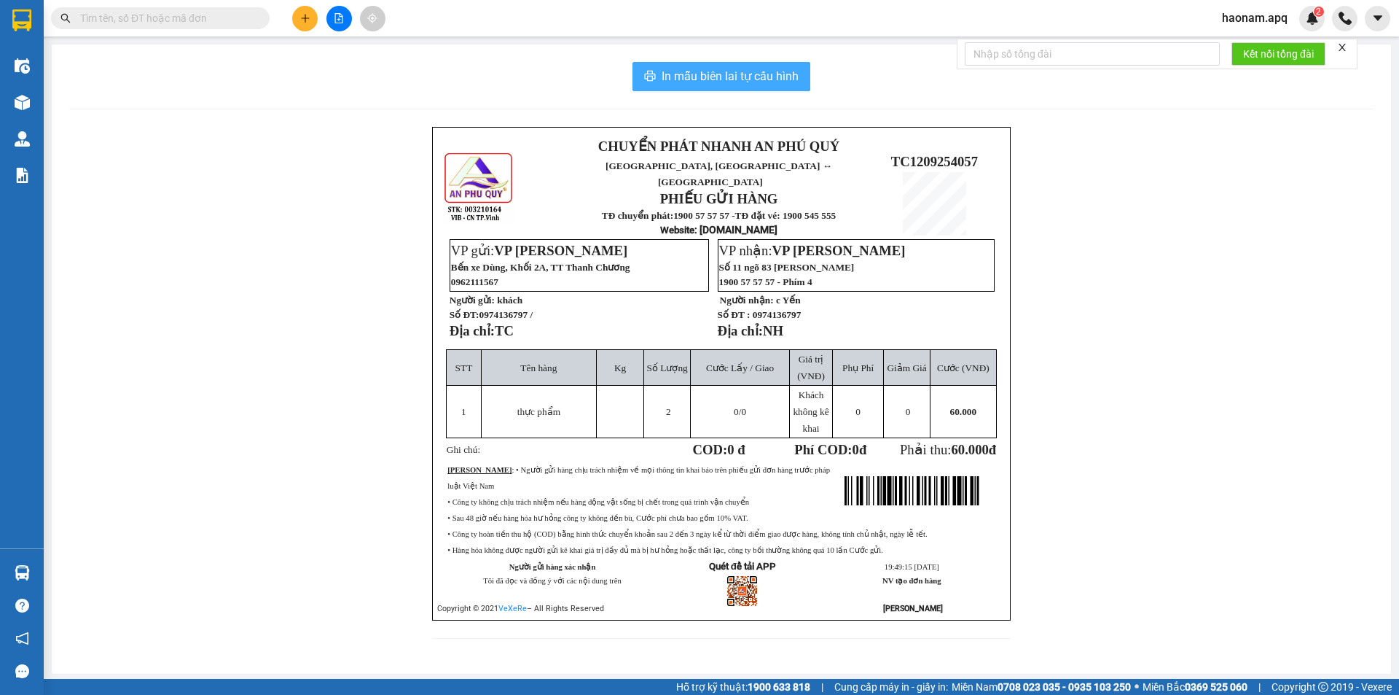
click at [719, 74] on span "In mẫu biên lai tự cấu hình" at bounding box center [730, 76] width 137 height 18
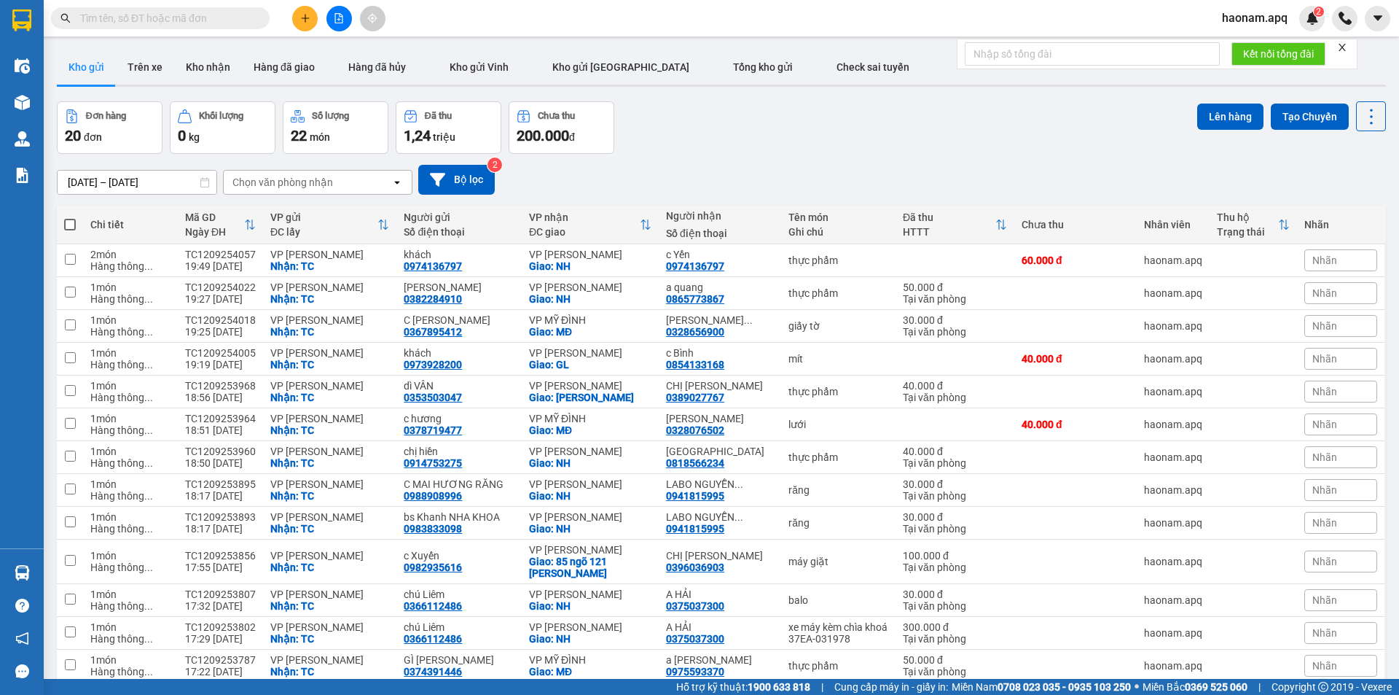
click at [307, 12] on button at bounding box center [305, 19] width 26 height 26
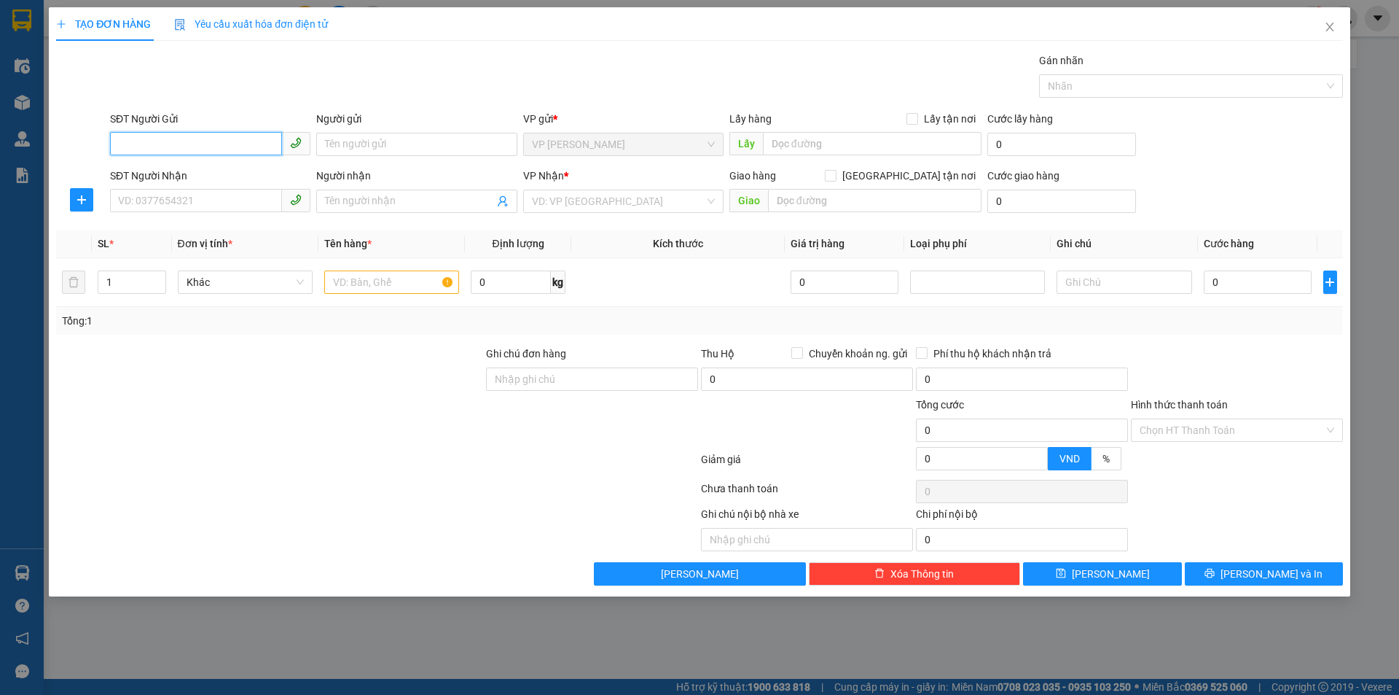
click at [256, 143] on input "SĐT Người Gửi" at bounding box center [196, 143] width 172 height 23
click at [237, 137] on input "SĐT Người Gửi" at bounding box center [196, 143] width 172 height 23
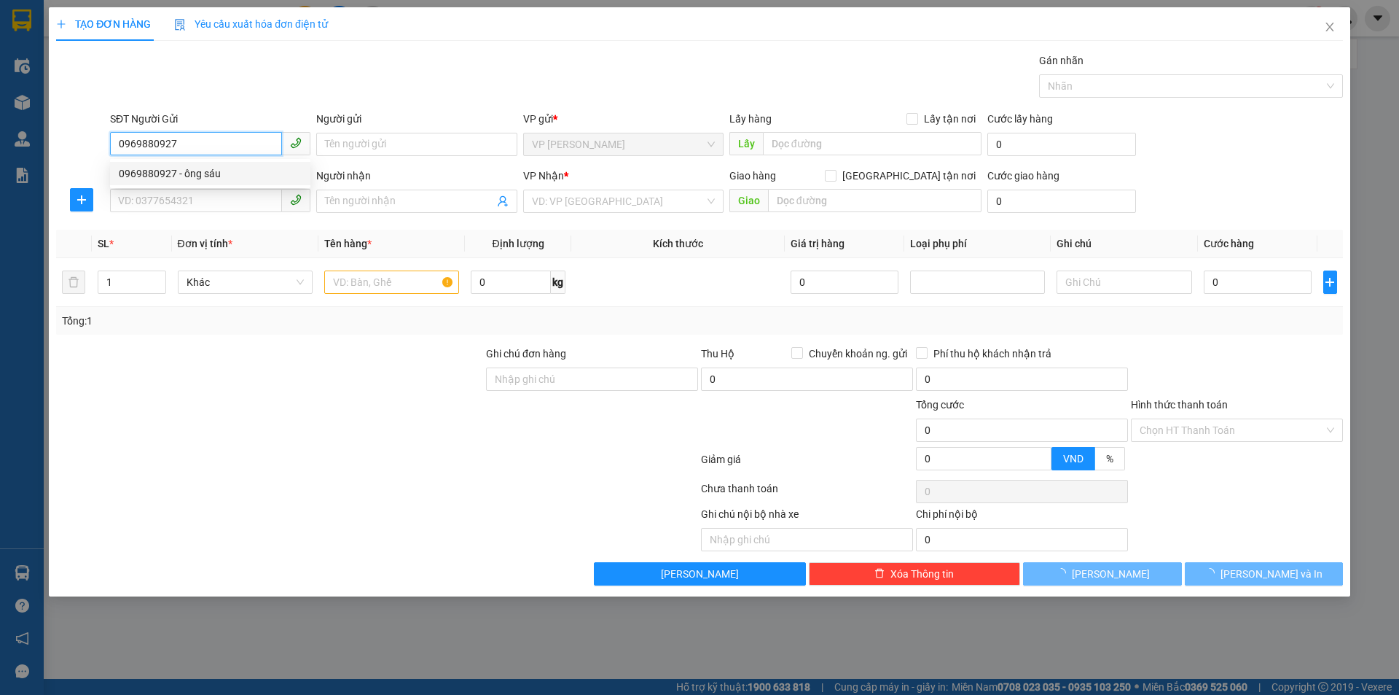
click at [255, 171] on div "0969880927 - ông sáu" at bounding box center [210, 173] width 183 height 16
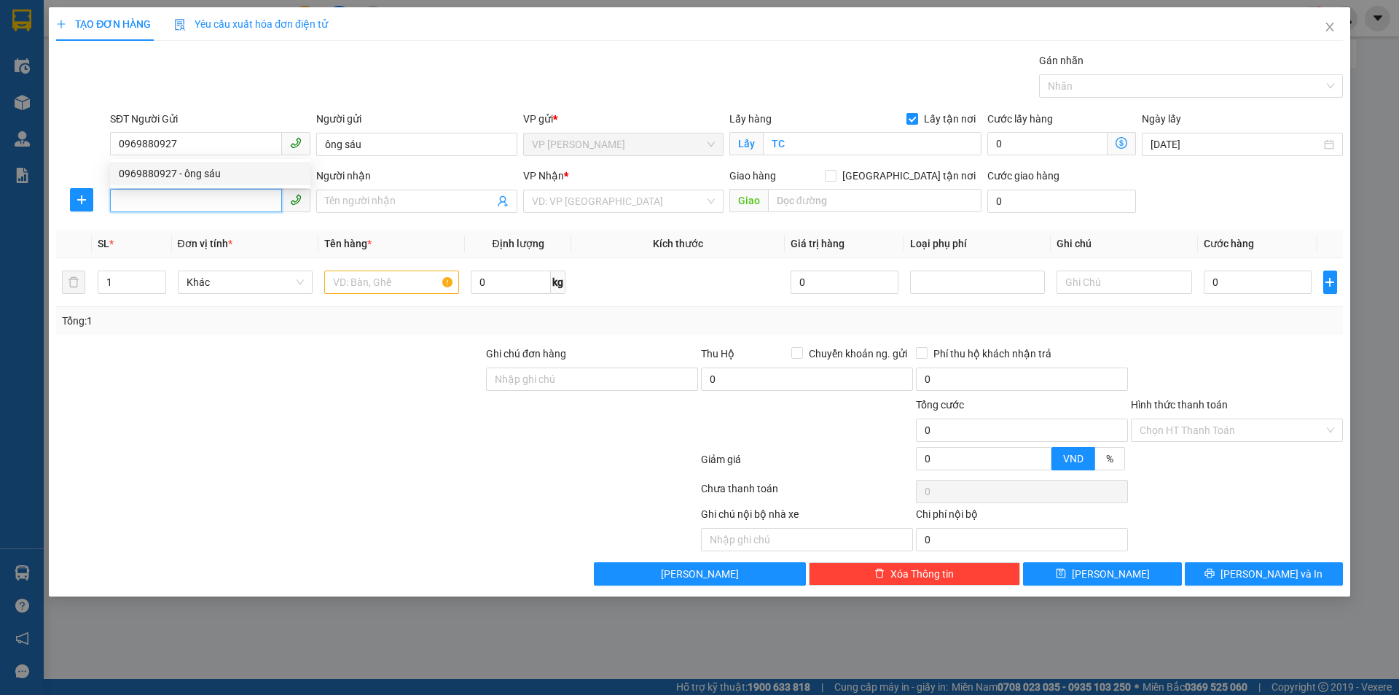
click at [228, 199] on input "SĐT Người Nhận" at bounding box center [196, 200] width 172 height 23
click at [214, 203] on input "SĐT Người Nhận" at bounding box center [196, 200] width 172 height 23
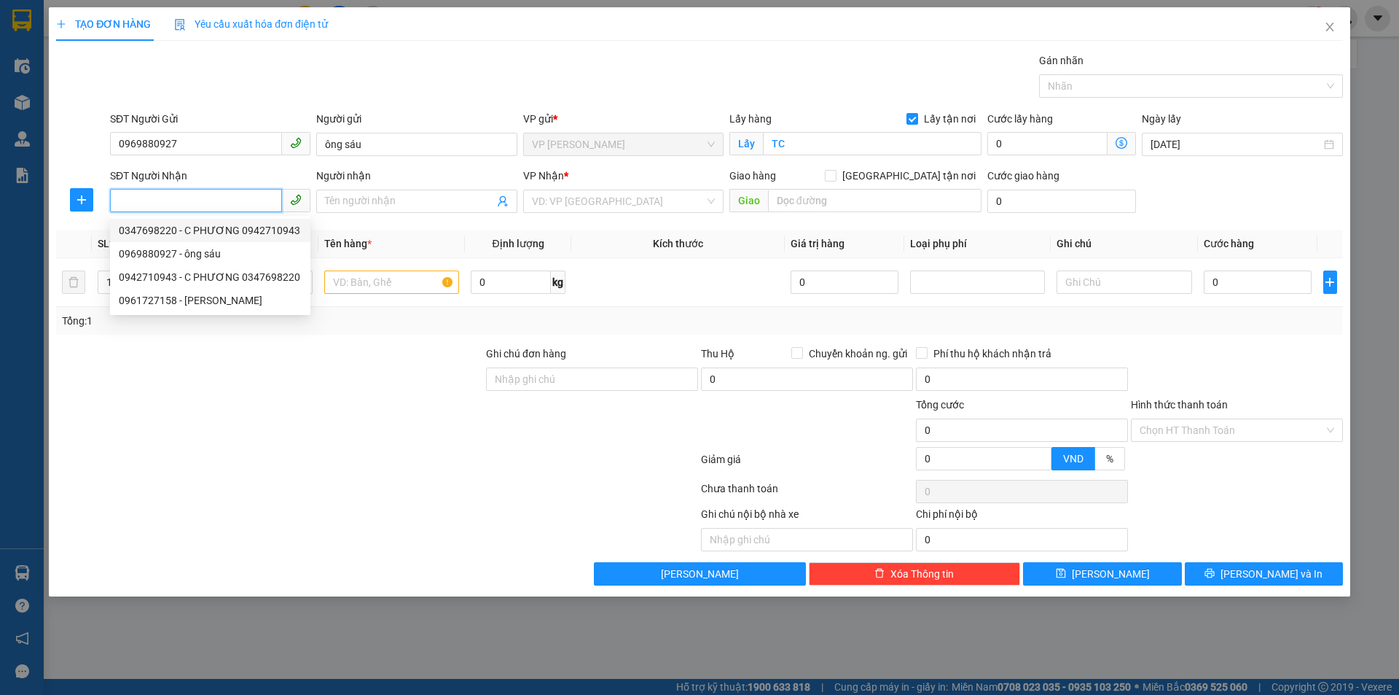
click at [231, 237] on div "0347698220 - C PHƯƠNG 0942710943" at bounding box center [210, 230] width 183 height 16
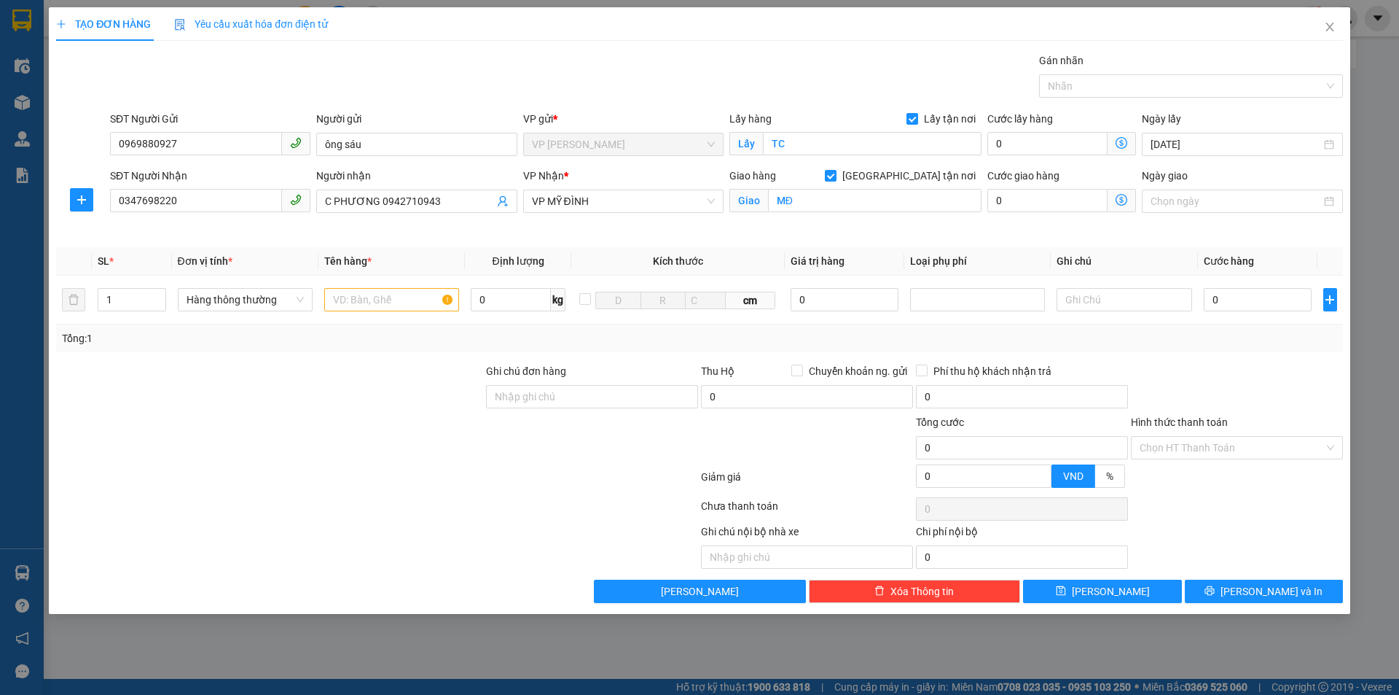
click at [344, 417] on div at bounding box center [270, 439] width 430 height 51
click at [383, 302] on input "text" at bounding box center [391, 299] width 135 height 23
click at [1251, 309] on input "0" at bounding box center [1258, 299] width 109 height 23
click at [1246, 298] on input "4f" at bounding box center [1258, 299] width 109 height 23
drag, startPoint x: 1227, startPoint y: 383, endPoint x: 1229, endPoint y: 441, distance: 58.3
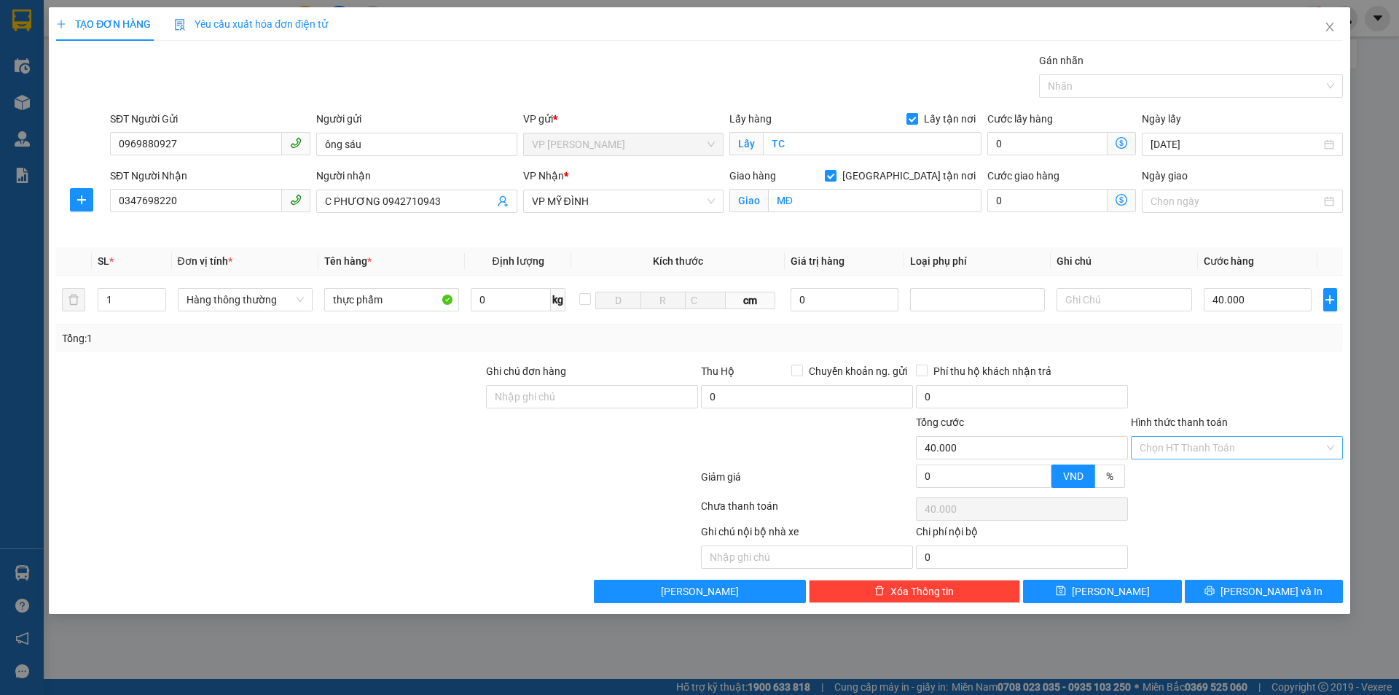
click at [1228, 386] on div at bounding box center [1237, 388] width 215 height 51
click at [1222, 455] on input "Hình thức thanh toán" at bounding box center [1232, 448] width 184 height 22
click at [1221, 467] on div "Tại văn phòng" at bounding box center [1237, 476] width 212 height 23
click at [1256, 391] on div at bounding box center [1237, 388] width 215 height 51
click at [1265, 488] on div at bounding box center [1237, 482] width 215 height 26
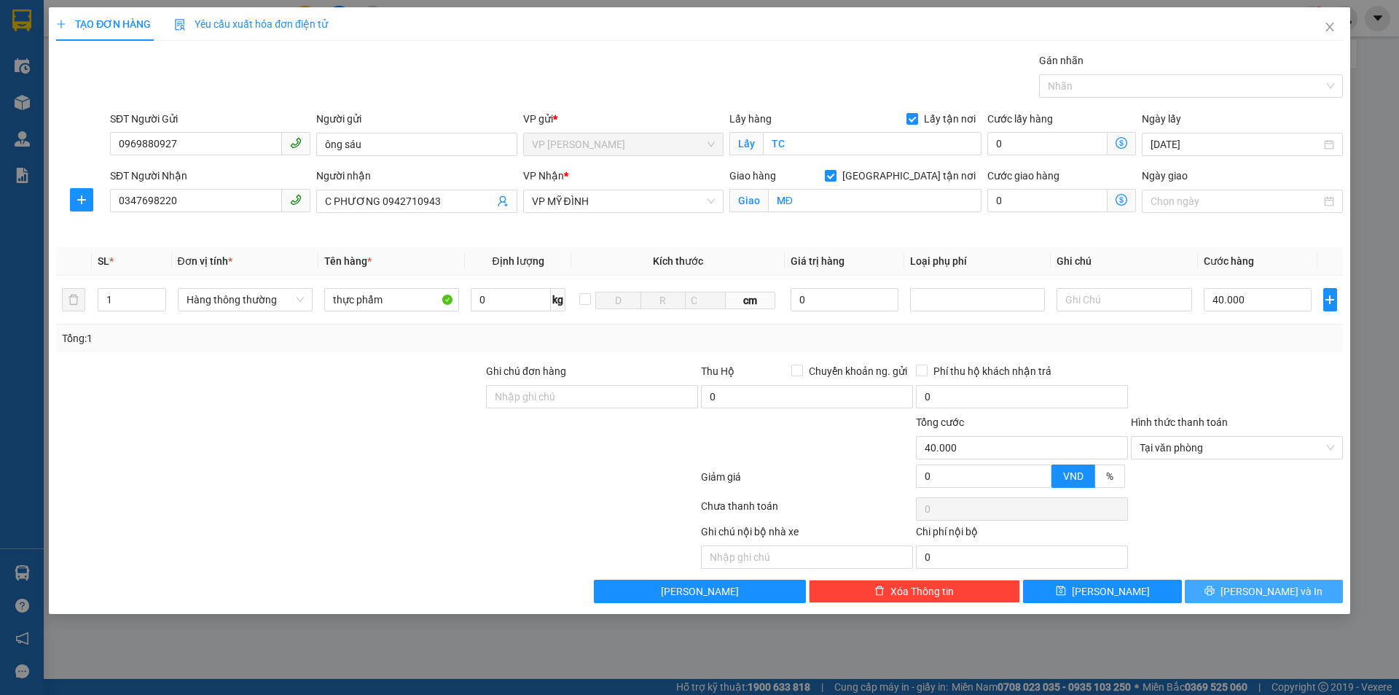
click at [1293, 595] on button "Lưu và In" at bounding box center [1264, 590] width 158 height 23
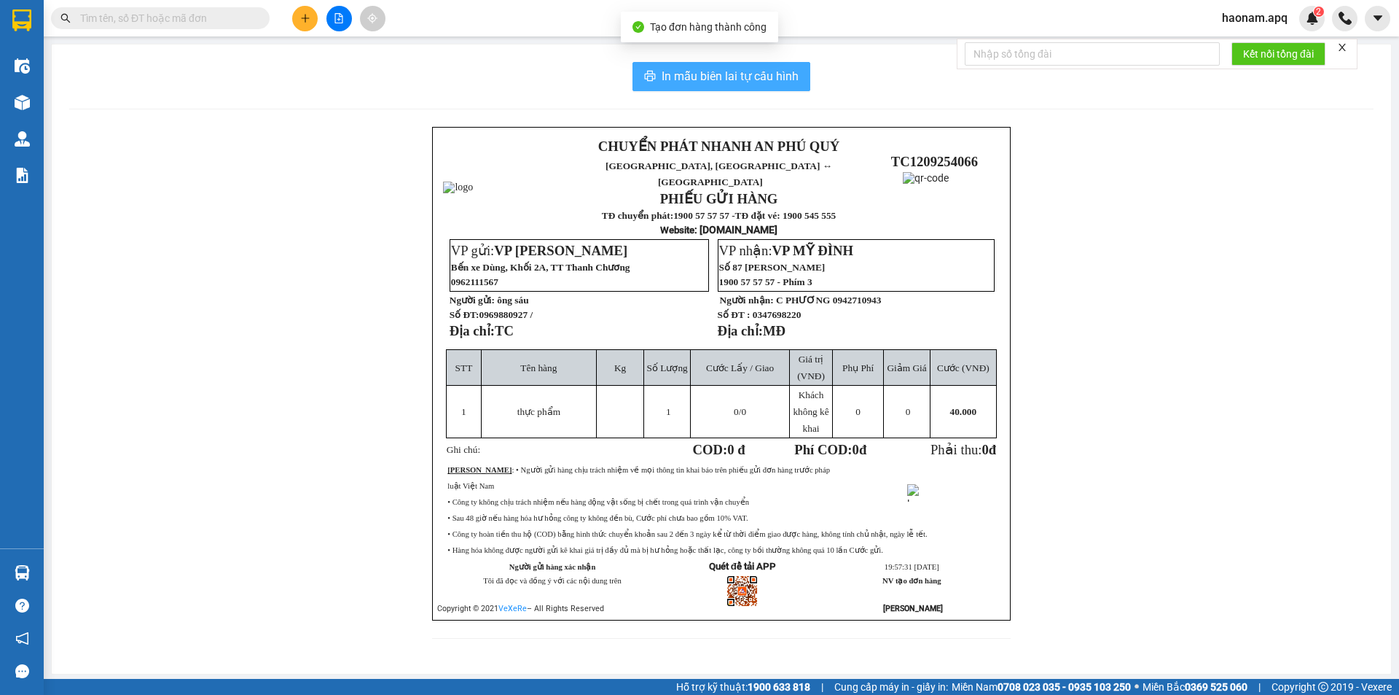
drag, startPoint x: 781, startPoint y: 72, endPoint x: 756, endPoint y: 203, distance: 133.5
click at [780, 72] on span "In mẫu biên lai tự cấu hình" at bounding box center [730, 76] width 137 height 18
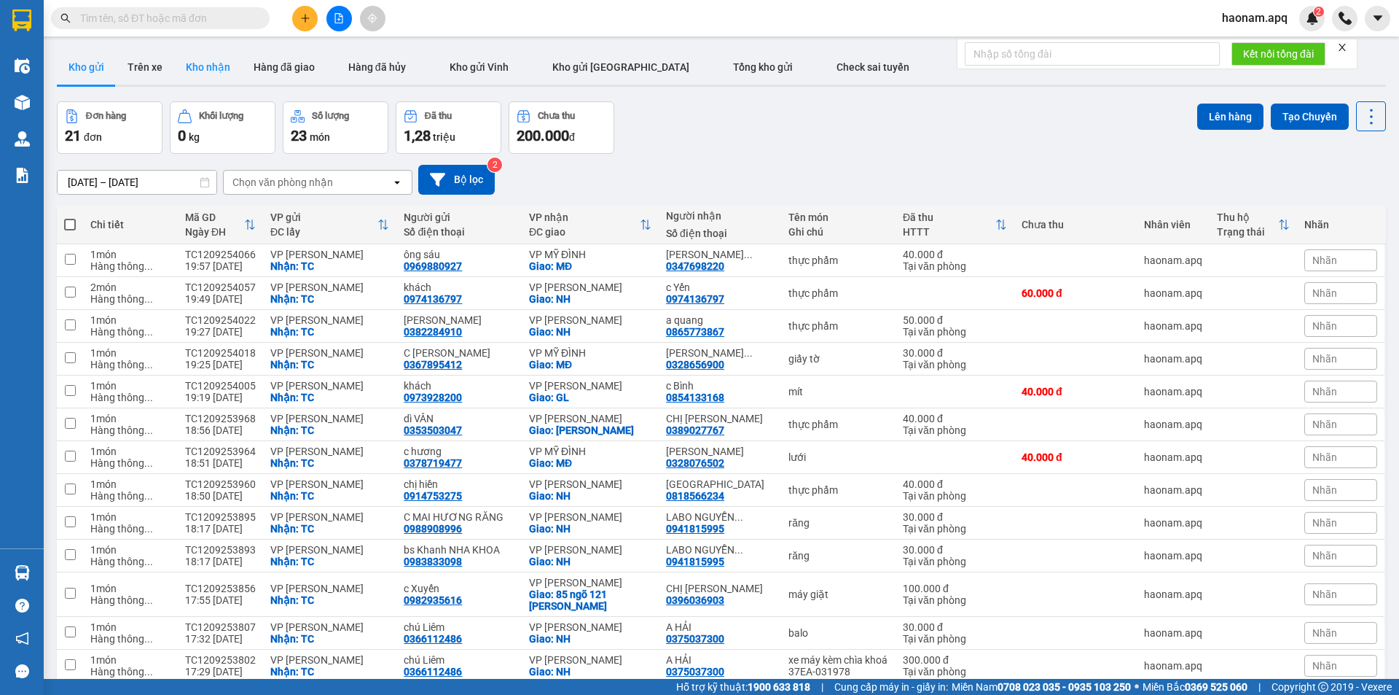
click at [190, 74] on button "Kho nhận" at bounding box center [208, 67] width 68 height 35
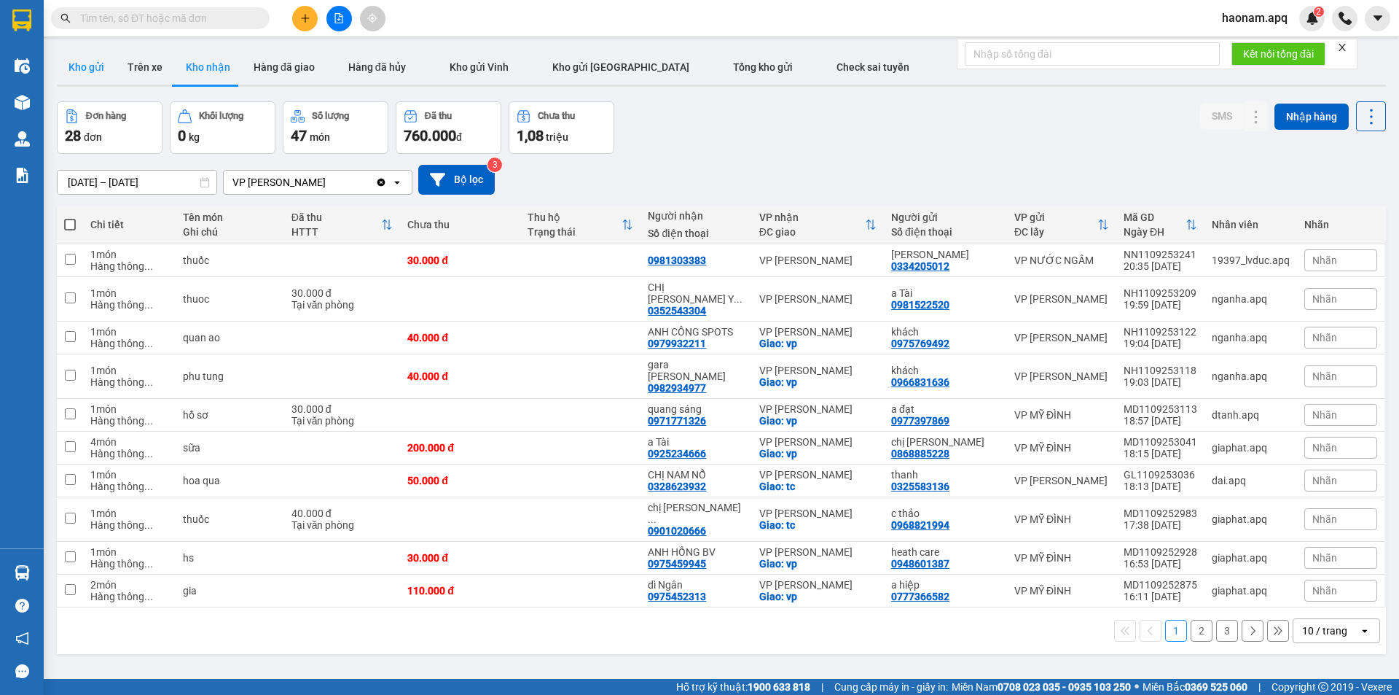
click at [101, 71] on button "Kho gửi" at bounding box center [86, 67] width 59 height 35
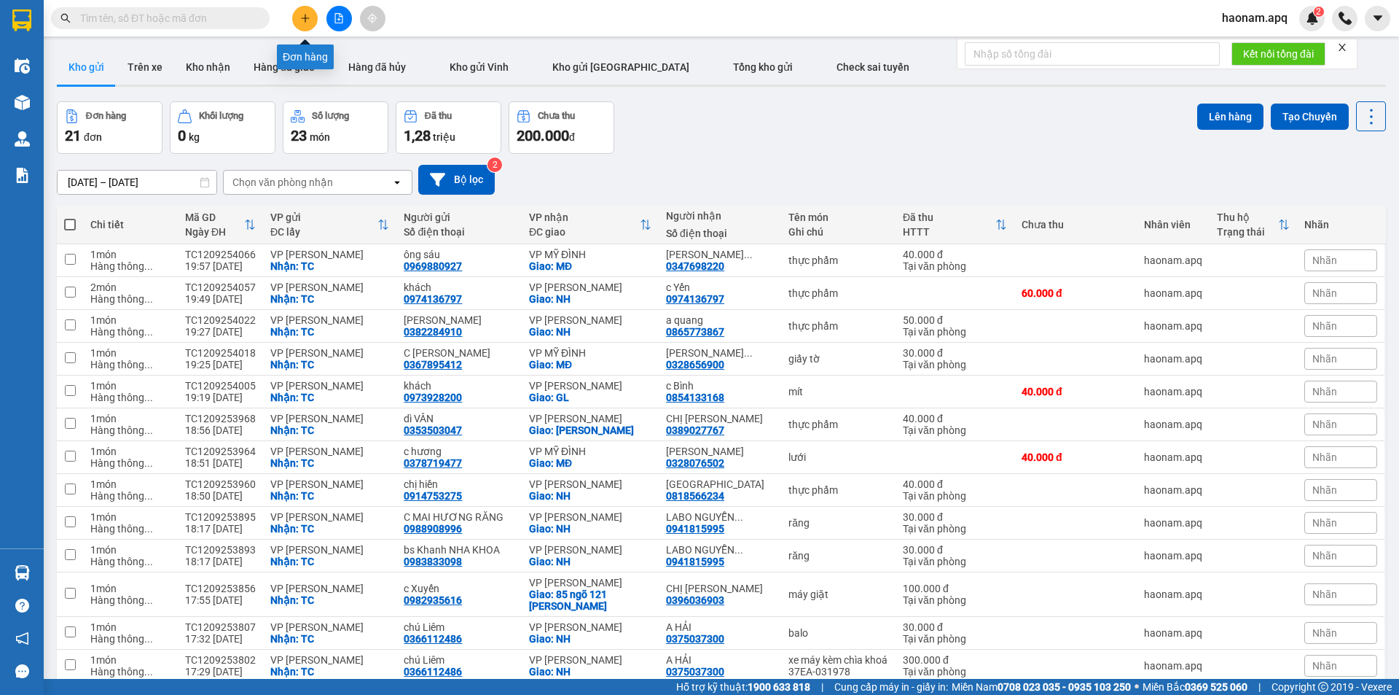
click at [317, 21] on button at bounding box center [305, 19] width 26 height 26
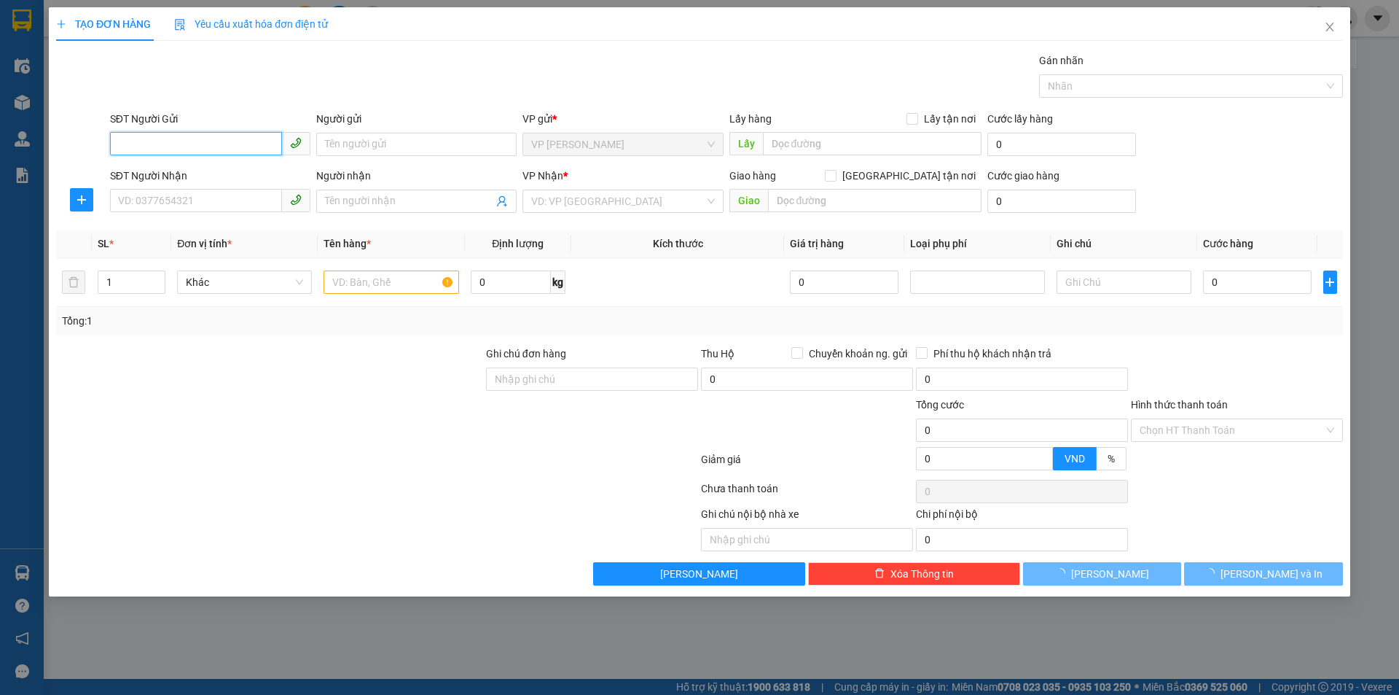
click at [214, 142] on input "SĐT Người Gửi" at bounding box center [196, 143] width 172 height 23
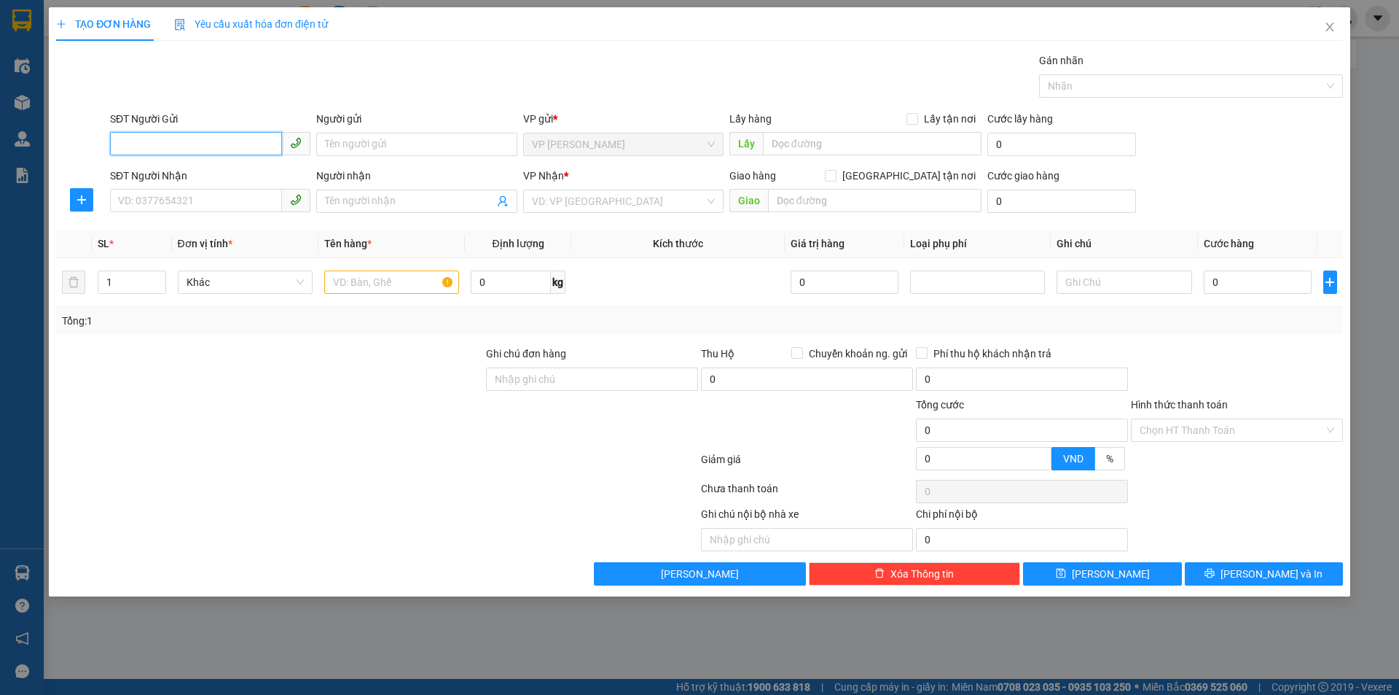
click at [229, 152] on input "SĐT Người Gửi" at bounding box center [196, 143] width 172 height 23
click at [192, 136] on input "SĐT Người Gửi" at bounding box center [196, 143] width 172 height 23
click at [206, 146] on input "SĐT Người Gửi" at bounding box center [196, 143] width 172 height 23
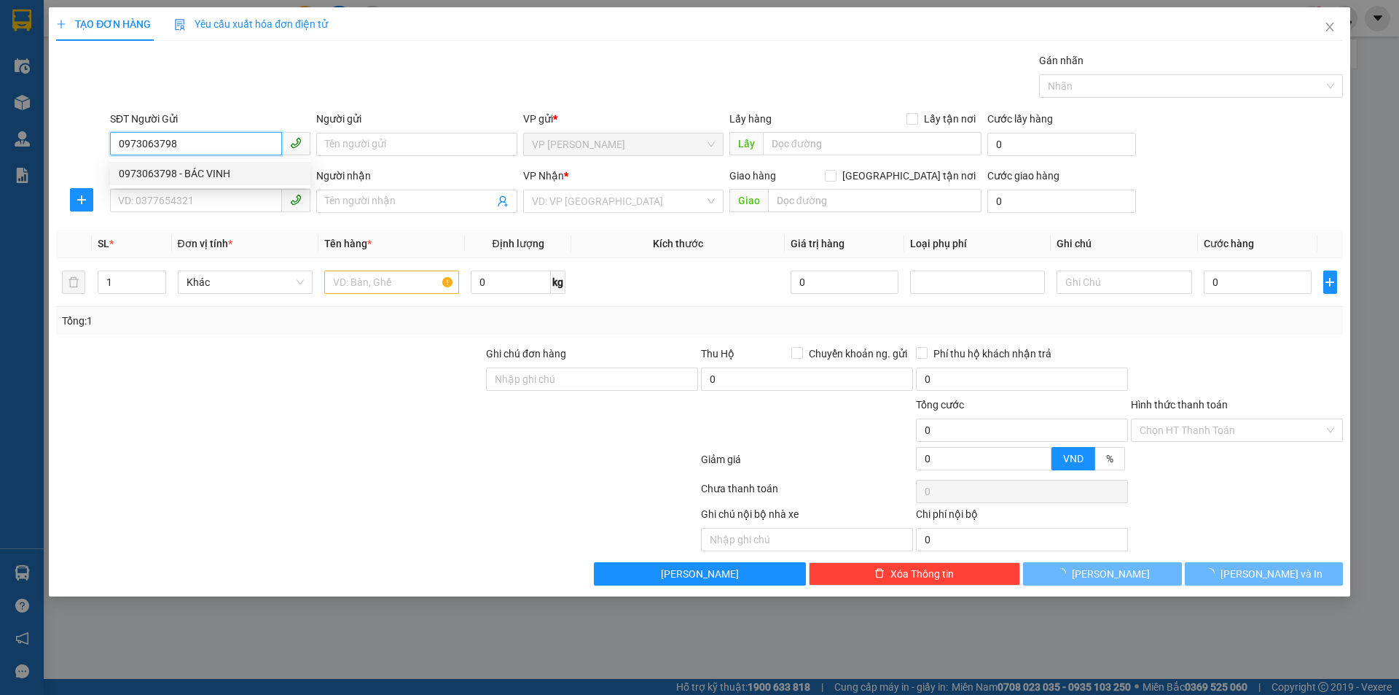
click at [196, 178] on div "0973063798 - BÁC VINH" at bounding box center [210, 173] width 183 height 16
type input "0973063798"
type input "BÁC VINH"
checkbox input "true"
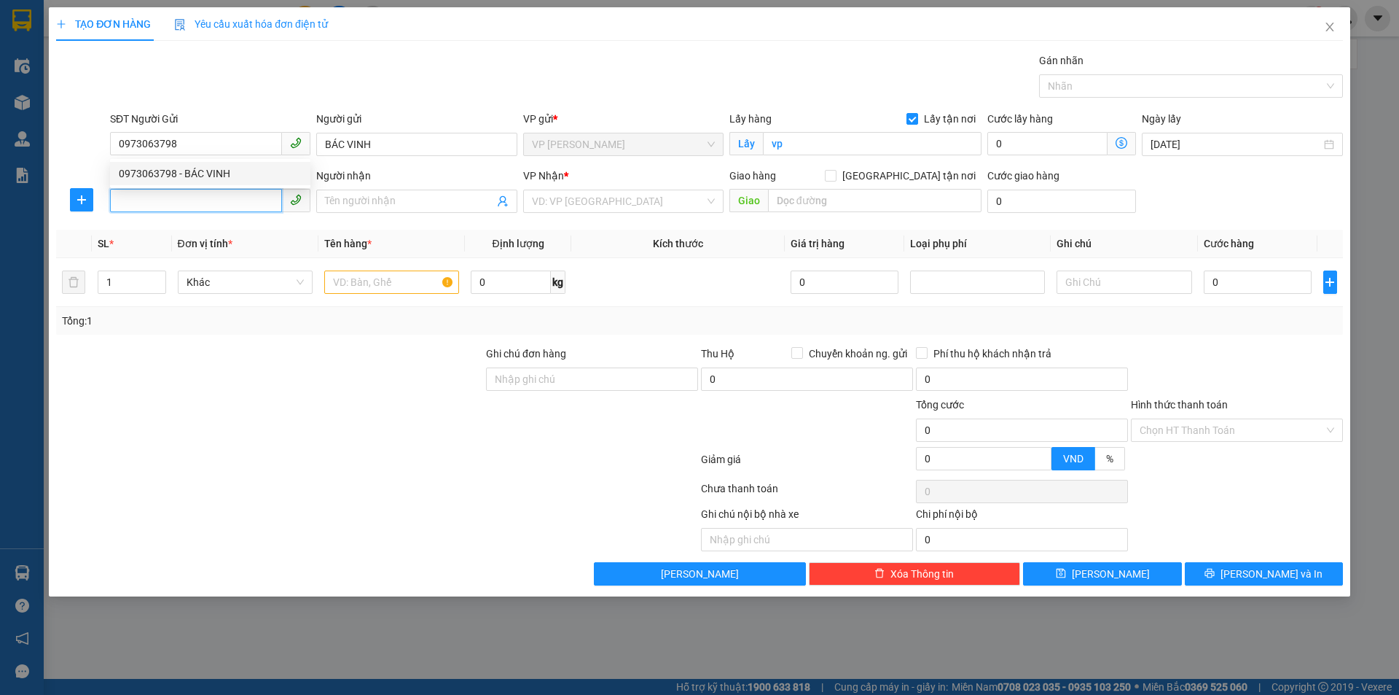
click at [213, 200] on input "SĐT Người Nhận" at bounding box center [196, 200] width 172 height 23
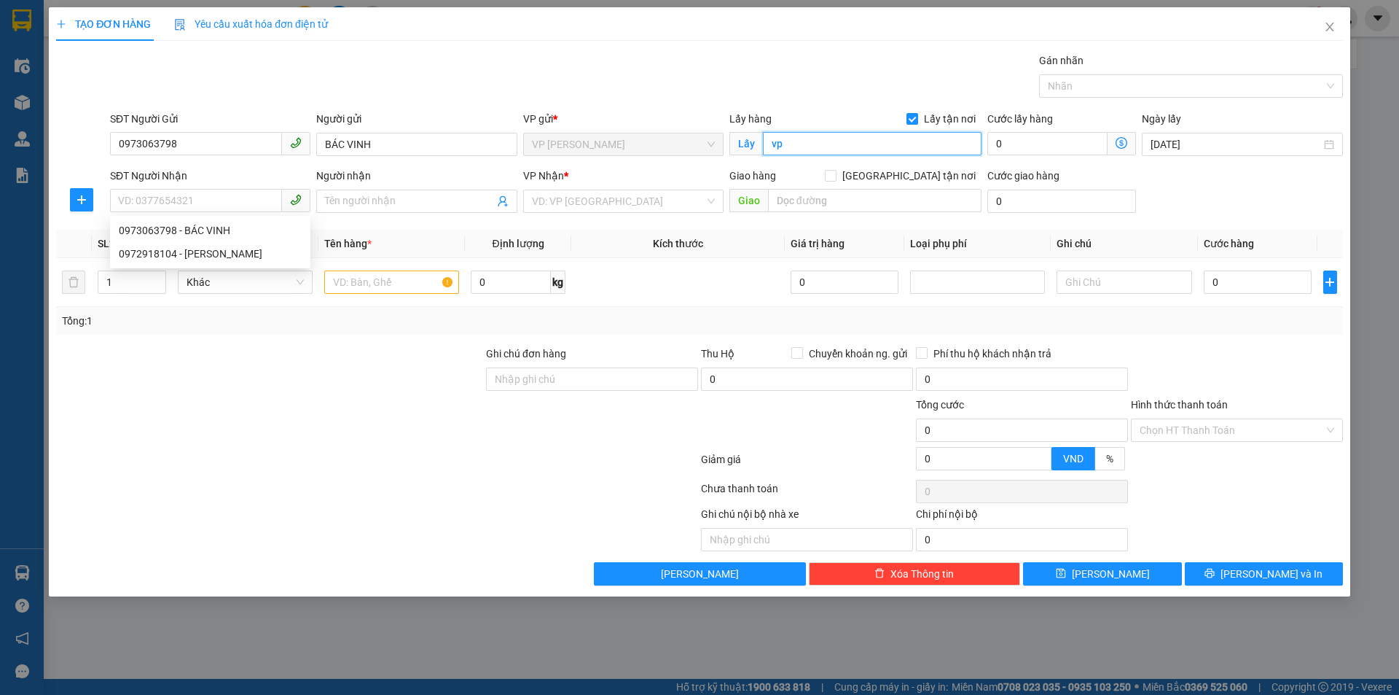
click at [789, 144] on input "vp" at bounding box center [872, 143] width 219 height 23
click at [781, 138] on input "tc" at bounding box center [872, 143] width 219 height 23
click at [782, 138] on input "tc" at bounding box center [872, 143] width 219 height 23
type input "TC"
click at [247, 213] on div "SĐT Người Nhận VD: 0377654321" at bounding box center [210, 193] width 200 height 51
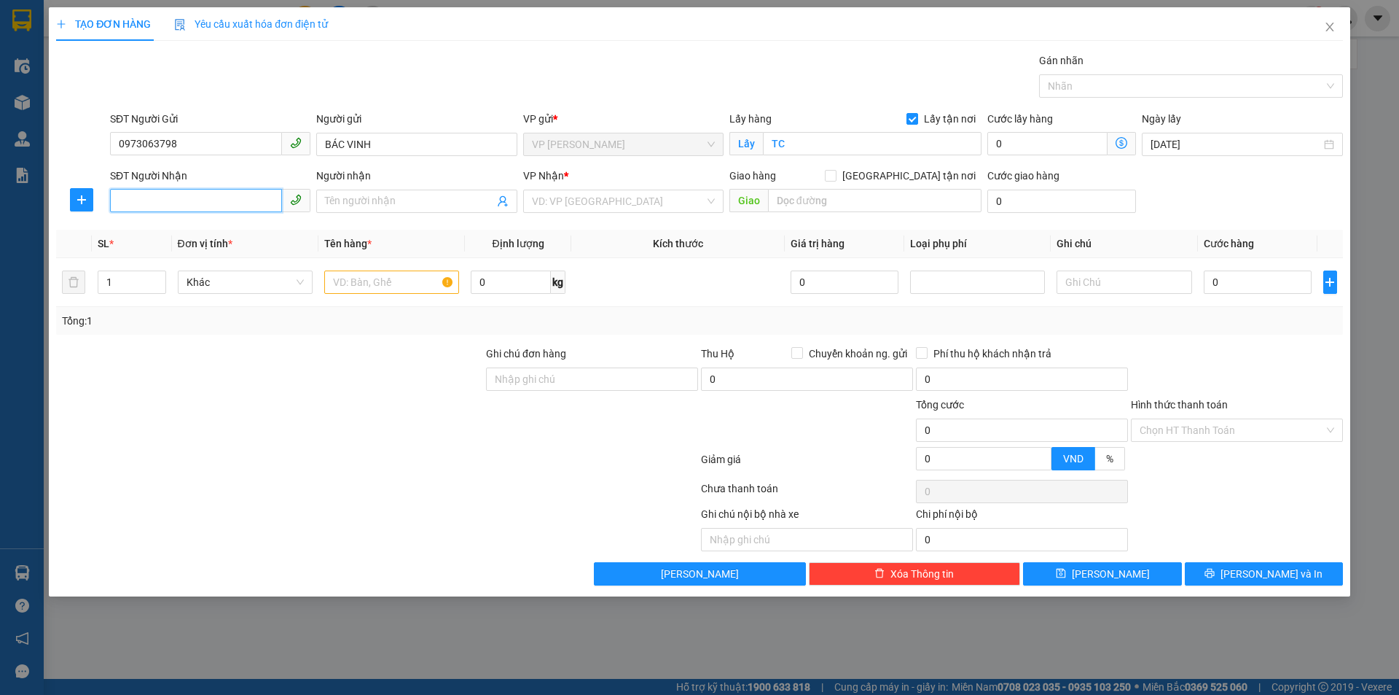
click at [248, 204] on input "SĐT Người Nhận" at bounding box center [196, 200] width 172 height 23
click at [247, 253] on div "0972918104 - Nguyễn Thế Linh" at bounding box center [210, 254] width 183 height 16
type input "0972918104"
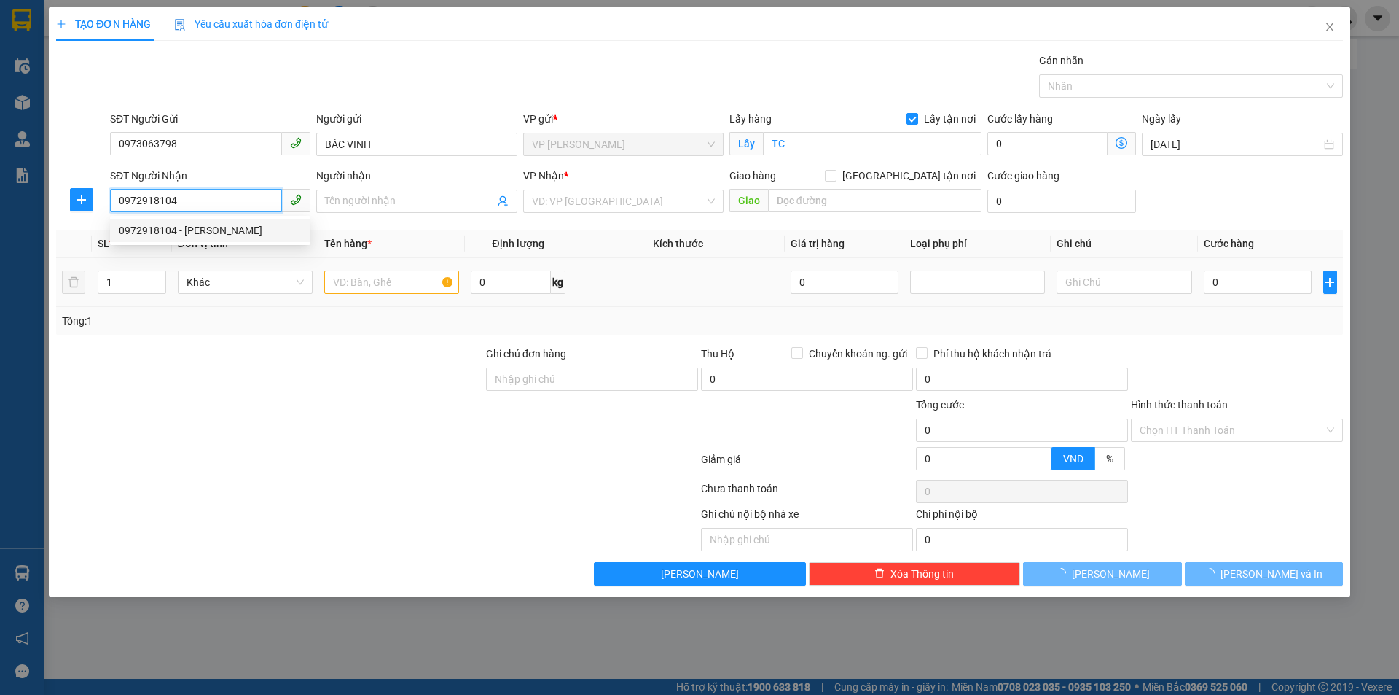
type input "Nguyễn Thế Linh"
type input "VP Mỹ Đình"
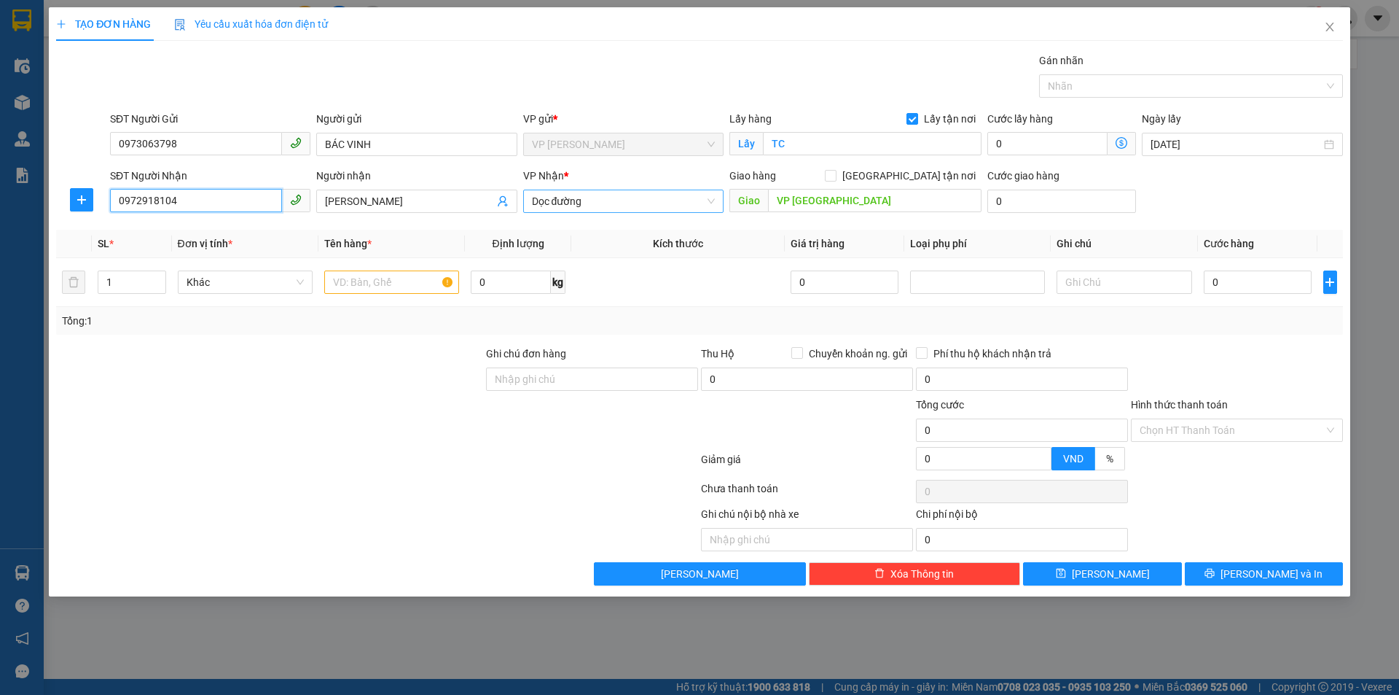
click at [633, 195] on span "Dọc đường" at bounding box center [623, 201] width 183 height 22
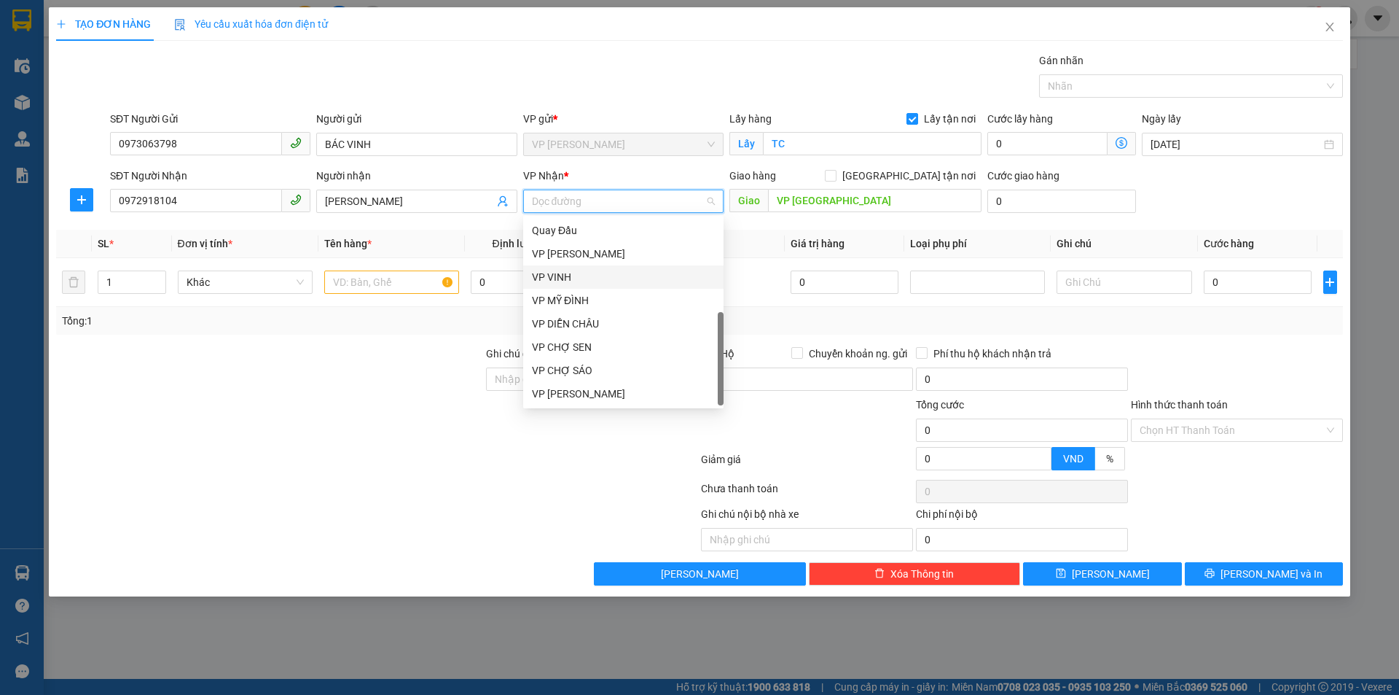
scroll to position [210, 0]
click at [609, 297] on div "VP MỸ ĐÌNH" at bounding box center [623, 300] width 183 height 16
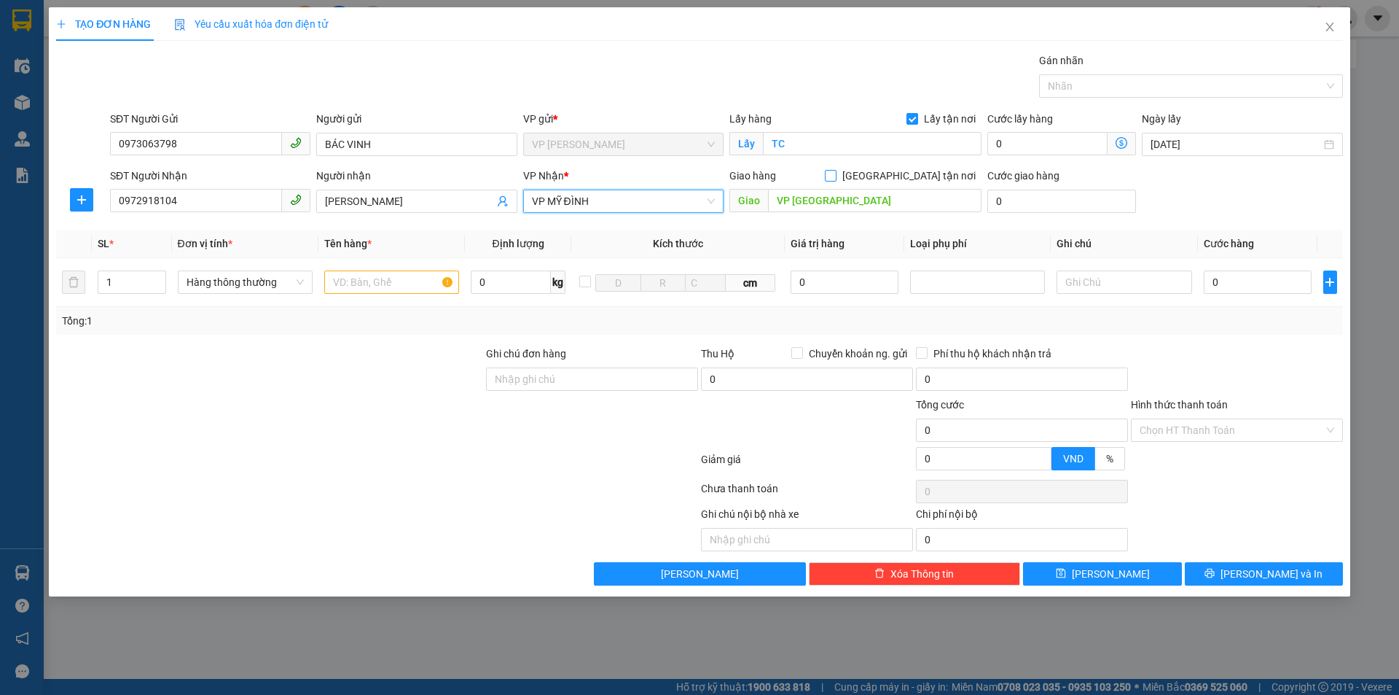
click at [835, 172] on input "Giao tận nơi" at bounding box center [830, 175] width 10 height 10
checkbox input "true"
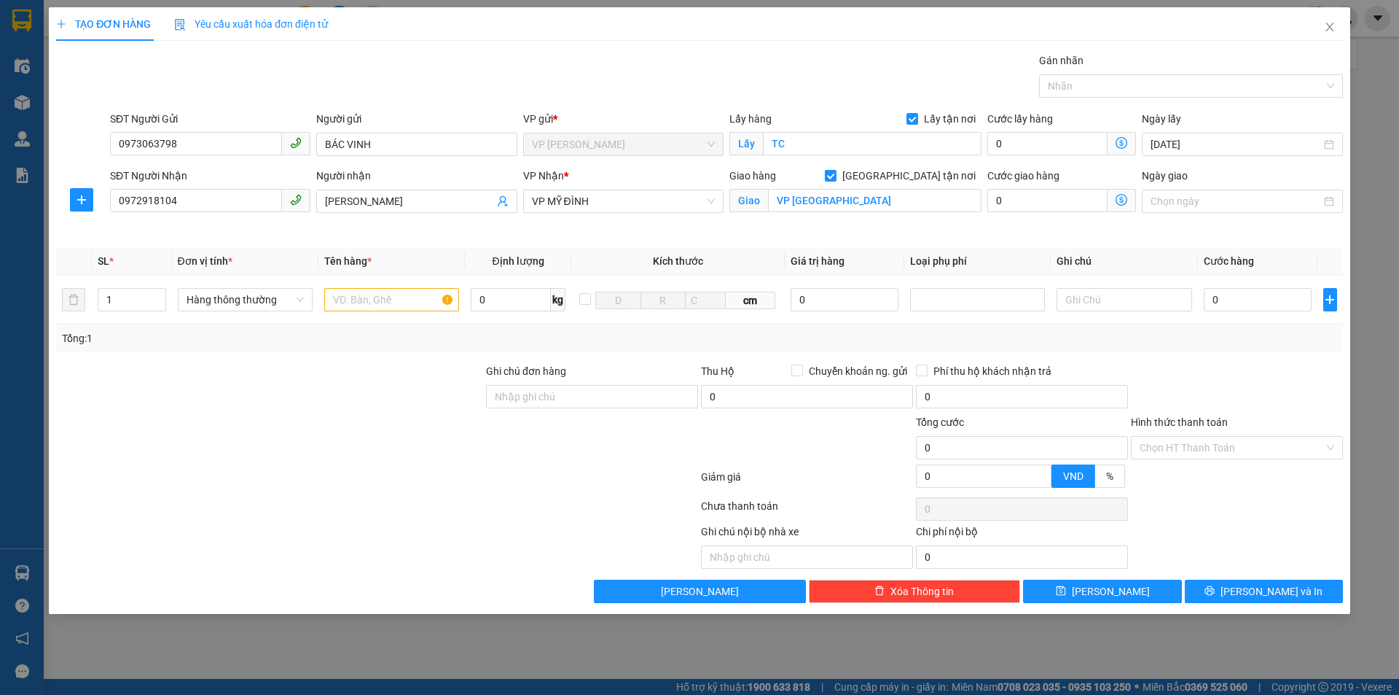
click at [380, 395] on div at bounding box center [270, 388] width 430 height 51
click at [402, 296] on input "text" at bounding box center [391, 299] width 135 height 23
drag, startPoint x: 405, startPoint y: 295, endPoint x: 332, endPoint y: 312, distance: 75.5
click at [332, 312] on div "thực phẩm" at bounding box center [391, 299] width 135 height 29
type input "thịt gà"
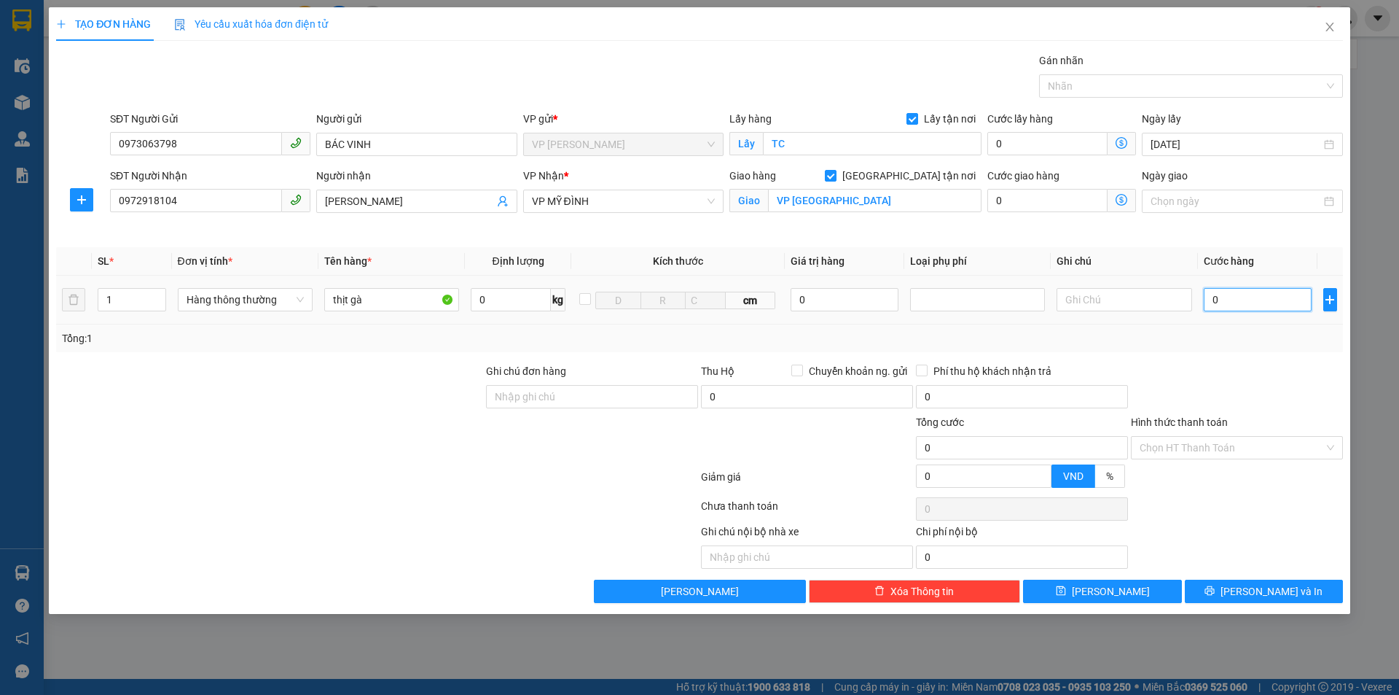
click at [1250, 310] on input "0" at bounding box center [1258, 299] width 109 height 23
type input "3.000"
click at [1251, 303] on input "3.000" at bounding box center [1258, 299] width 109 height 23
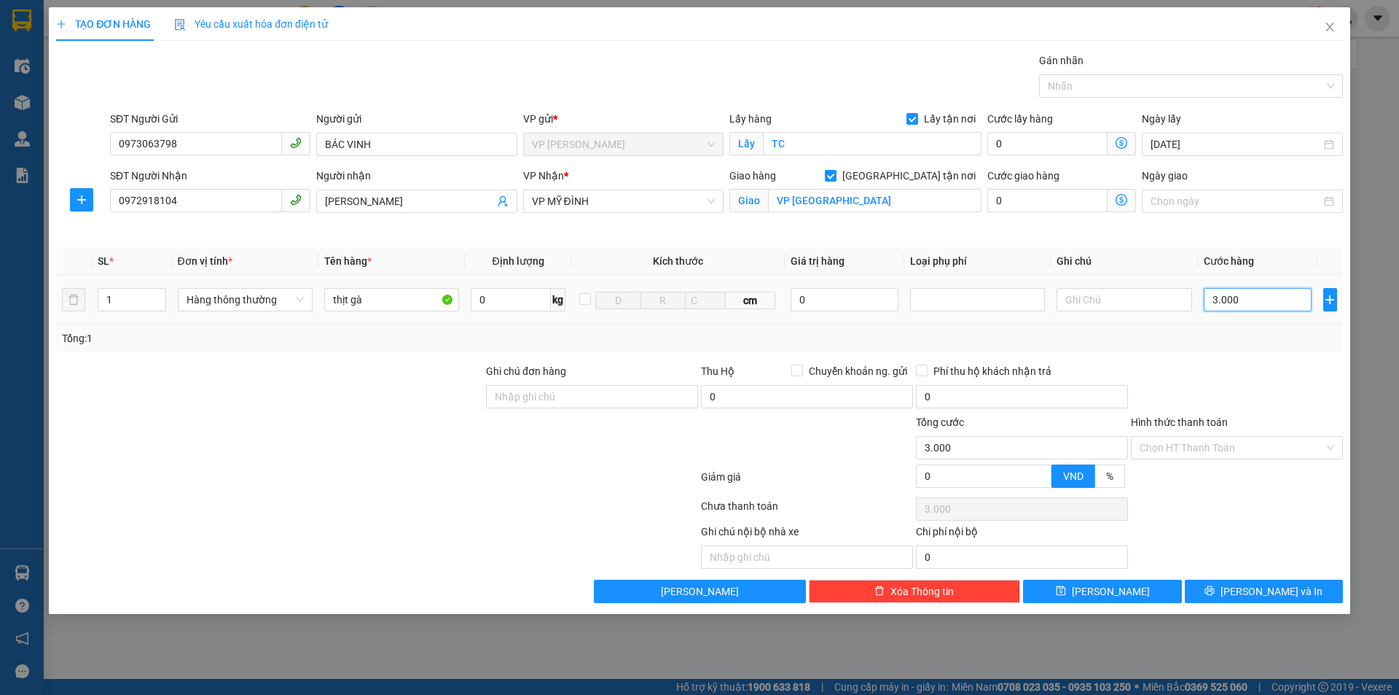
type input "30.000"
click at [1275, 386] on div at bounding box center [1237, 388] width 215 height 51
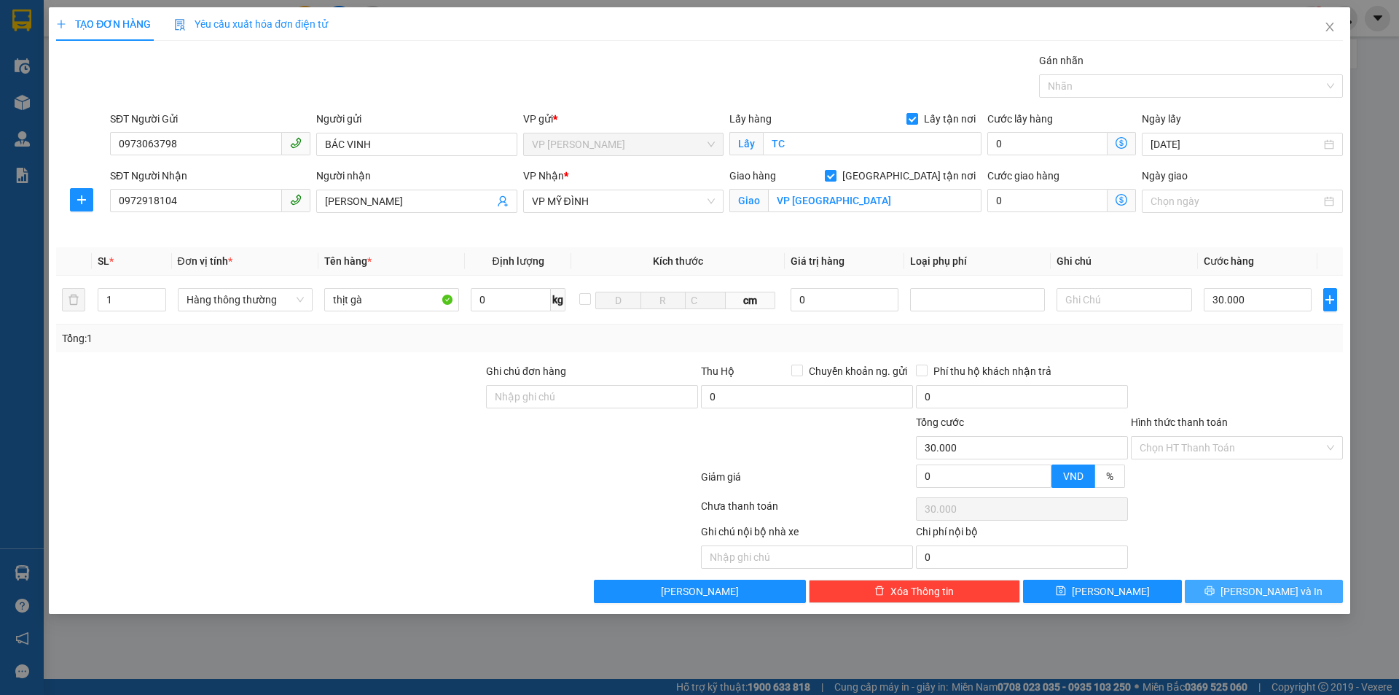
click at [1274, 590] on span "Lưu và In" at bounding box center [1272, 591] width 102 height 16
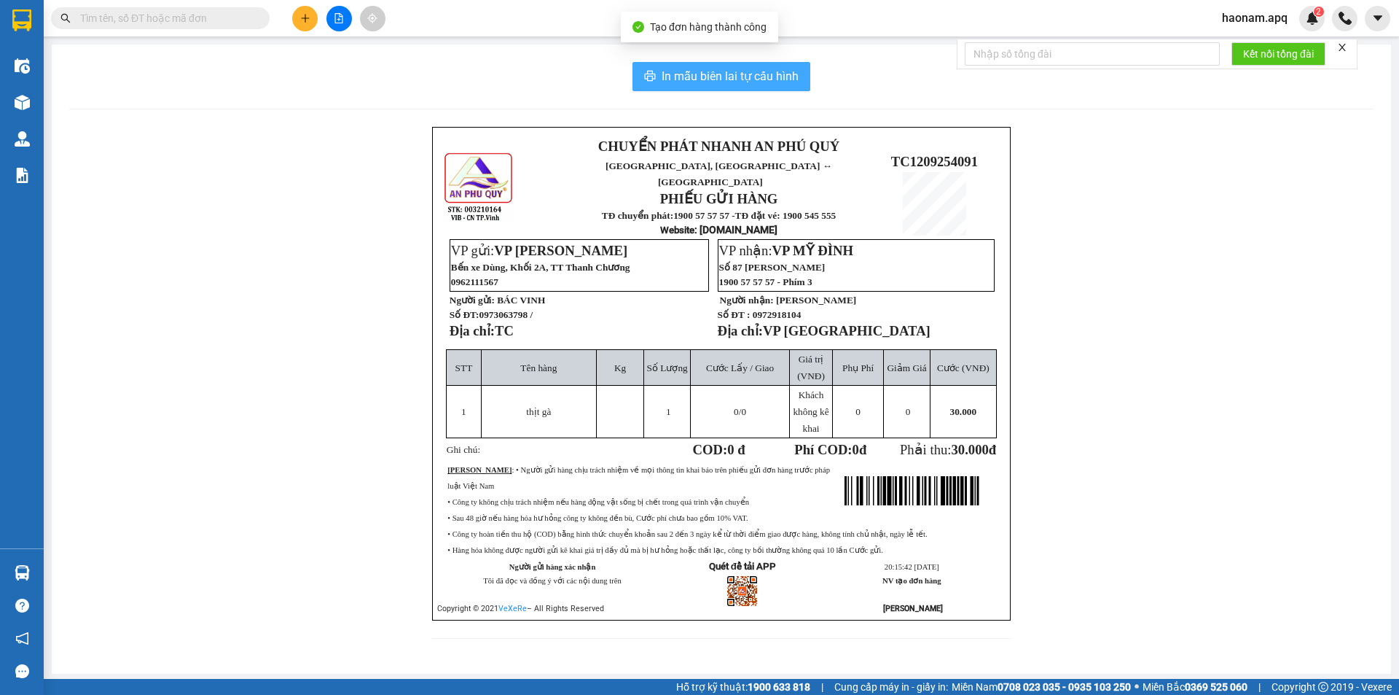
click at [756, 87] on button "In mẫu biên lai tự cấu hình" at bounding box center [722, 76] width 178 height 29
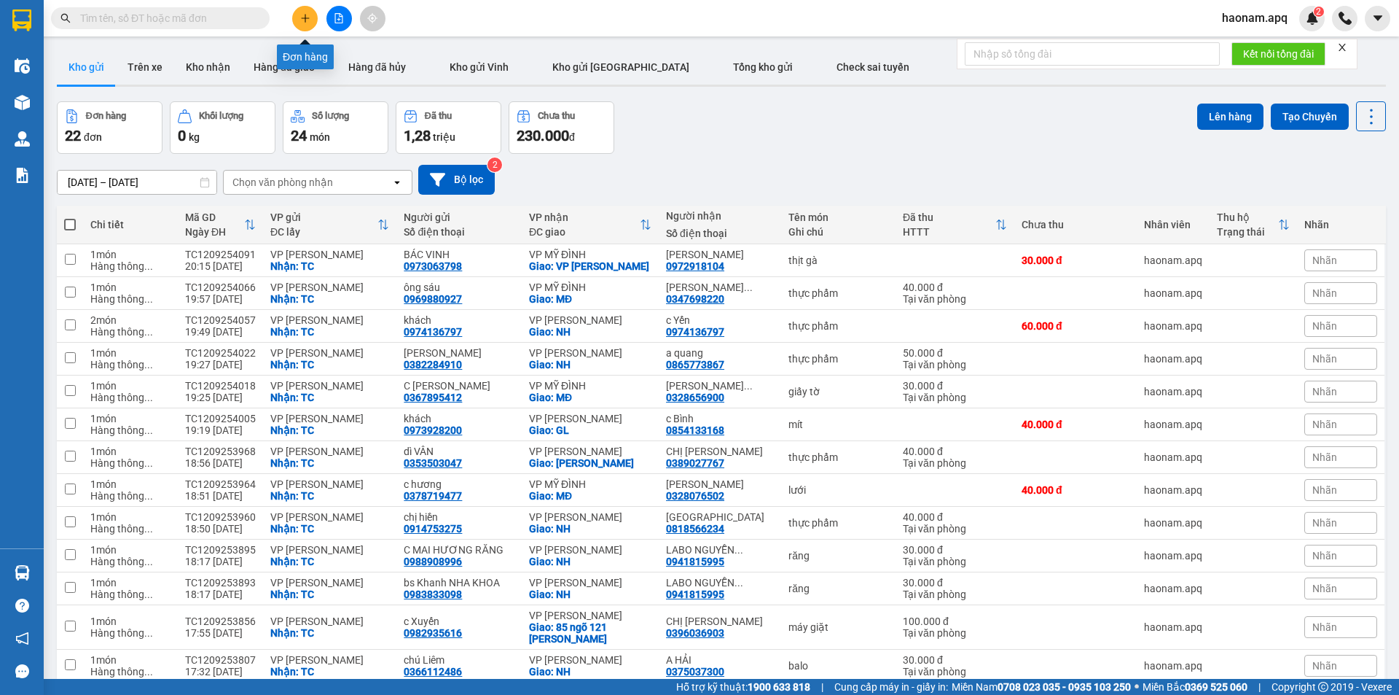
click at [307, 14] on icon "plus" at bounding box center [305, 18] width 10 height 10
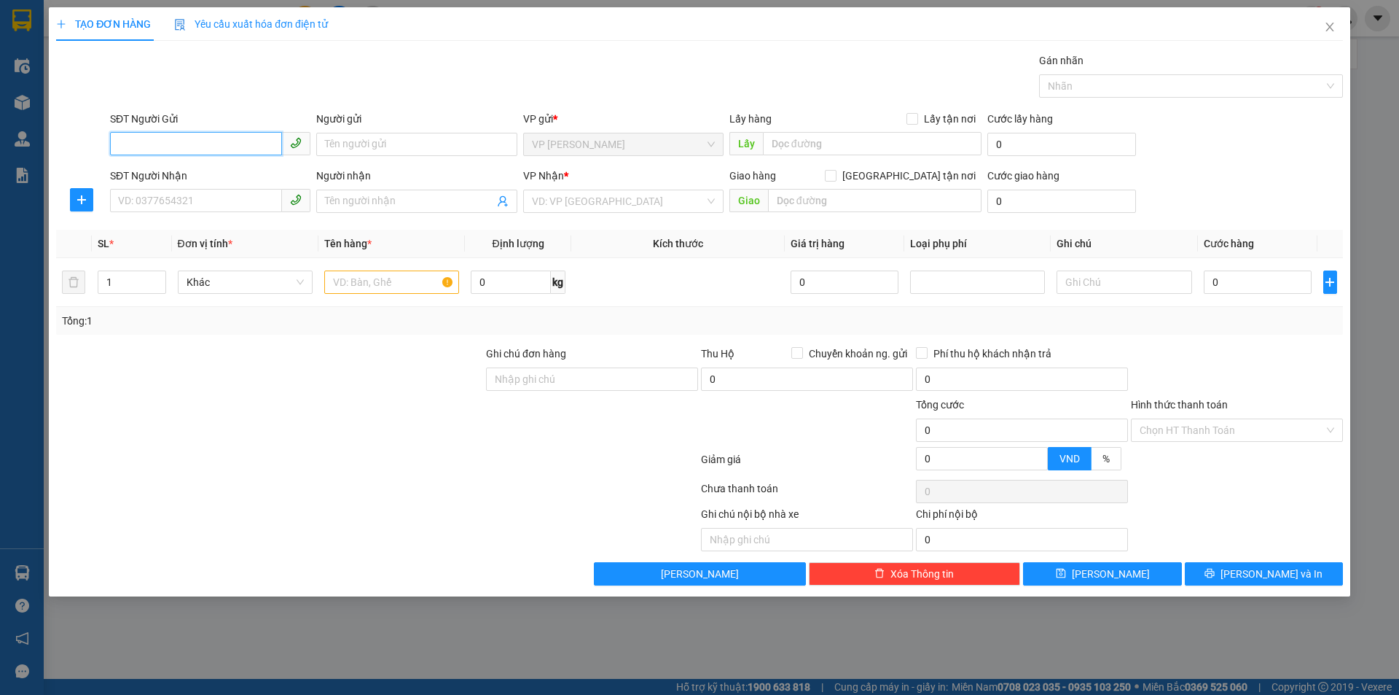
click at [225, 138] on input "SĐT Người Gửi" at bounding box center [196, 143] width 172 height 23
click at [211, 145] on input "SĐT Người Gửi" at bounding box center [196, 143] width 172 height 23
type input "0384937927"
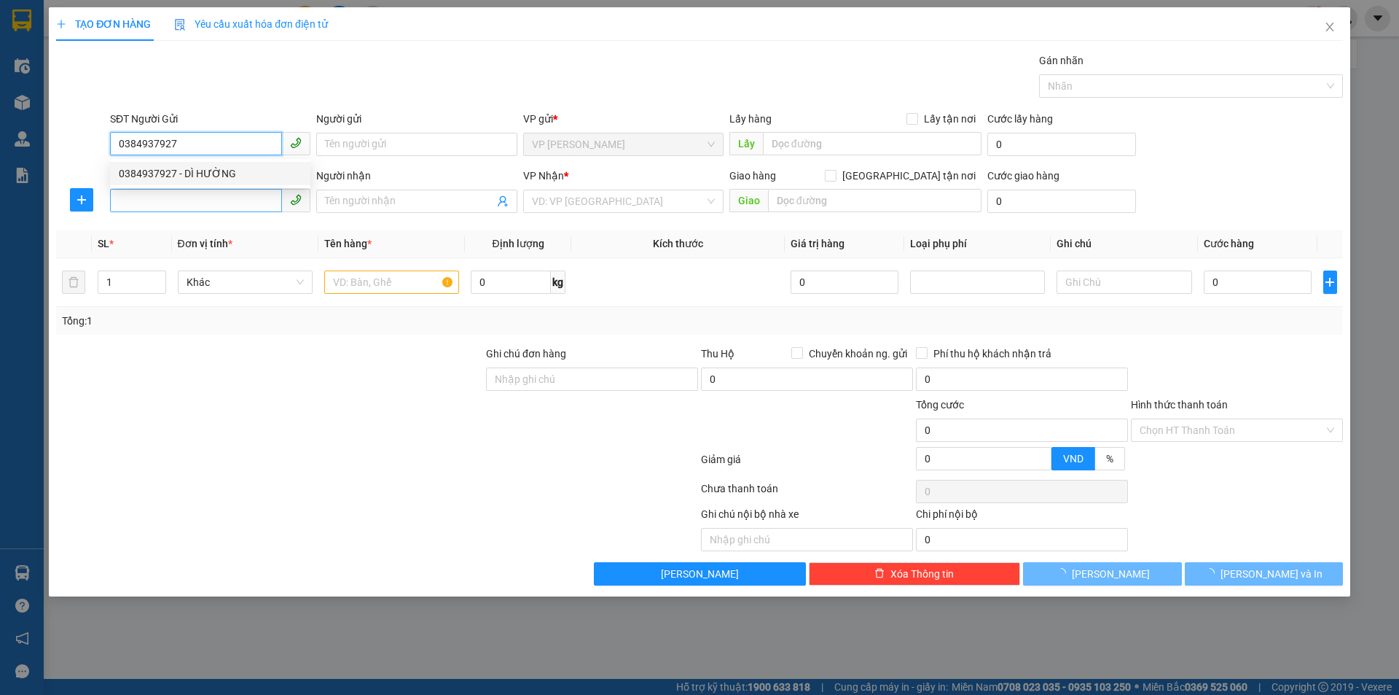
click at [251, 176] on div "0384937927 - DÌ HƯỜNG" at bounding box center [210, 173] width 183 height 16
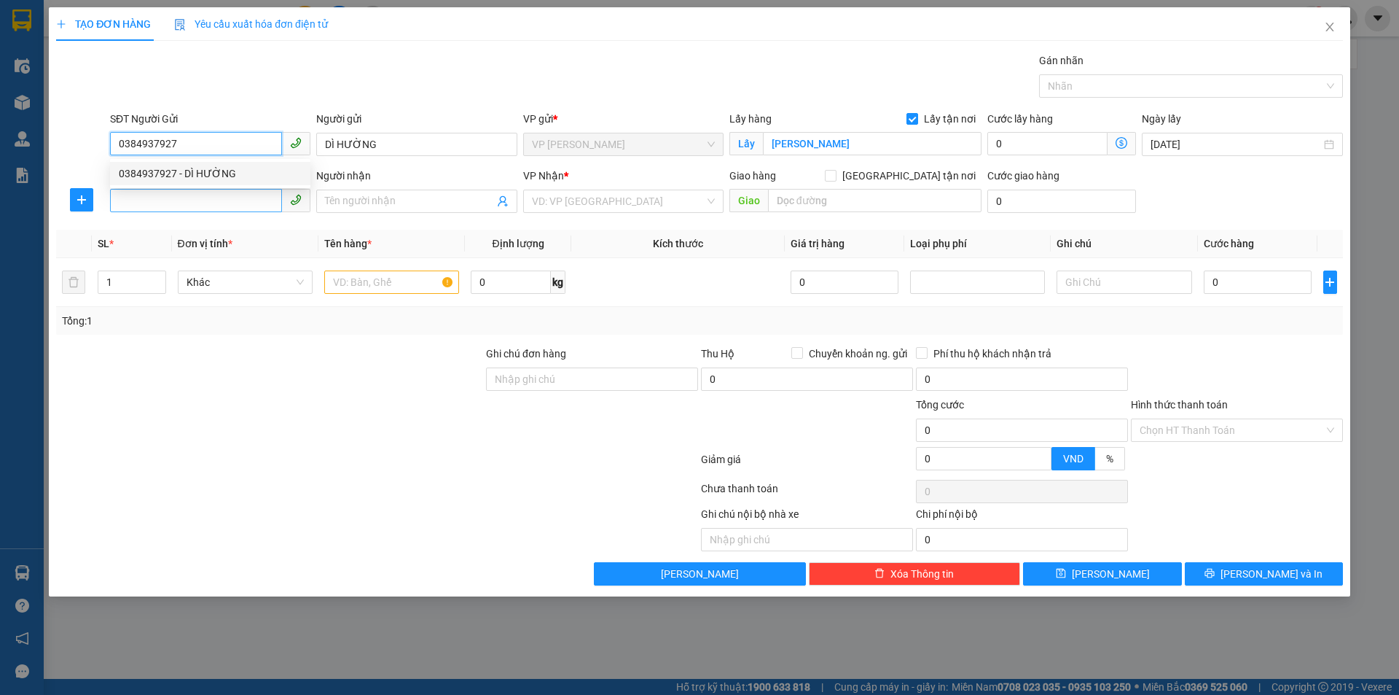
type input "DÌ HƯỜNG"
checkbox input "true"
type input "THANH CHUONG"
type input "0384937927"
click at [233, 199] on input "SĐT Người Nhận" at bounding box center [196, 200] width 172 height 23
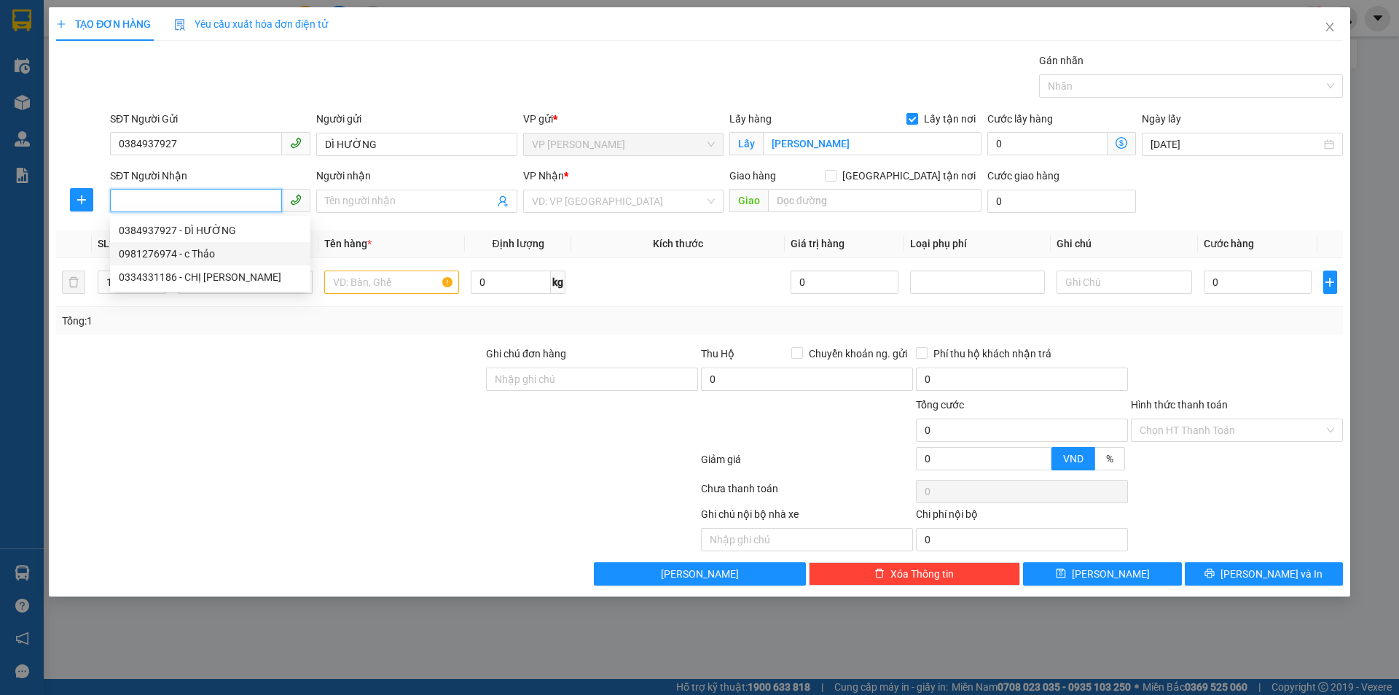
click at [227, 250] on div "0981276974 - c Thảo" at bounding box center [210, 254] width 183 height 16
type input "0981276974"
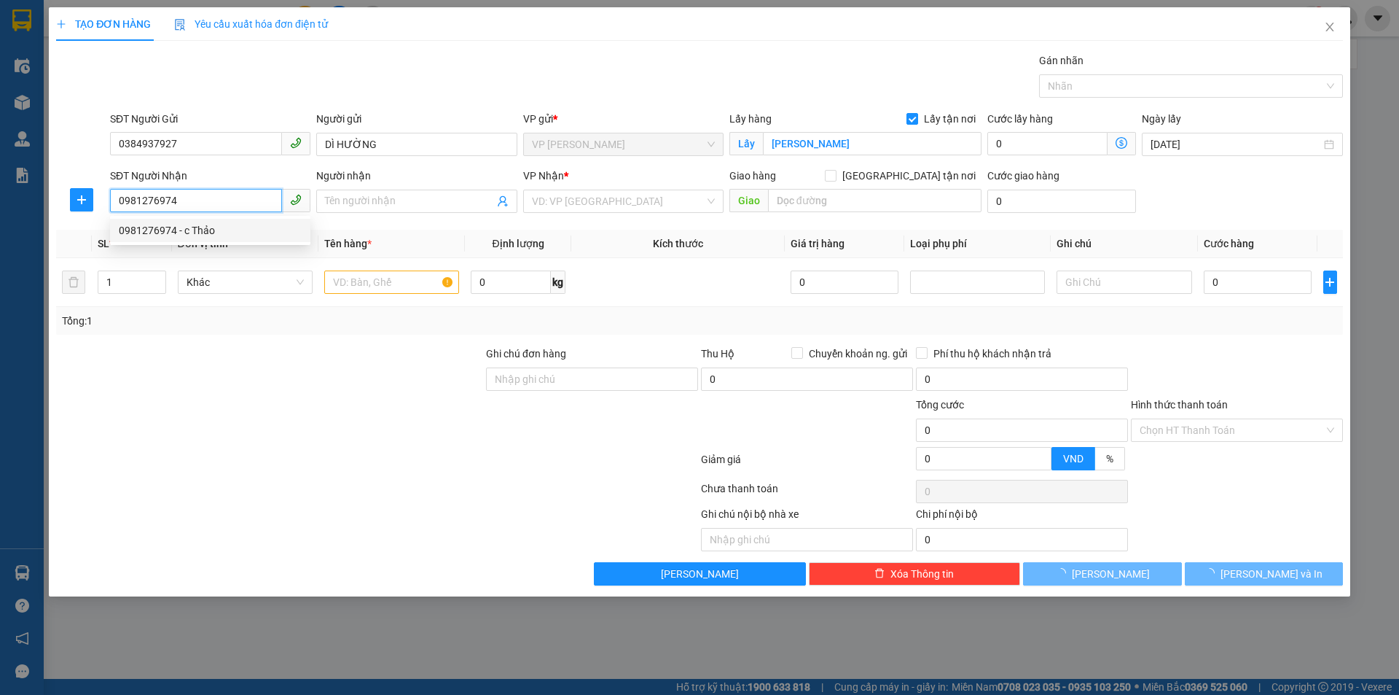
type input "c Thảo"
type input "VP Ngọc Hồi"
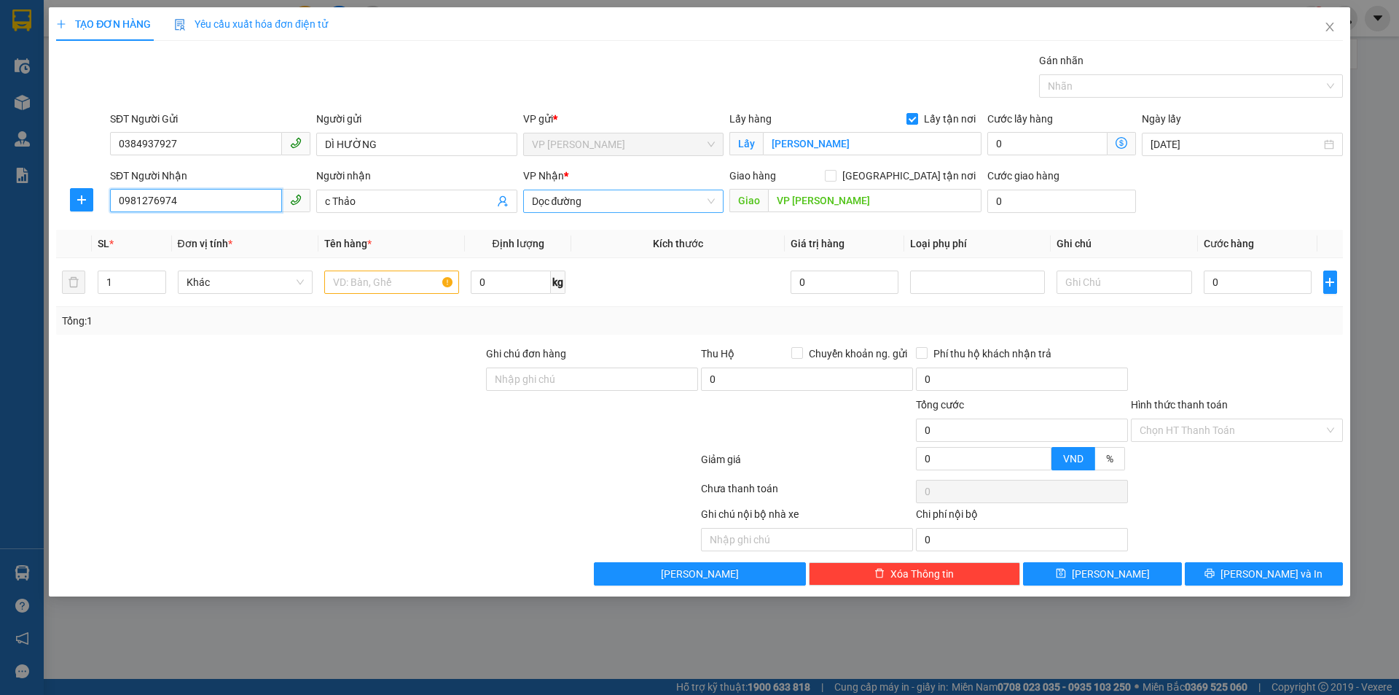
click at [665, 209] on span "Dọc đường" at bounding box center [623, 201] width 183 height 22
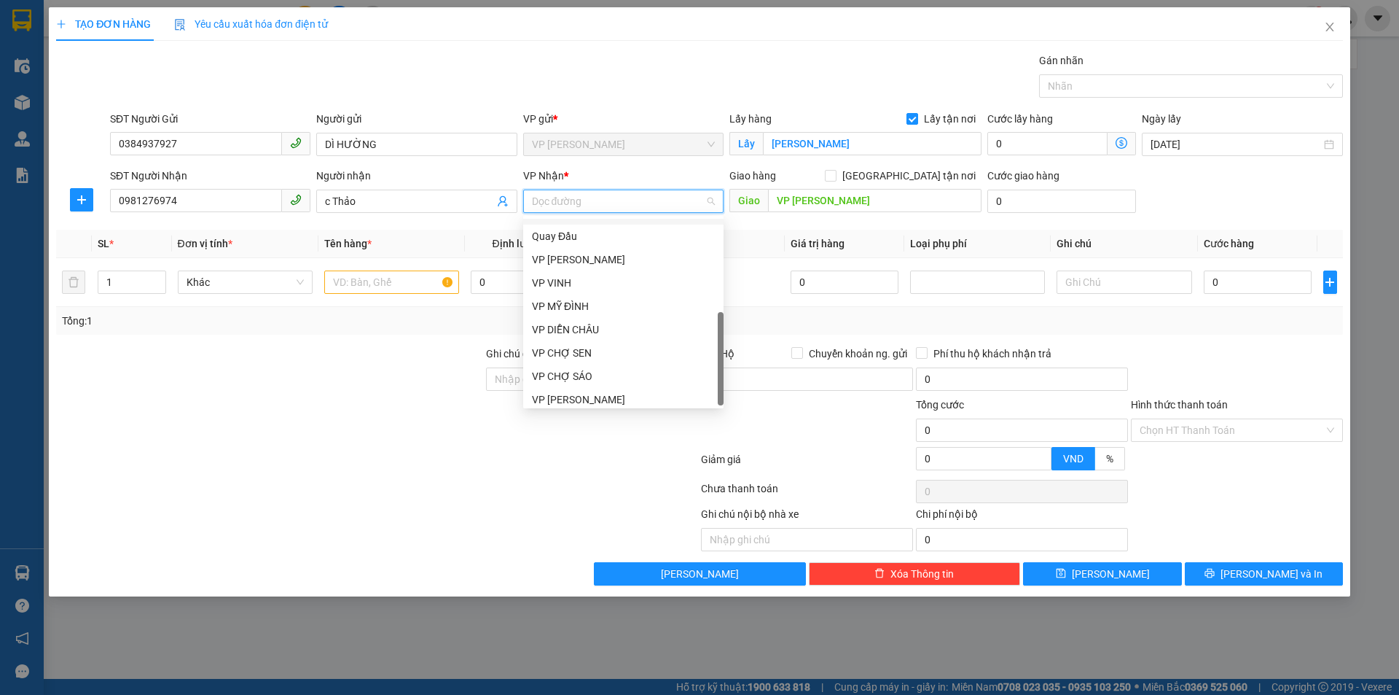
scroll to position [210, 0]
click at [660, 246] on div "VP NGỌC HỒI" at bounding box center [623, 254] width 183 height 16
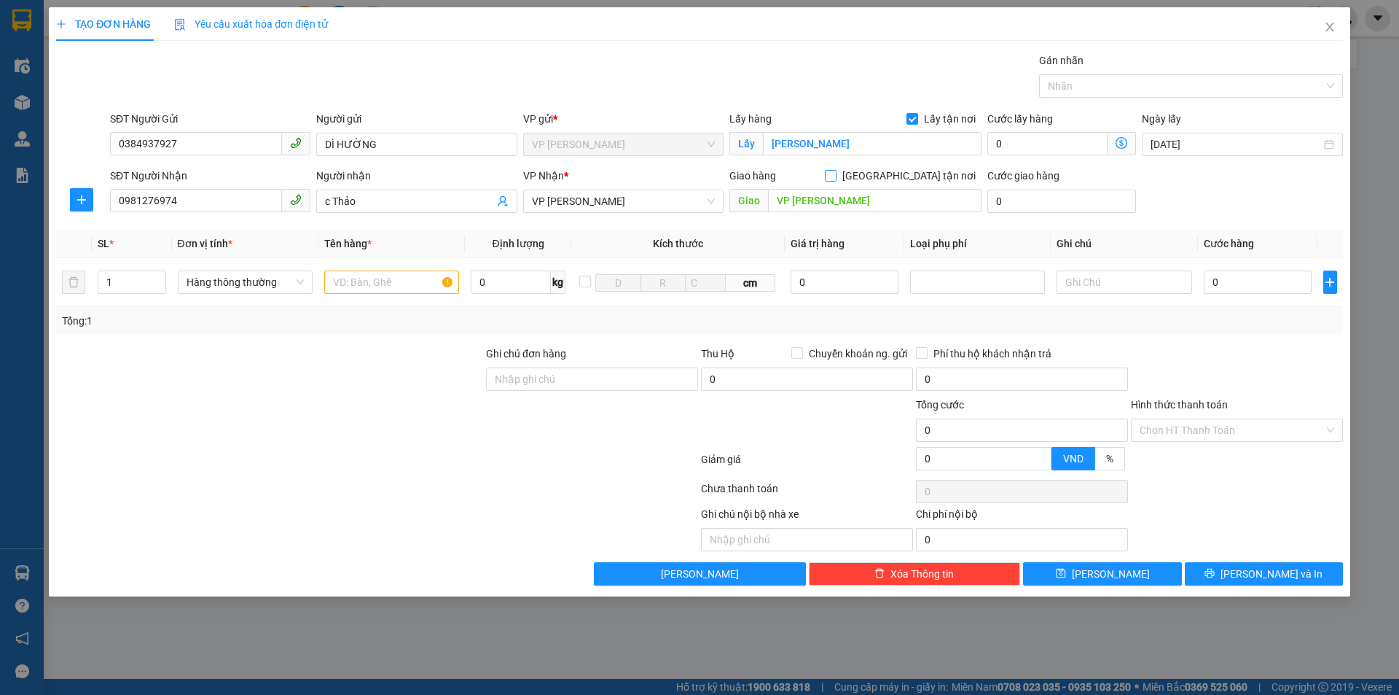
click at [835, 178] on input "Giao tận nơi" at bounding box center [830, 175] width 10 height 10
checkbox input "true"
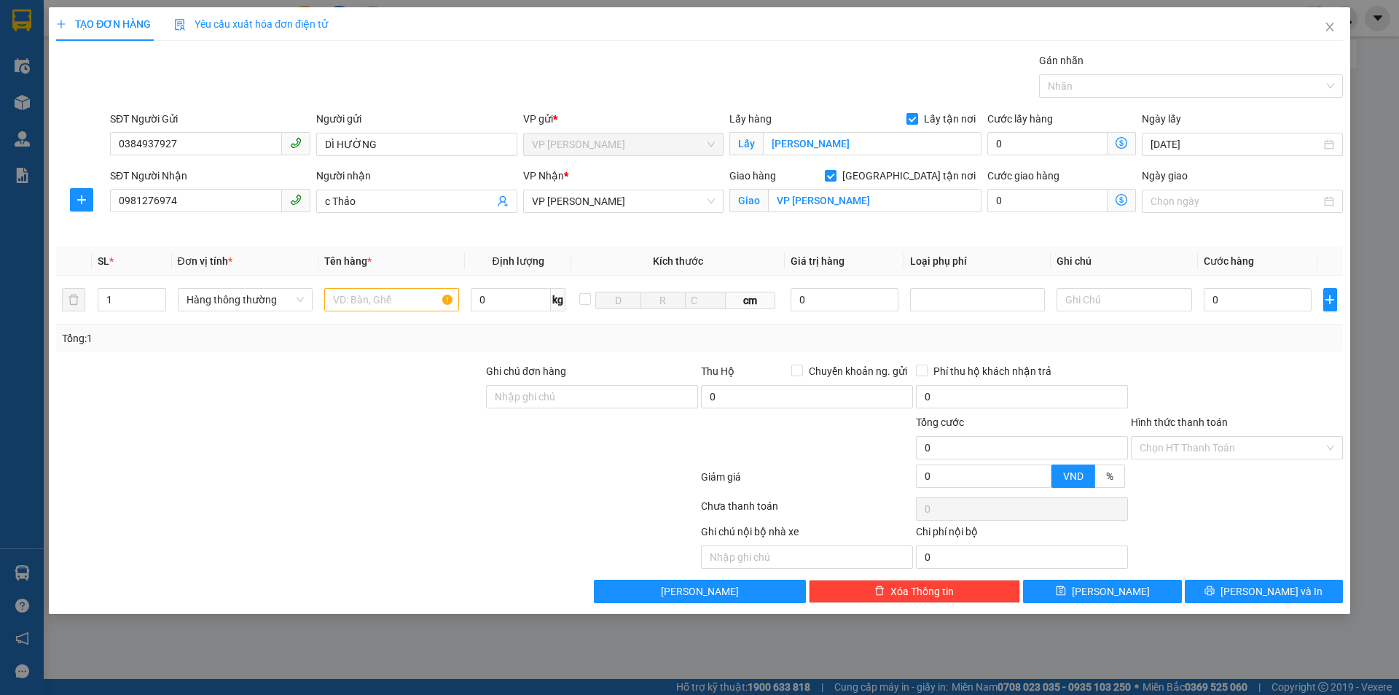
click at [299, 415] on div at bounding box center [270, 439] width 430 height 51
click at [383, 305] on input "text" at bounding box center [391, 299] width 135 height 23
type input "thực phẩm"
click at [362, 404] on div at bounding box center [270, 388] width 430 height 51
click at [1258, 294] on input "0" at bounding box center [1258, 299] width 109 height 23
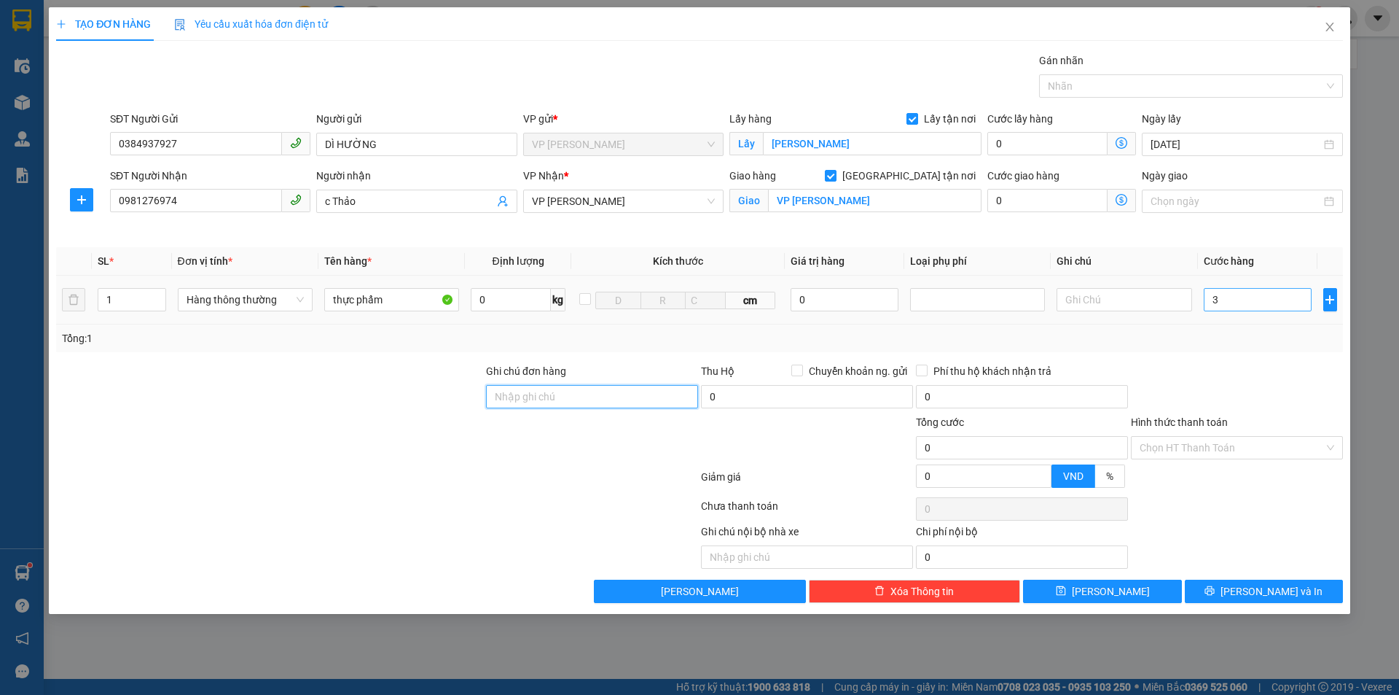
type input "3.000"
click at [1262, 301] on input "3.000" at bounding box center [1258, 299] width 109 height 23
type input "30.000"
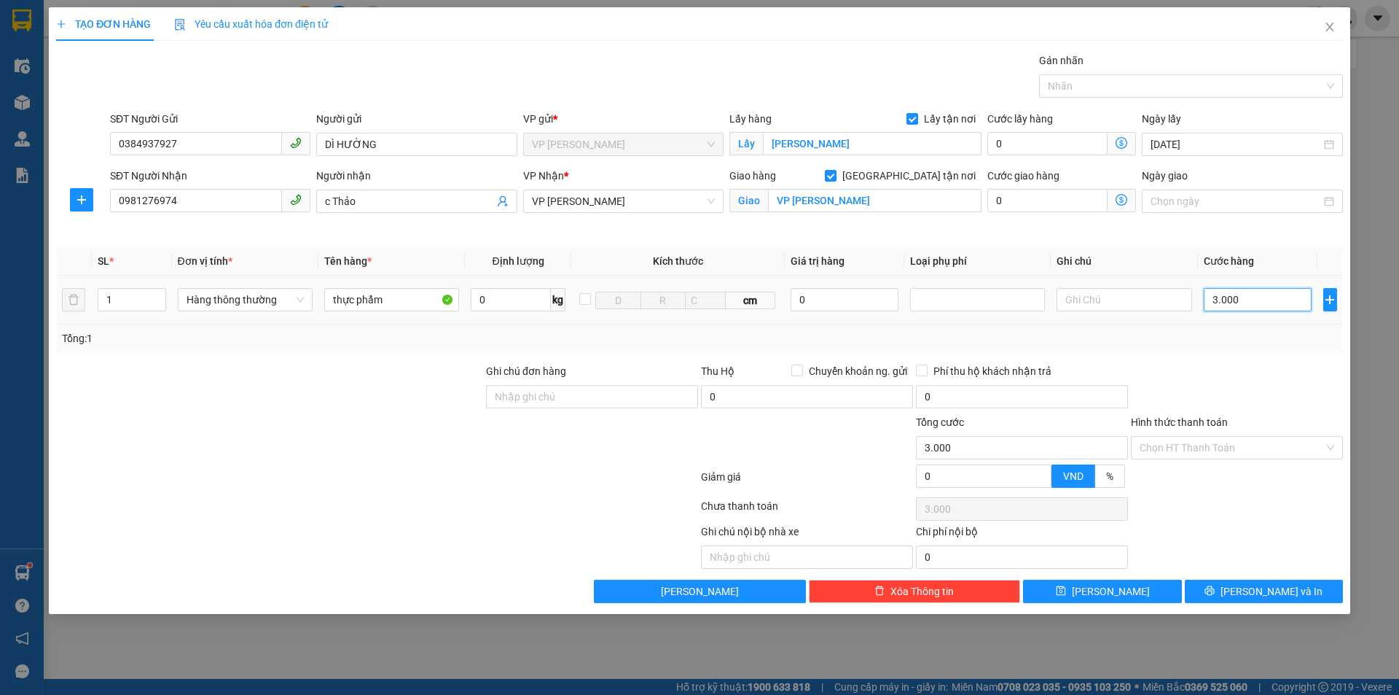
type input "30.000"
click at [1265, 394] on div at bounding box center [1237, 388] width 215 height 51
click at [1252, 452] on input "Hình thức thanh toán" at bounding box center [1232, 448] width 184 height 22
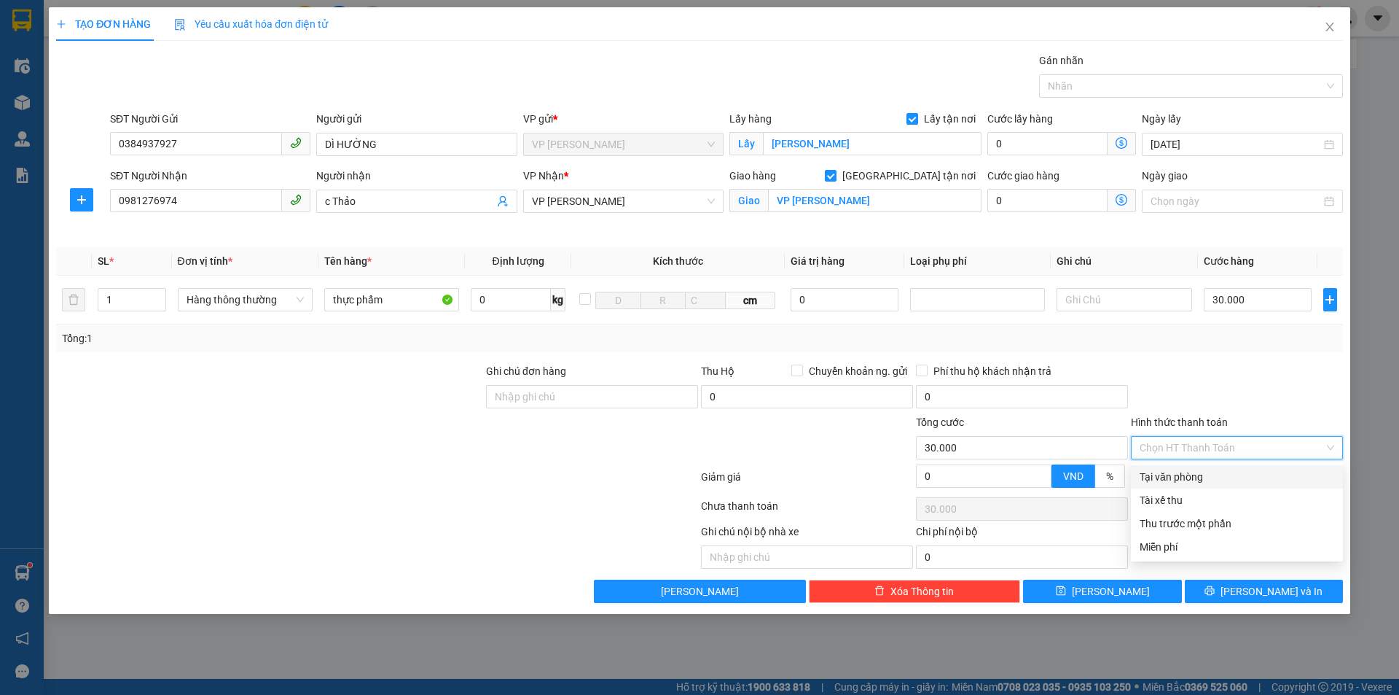
click at [1211, 473] on div "Tại văn phòng" at bounding box center [1237, 477] width 195 height 16
type input "0"
click at [1248, 384] on div at bounding box center [1237, 388] width 215 height 51
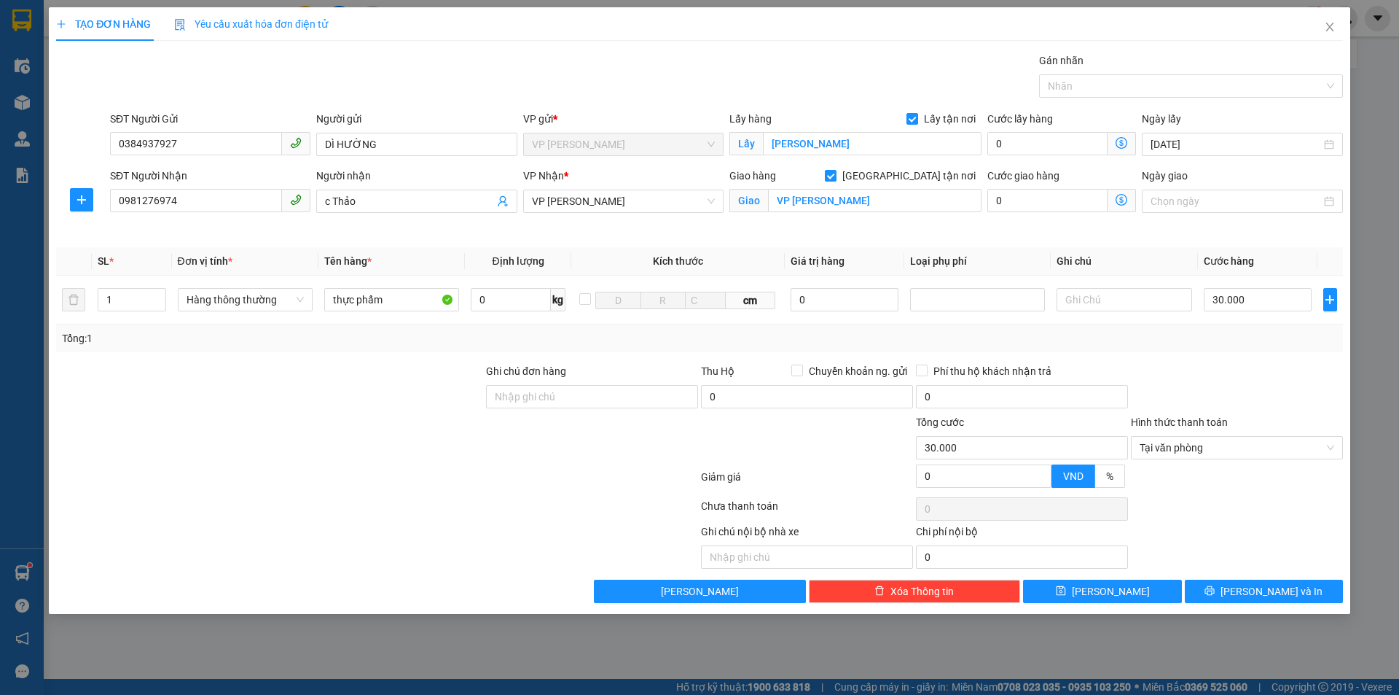
click at [1272, 371] on div at bounding box center [1237, 388] width 215 height 51
drag, startPoint x: 1270, startPoint y: 594, endPoint x: 1216, endPoint y: 539, distance: 76.3
click at [1270, 589] on span "Lưu và In" at bounding box center [1272, 591] width 102 height 16
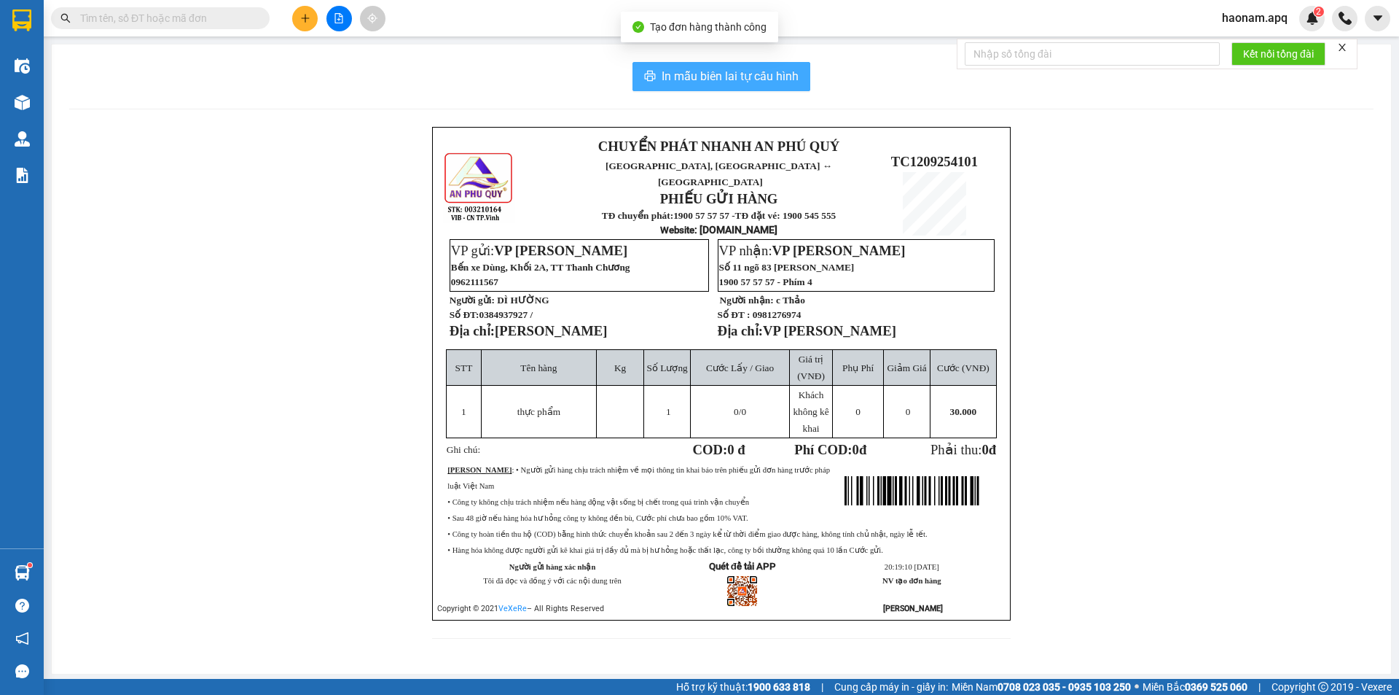
drag, startPoint x: 743, startPoint y: 73, endPoint x: 803, endPoint y: 164, distance: 109.0
click at [742, 71] on span "In mẫu biên lai tự cấu hình" at bounding box center [730, 76] width 137 height 18
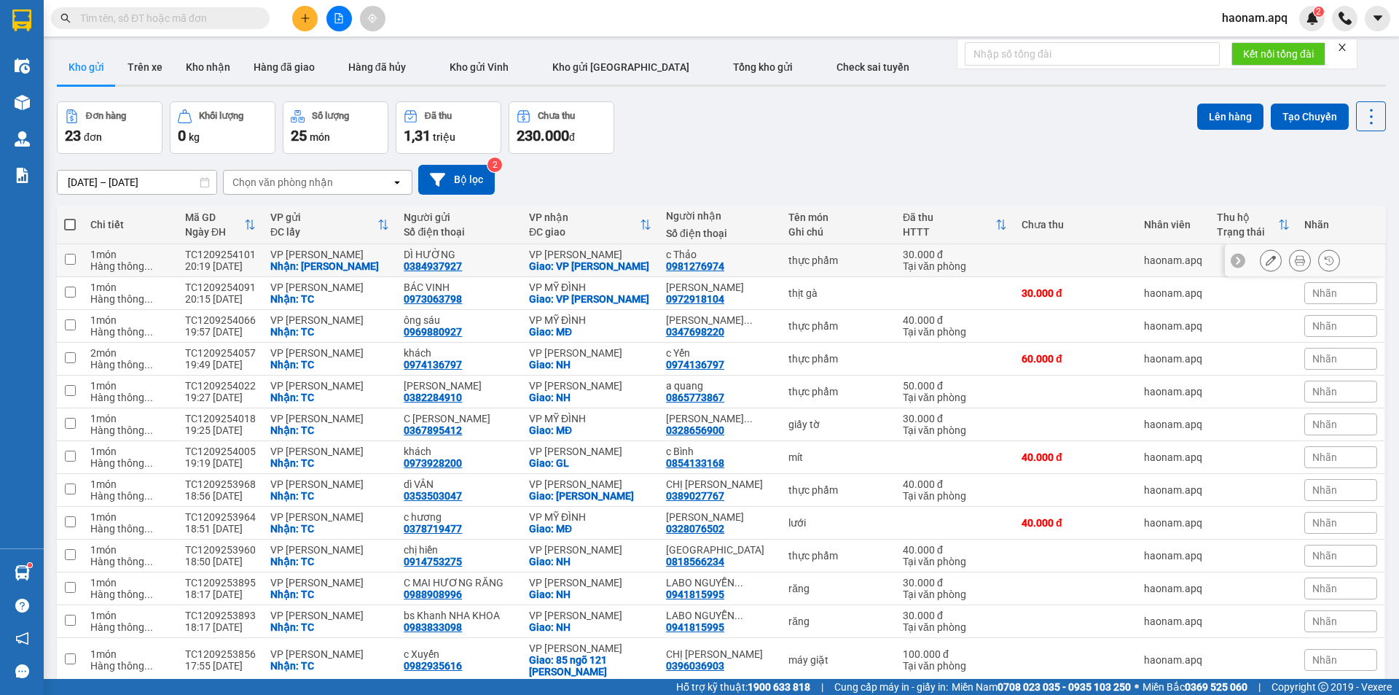
click at [1294, 262] on button at bounding box center [1300, 261] width 20 height 26
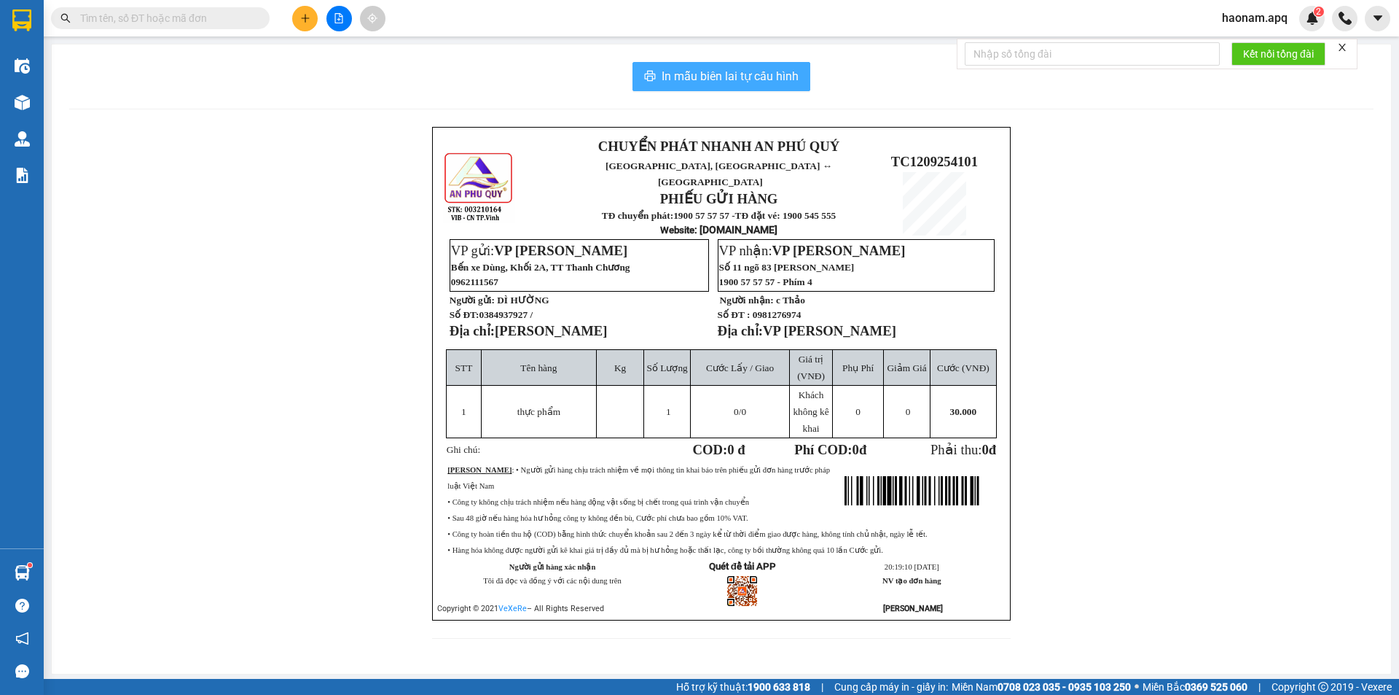
click at [737, 71] on span "In mẫu biên lai tự cấu hình" at bounding box center [730, 76] width 137 height 18
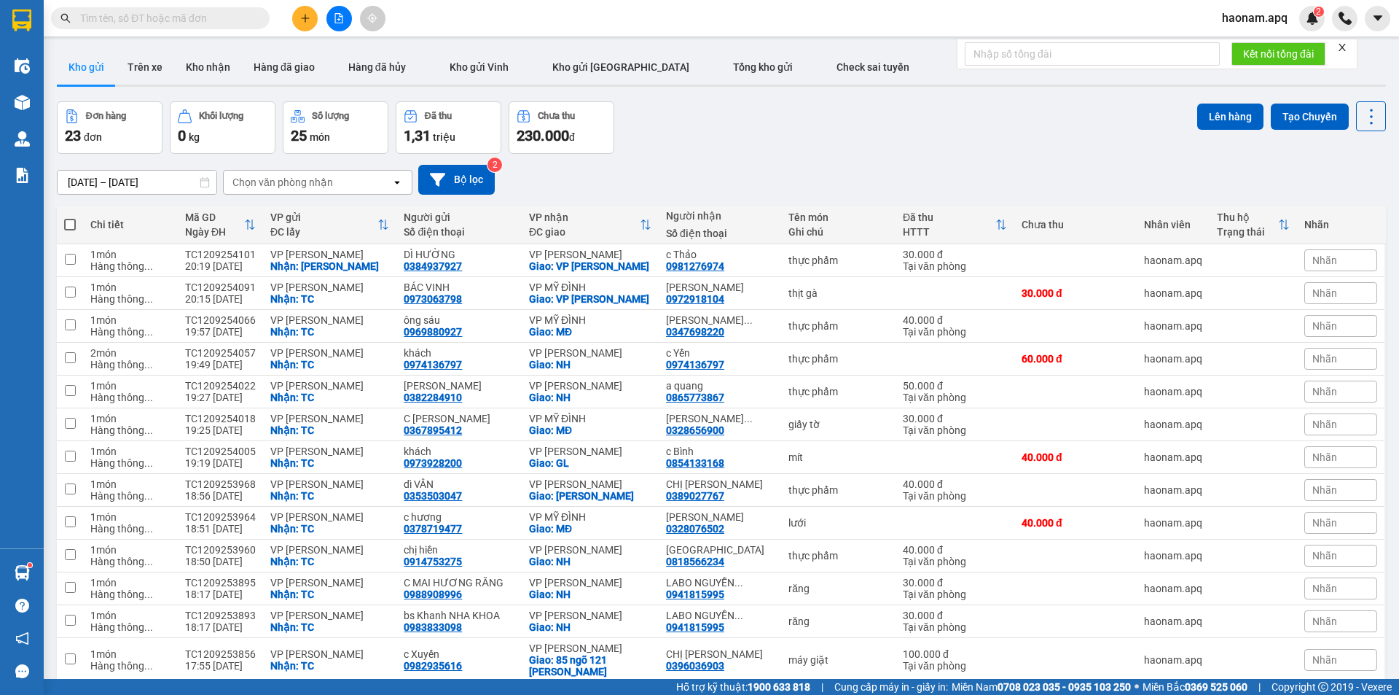
click at [308, 22] on icon "plus" at bounding box center [305, 18] width 10 height 10
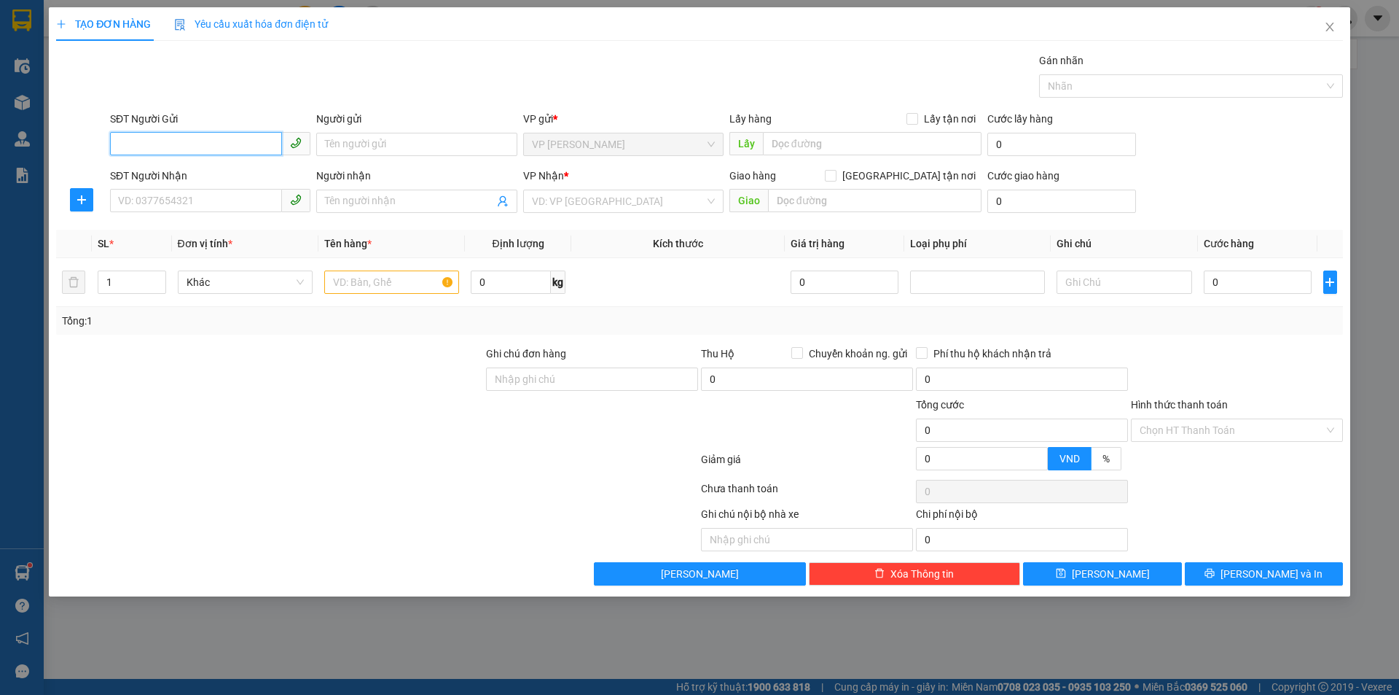
click at [221, 144] on input "SĐT Người Gửi" at bounding box center [196, 143] width 172 height 23
type input "0975459945"
click at [248, 178] on div "0975459945 - ANH HỒNG BV" at bounding box center [210, 173] width 183 height 16
type input "ANH HỒNG BV"
checkbox input "true"
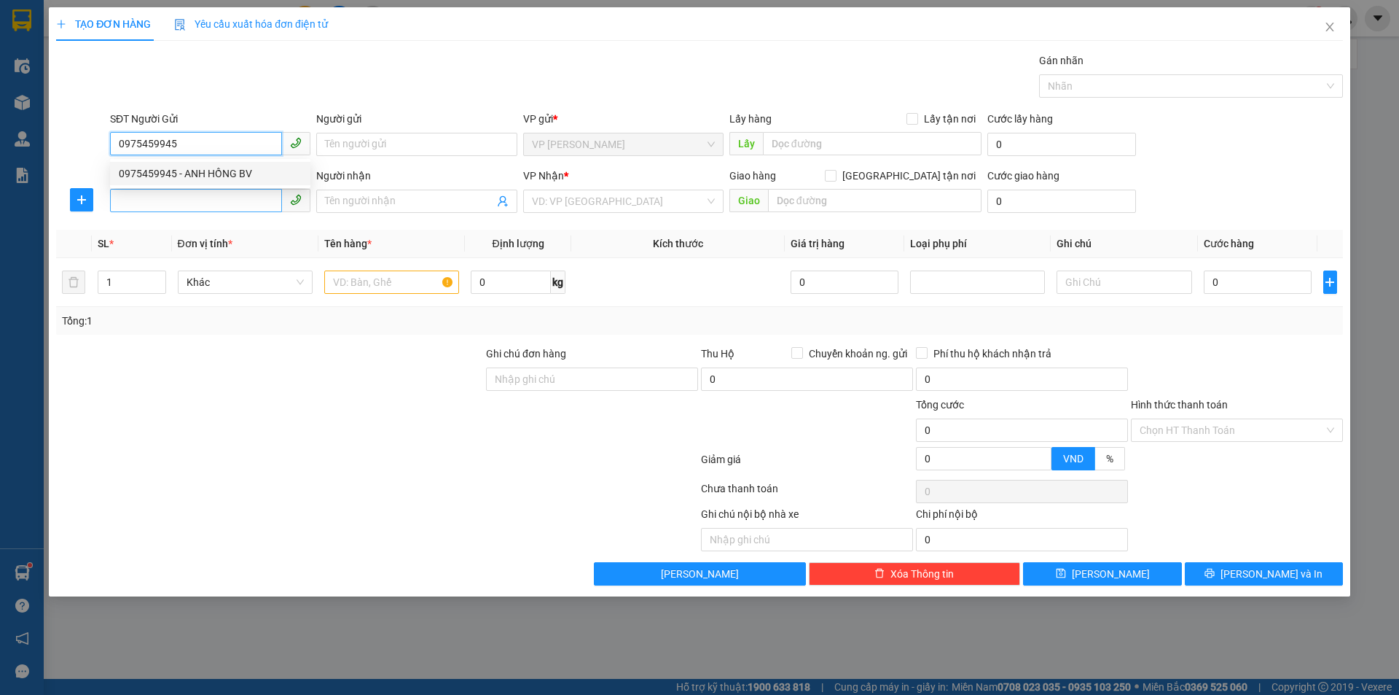
type input "TC"
type input "0975459945"
click at [243, 198] on input "SĐT Người Nhận" at bounding box center [196, 200] width 172 height 23
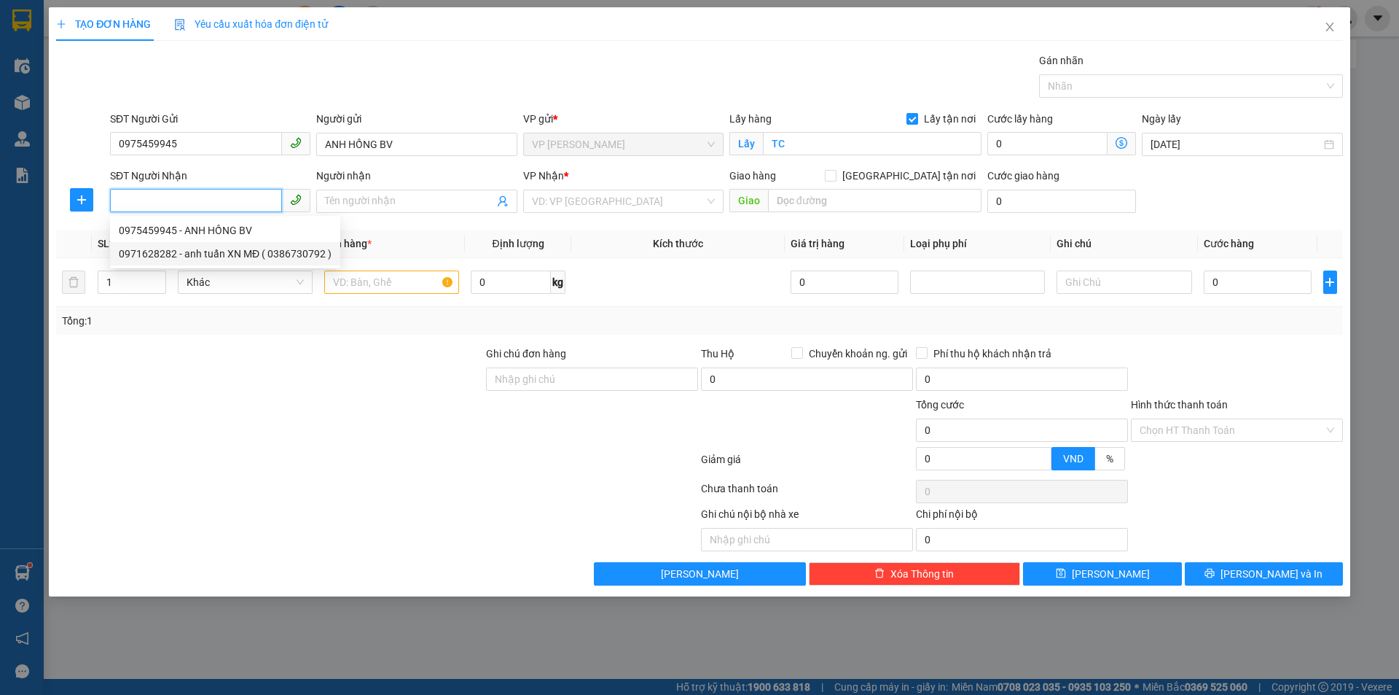
click at [257, 254] on div "0971628282 - anh tuấn XN MĐ ( 0386730792 )" at bounding box center [225, 254] width 213 height 16
type input "0971628282"
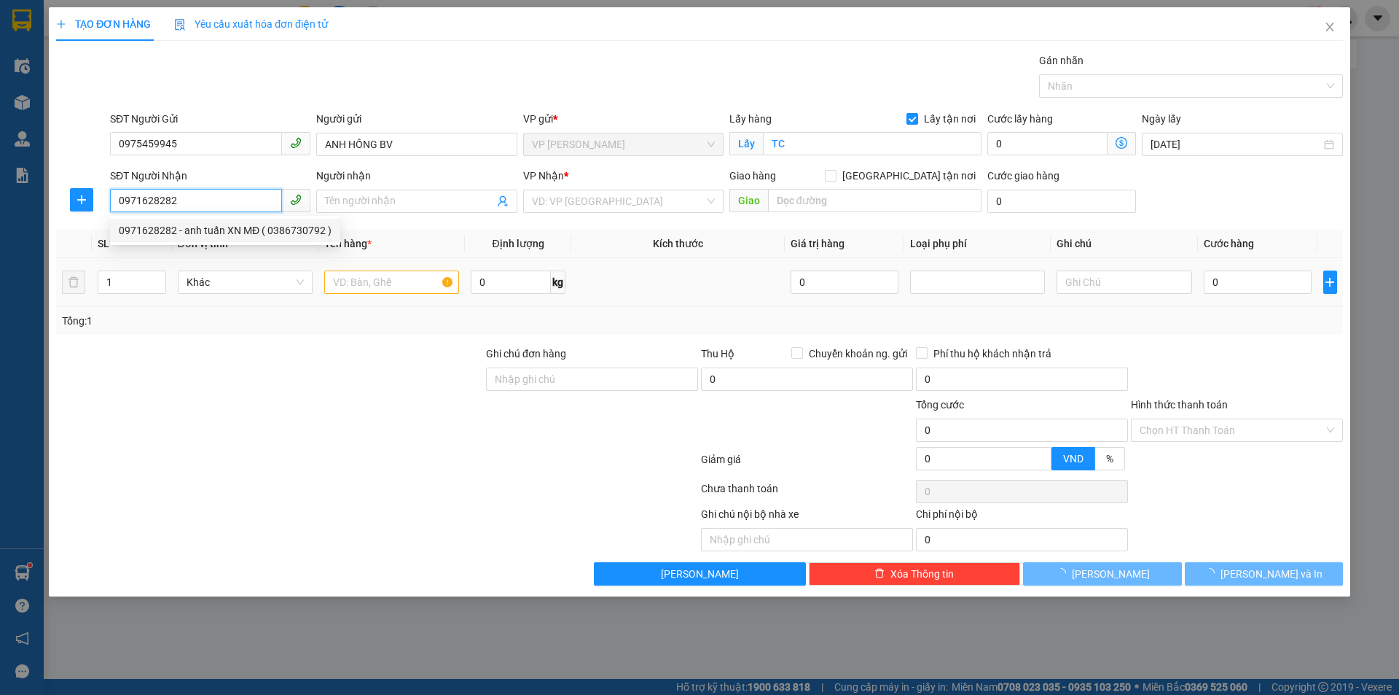
type input "anh tuấn XN MĐ ( 0386730792 )"
checkbox input "true"
type input "MĐ"
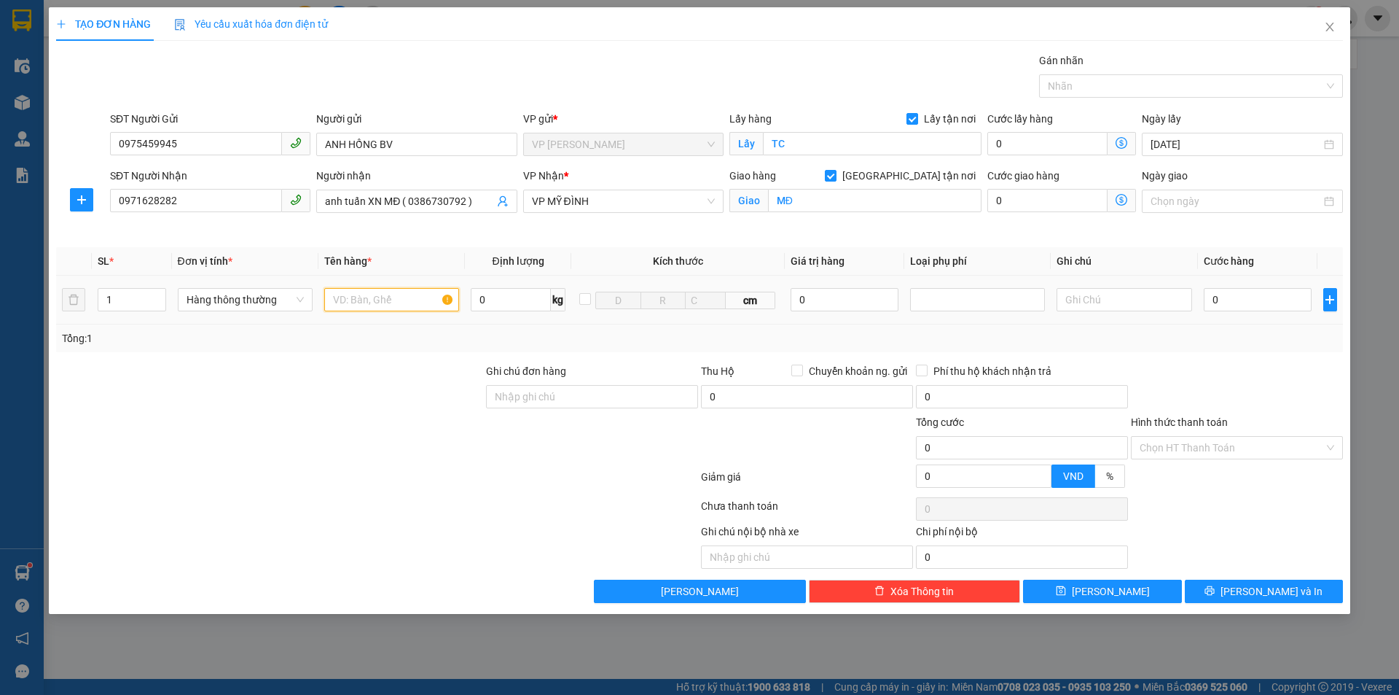
click at [372, 302] on input "text" at bounding box center [391, 299] width 135 height 23
type input "mẫu xn"
click at [1263, 305] on input "0" at bounding box center [1258, 299] width 109 height 23
type input "43"
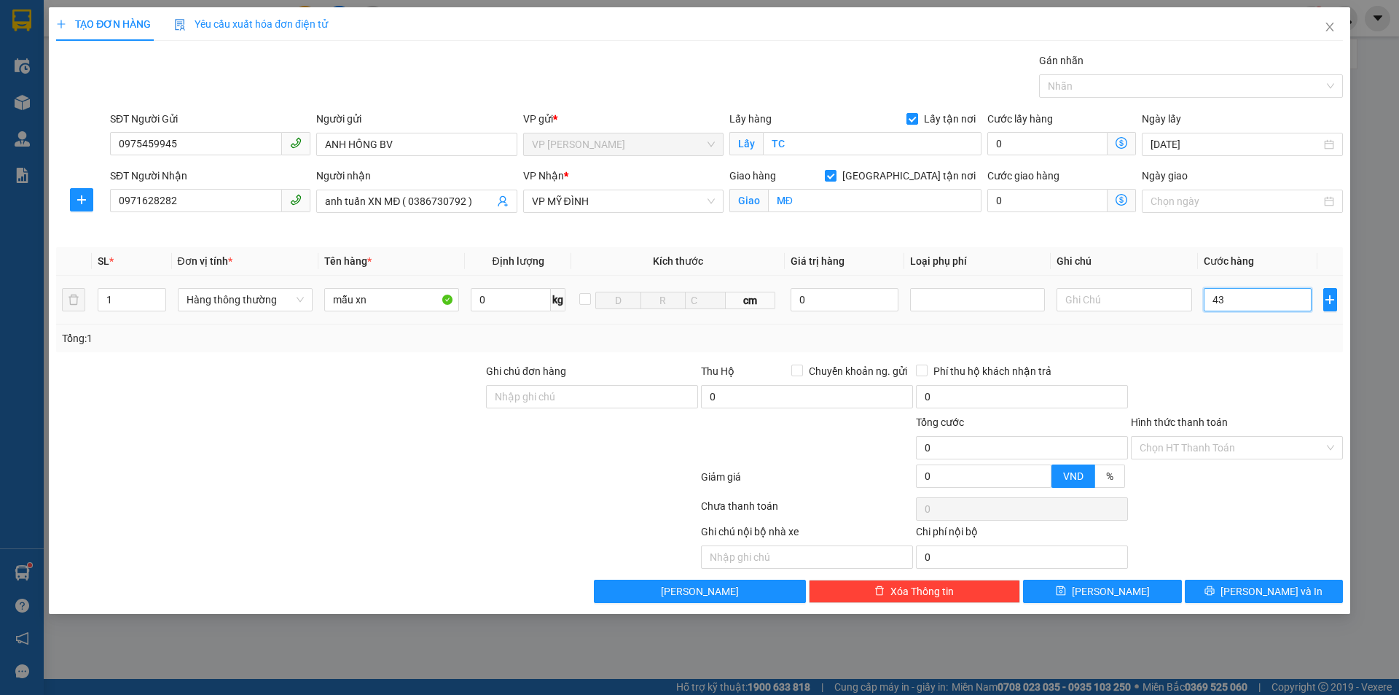
type input "43"
drag, startPoint x: 1267, startPoint y: 303, endPoint x: 1203, endPoint y: 303, distance: 64.1
click at [1204, 303] on input "43" at bounding box center [1258, 299] width 109 height 23
type input "3.000"
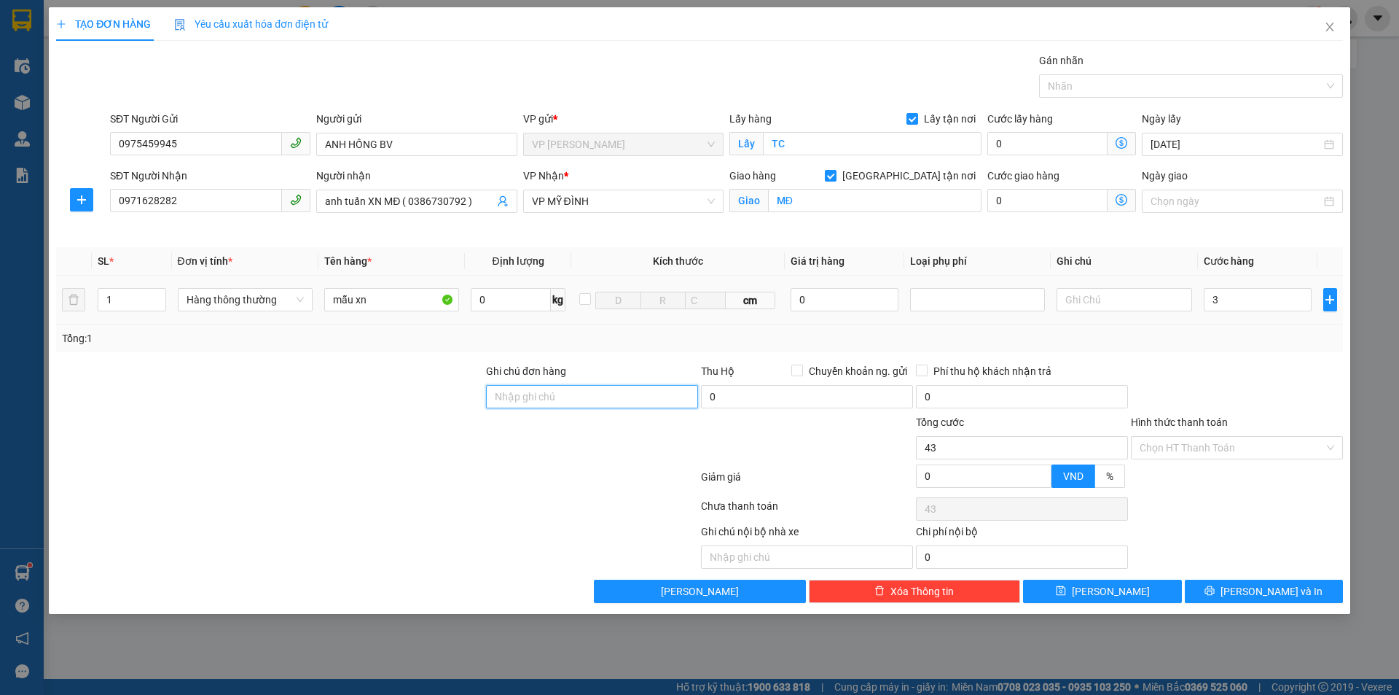
type input "3.000"
click at [1283, 302] on input "3.000" at bounding box center [1258, 299] width 109 height 23
type input "300.090"
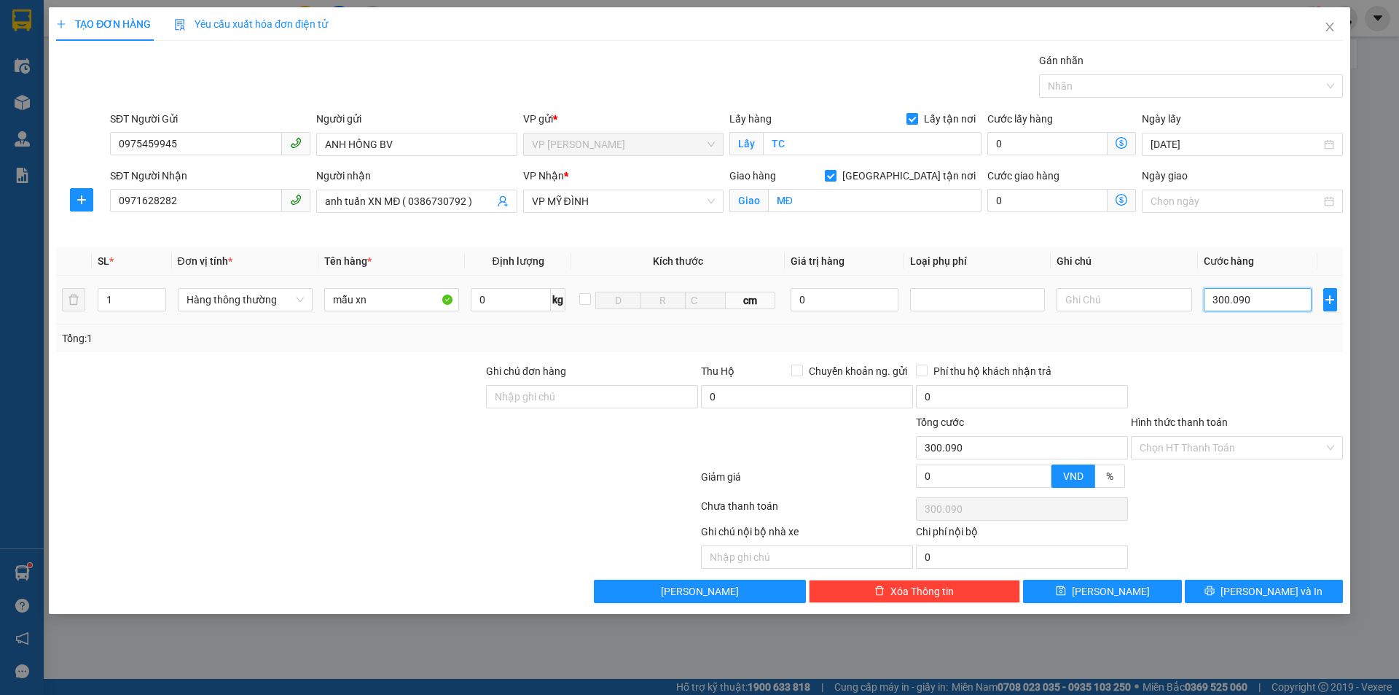
type input "30.009"
type input "3.000"
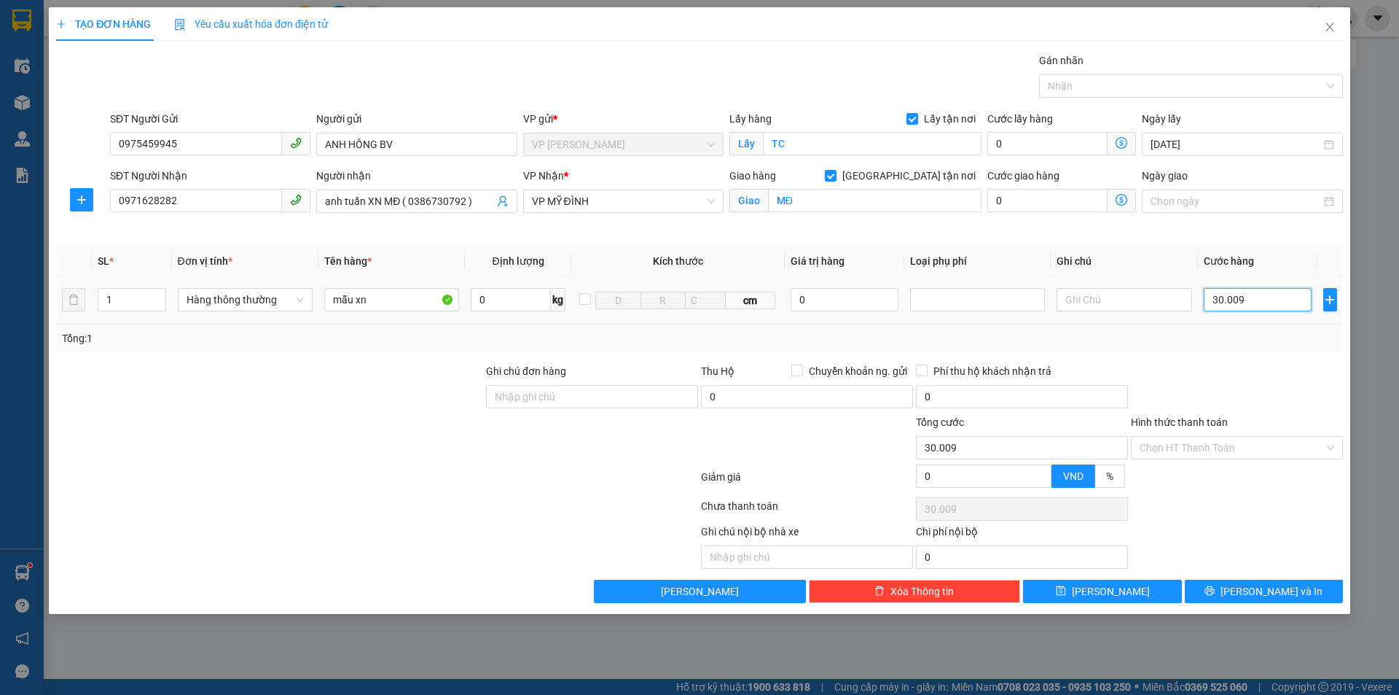
type input "3.000"
type input "30.000"
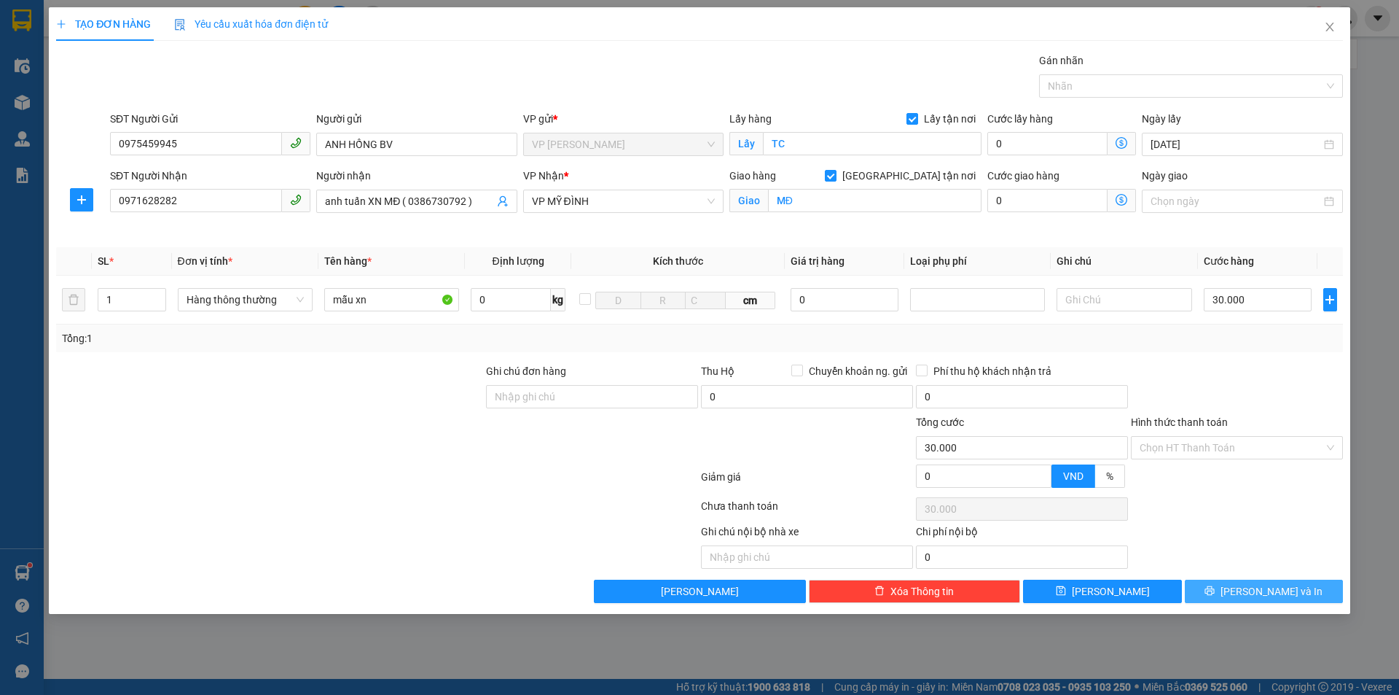
click at [1260, 594] on span "Lưu và In" at bounding box center [1272, 591] width 102 height 16
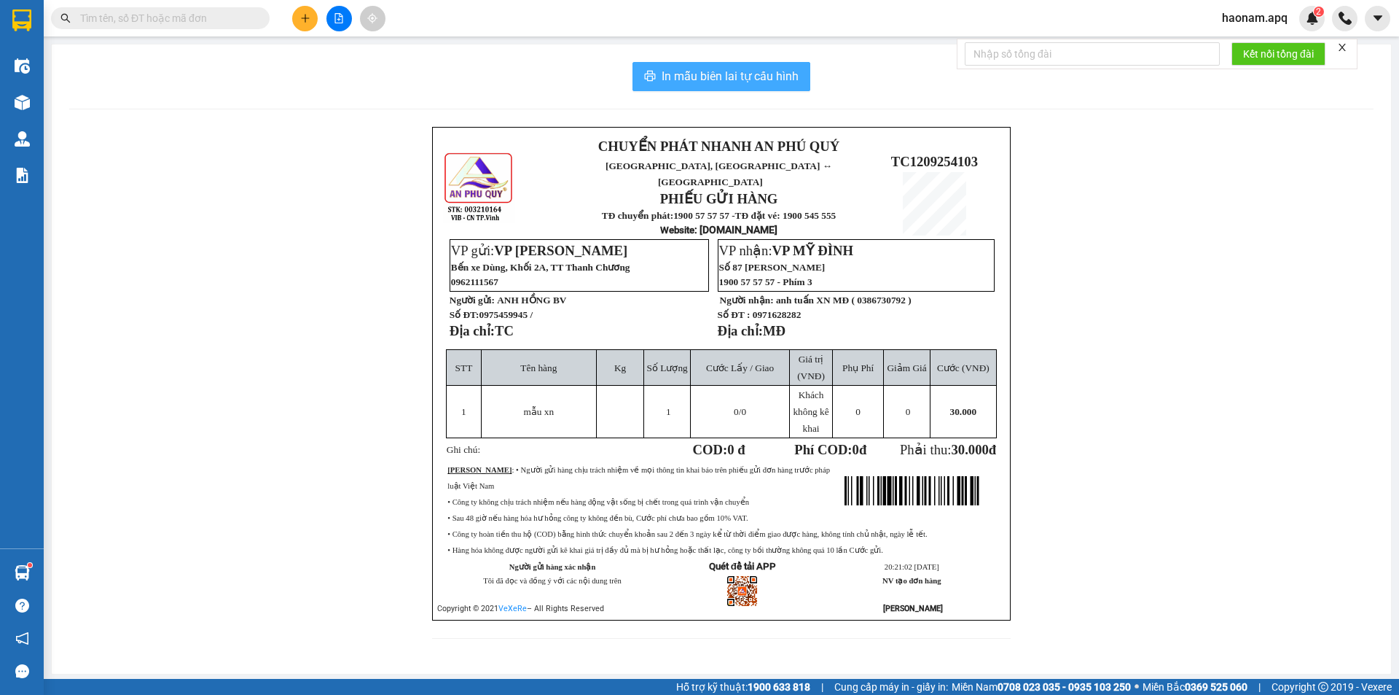
click at [749, 77] on span "In mẫu biên lai tự cấu hình" at bounding box center [730, 76] width 137 height 18
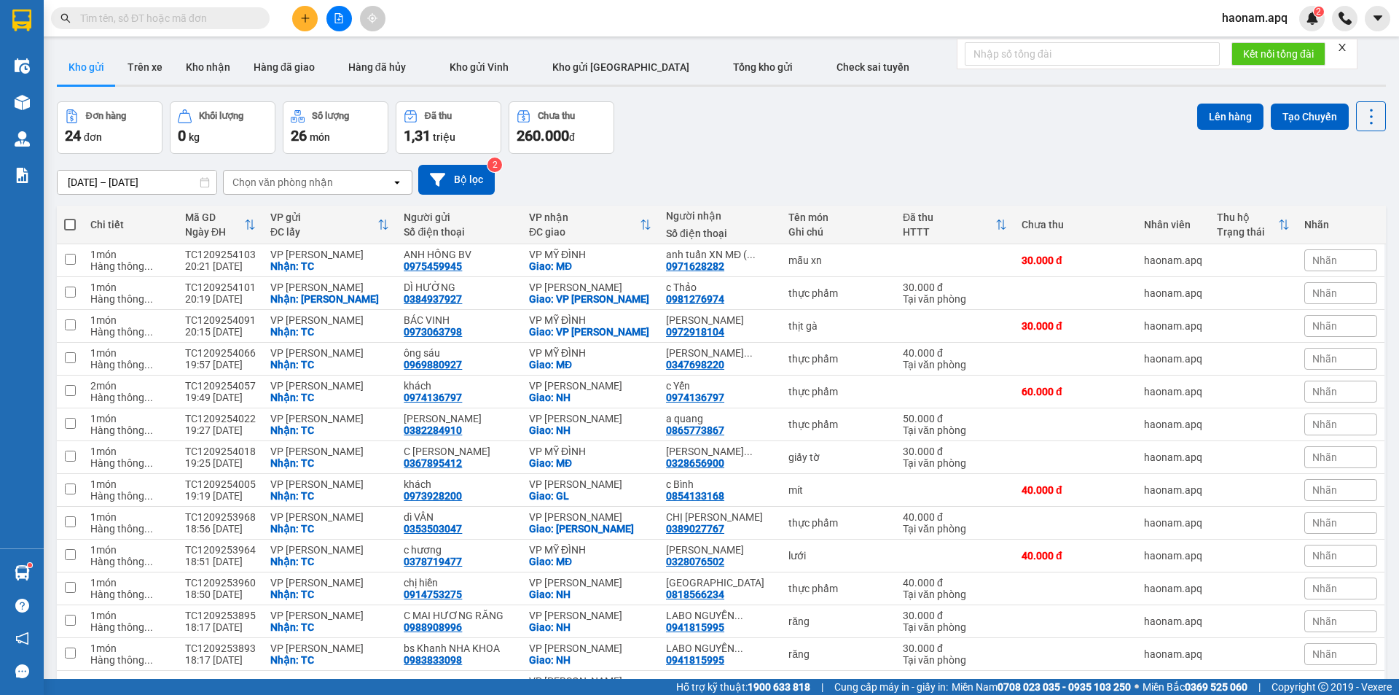
click at [294, 179] on div "Chọn văn phòng nhận" at bounding box center [282, 182] width 101 height 15
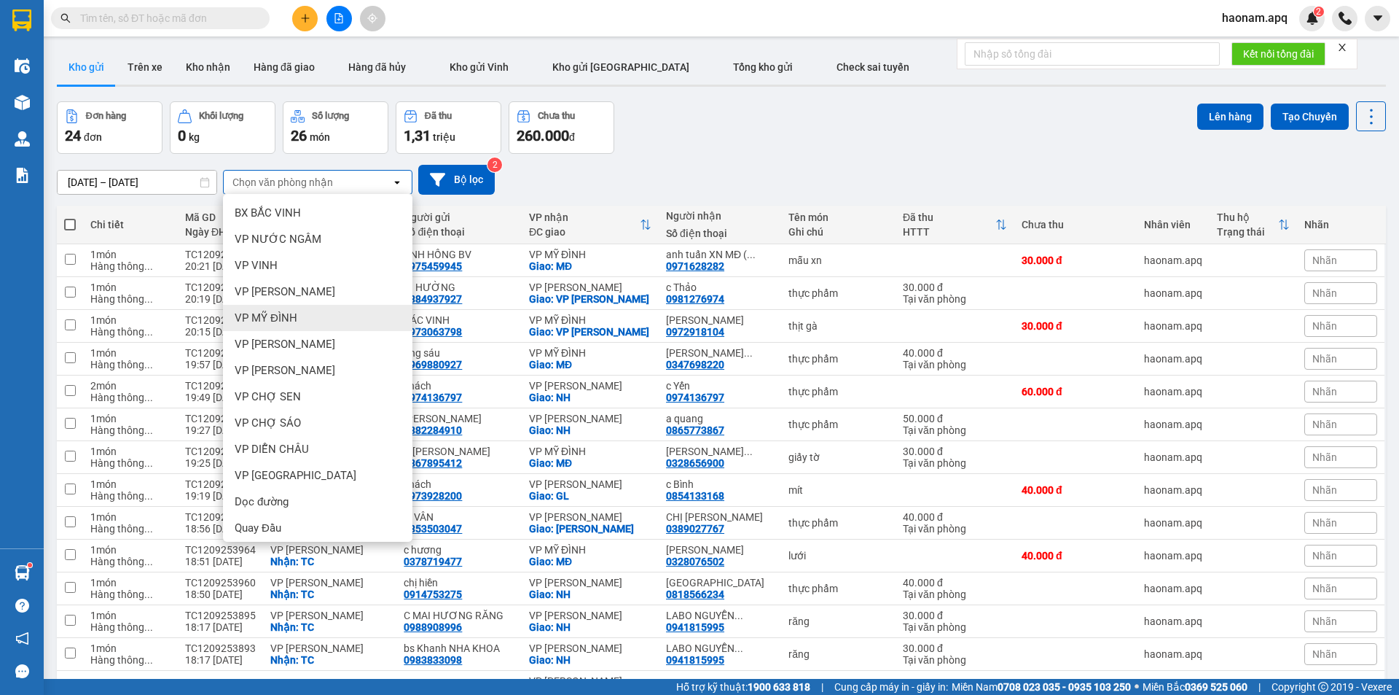
click at [316, 312] on div "VP MỸ ĐÌNH" at bounding box center [317, 318] width 189 height 26
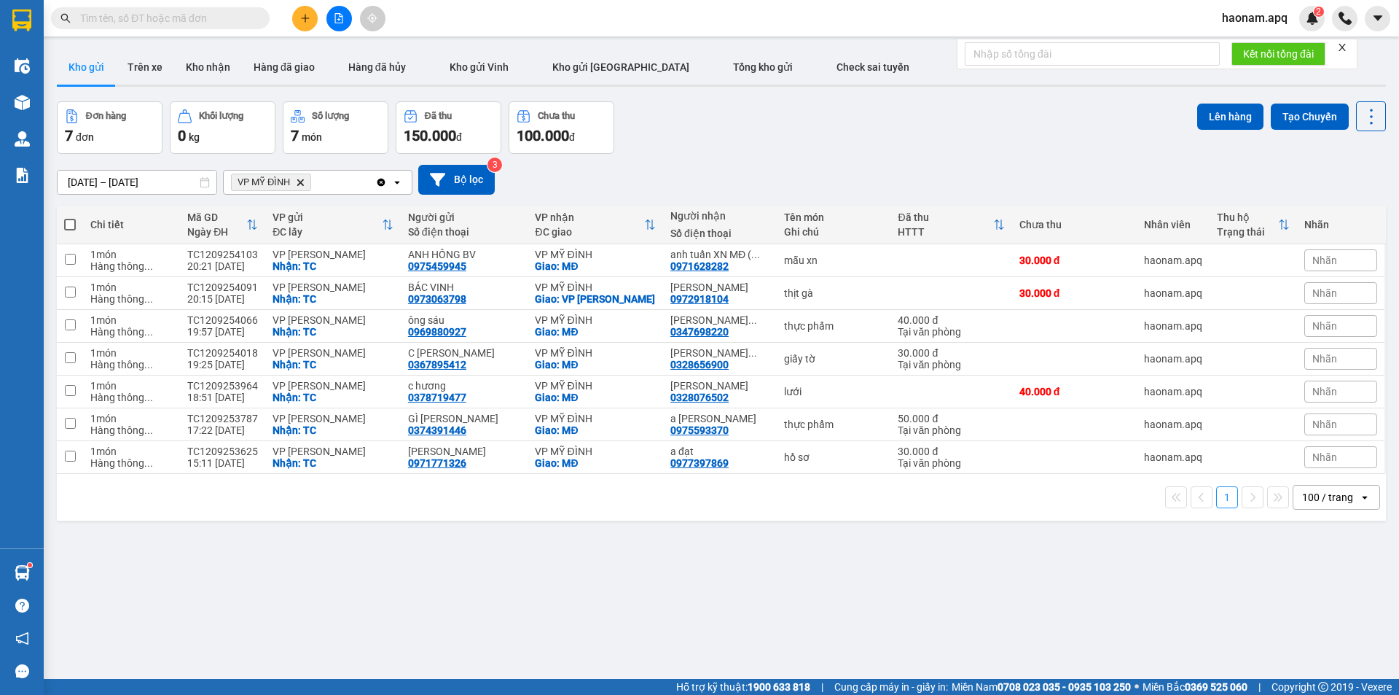
click at [74, 222] on span at bounding box center [70, 225] width 12 height 12
click at [70, 217] on input "checkbox" at bounding box center [70, 217] width 0 height 0
checkbox input "true"
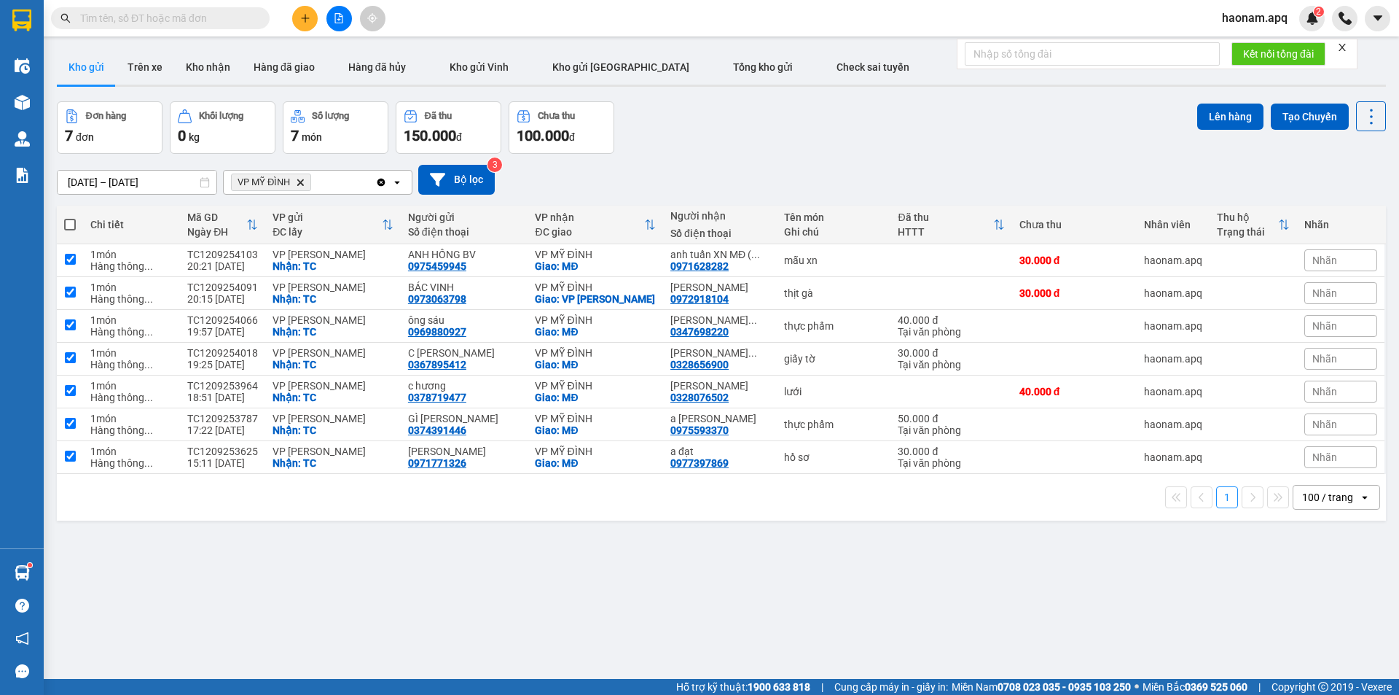
checkbox input "true"
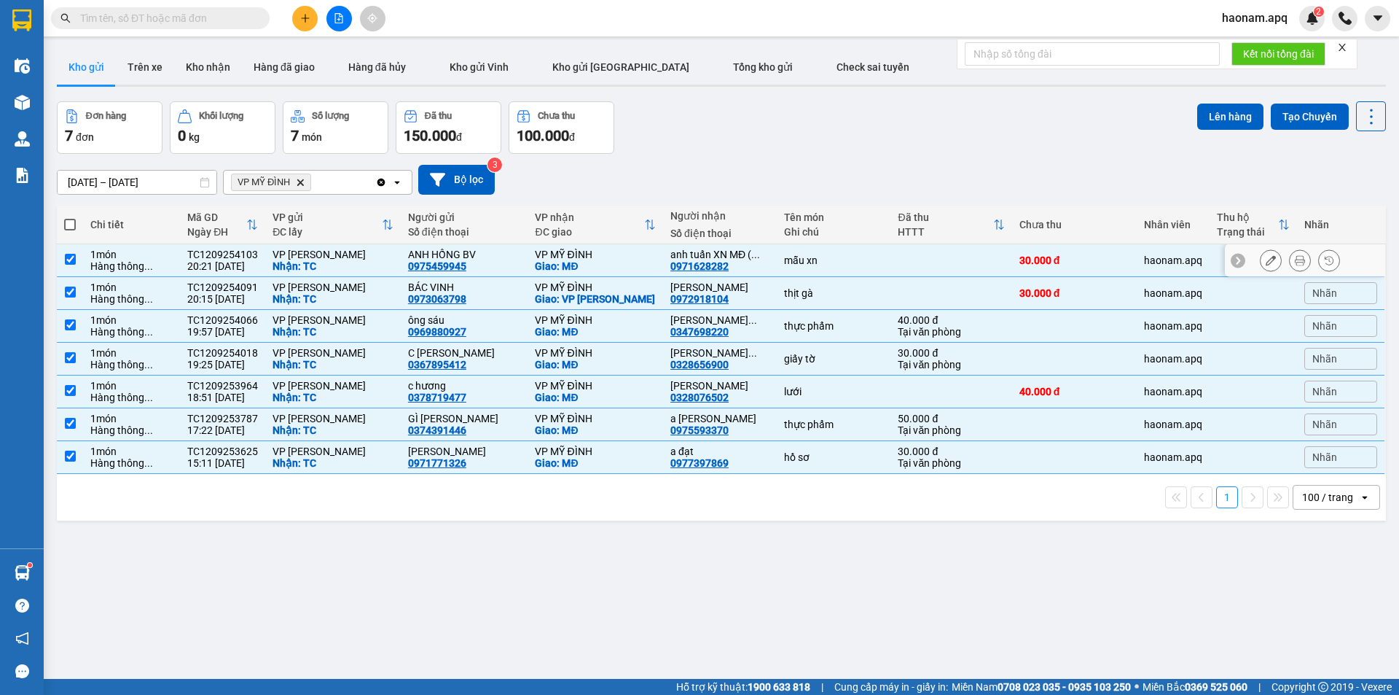
drag, startPoint x: 71, startPoint y: 257, endPoint x: 69, endPoint y: 273, distance: 16.1
click at [71, 258] on input "checkbox" at bounding box center [70, 259] width 11 height 11
checkbox input "false"
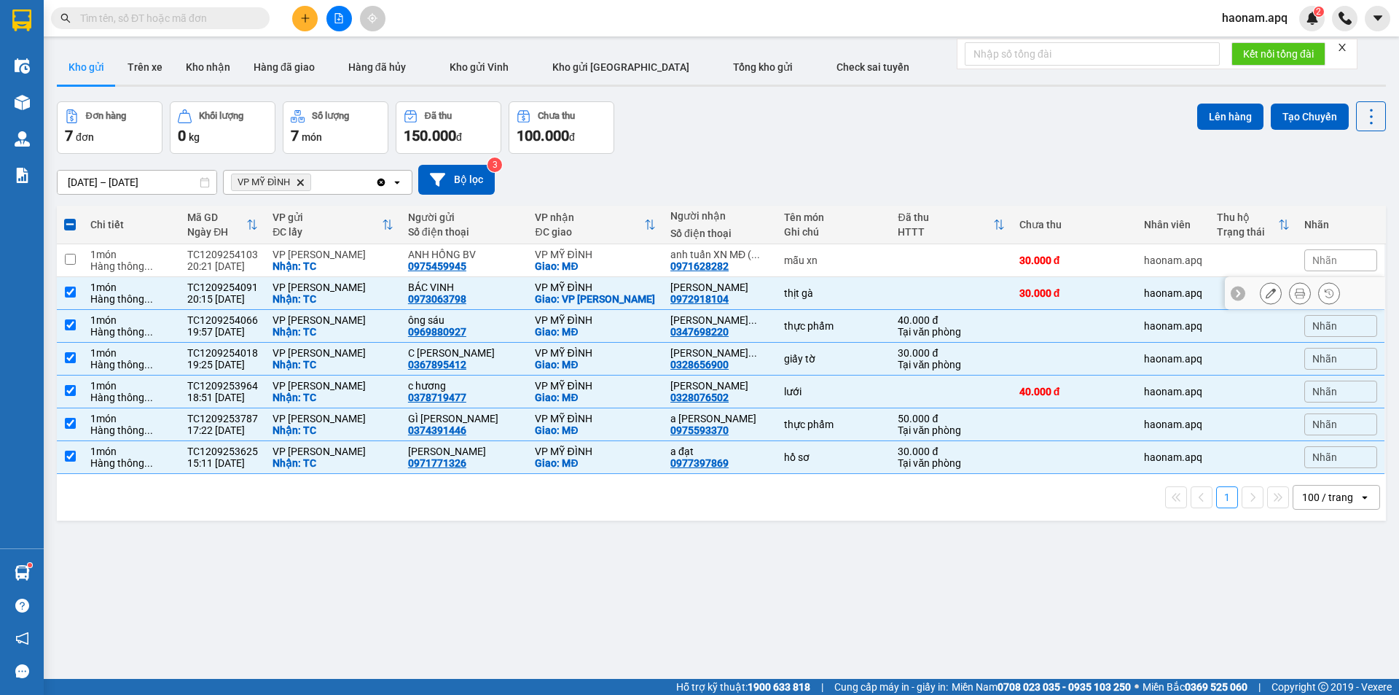
click at [69, 287] on input "checkbox" at bounding box center [70, 291] width 11 height 11
checkbox input "false"
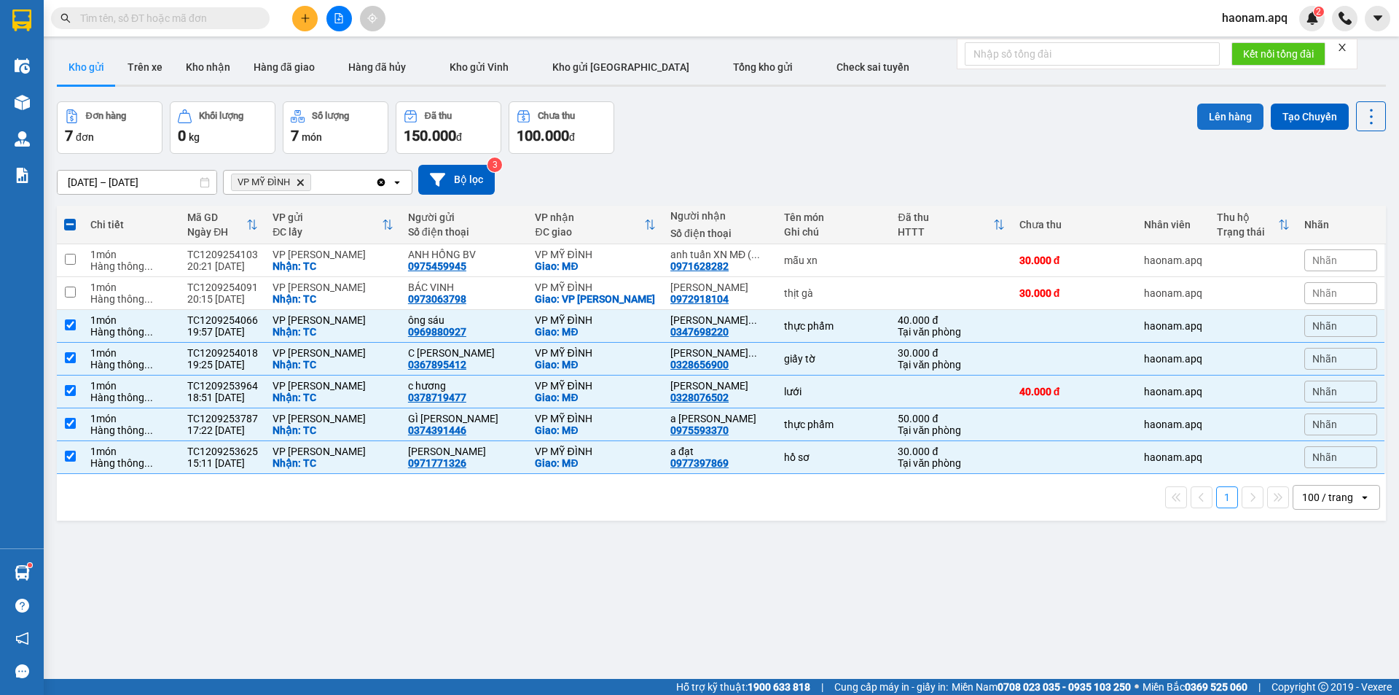
click at [1236, 116] on button "Lên hàng" at bounding box center [1230, 116] width 66 height 26
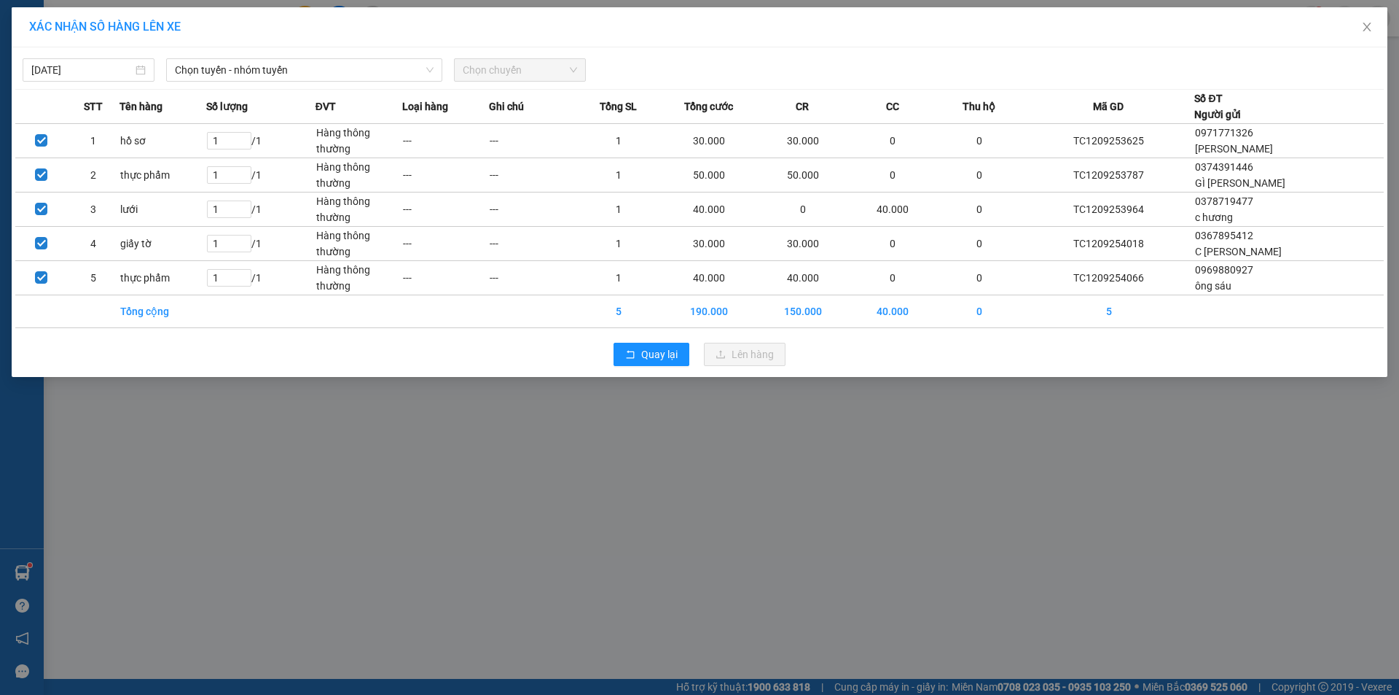
click at [305, 58] on div "12/09/2025 Chọn tuyến - nhóm tuyến Chọn chuyến" at bounding box center [699, 66] width 1369 height 31
click at [340, 60] on span "Chọn tuyến - nhóm tuyến" at bounding box center [304, 70] width 259 height 22
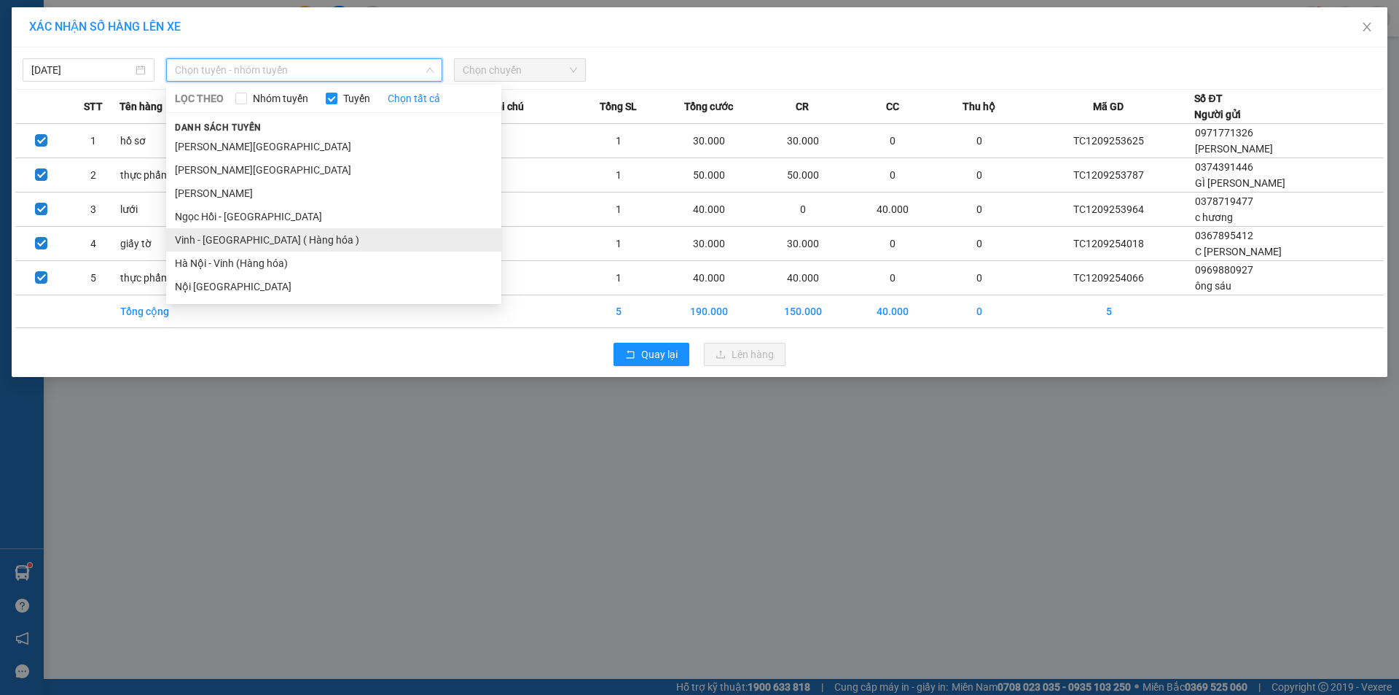
click at [287, 246] on li "Vinh - Hà Nội ( Hàng hóa )" at bounding box center [333, 239] width 335 height 23
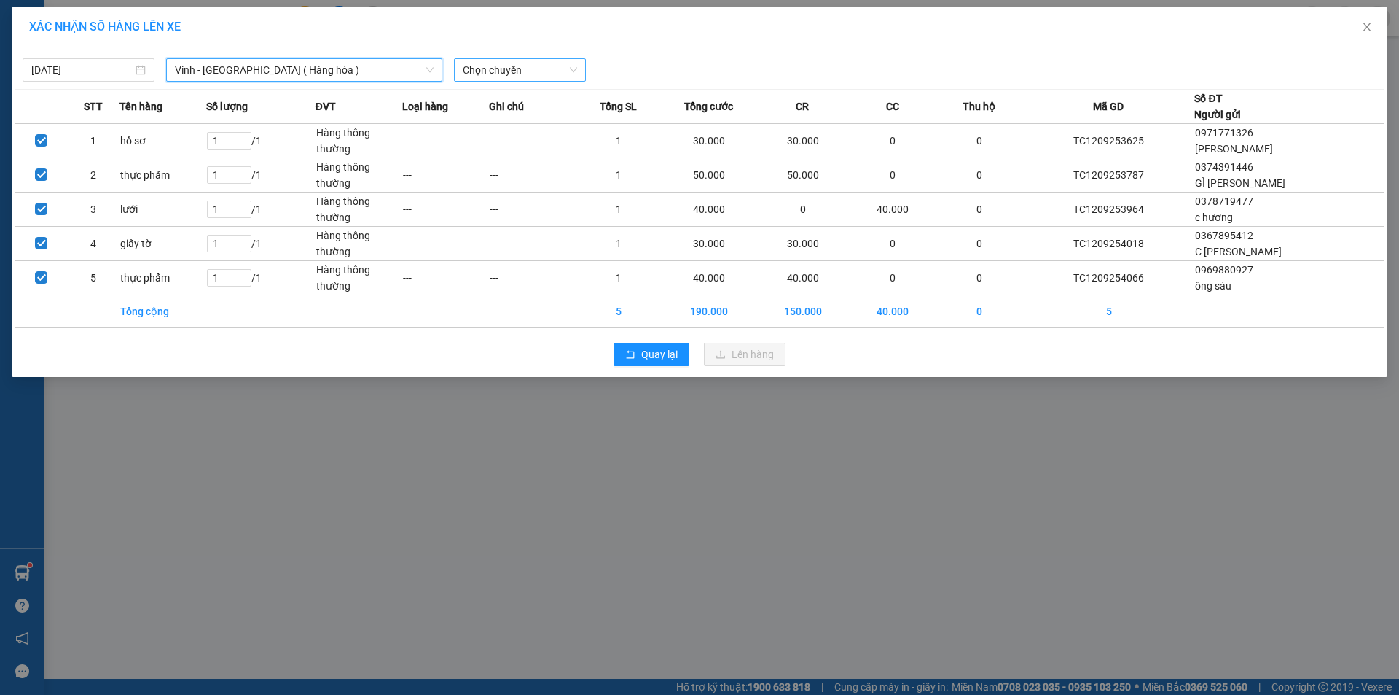
click at [548, 65] on span "Chọn chuyến" at bounding box center [520, 70] width 114 height 22
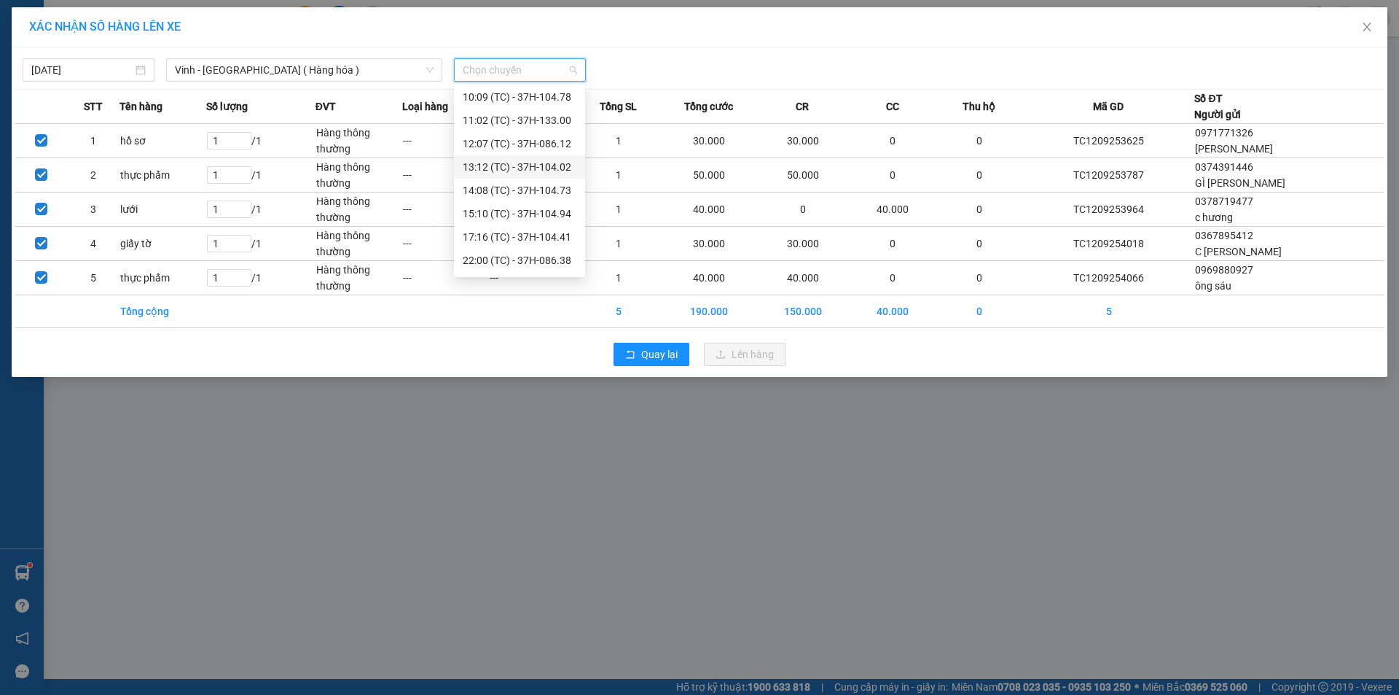
scroll to position [73, 0]
click at [520, 262] on div "22:05 (TC) - 37H-104.24" at bounding box center [520, 259] width 114 height 16
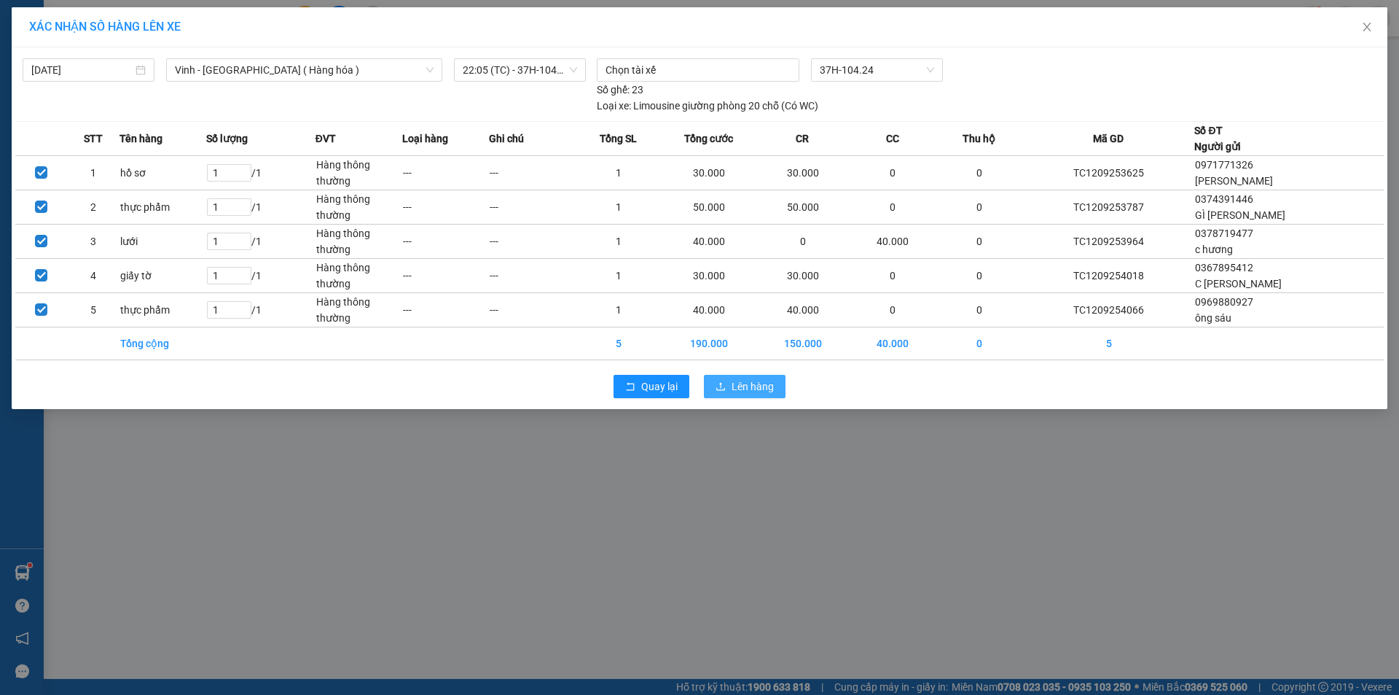
click at [757, 391] on span "Lên hàng" at bounding box center [753, 386] width 42 height 16
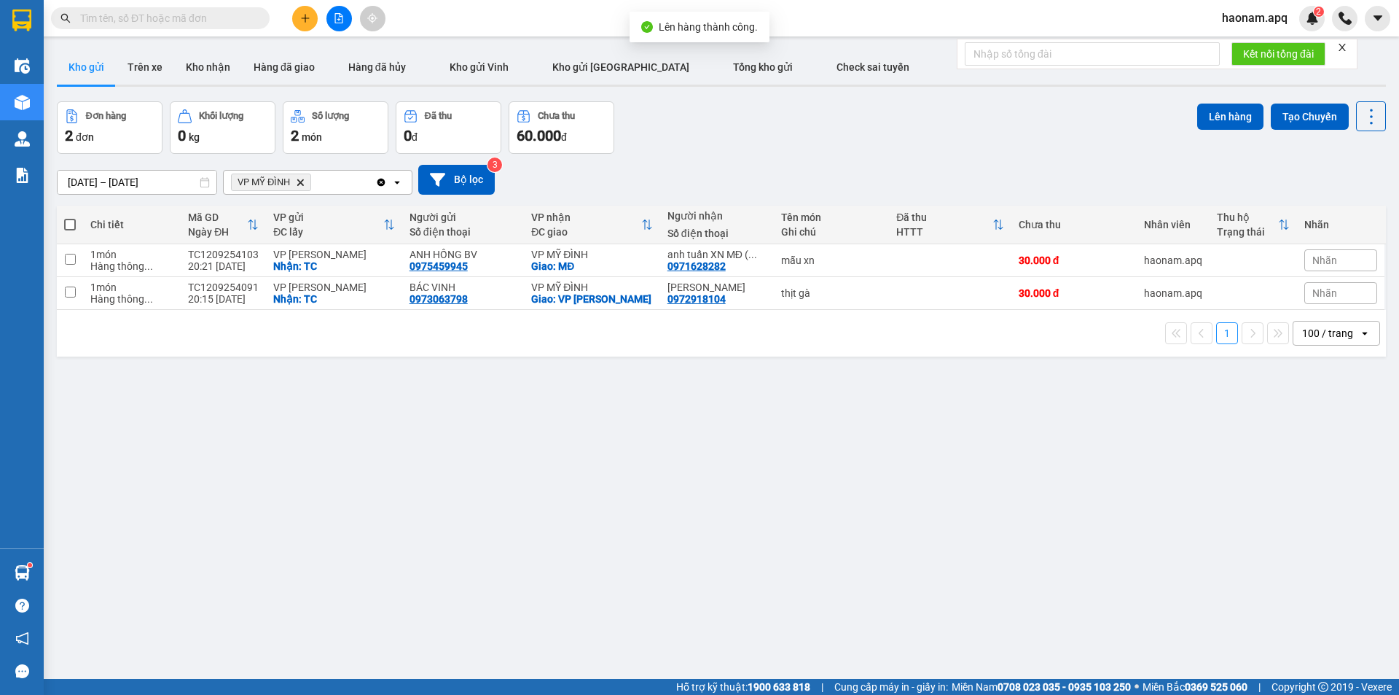
click at [305, 179] on span "VP MỸ ĐÌNH Delete" at bounding box center [271, 181] width 80 height 17
click at [303, 182] on icon "Delete" at bounding box center [300, 182] width 9 height 9
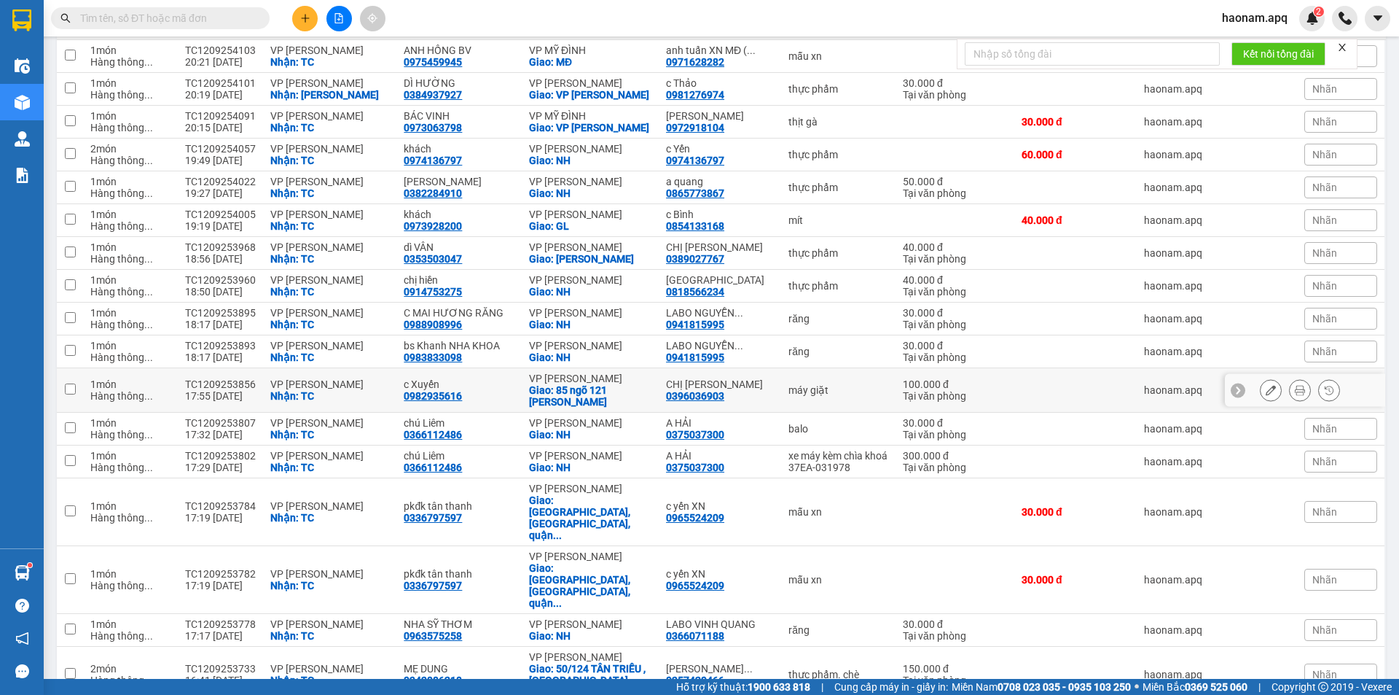
scroll to position [73, 0]
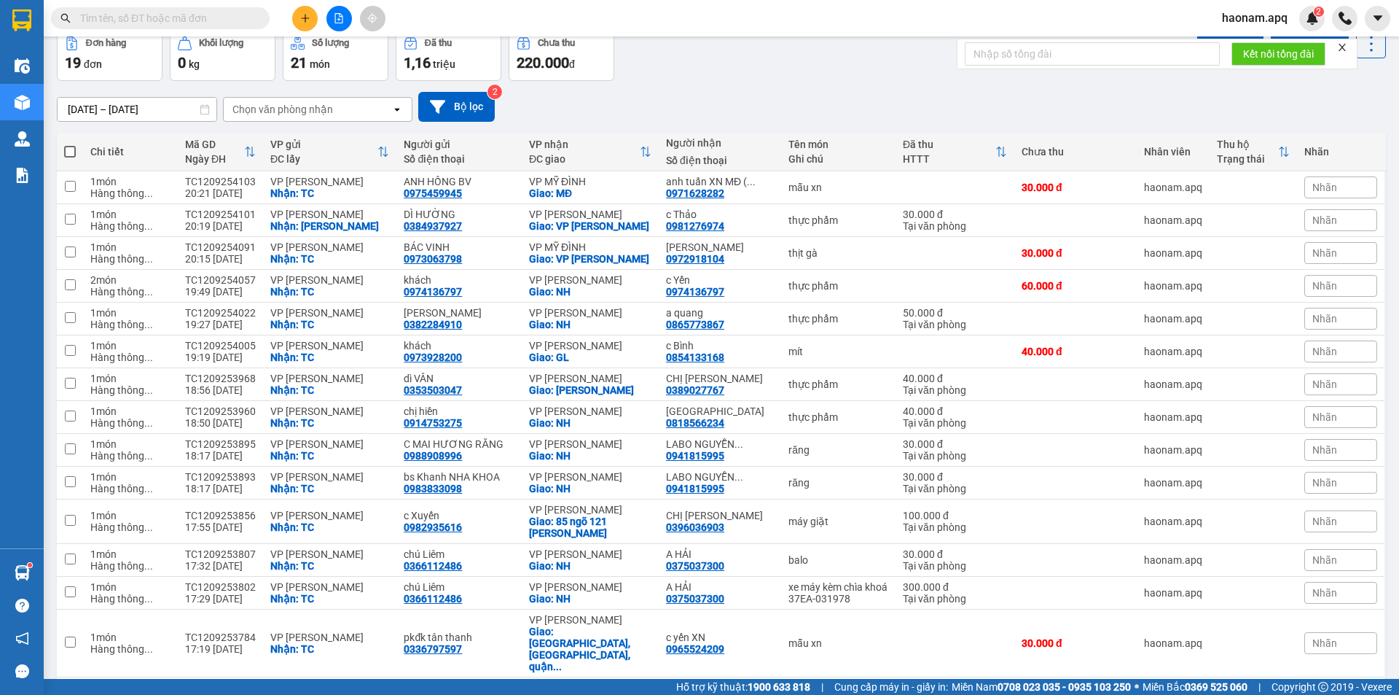
click at [328, 116] on div "Chọn văn phòng nhận" at bounding box center [282, 109] width 101 height 15
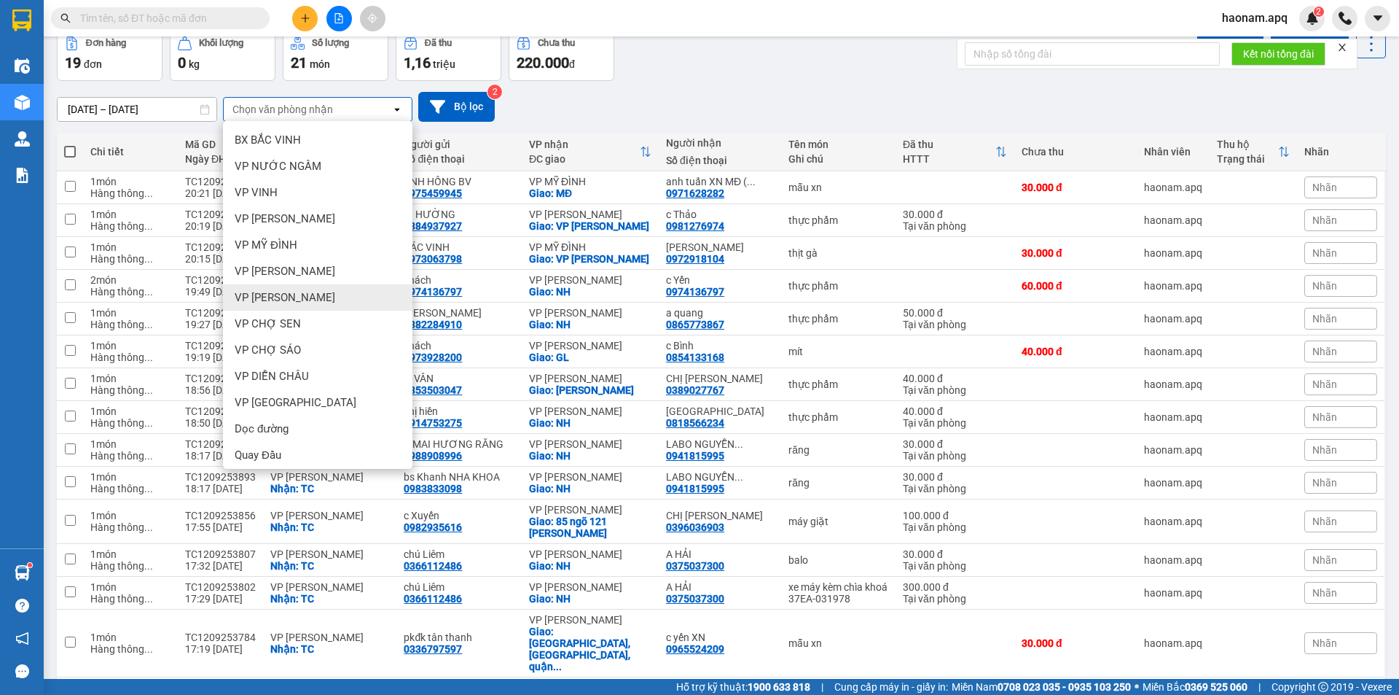
click at [313, 289] on div "VP GIA LÂM" at bounding box center [317, 297] width 189 height 26
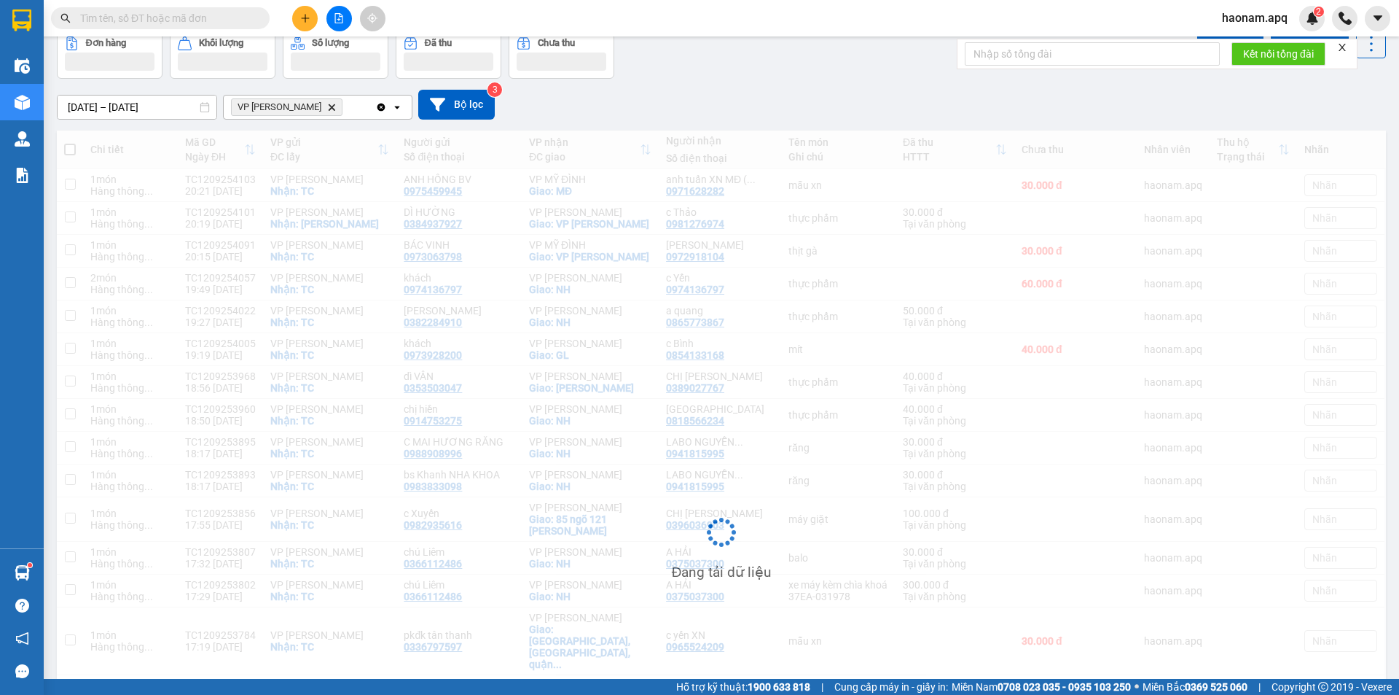
scroll to position [67, 0]
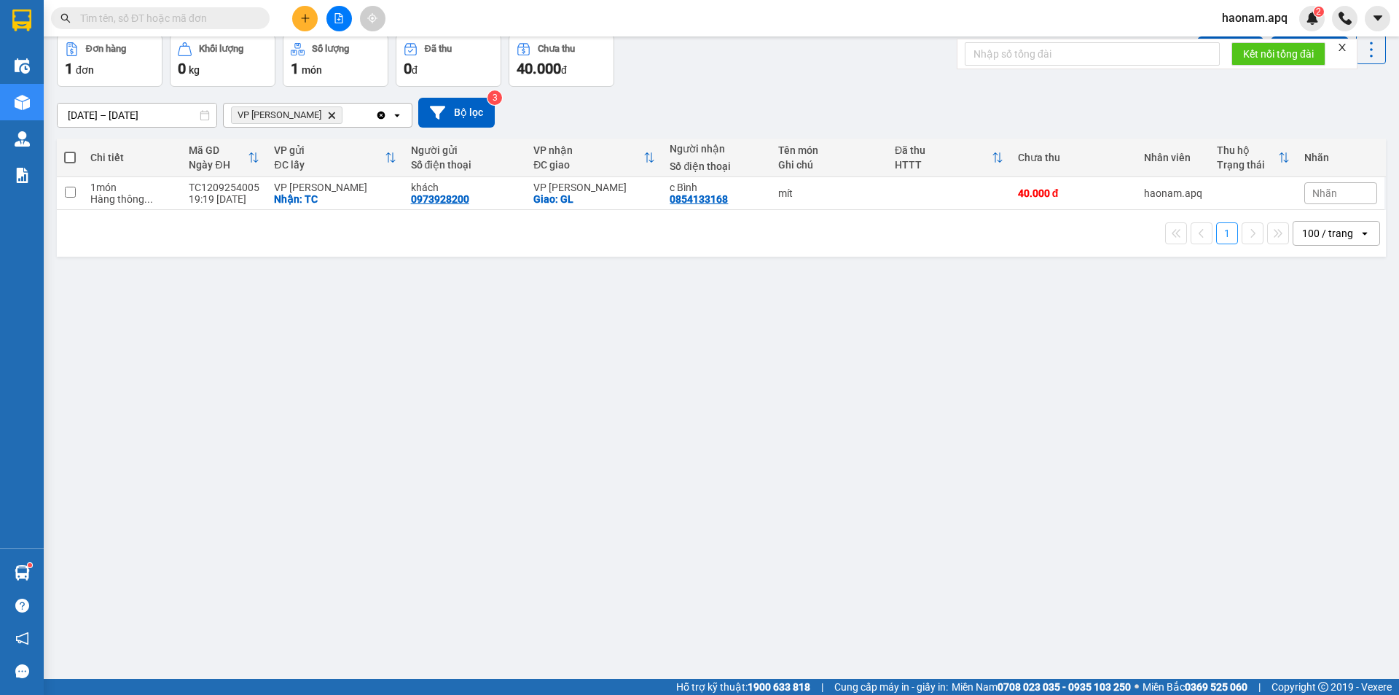
click at [327, 116] on icon "Delete" at bounding box center [331, 115] width 9 height 9
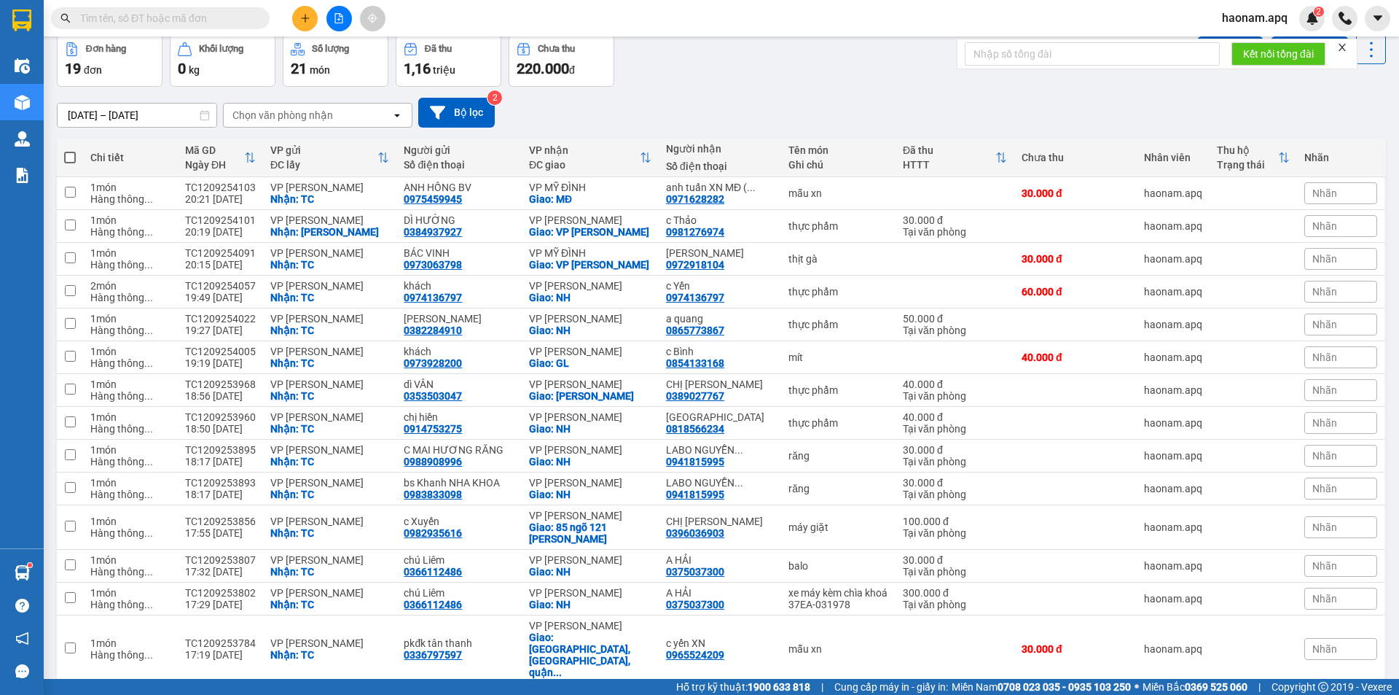
scroll to position [0, 0]
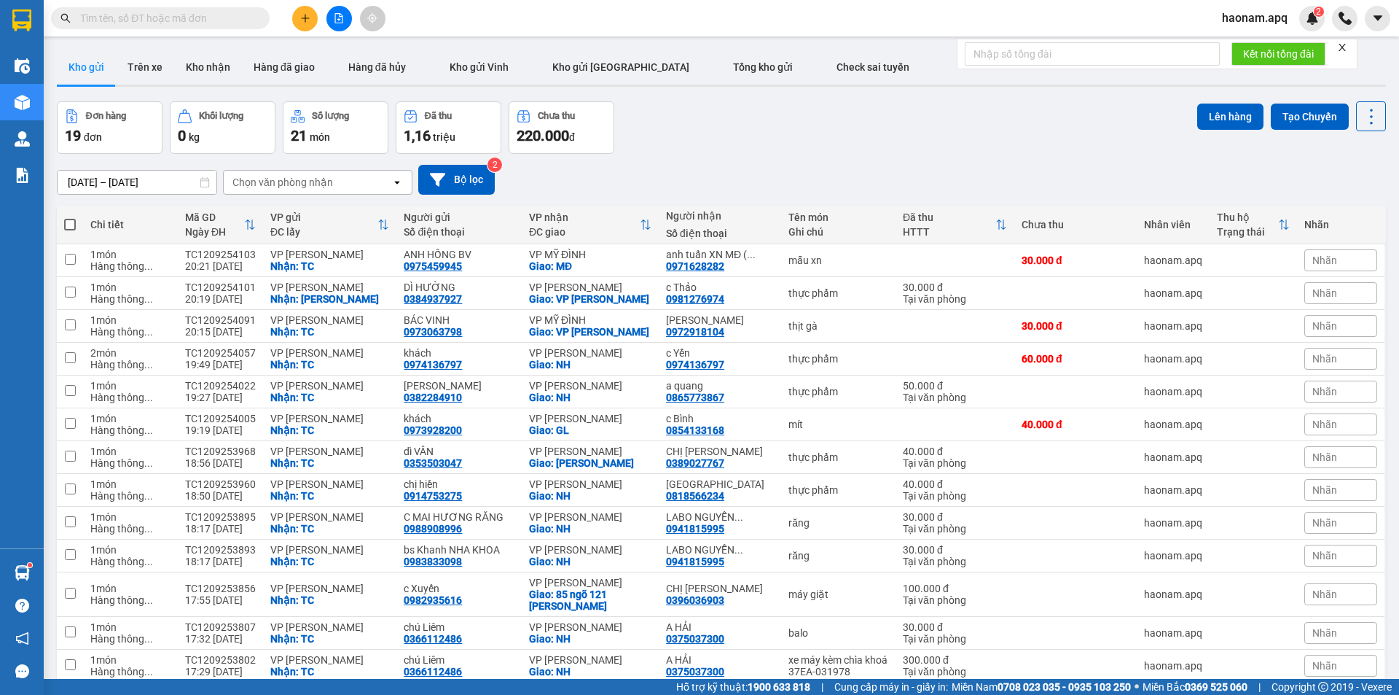
click at [307, 184] on div "Chọn văn phòng nhận" at bounding box center [282, 182] width 101 height 15
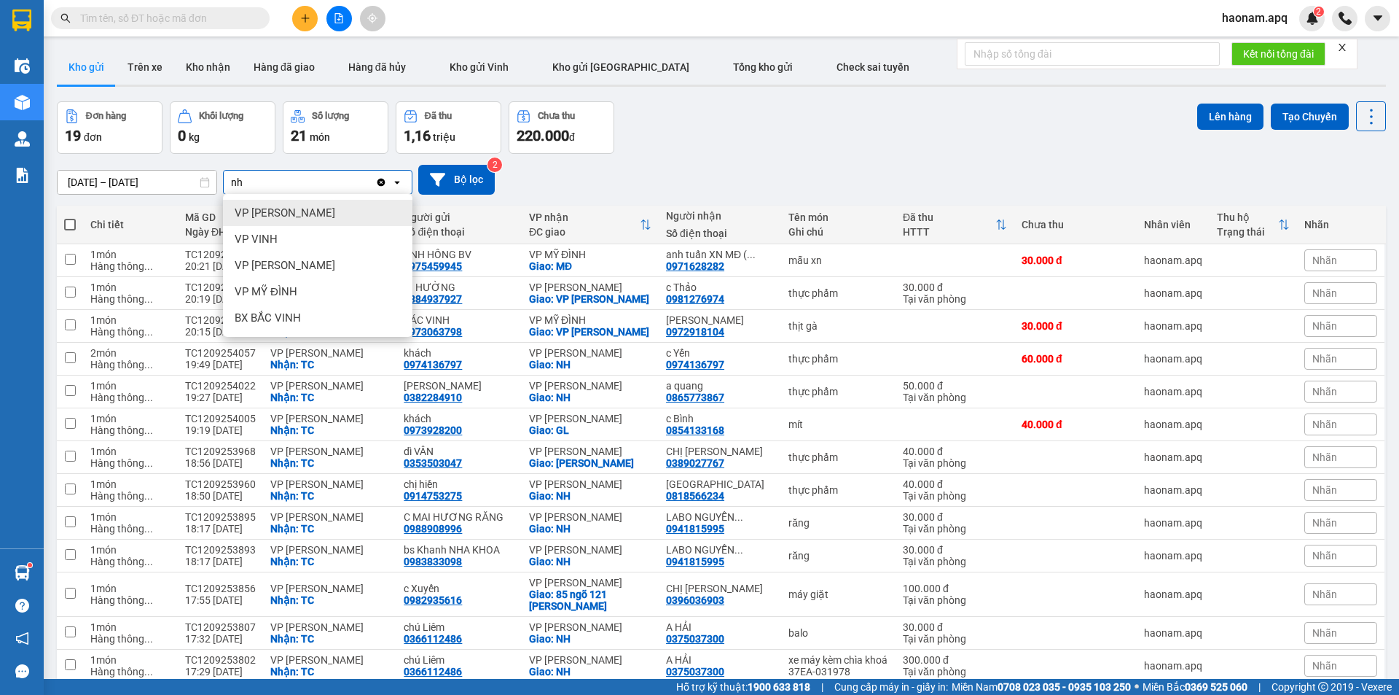
type input "nh"
click at [323, 208] on div "VP NGỌC HỒI" at bounding box center [317, 213] width 189 height 26
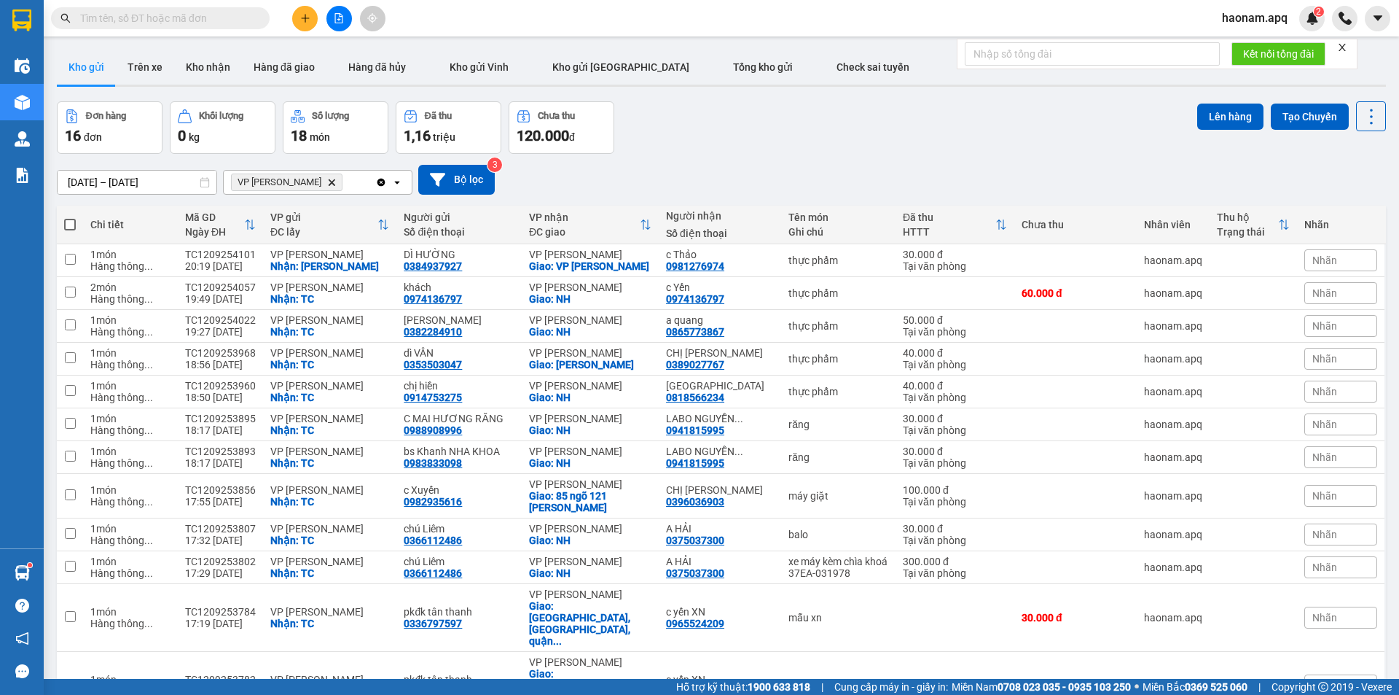
click at [74, 226] on span at bounding box center [70, 225] width 12 height 12
click at [70, 217] on input "checkbox" at bounding box center [70, 217] width 0 height 0
checkbox input "true"
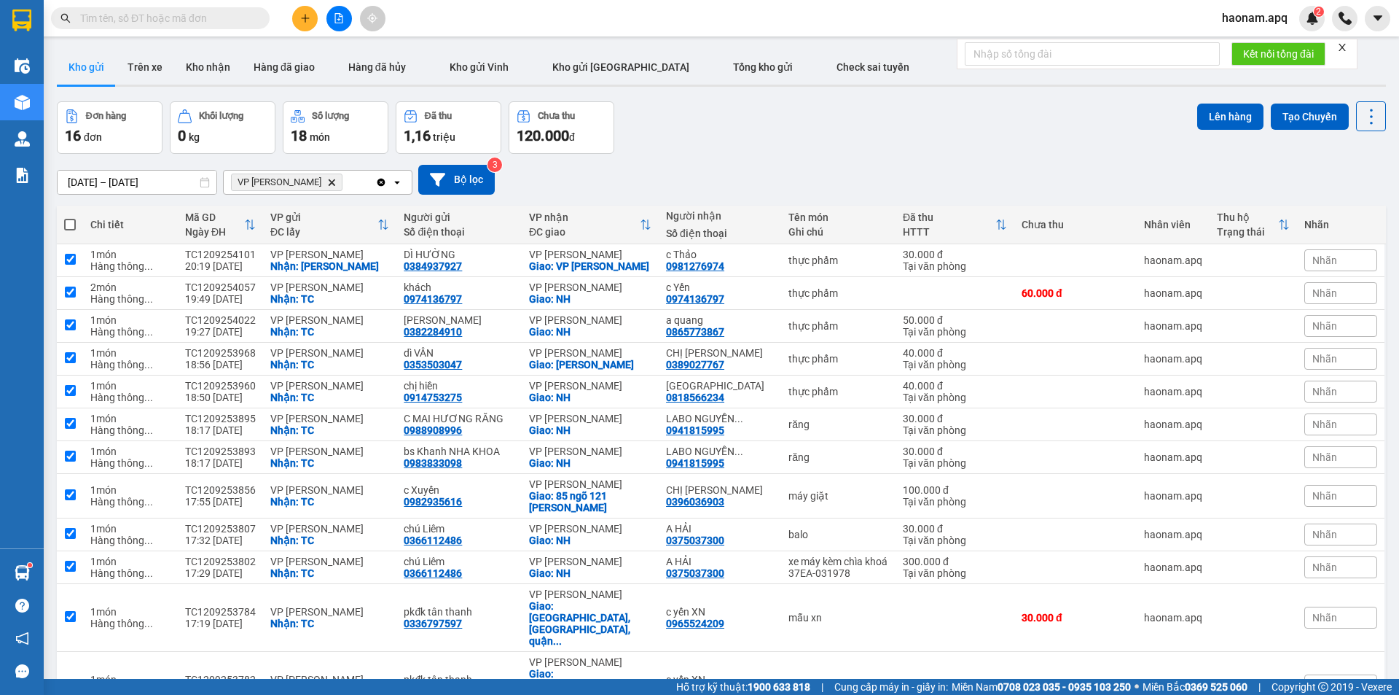
checkbox input "true"
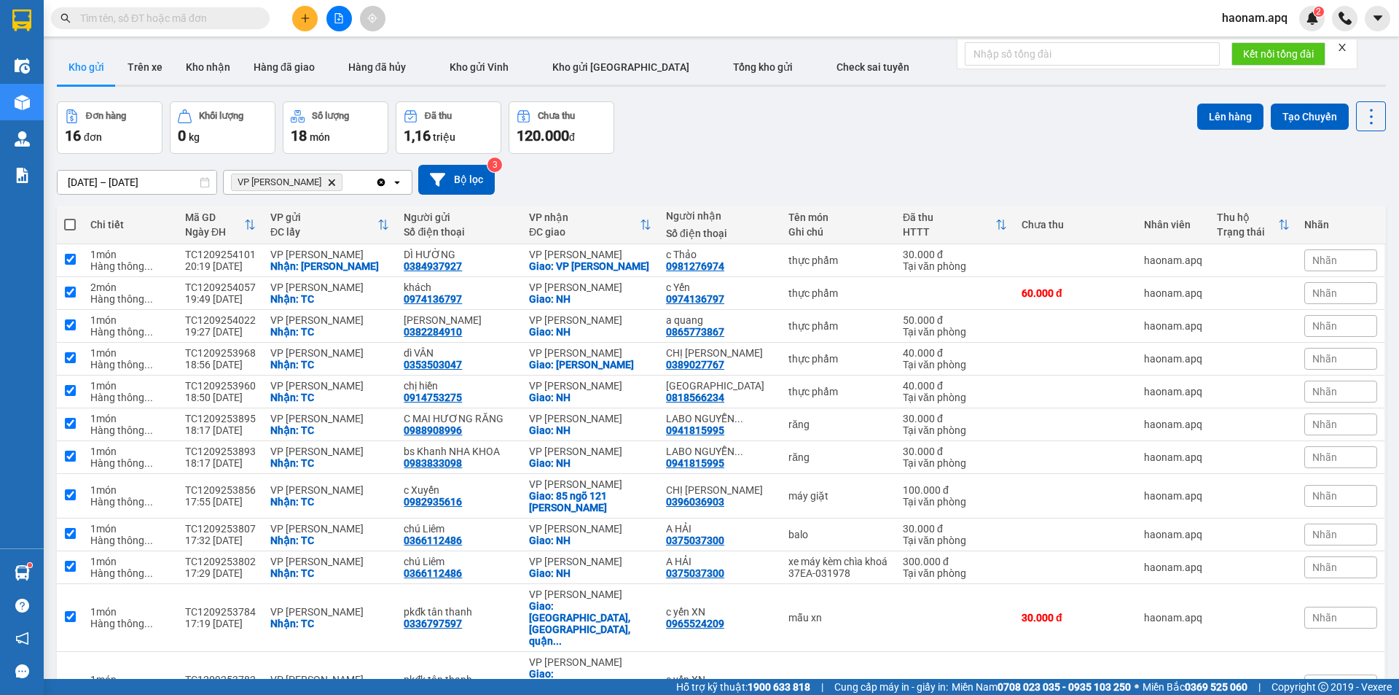
checkbox input "true"
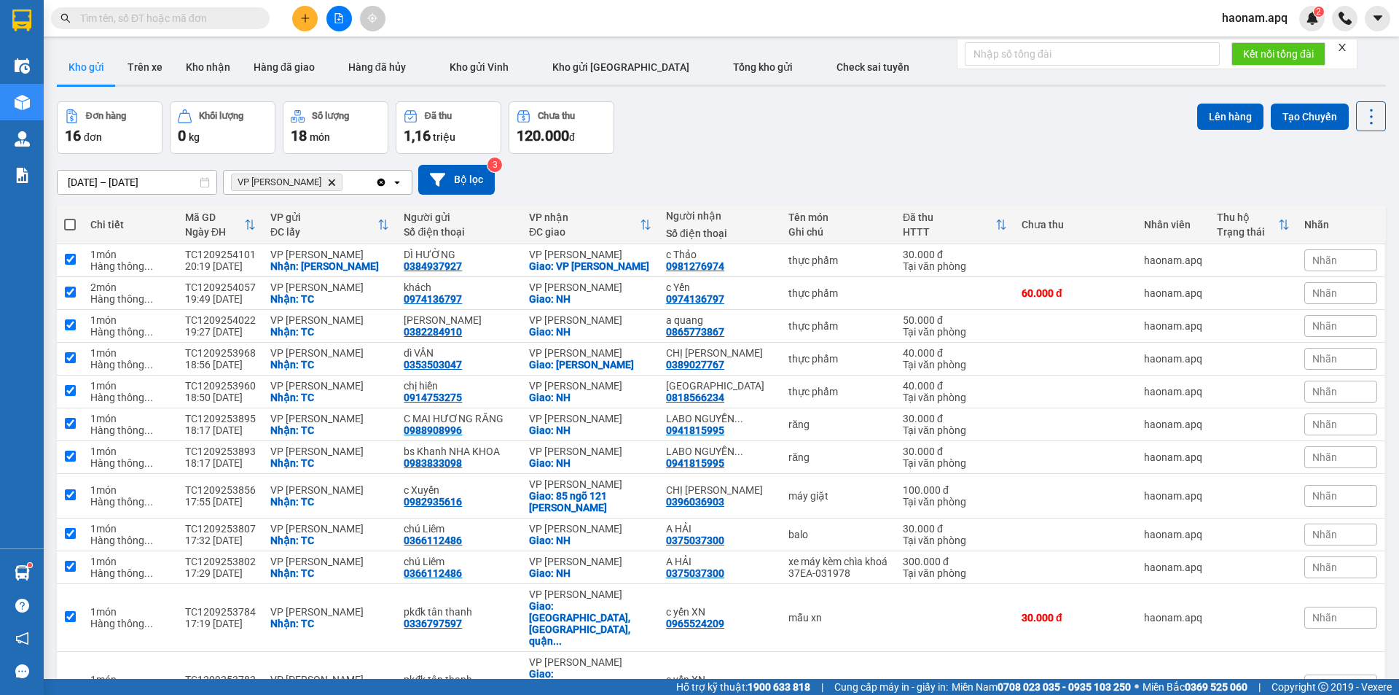
checkbox input "true"
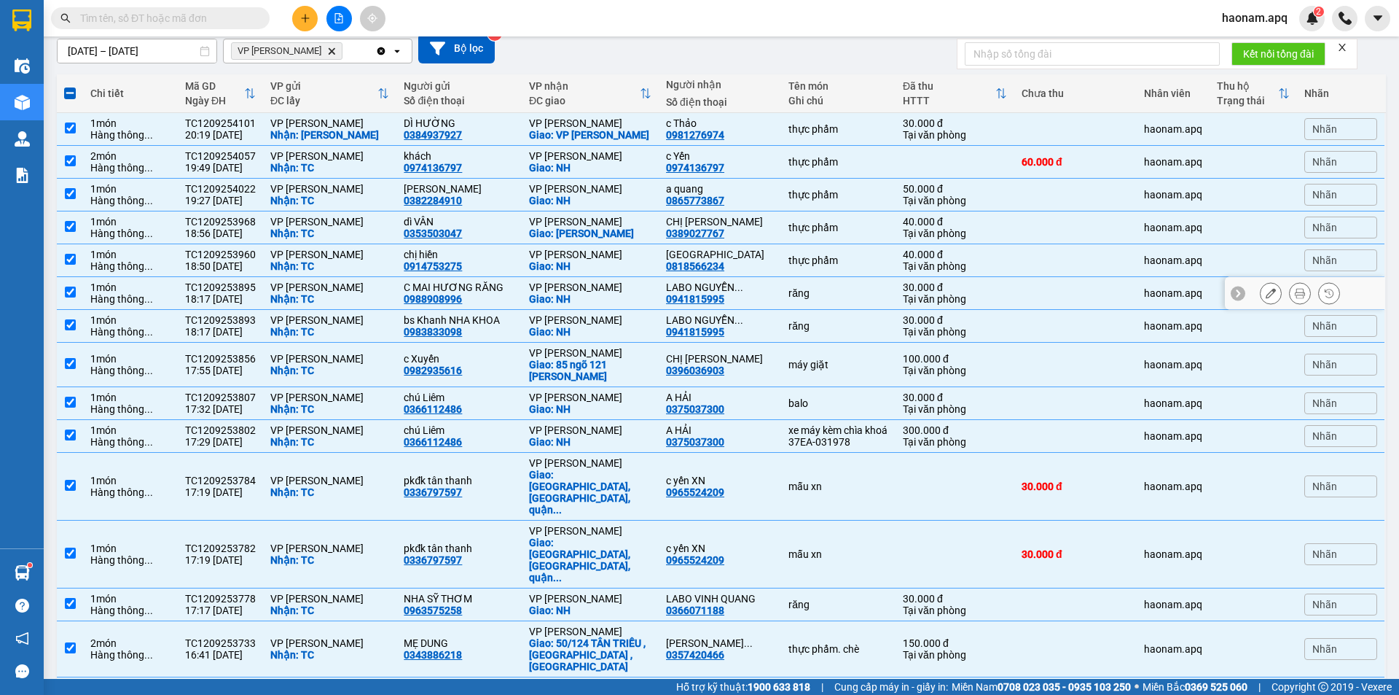
scroll to position [197, 0]
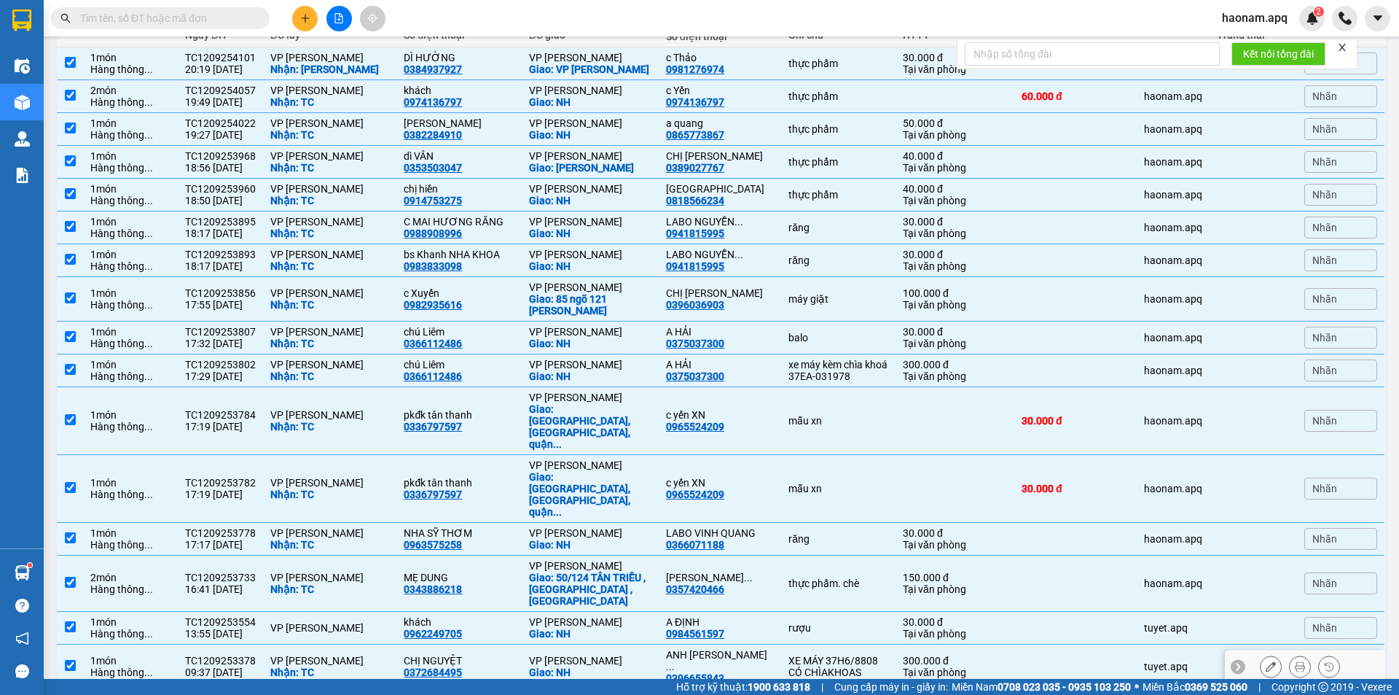
click at [822, 654] on div "XE MÁY 37H6/8808 CÓ CHÌAKHOAS" at bounding box center [839, 665] width 100 height 23
checkbox input "false"
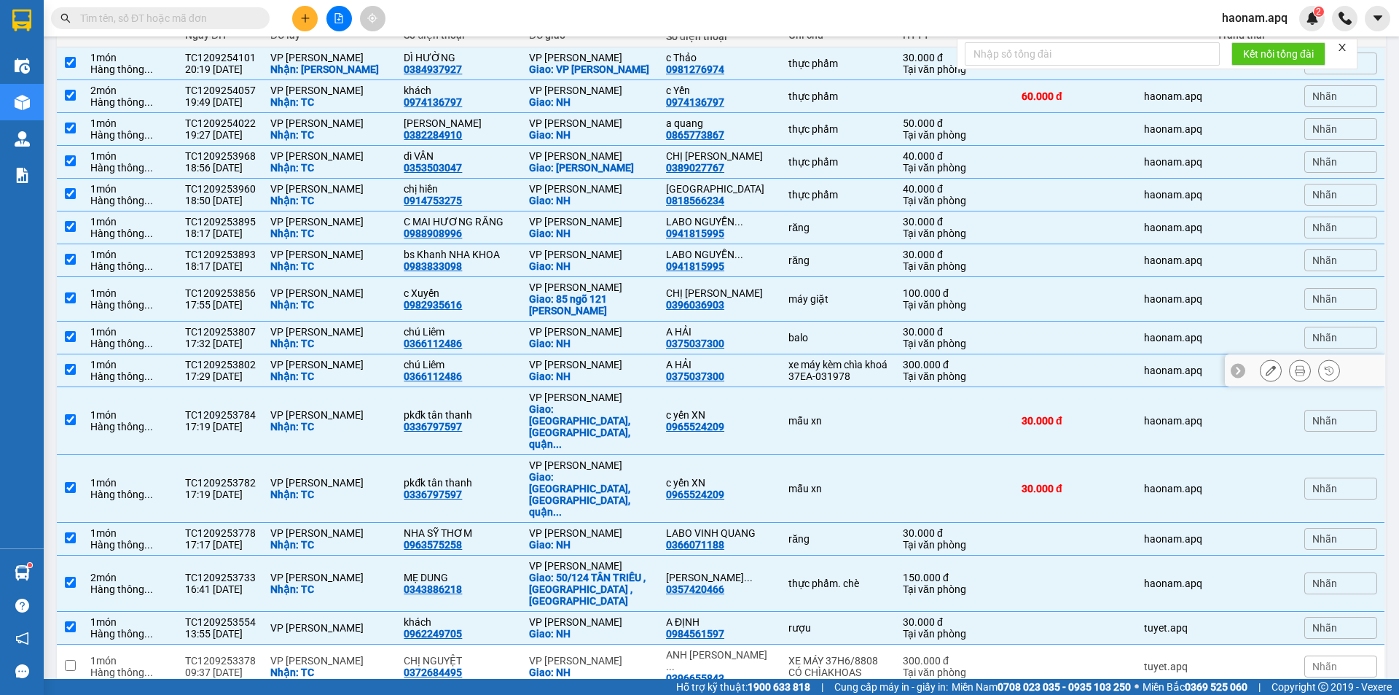
click at [792, 373] on div "xe máy kèm chìa khoá 37EA-031978" at bounding box center [839, 370] width 100 height 23
checkbox input "false"
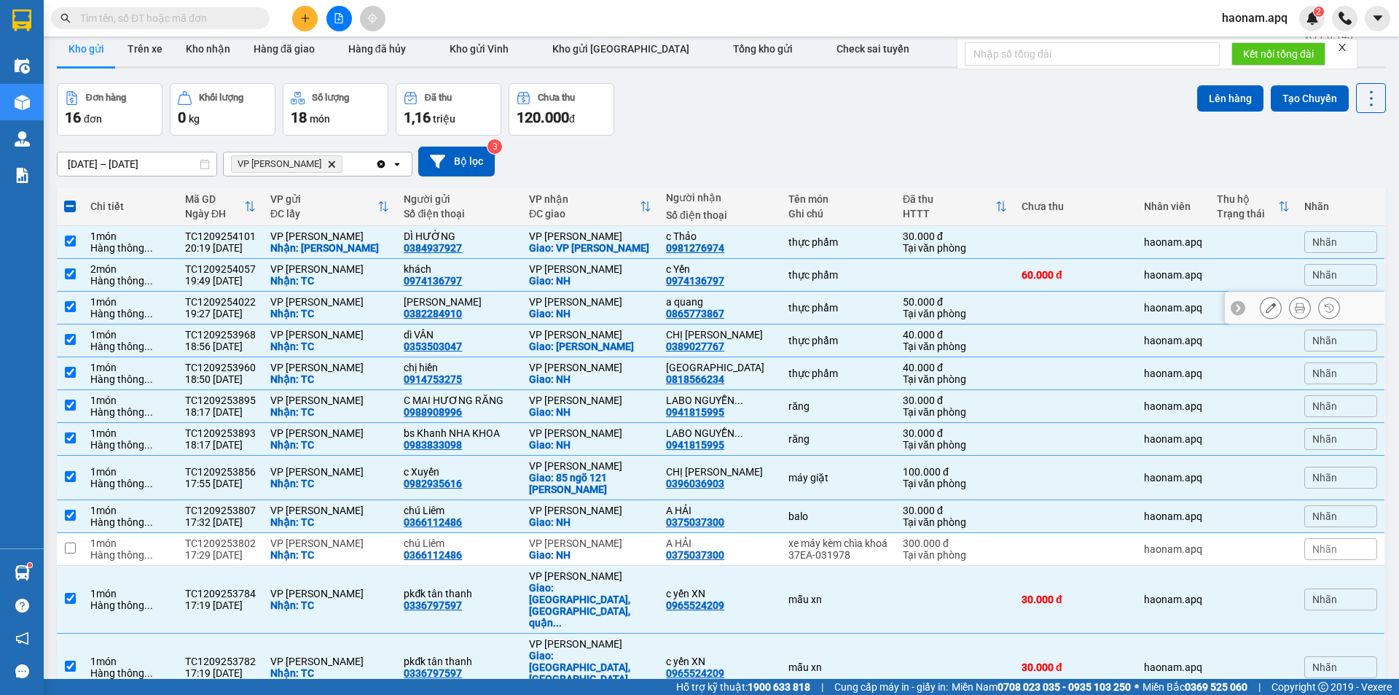
scroll to position [0, 0]
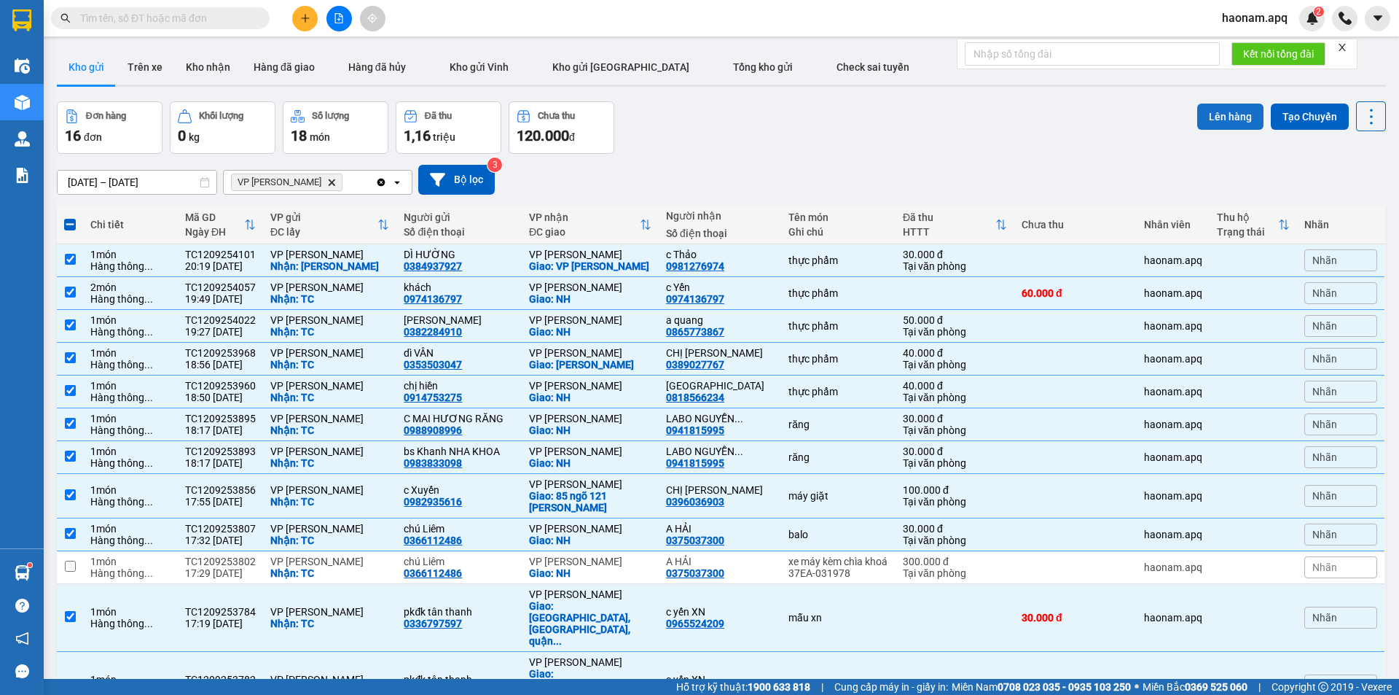
click at [1220, 115] on button "Lên hàng" at bounding box center [1230, 116] width 66 height 26
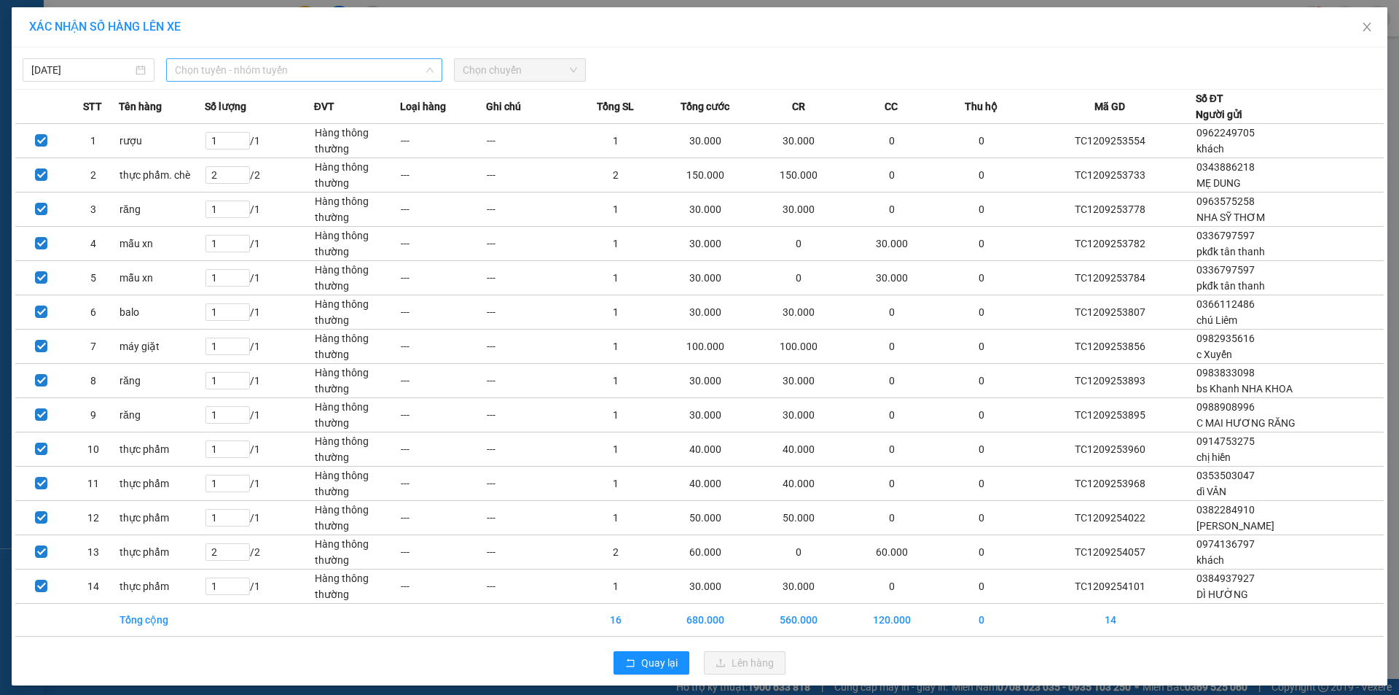
click at [347, 63] on span "Chọn tuyến - nhóm tuyến" at bounding box center [304, 70] width 259 height 22
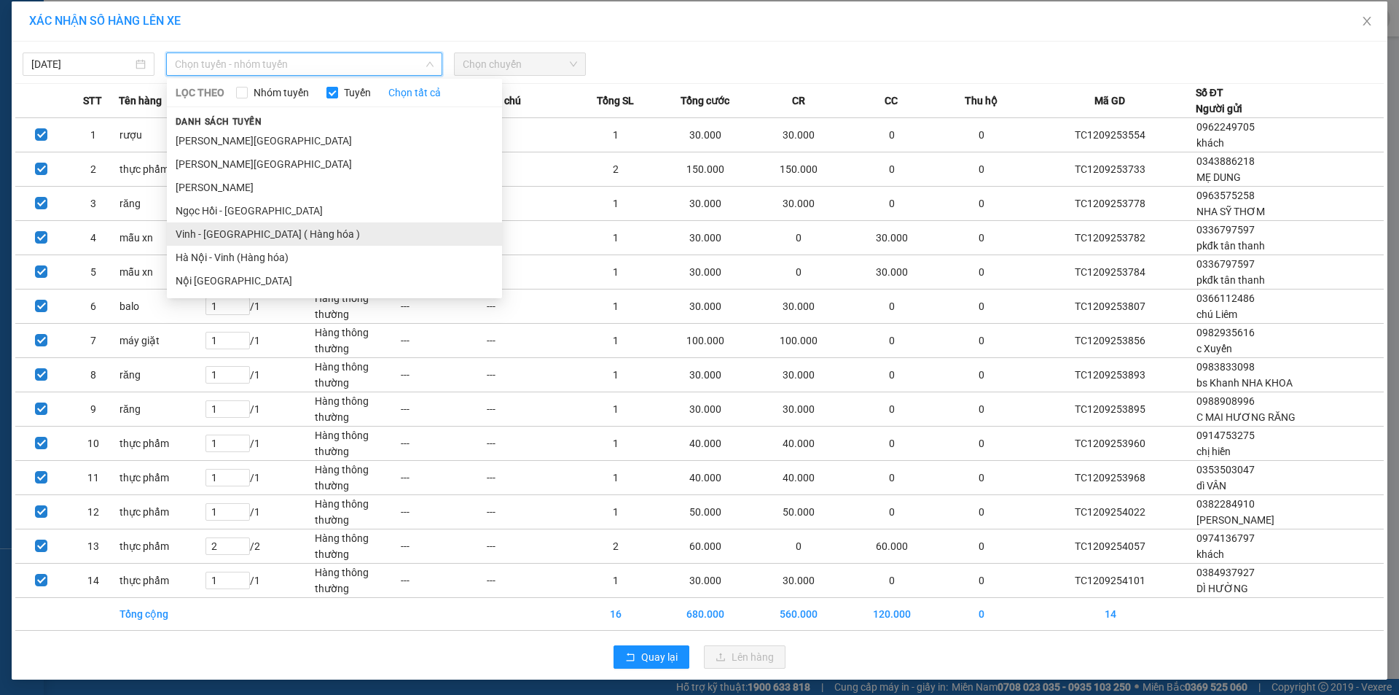
scroll to position [8, 0]
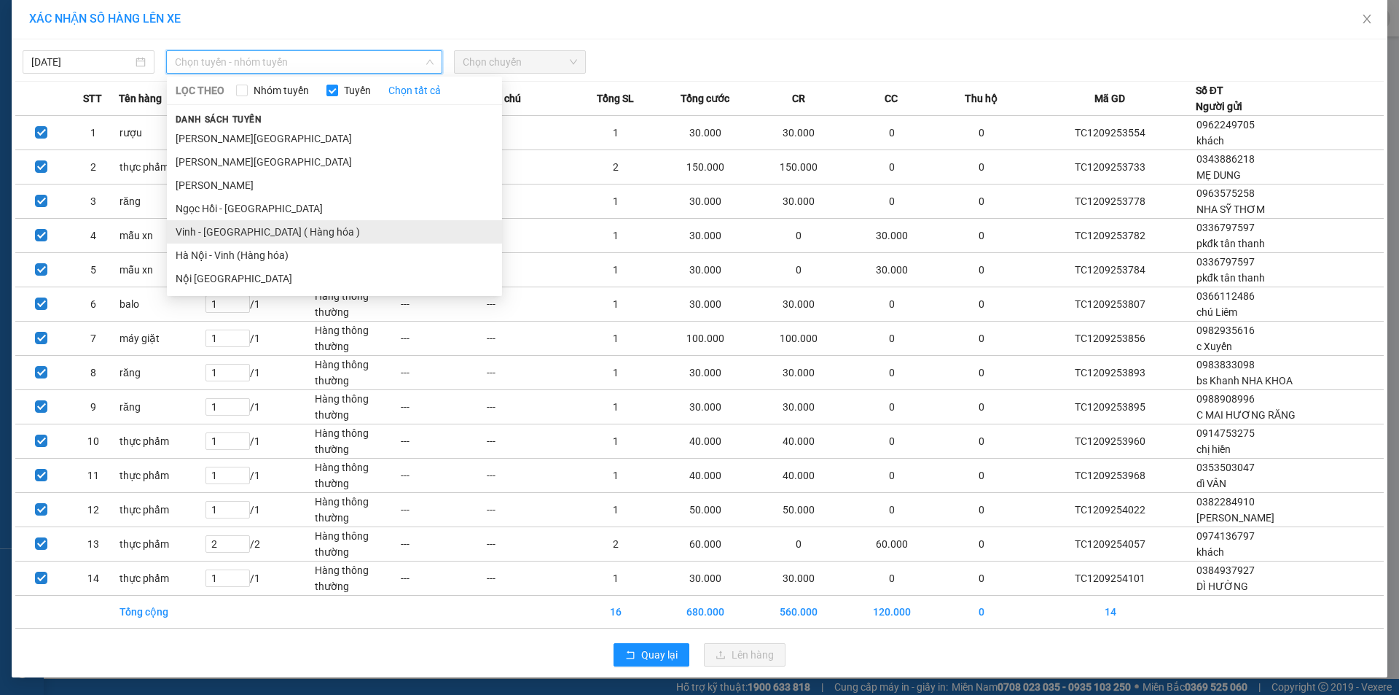
click at [305, 224] on li "Vinh - Hà Nội ( Hàng hóa )" at bounding box center [334, 231] width 335 height 23
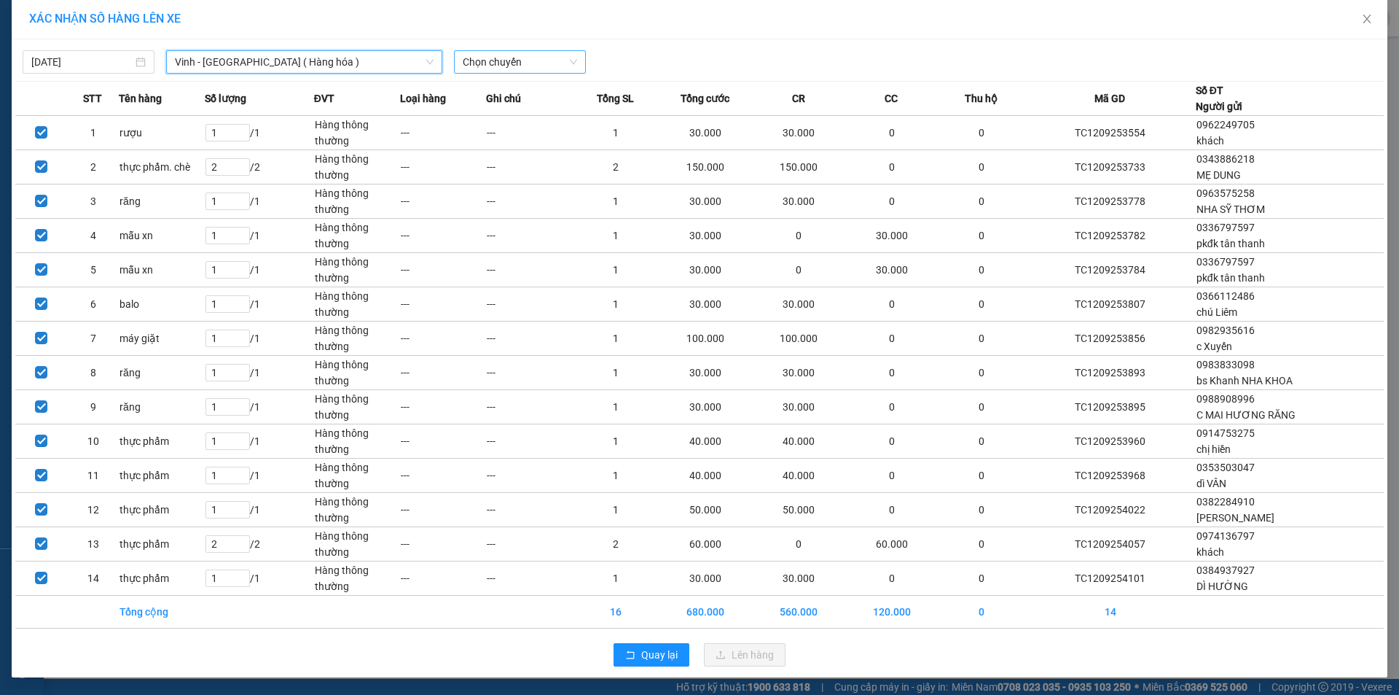
click at [546, 58] on span "Chọn chuyến" at bounding box center [520, 62] width 114 height 22
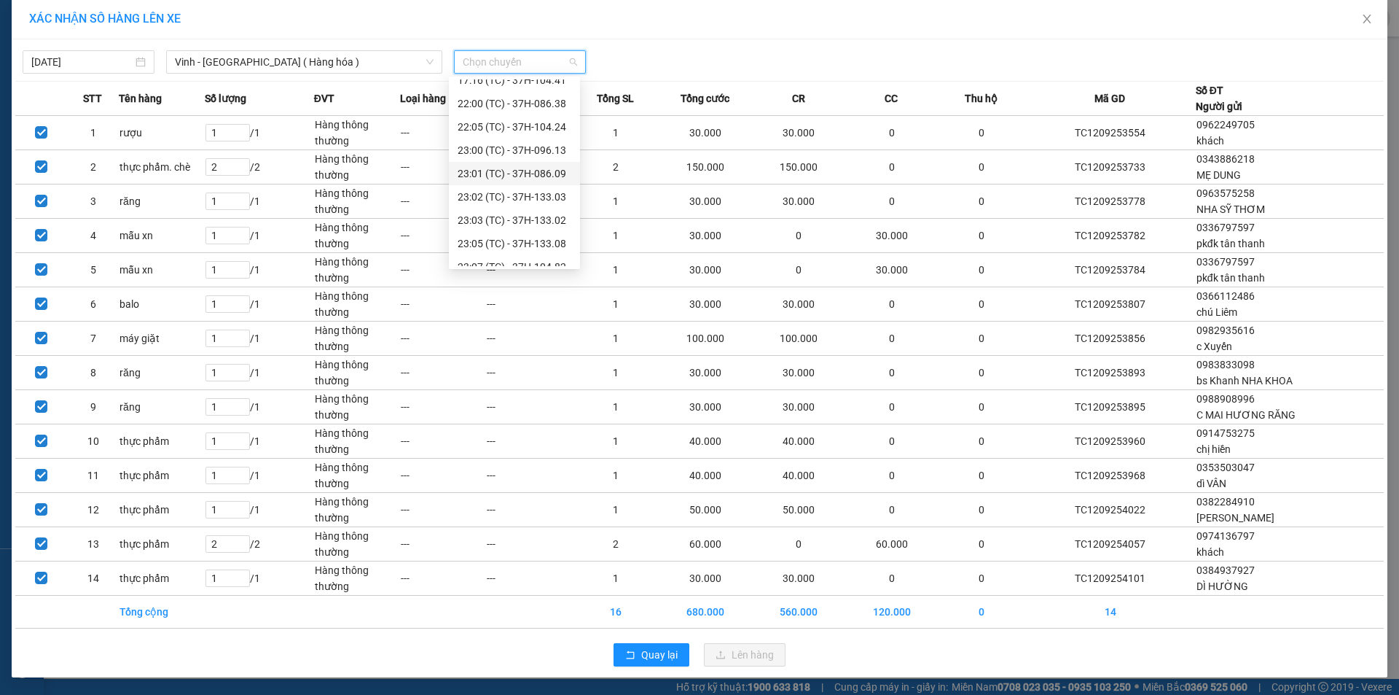
scroll to position [233, 0]
click at [553, 184] on div "23:03 (TC) - 37H-133.02" at bounding box center [515, 184] width 114 height 16
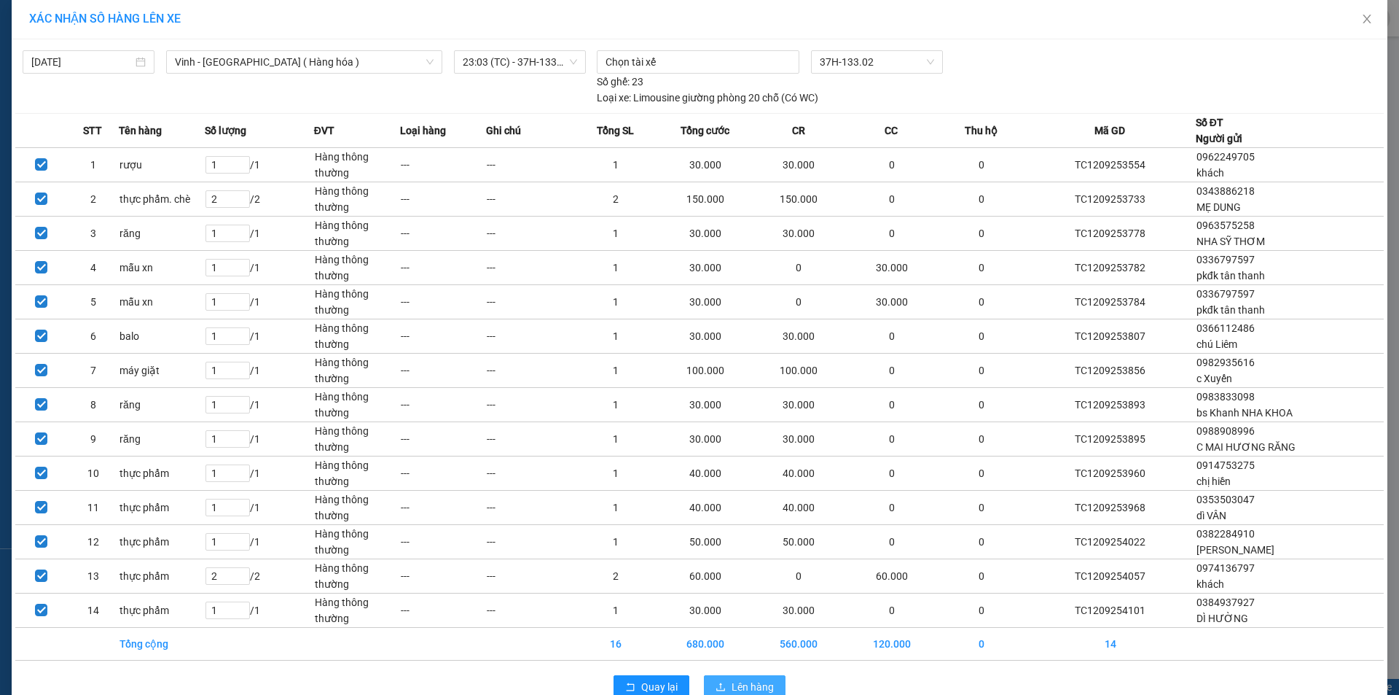
drag, startPoint x: 767, startPoint y: 684, endPoint x: 769, endPoint y: 667, distance: 17.6
click at [767, 684] on span "Lên hàng" at bounding box center [753, 687] width 42 height 16
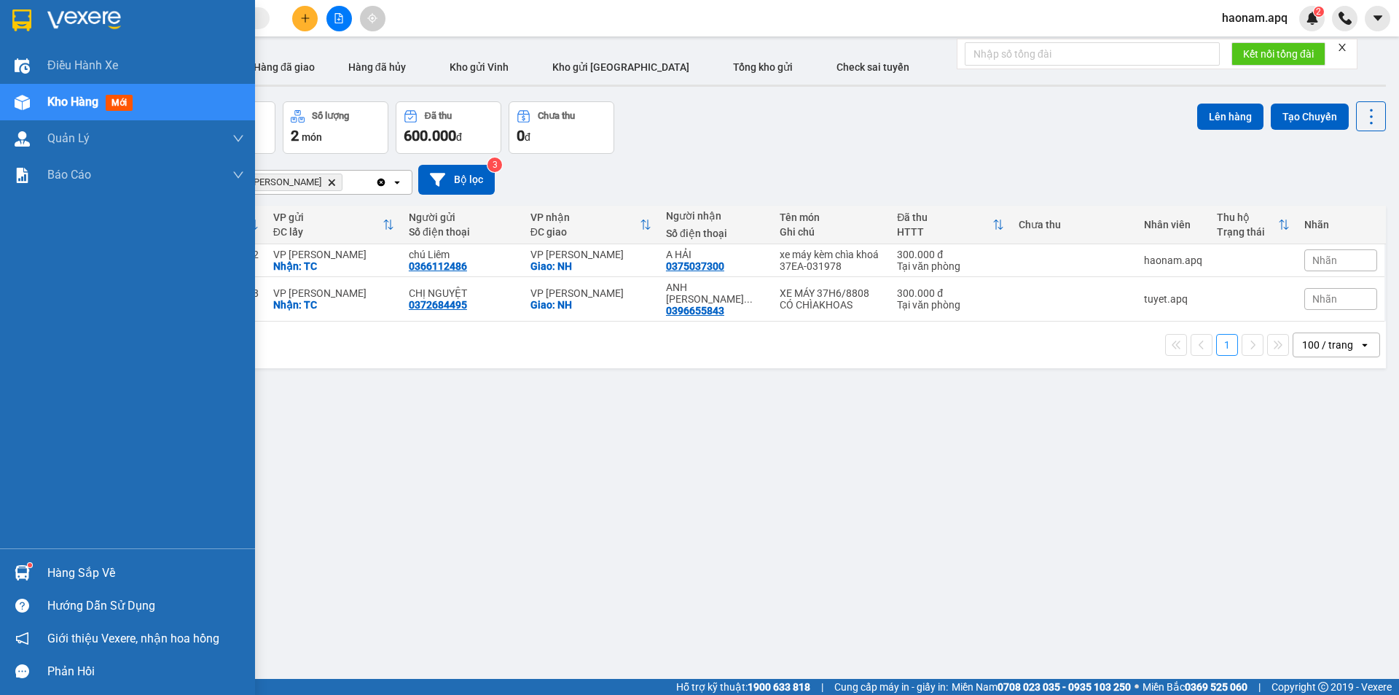
click at [106, 571] on div "Hàng sắp về" at bounding box center [145, 573] width 197 height 22
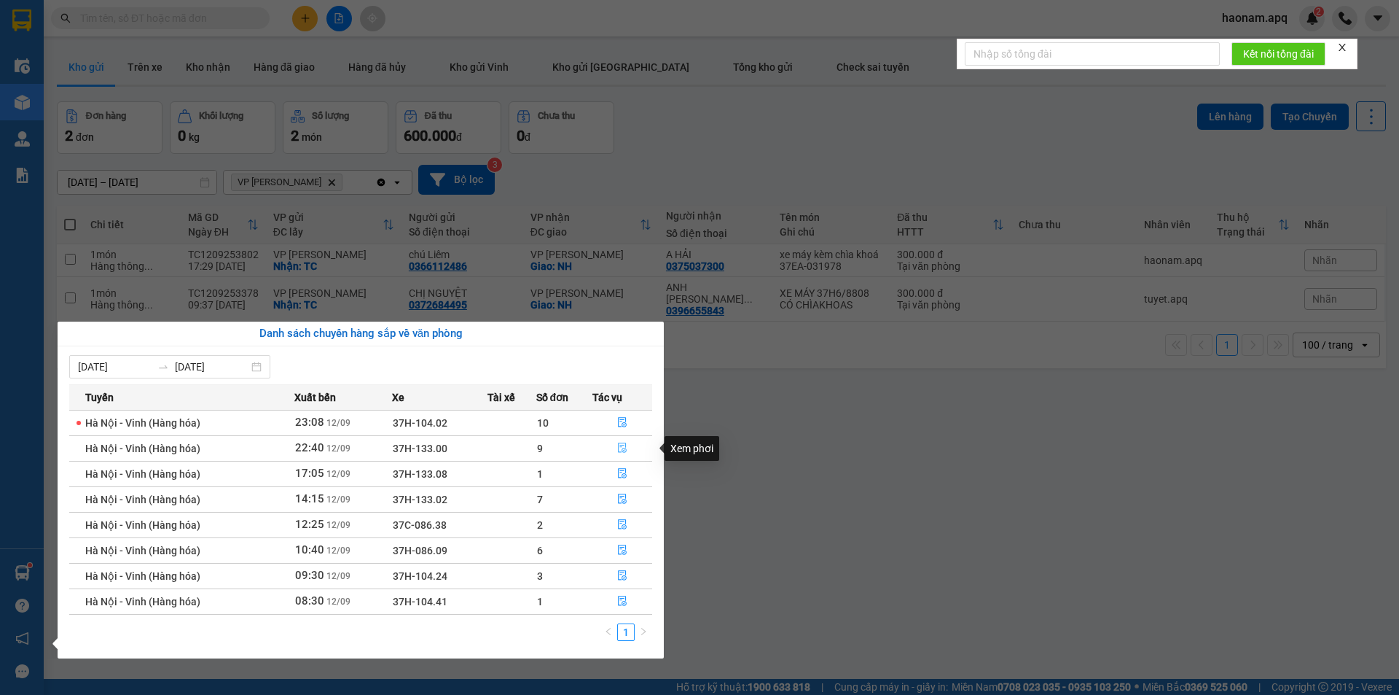
click at [624, 447] on icon "file-done" at bounding box center [622, 447] width 10 height 10
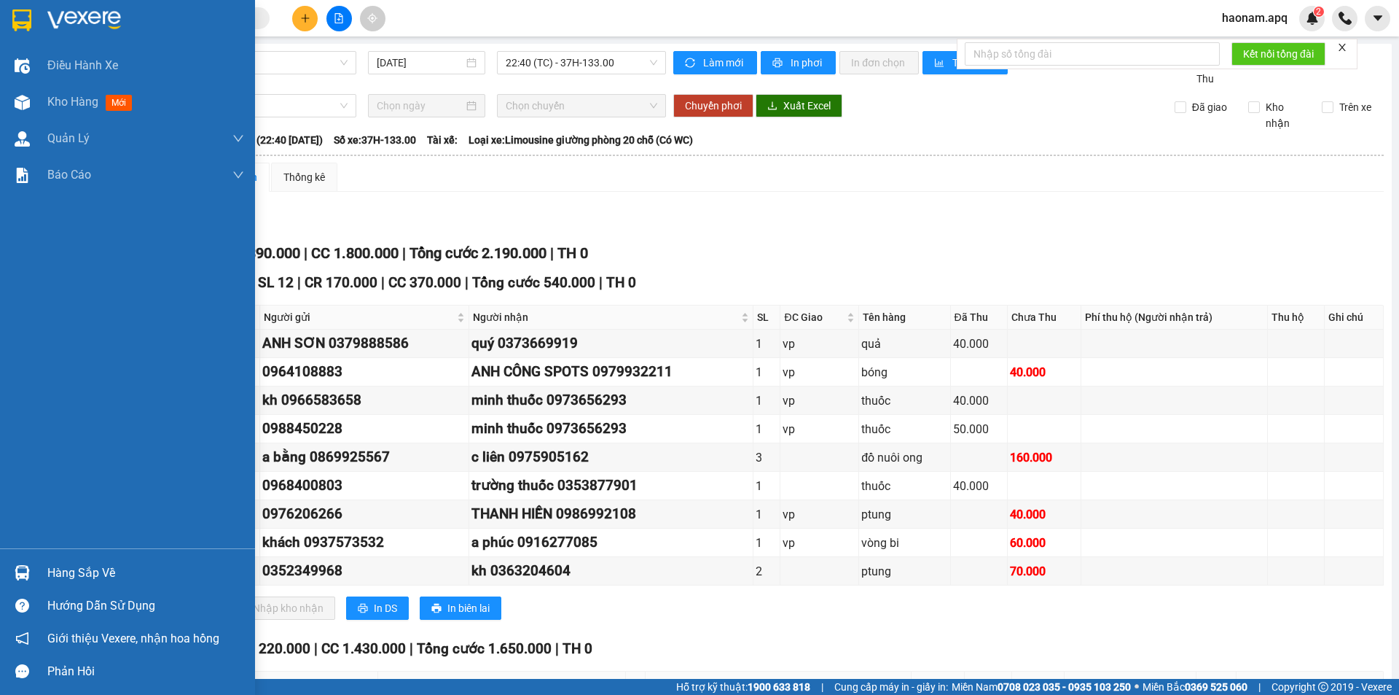
click at [117, 562] on div "Hàng sắp về" at bounding box center [145, 573] width 197 height 22
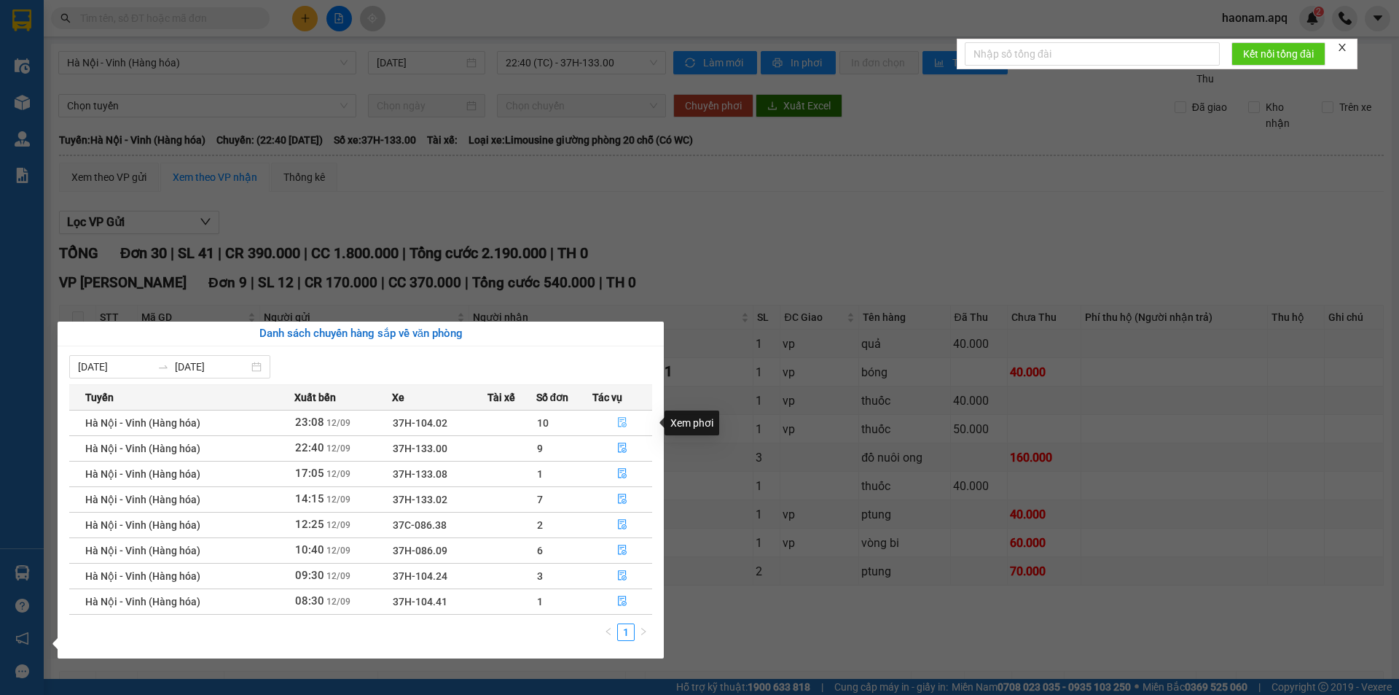
click at [628, 422] on button "button" at bounding box center [622, 422] width 58 height 23
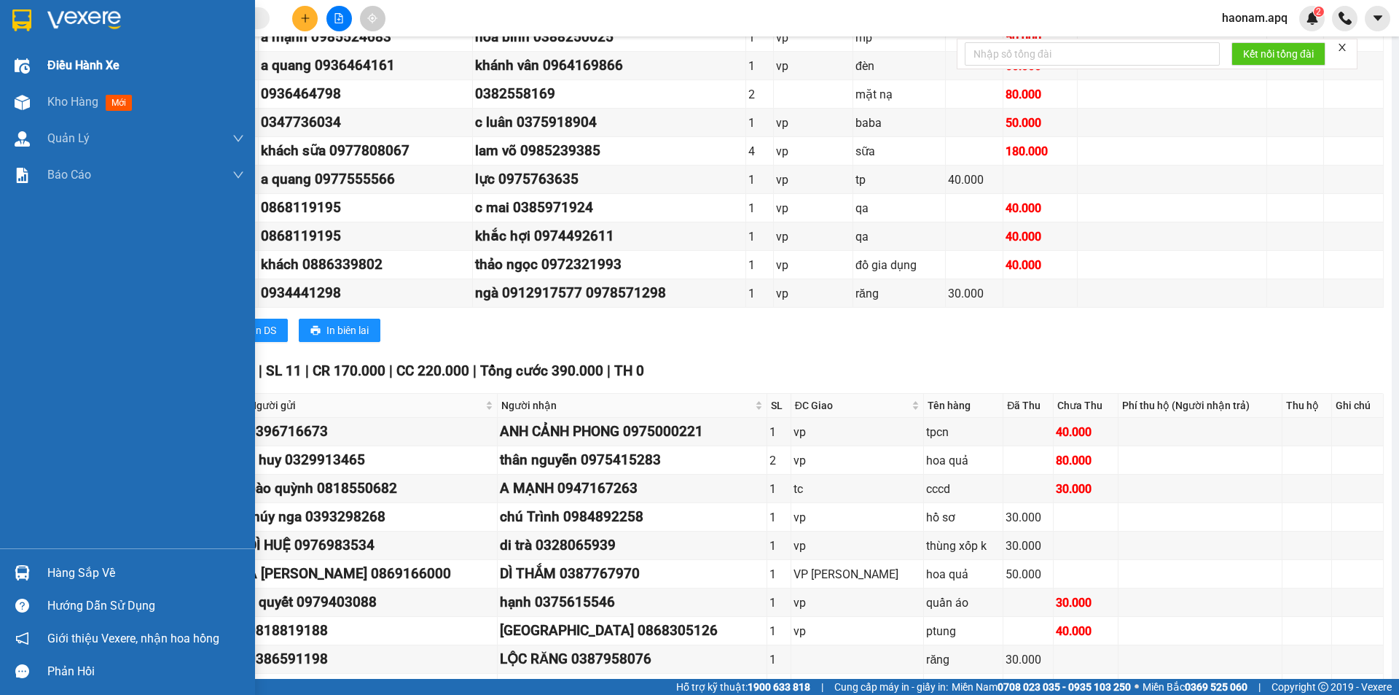
scroll to position [214, 0]
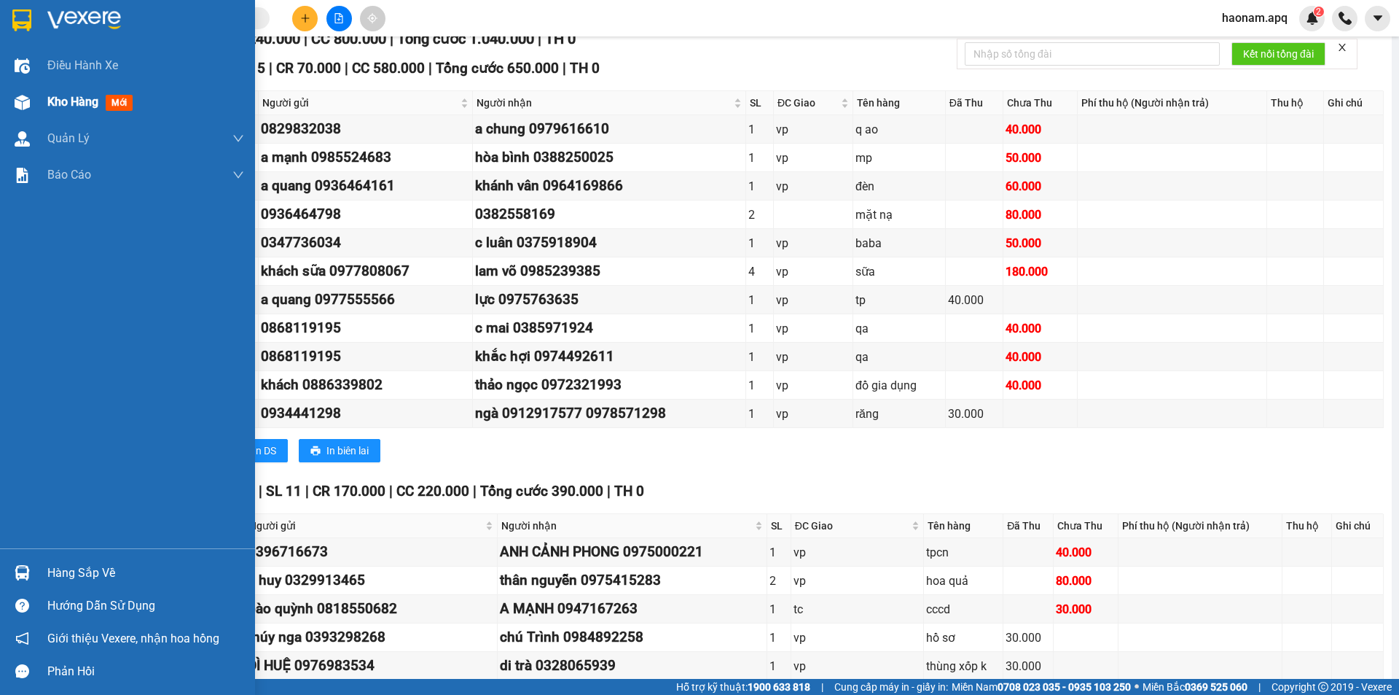
click at [46, 100] on div "Kho hàng mới" at bounding box center [127, 102] width 255 height 36
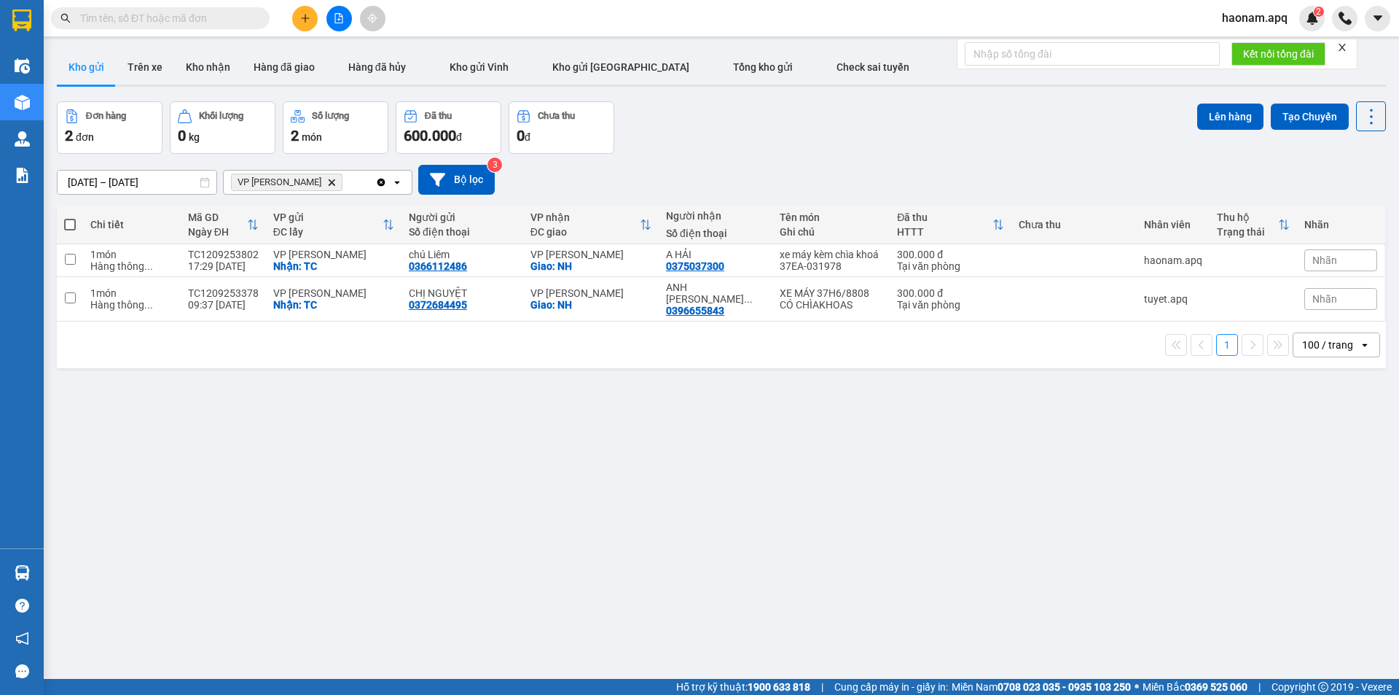
click at [304, 187] on span "VP NGỌC HỒI Delete" at bounding box center [287, 181] width 112 height 17
click at [327, 178] on icon "Delete" at bounding box center [331, 182] width 9 height 9
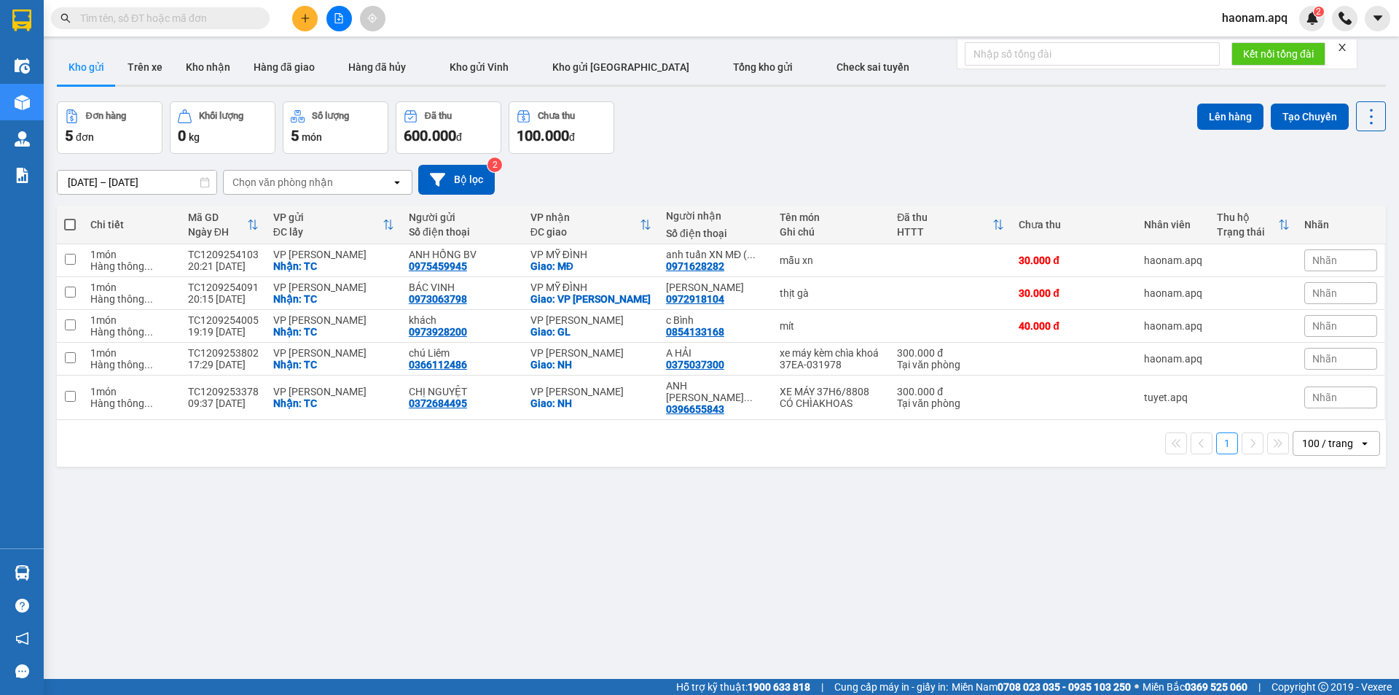
click at [292, 192] on div "Chọn văn phòng nhận open" at bounding box center [317, 182] width 189 height 25
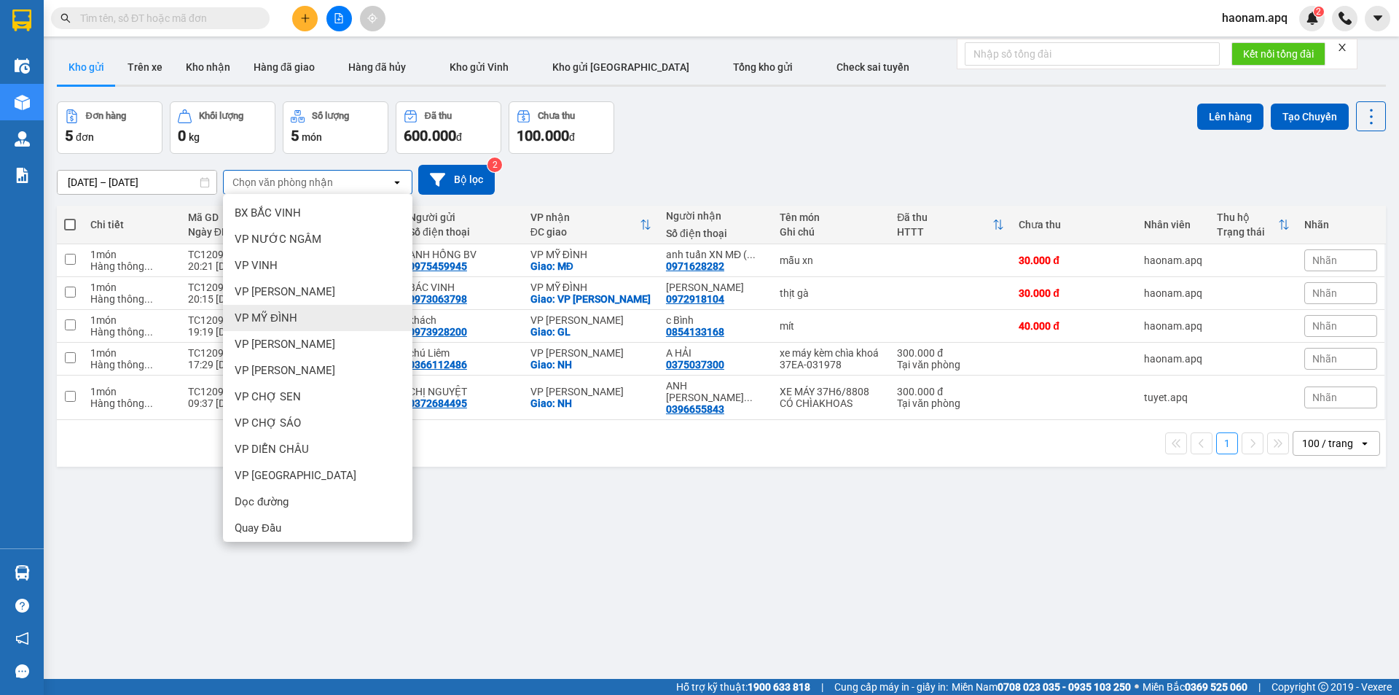
click at [305, 326] on div "VP MỸ ĐÌNH" at bounding box center [317, 318] width 189 height 26
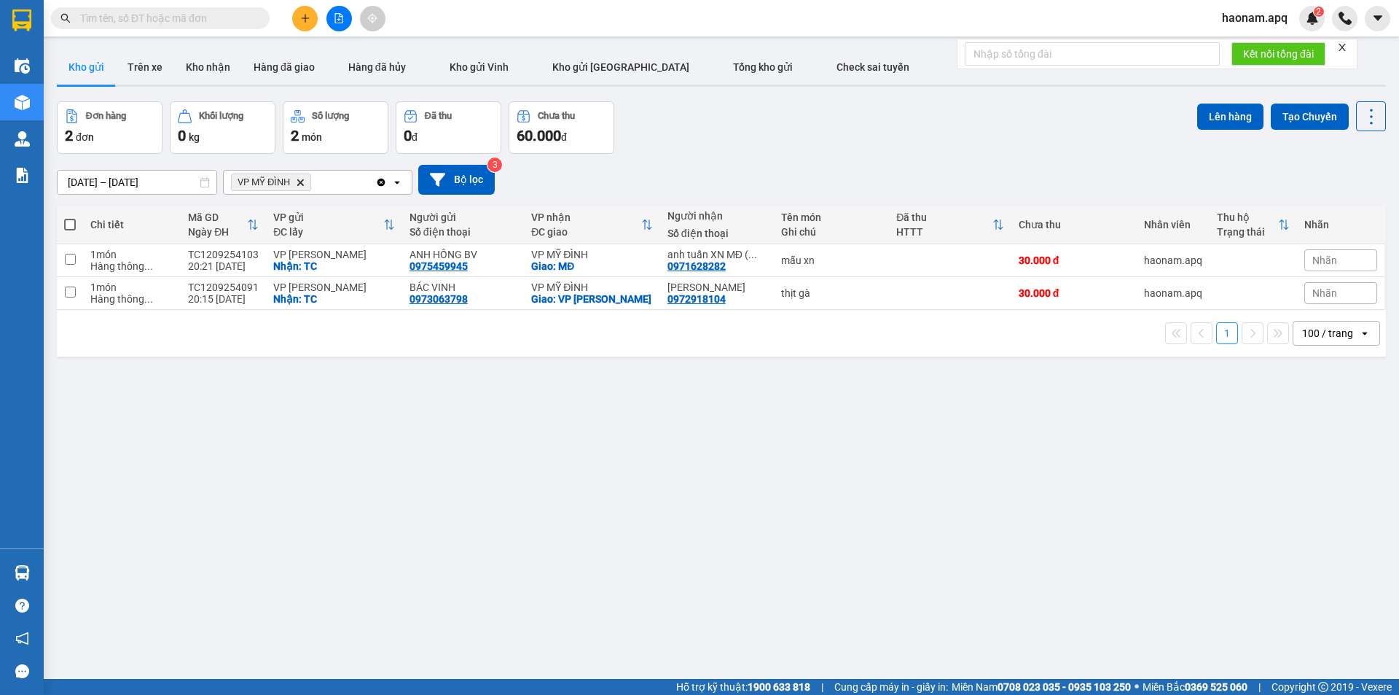
click at [69, 228] on span at bounding box center [70, 225] width 12 height 12
click at [70, 217] on input "checkbox" at bounding box center [70, 217] width 0 height 0
checkbox input "true"
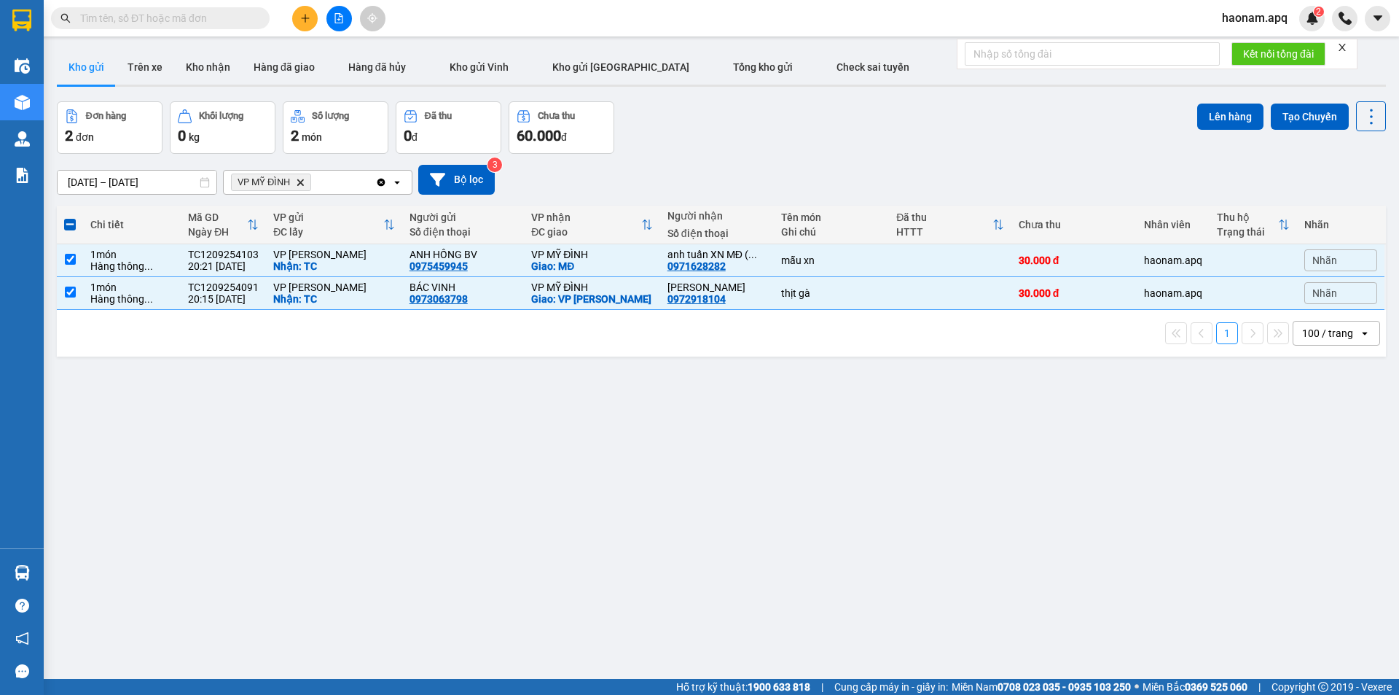
click at [305, 184] on icon "Delete" at bounding box center [300, 182] width 9 height 9
checkbox input "false"
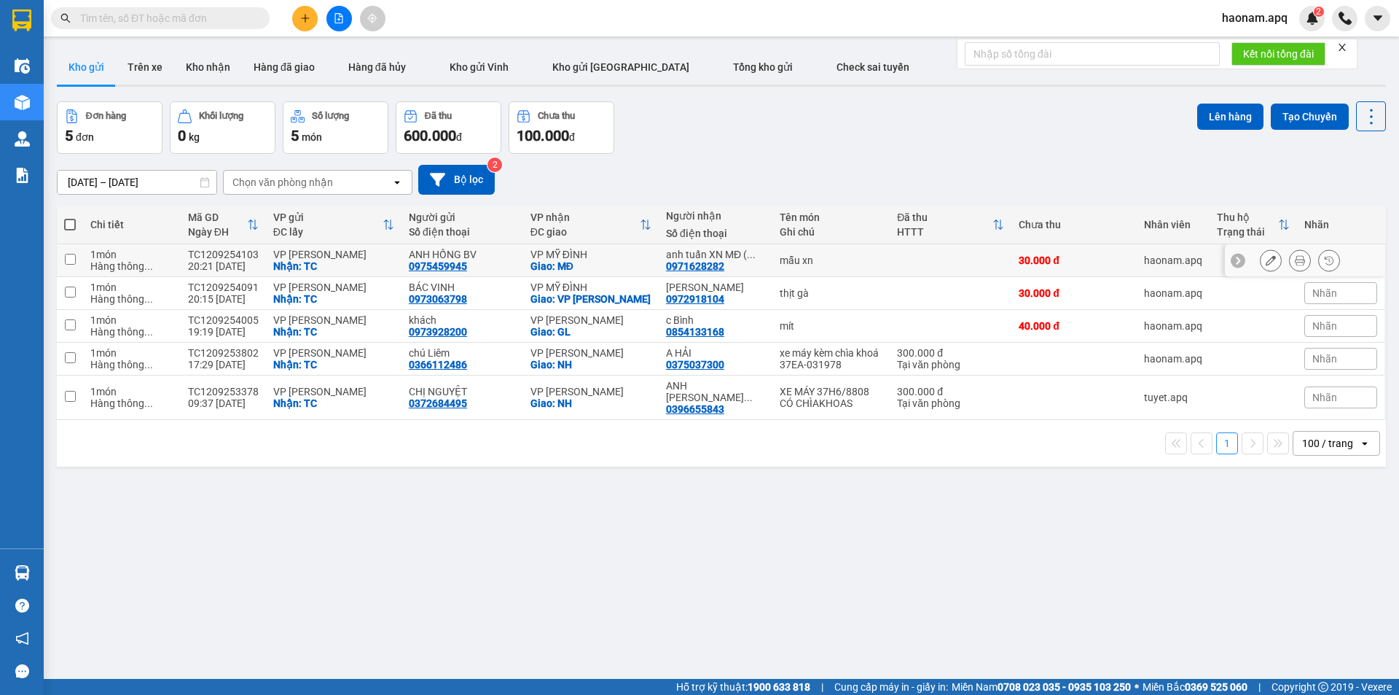
click at [82, 263] on td at bounding box center [70, 260] width 26 height 33
checkbox input "true"
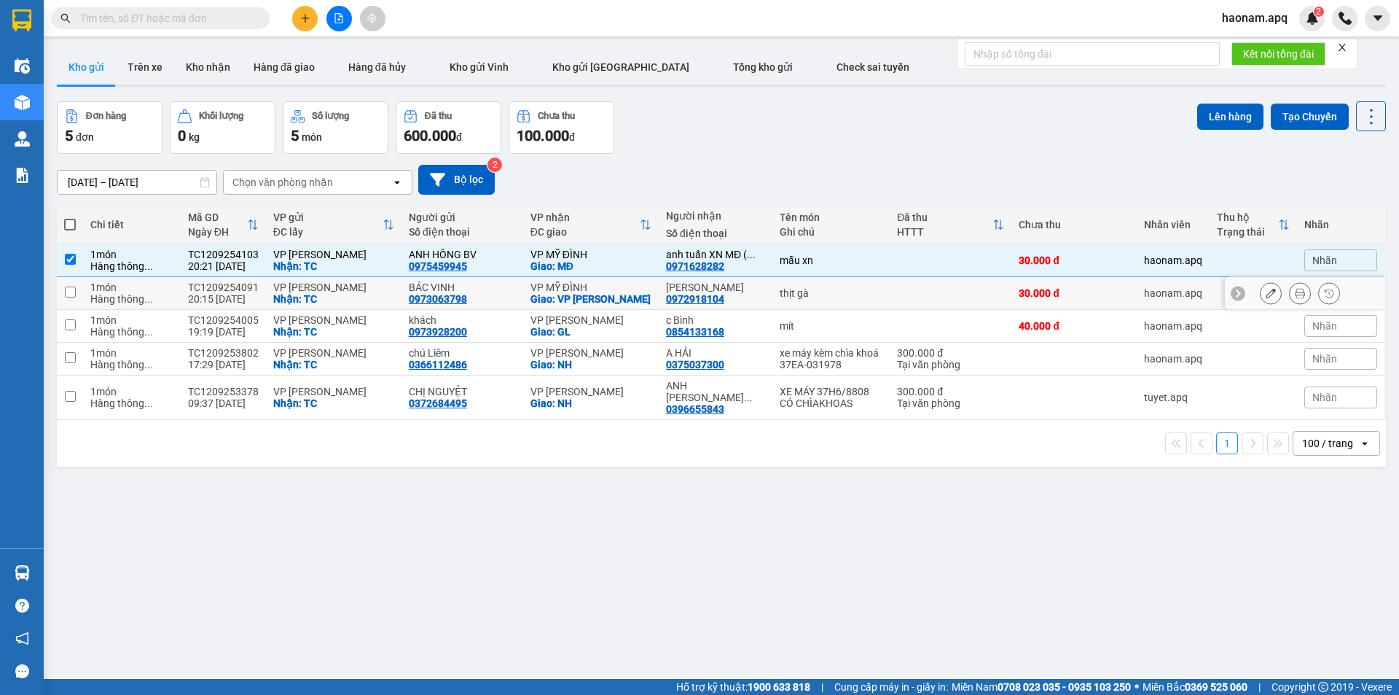
click at [77, 294] on td at bounding box center [70, 293] width 26 height 33
checkbox input "true"
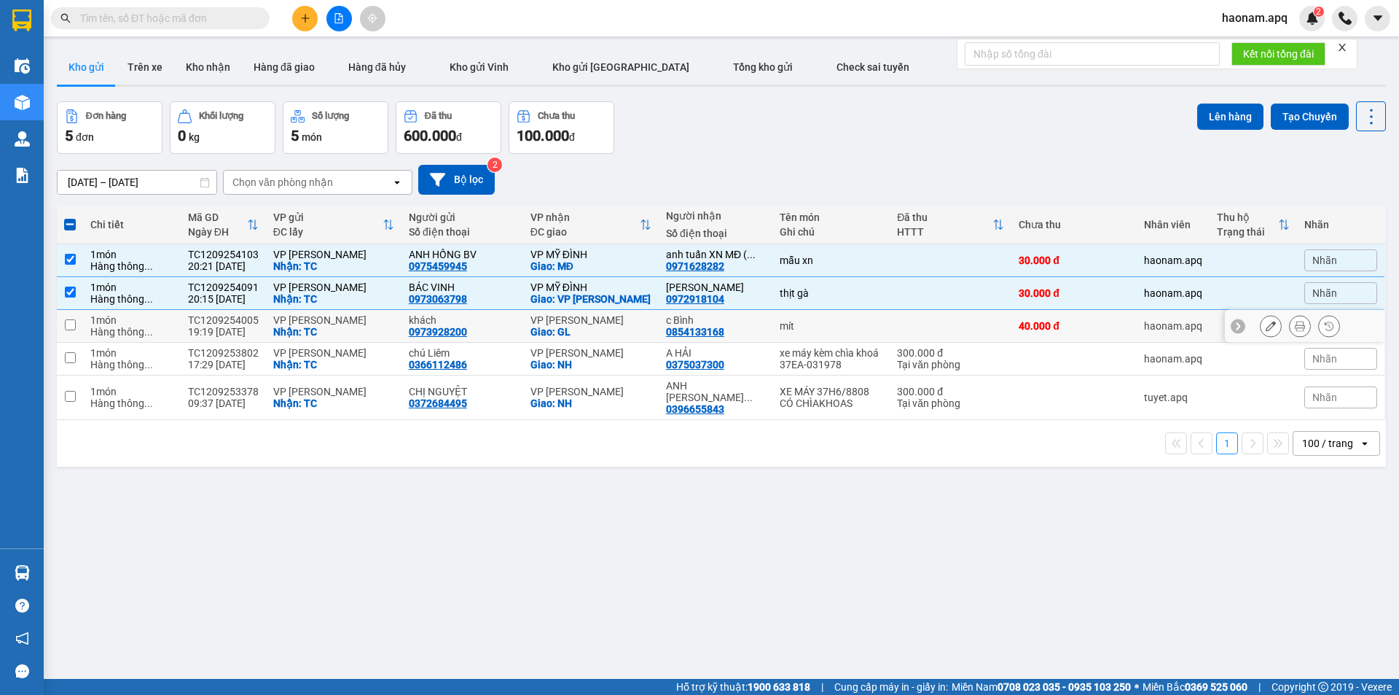
click at [87, 337] on td "1 món Hàng thông ..." at bounding box center [132, 326] width 98 height 33
checkbox input "true"
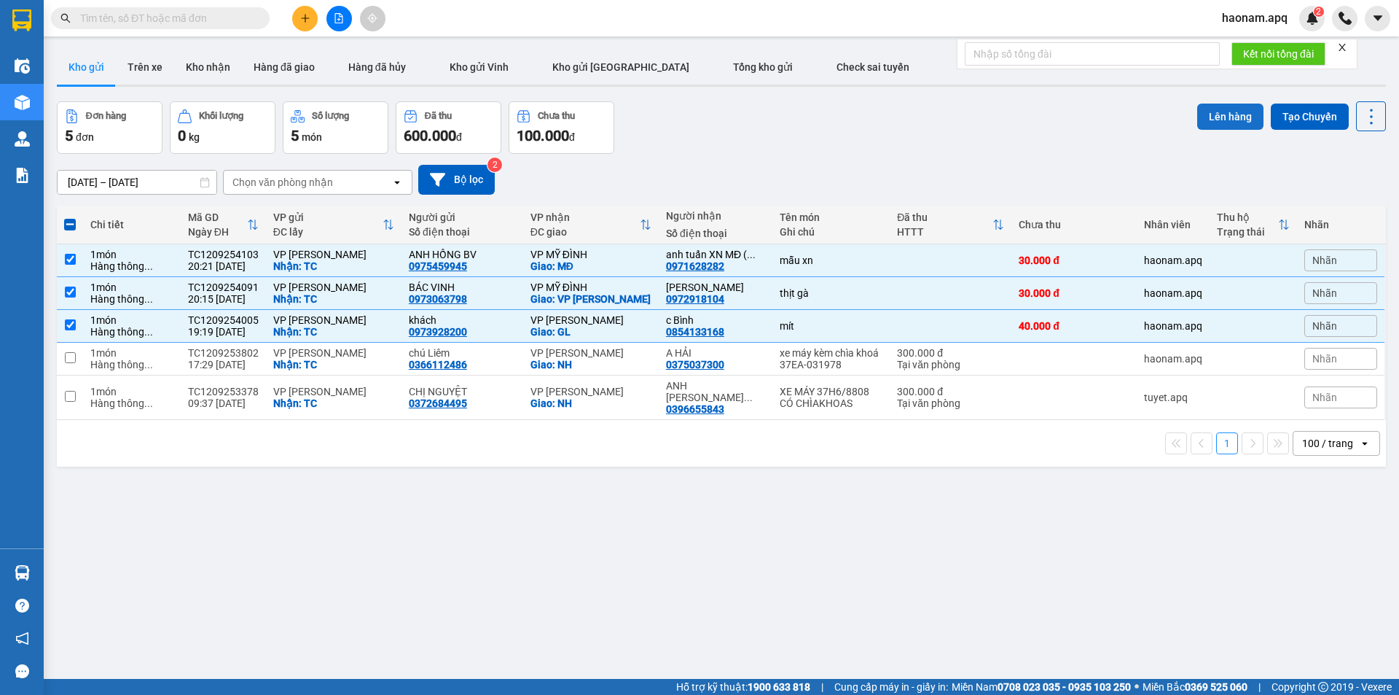
click at [1219, 105] on button "Lên hàng" at bounding box center [1230, 116] width 66 height 26
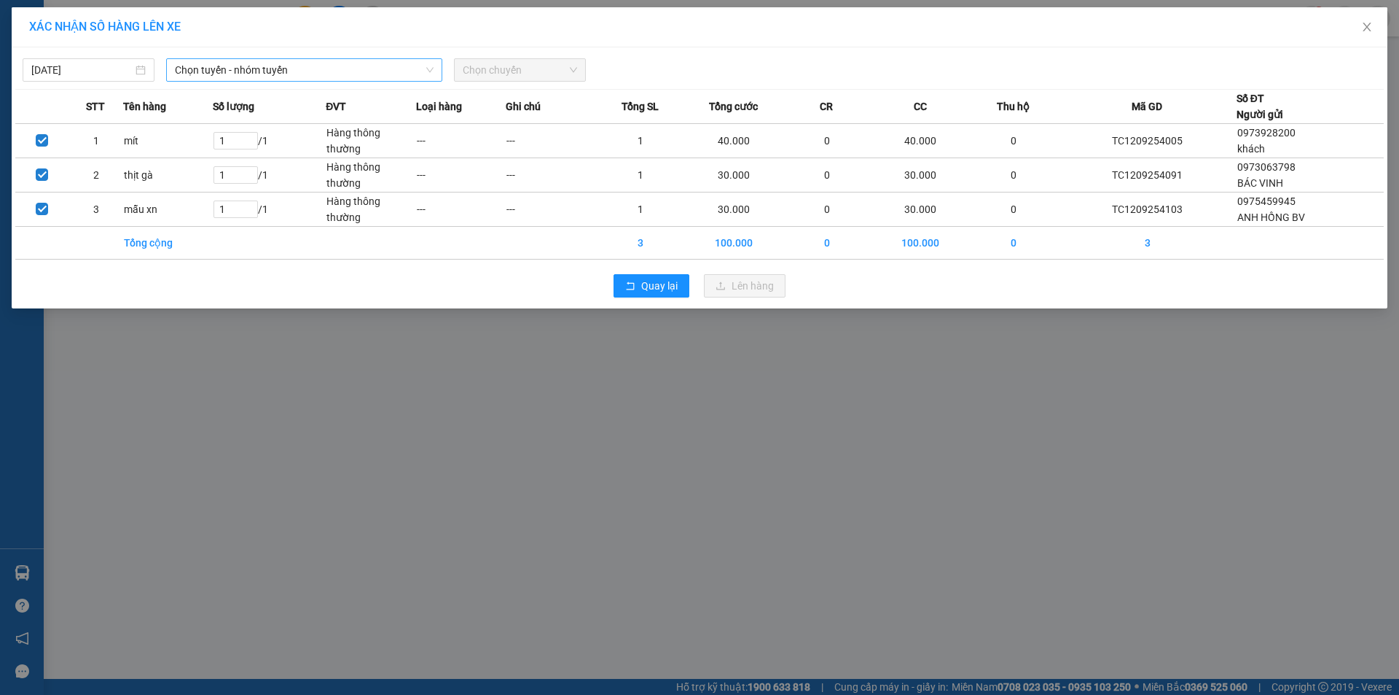
click at [390, 69] on span "Chọn tuyến - nhóm tuyến" at bounding box center [304, 70] width 259 height 22
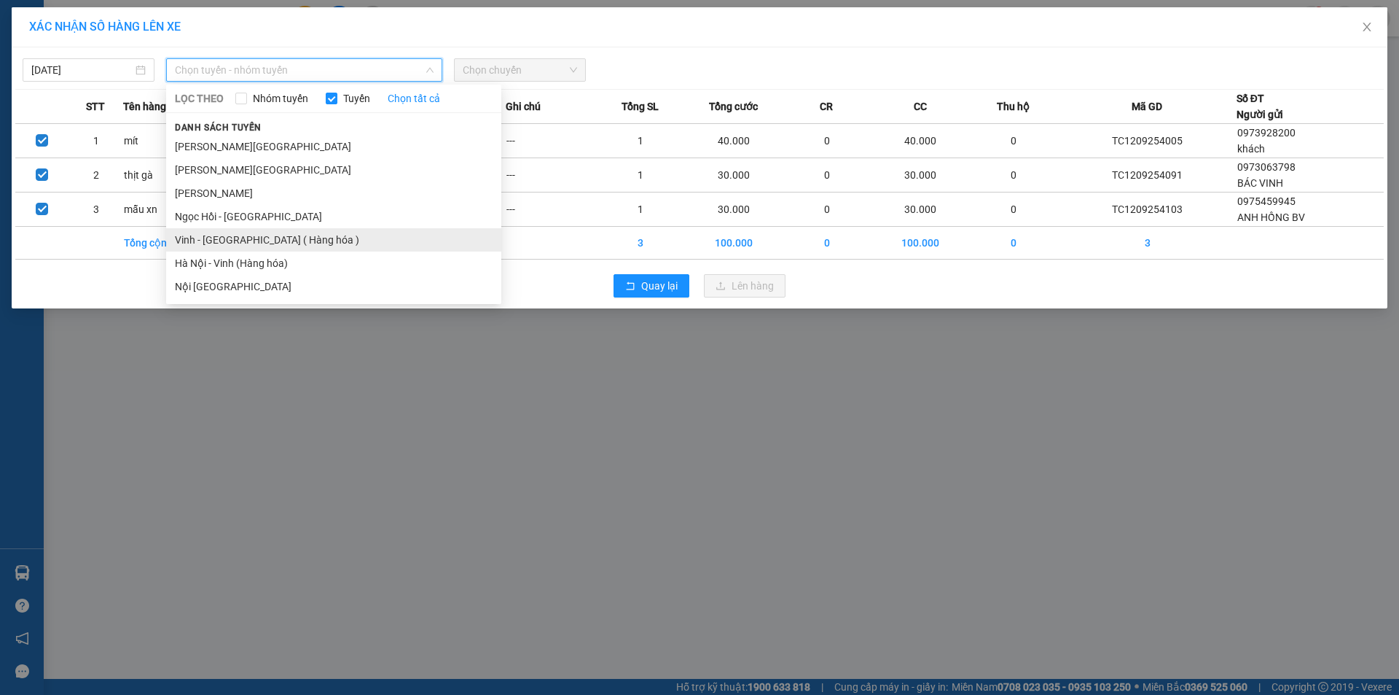
click at [267, 235] on li "Vinh - Hà Nội ( Hàng hóa )" at bounding box center [333, 239] width 335 height 23
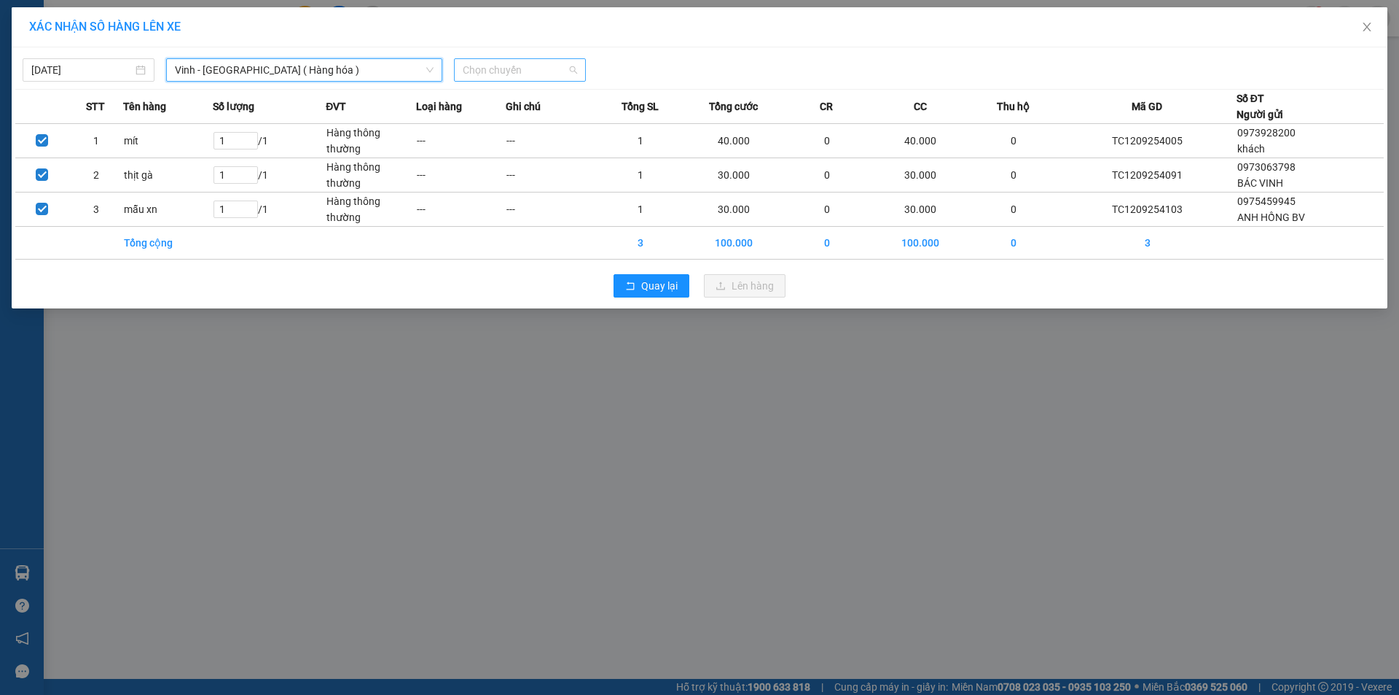
click at [555, 64] on span "Chọn chuyến" at bounding box center [520, 70] width 114 height 22
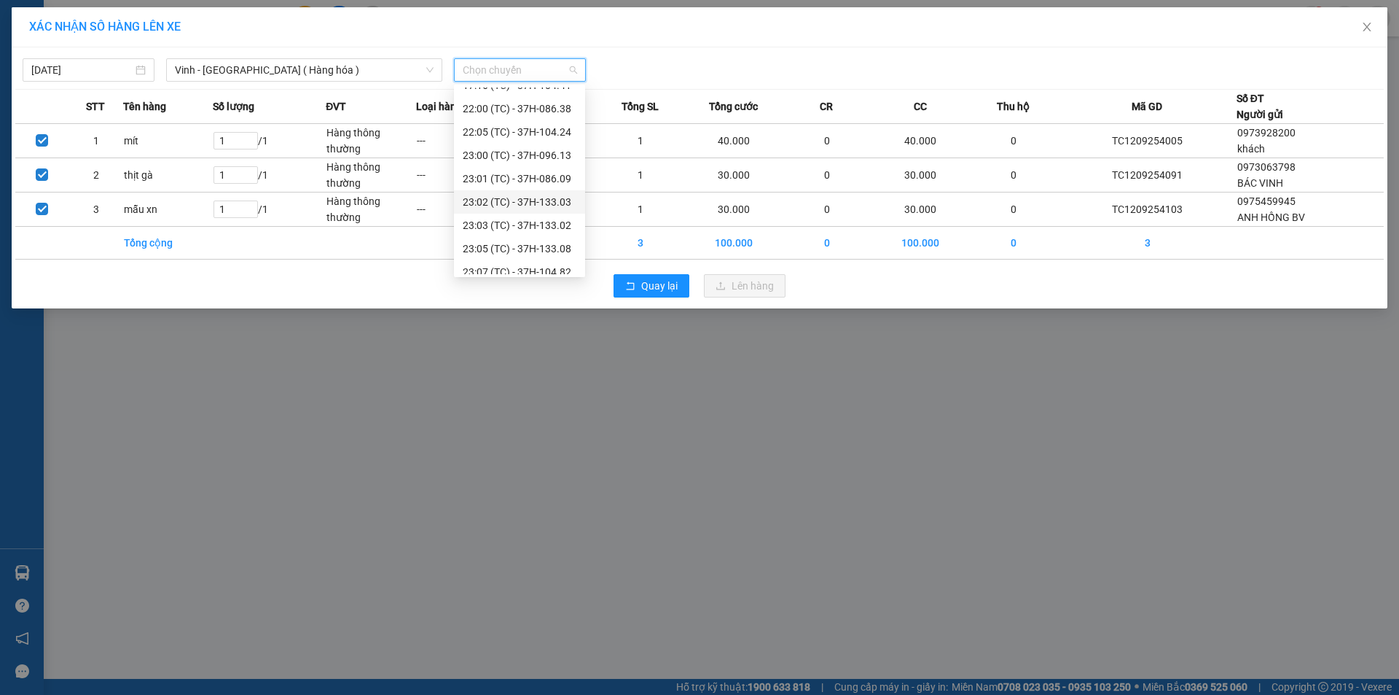
scroll to position [233, 0]
click at [564, 146] on div "23:01 (TC) - 37H-086.09" at bounding box center [520, 146] width 114 height 16
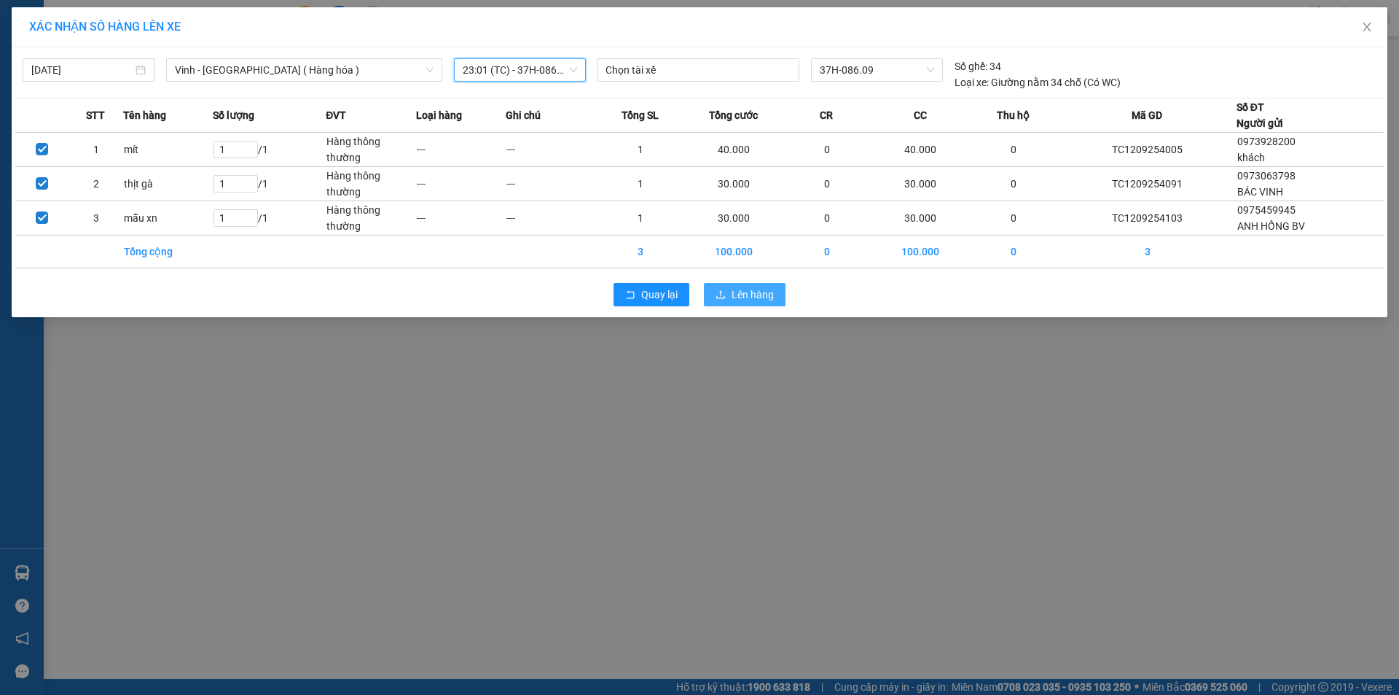
click at [762, 290] on span "Lên hàng" at bounding box center [753, 294] width 42 height 16
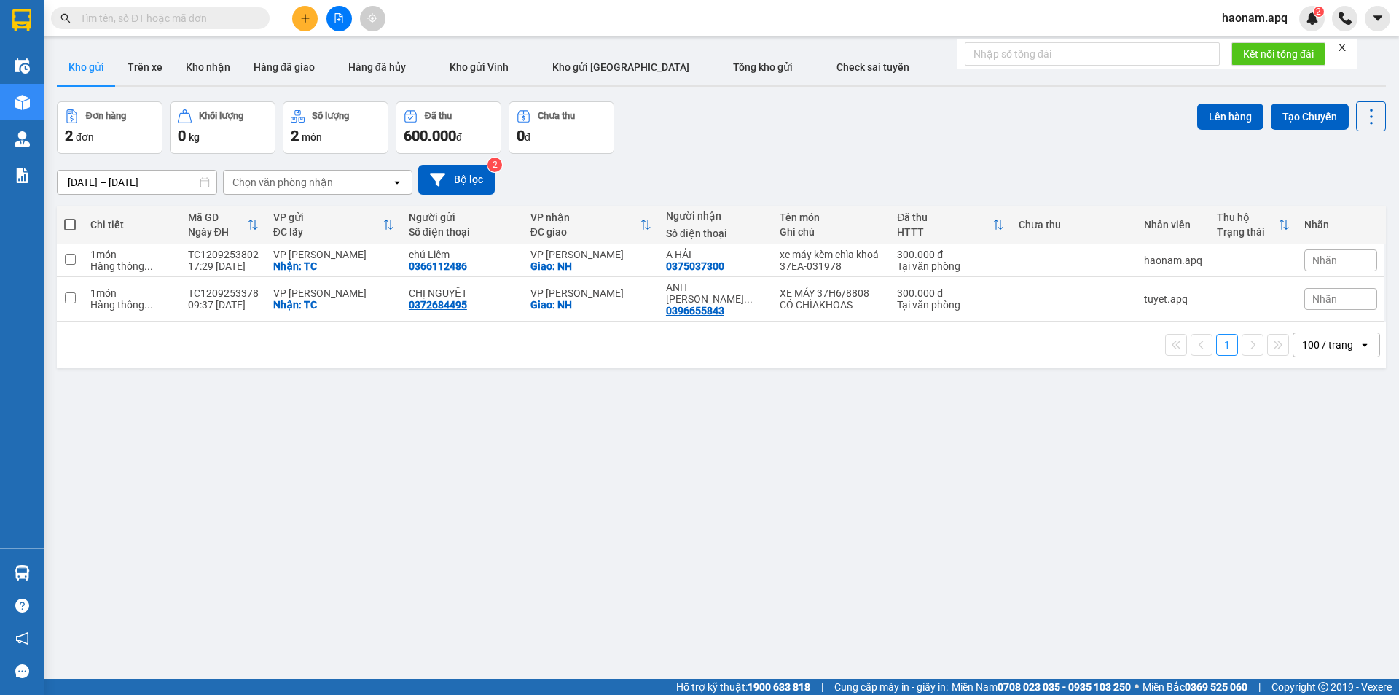
click at [1247, 17] on span "haonam.apq" at bounding box center [1255, 18] width 89 height 18
click at [1240, 36] on li "Đăng xuất" at bounding box center [1256, 45] width 93 height 23
